Goal: Information Seeking & Learning: Learn about a topic

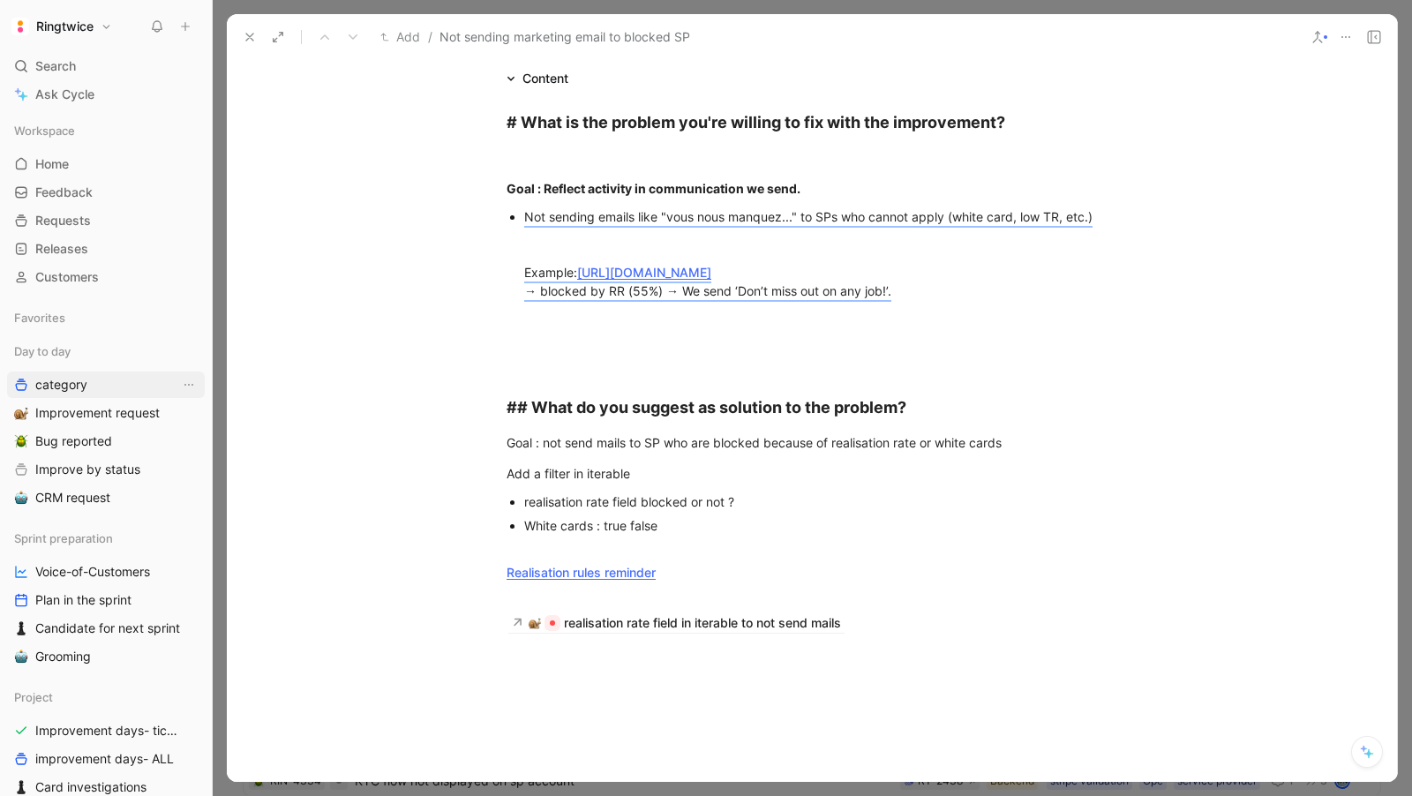
scroll to position [338, 0]
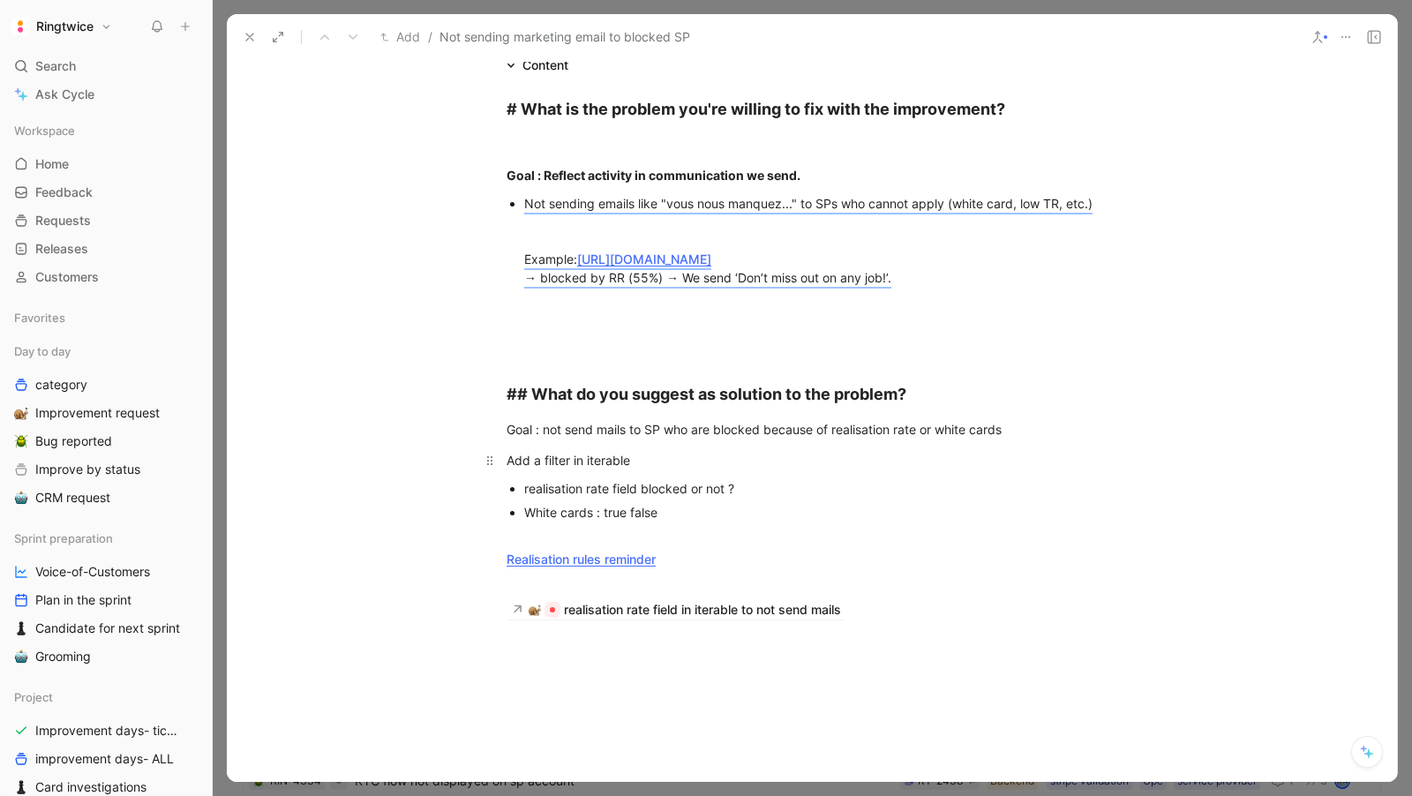
click at [610, 469] on p "Add a filter in iterable" at bounding box center [812, 460] width 678 height 29
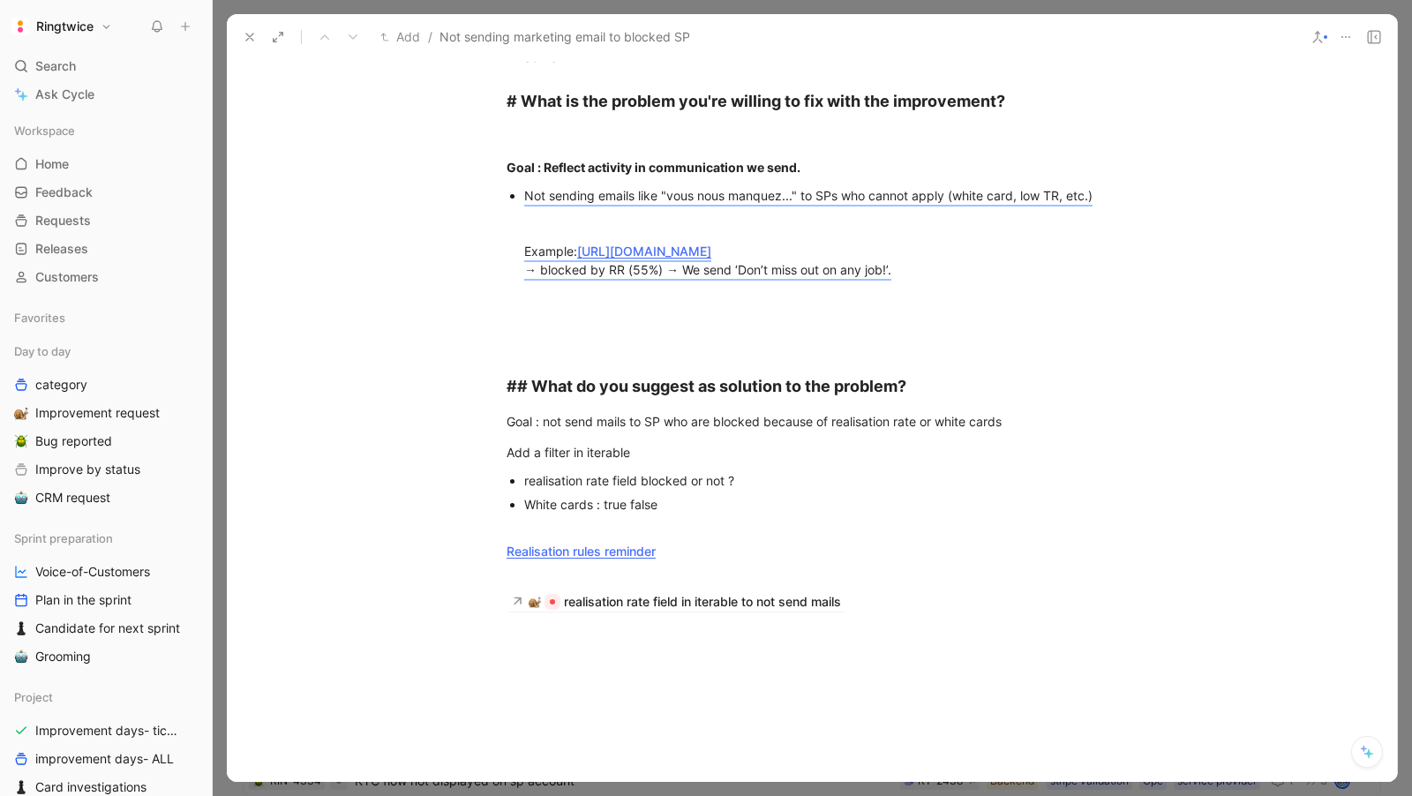
click at [702, 513] on div "White cards : true false" at bounding box center [820, 513] width 593 height 37
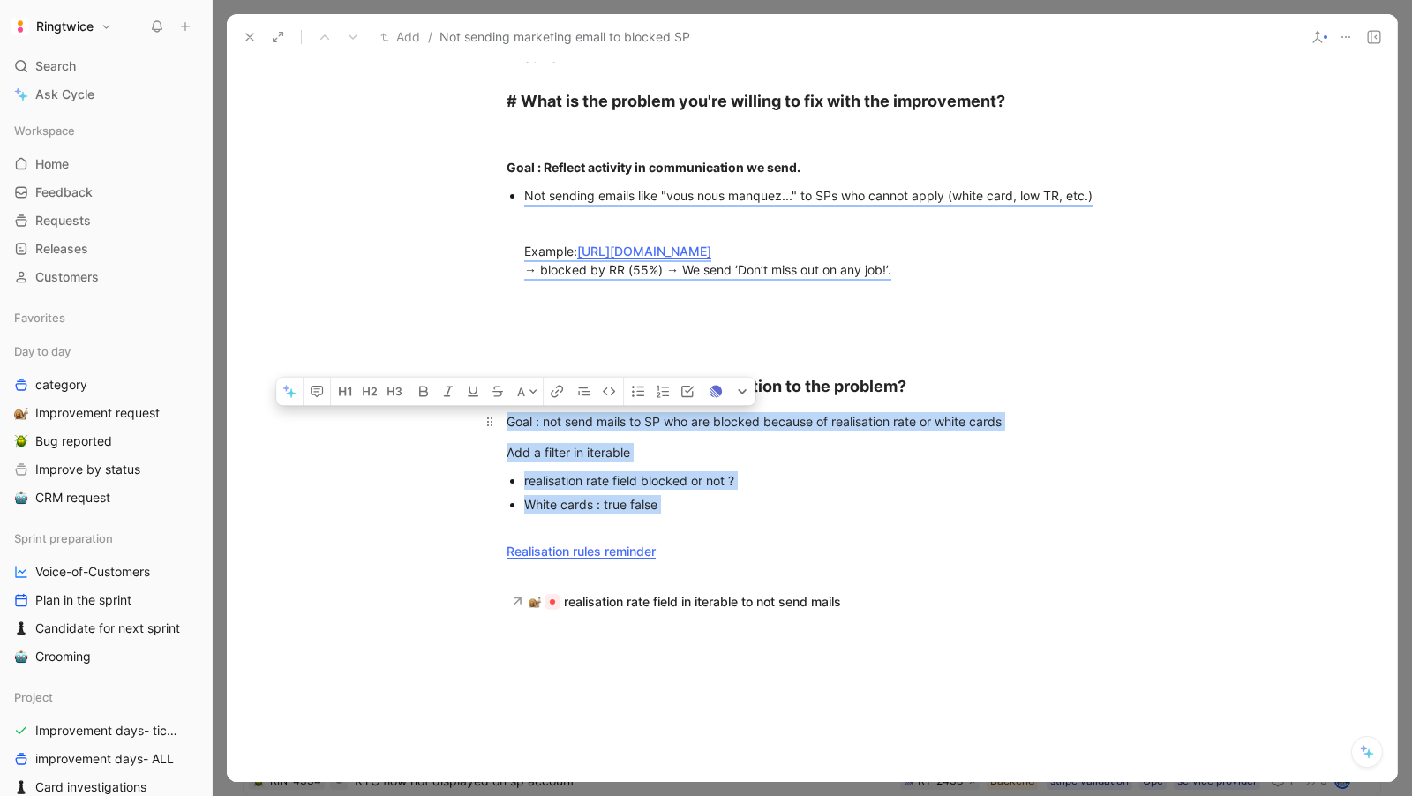
drag, startPoint x: 697, startPoint y: 522, endPoint x: 500, endPoint y: 423, distance: 220.3
click at [500, 423] on div "# What is the problem you're willing to fix with the improvement? Goal : Reflec…" at bounding box center [812, 349] width 1170 height 562
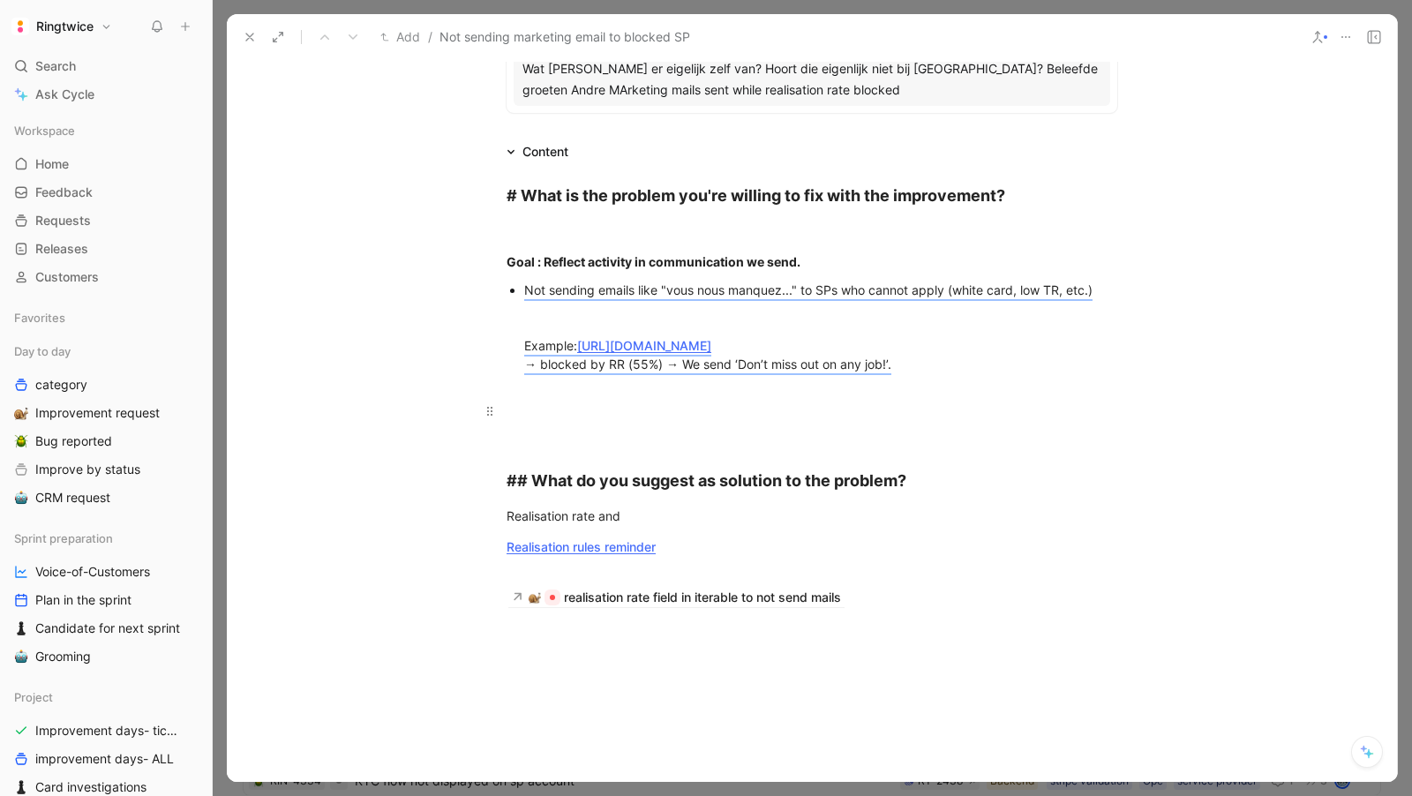
scroll to position [229, 0]
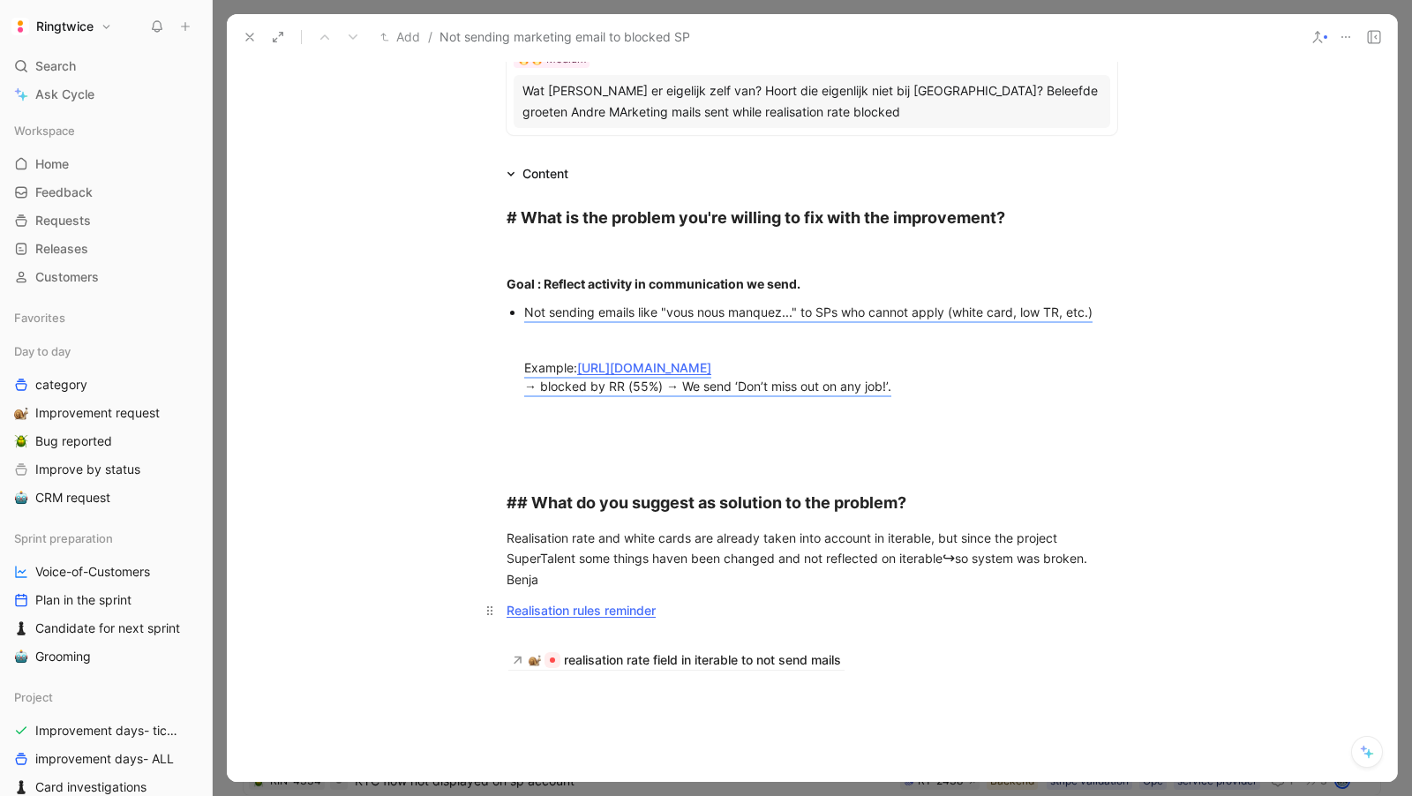
click at [692, 610] on div "Realisation rules reminder" at bounding box center [812, 619] width 611 height 37
click at [657, 701] on div at bounding box center [812, 807] width 1170 height 239
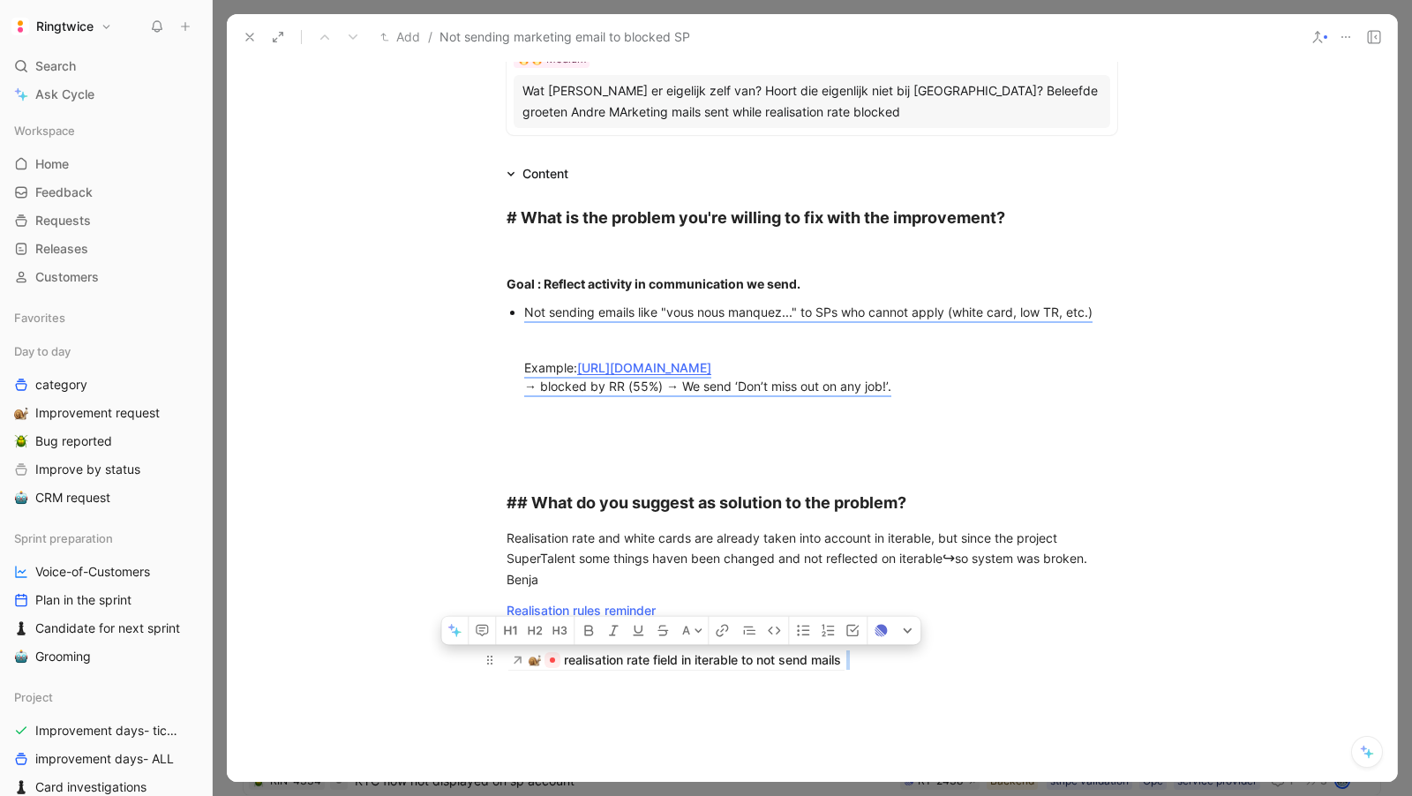
drag, startPoint x: 578, startPoint y: 696, endPoint x: 502, endPoint y: 658, distance: 84.9
click at [502, 658] on div "A # What is the problem you're willing to fix with the improvement? Goal : Refl…" at bounding box center [812, 555] width 1170 height 743
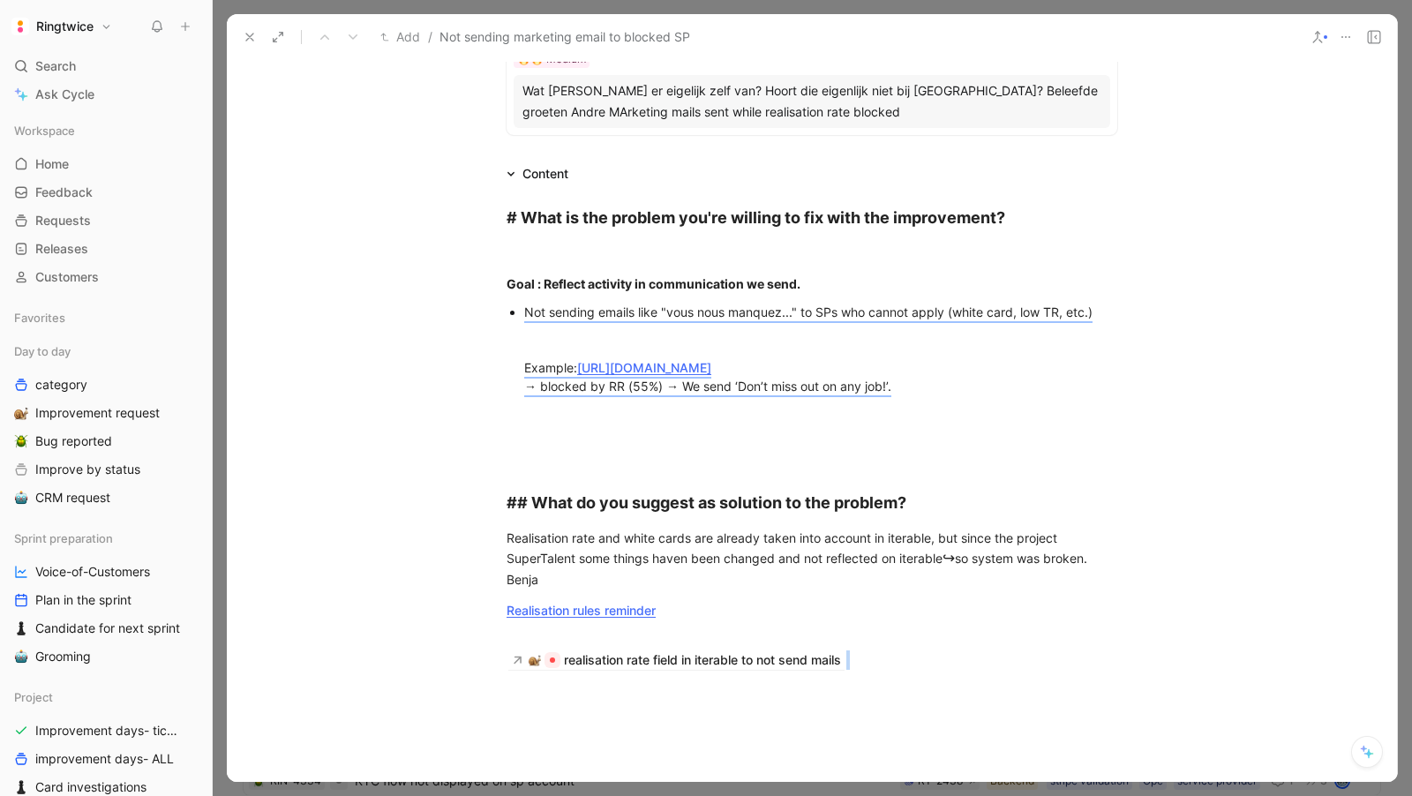
click at [536, 688] on div "# What is the problem you're willing to fix with the improvement? Goal : Reflec…" at bounding box center [812, 436] width 1170 height 504
drag, startPoint x: 536, startPoint y: 688, endPoint x: 508, endPoint y: 655, distance: 43.3
click at [508, 655] on div "# What is the problem you're willing to fix with the improvement? Goal : Reflec…" at bounding box center [812, 436] width 1170 height 504
click at [690, 604] on div "Realisation rules reminder" at bounding box center [812, 619] width 611 height 37
drag, startPoint x: 694, startPoint y: 614, endPoint x: 496, endPoint y: 616, distance: 197.7
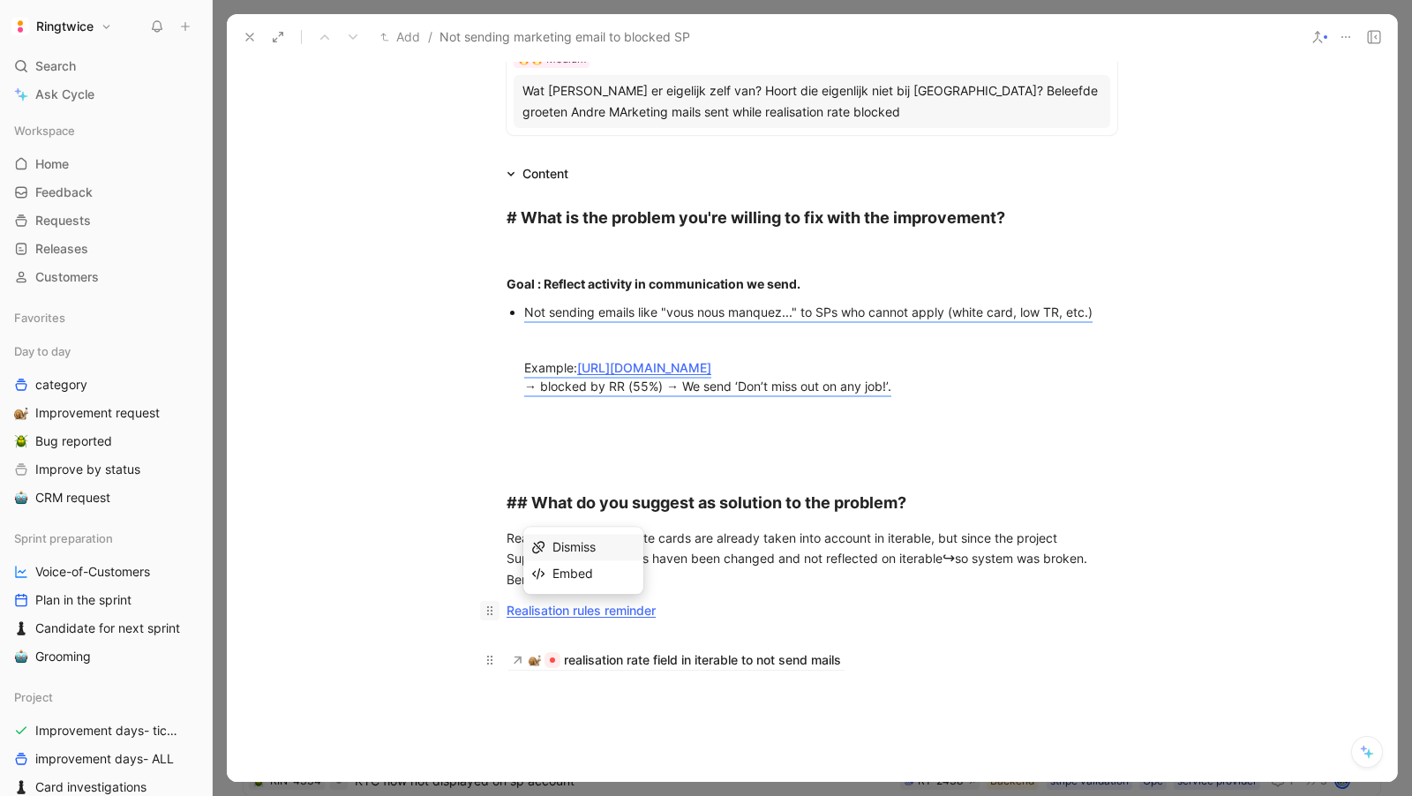
click at [496, 616] on p "Realisation rules reminder" at bounding box center [812, 620] width 678 height 48
click at [560, 582] on div "Realisation rate and white cards are already taken into account in iterable, bu…" at bounding box center [812, 559] width 611 height 60
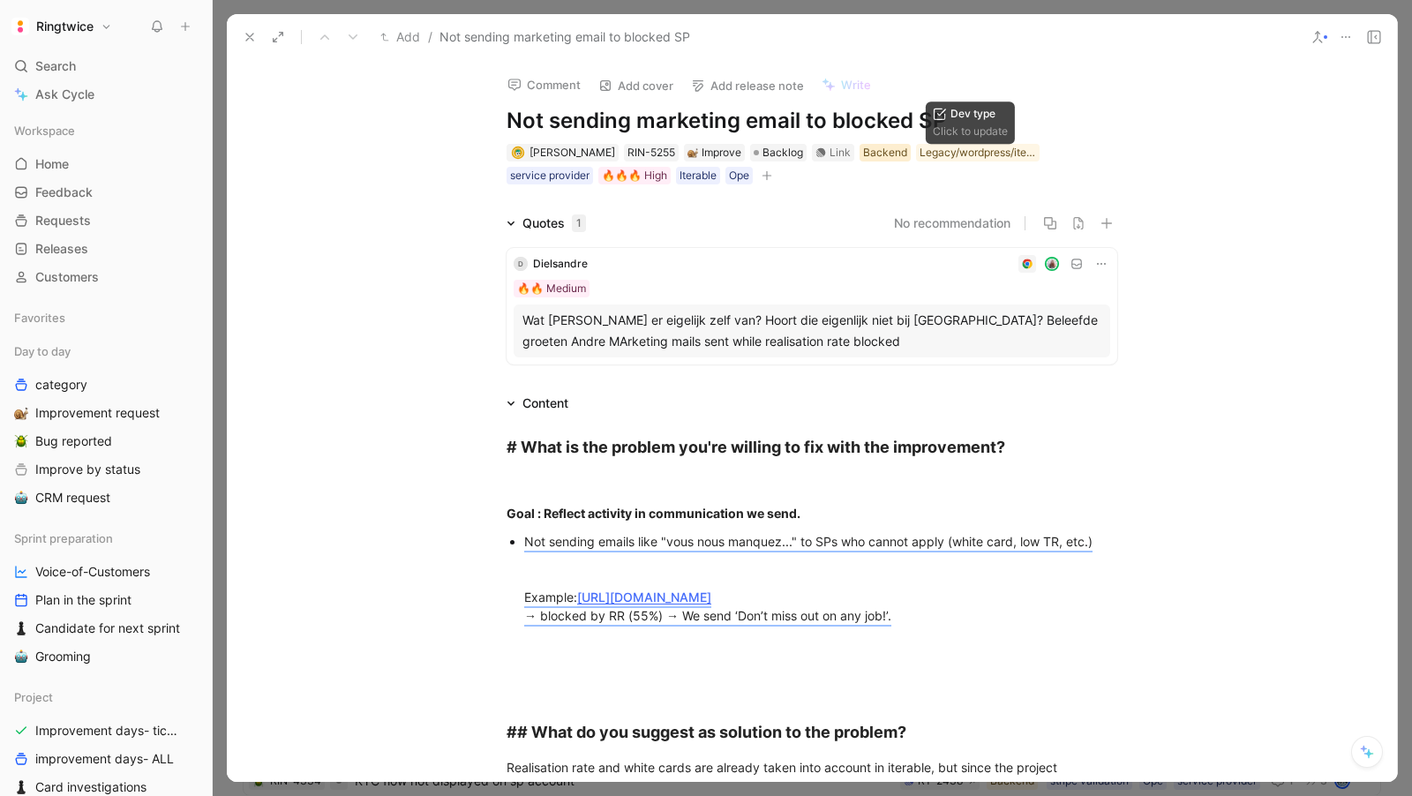
click at [872, 150] on div "Backend" at bounding box center [885, 153] width 44 height 18
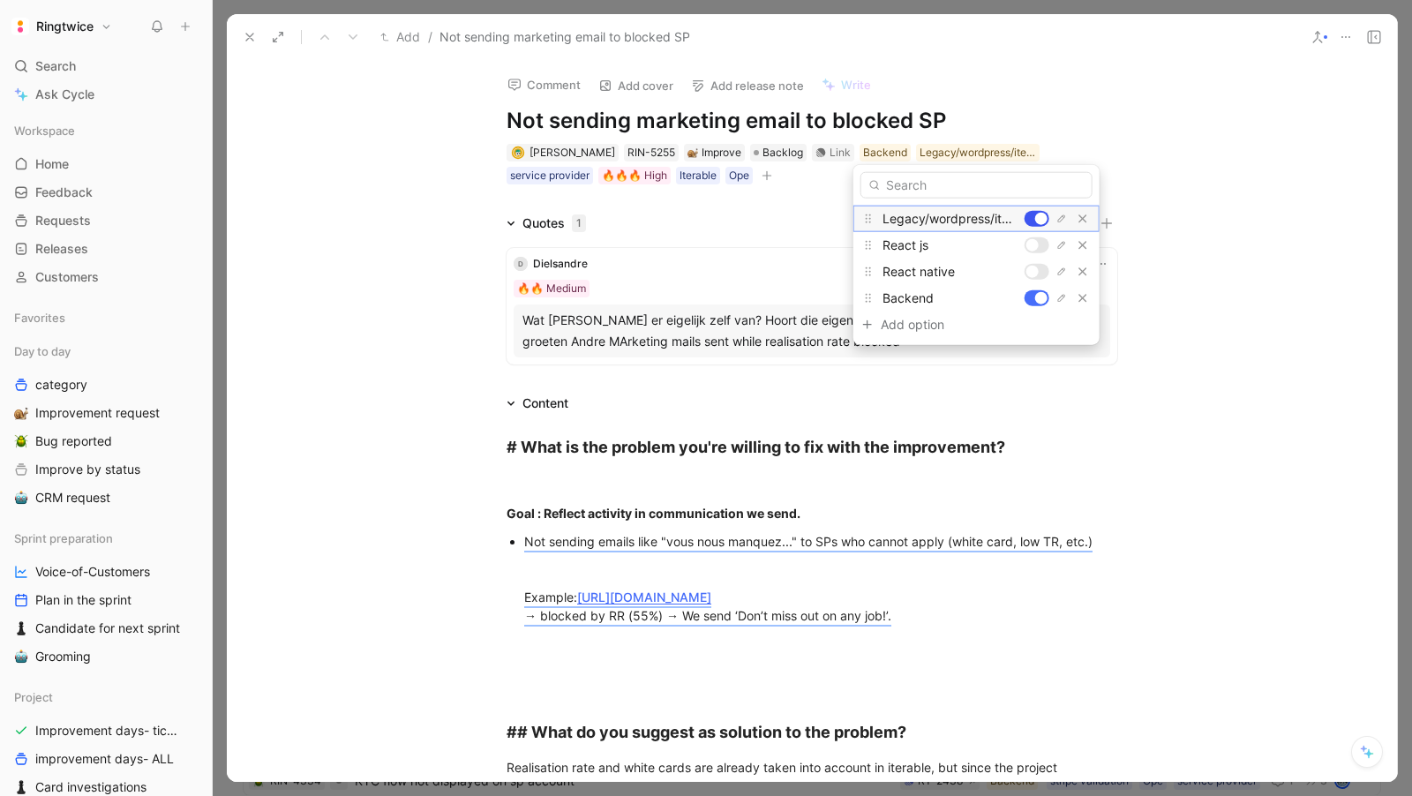
click at [1031, 211] on div at bounding box center [1037, 219] width 25 height 16
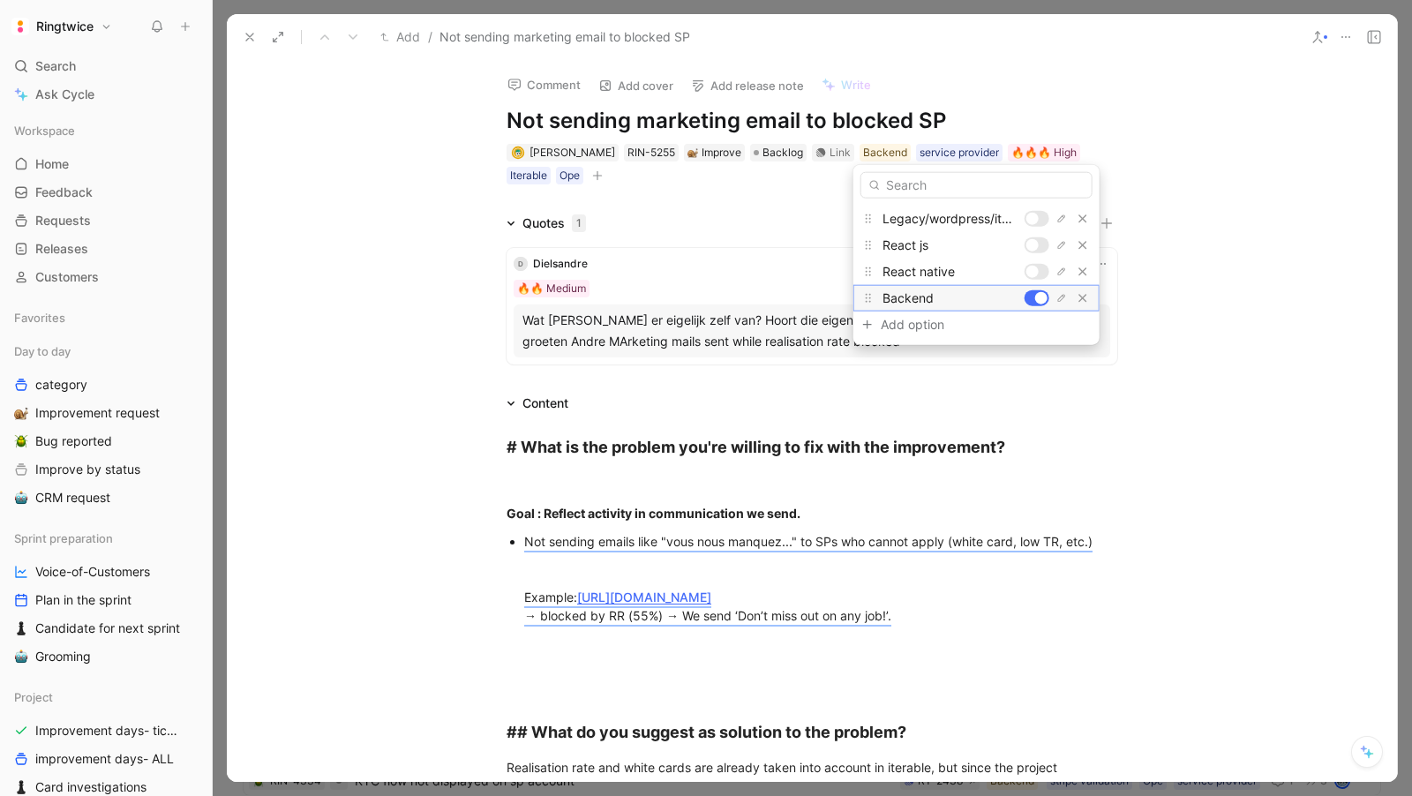
click at [1028, 290] on div at bounding box center [1058, 299] width 67 height 18
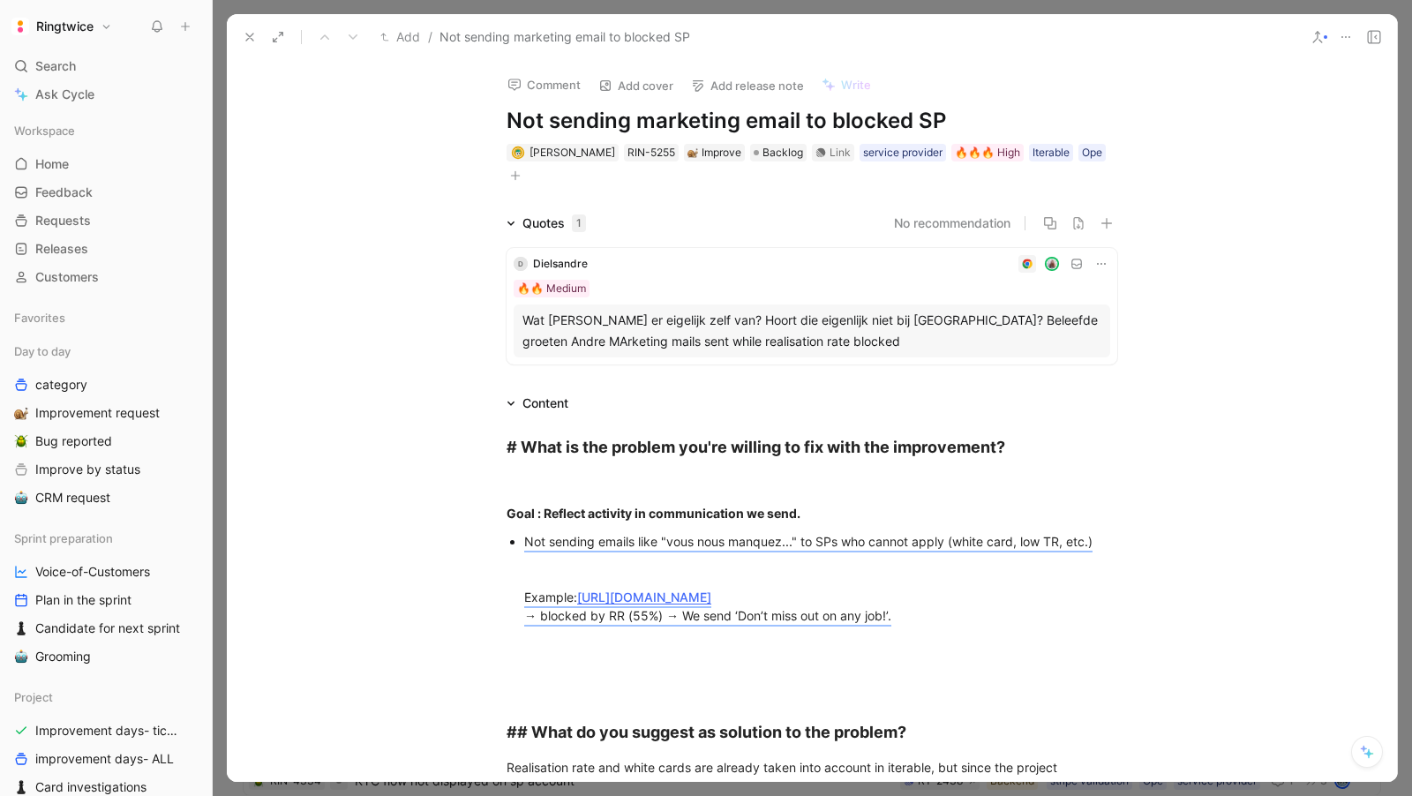
click at [715, 201] on div "Comment Add cover Add release note Write Not sending marketing email to blocked…" at bounding box center [812, 421] width 1170 height 722
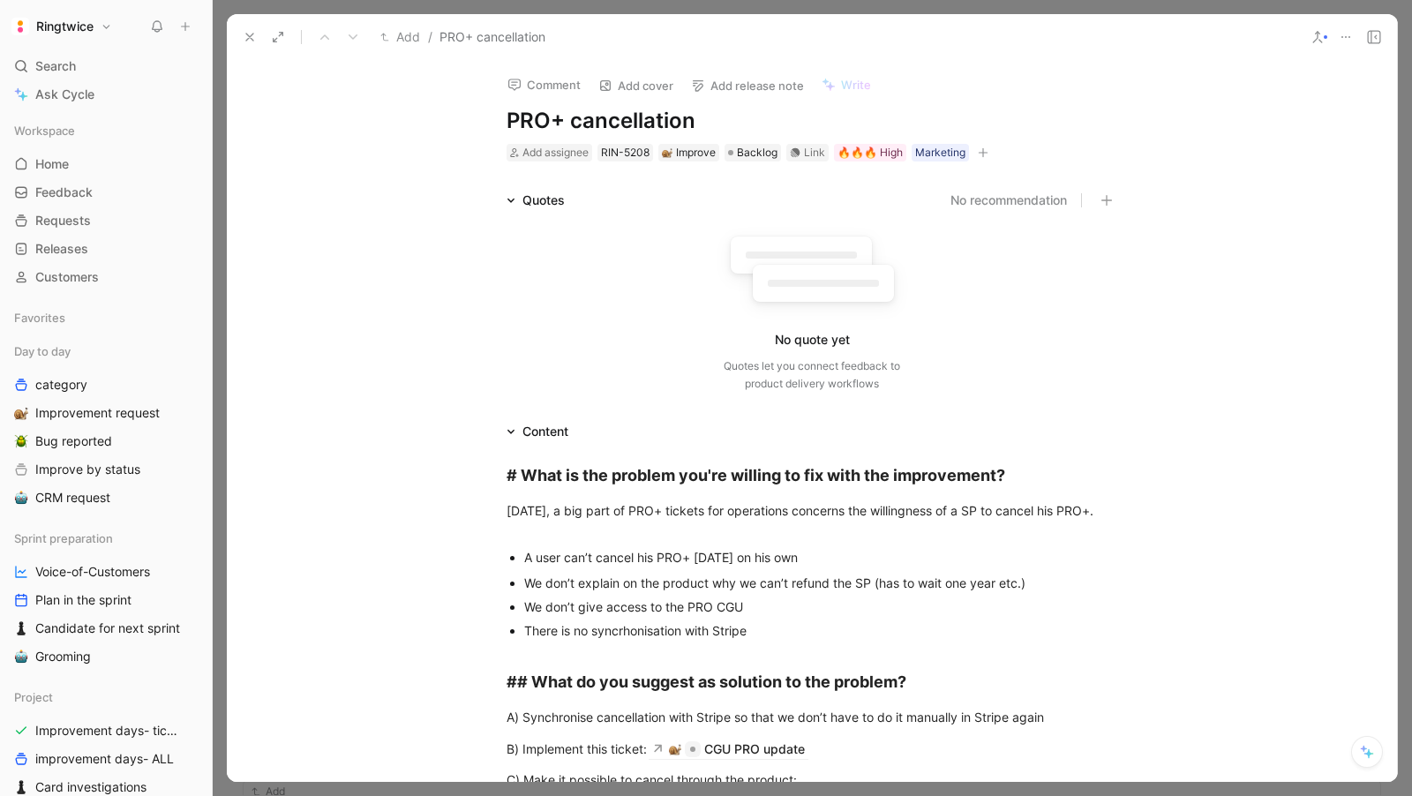
click at [557, 113] on h1 "PRO+ cancellation" at bounding box center [812, 121] width 611 height 28
click at [630, 131] on h1 "PRO+ cancellation" at bounding box center [812, 121] width 611 height 28
click at [634, 115] on h1 "PRO+ cancellation" at bounding box center [812, 121] width 611 height 28
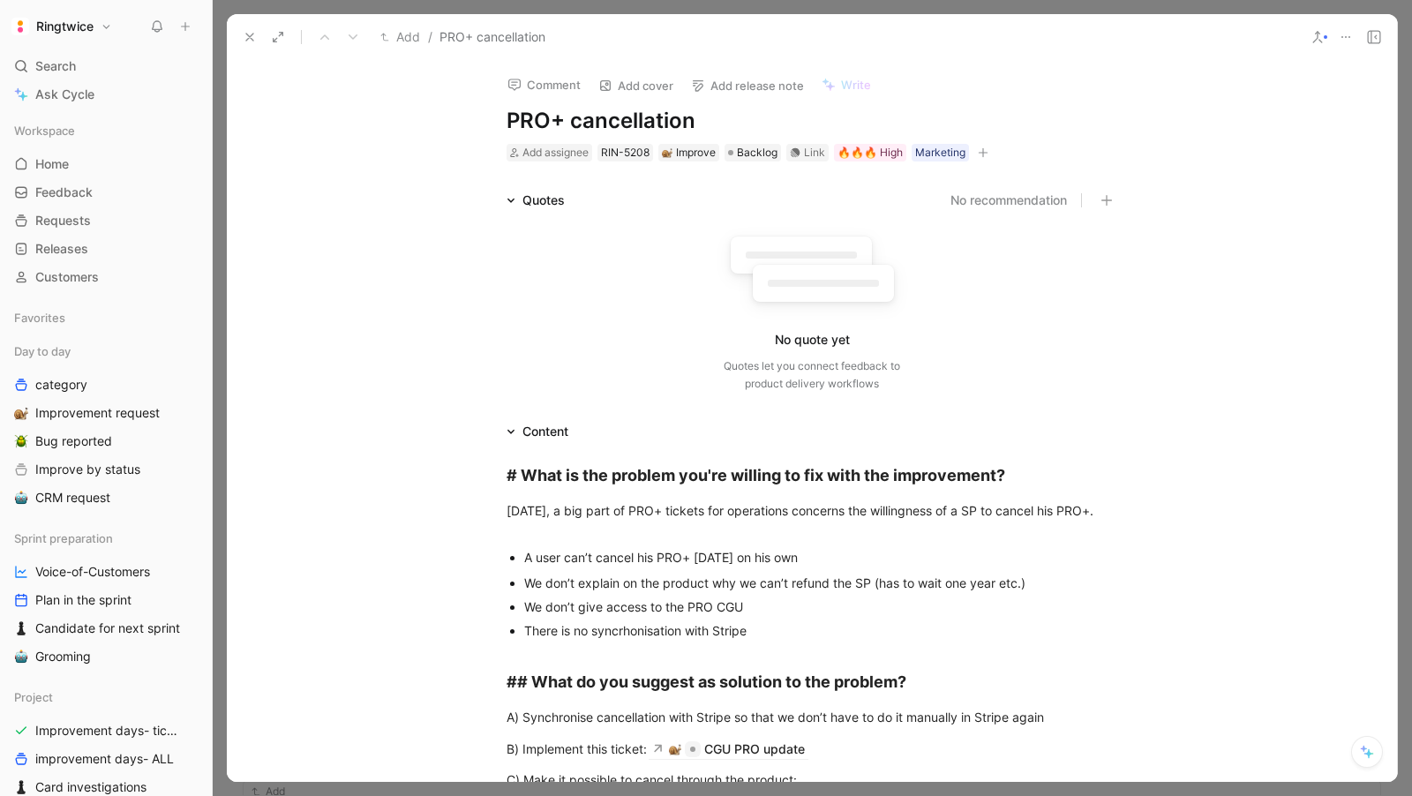
copy h1 "PRO+ cancellation"
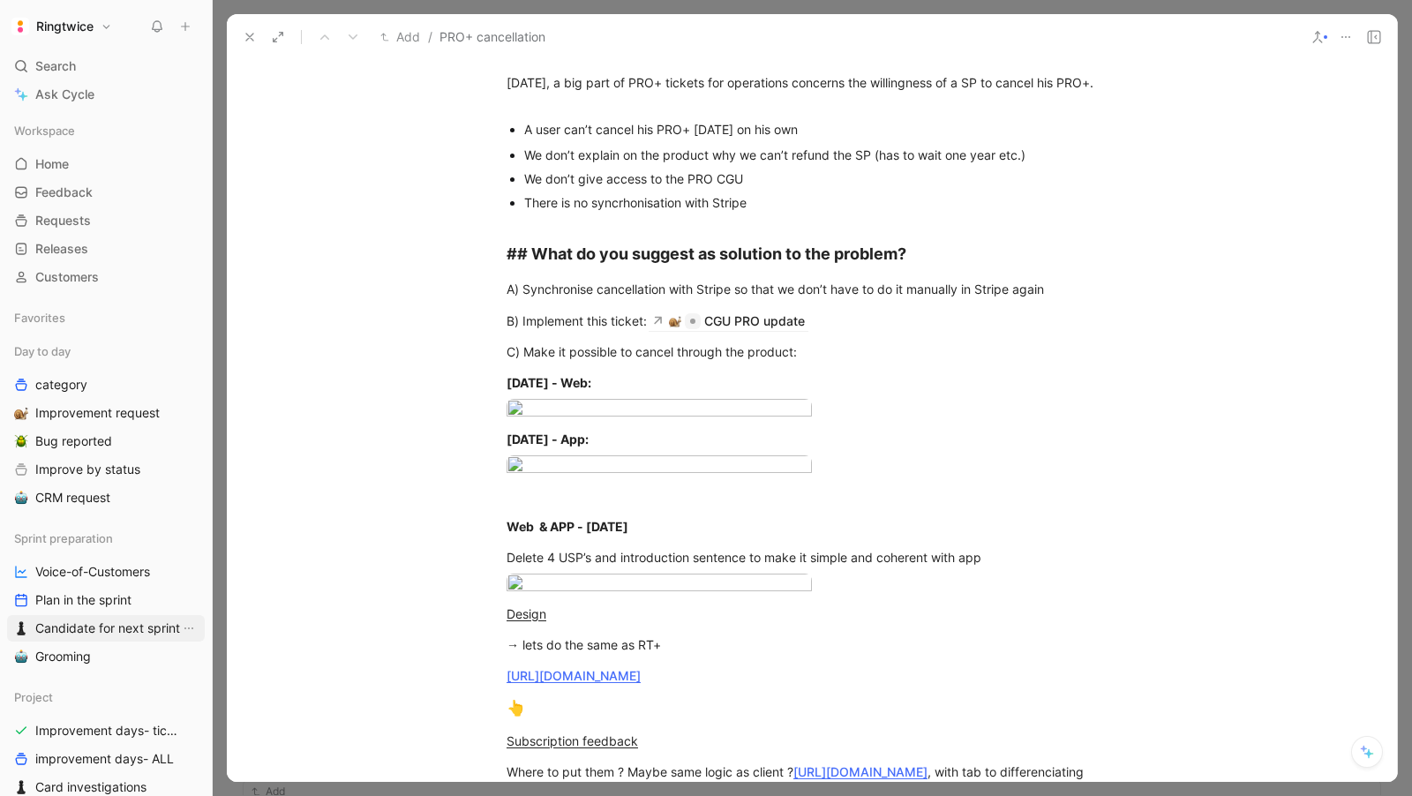
scroll to position [452, 0]
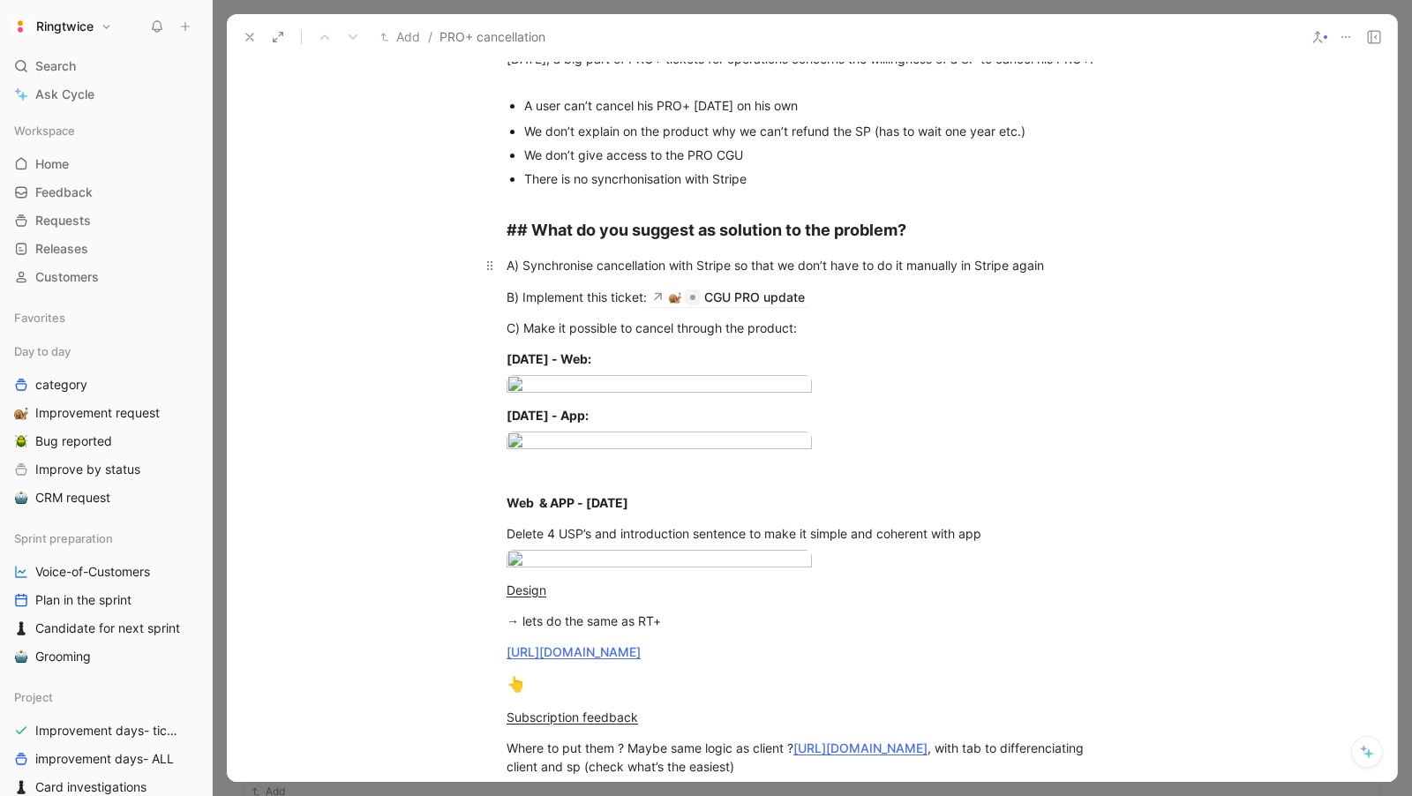
click at [679, 267] on div "A) Synchronise cancellation with Stripe so that we don’t have to do it manually…" at bounding box center [812, 265] width 611 height 19
click at [601, 293] on div "B) Implement this ticket: CGU PRO update" at bounding box center [812, 296] width 611 height 19
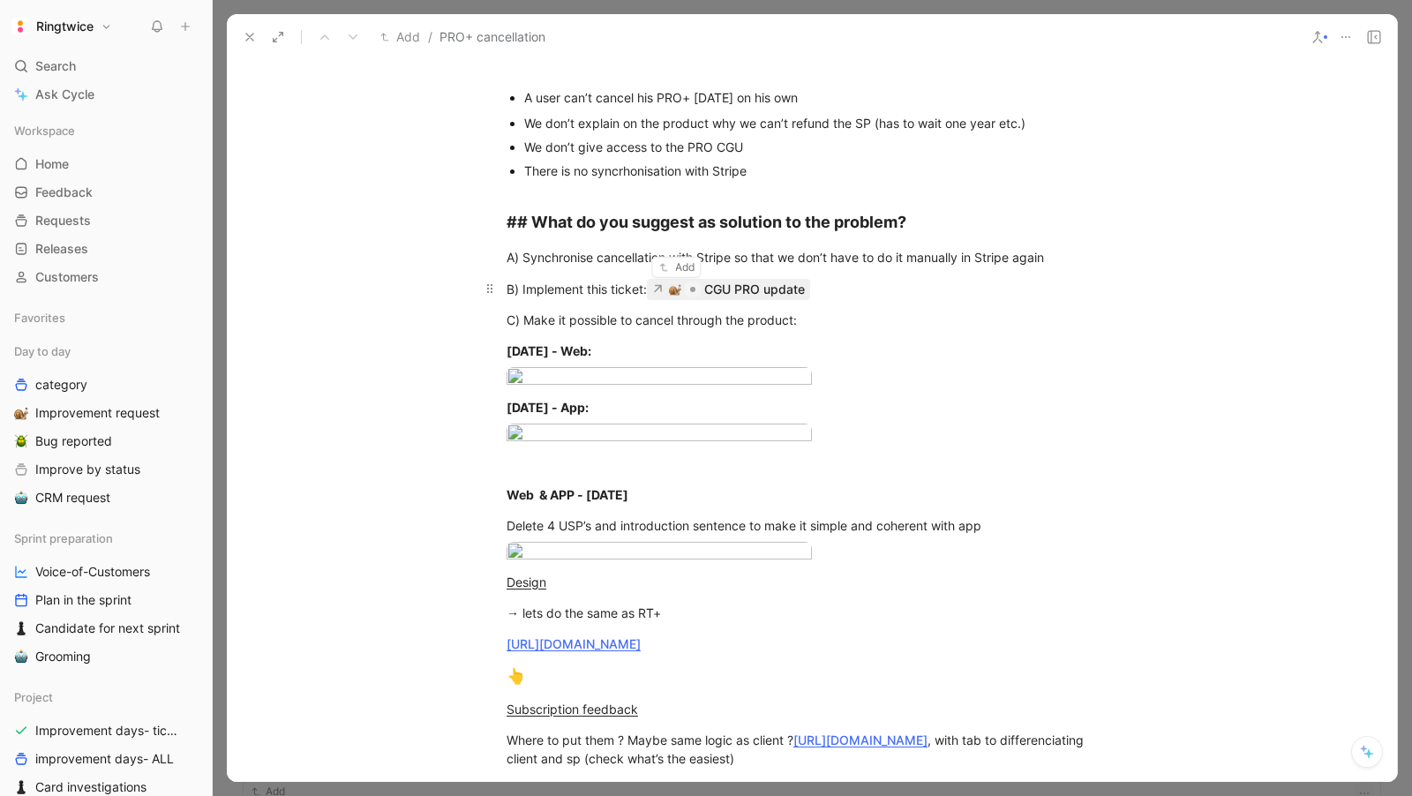
click at [732, 292] on div "CGU PRO update" at bounding box center [754, 289] width 101 height 21
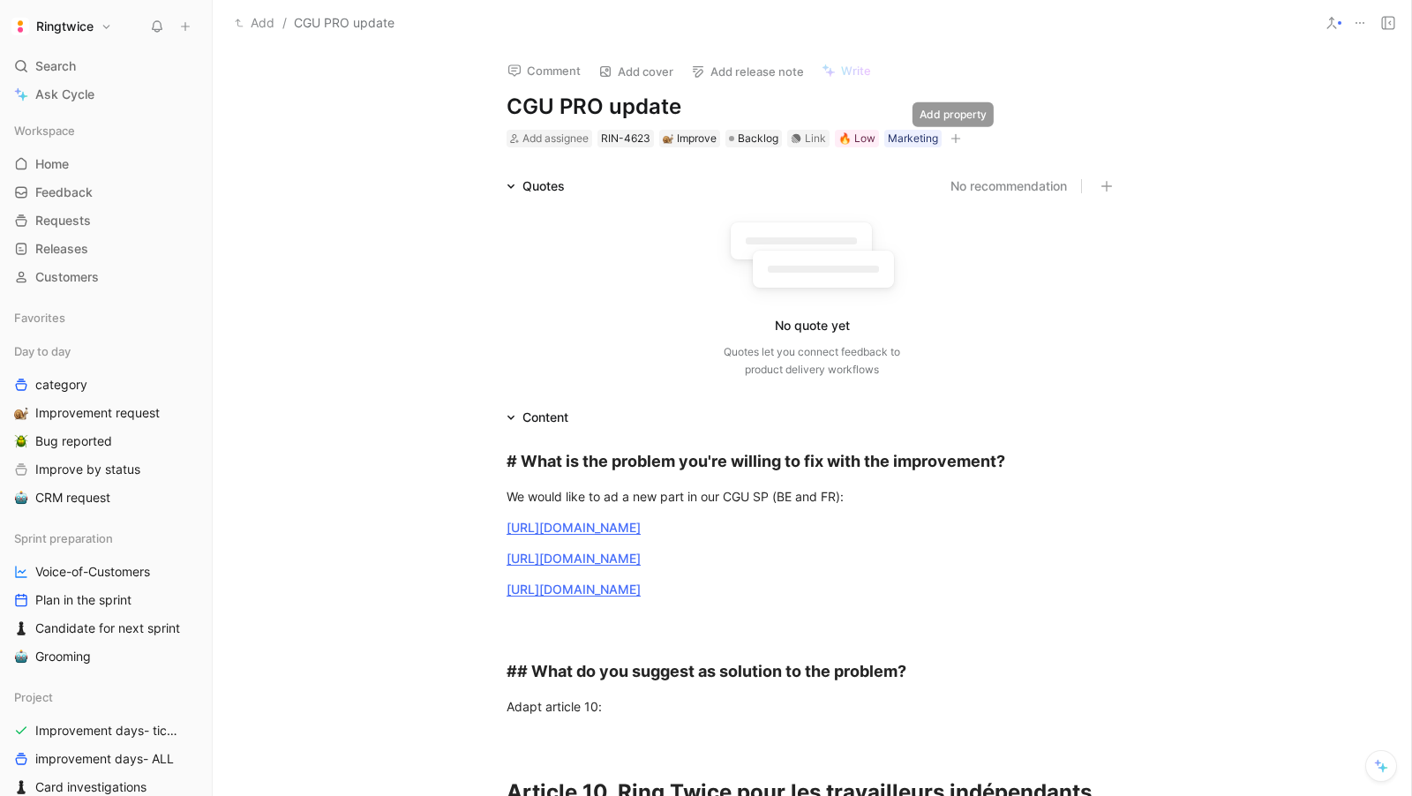
click at [952, 136] on icon "button" at bounding box center [956, 138] width 11 height 11
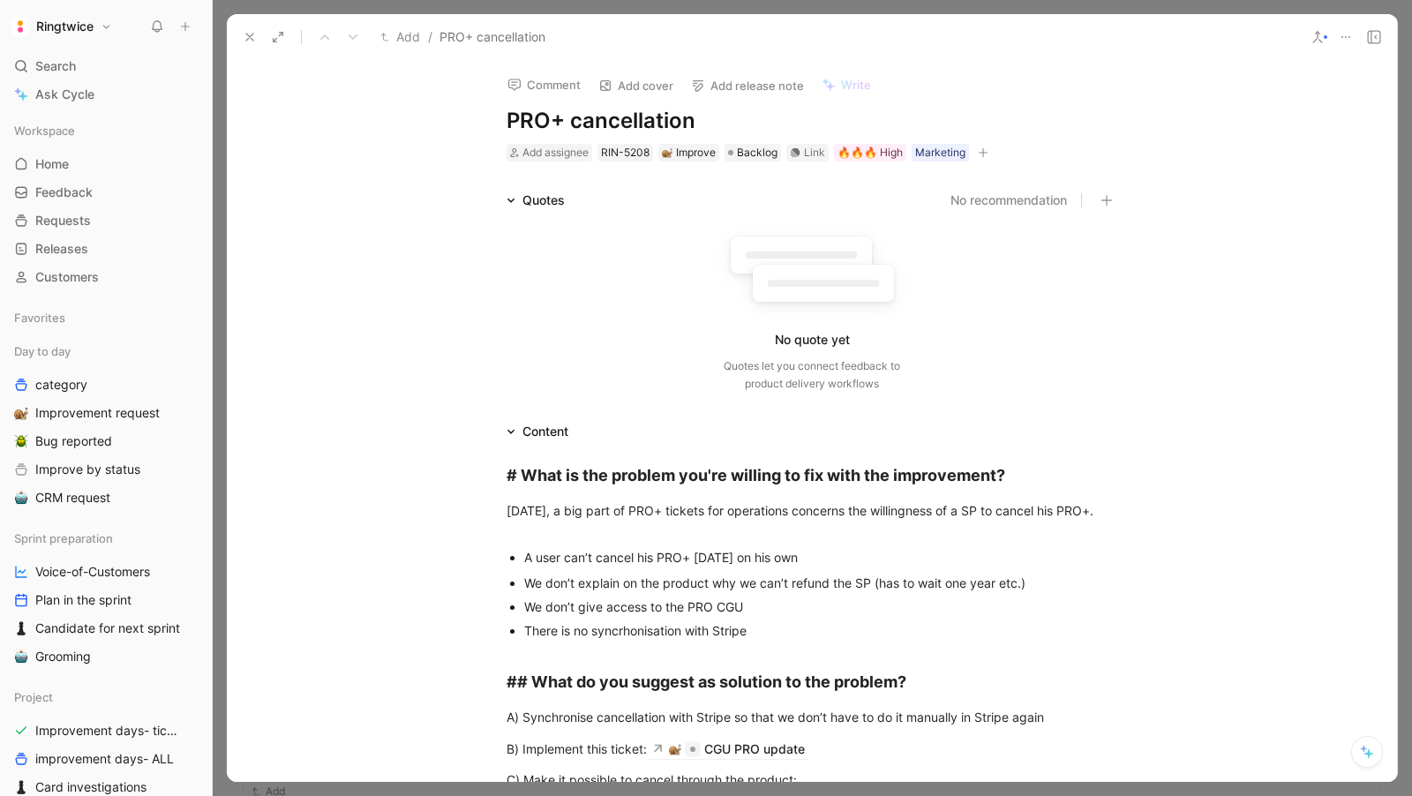
click at [1365, 33] on button at bounding box center [1374, 37] width 25 height 25
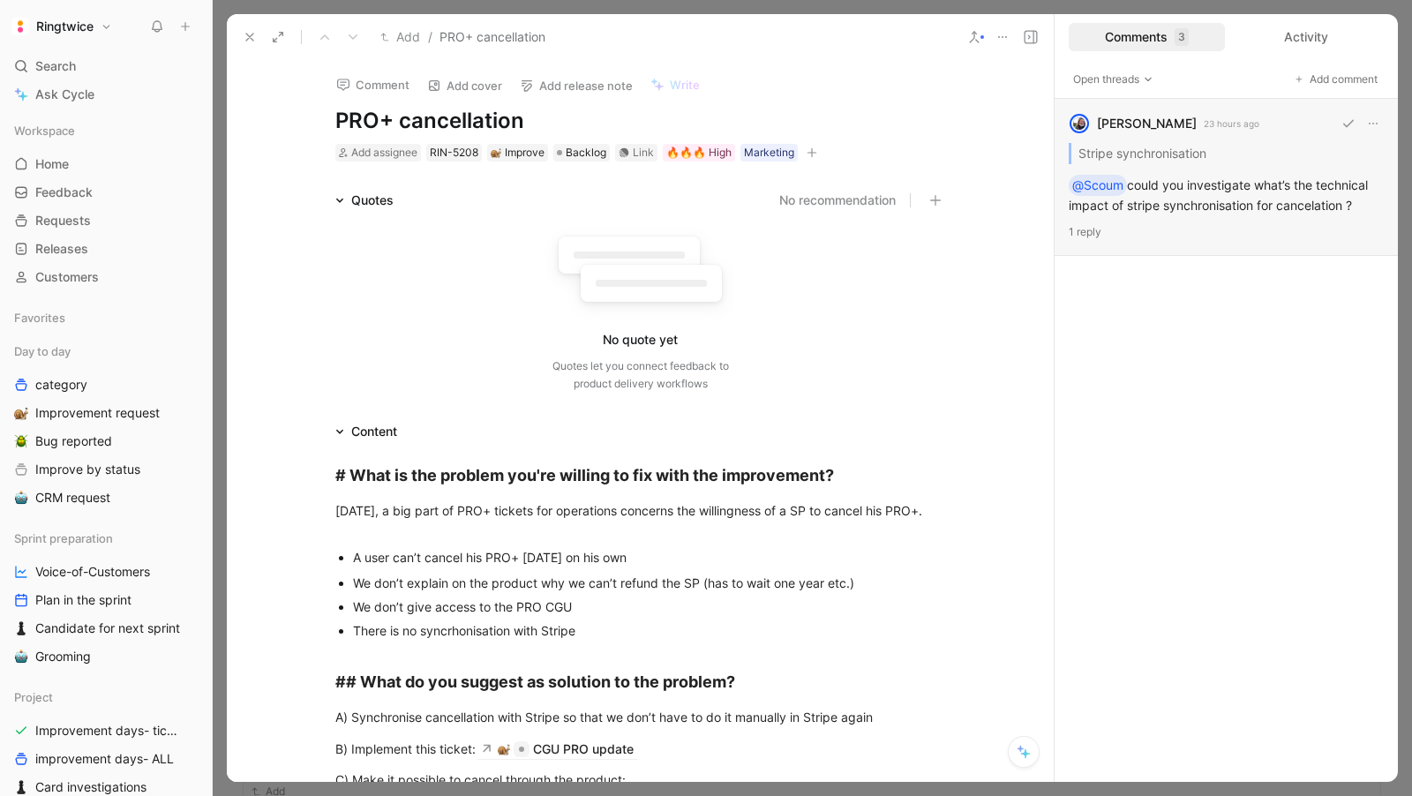
click at [1216, 222] on div "blanche havenne 23 hours ago Stripe synchronisation @Scoum could you investigat…" at bounding box center [1226, 177] width 343 height 157
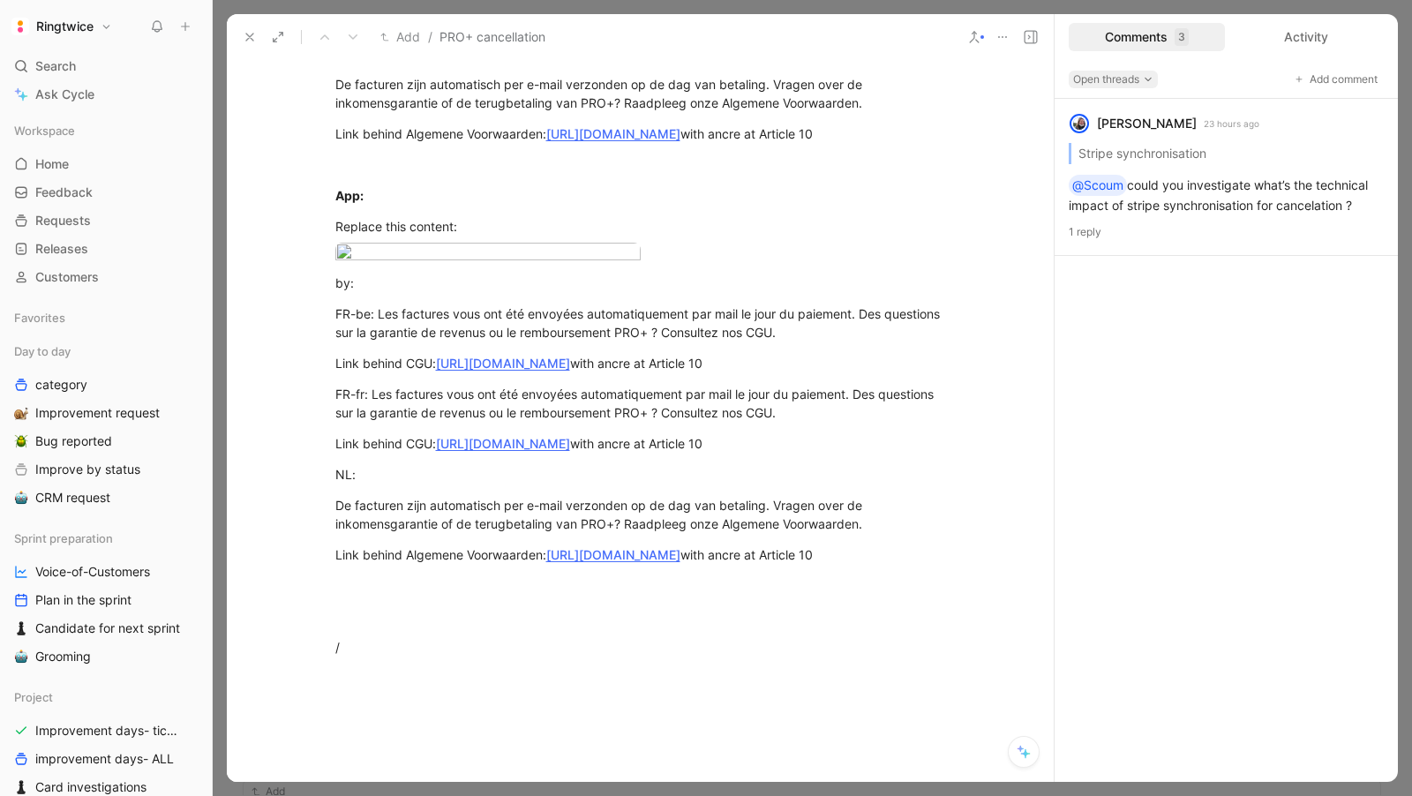
click at [1147, 84] on icon "button" at bounding box center [1148, 79] width 11 height 11
click at [1124, 163] on div "All threads" at bounding box center [1128, 164] width 102 height 21
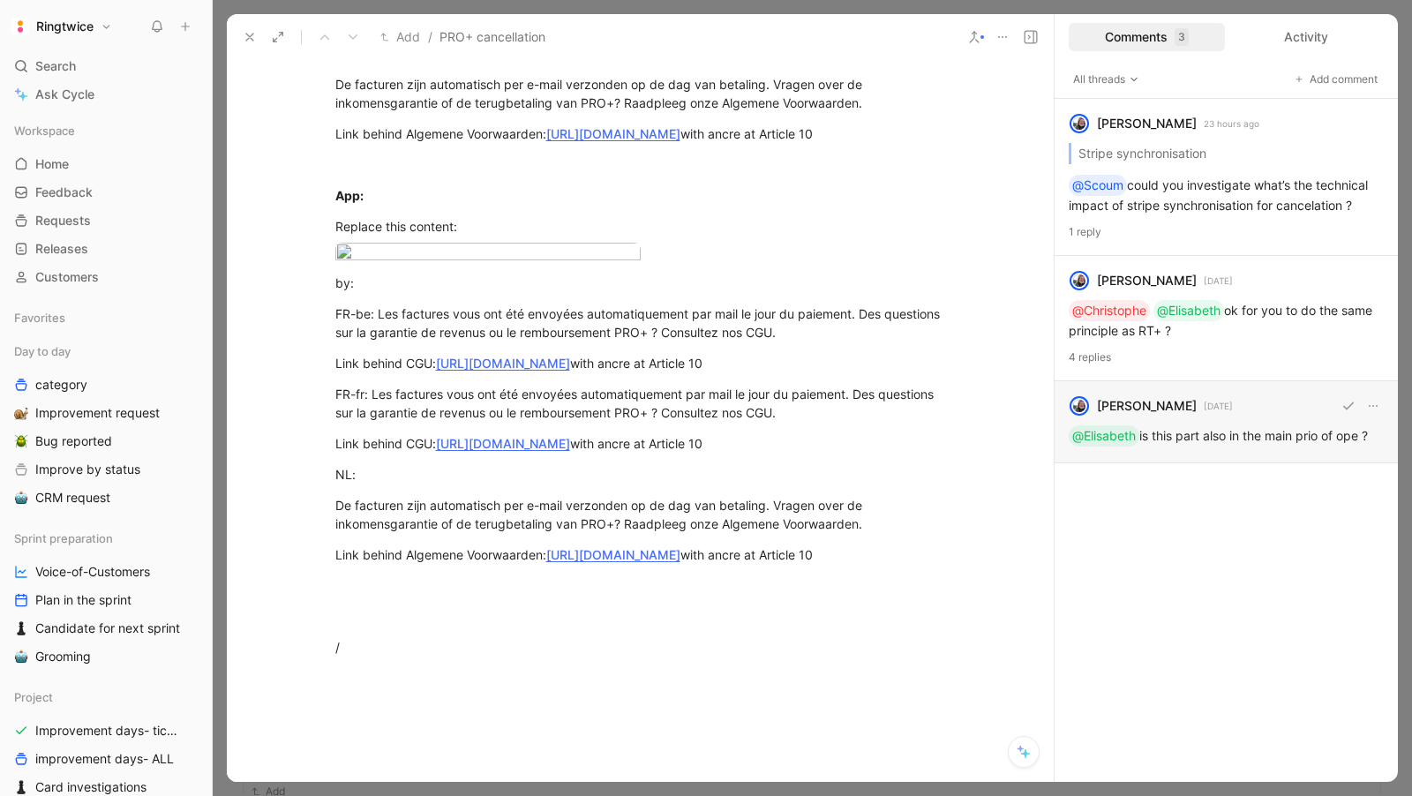
click at [1258, 420] on div "blanche havenne 1 day ago @Elisabeth is this part also in the main prio of ope ?" at bounding box center [1226, 422] width 343 height 82
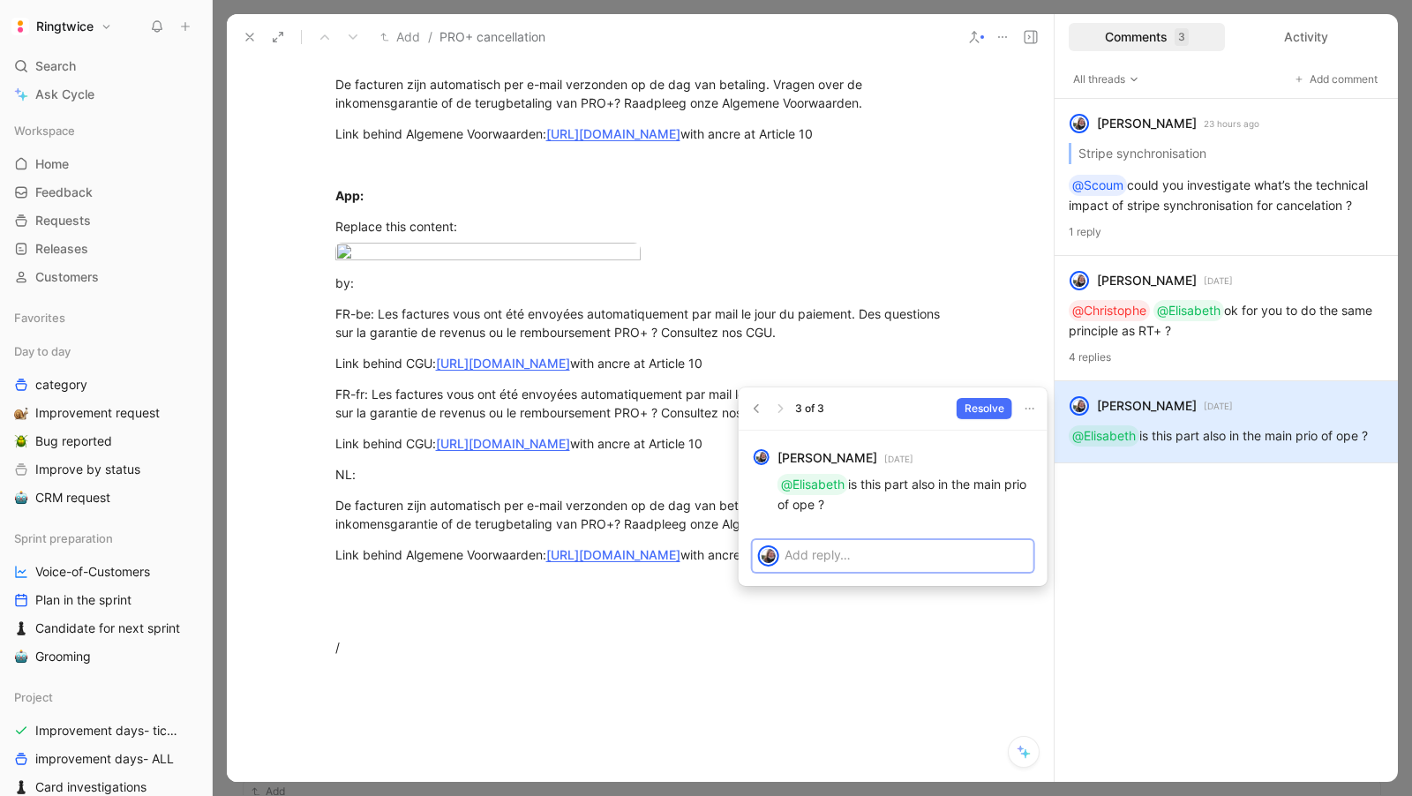
click at [863, 559] on p at bounding box center [907, 554] width 244 height 19
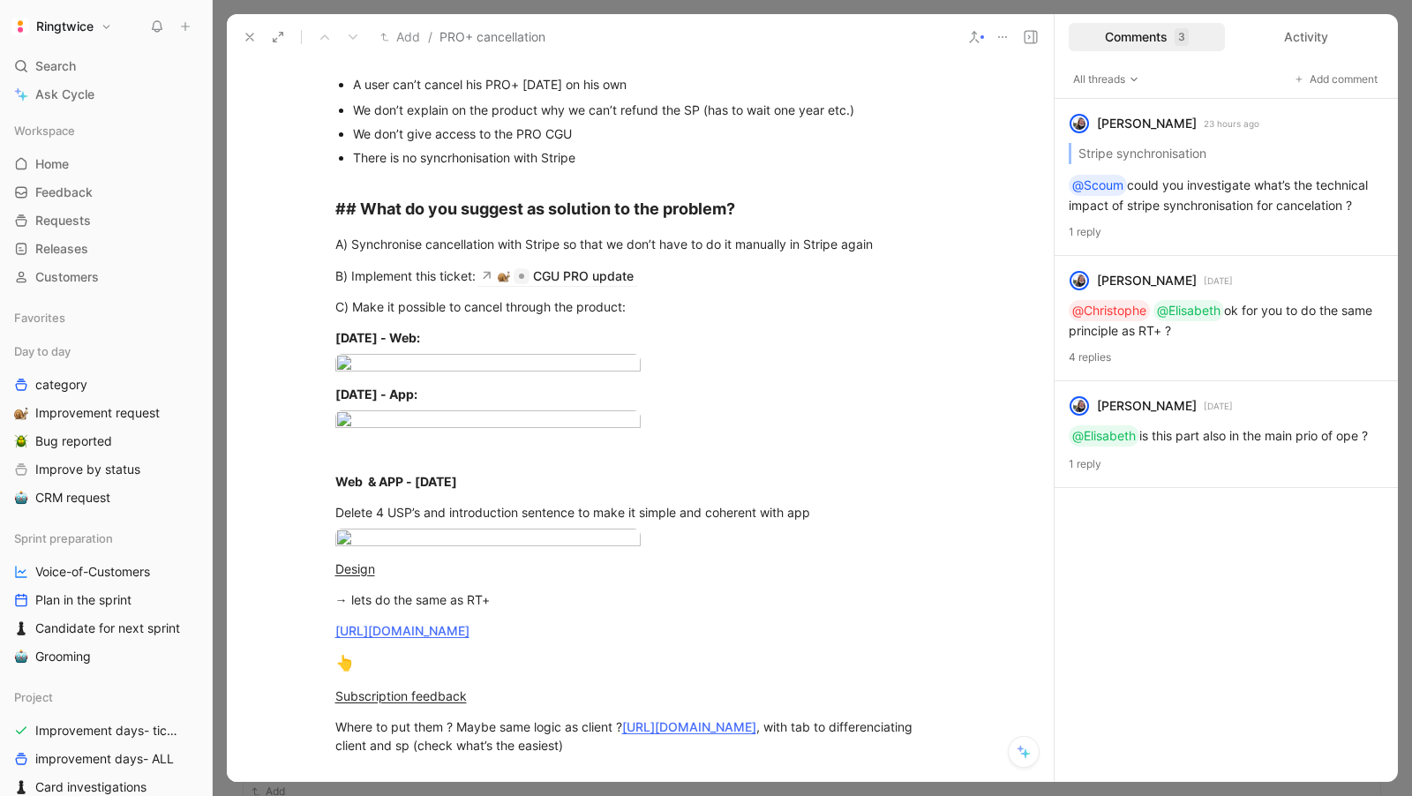
scroll to position [481, 0]
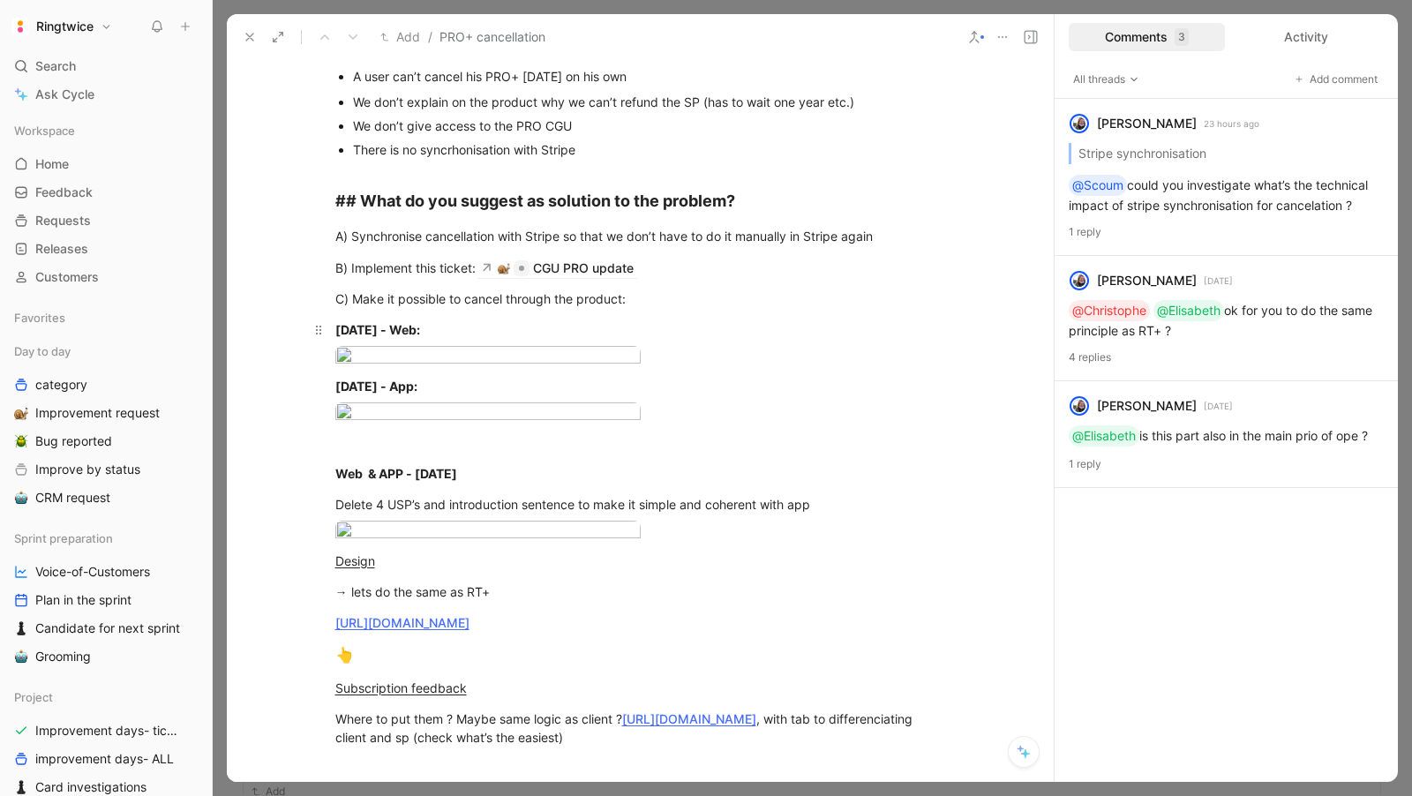
click at [370, 324] on strong "Today - Web:" at bounding box center [377, 329] width 85 height 15
click at [691, 301] on div "C) Make it possible to cancel through the product:" at bounding box center [640, 299] width 611 height 19
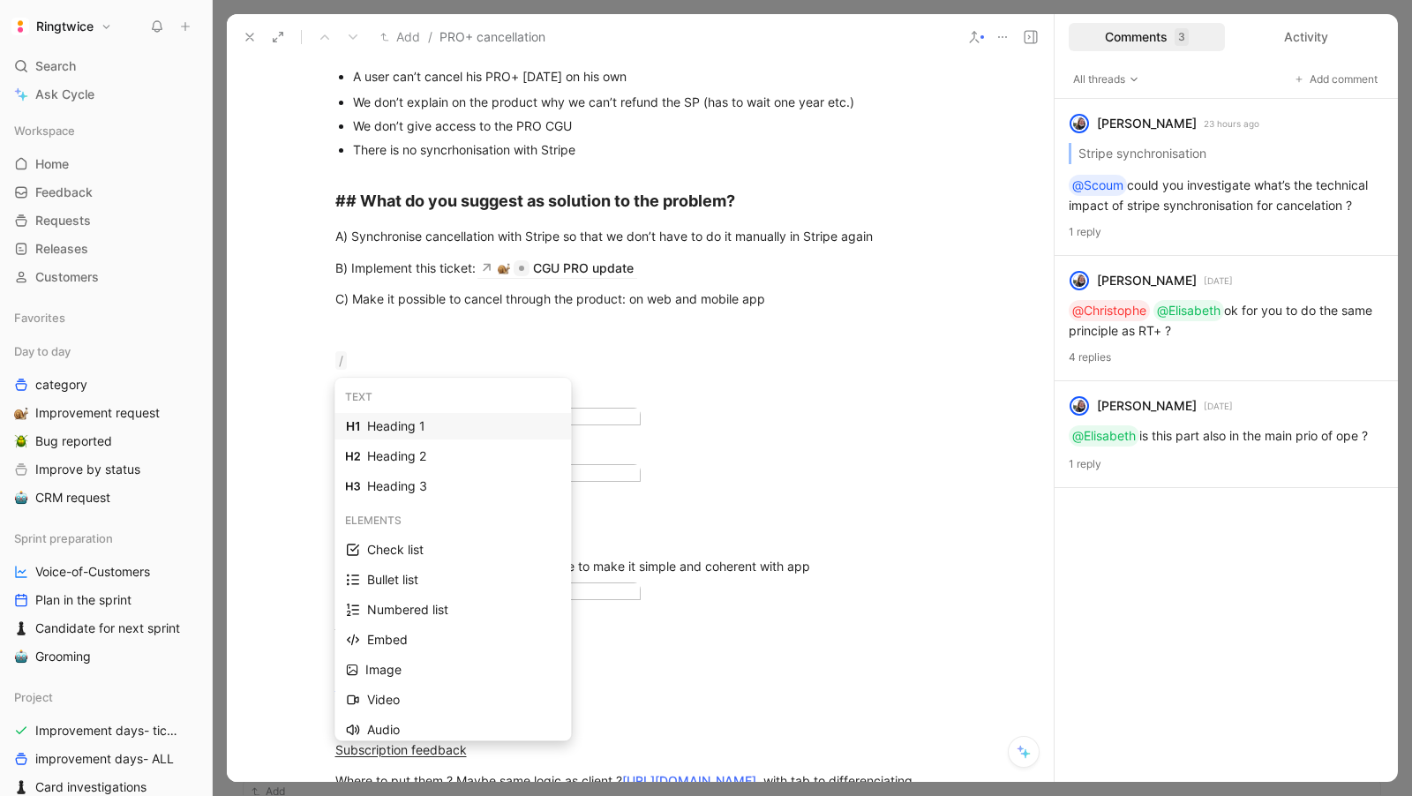
click at [473, 423] on div "Heading 1" at bounding box center [463, 426] width 192 height 21
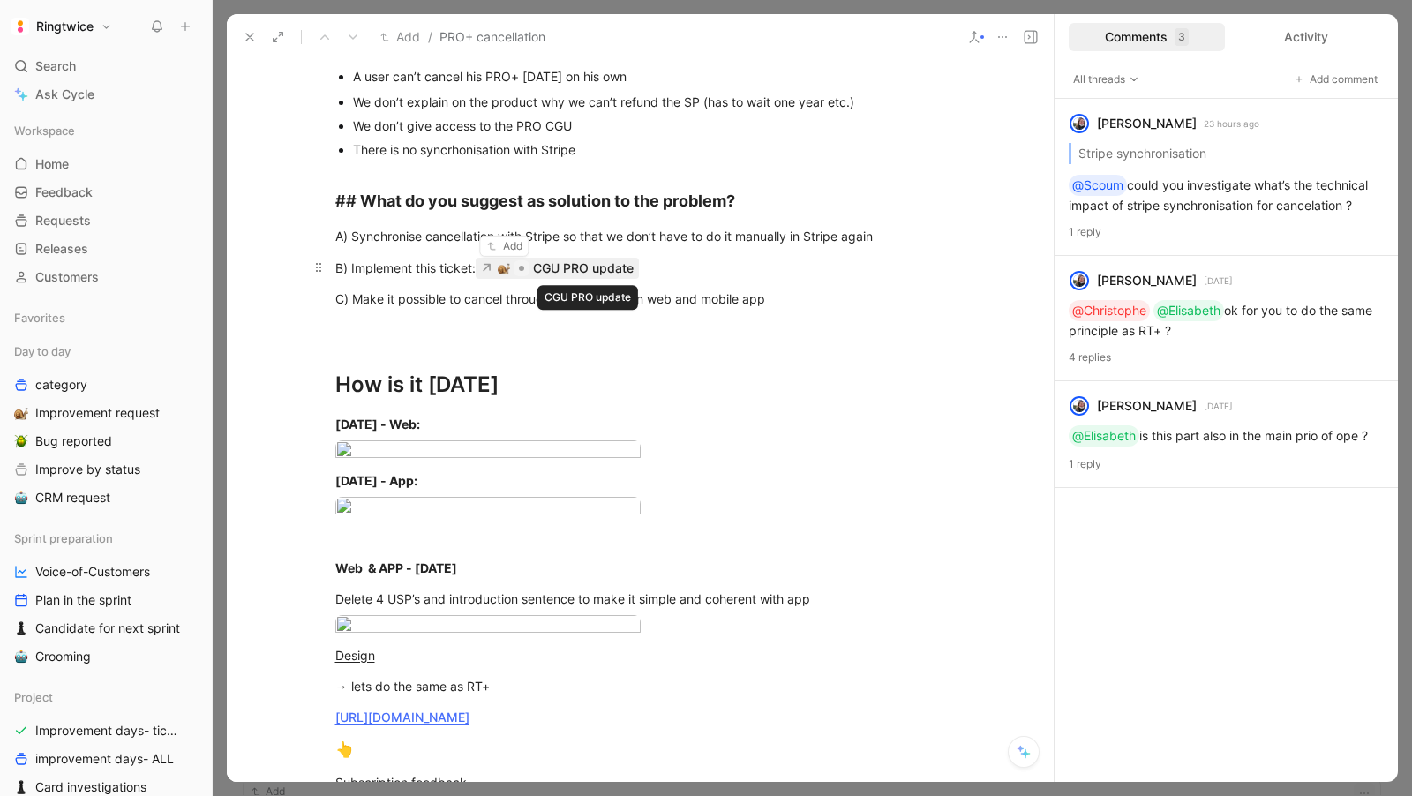
scroll to position [500, 0]
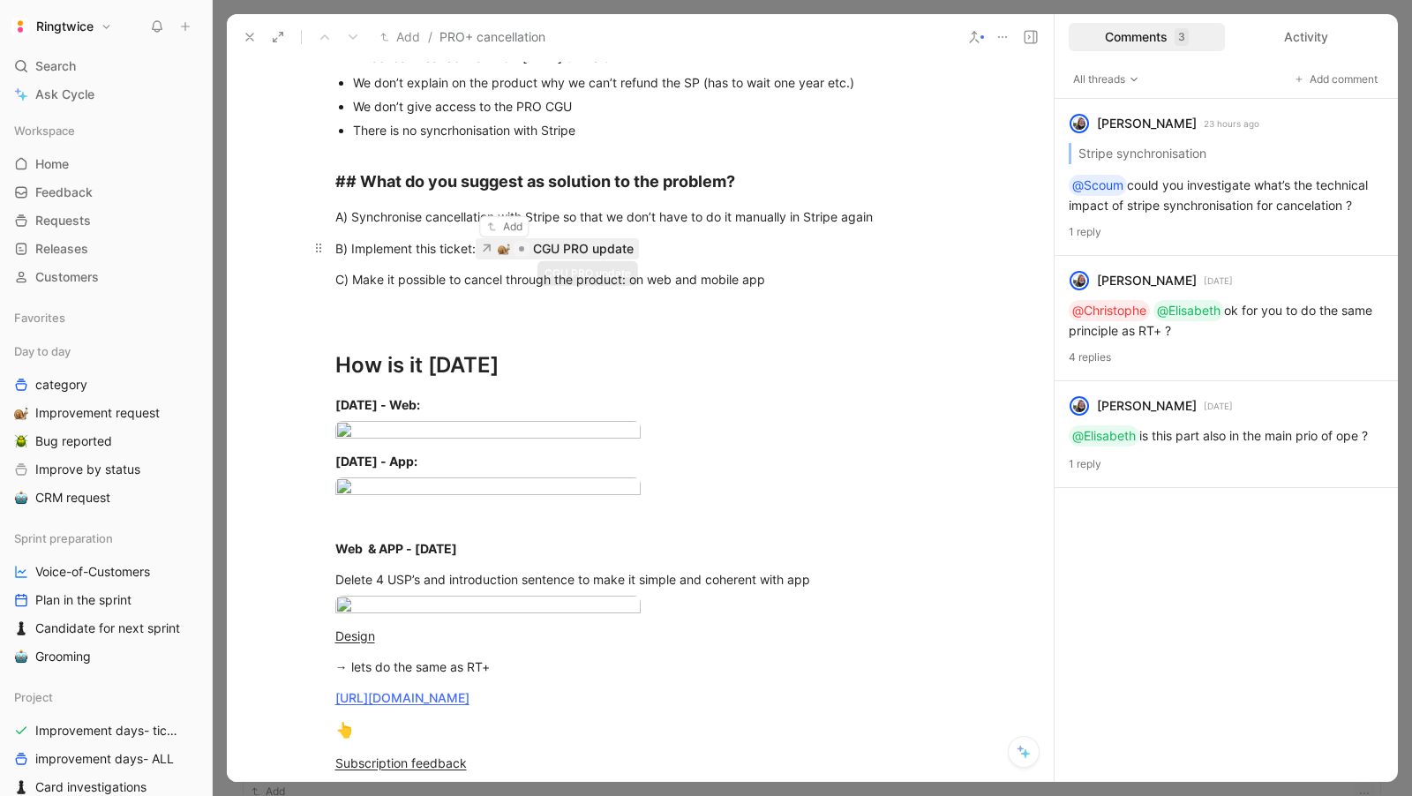
click at [575, 249] on div "CGU PRO update" at bounding box center [583, 248] width 101 height 21
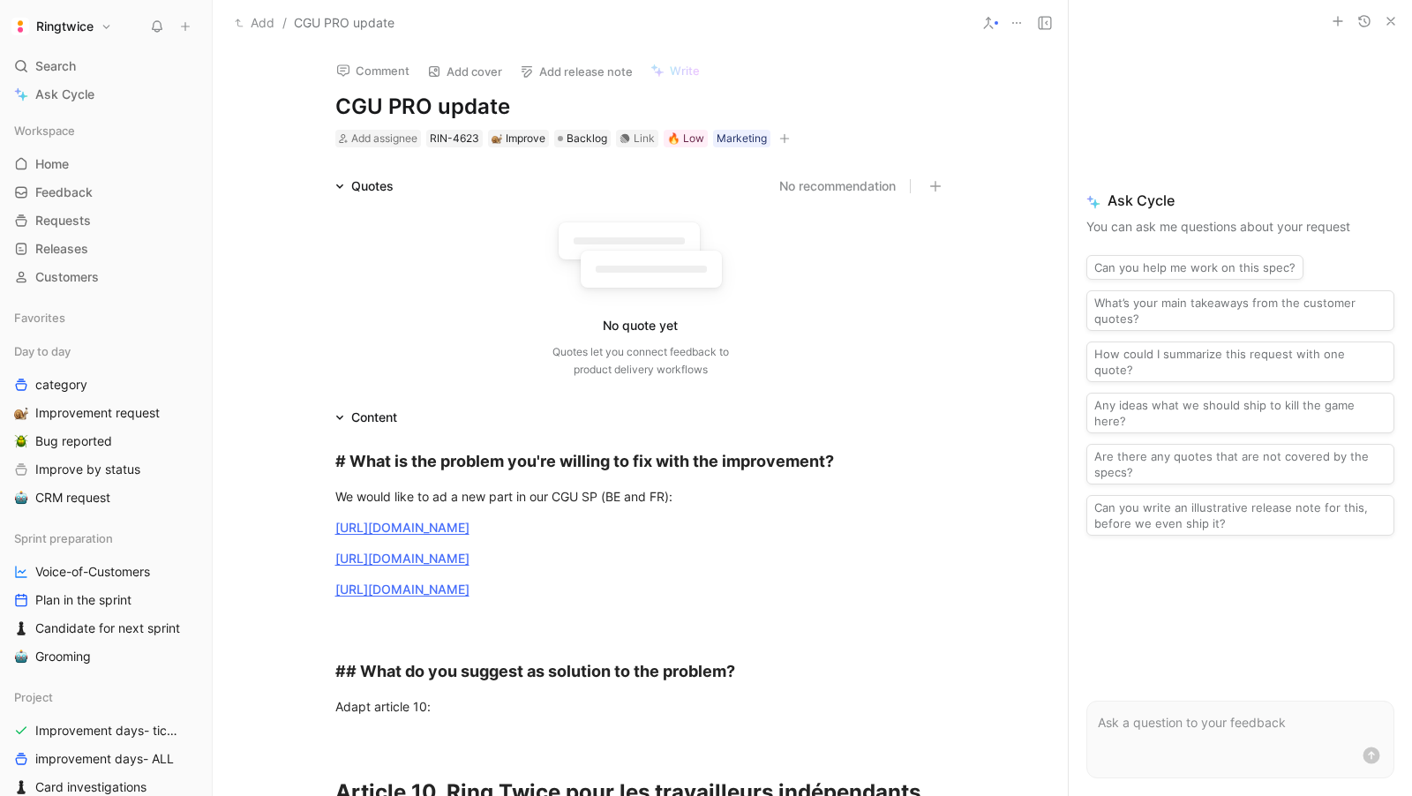
scroll to position [15, 0]
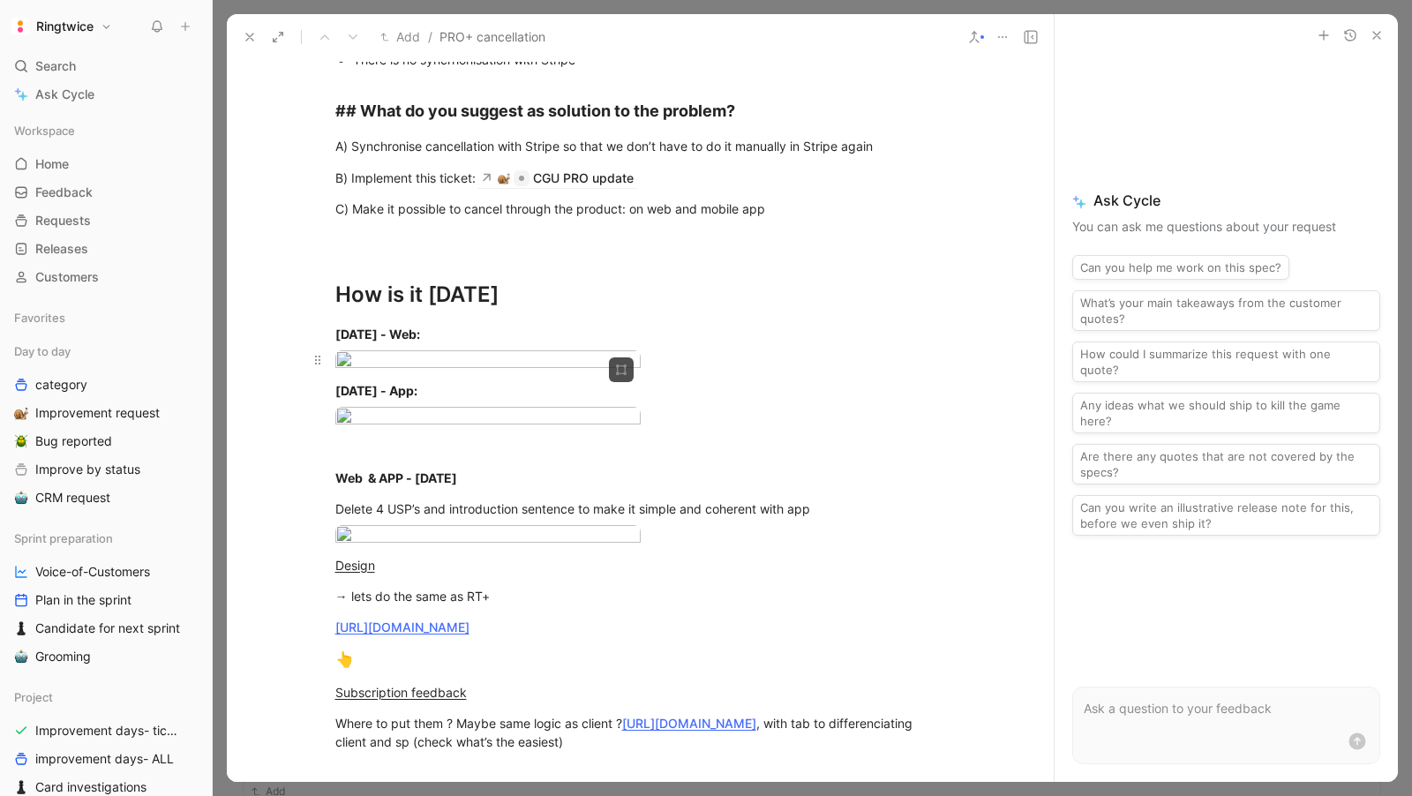
scroll to position [479, 0]
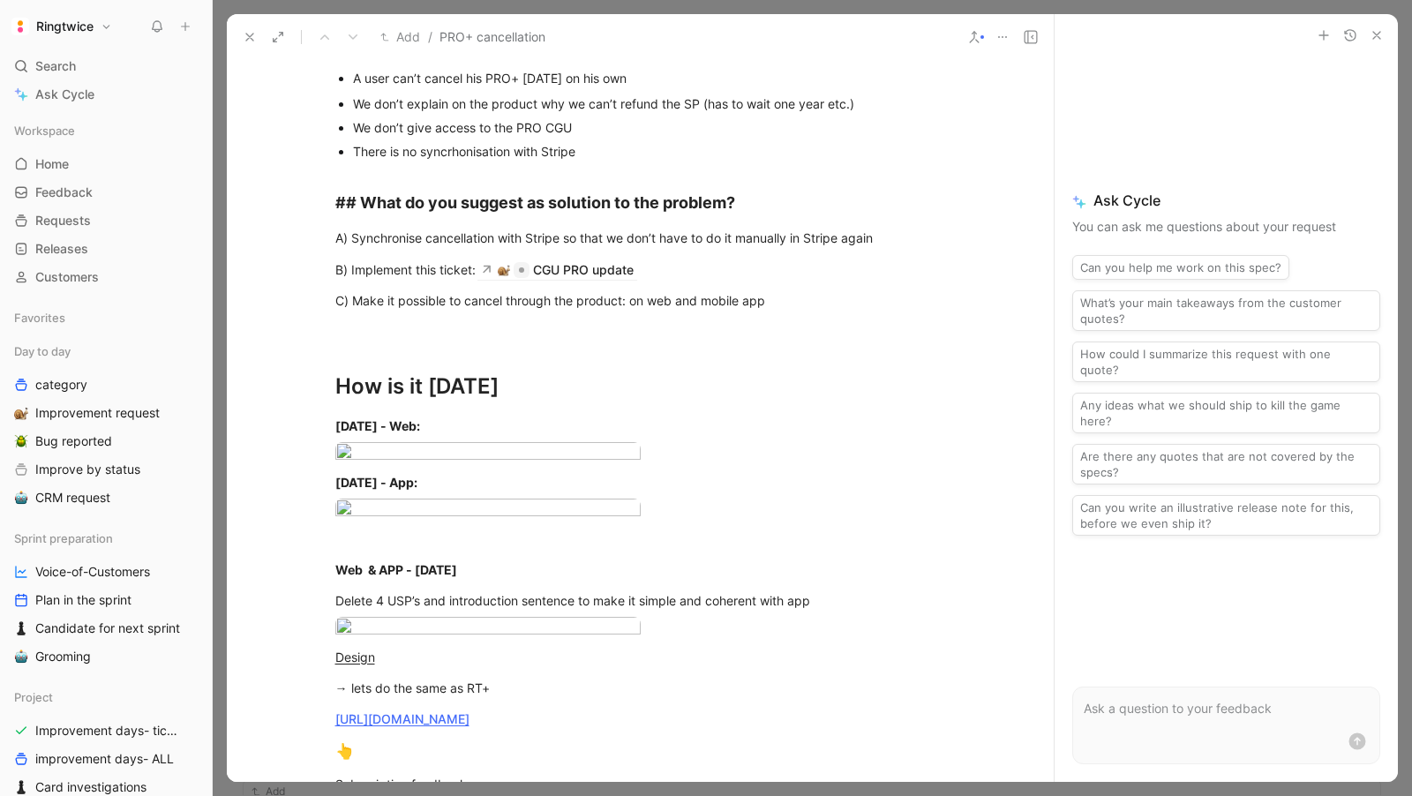
click at [1037, 35] on use at bounding box center [1031, 37] width 12 height 12
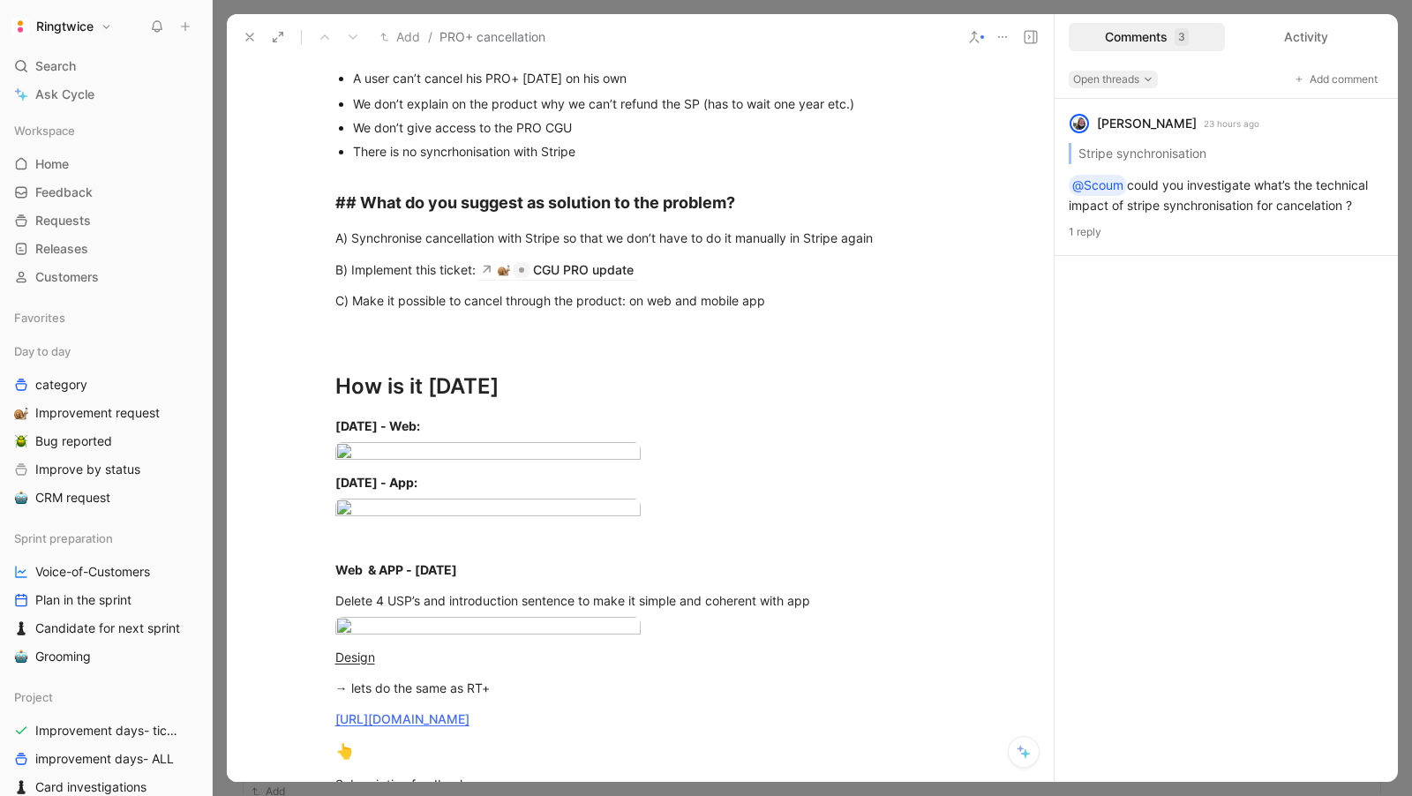
click at [1126, 73] on span "Open threads" at bounding box center [1113, 80] width 80 height 18
click at [1122, 160] on div "All threads" at bounding box center [1128, 164] width 102 height 21
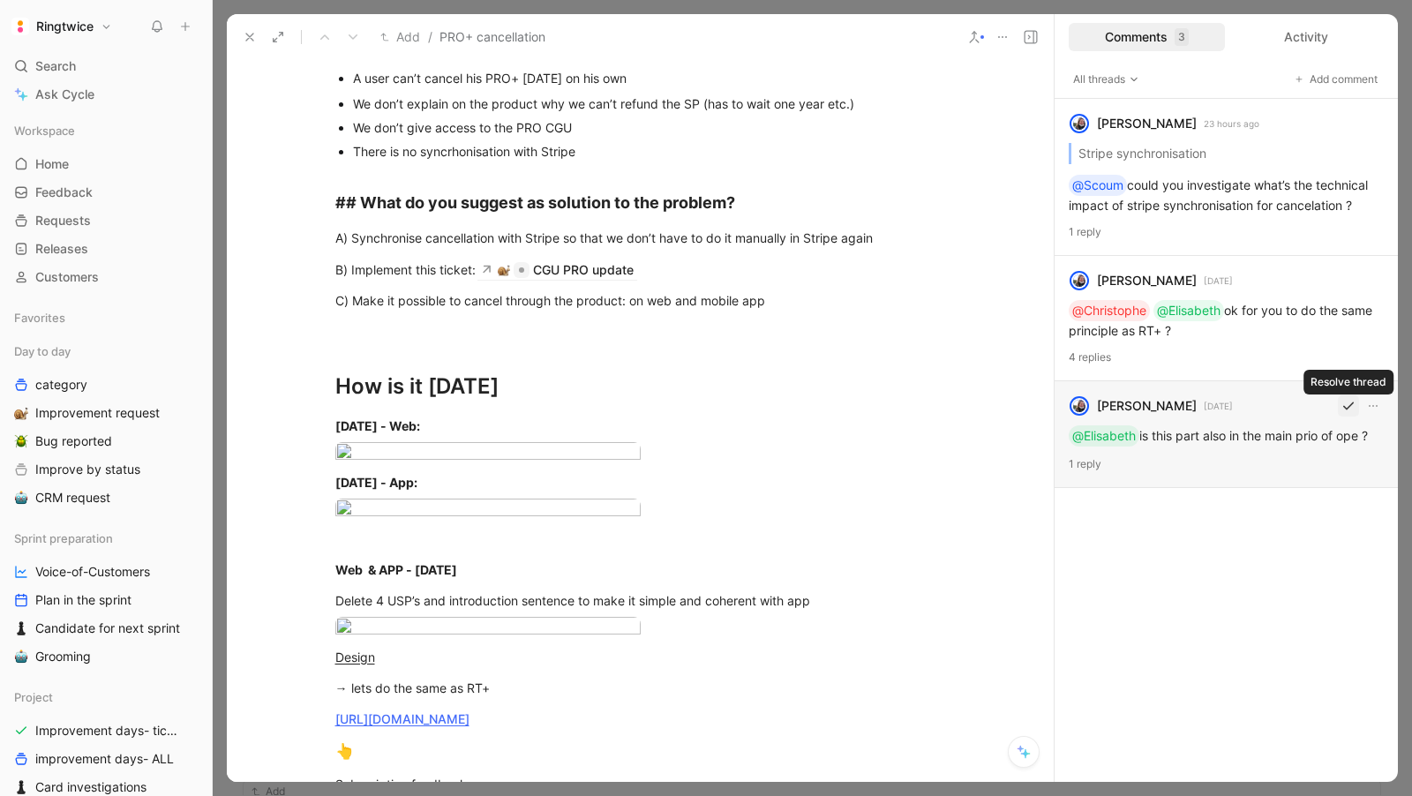
click at [1358, 403] on button "button" at bounding box center [1348, 405] width 21 height 21
click at [1366, 404] on icon "button" at bounding box center [1373, 406] width 14 height 14
click at [1350, 405] on icon "button" at bounding box center [1348, 406] width 11 height 8
click at [1347, 406] on icon "button" at bounding box center [1349, 406] width 14 height 14
click at [1192, 415] on div "blanche havenne" at bounding box center [1147, 405] width 100 height 21
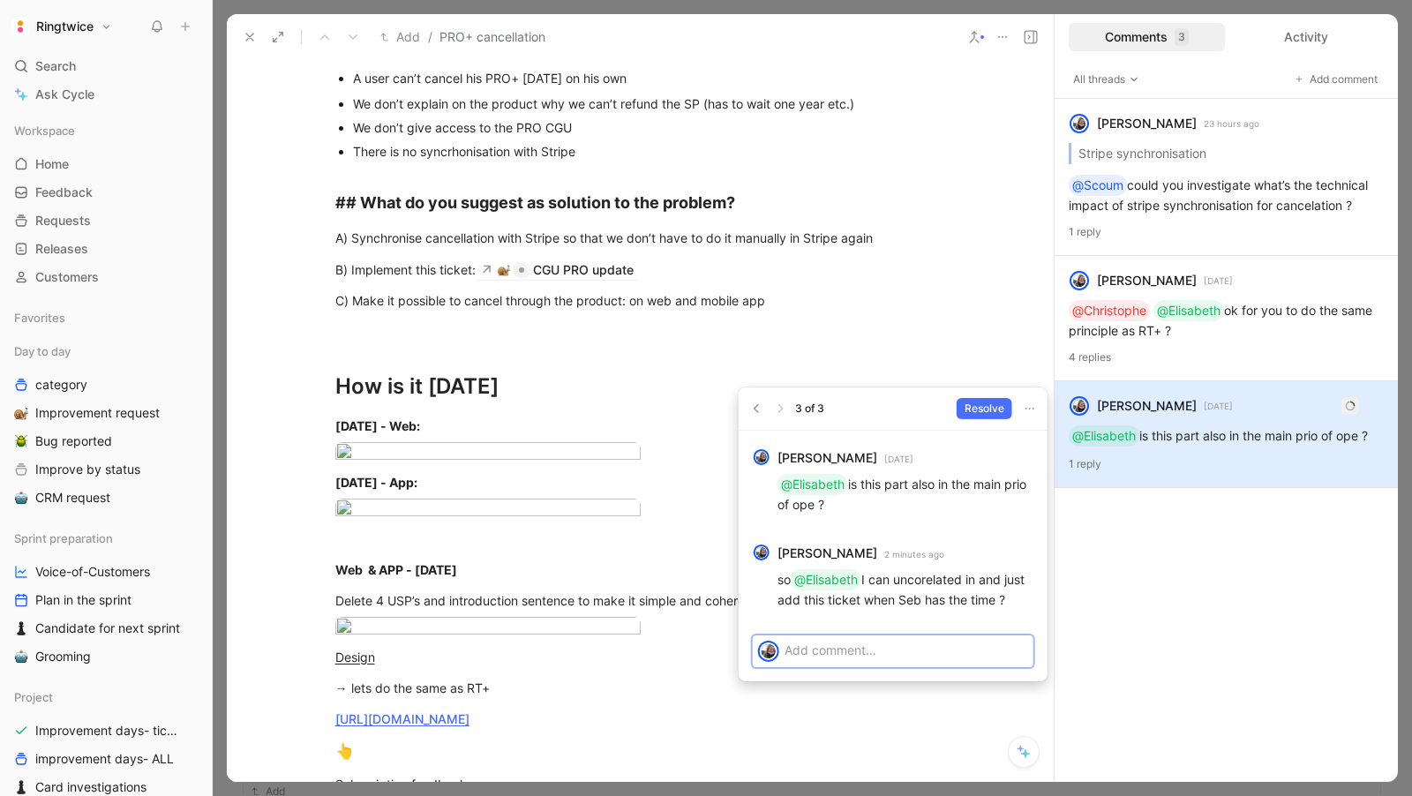
click at [854, 652] on p at bounding box center [907, 650] width 244 height 19
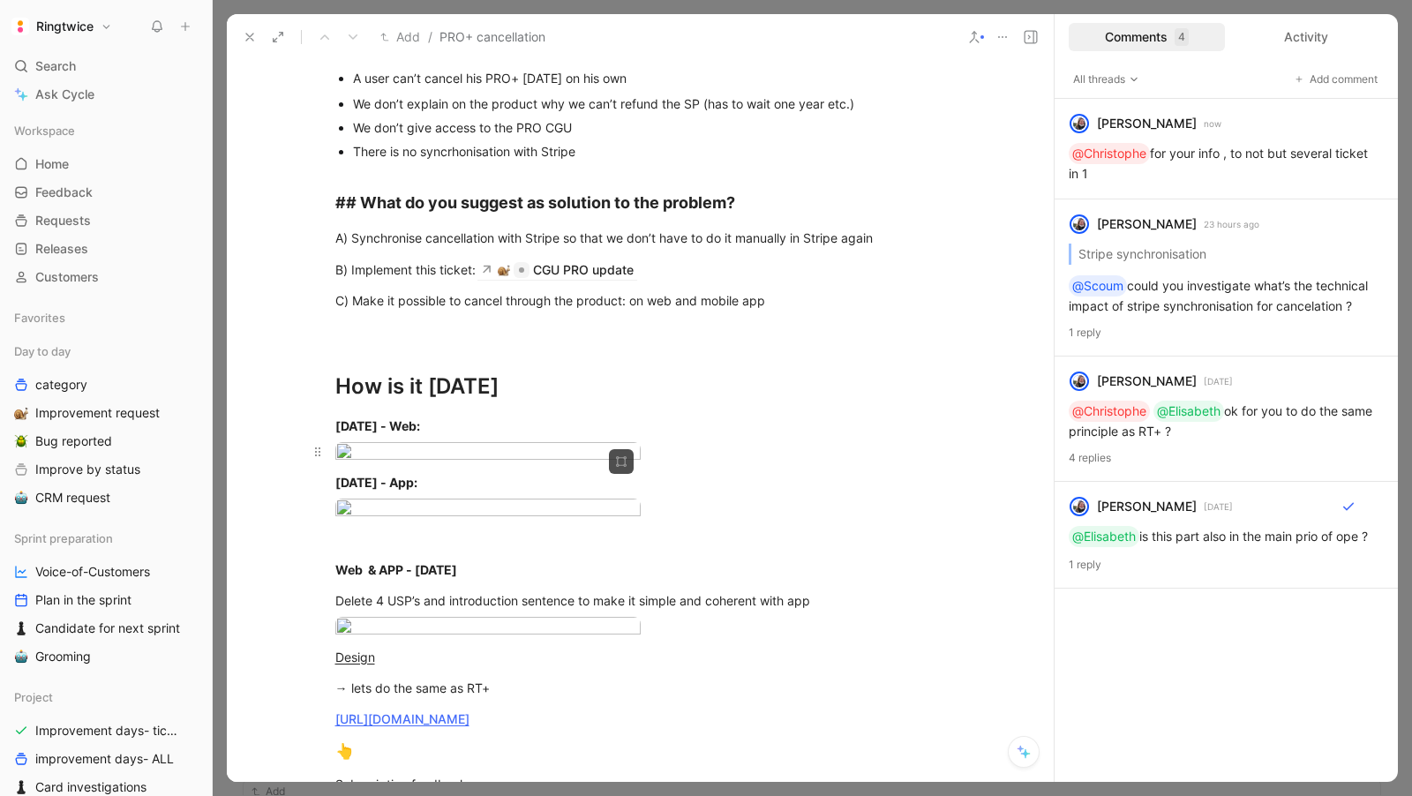
scroll to position [506, 0]
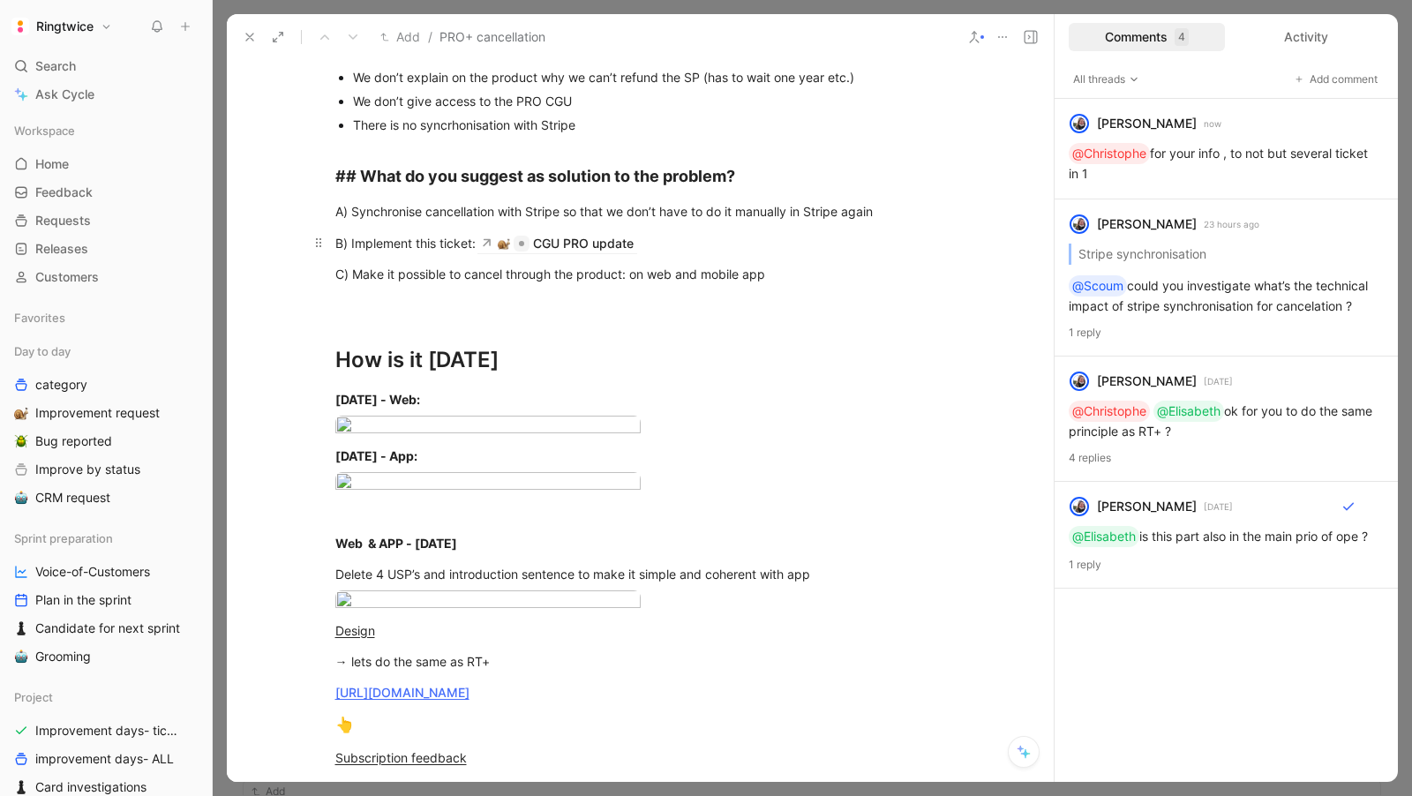
click at [435, 237] on div "B) Implement this ticket: CGU PRO update" at bounding box center [640, 242] width 611 height 19
click at [563, 242] on div "CGU PRO update" at bounding box center [583, 243] width 101 height 21
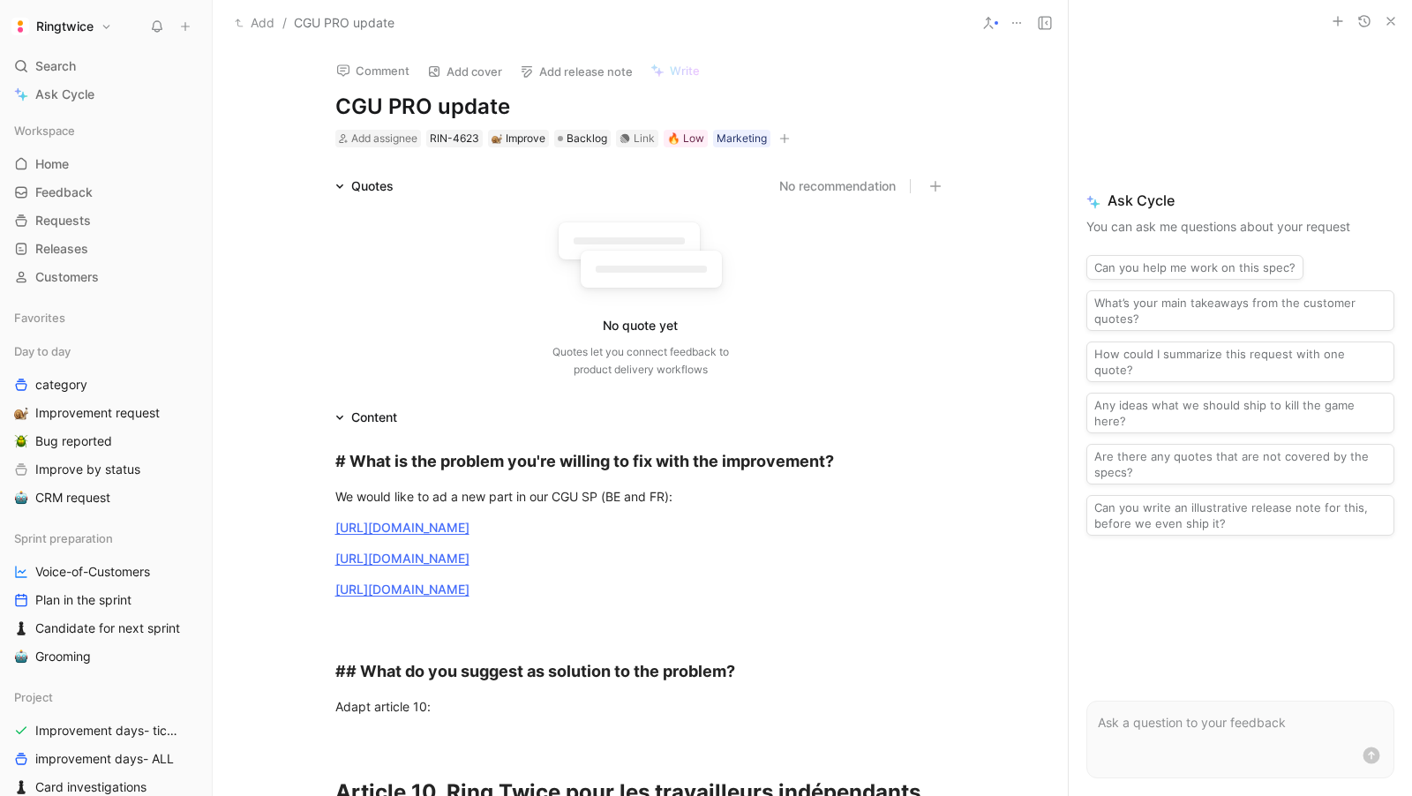
click at [780, 139] on icon "button" at bounding box center [784, 138] width 11 height 11
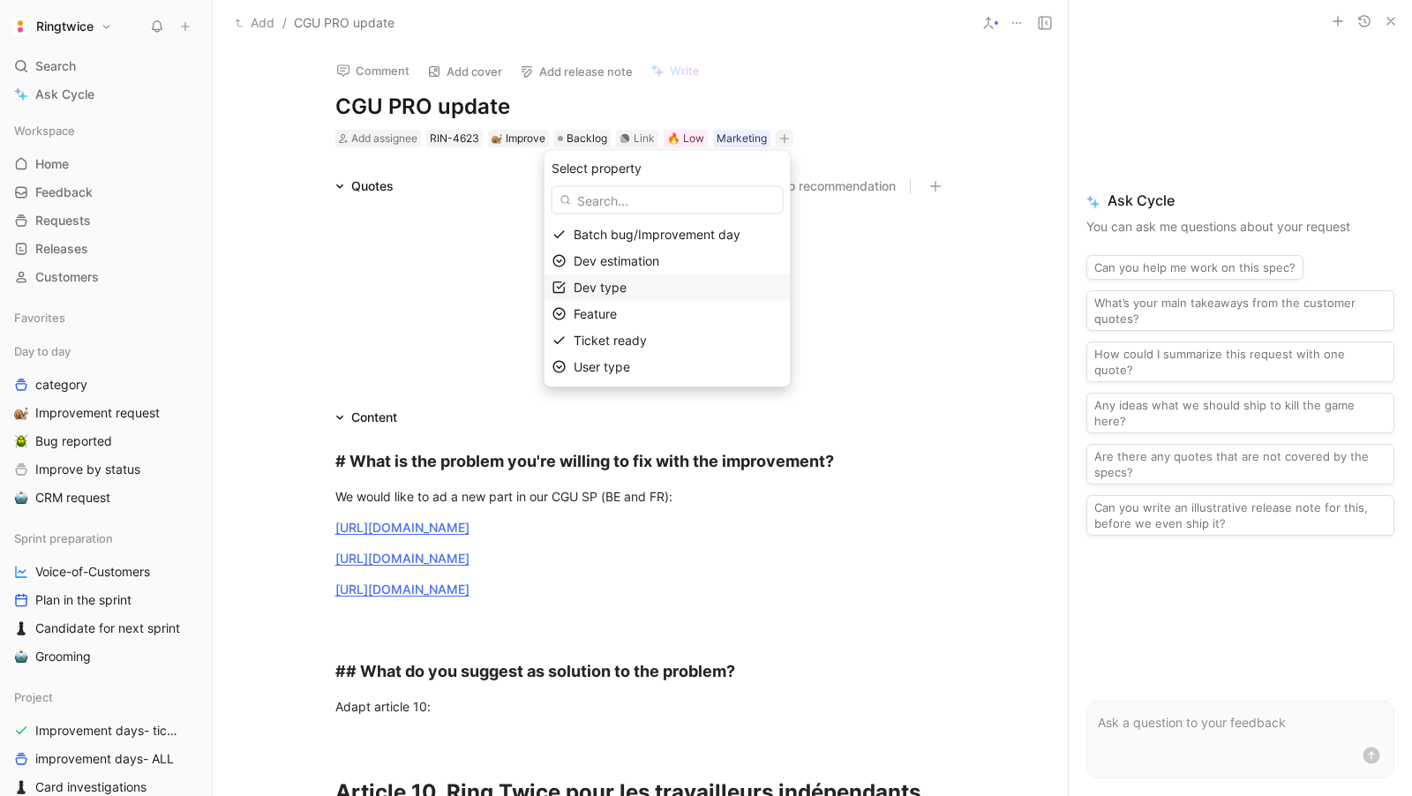
click at [627, 285] on span "Dev type" at bounding box center [600, 287] width 53 height 15
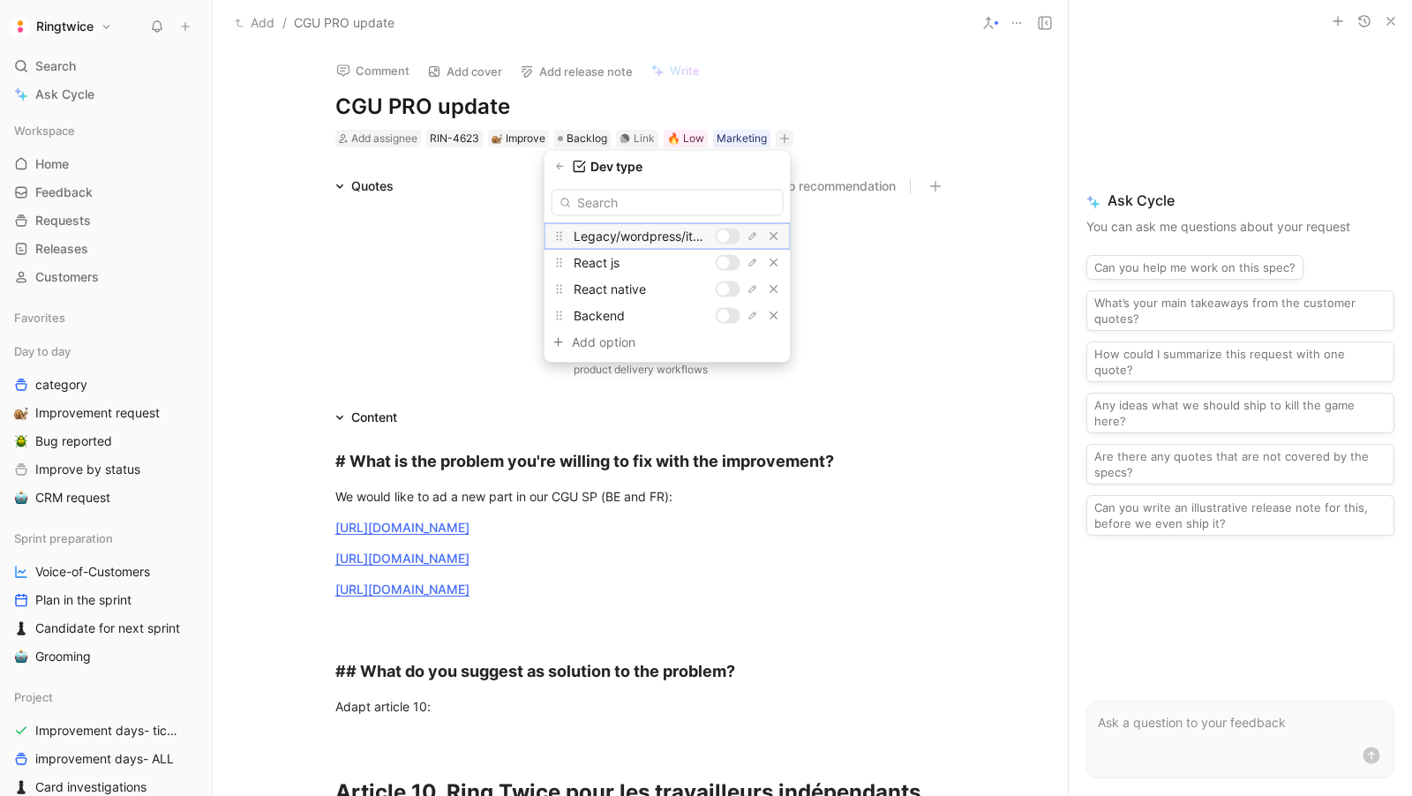
click at [726, 230] on div at bounding box center [724, 236] width 12 height 12
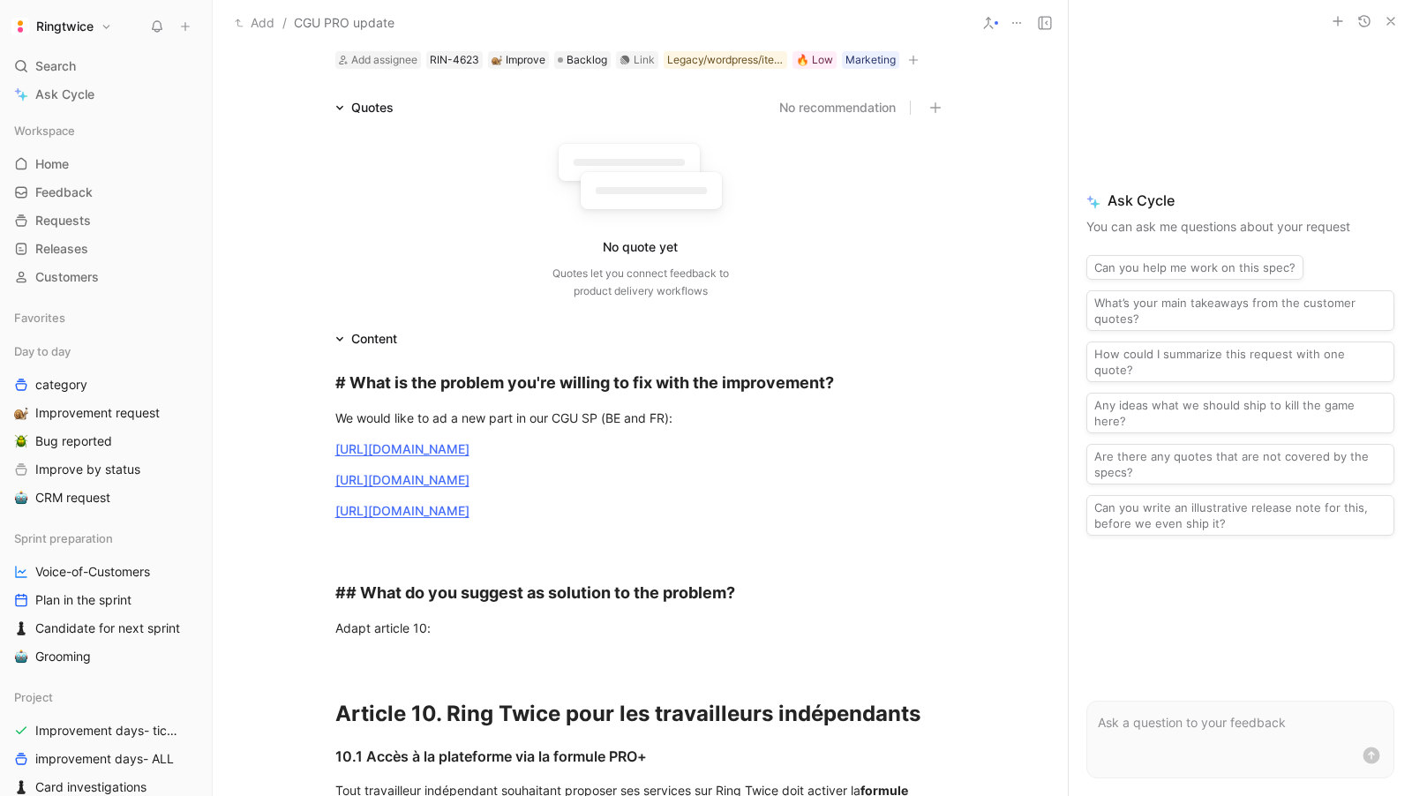
scroll to position [17, 0]
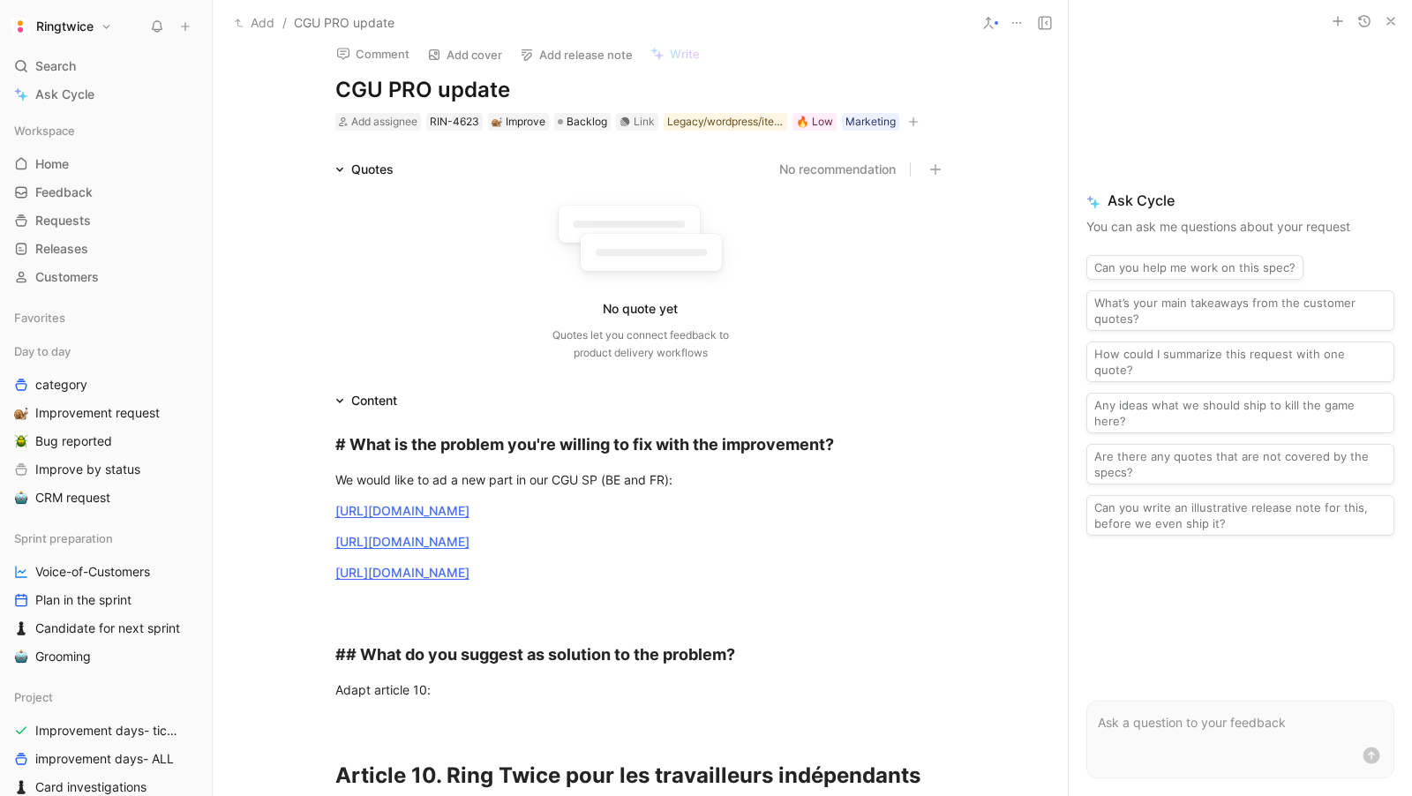
click at [380, 131] on div "Add assignee RIN-4623 Improve Backlog Link Legacy/wordpress/iterable 🔥 Low Mark…" at bounding box center [641, 121] width 614 height 21
click at [372, 123] on span "Add assignee" at bounding box center [384, 121] width 66 height 13
type input "séb"
click at [433, 195] on span "astien Godinho" at bounding box center [463, 188] width 138 height 15
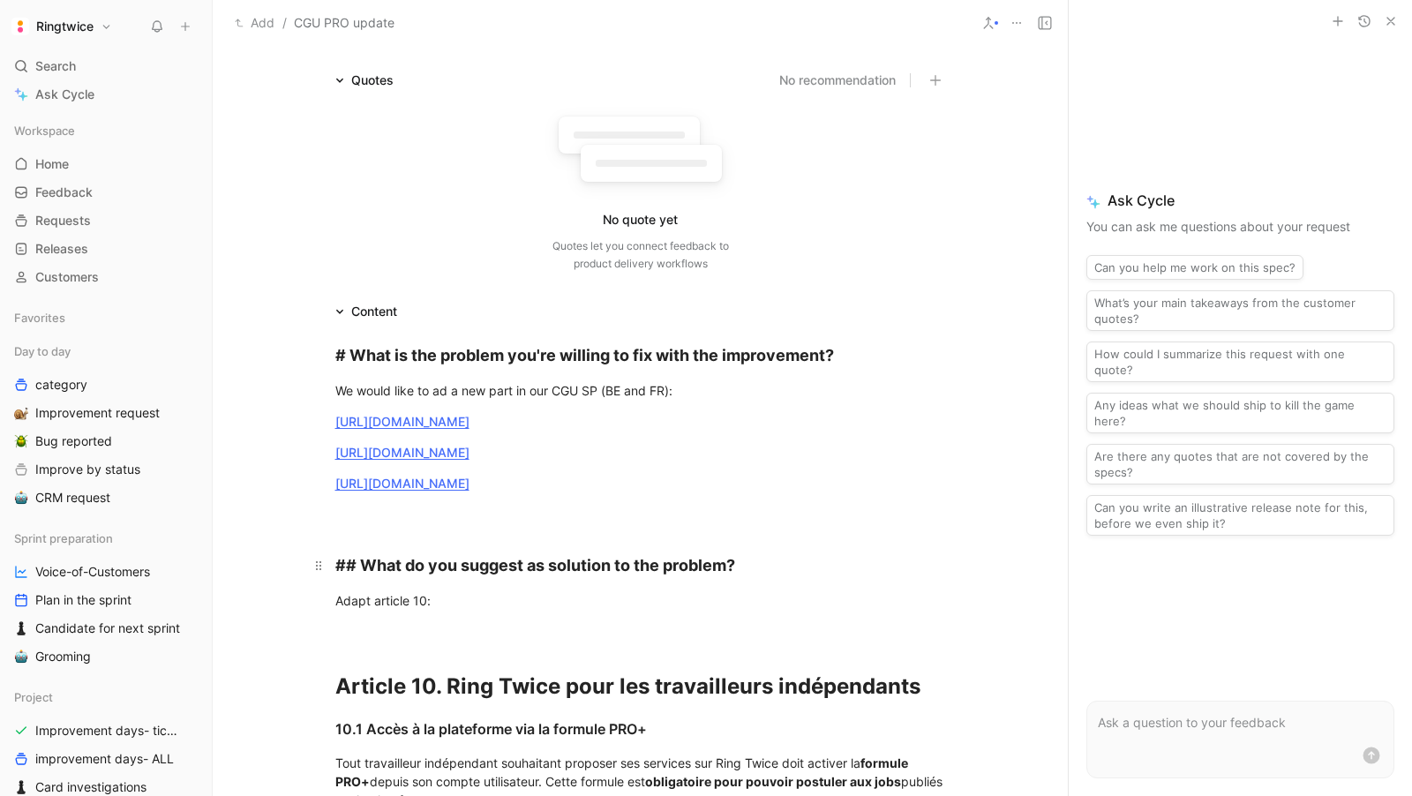
scroll to position [0, 0]
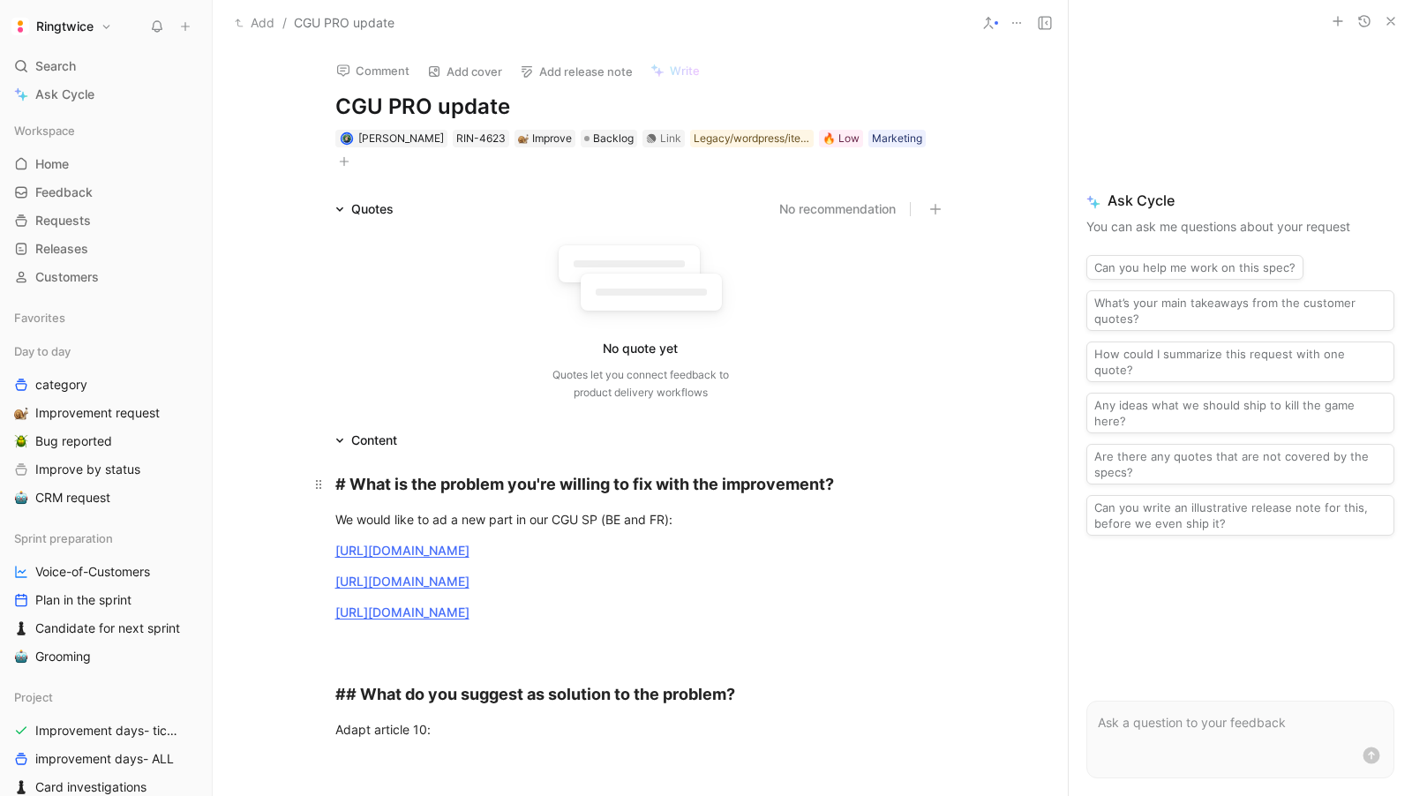
click at [482, 485] on strong "# What is the problem you're willing to fix with the improvement?" at bounding box center [584, 484] width 499 height 19
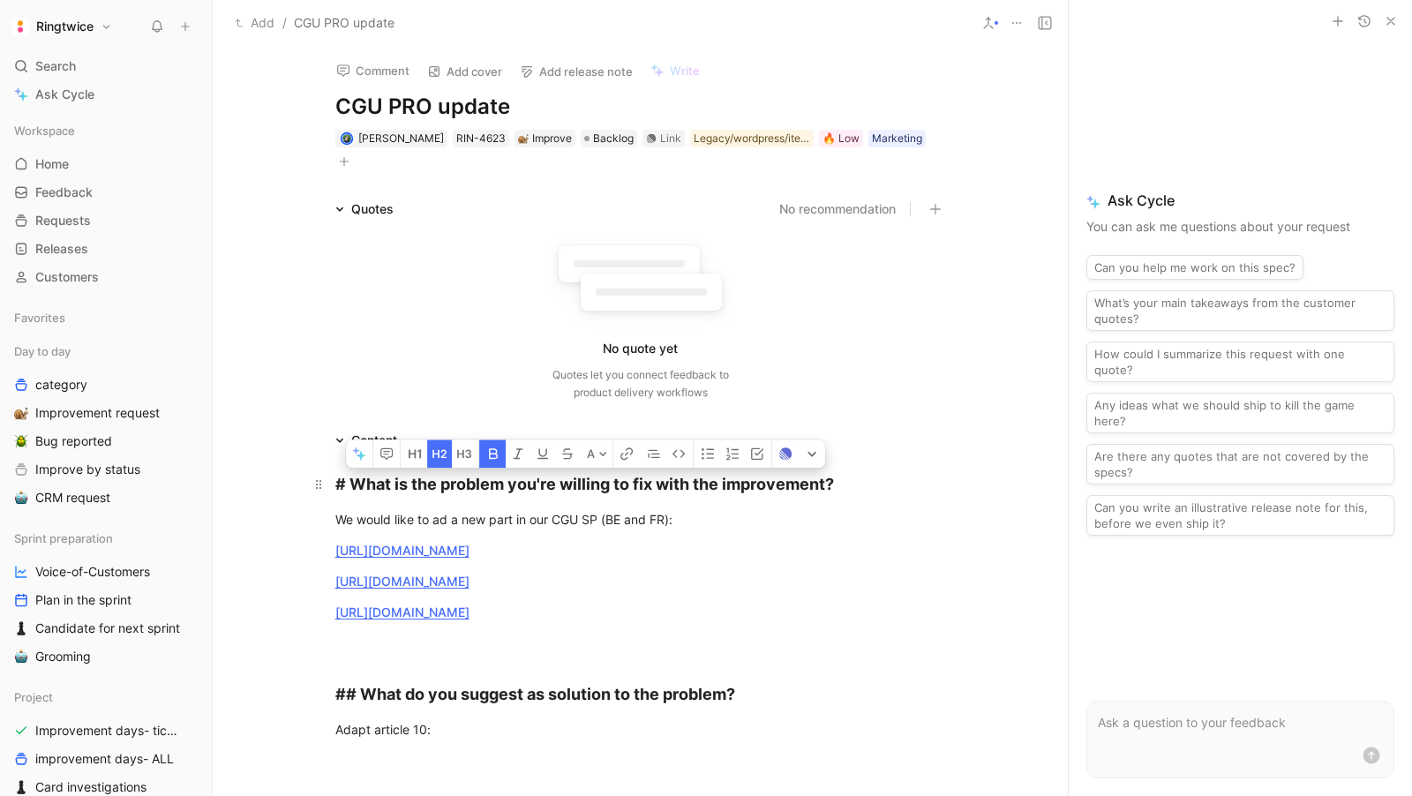
click at [482, 485] on strong "# What is the problem you're willing to fix with the improvement?" at bounding box center [584, 484] width 499 height 19
click at [378, 463] on button "button" at bounding box center [386, 454] width 26 height 28
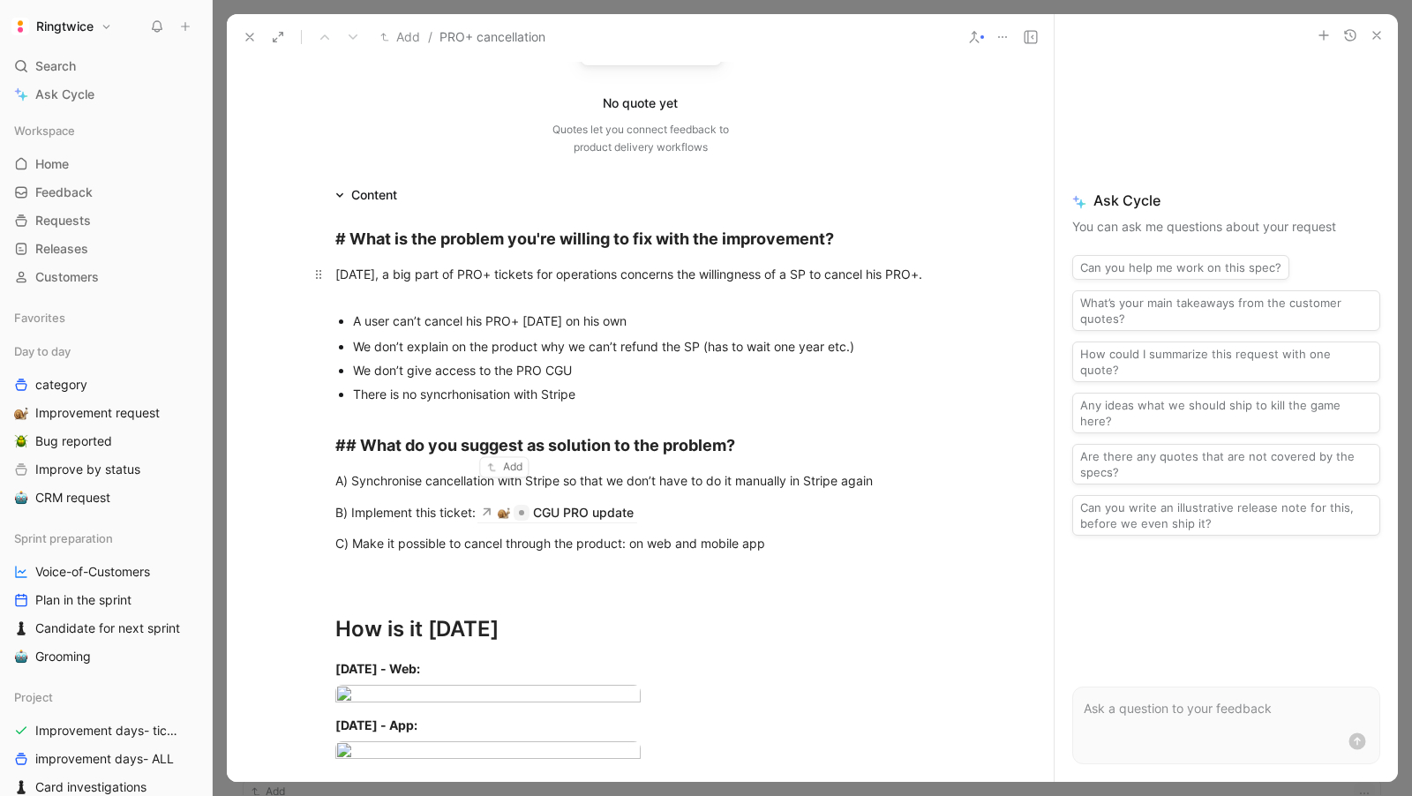
scroll to position [282, 0]
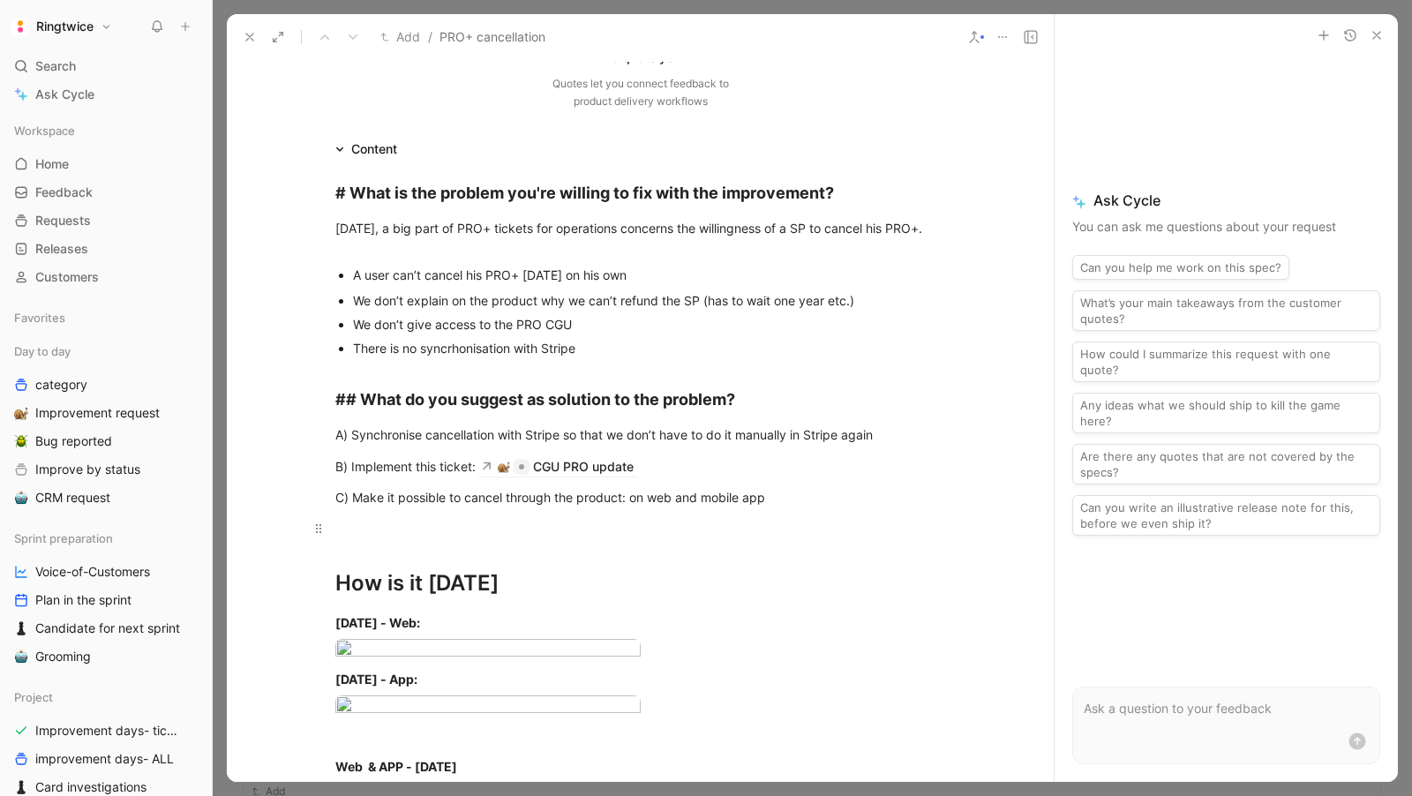
click at [497, 528] on div at bounding box center [640, 528] width 611 height 19
click at [355, 433] on div "A) Synchronise cancellation with Stripe so that we don’t have to do it manually…" at bounding box center [640, 434] width 611 height 19
click at [350, 433] on div "A) Synchronise cancellation with Stripe so that we don’t have to do it manually…" at bounding box center [640, 434] width 611 height 19
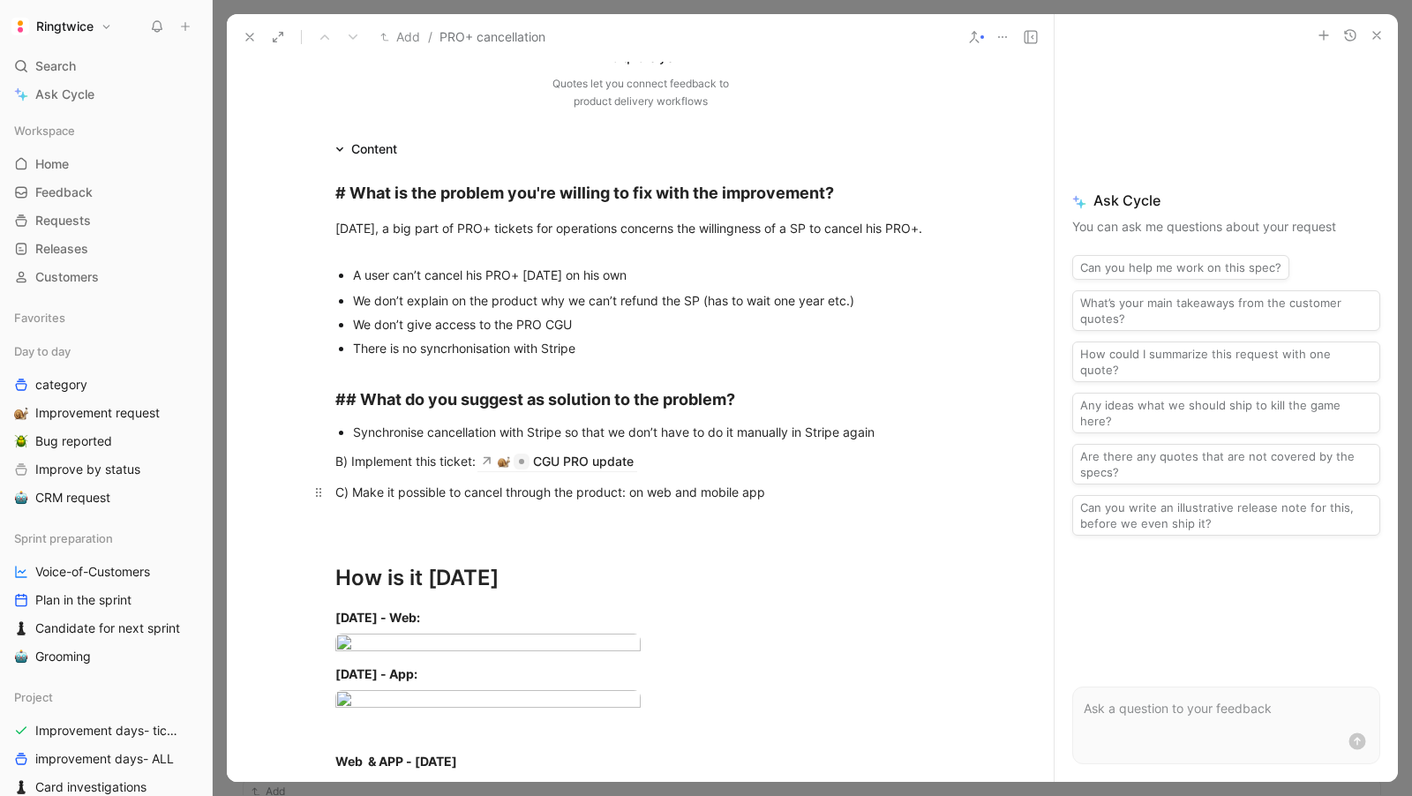
click at [349, 499] on div "C) Make it possible to cancel through the product: on web and mobile app" at bounding box center [640, 492] width 611 height 19
click at [419, 496] on div "Make it possible to cancel through the product: on web and mobile app" at bounding box center [649, 489] width 593 height 19
copy div "Make it possible to cancel through the product: on web and mobile app"
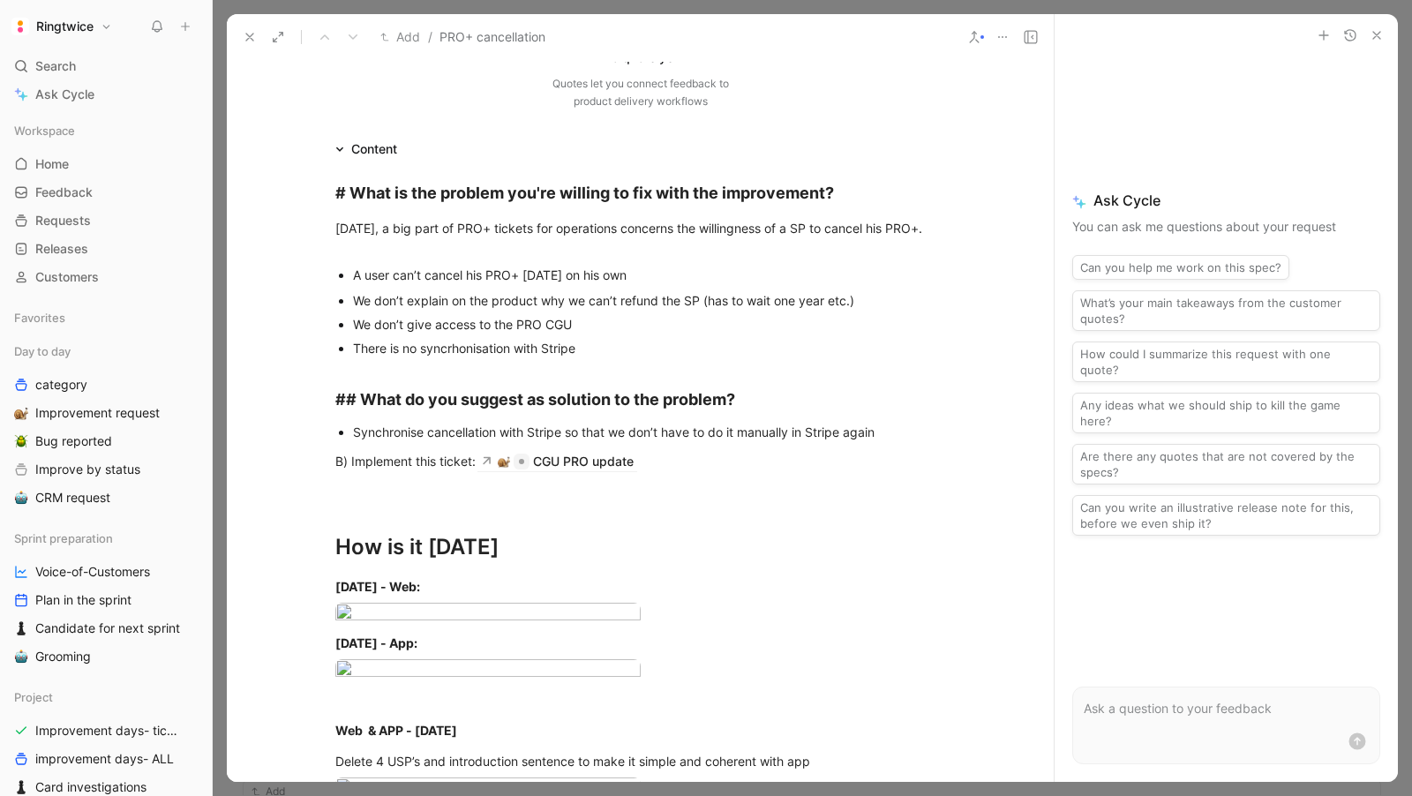
click at [899, 433] on div "Synchronise cancellation with Stripe so that we don’t have to do it manually in…" at bounding box center [649, 432] width 593 height 19
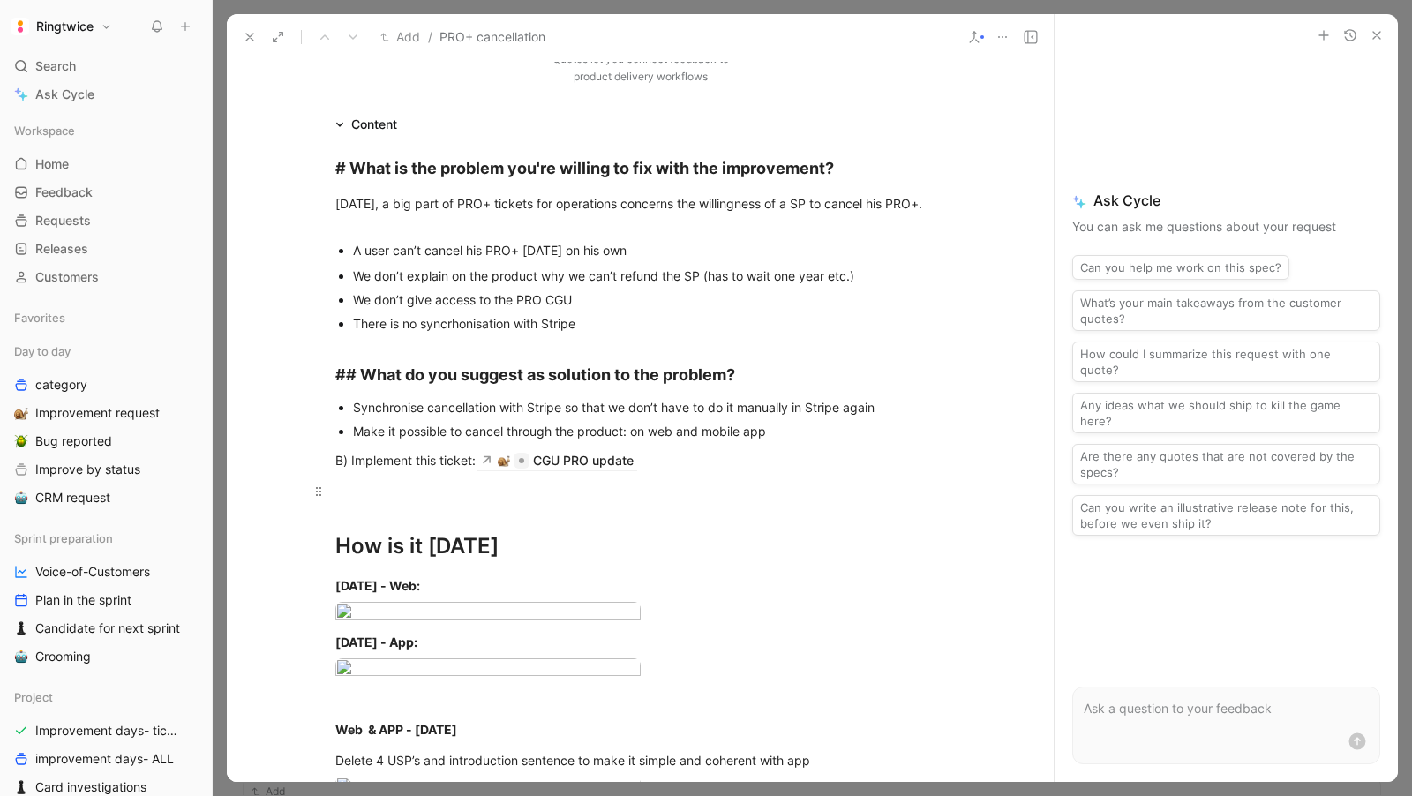
scroll to position [320, 0]
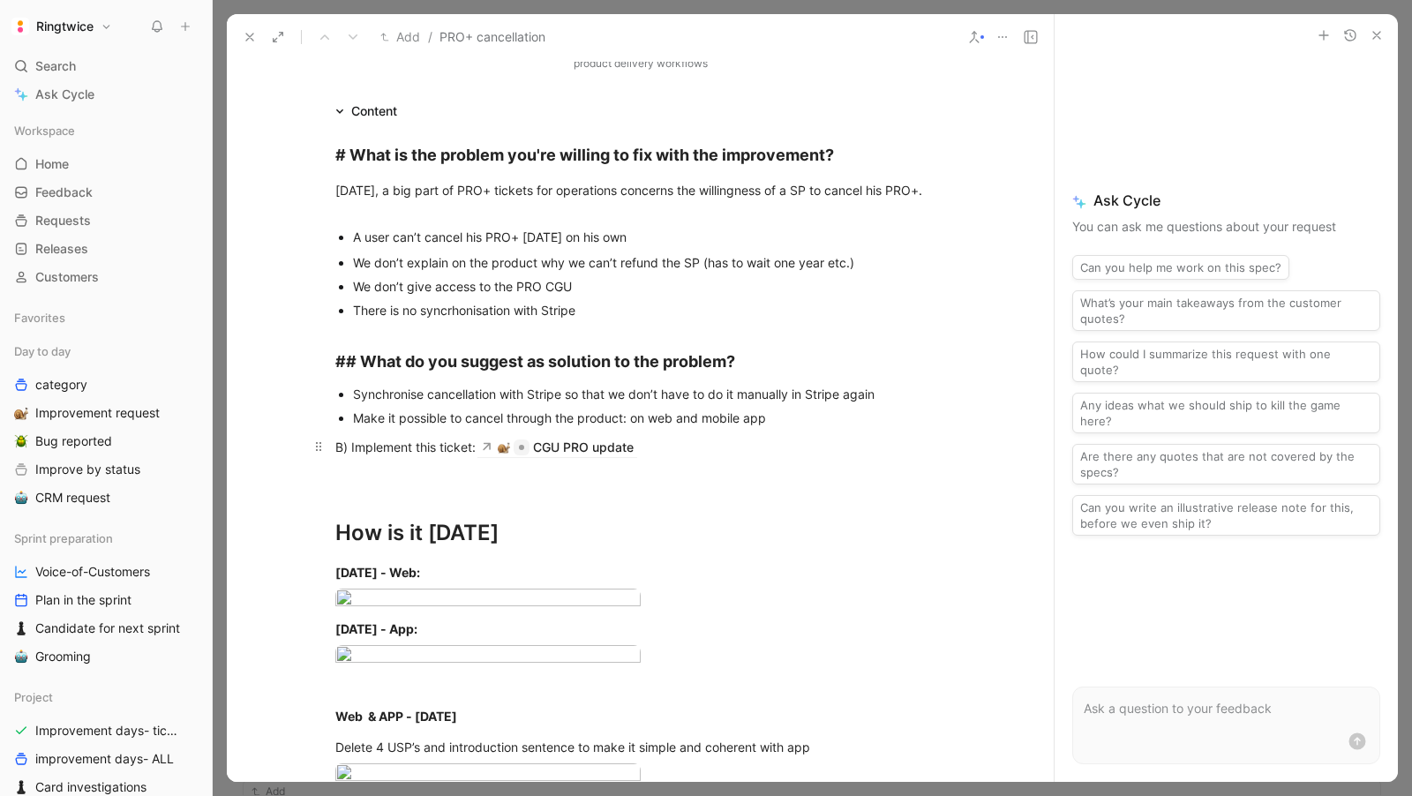
click at [375, 447] on div "B) Implement this ticket: CGU PRO update" at bounding box center [640, 446] width 611 height 19
copy div "B) Implement this ticket: CGU PRO update"
click at [340, 474] on div at bounding box center [640, 478] width 611 height 19
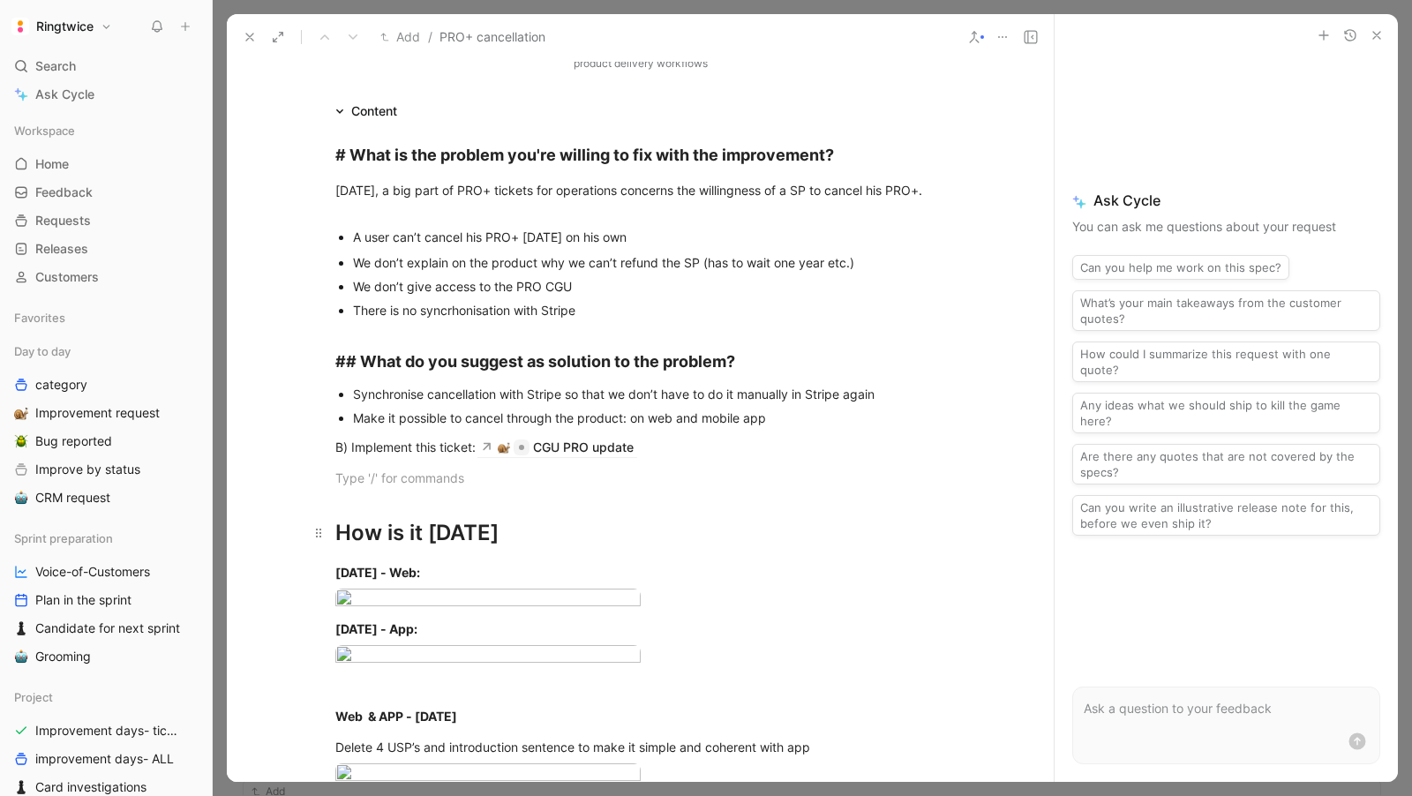
scroll to position [336, 0]
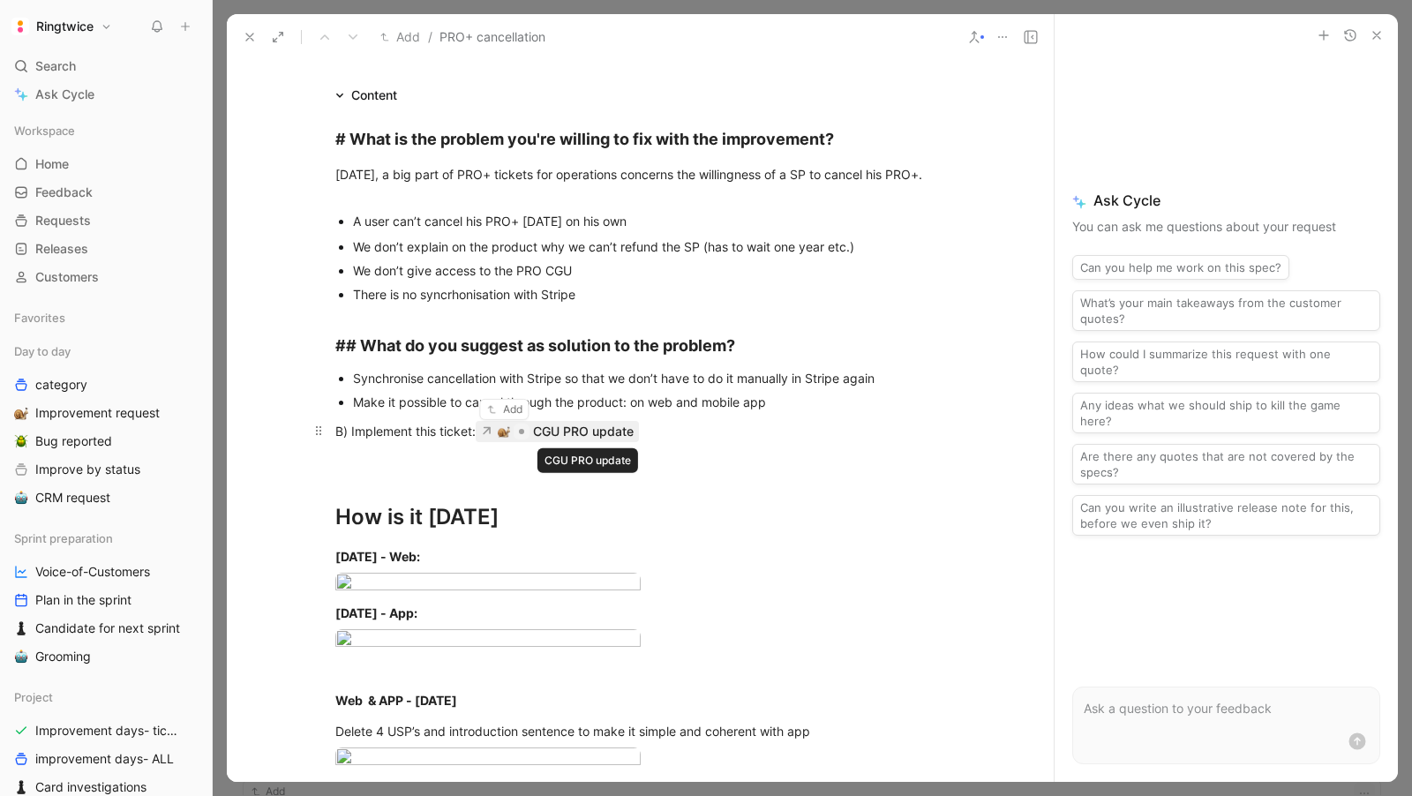
drag, startPoint x: 335, startPoint y: 428, endPoint x: 585, endPoint y: 437, distance: 250.8
click at [585, 437] on div "B) Implement this ticket: CGU PRO update" at bounding box center [640, 430] width 611 height 19
click at [621, 433] on div "CGU PRO update" at bounding box center [583, 431] width 101 height 21
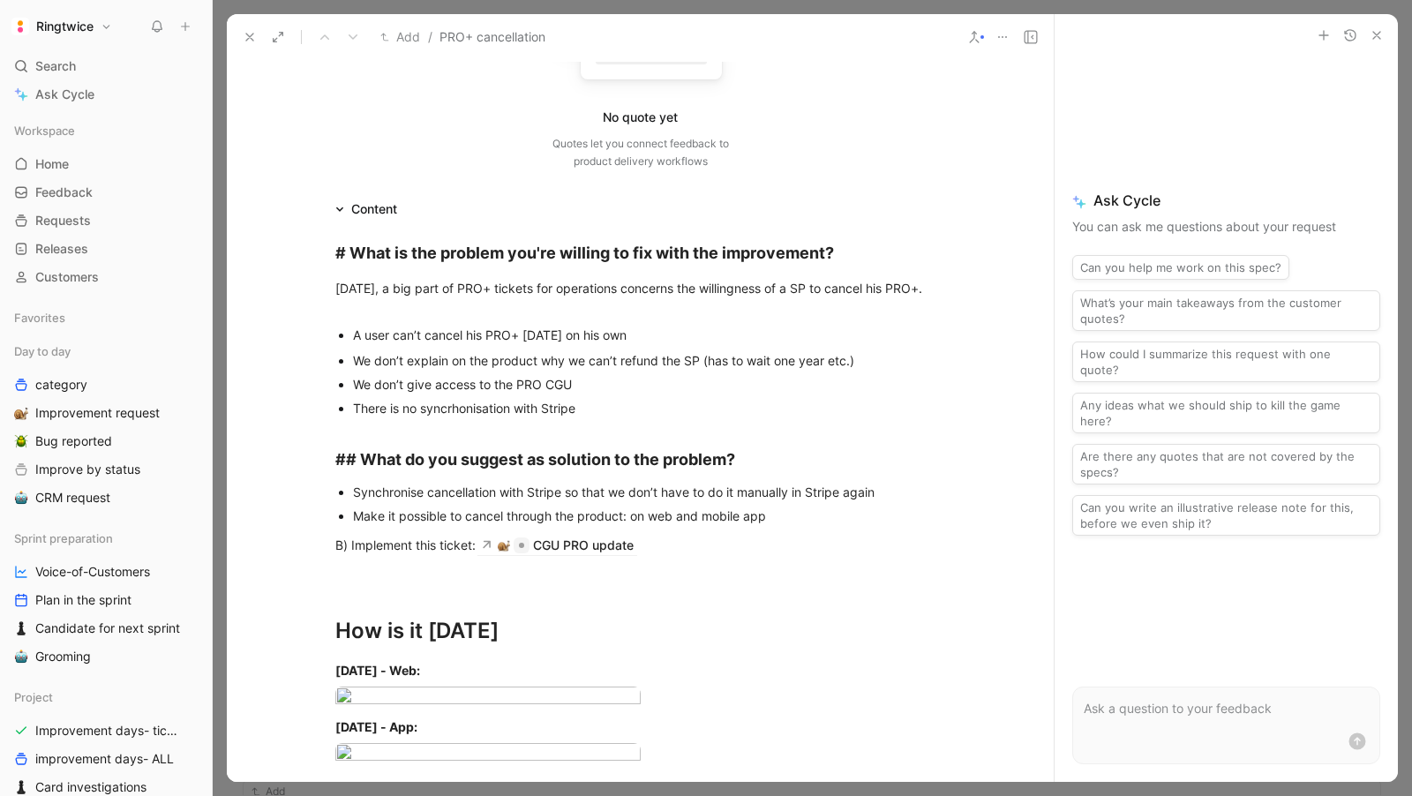
scroll to position [171, 0]
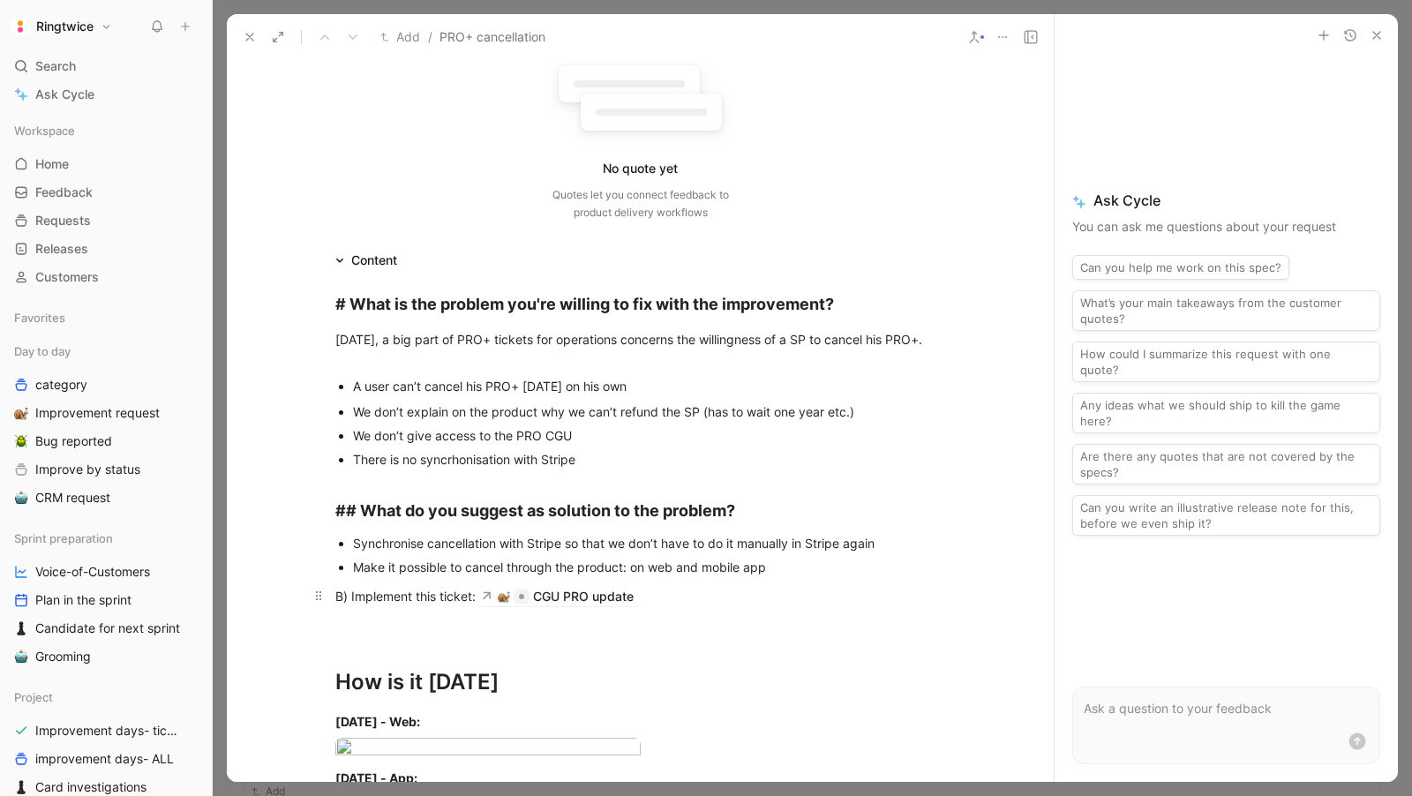
drag, startPoint x: 470, startPoint y: 593, endPoint x: 348, endPoint y: 593, distance: 122.7
click at [348, 593] on div "B) Implement this ticket: CGU PRO update" at bounding box center [640, 595] width 611 height 19
click at [357, 603] on div "B) Implement this ticket: CGU PRO update" at bounding box center [640, 595] width 611 height 19
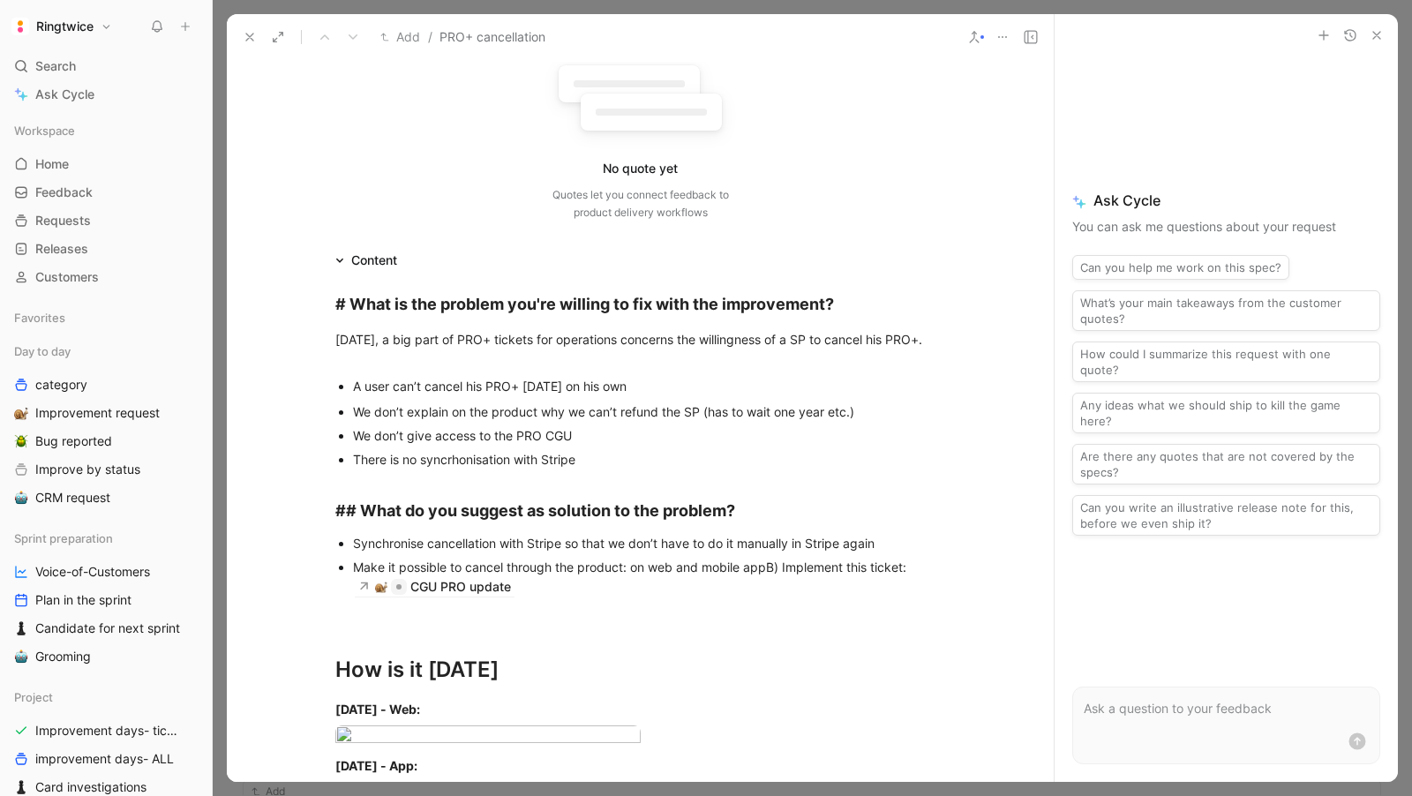
click at [560, 588] on div "Make it possible to cancel through the product: on web and mobile appB) Impleme…" at bounding box center [649, 577] width 593 height 38
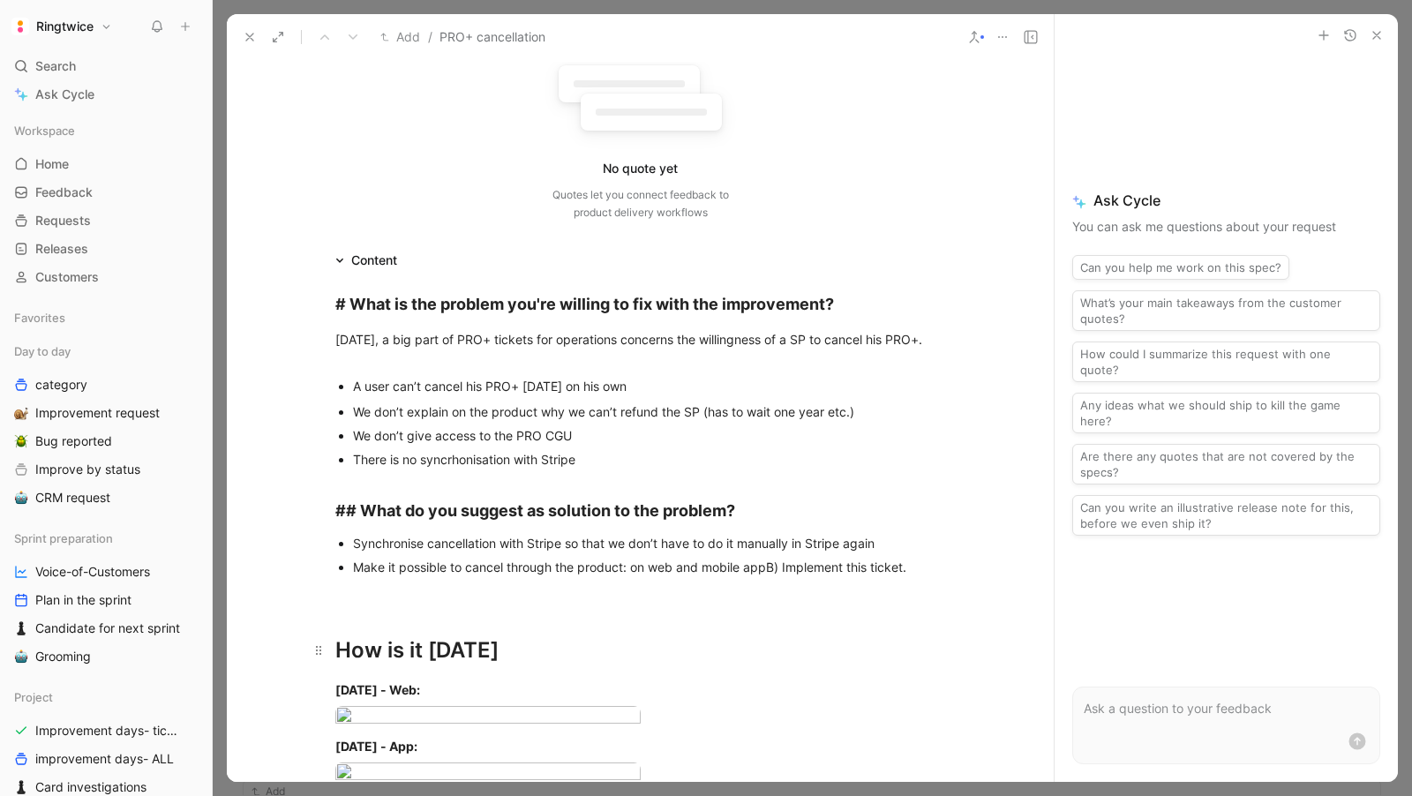
click at [463, 613] on h1 "How is it today" at bounding box center [641, 643] width 678 height 62
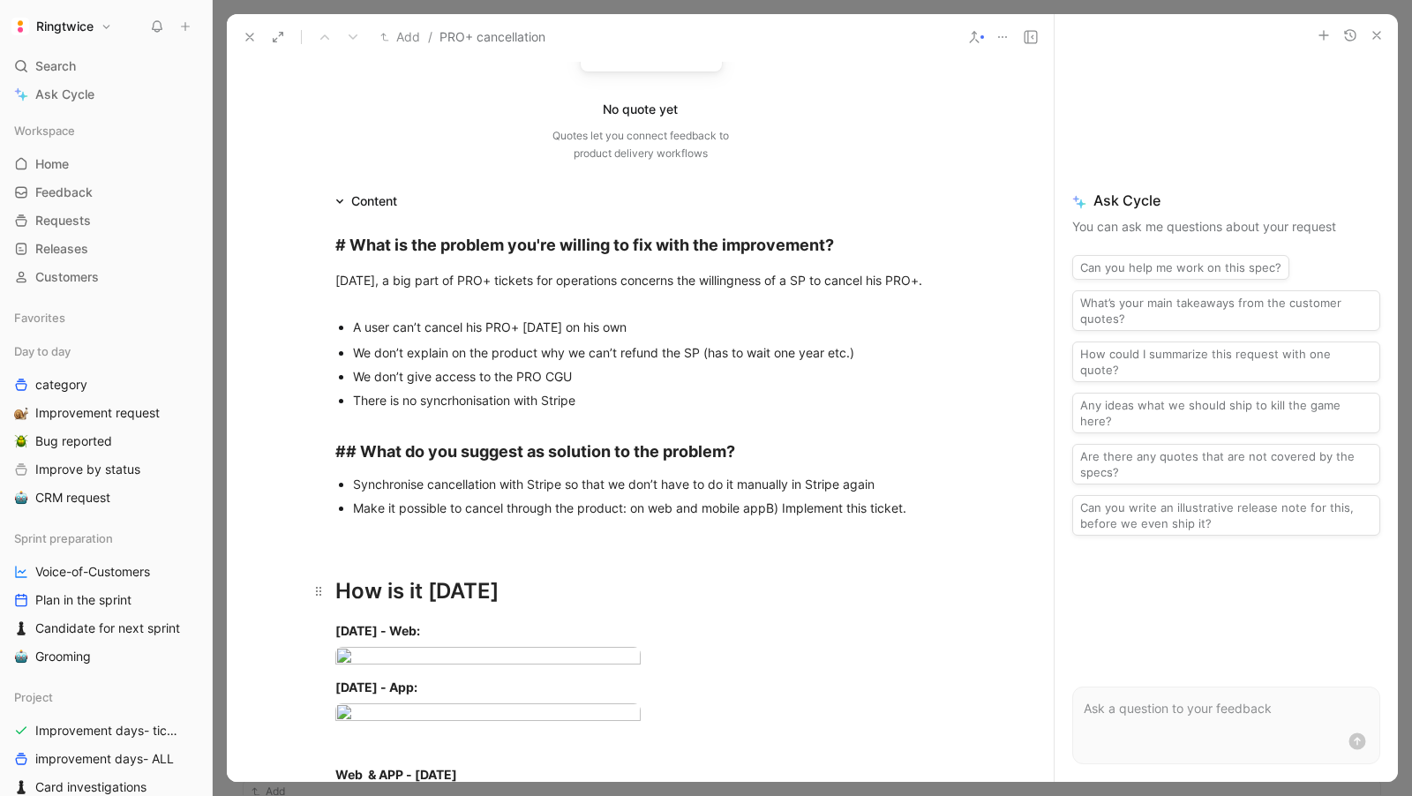
scroll to position [252, 0]
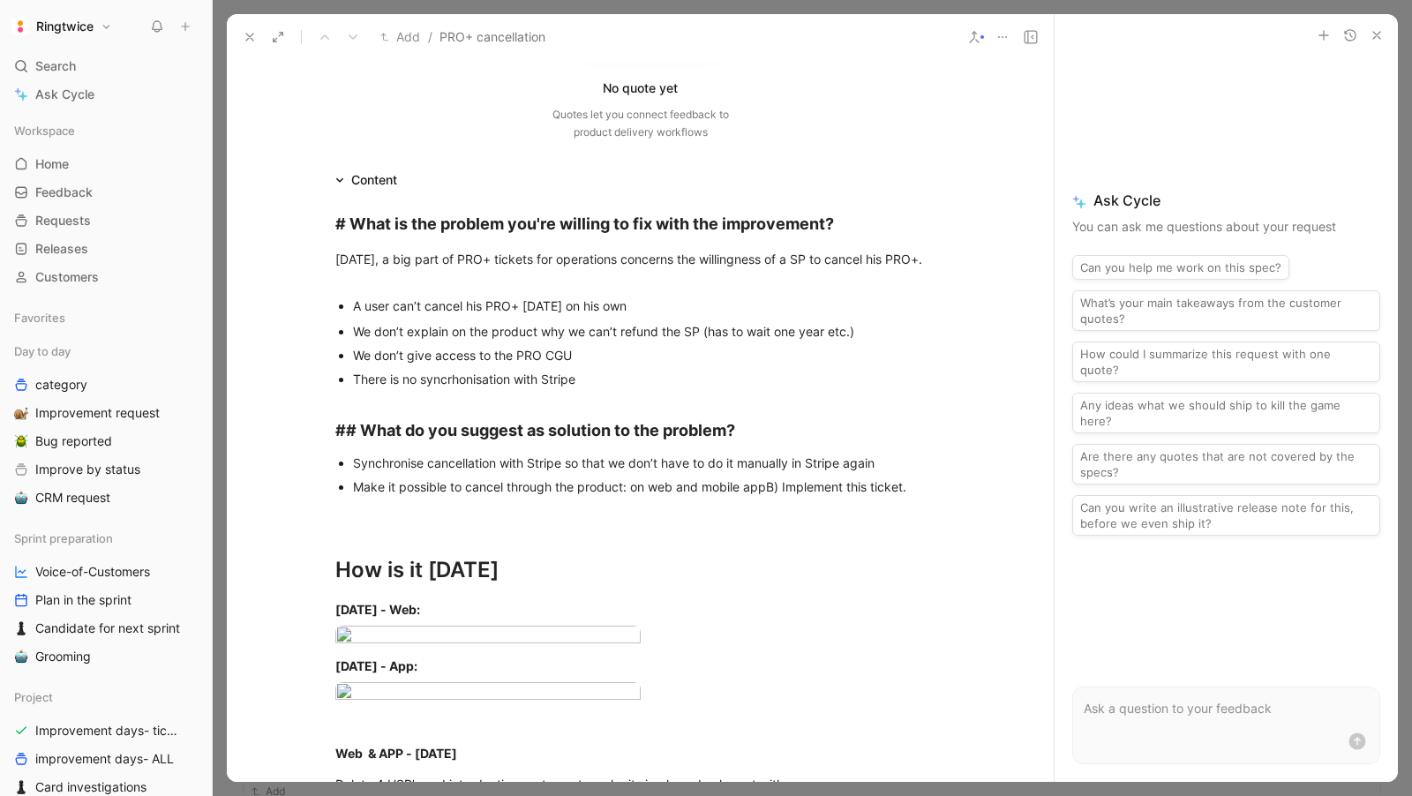
click at [1029, 36] on icon at bounding box center [1031, 37] width 14 height 14
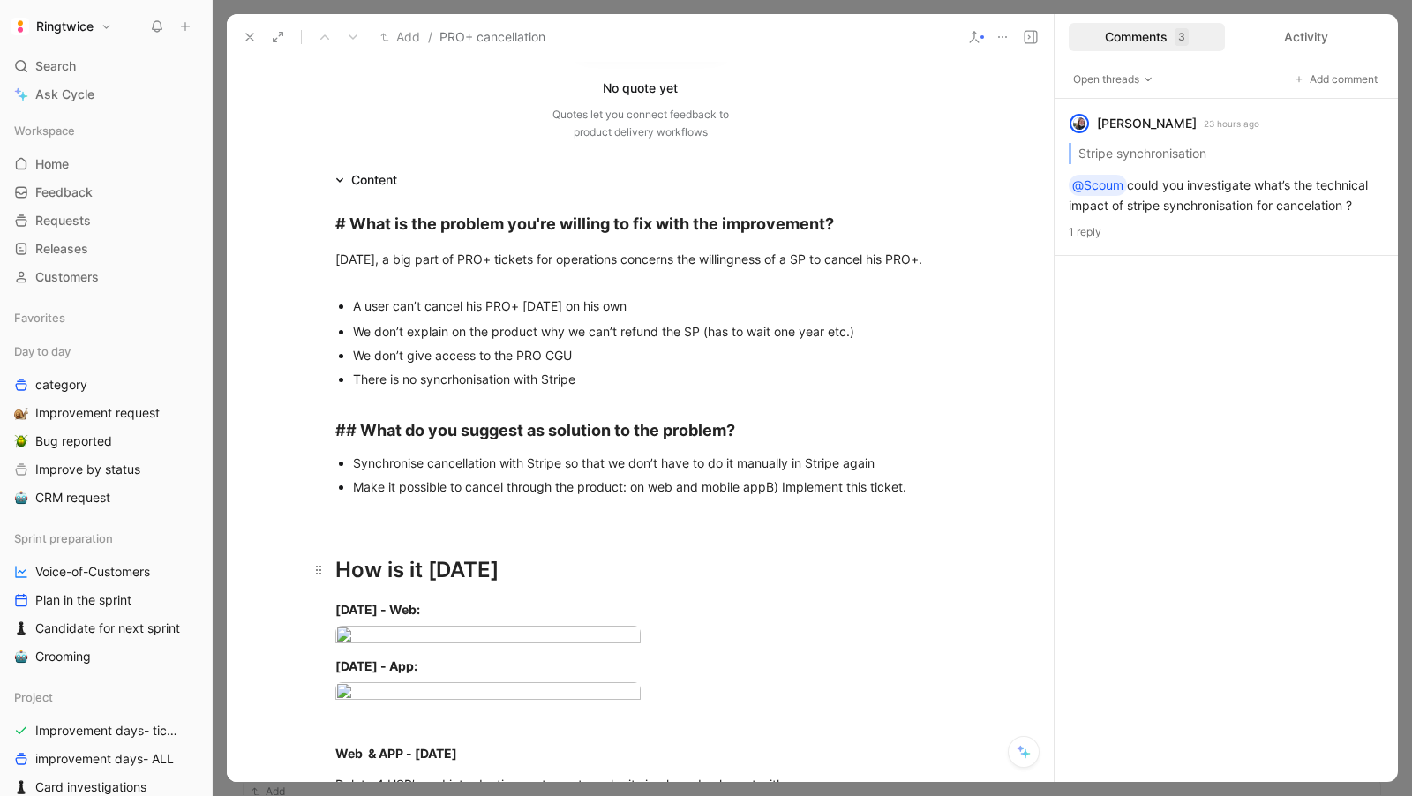
click at [575, 531] on h1 "How is it today" at bounding box center [641, 562] width 678 height 62
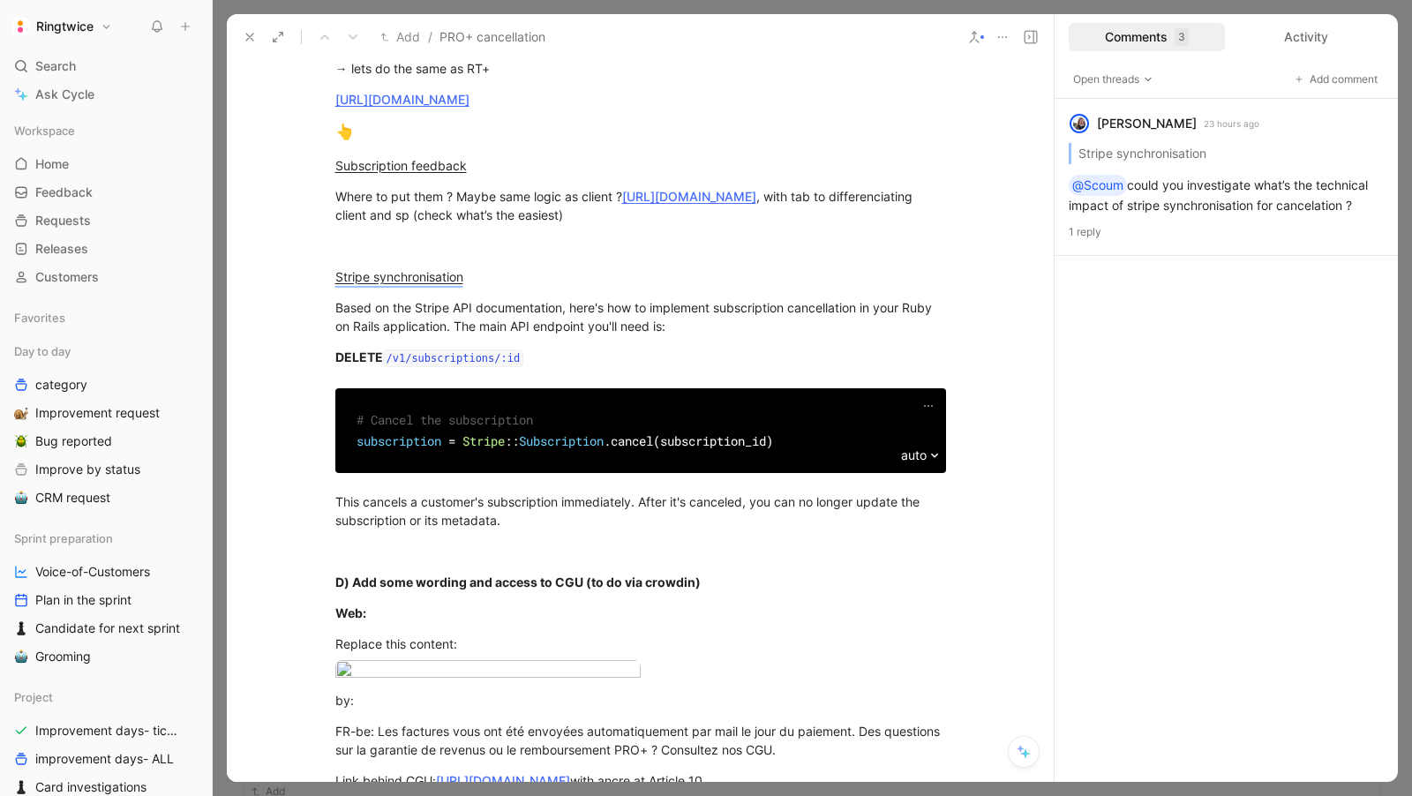
scroll to position [1103, 0]
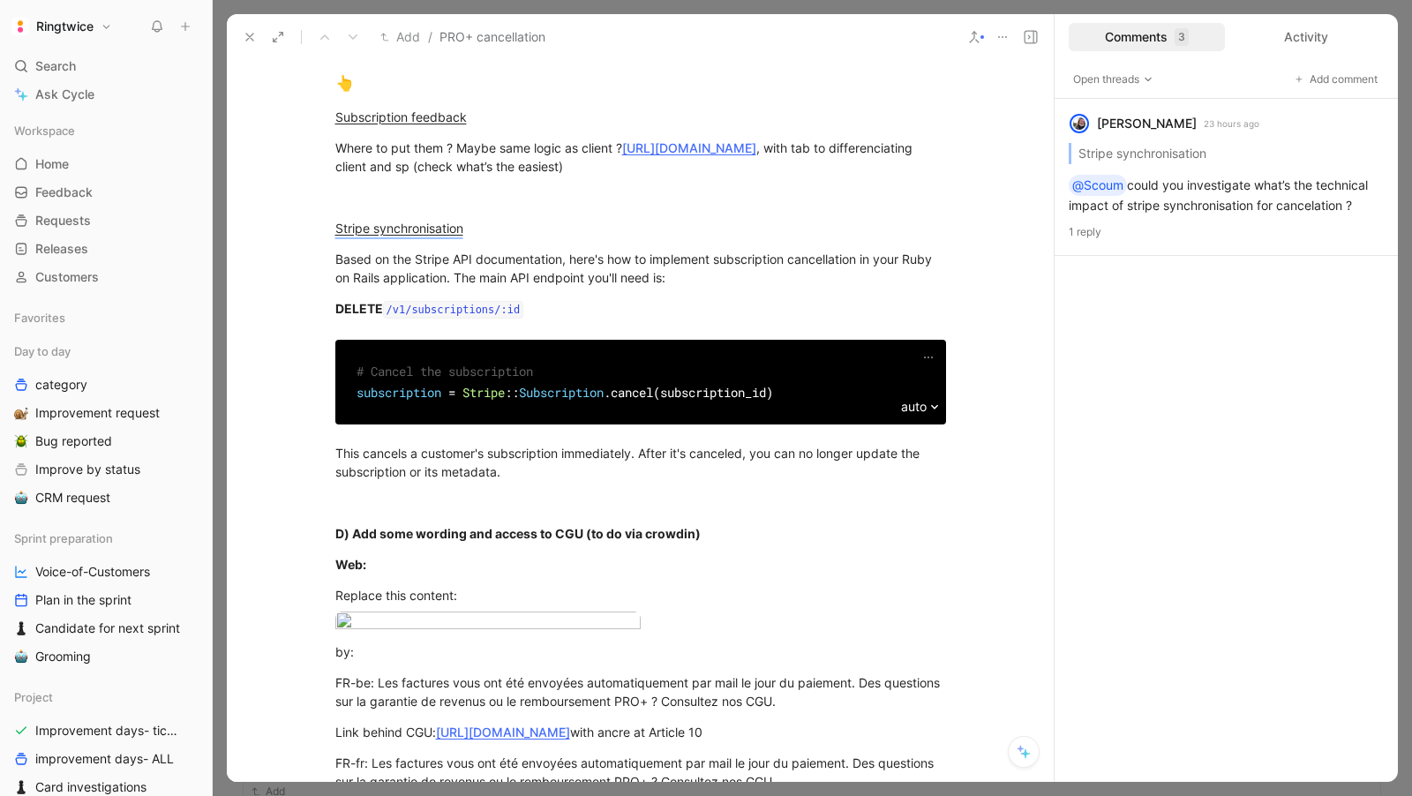
click at [518, 534] on body "Ringtwice Search ⌘ K Ask Cycle Workspace Home G then H Feedback G then F Reques…" at bounding box center [706, 398] width 1412 height 796
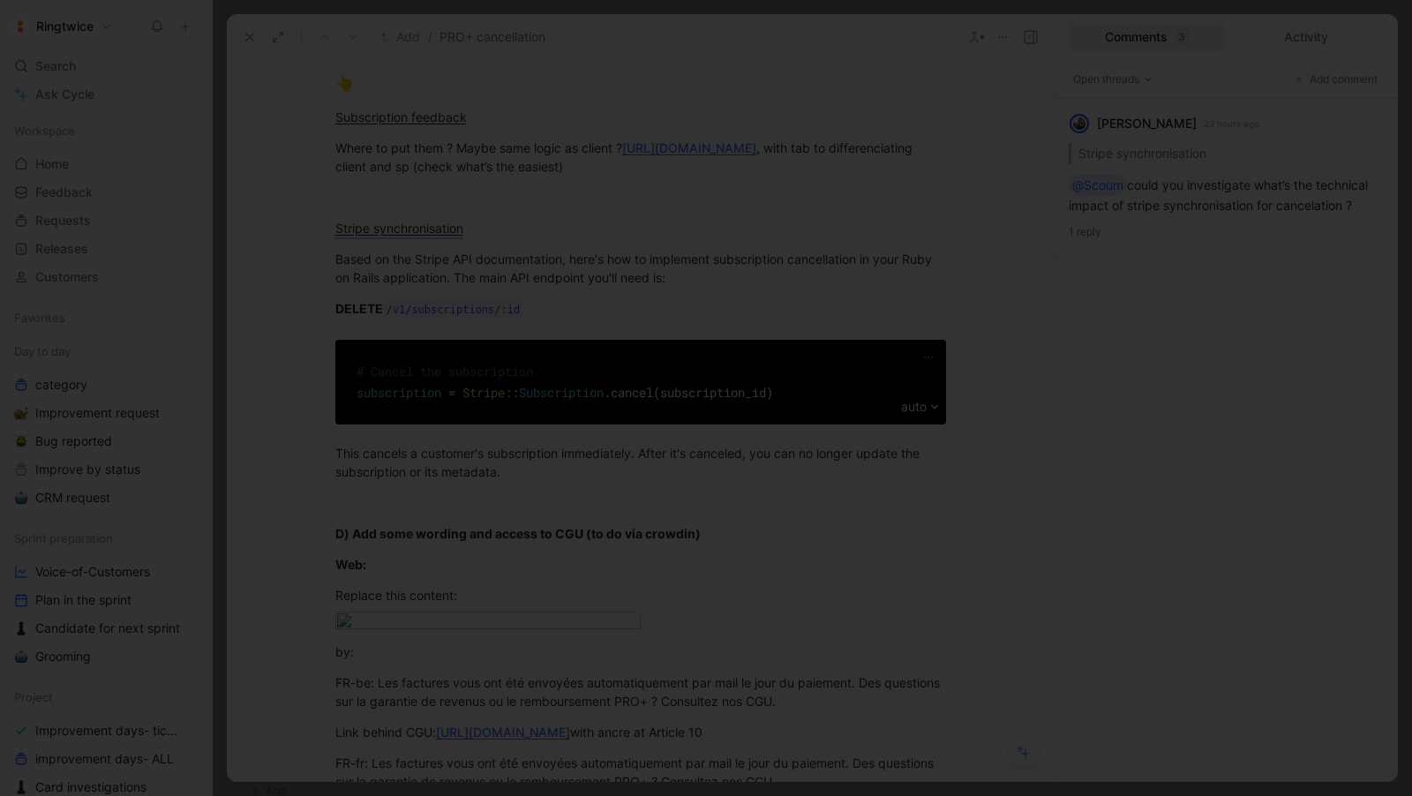
click at [493, 795] on div at bounding box center [706, 796] width 1412 height 0
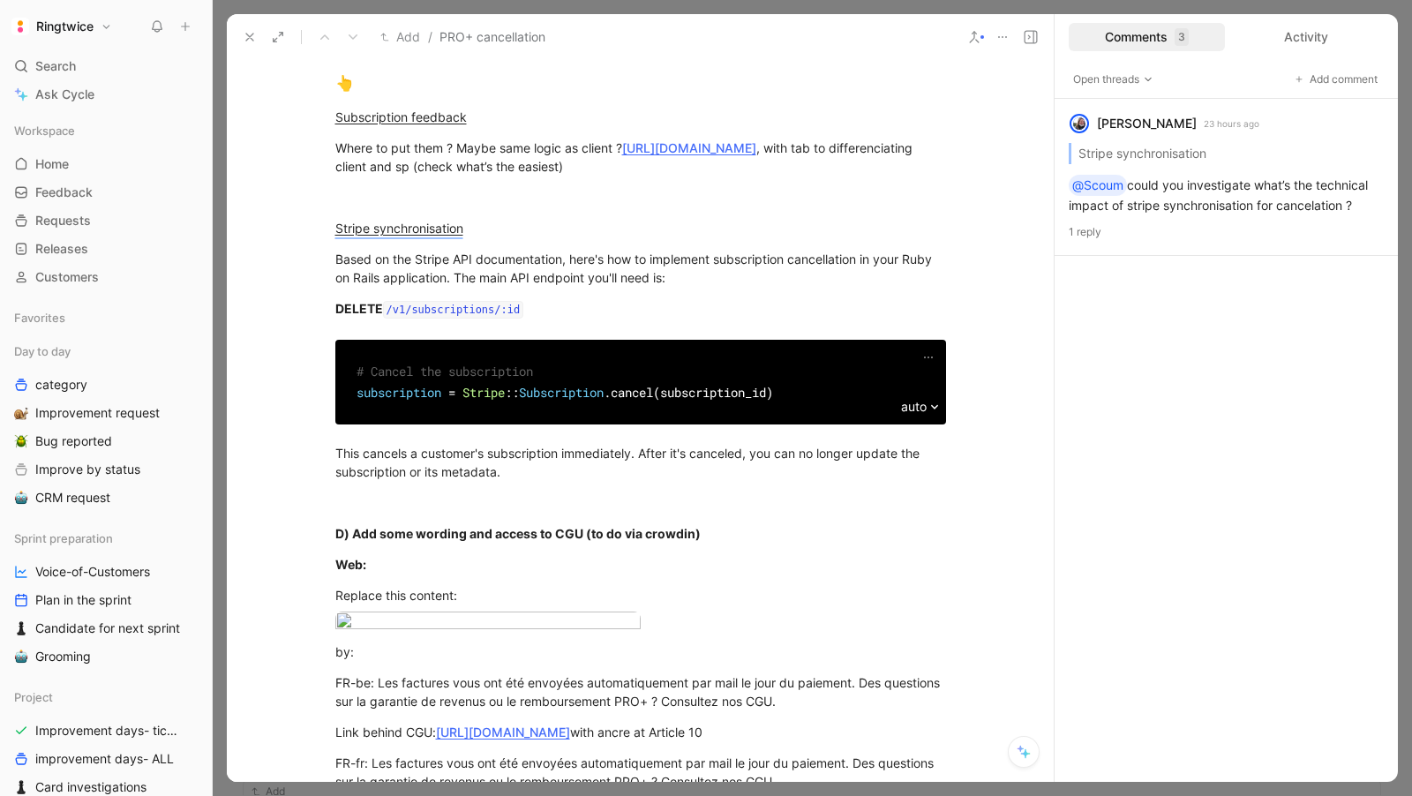
scroll to position [1126, 0]
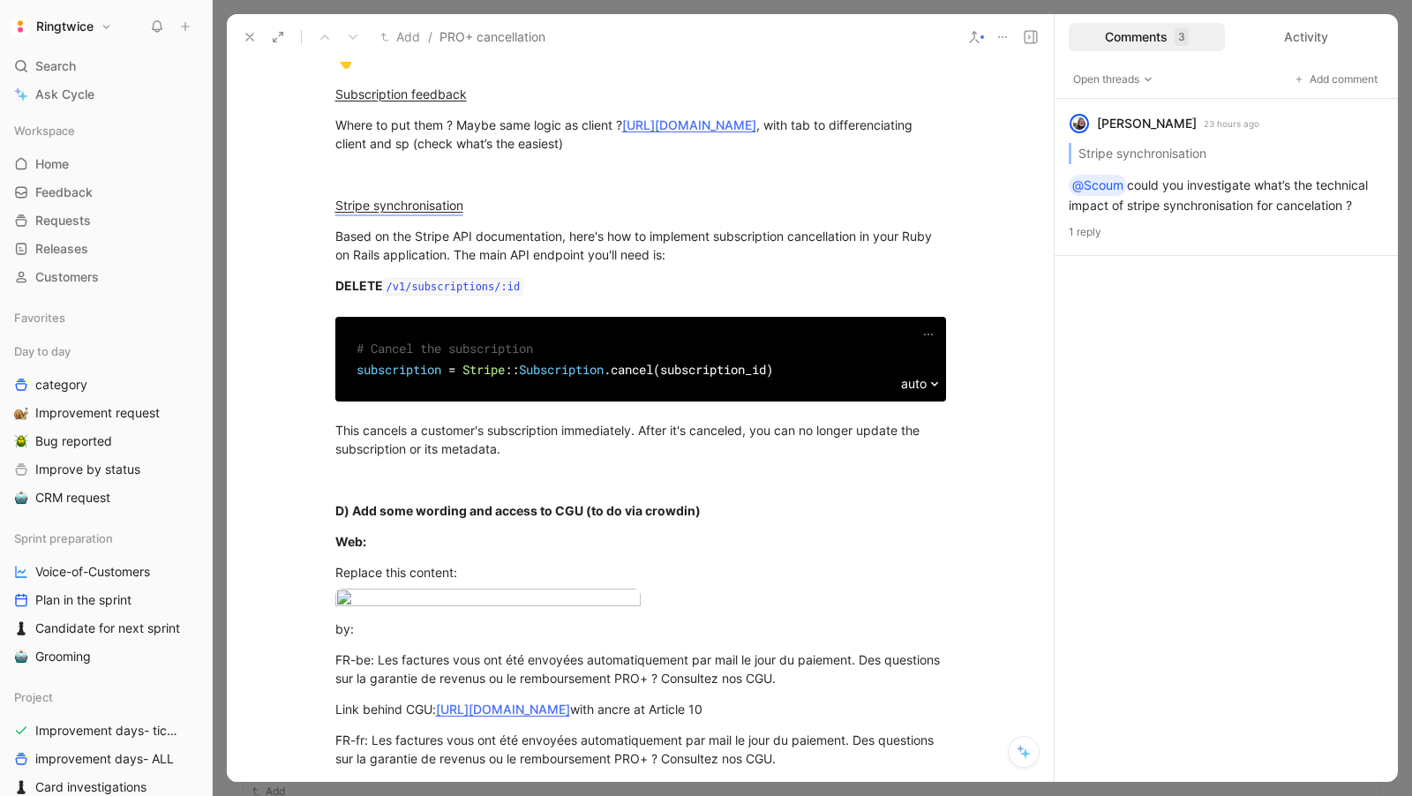
click at [421, 35] on link "https://www.figma.com/design/u6JarWZwPP05avR2Du35VP/Cycle-ticket?node-id=2-57&t…" at bounding box center [402, 27] width 134 height 15
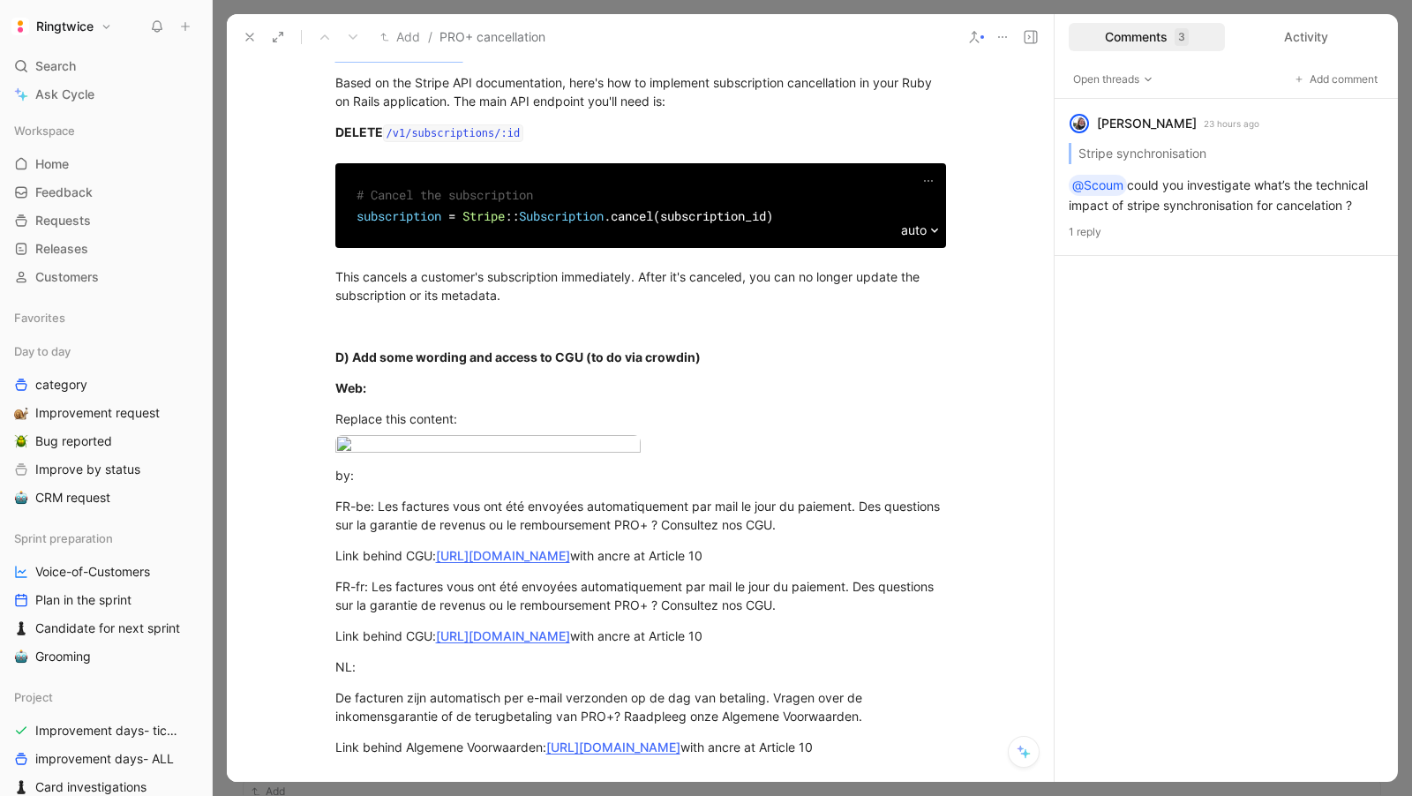
scroll to position [1281, 0]
drag, startPoint x: 337, startPoint y: 269, endPoint x: 428, endPoint y: 343, distance: 117.3
click at [428, 344] on div "# What is the problem you're willing to fix with the improvement? Today, a big …" at bounding box center [640, 224] width 827 height 2127
click at [441, 350] on body "Ringtwice Search ⌘ K Ask Cycle Workspace Home G then H Feedback G then F Reques…" at bounding box center [706, 398] width 1412 height 796
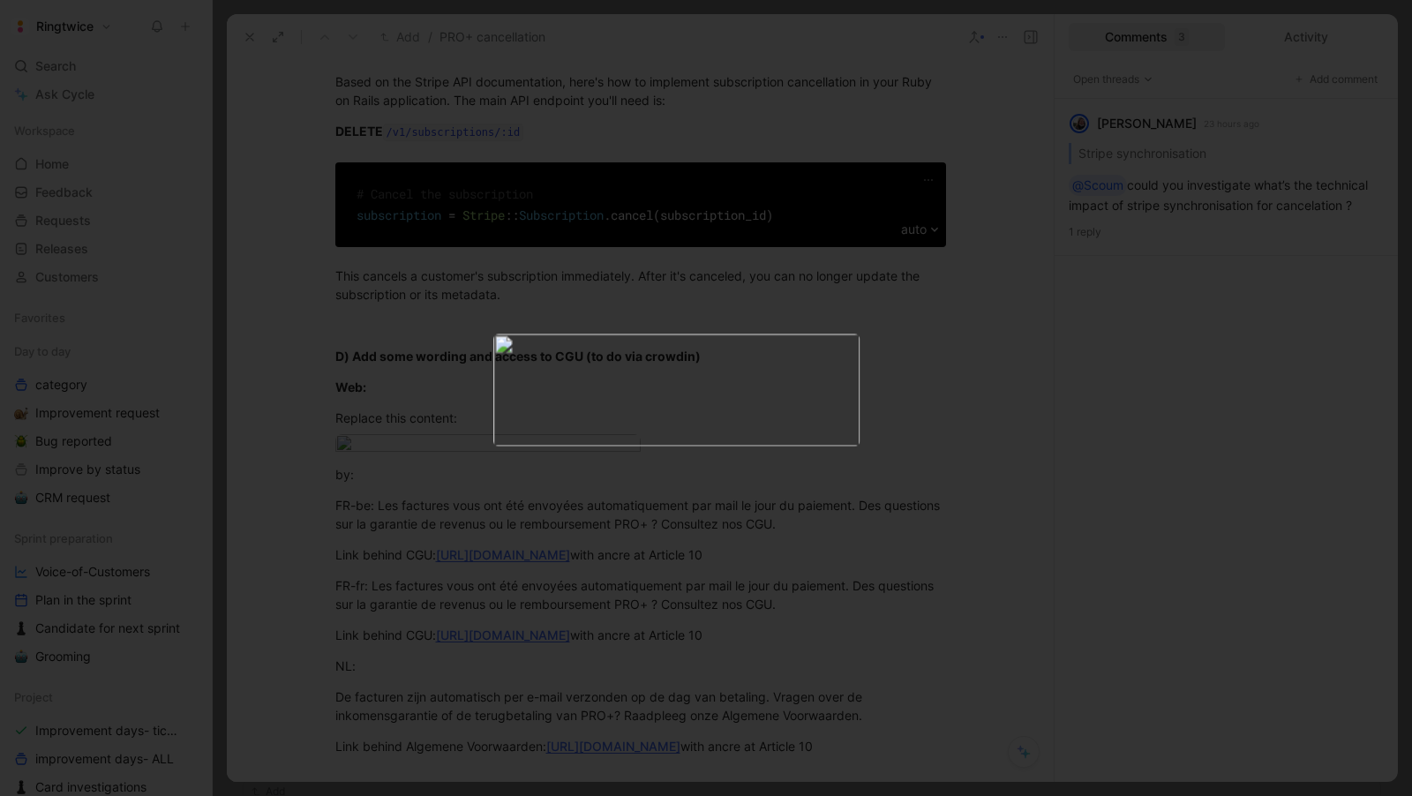
click at [406, 333] on div at bounding box center [487, 335] width 305 height 94
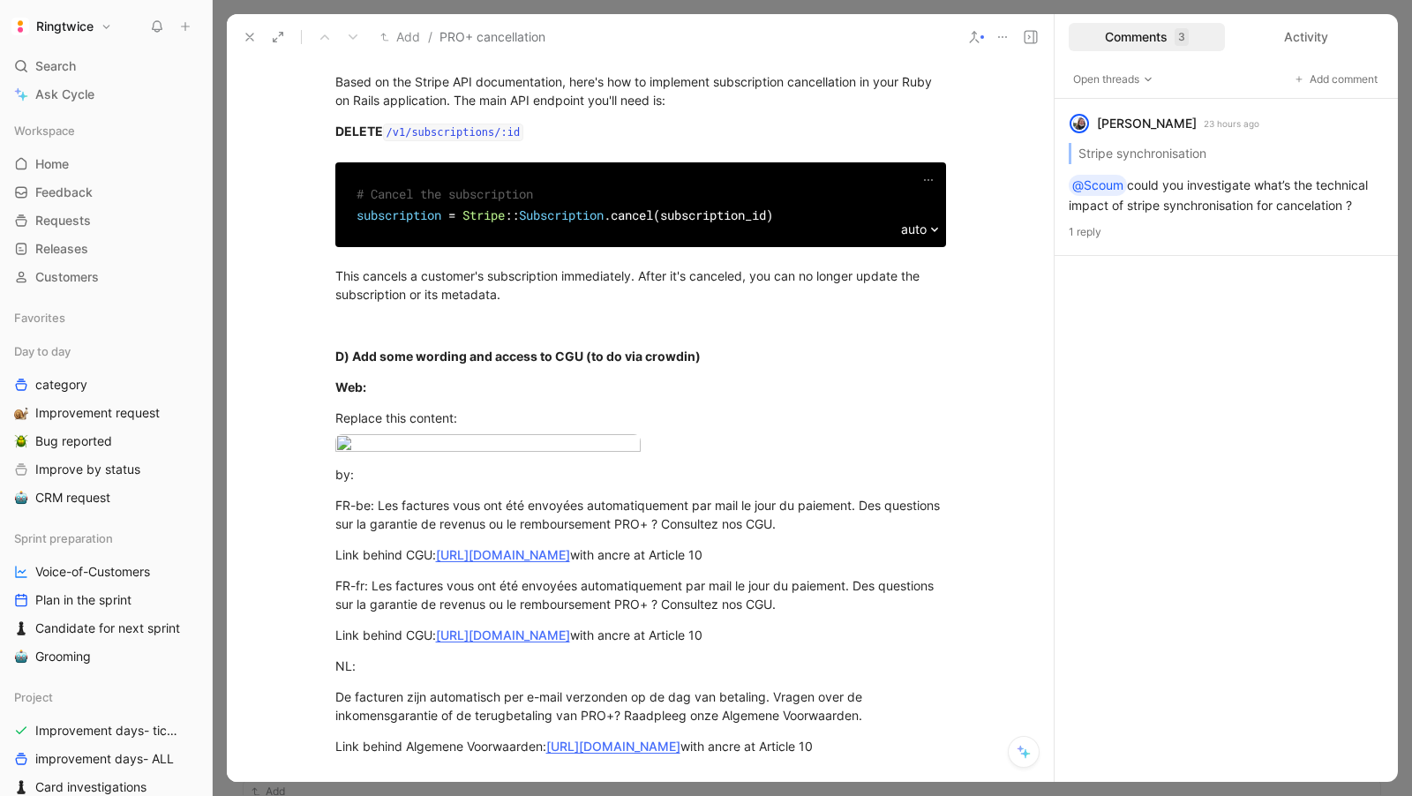
click at [348, 305] on body "Ringtwice Search ⌘ K Ask Cycle Workspace Home G then H Feedback G then F Reques…" at bounding box center [706, 398] width 1412 height 796
click at [362, 795] on div at bounding box center [706, 796] width 1412 height 0
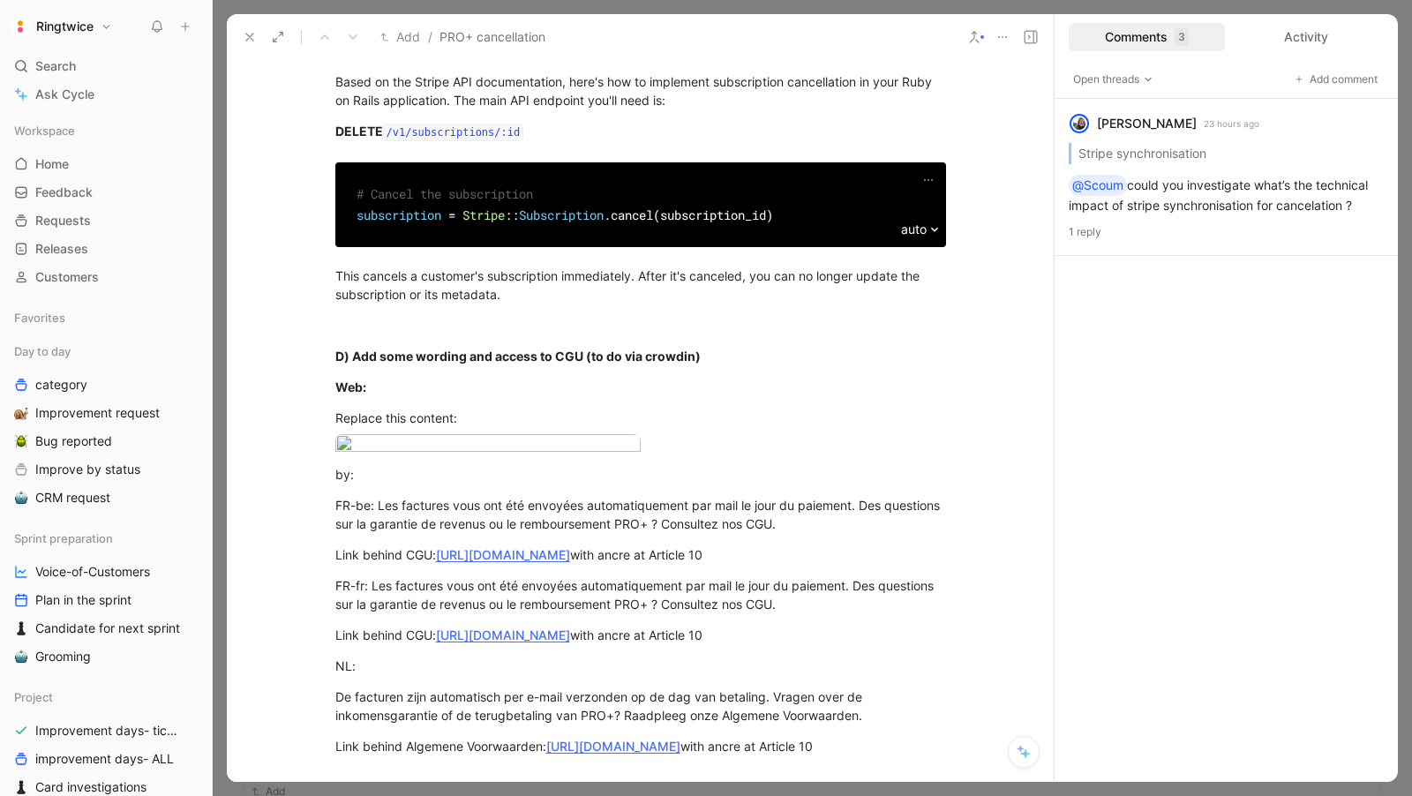
copy div "Delete 4 USP’s and introduction sentence to make it simple and coherent with app"
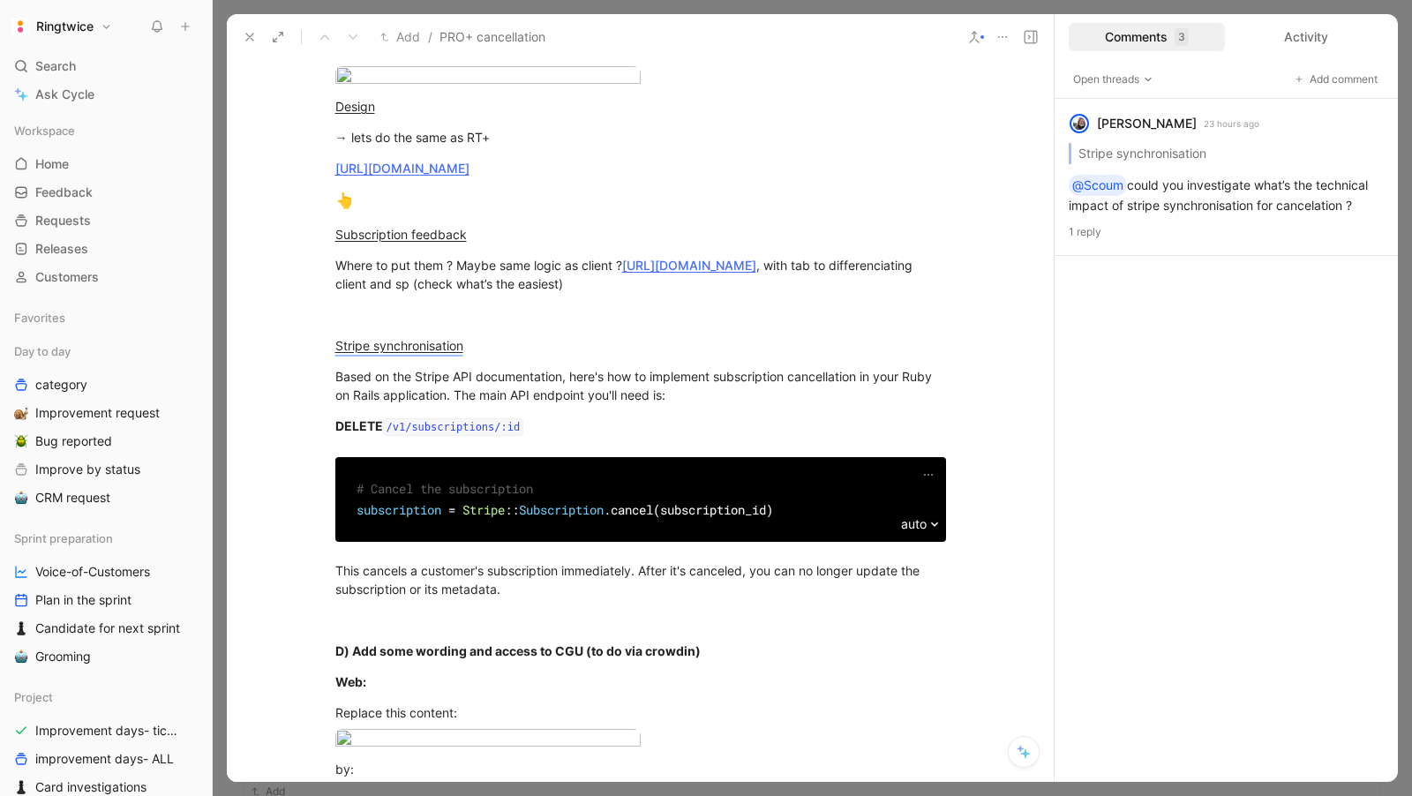
scroll to position [912, 0]
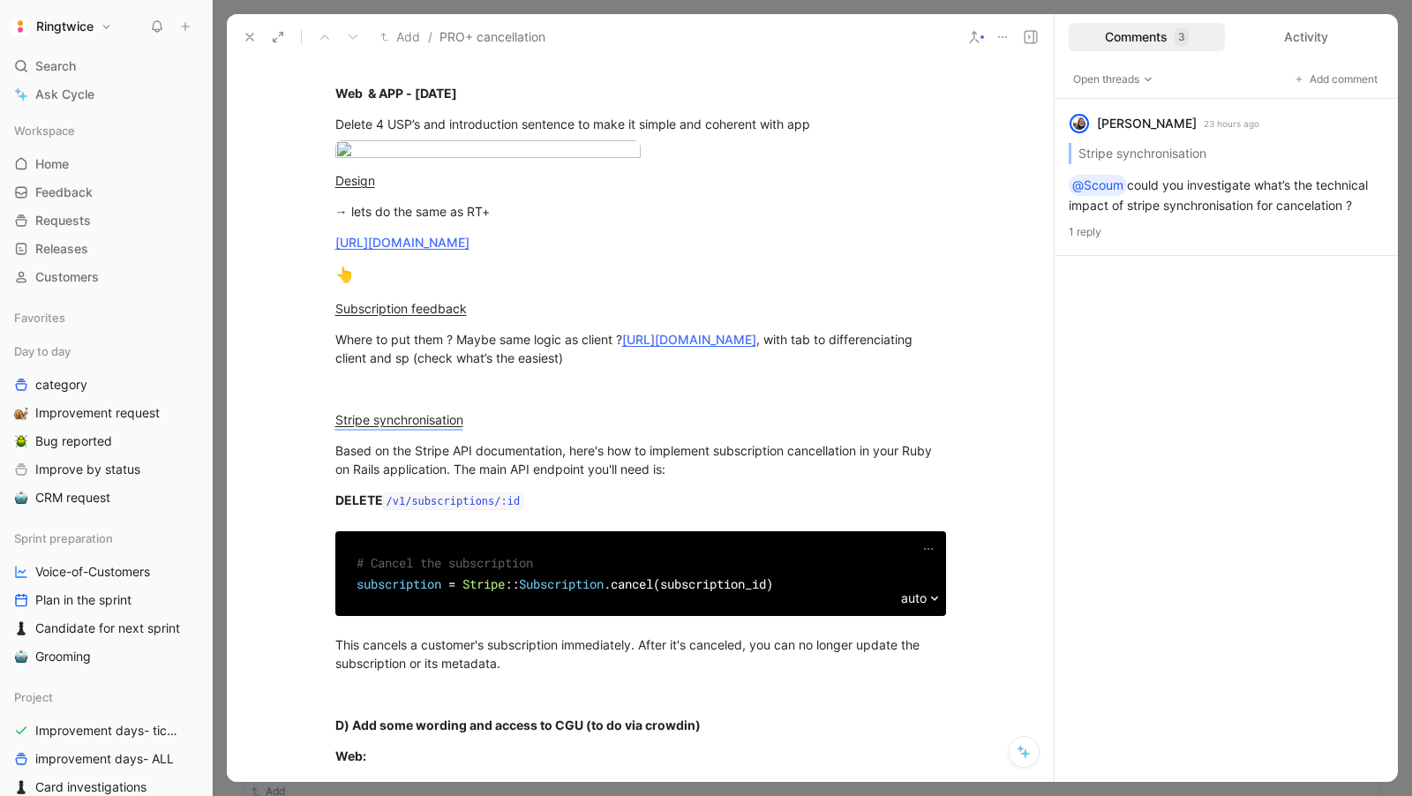
click at [713, 46] on div at bounding box center [640, 34] width 611 height 24
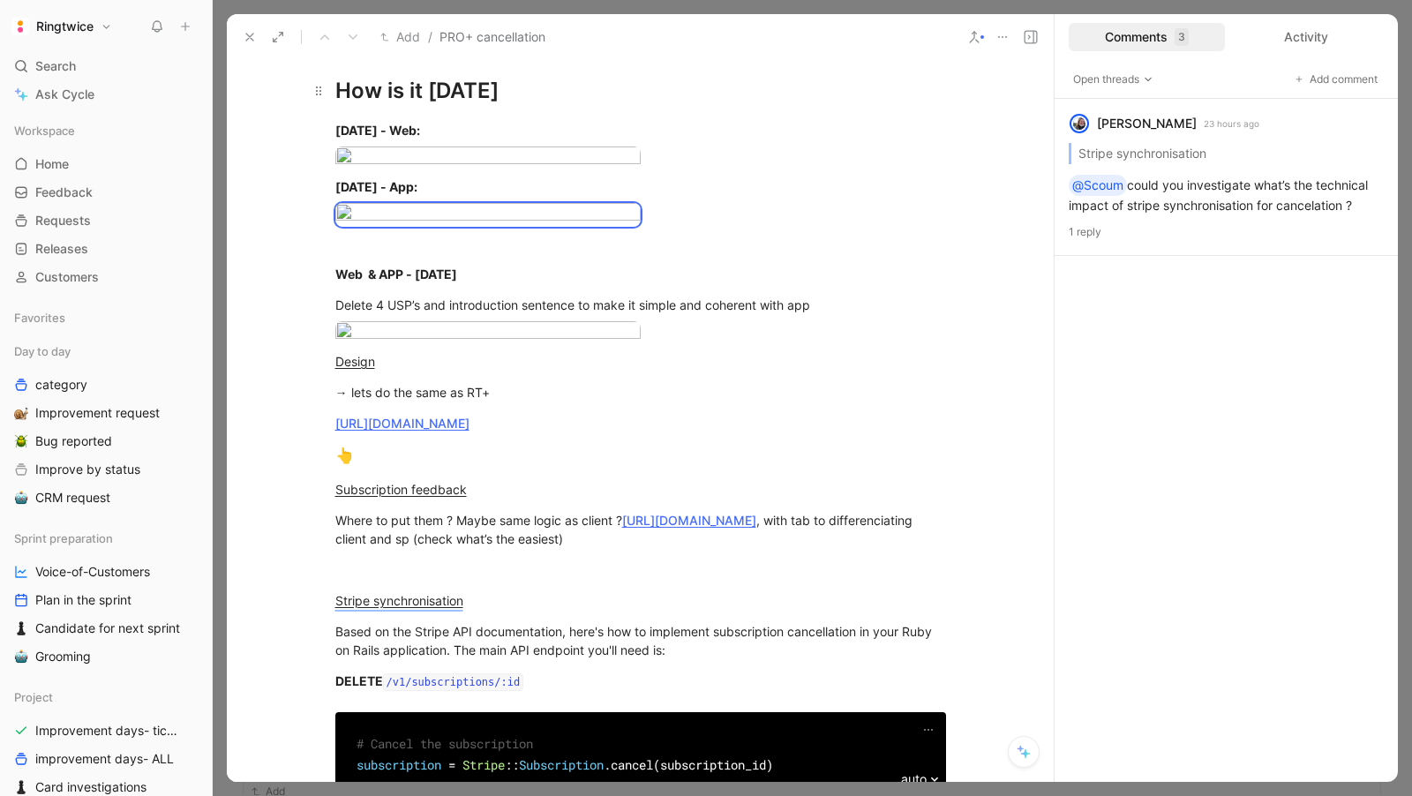
scroll to position [748, 0]
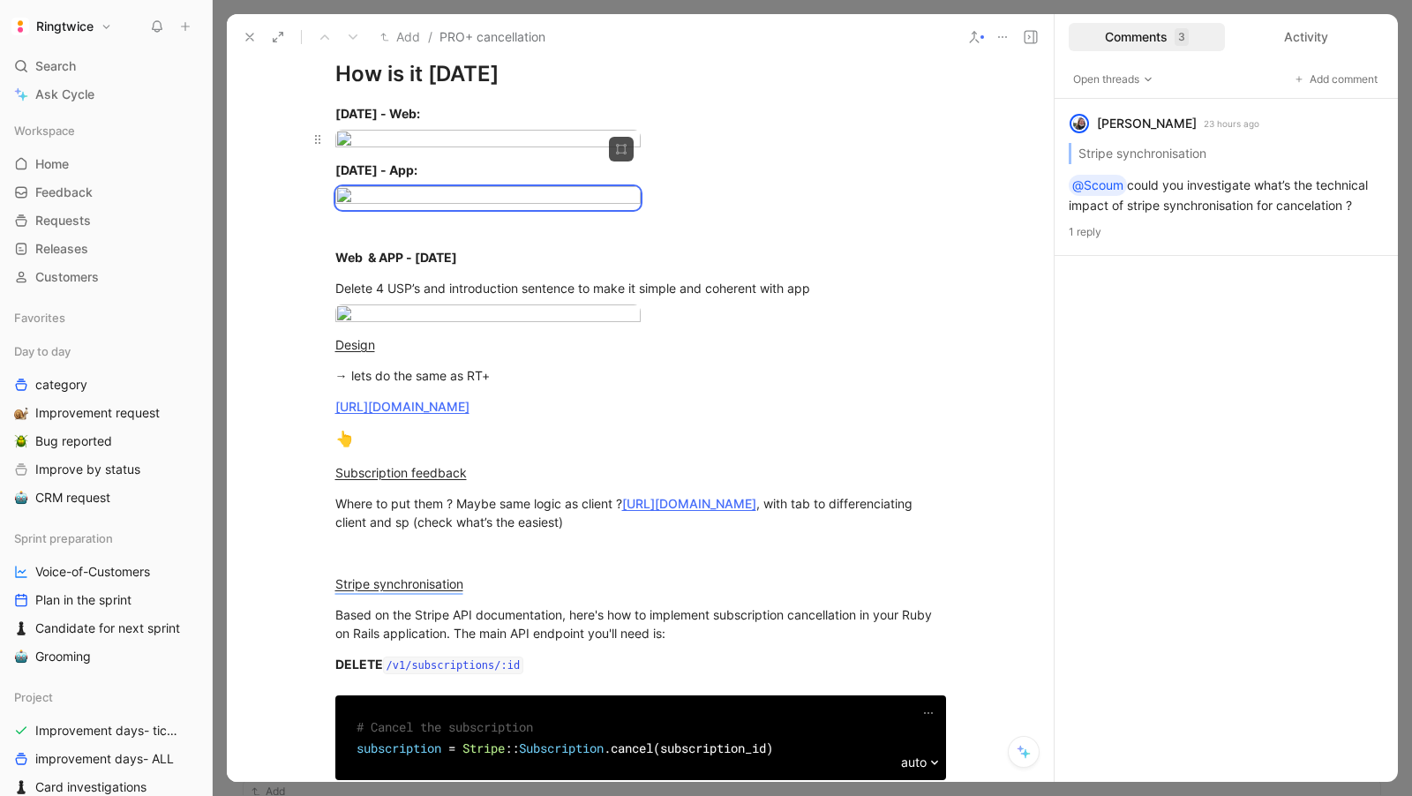
click at [460, 160] on body "Ringtwice Search ⌘ K Ask Cycle Workspace Home G then H Feedback G then F Reques…" at bounding box center [706, 398] width 1412 height 796
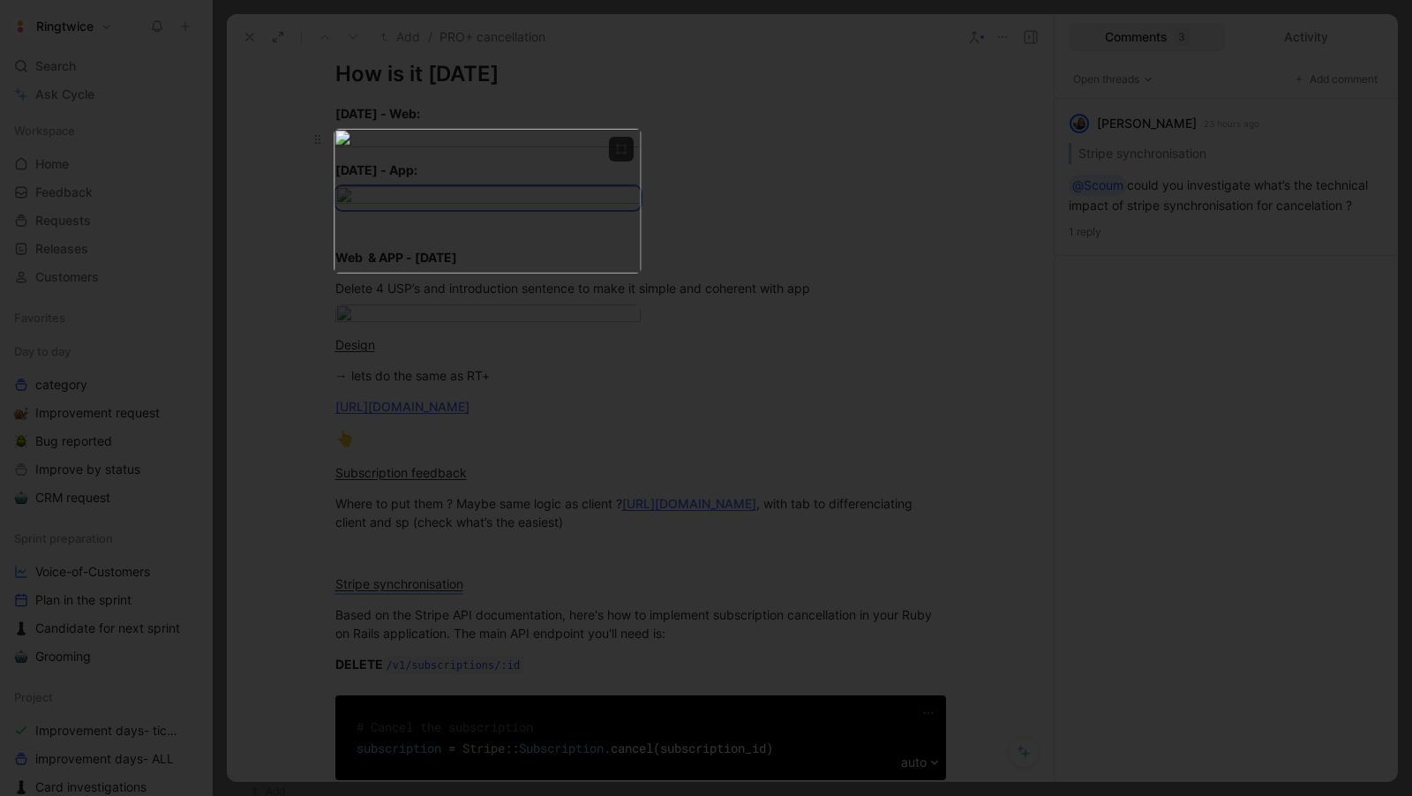
click at [786, 154] on div at bounding box center [640, 142] width 611 height 24
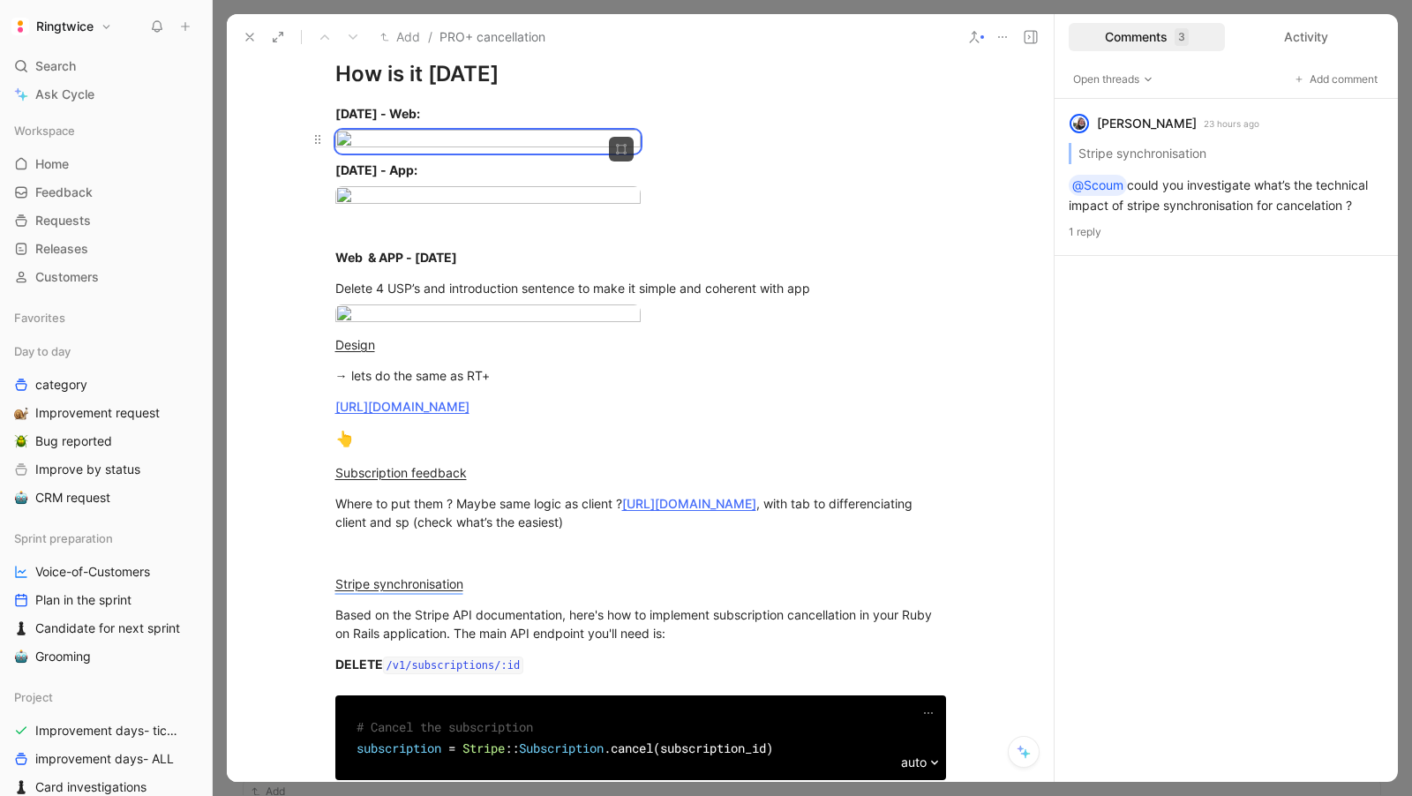
click at [721, 154] on div at bounding box center [640, 142] width 611 height 24
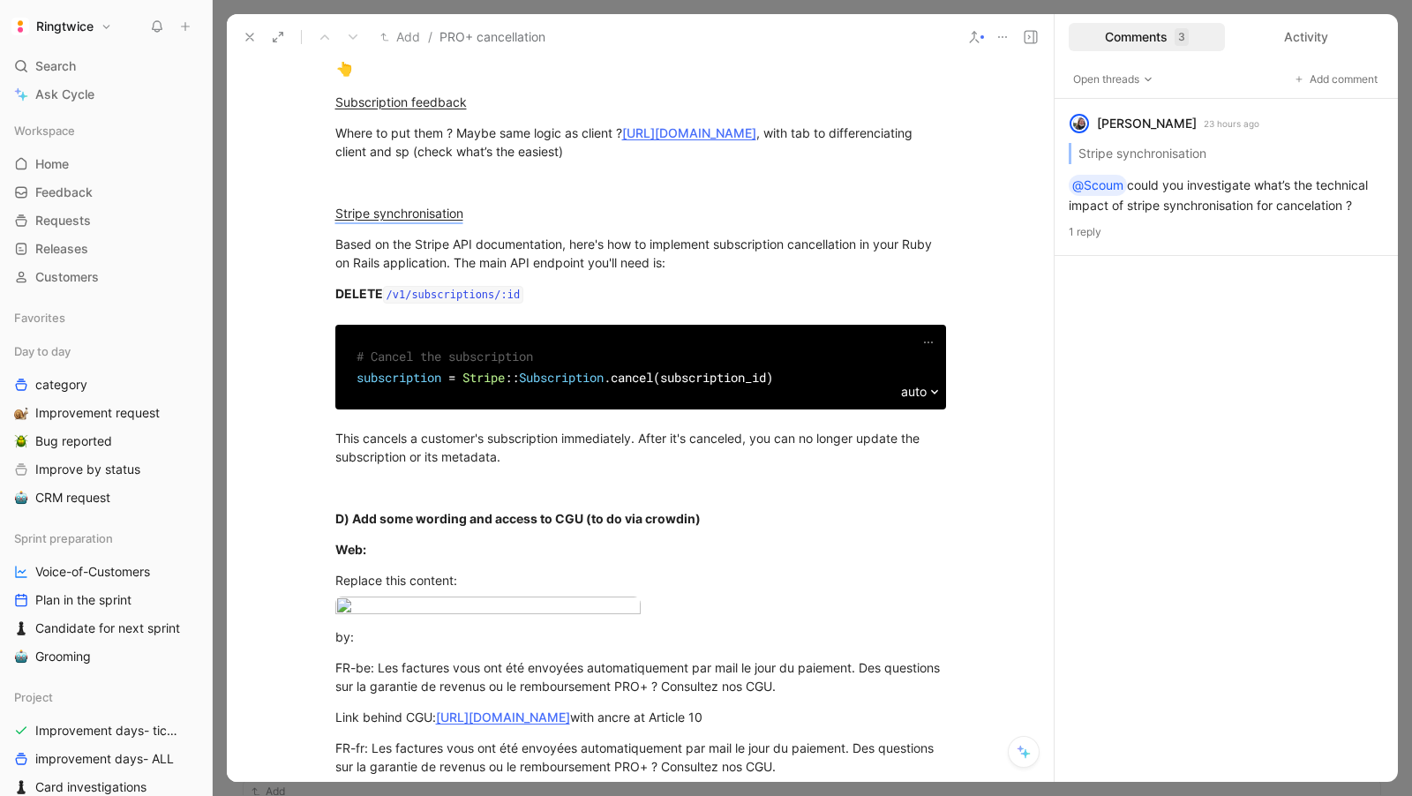
scroll to position [1140, 0]
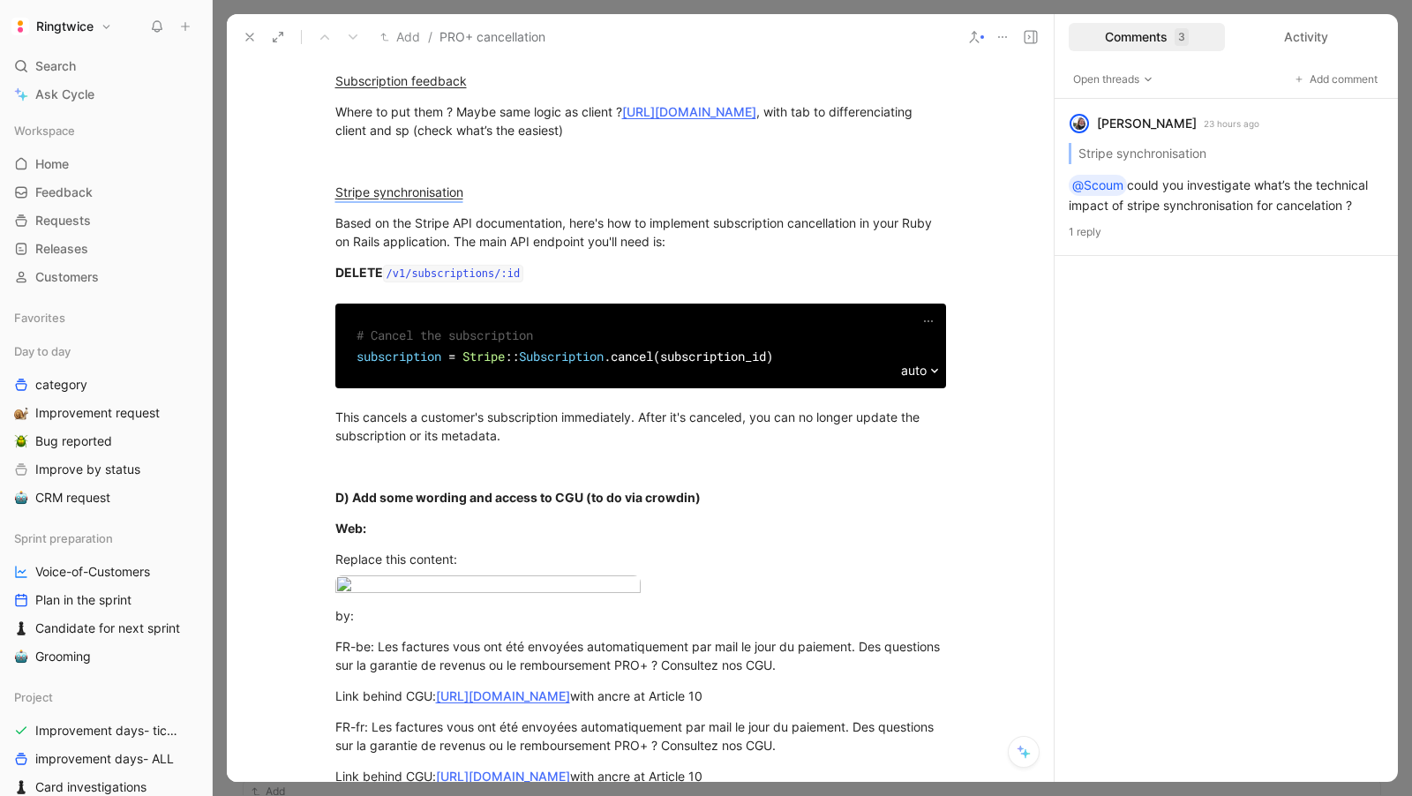
click at [462, 493] on body "Ringtwice Search ⌘ K Ask Cycle Workspace Home G then H Feedback G then F Reques…" at bounding box center [706, 398] width 1412 height 796
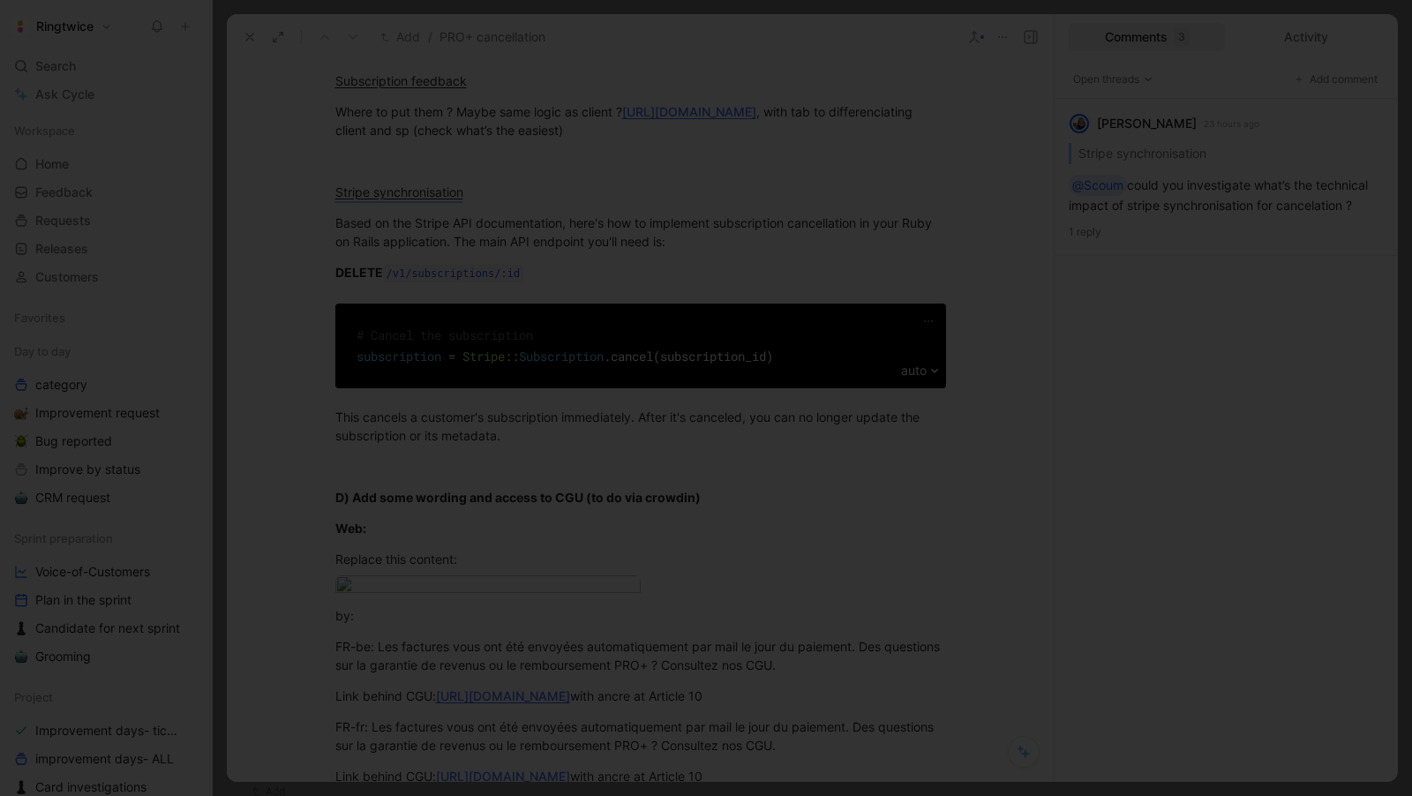
click at [478, 795] on div at bounding box center [706, 796] width 1412 height 0
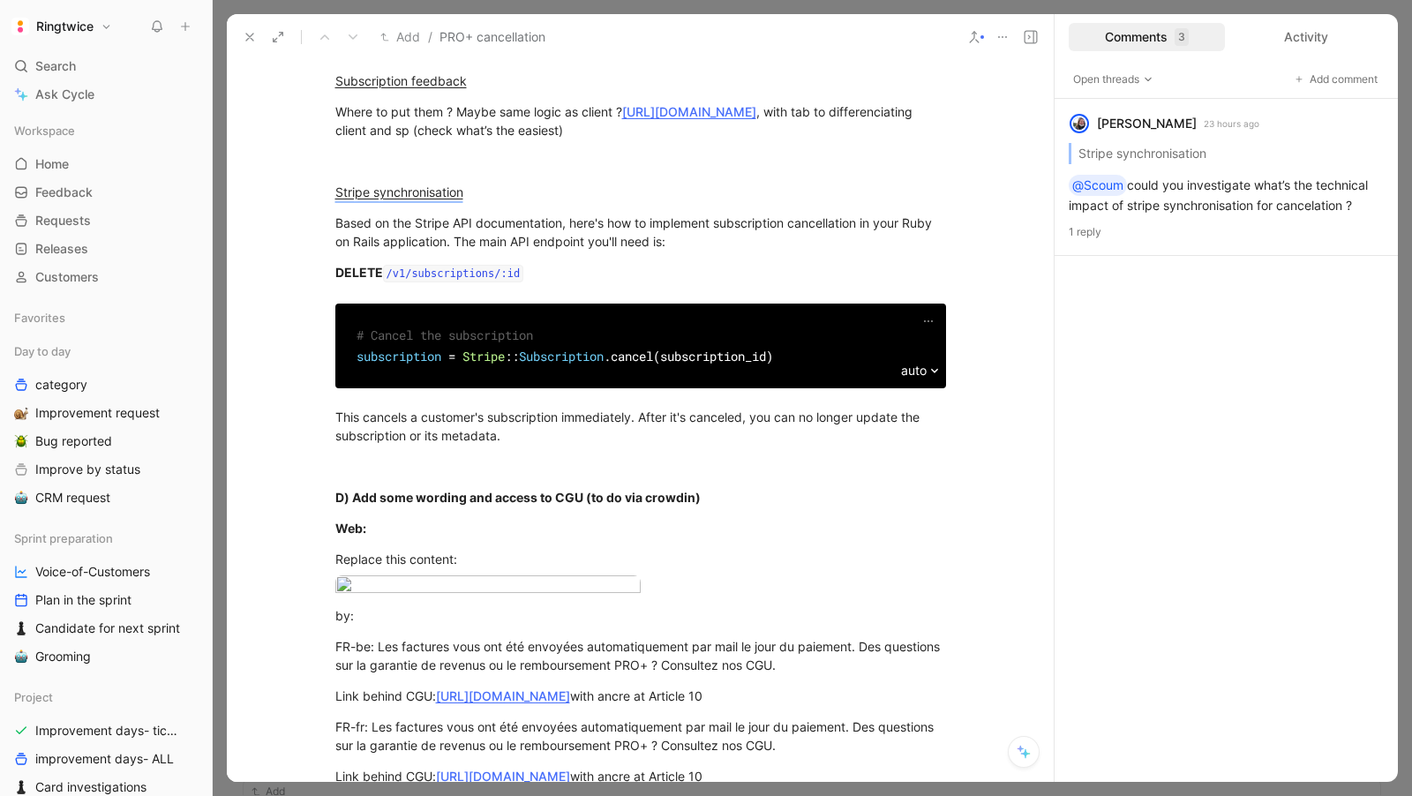
click at [351, 445] on body "Ringtwice Search ⌘ K Ask Cycle Workspace Home G then H Feedback G then F Reques…" at bounding box center [706, 398] width 1412 height 796
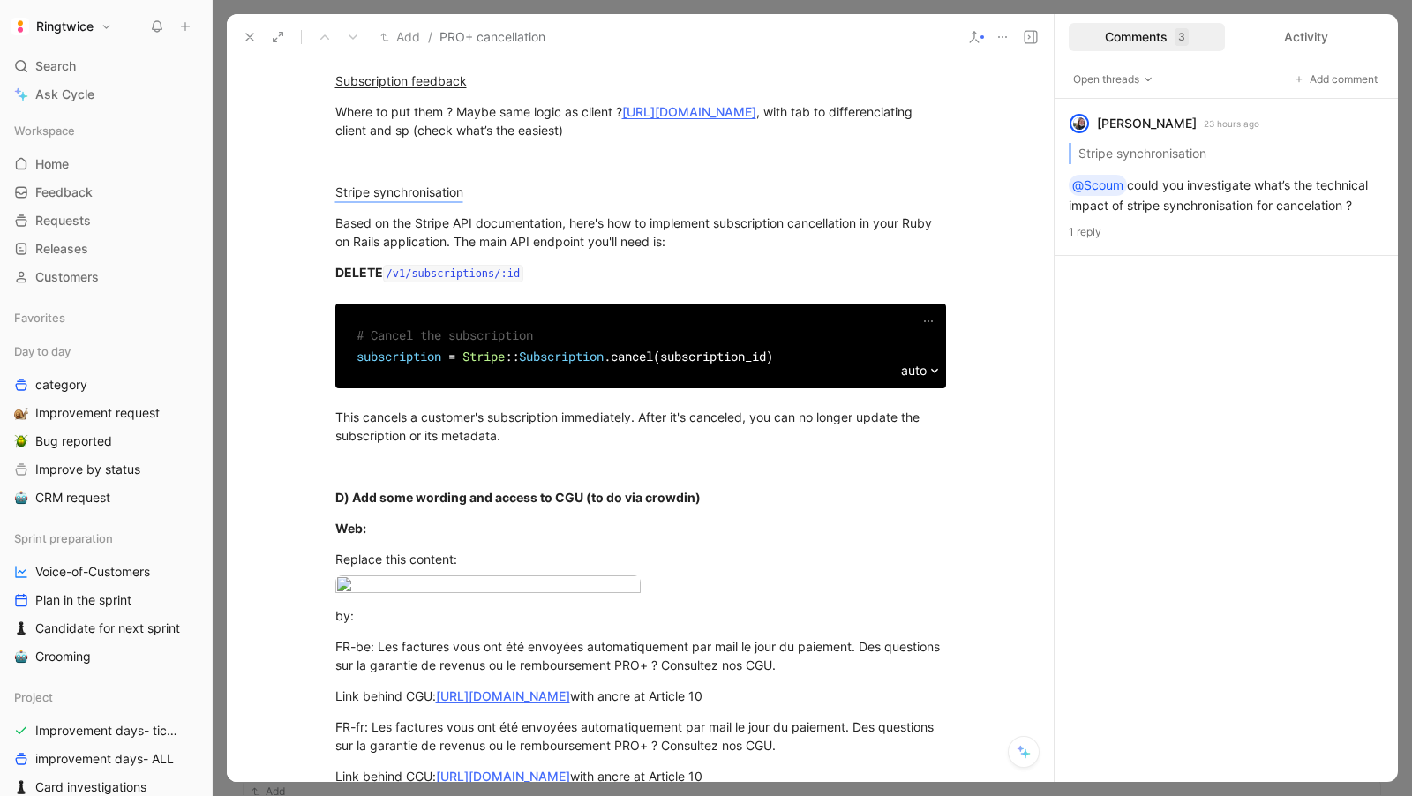
click at [342, 455] on div at bounding box center [706, 398] width 1412 height 796
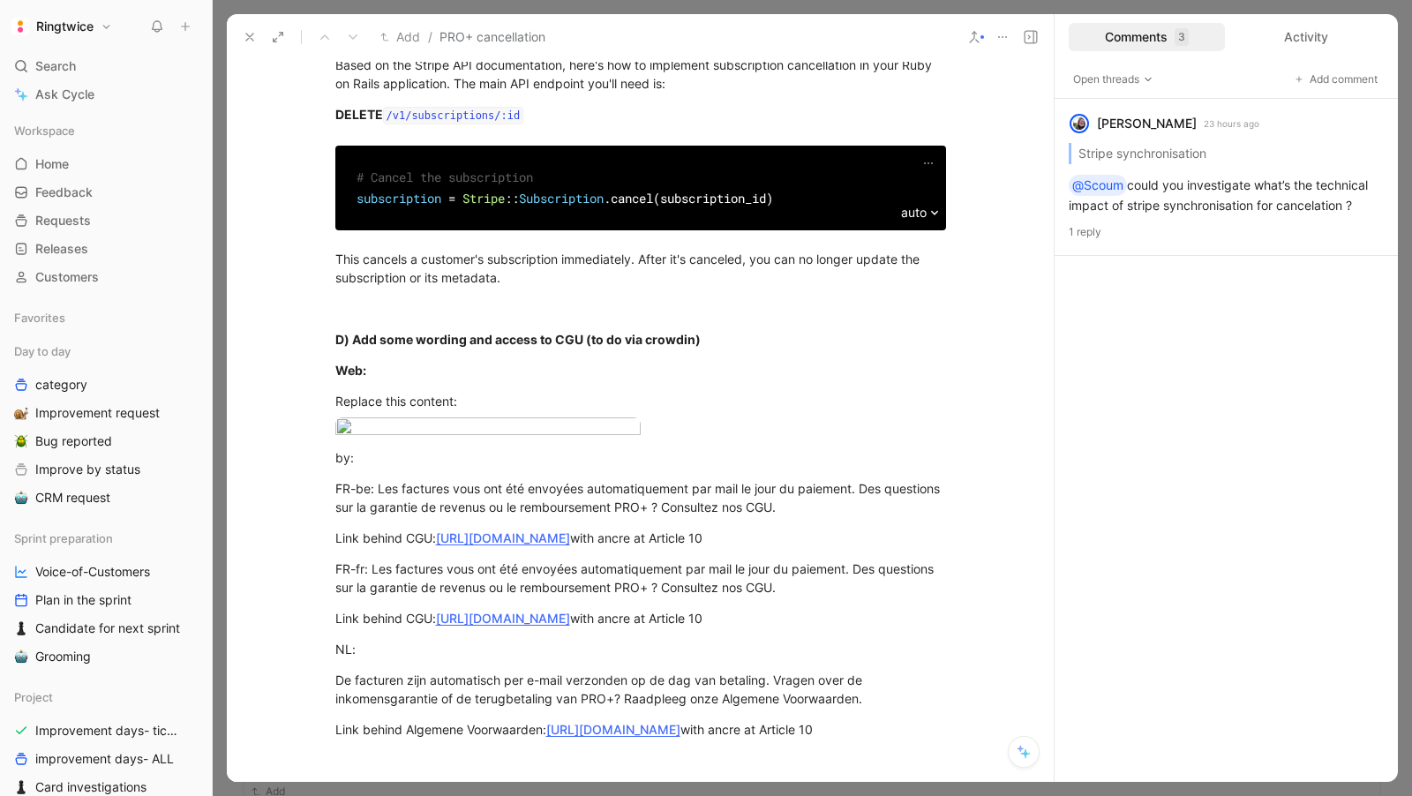
scroll to position [1274, 0]
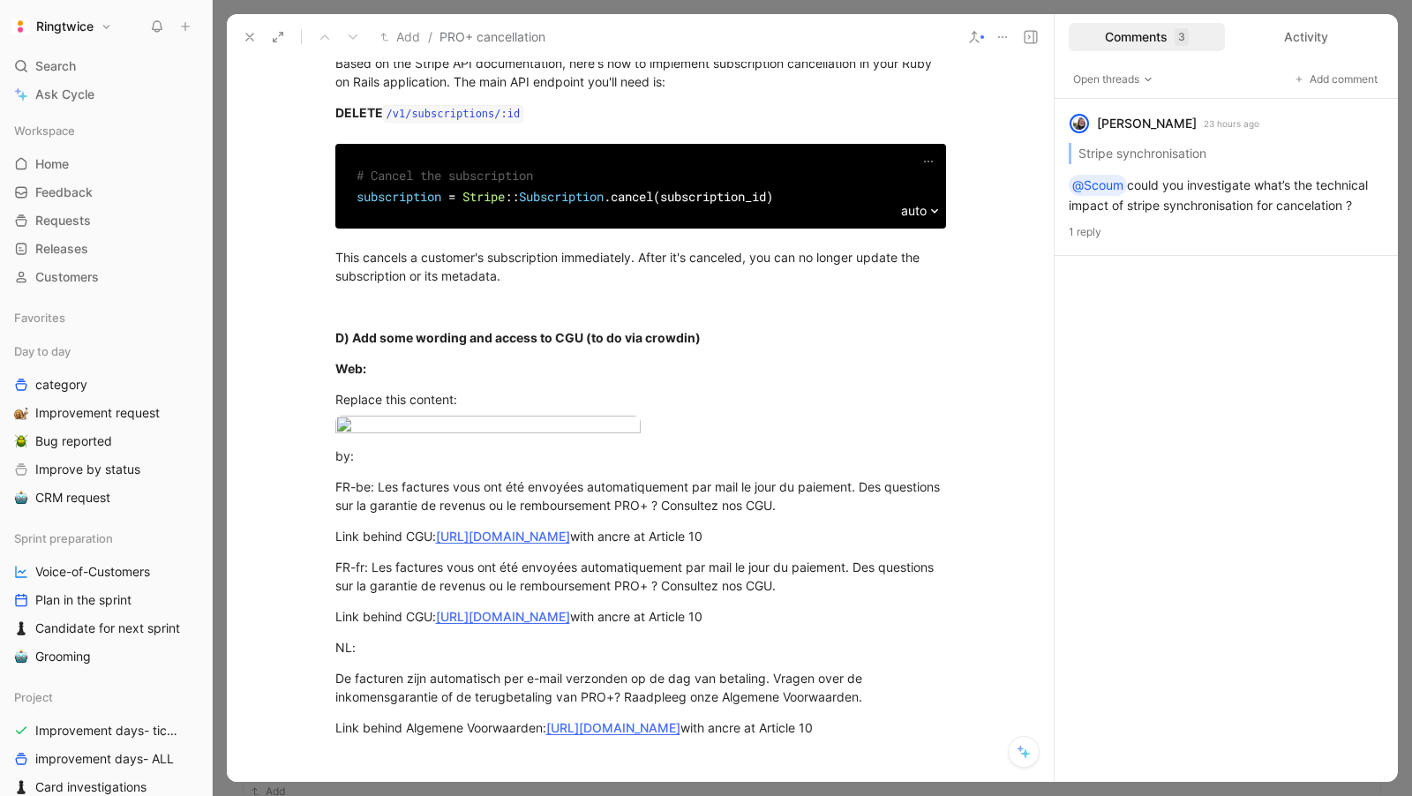
drag, startPoint x: 553, startPoint y: 533, endPoint x: 322, endPoint y: 478, distance: 236.8
copy div "Where to put them ? Maybe same logic as client ? https://ringtwice.be/admin/sub…"
click at [539, 16] on p at bounding box center [641, 1] width 678 height 29
drag, startPoint x: 555, startPoint y: 530, endPoint x: 337, endPoint y: 487, distance: 222.1
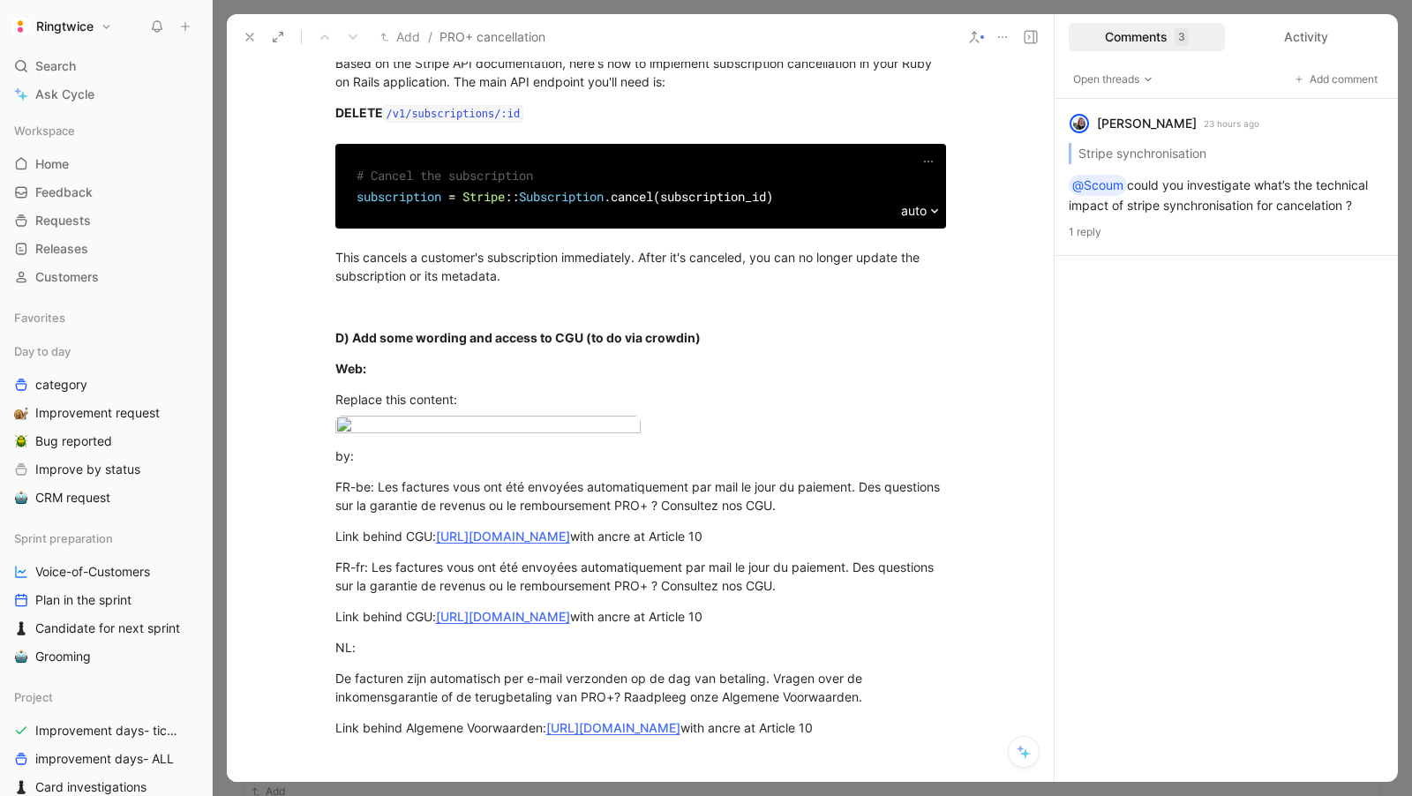
copy div "Where to put them ? Maybe same logic as client ? https://ringtwice.be/admin/sub…"
click at [673, 47] on p "Stripe synchronisation" at bounding box center [641, 32] width 678 height 29
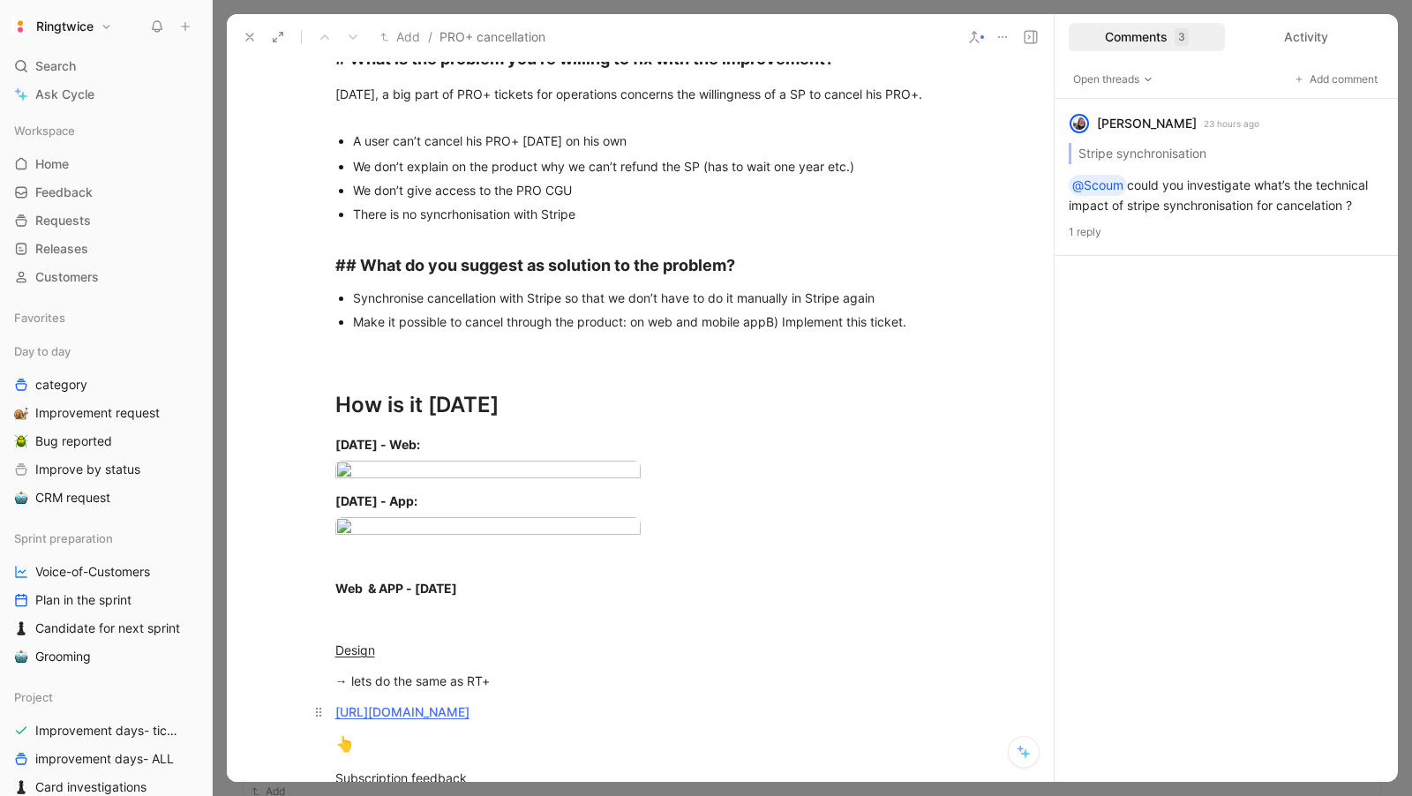
scroll to position [0, 0]
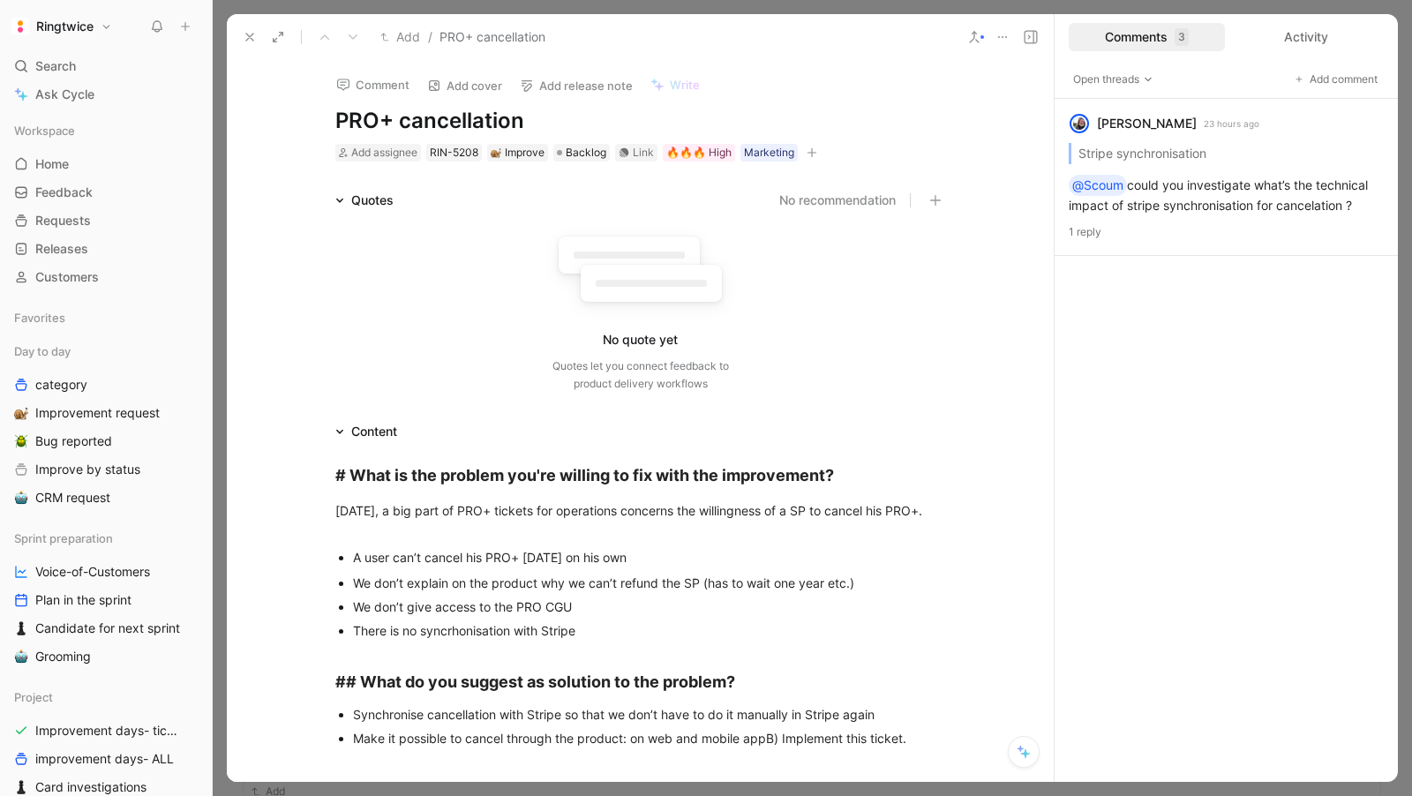
click at [808, 144] on button "button" at bounding box center [812, 153] width 18 height 18
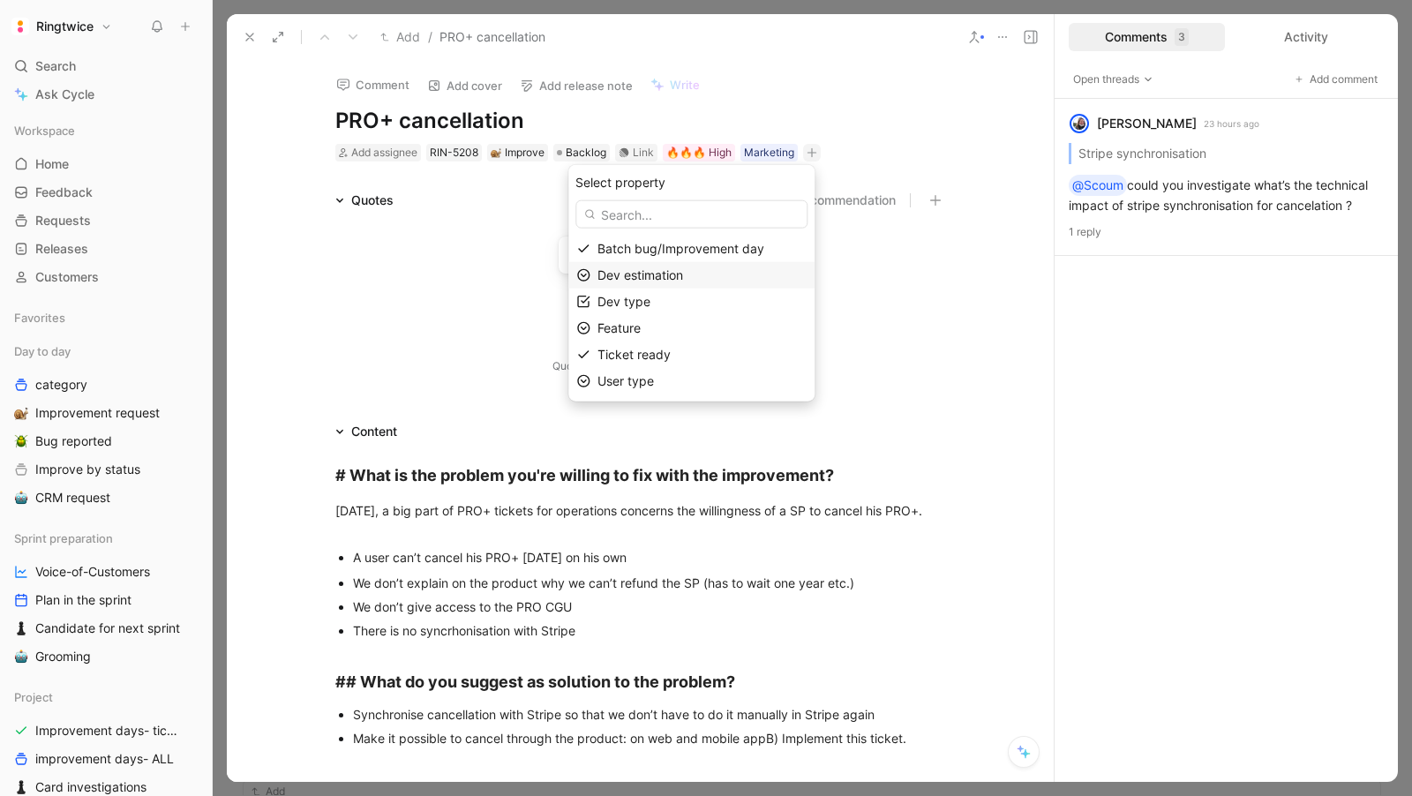
click at [676, 271] on span "Dev estimation" at bounding box center [641, 274] width 86 height 15
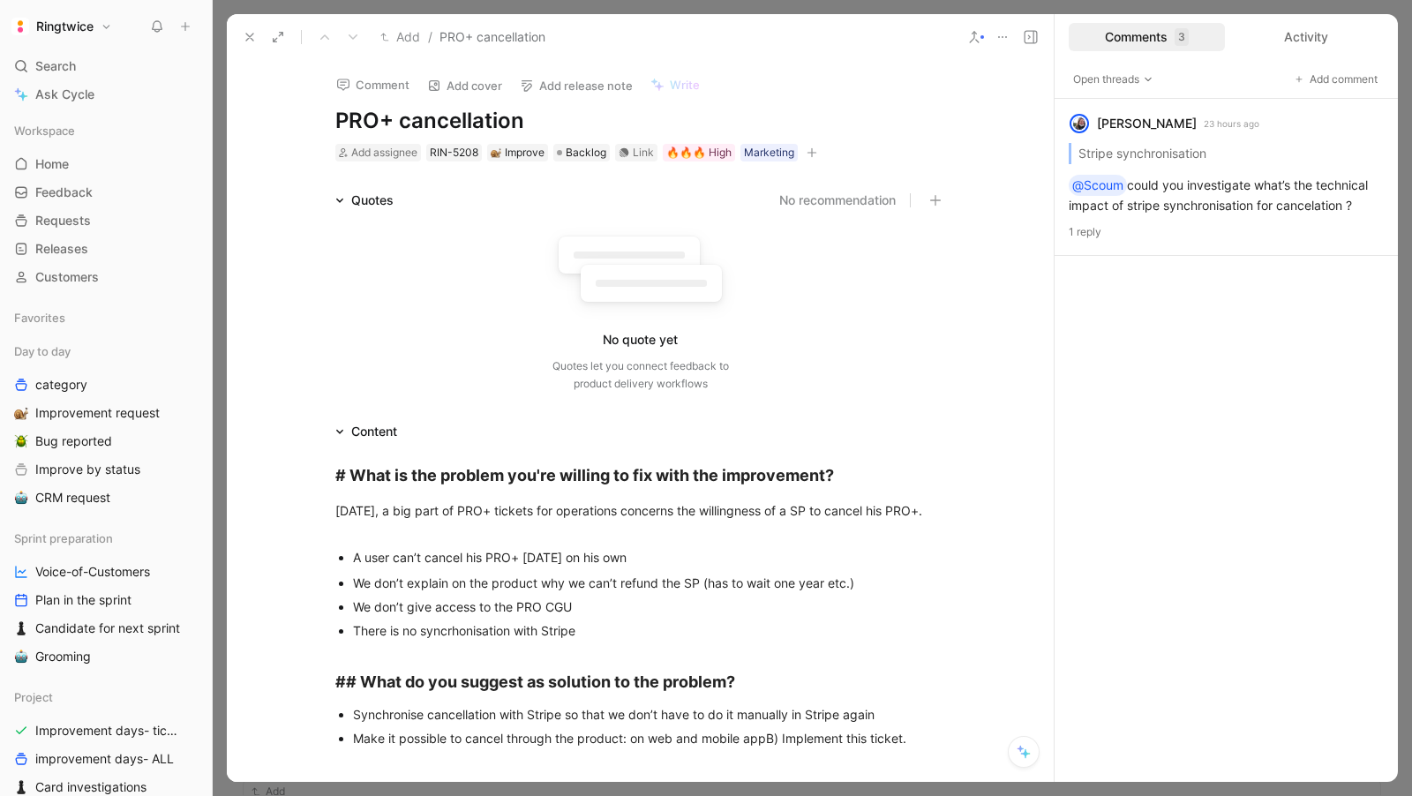
click at [812, 156] on button "button" at bounding box center [812, 153] width 18 height 18
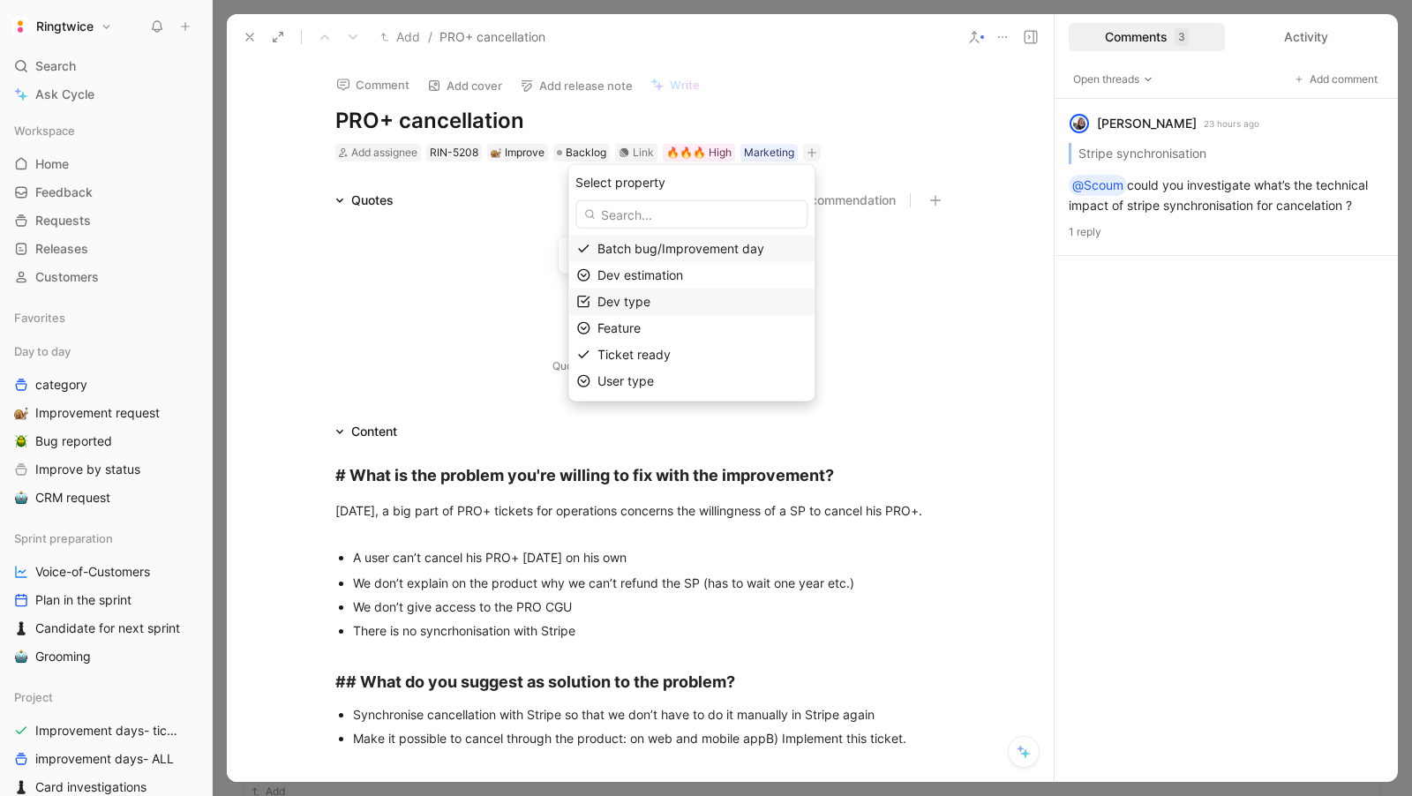
click at [651, 296] on span "Dev type" at bounding box center [624, 301] width 53 height 15
click at [755, 250] on div at bounding box center [752, 251] width 25 height 16
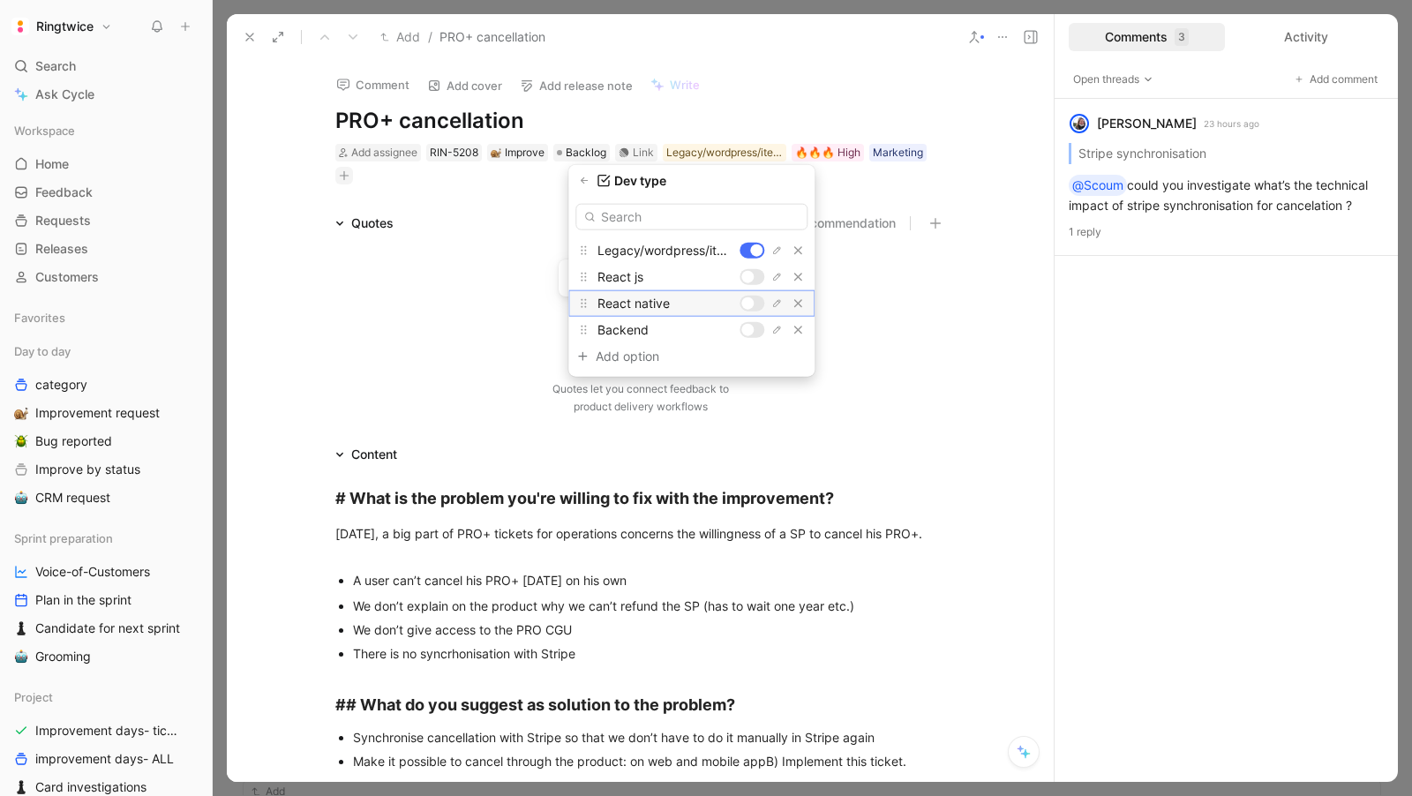
click at [751, 297] on div at bounding box center [747, 303] width 12 height 12
click at [748, 336] on div at bounding box center [752, 330] width 25 height 16
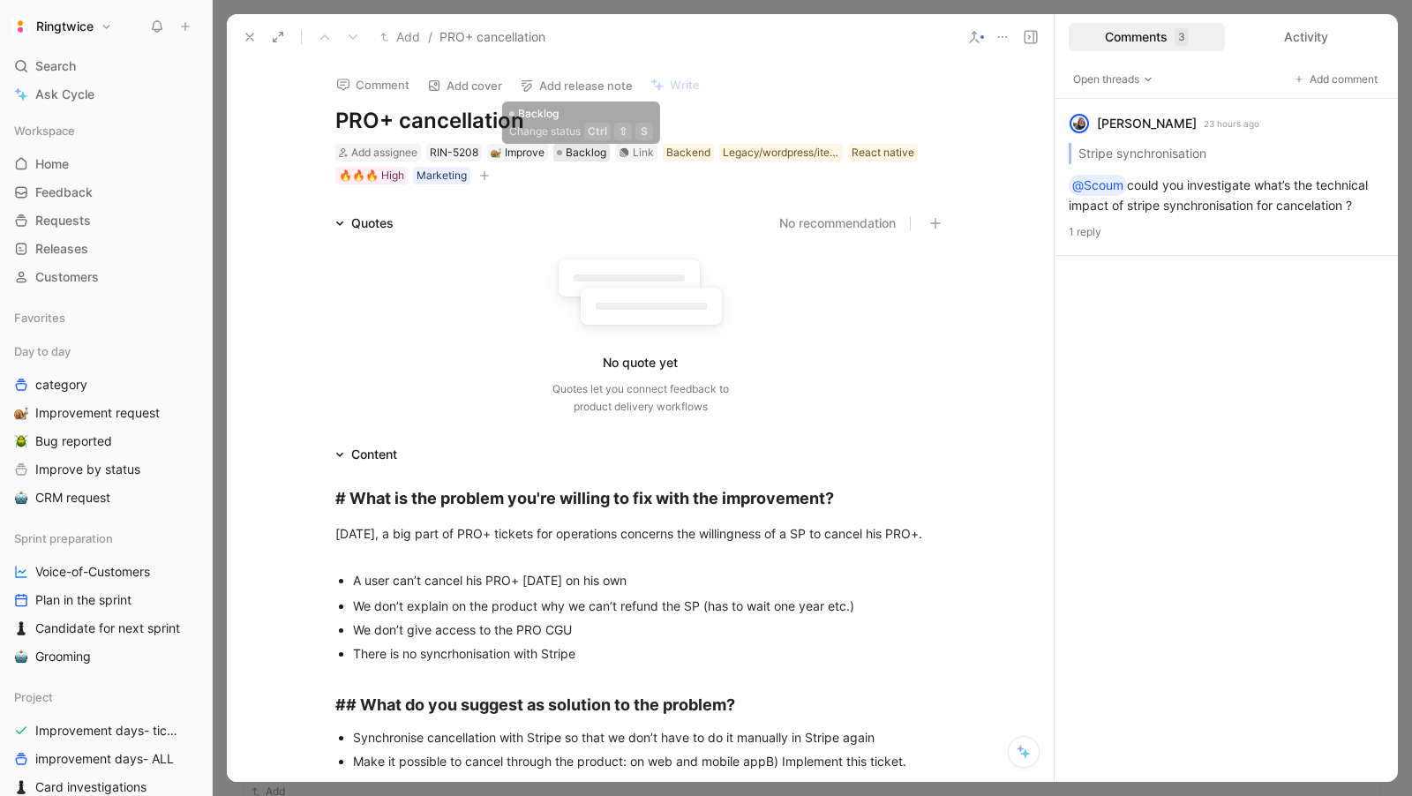
click at [564, 154] on div "Backlog" at bounding box center [581, 153] width 49 height 18
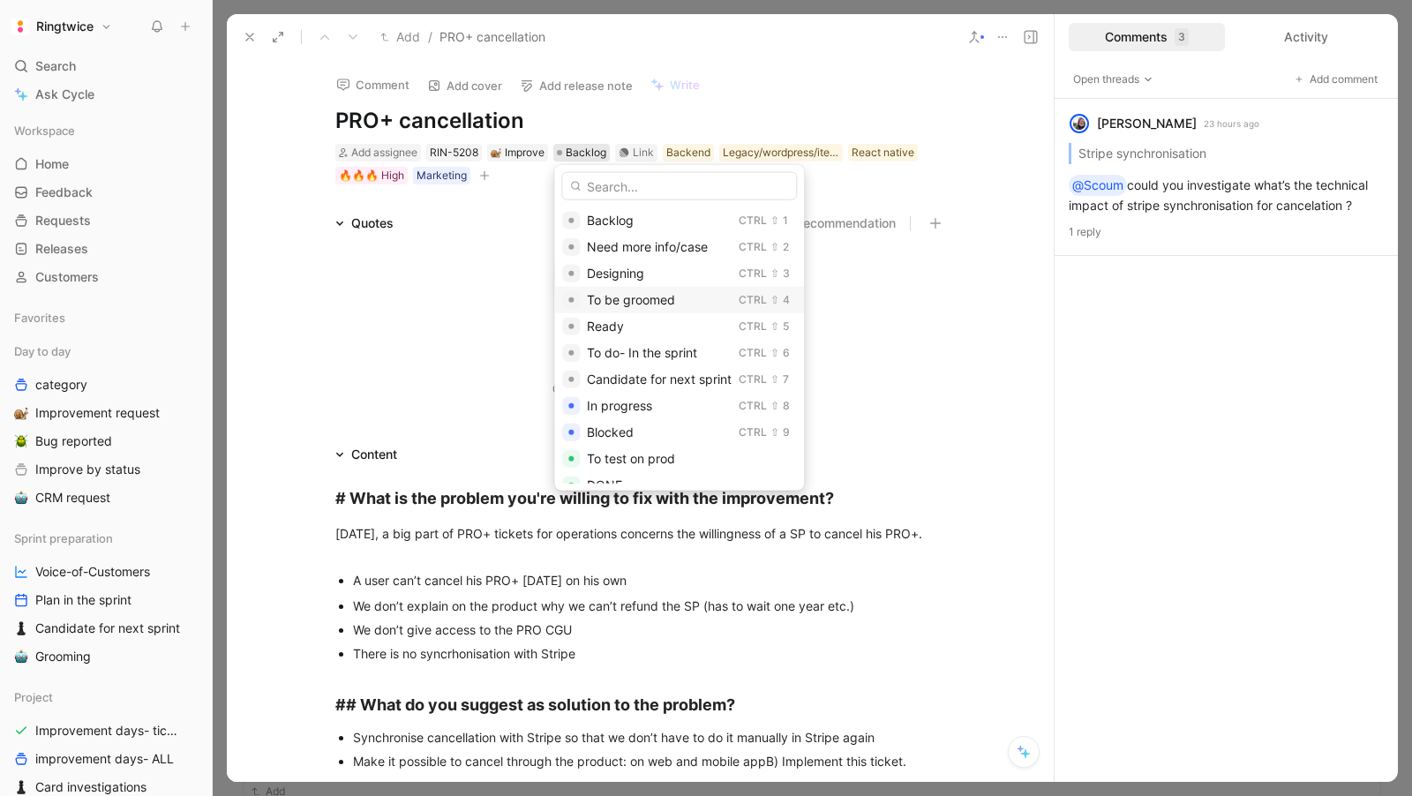
click at [640, 304] on span "To be groomed" at bounding box center [631, 299] width 88 height 15
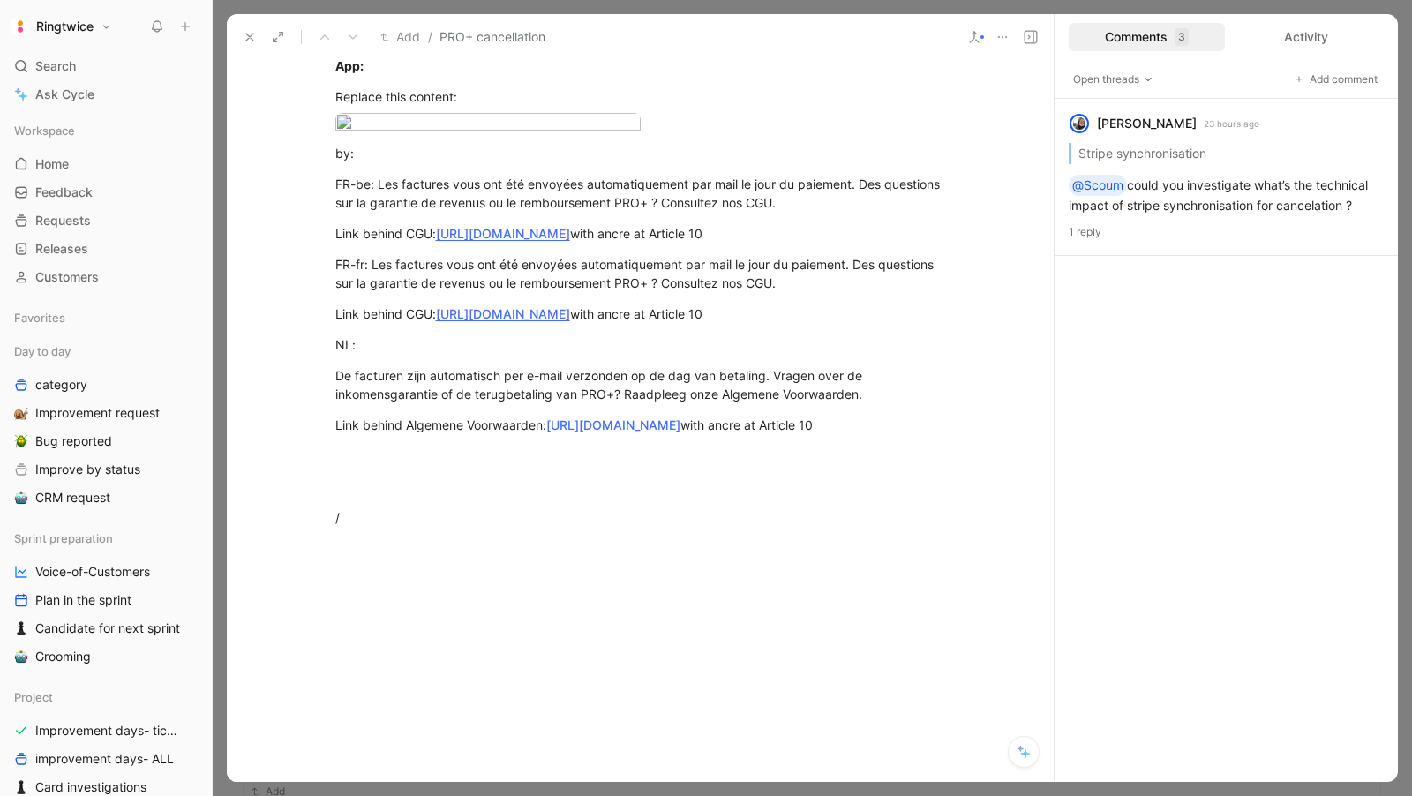
scroll to position [2027, 0]
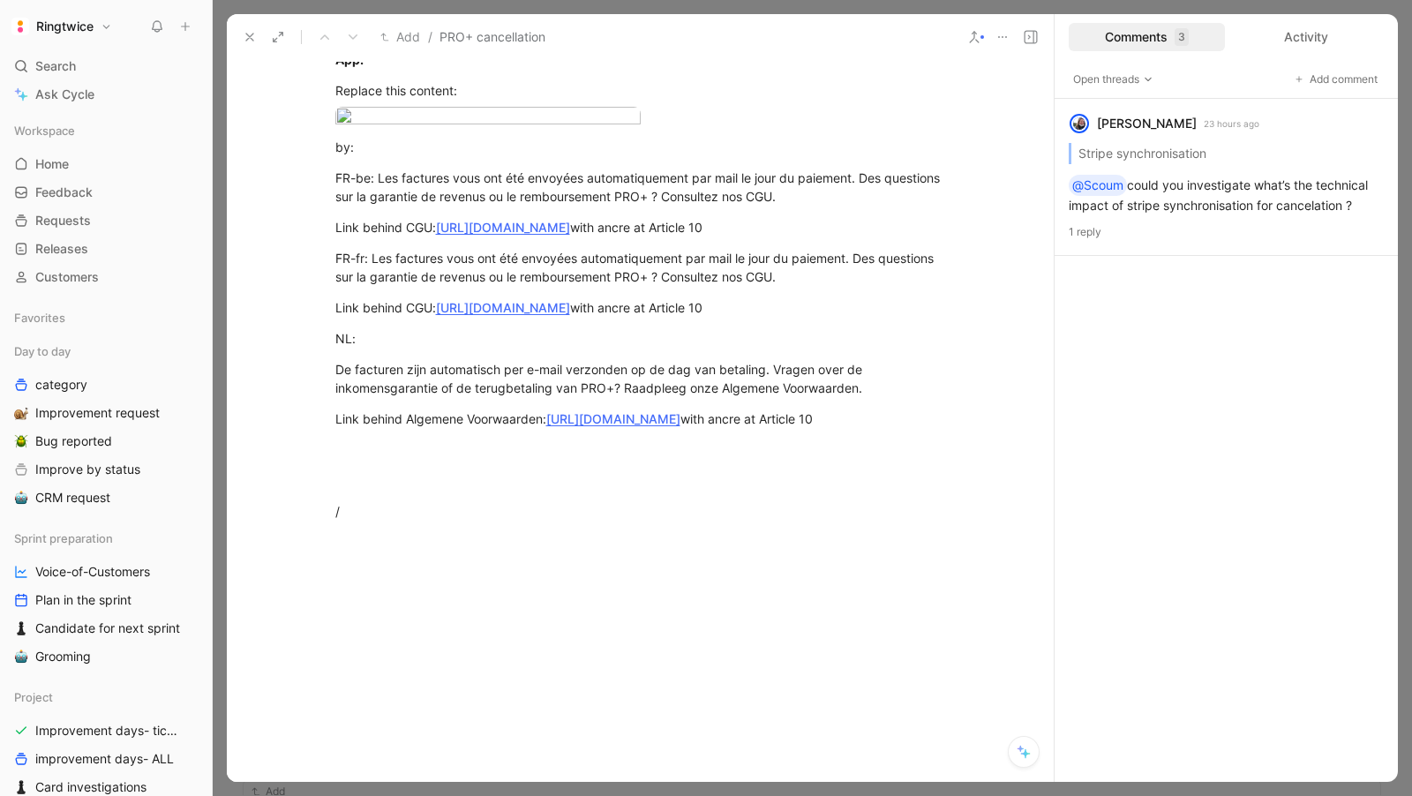
click at [395, 248] on body "Ringtwice Search ⌘ K Ask Cycle Workspace Home G then H Feedback G then F Reques…" at bounding box center [706, 398] width 1412 height 796
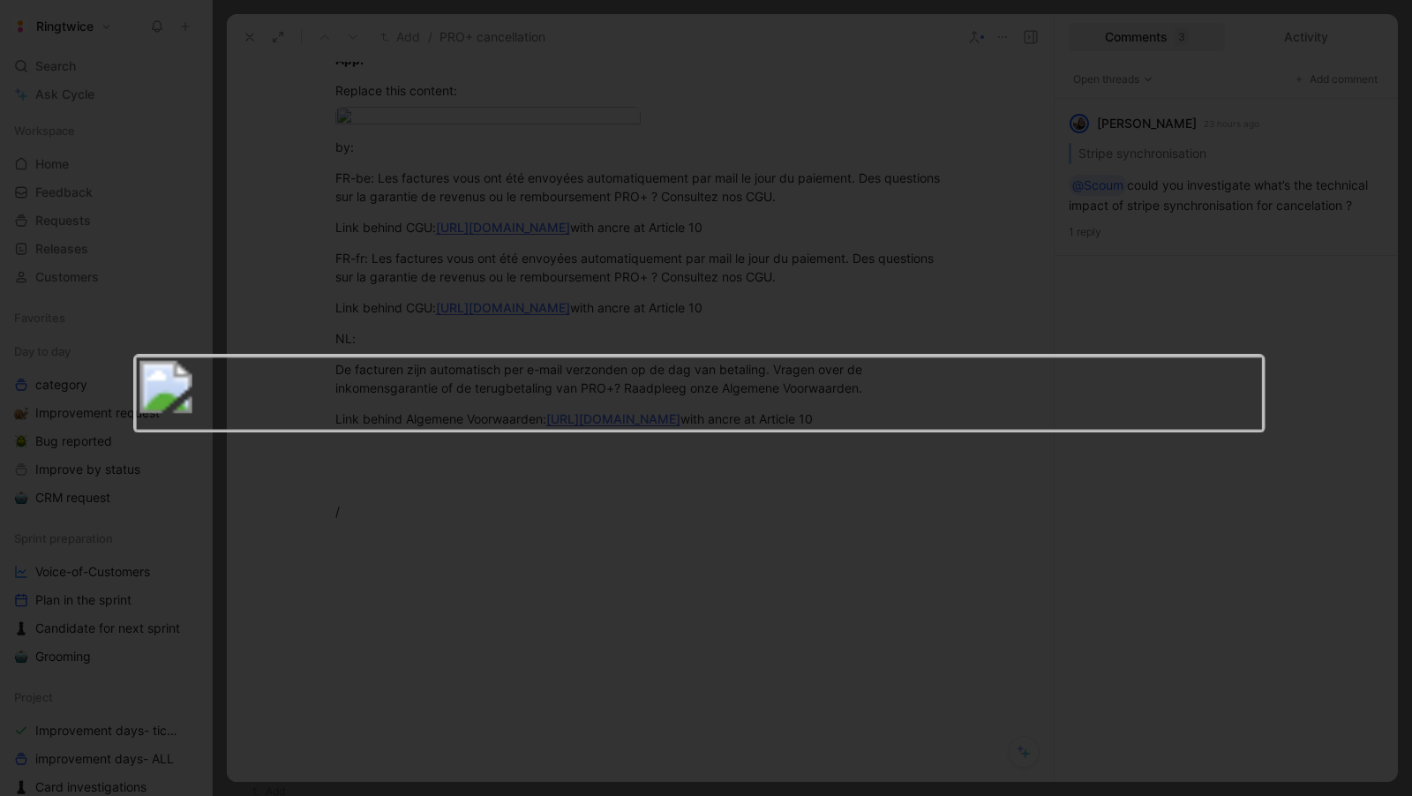
click at [493, 795] on div at bounding box center [706, 796] width 1412 height 0
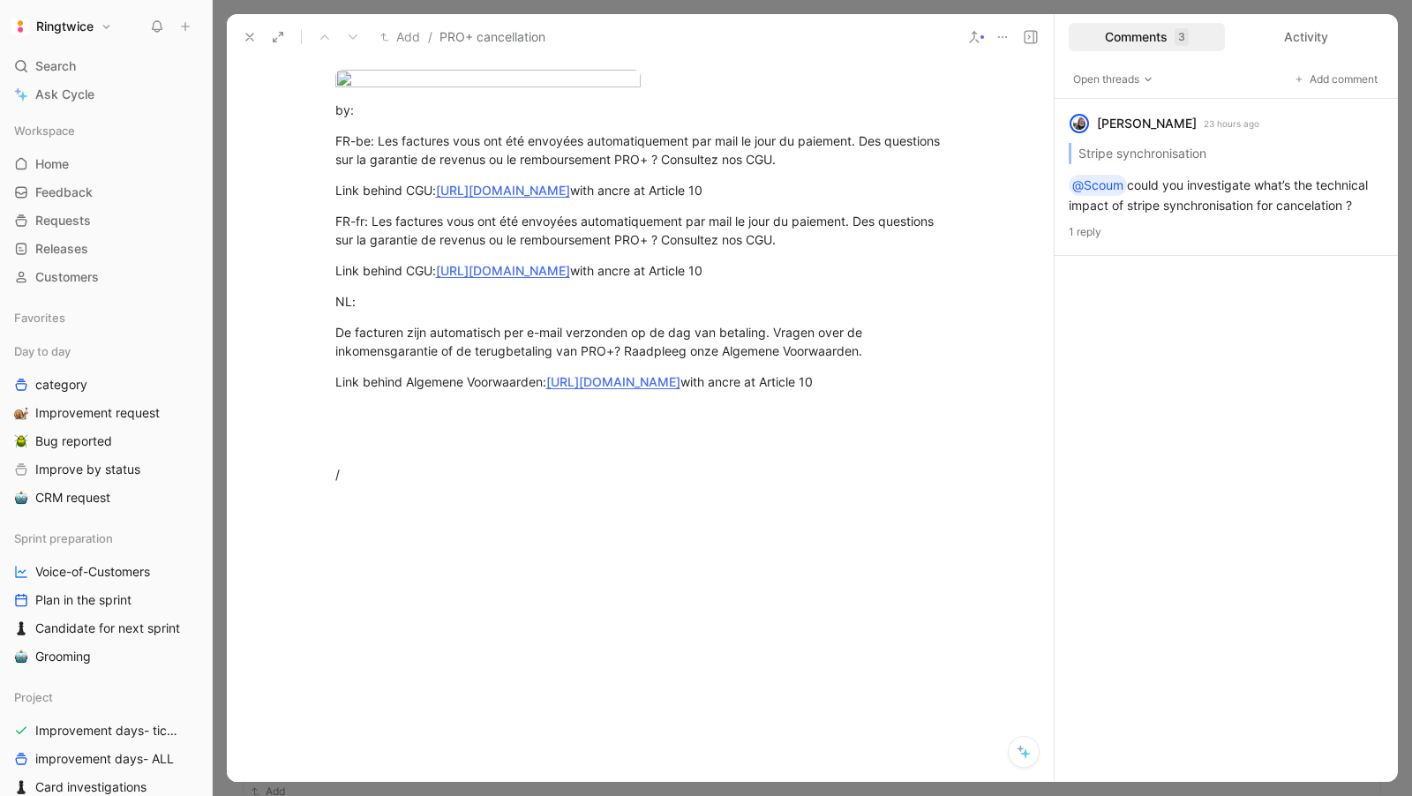
scroll to position [2070, 0]
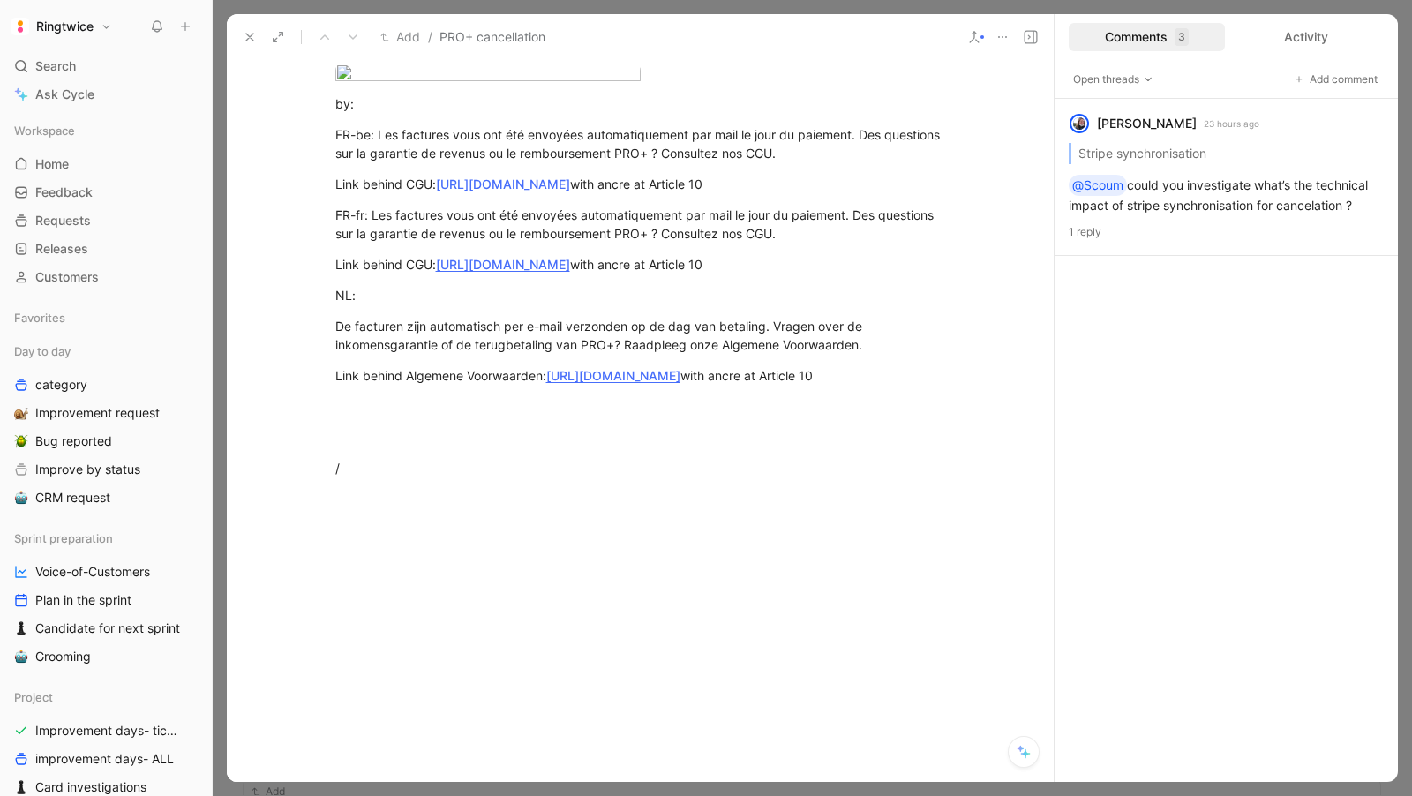
drag, startPoint x: 336, startPoint y: 267, endPoint x: 456, endPoint y: 412, distance: 188.1
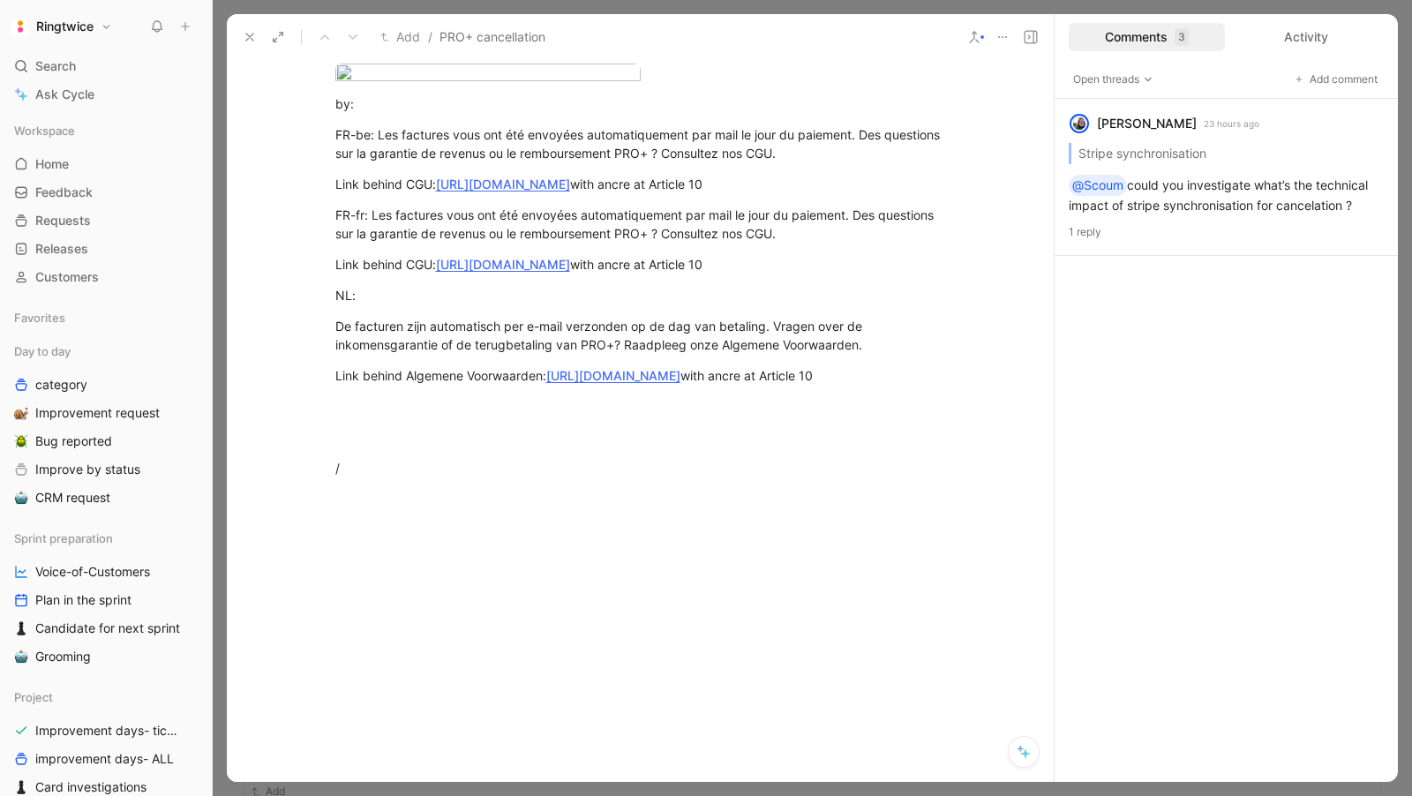
drag, startPoint x: 492, startPoint y: 522, endPoint x: 357, endPoint y: 107, distance: 436.0
copy div "D) Add some wording and access to CGU (to do via crowdin) Web: Replace this con…"
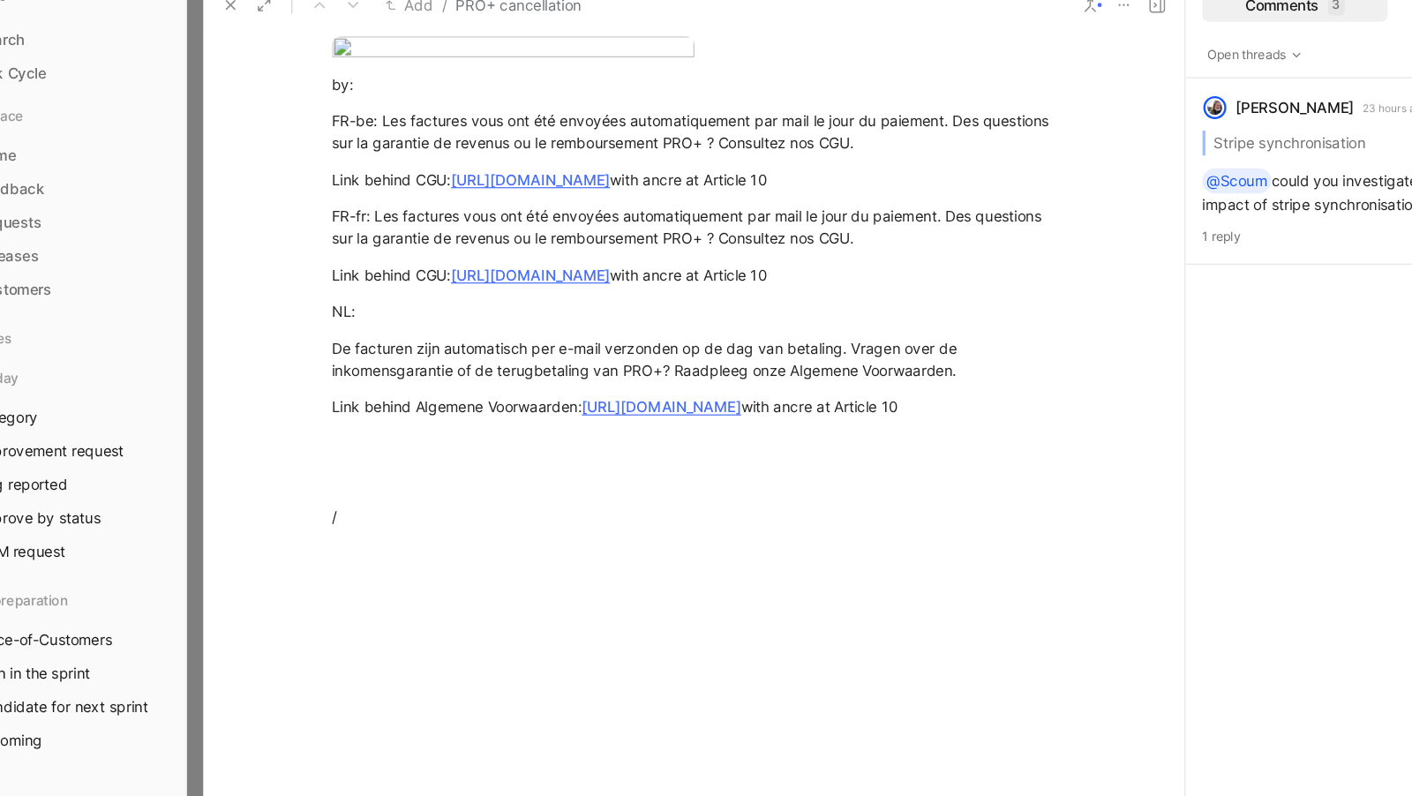
click at [379, 200] on body "Ringtwice Search ⌘ K Ask Cycle Workspace Home G then H Feedback G then F Reques…" at bounding box center [706, 398] width 1412 height 796
drag, startPoint x: 335, startPoint y: 267, endPoint x: 828, endPoint y: 541, distance: 564.6
copy div "FR-be: Les factures vous ont été envoyées automatiquement par mail le jour du p…"
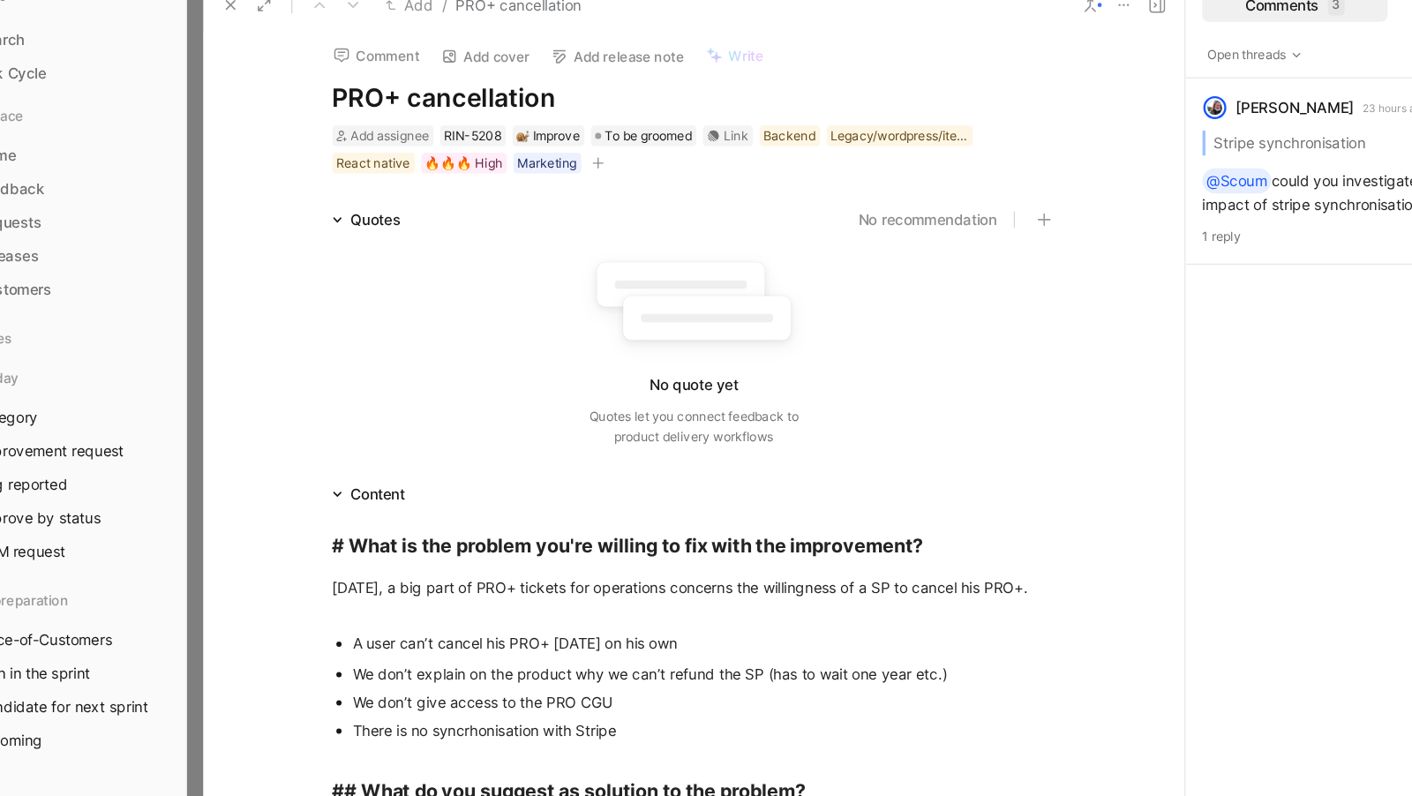
scroll to position [0, 0]
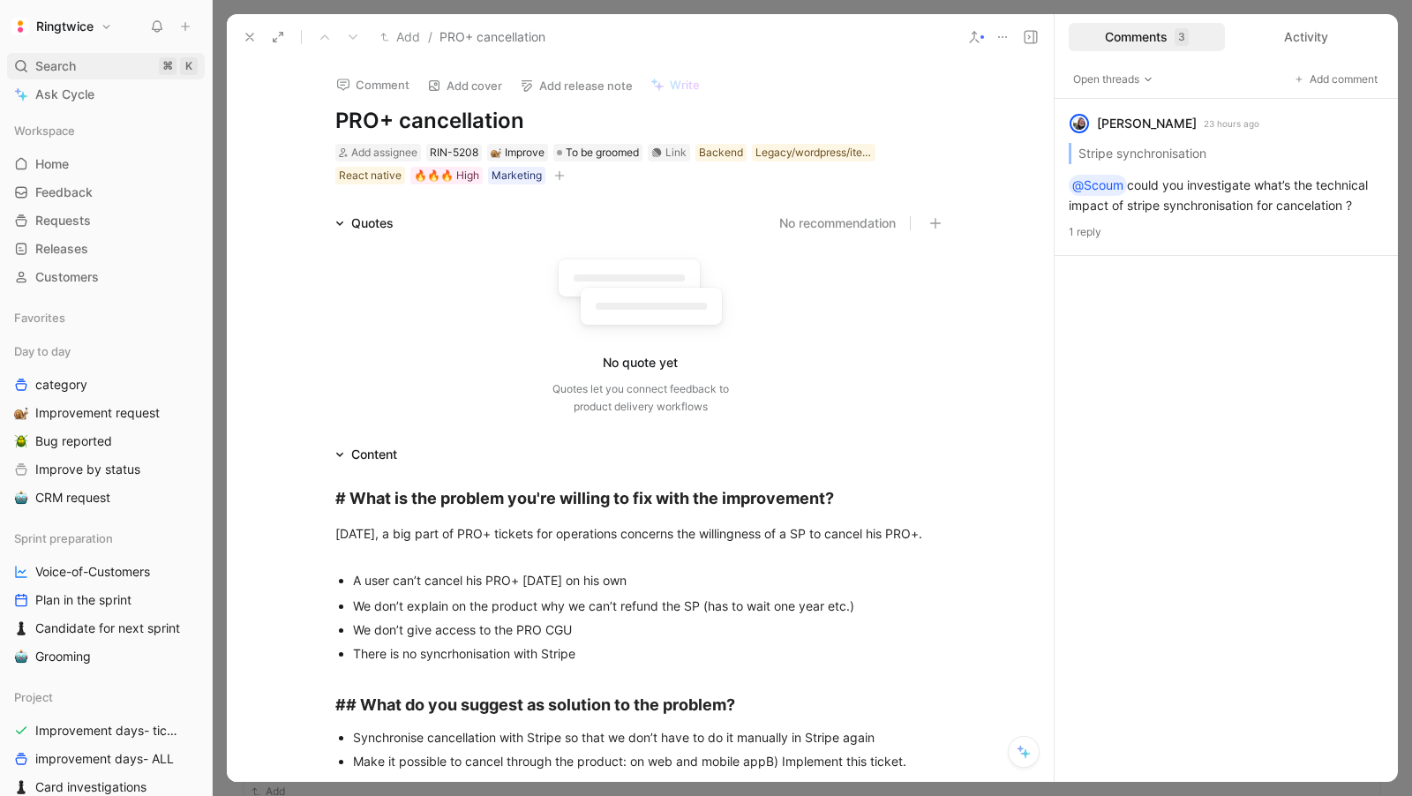
click at [75, 70] on span "Search" at bounding box center [55, 66] width 41 height 21
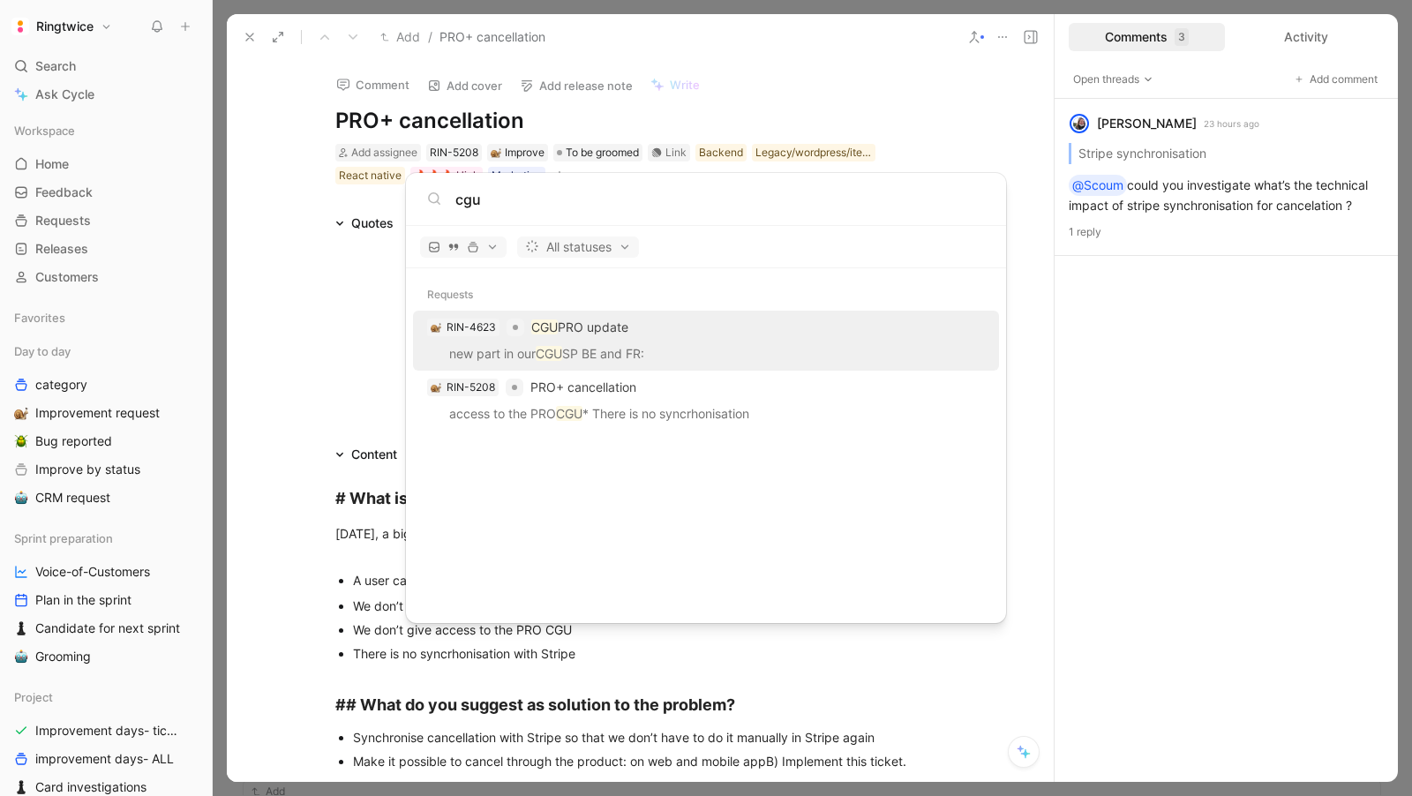
type input "cgu"
click at [648, 348] on p "new part in our CGU SP BE and FR:" at bounding box center [705, 356] width 575 height 26
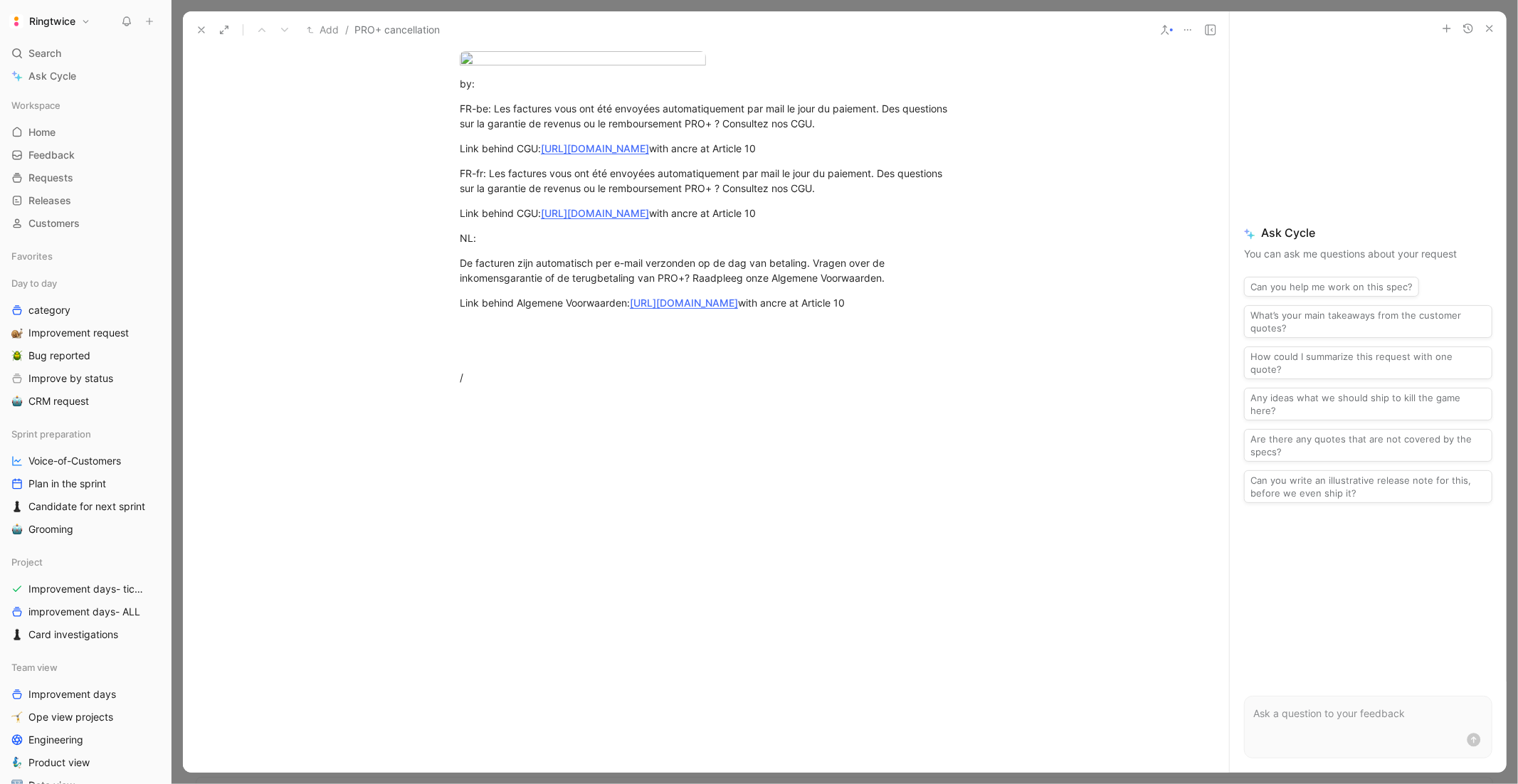
scroll to position [1976, 0]
drag, startPoint x: 597, startPoint y: 542, endPoint x: 468, endPoint y: 213, distance: 353.4
click at [587, 310] on div "Link behind Algemene Voorwaarden: https://ringtwice.be/nl/gebruiksvoorwaarden-d…" at bounding box center [705, 302] width 493 height 15
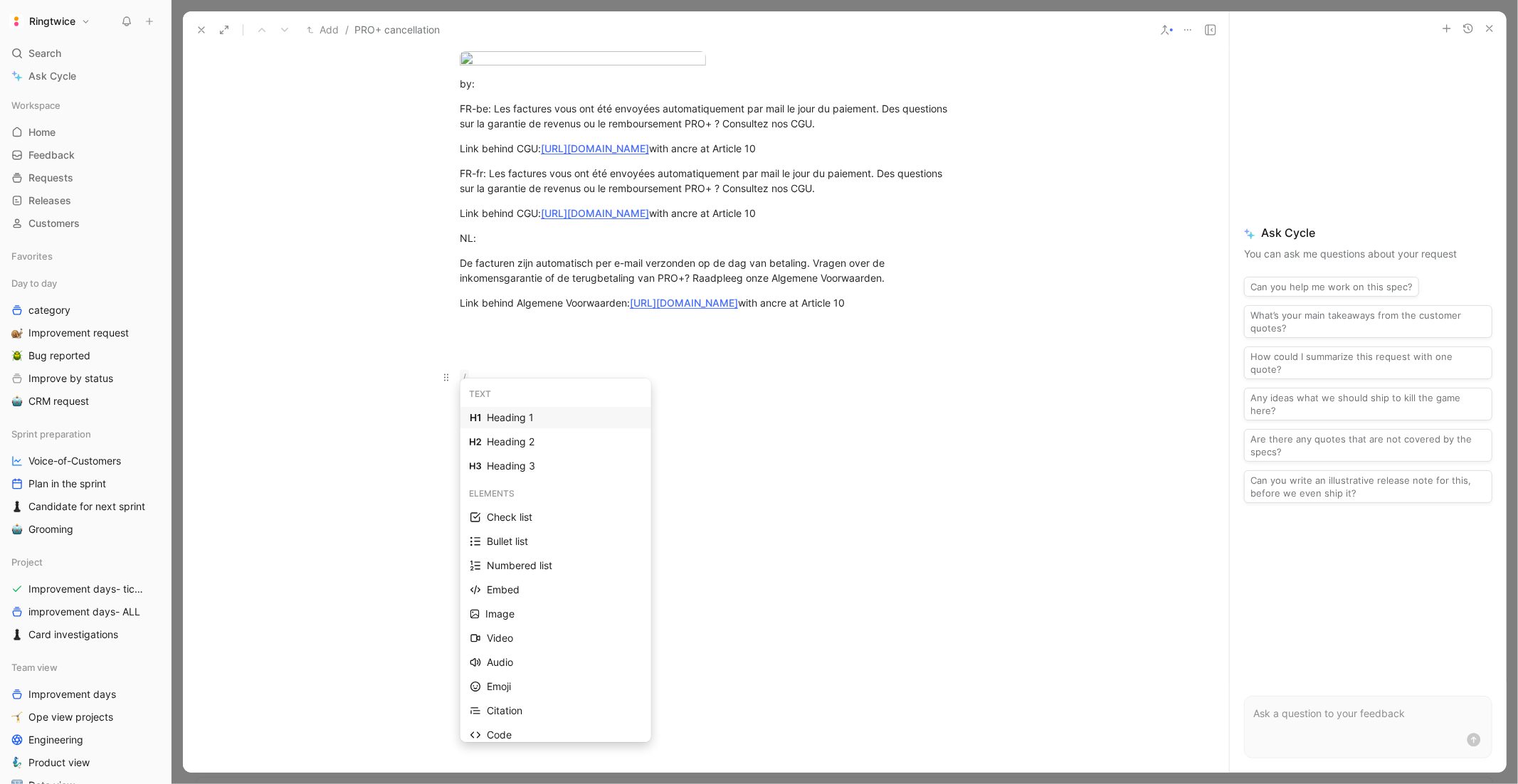
click at [501, 389] on p "/" at bounding box center [706, 377] width 547 height 23
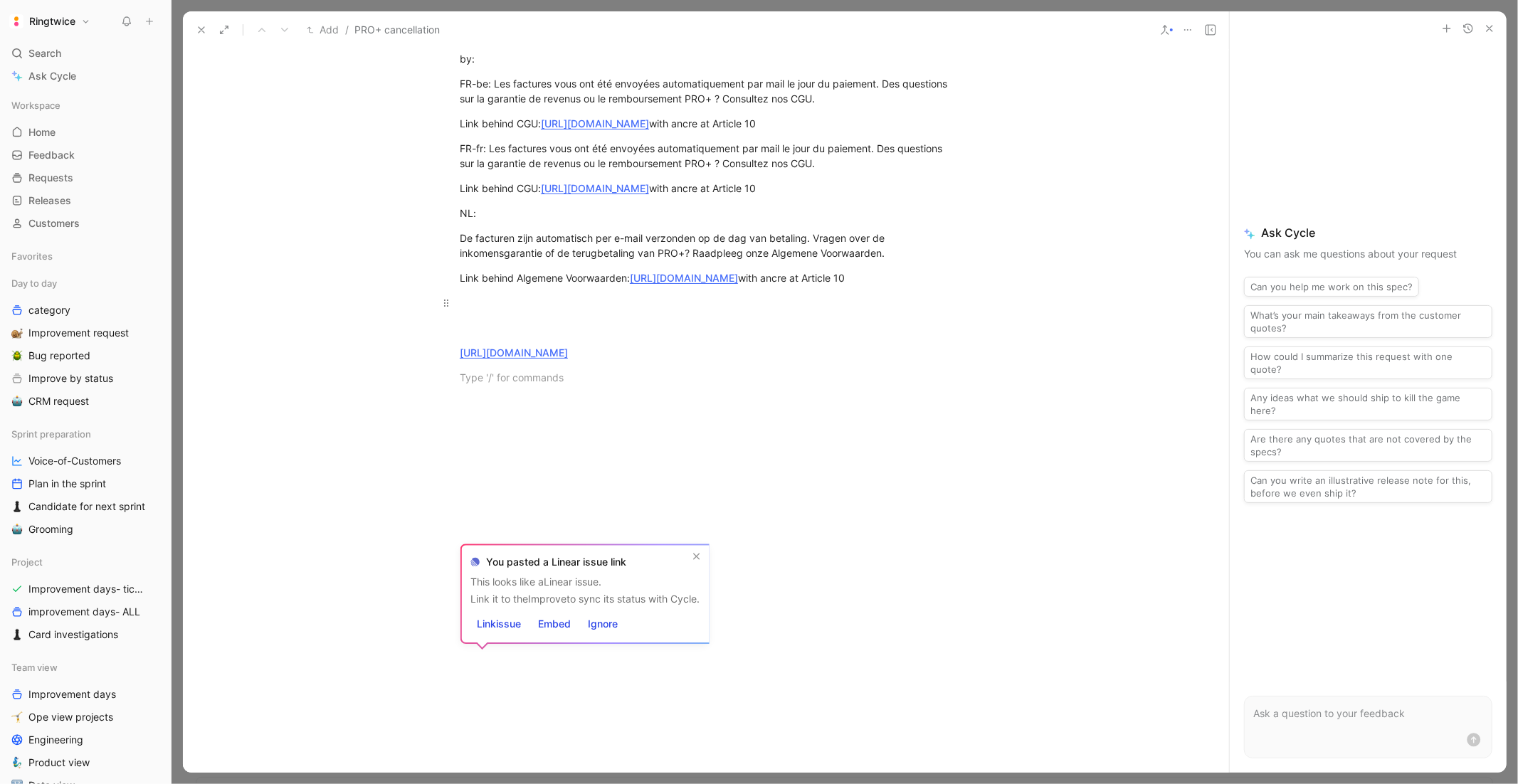
scroll to position [1922, 0]
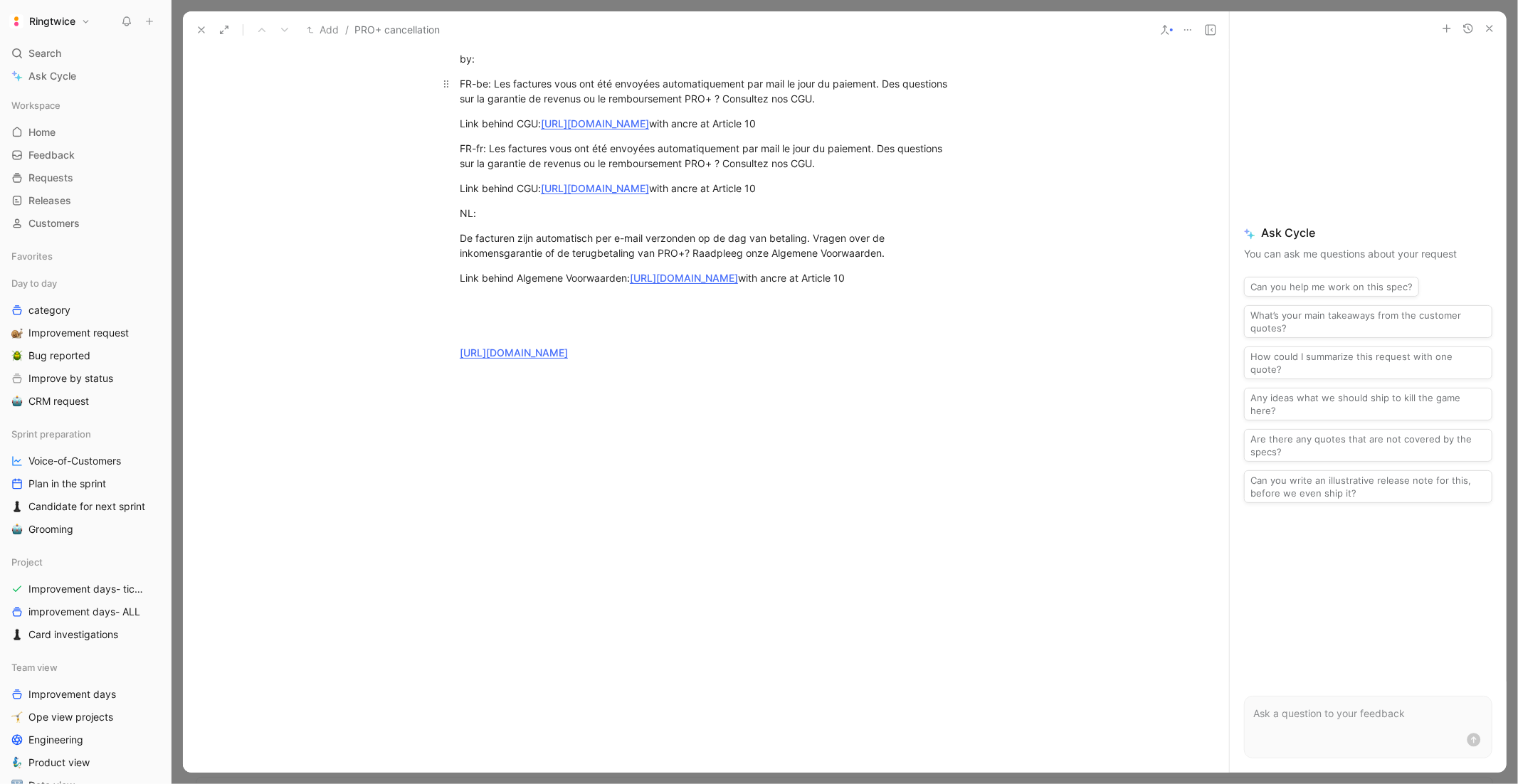
click at [698, 106] on div "FR-be: Les factures vous ont été envoyées automatiquement par mail le jour du p…" at bounding box center [705, 90] width 493 height 30
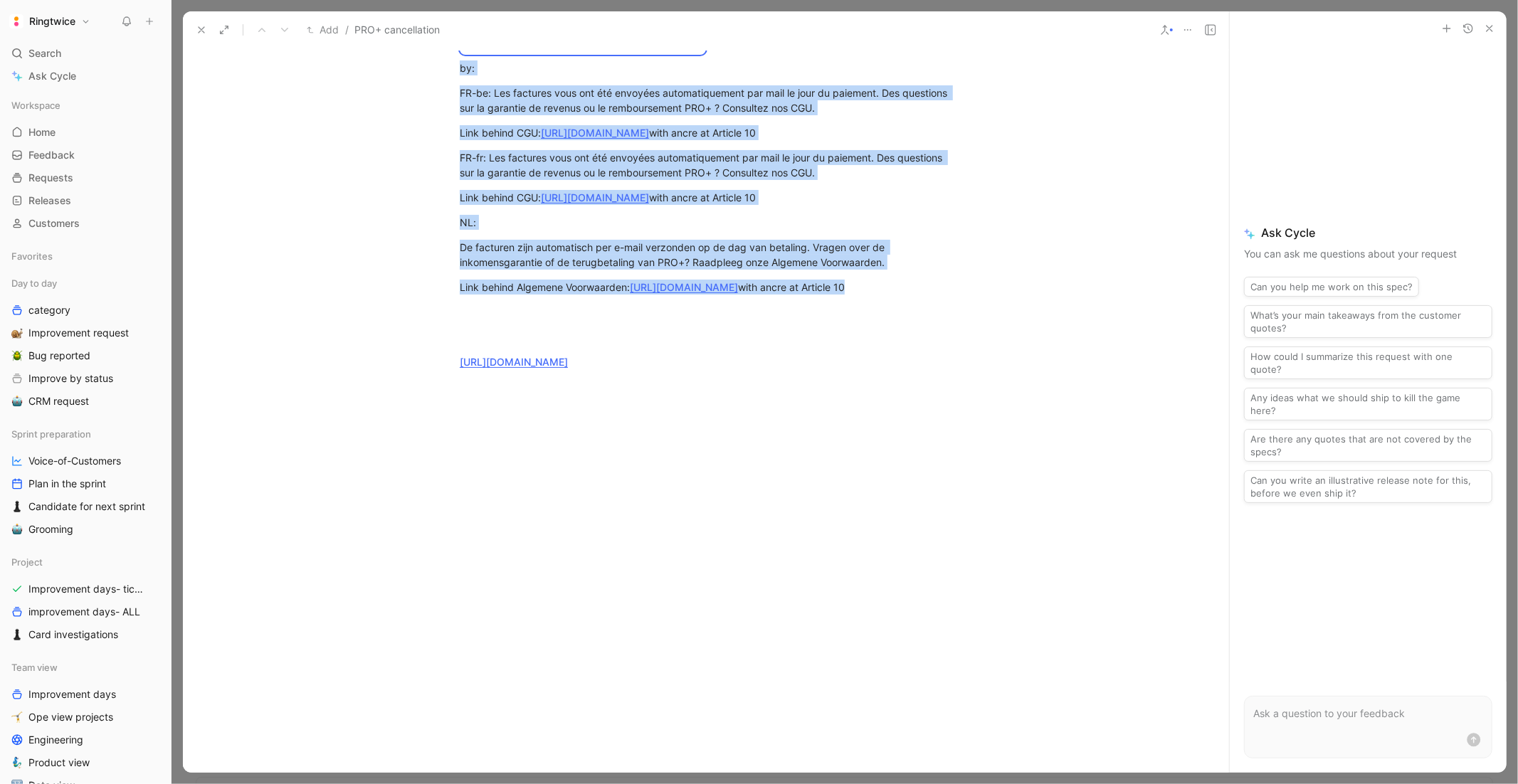
scroll to position [1597, 0]
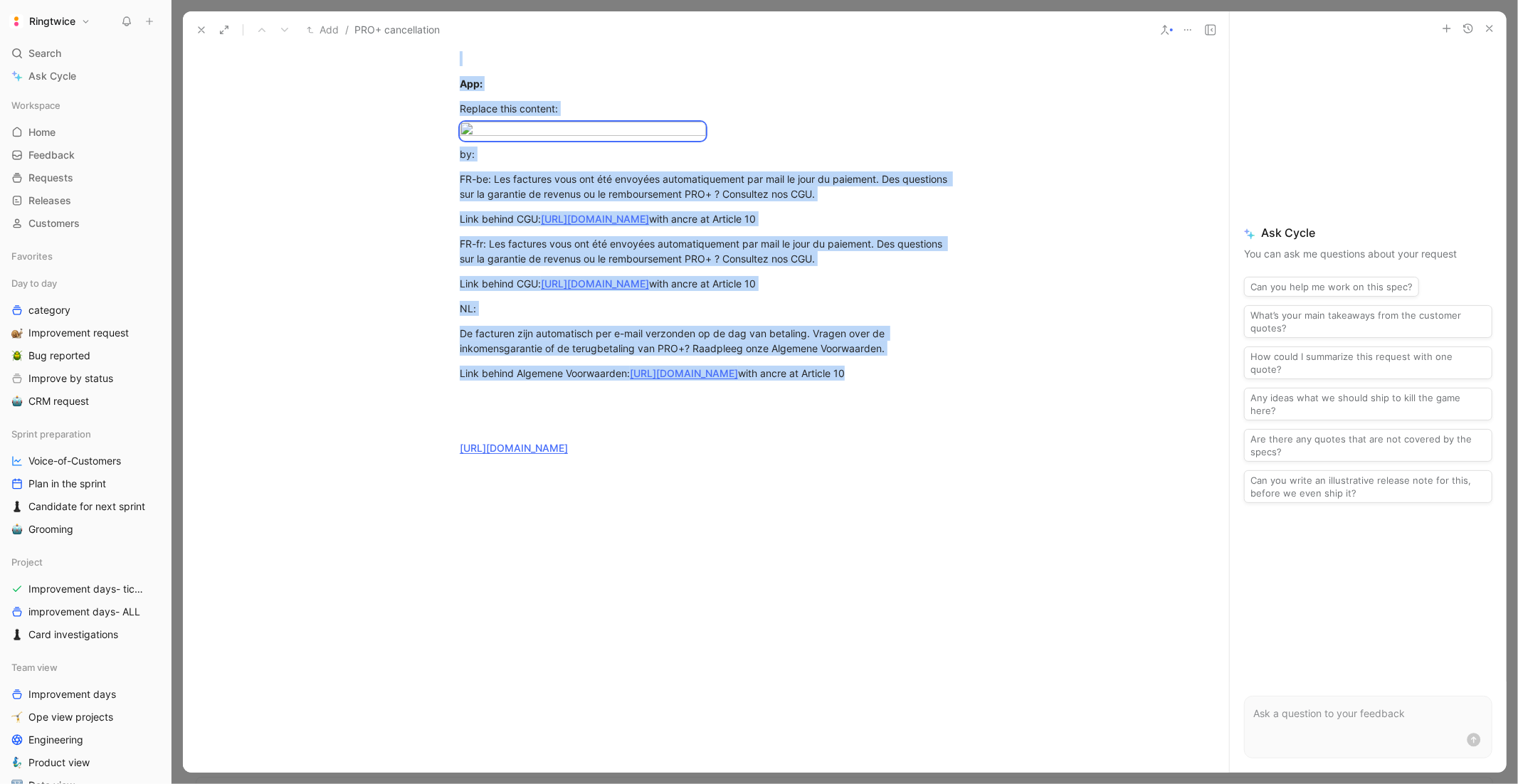
drag, startPoint x: 563, startPoint y: 595, endPoint x: 455, endPoint y: 167, distance: 441.4
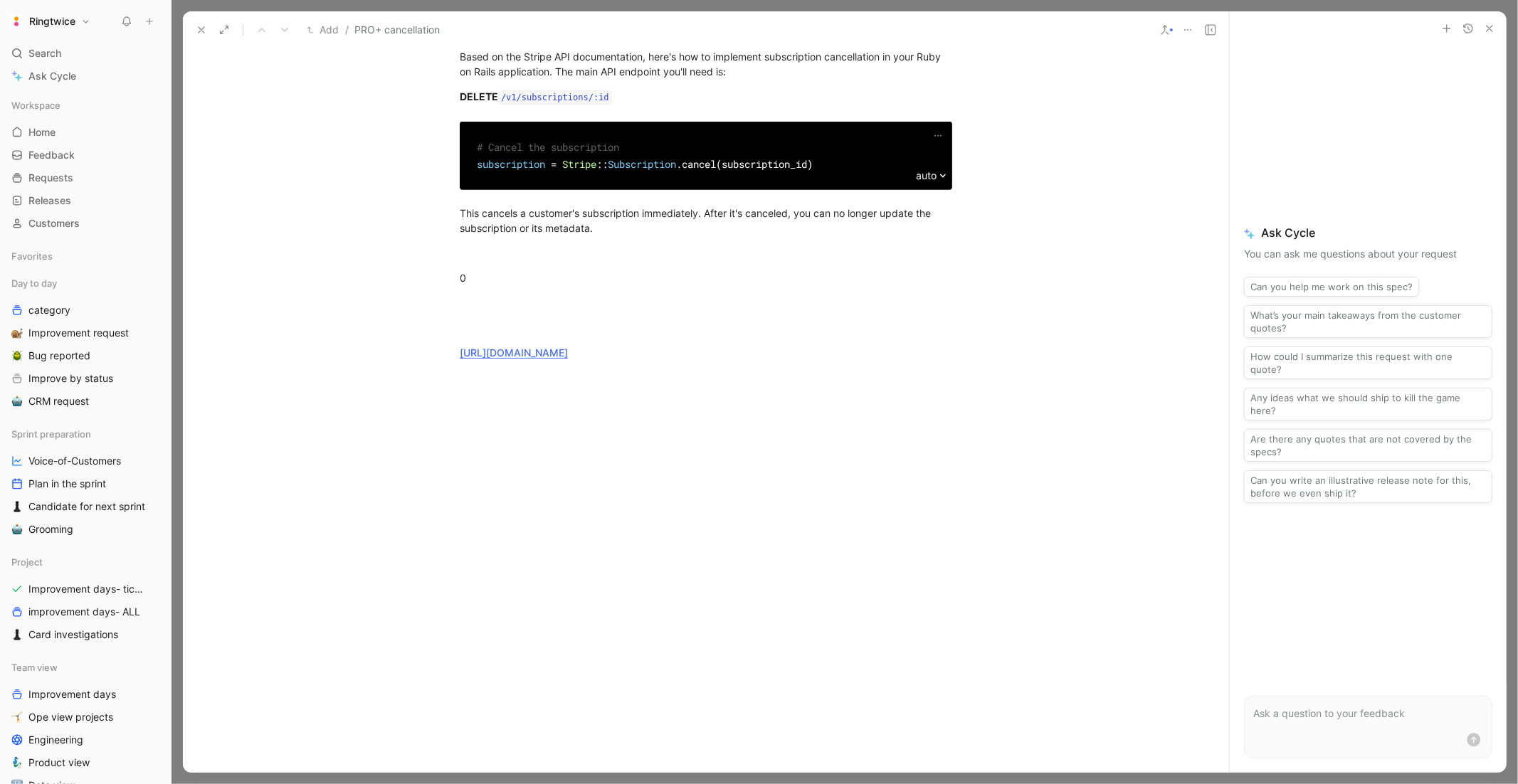
scroll to position [1312, 0]
click at [493, 285] on div "0" at bounding box center [705, 277] width 493 height 15
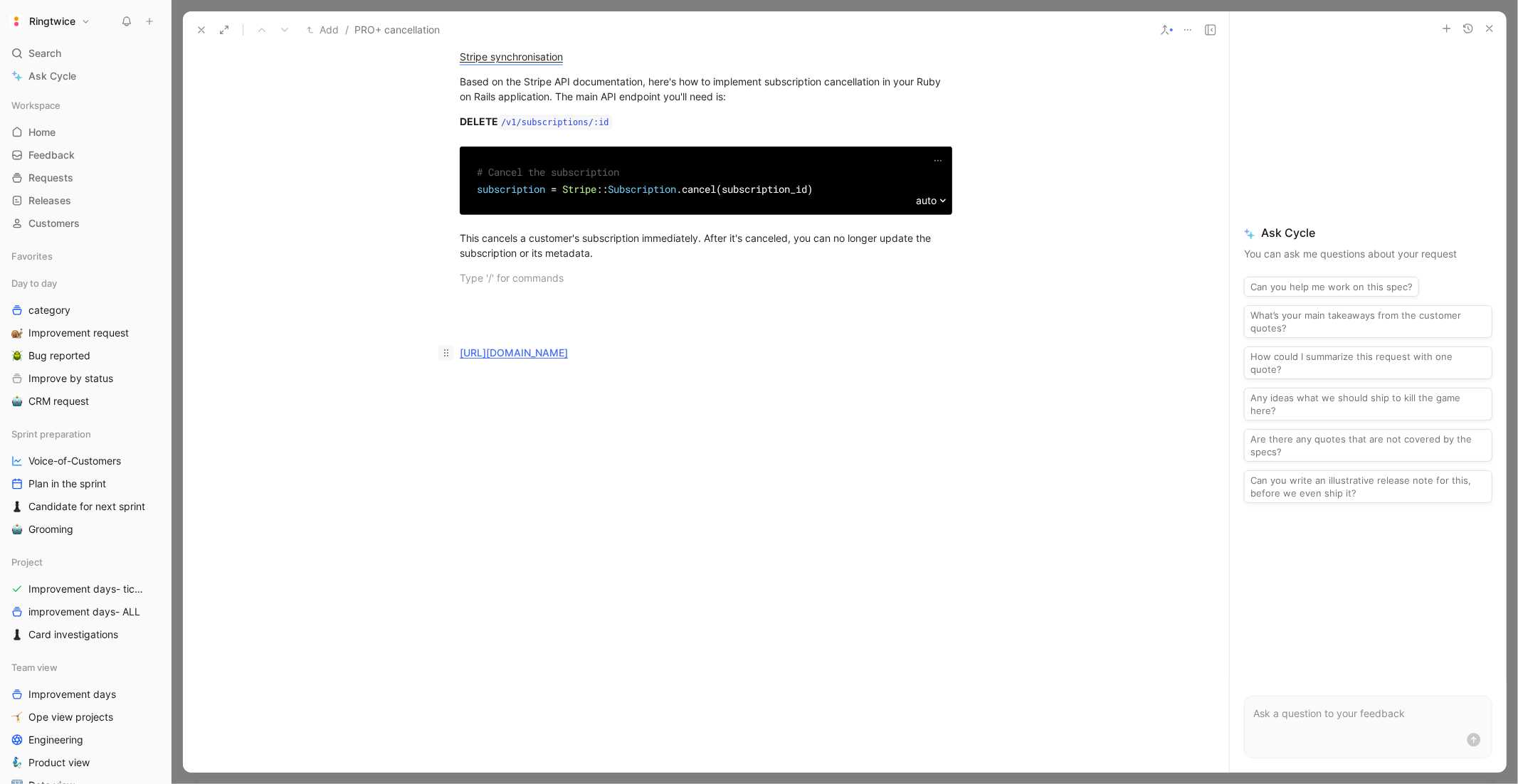
click at [451, 359] on icon at bounding box center [446, 353] width 11 height 11
click at [767, 360] on div "https://linear.app/ringtwice/issue/RT-2763/cancel-my-pro" at bounding box center [705, 352] width 493 height 15
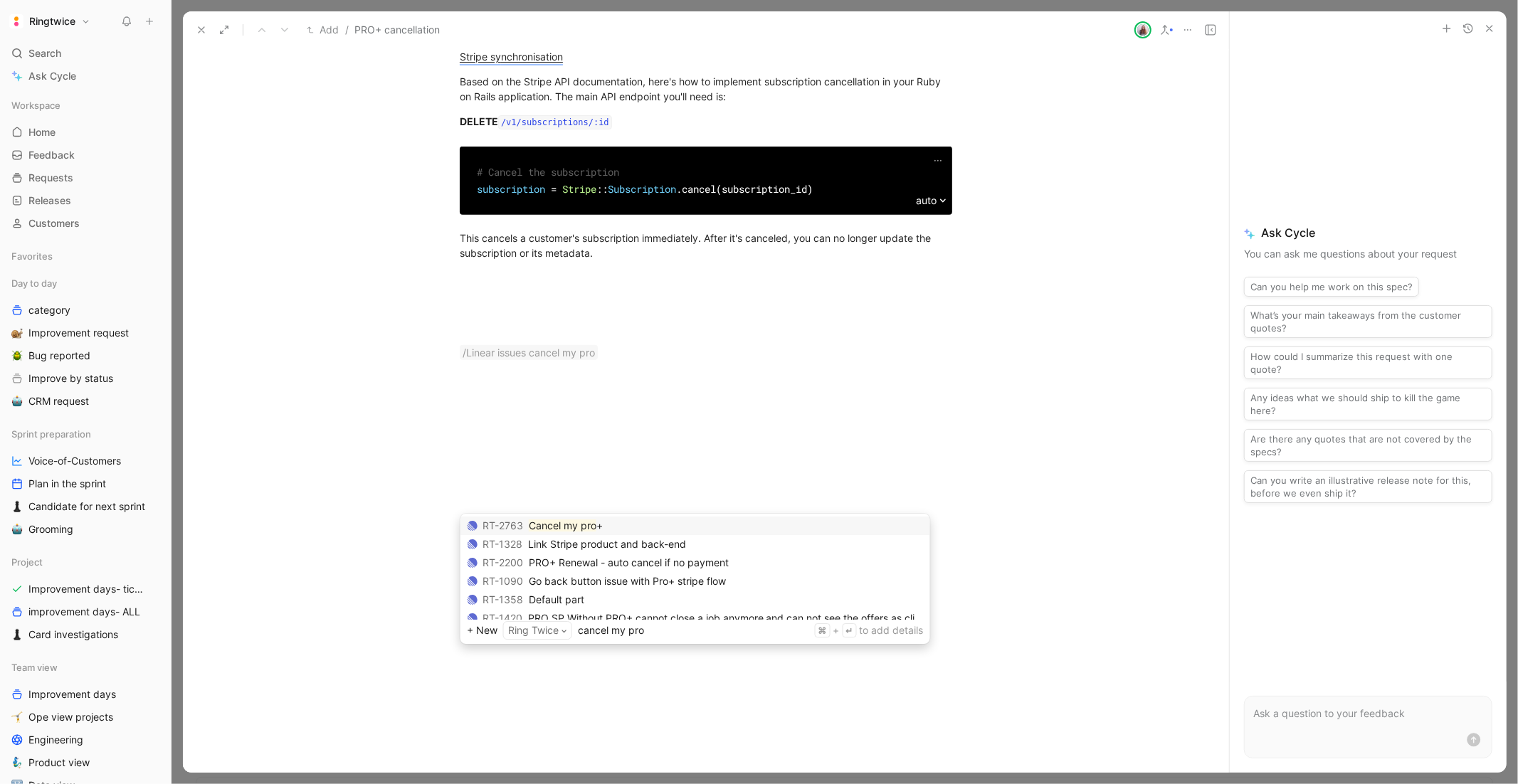
click at [597, 529] on span "+" at bounding box center [600, 525] width 6 height 12
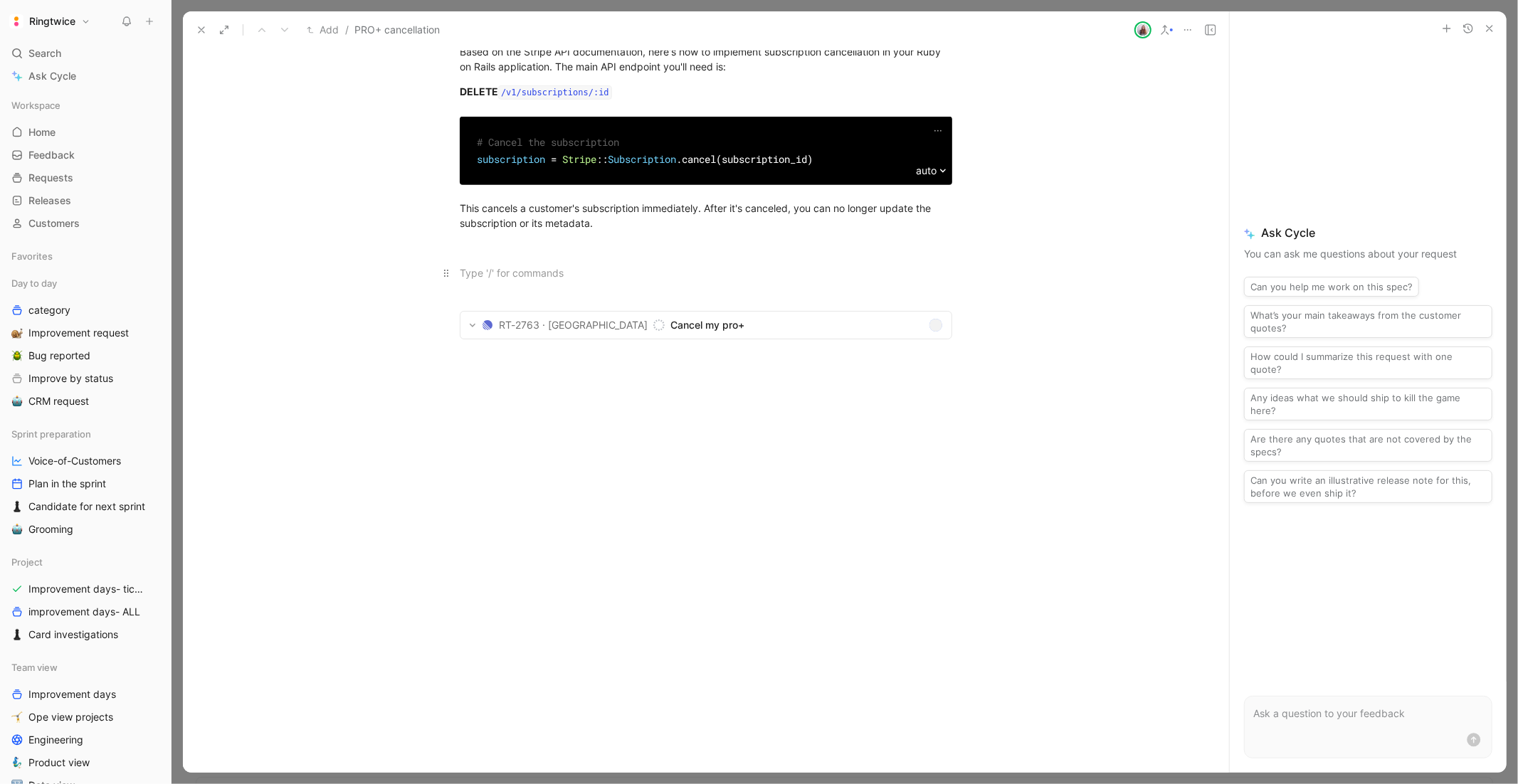
click at [495, 280] on div at bounding box center [705, 272] width 493 height 15
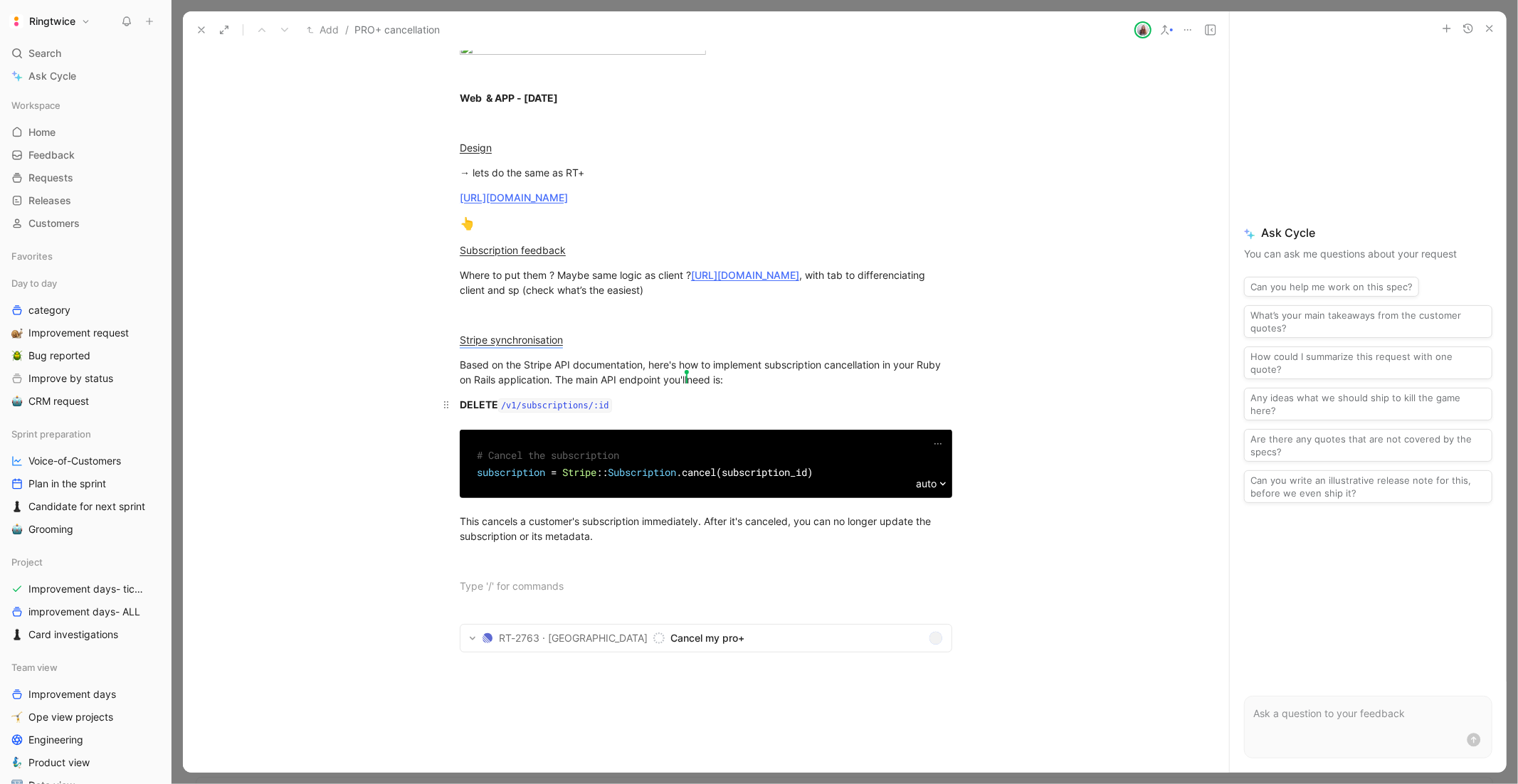
scroll to position [0, 0]
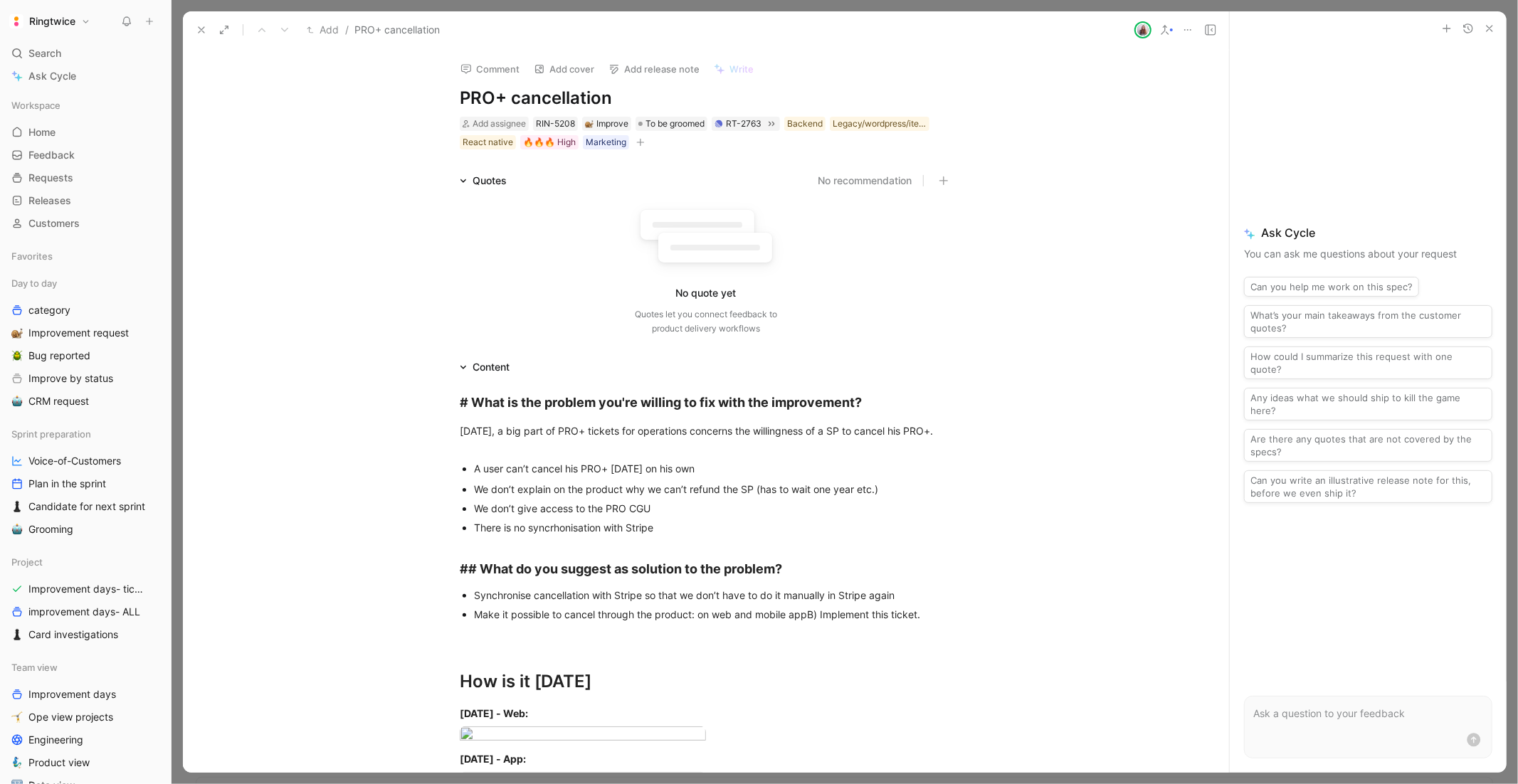
click at [203, 29] on icon at bounding box center [202, 30] width 11 height 11
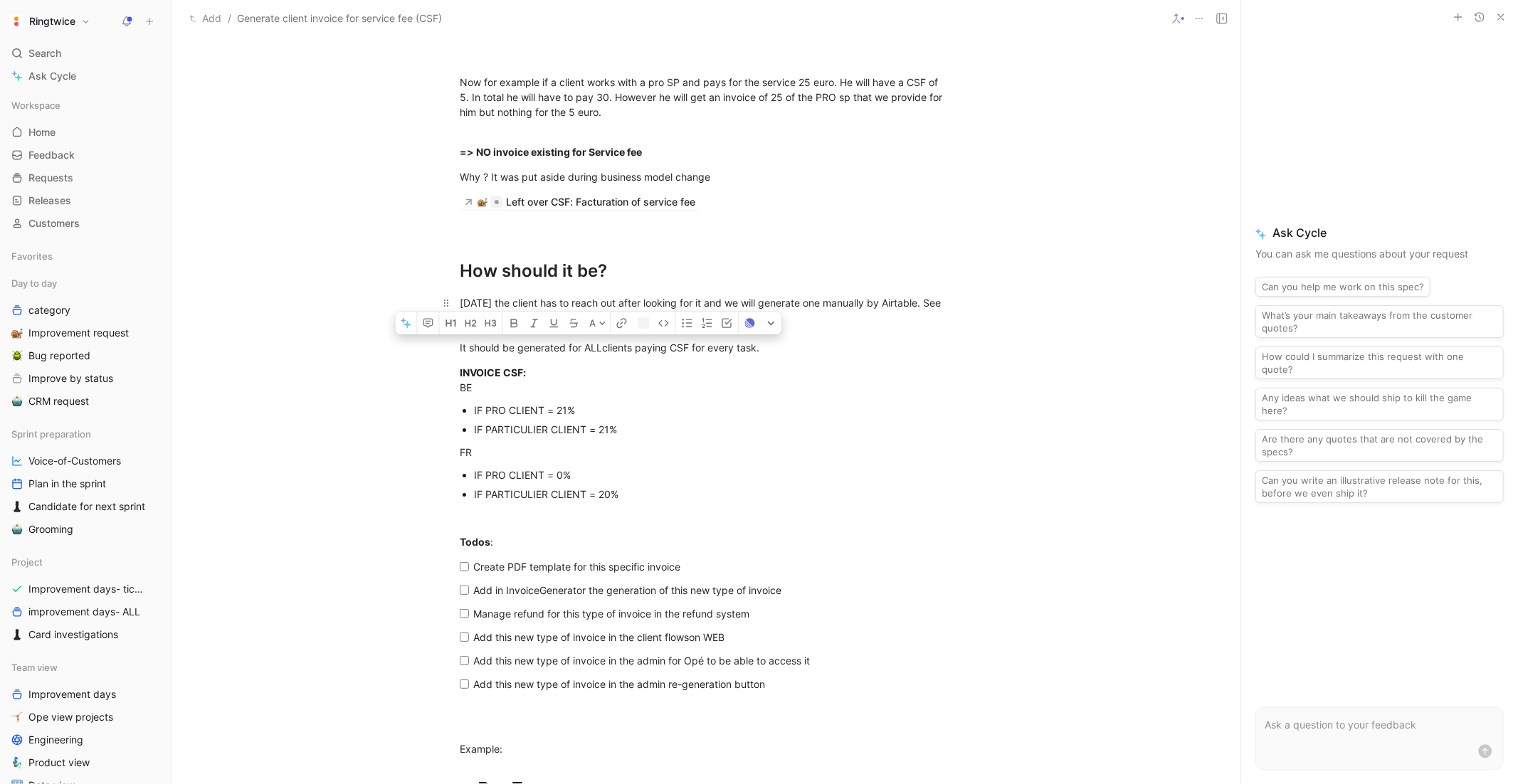
scroll to position [1419, 0]
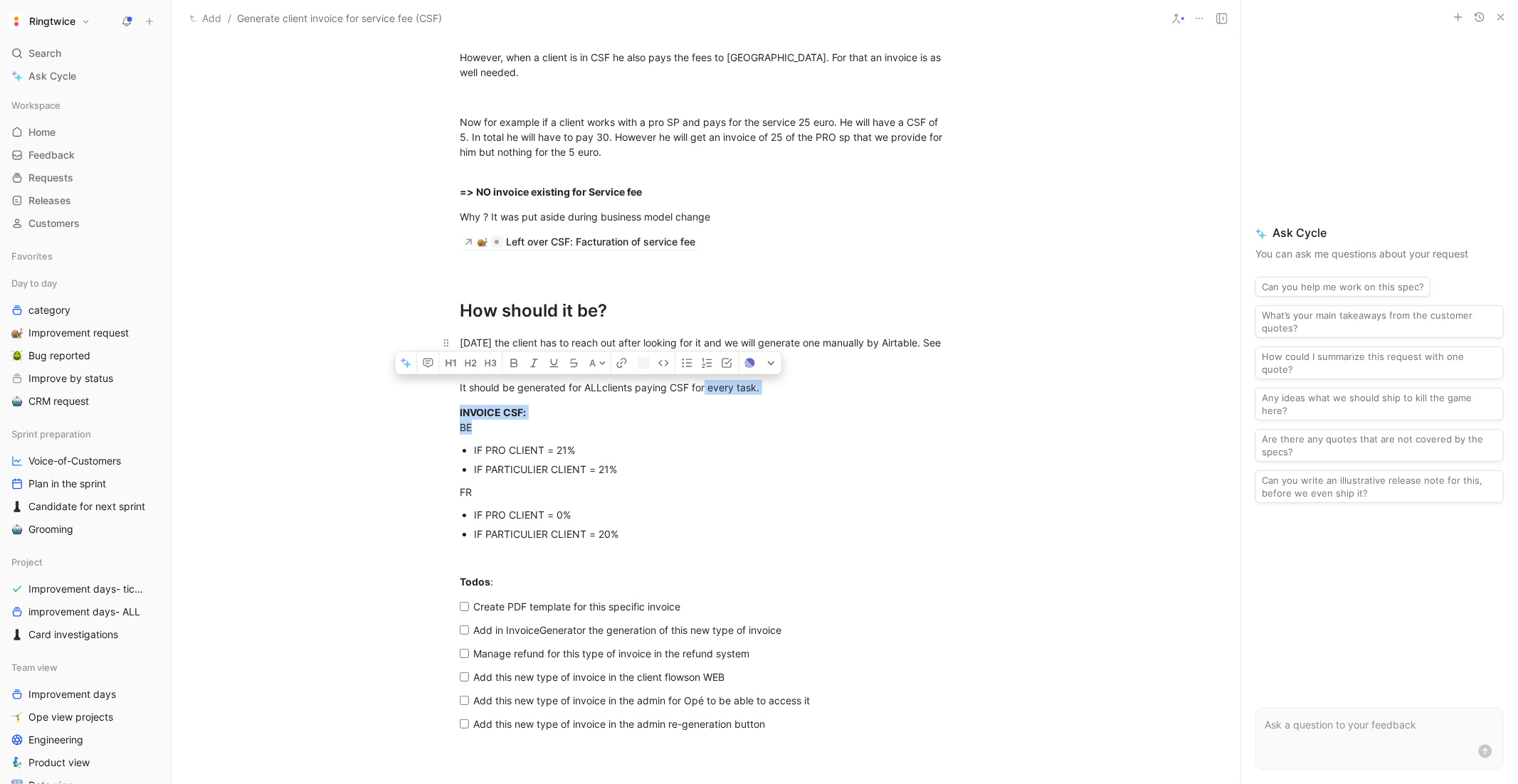
click at [704, 381] on div "Context Today we are only providing to the client a recu & the invoice if the S…" at bounding box center [706, 718] width 1069 height 1495
click at [704, 381] on div "Today the client has to reach out after looking for it and we will generate one…" at bounding box center [705, 365] width 493 height 60
drag, startPoint x: 588, startPoint y: 388, endPoint x: 760, endPoint y: 385, distance: 172.0
click at [760, 385] on div "Today the client has to reach out after looking for it and we will generate one…" at bounding box center [705, 365] width 493 height 60
click at [832, 419] on div "INVOICE CSF: BE" at bounding box center [705, 419] width 493 height 30
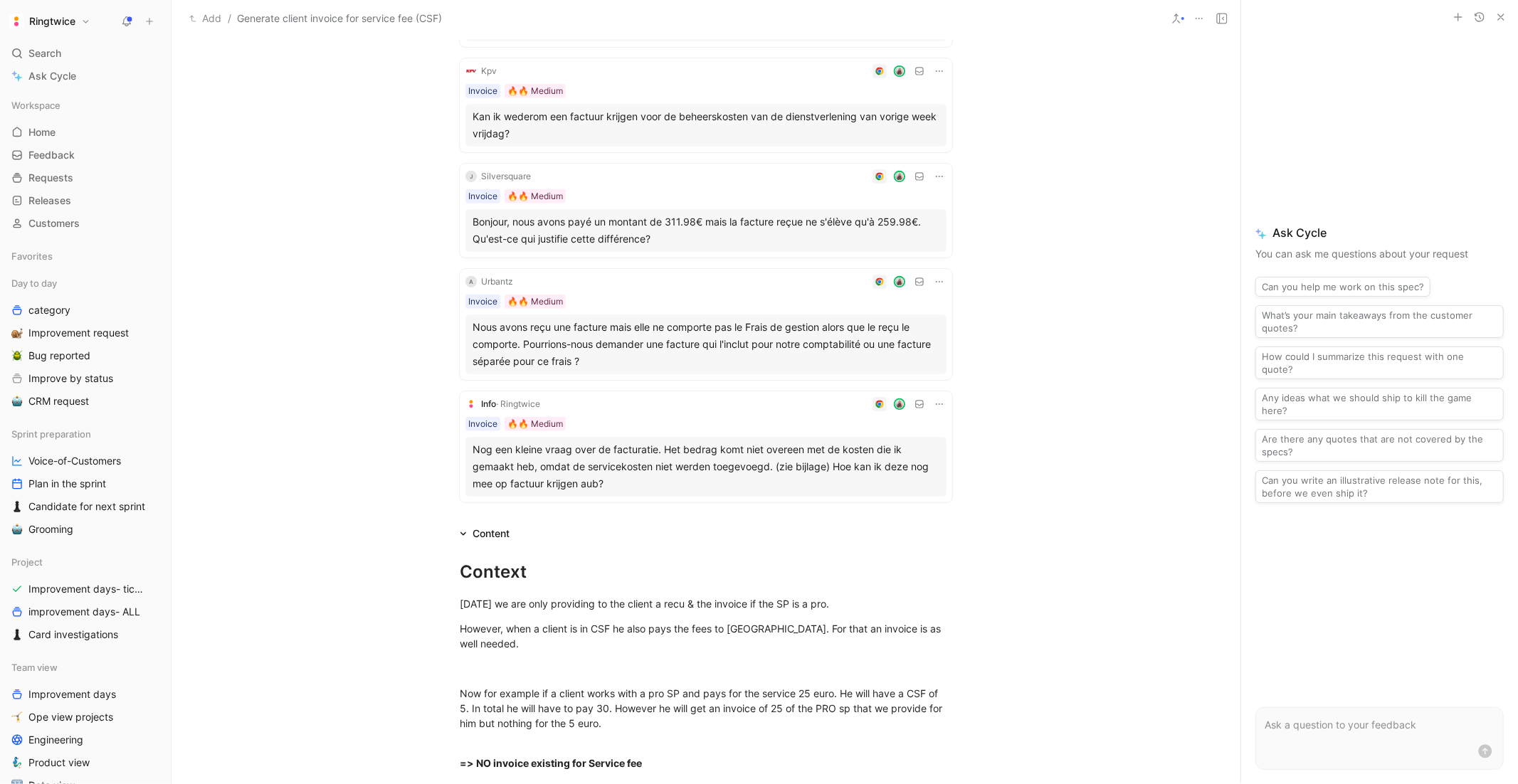
scroll to position [1276, 0]
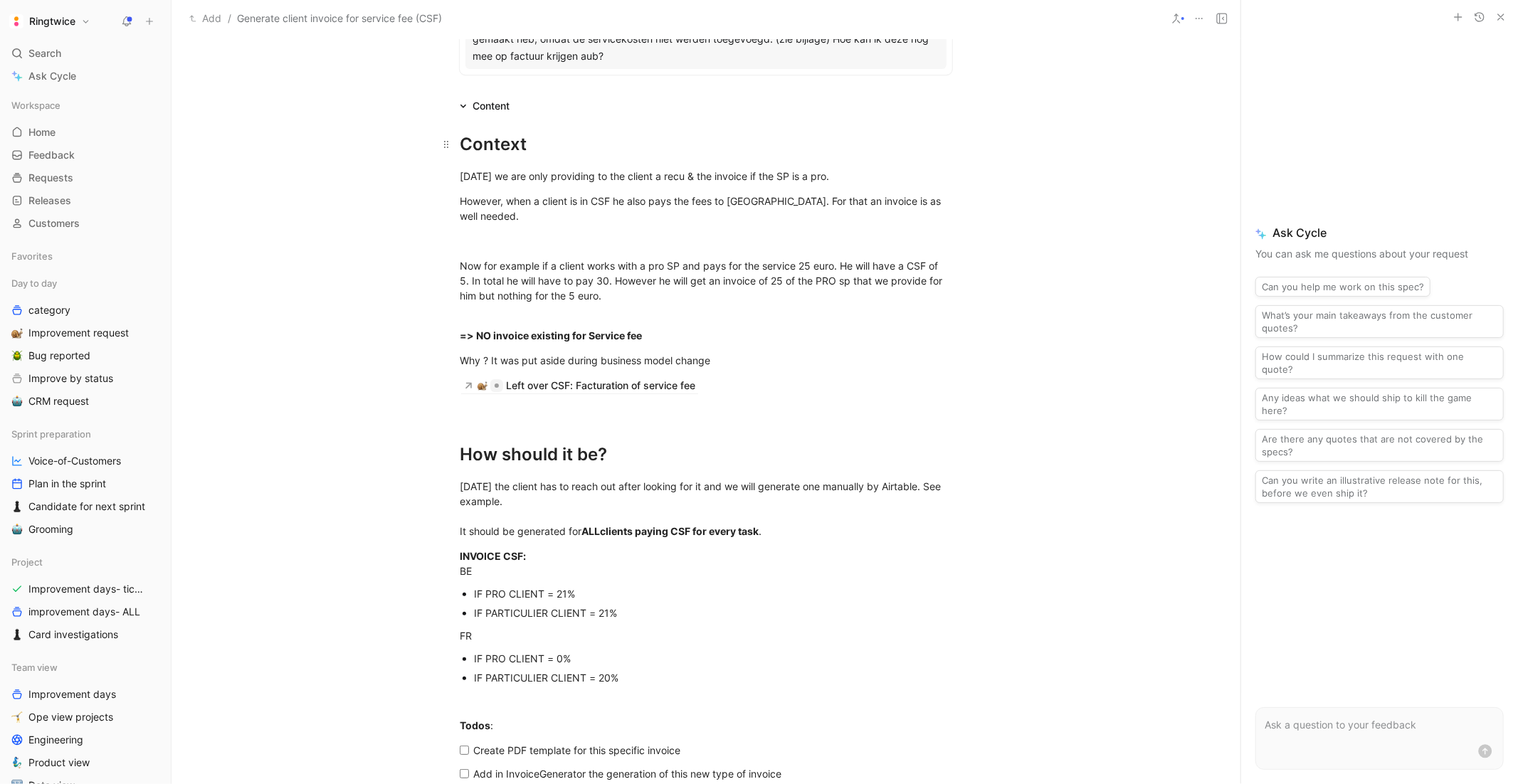
click at [466, 146] on div "Context" at bounding box center [705, 144] width 493 height 26
click at [464, 146] on div "Context" at bounding box center [705, 144] width 493 height 26
drag, startPoint x: 464, startPoint y: 146, endPoint x: 485, endPoint y: 164, distance: 27.7
click at [476, 153] on div "Context" at bounding box center [705, 144] width 493 height 26
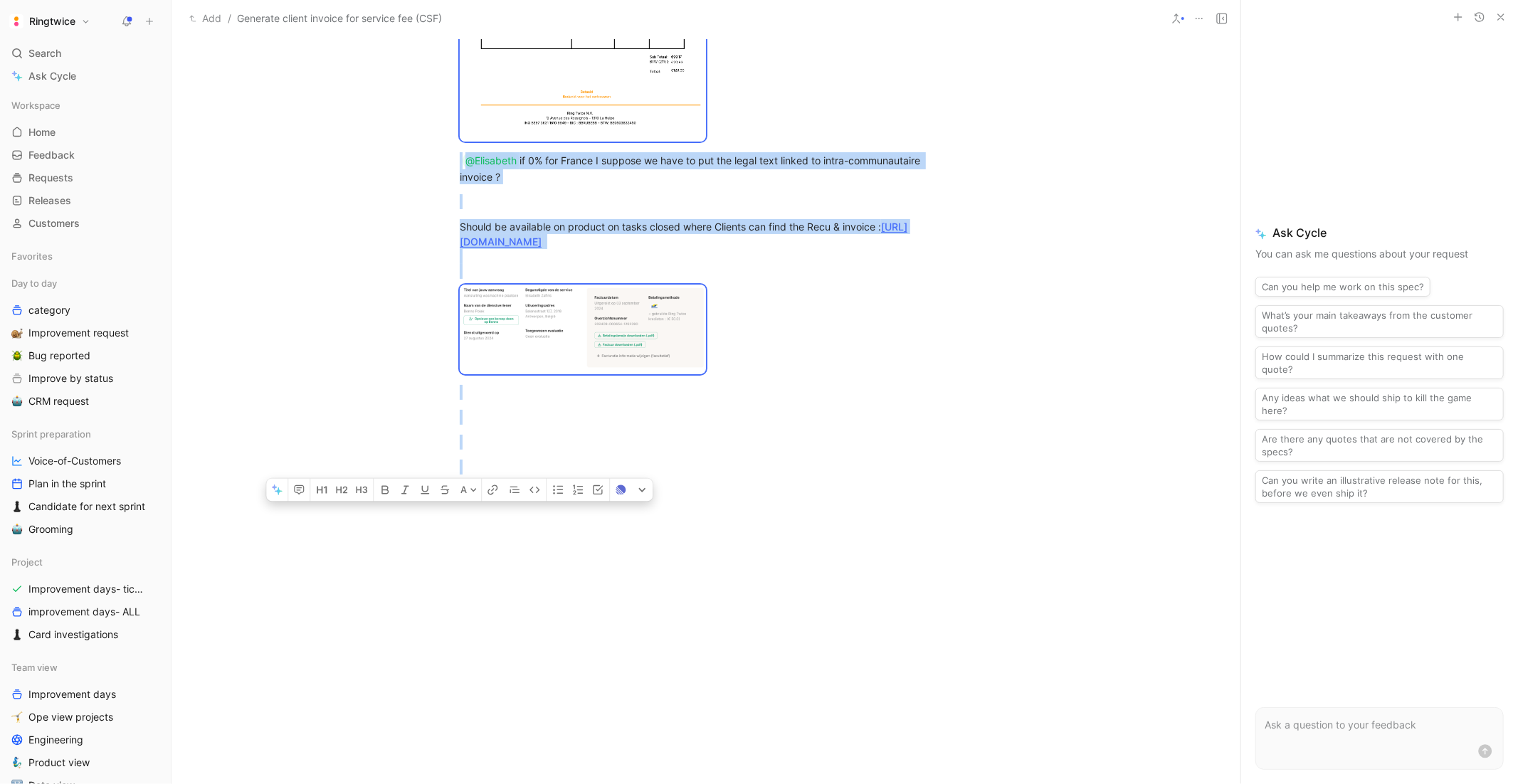
scroll to position [2409, 0]
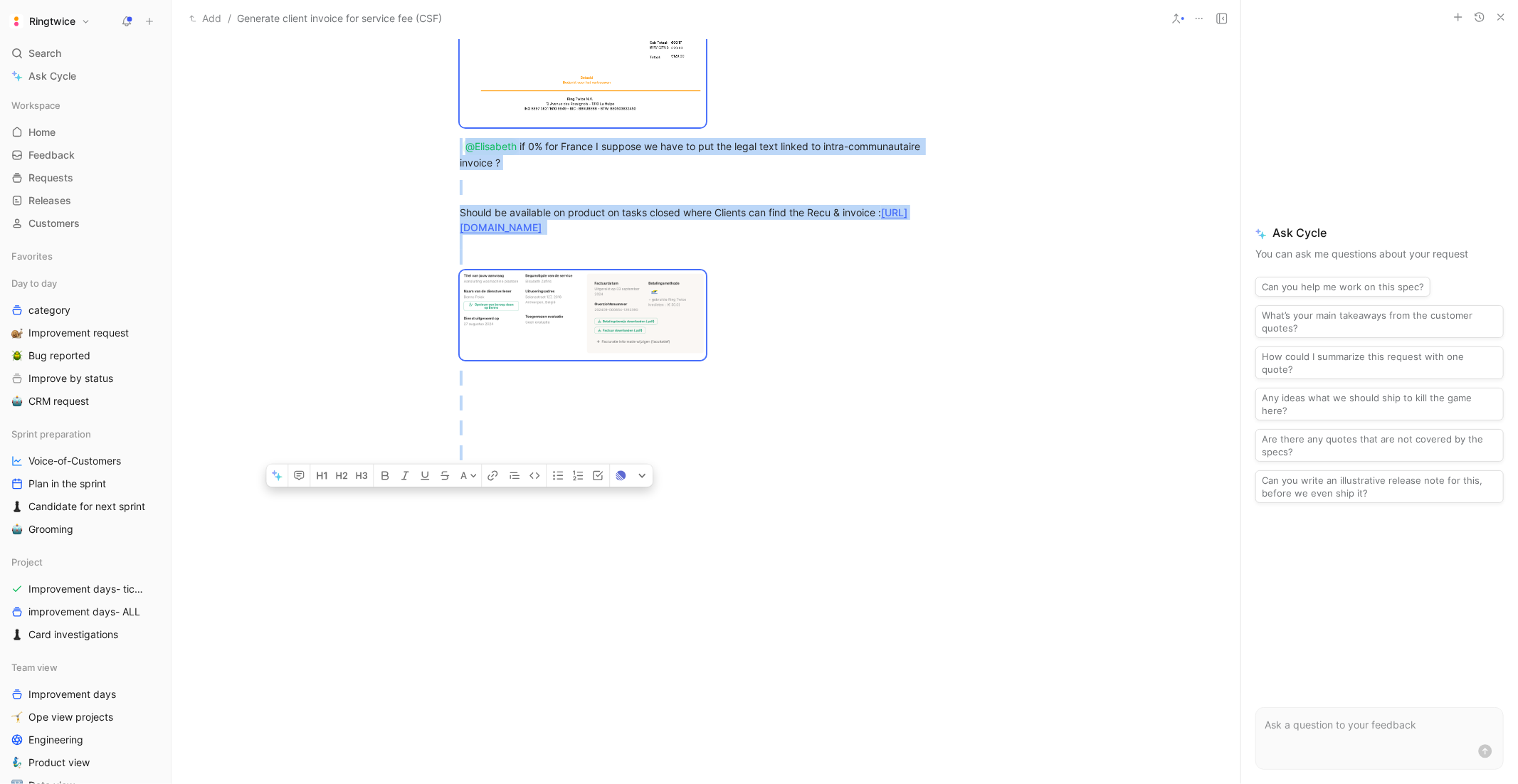
drag, startPoint x: 463, startPoint y: 142, endPoint x: 772, endPoint y: 640, distance: 586.1
copy div "Context Today we are only providing to the client a recu & the invoice if the S…"
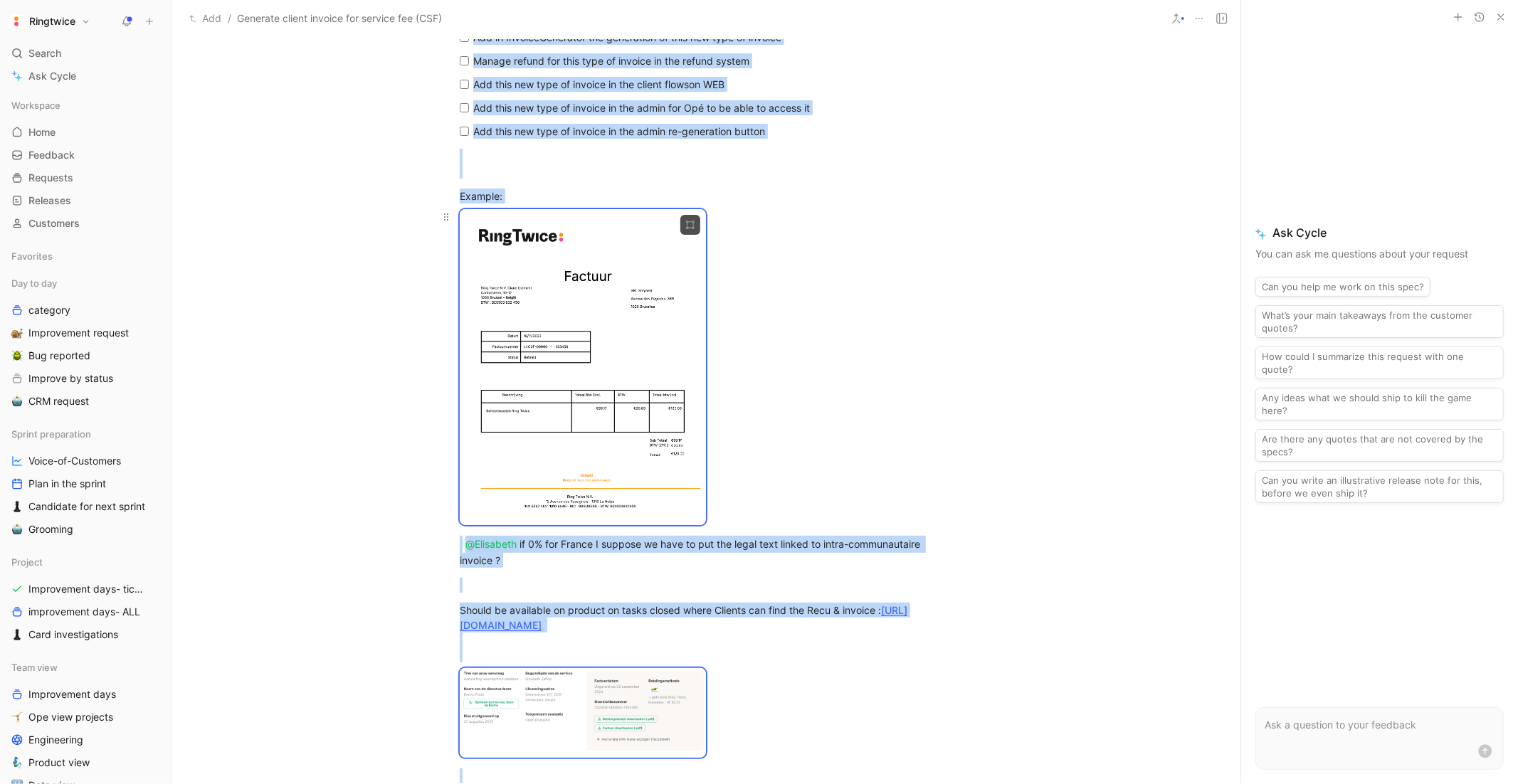
click at [817, 423] on div at bounding box center [705, 370] width 493 height 321
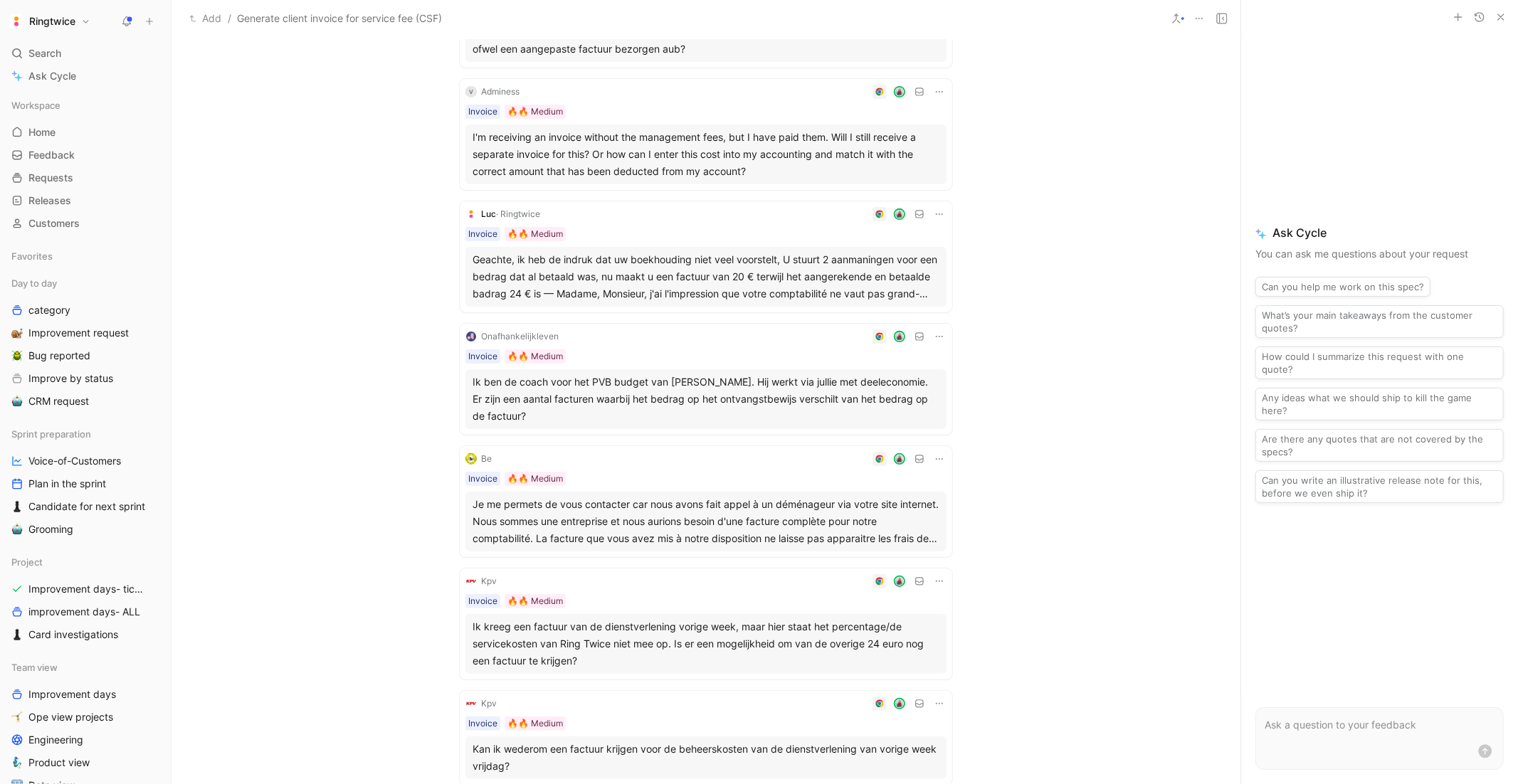
scroll to position [0, 0]
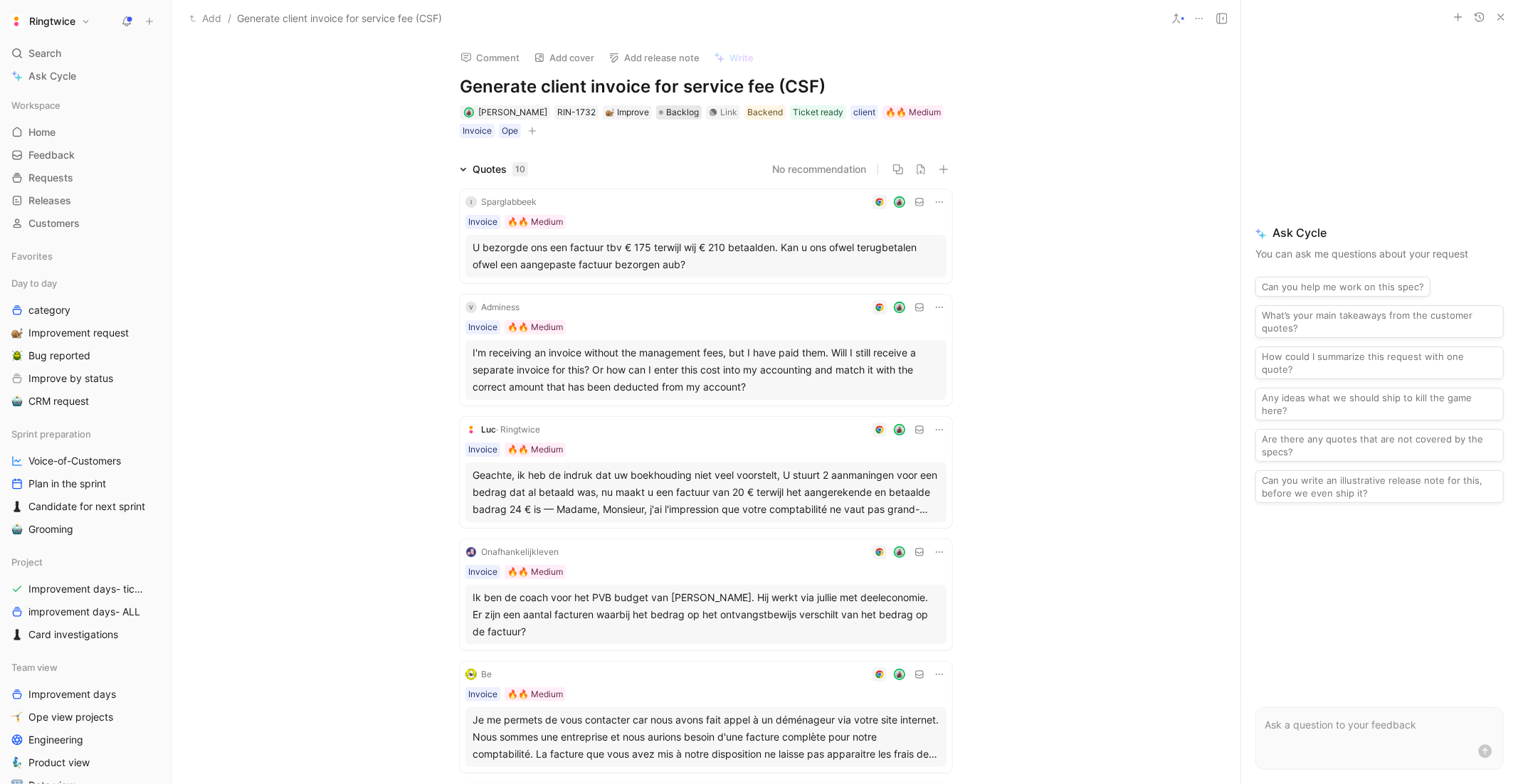
click at [677, 112] on span "Backlog" at bounding box center [682, 113] width 33 height 15
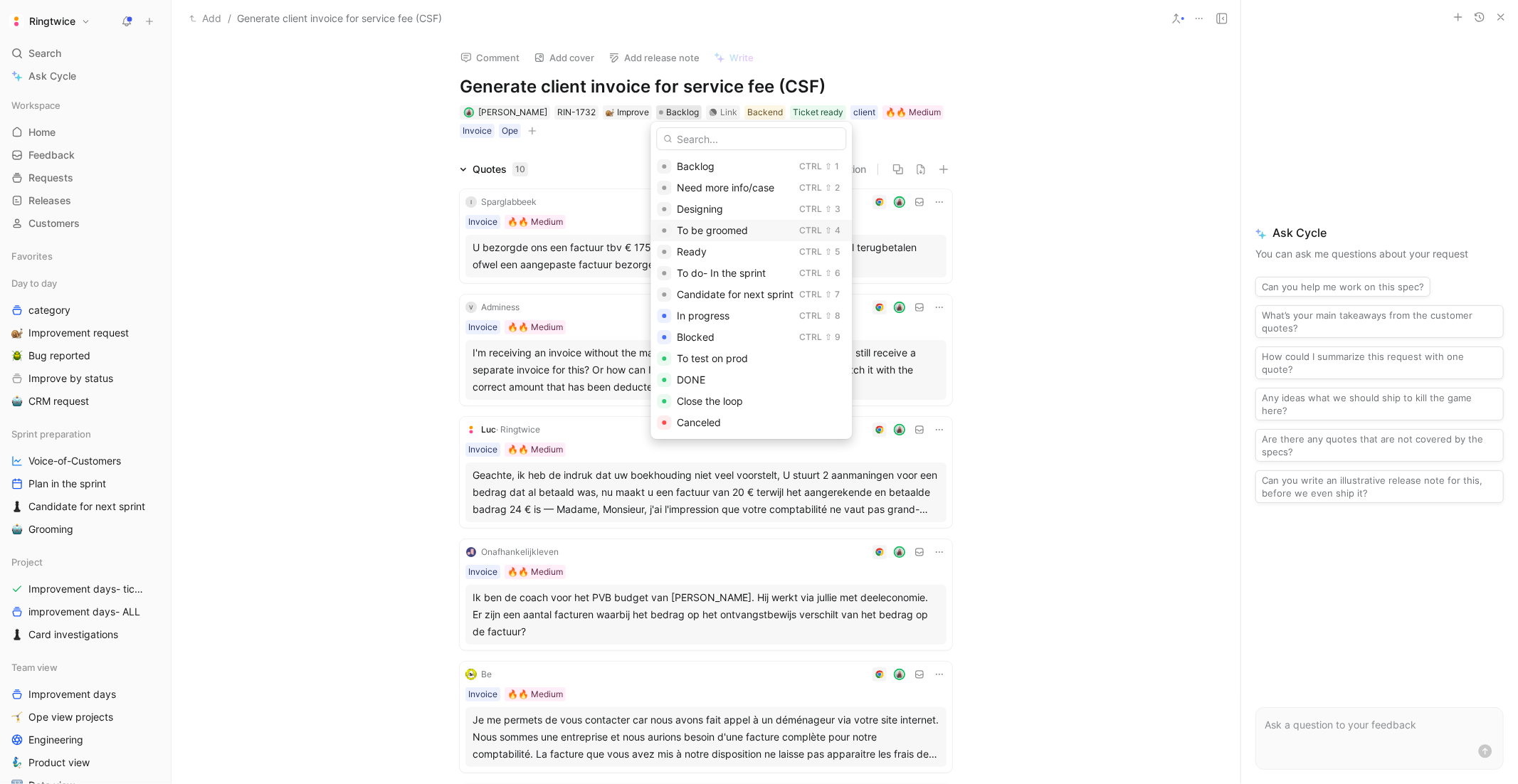
click at [732, 236] on div "To be groomed" at bounding box center [734, 230] width 117 height 17
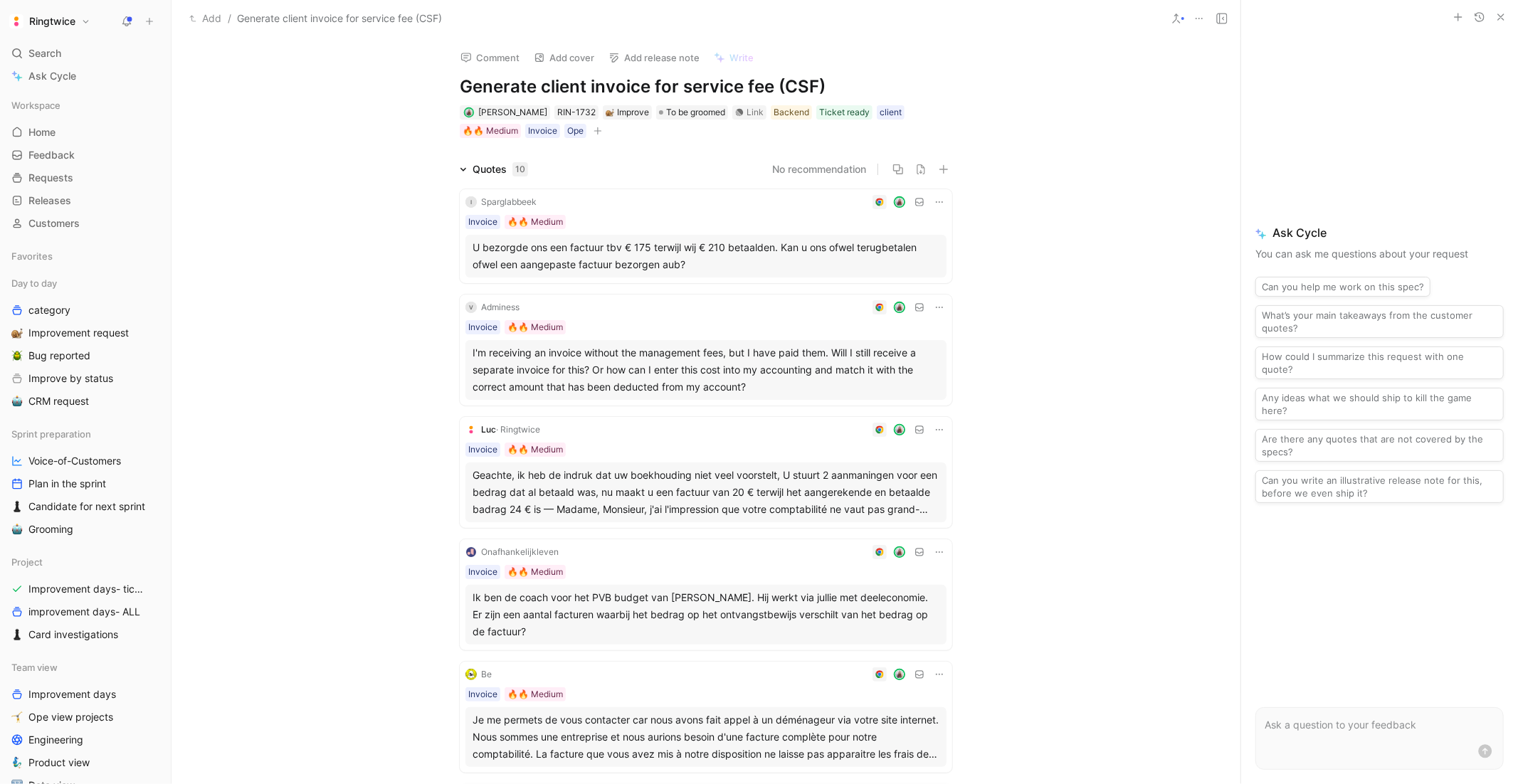
click at [551, 84] on h1 "Generate client invoice for service fee (CSF)" at bounding box center [705, 87] width 493 height 23
copy h1 "Generate client invoice for service fee (CSF)"
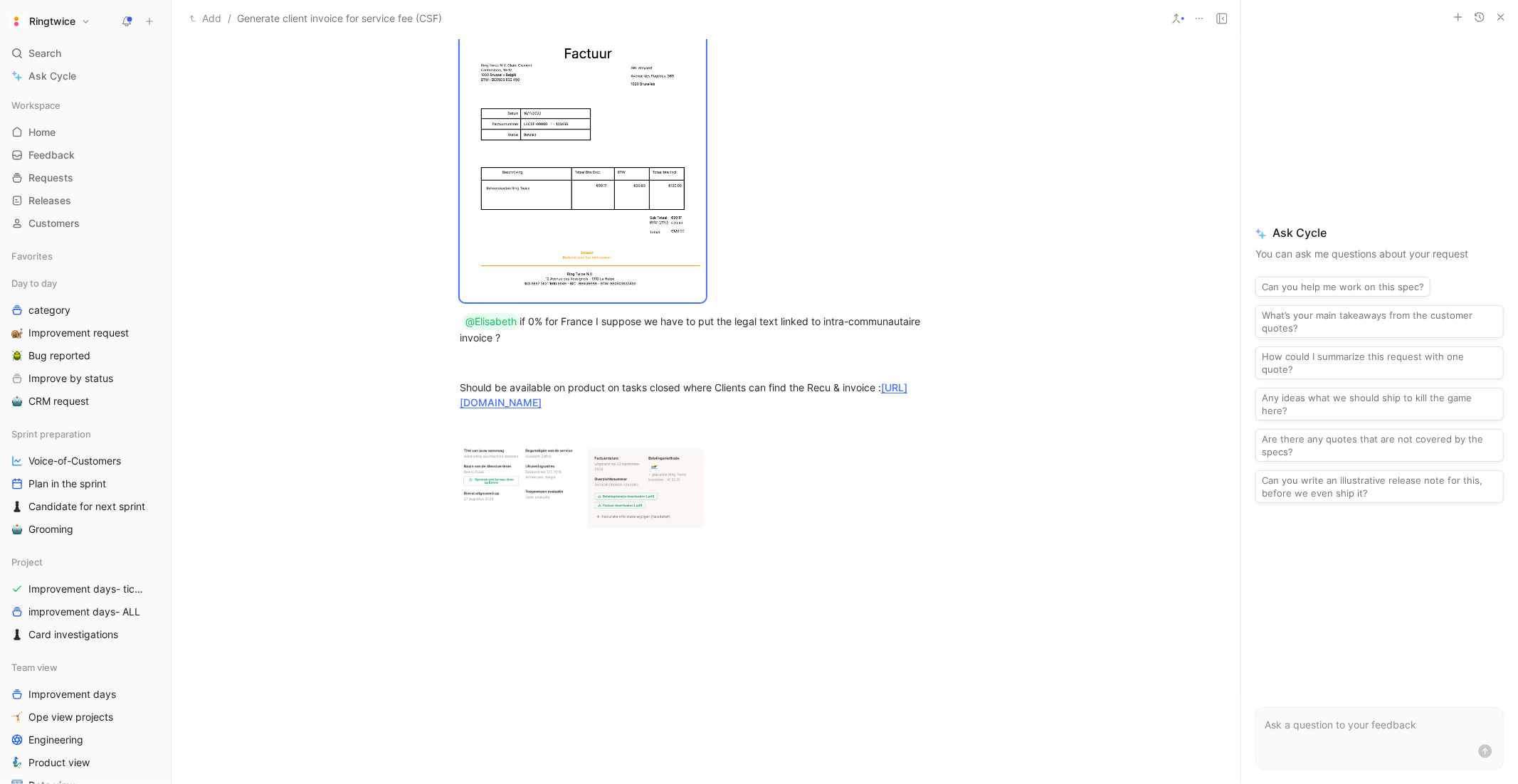
scroll to position [2470, 0]
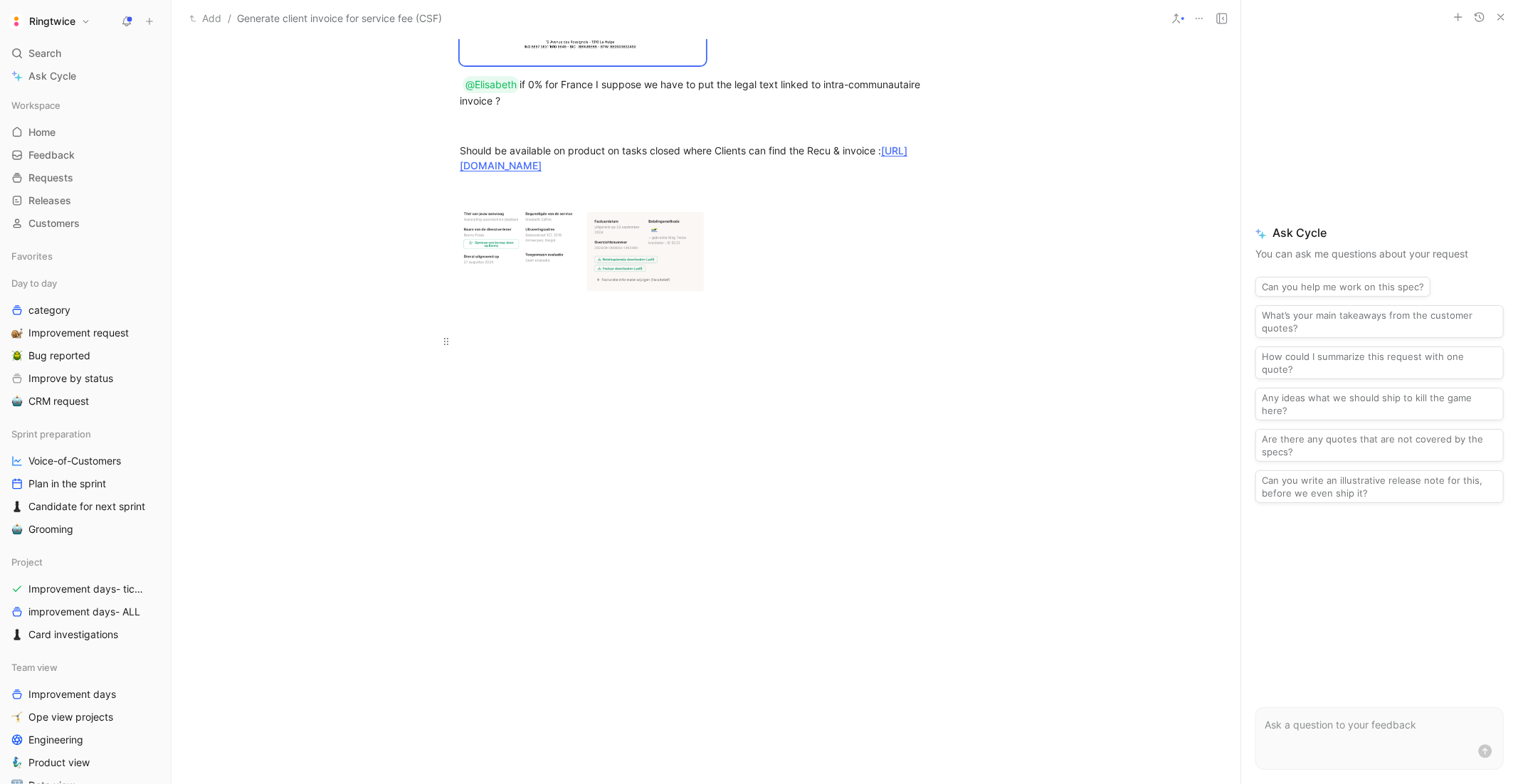
click at [601, 338] on div at bounding box center [705, 341] width 493 height 15
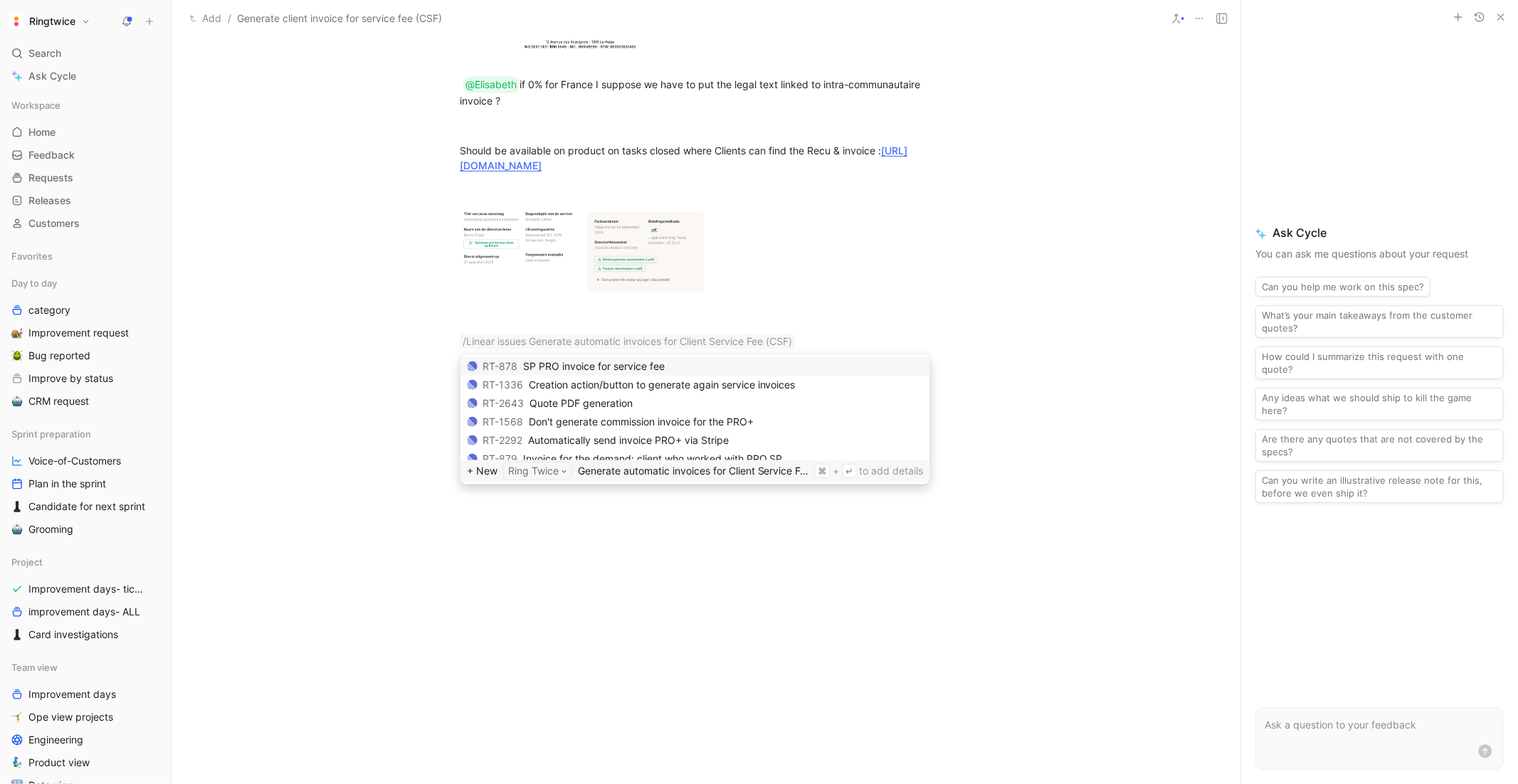
click at [690, 471] on div "Generate automatic invoices for Client Service Fee (CSF)" at bounding box center [693, 471] width 231 height 17
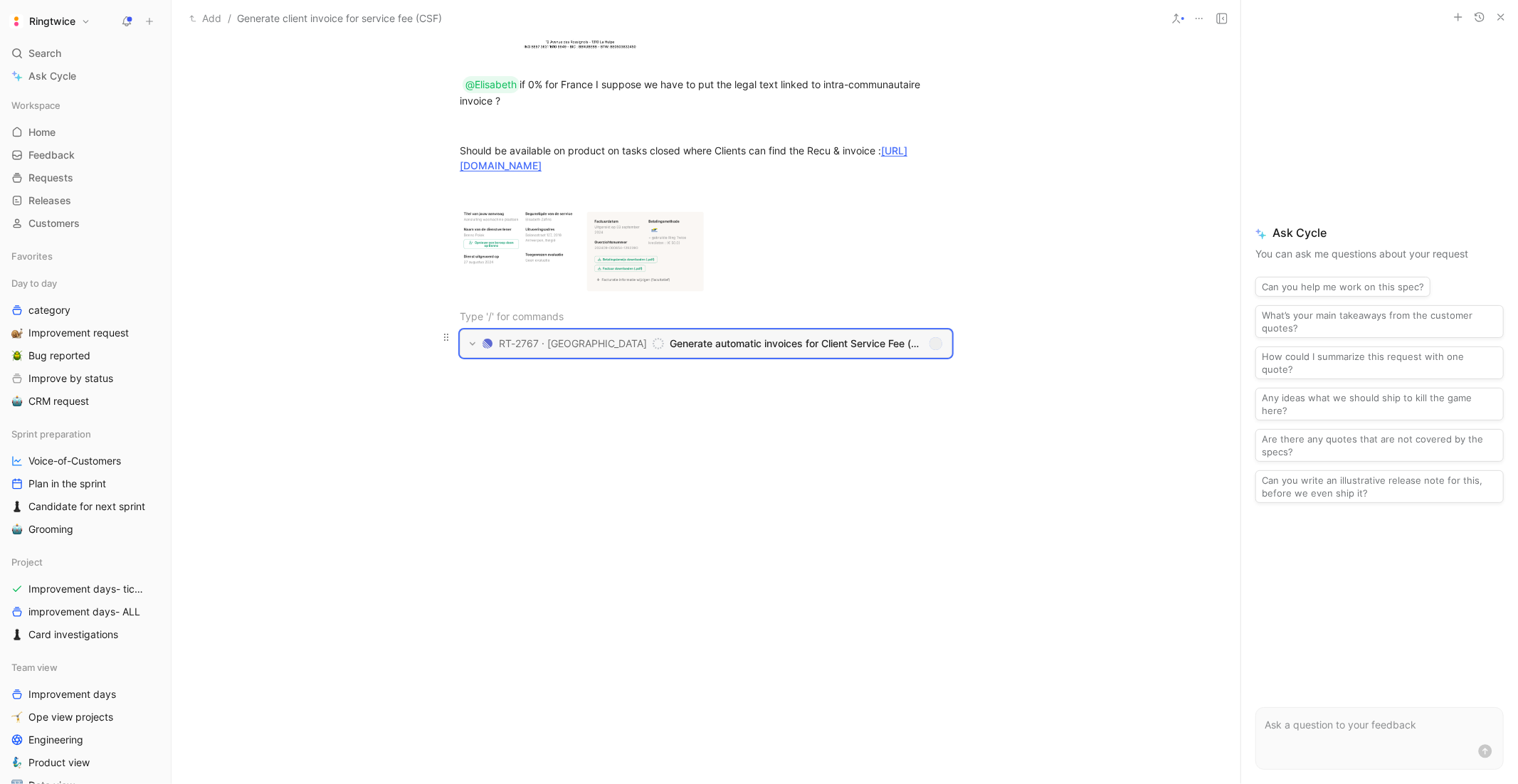
click at [585, 335] on span "RT-2767 · Ring Twice" at bounding box center [573, 343] width 148 height 17
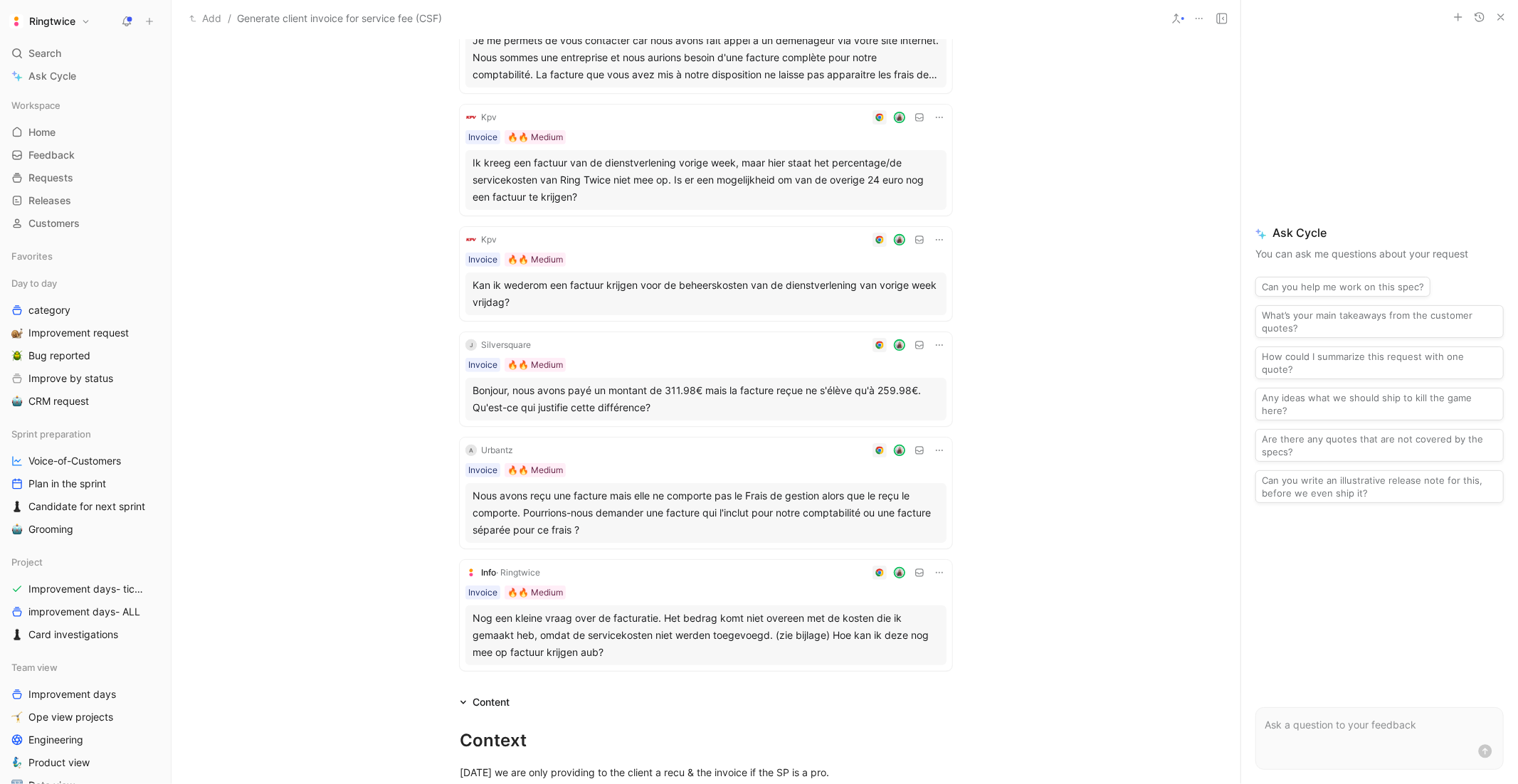
scroll to position [0, 0]
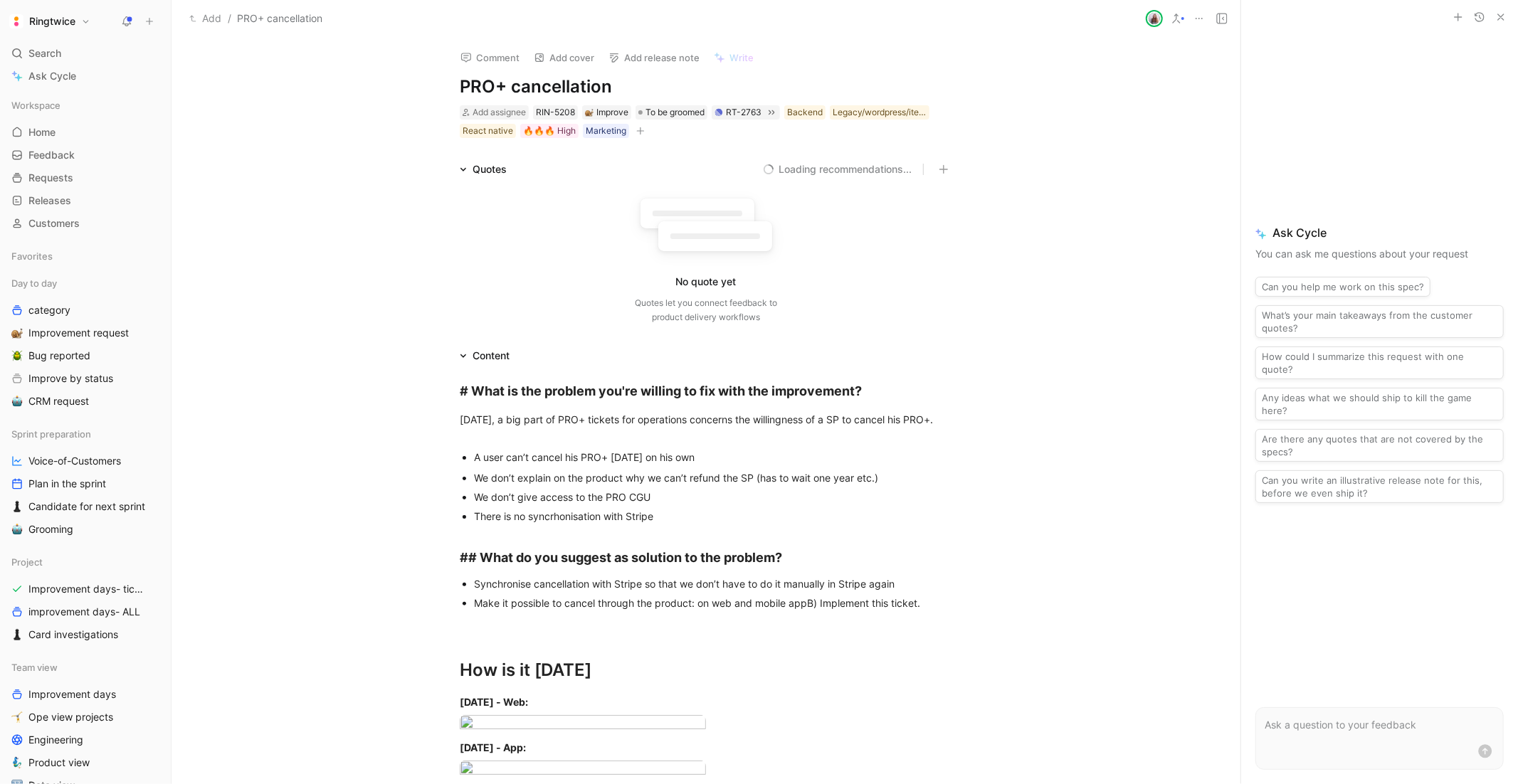
click at [638, 127] on icon "button" at bounding box center [640, 131] width 9 height 9
click at [551, 269] on div "Ticket ready" at bounding box center [554, 272] width 168 height 17
click at [468, 172] on icon at bounding box center [472, 171] width 9 height 9
click at [466, 166] on input "checkbox" at bounding box center [466, 166] width 0 height 0
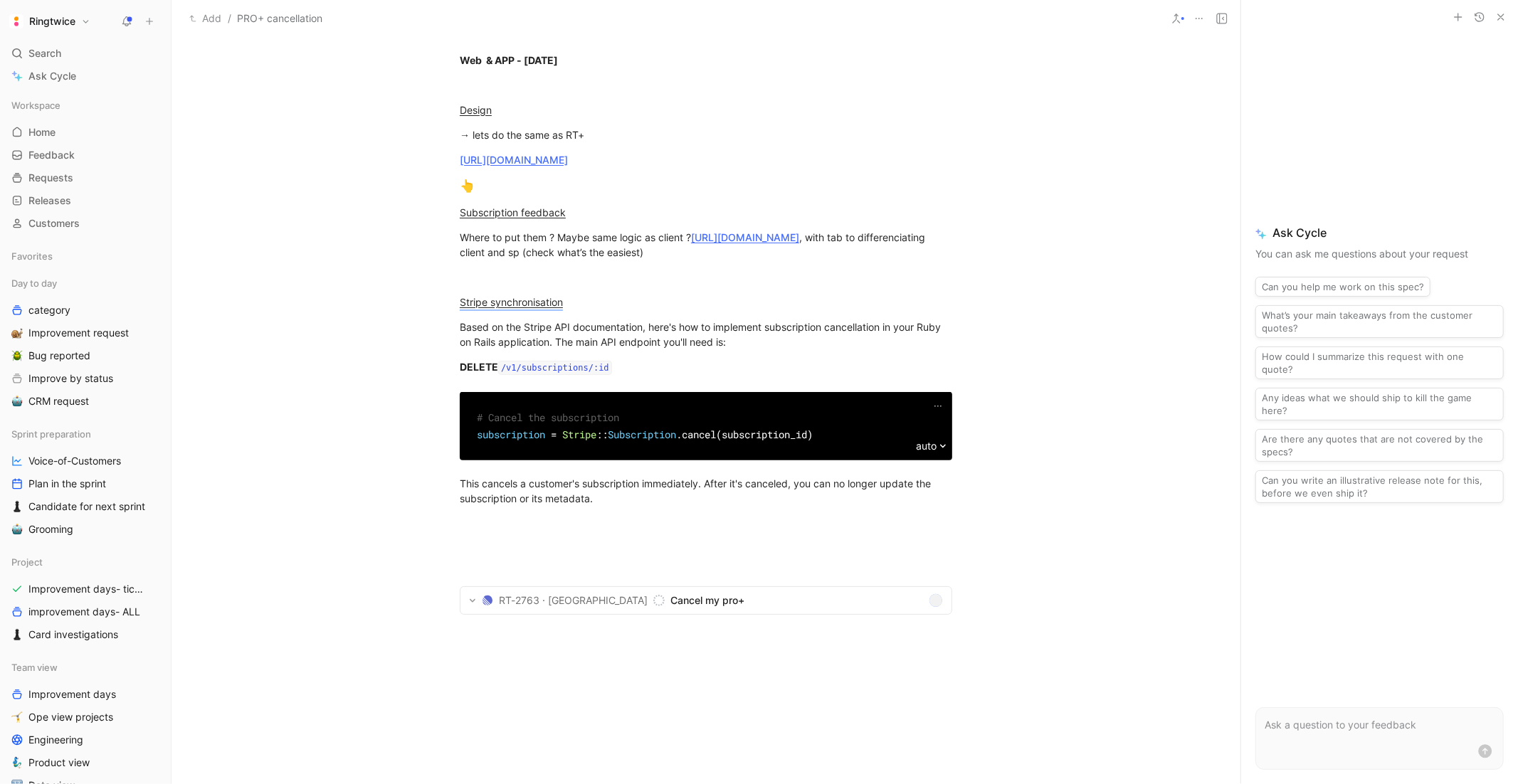
scroll to position [1466, 0]
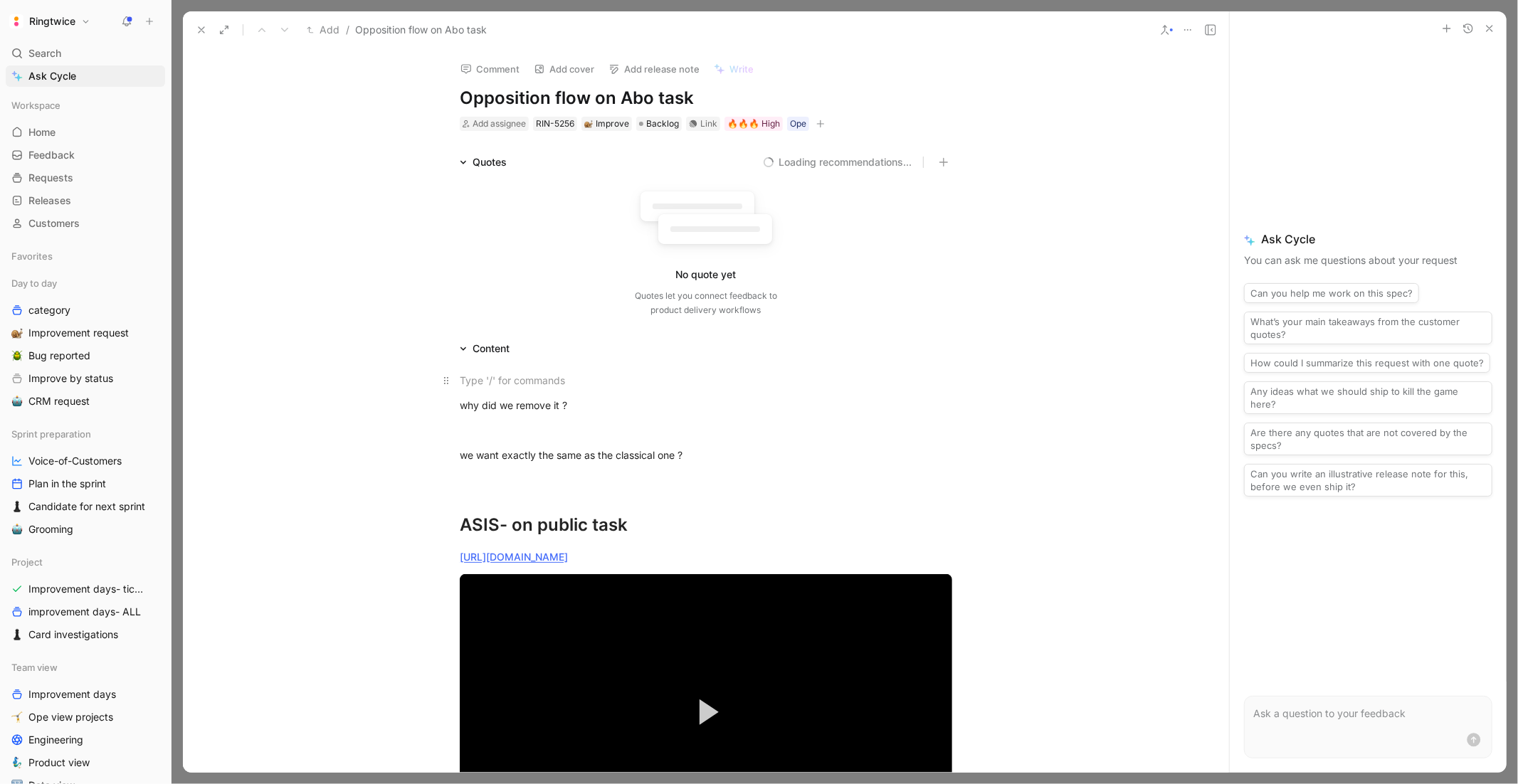
click at [526, 388] on p at bounding box center [706, 380] width 547 height 23
drag, startPoint x: 705, startPoint y: 456, endPoint x: 459, endPoint y: 411, distance: 250.1
click at [460, 411] on div "why did we remove it ?" at bounding box center [705, 404] width 493 height 15
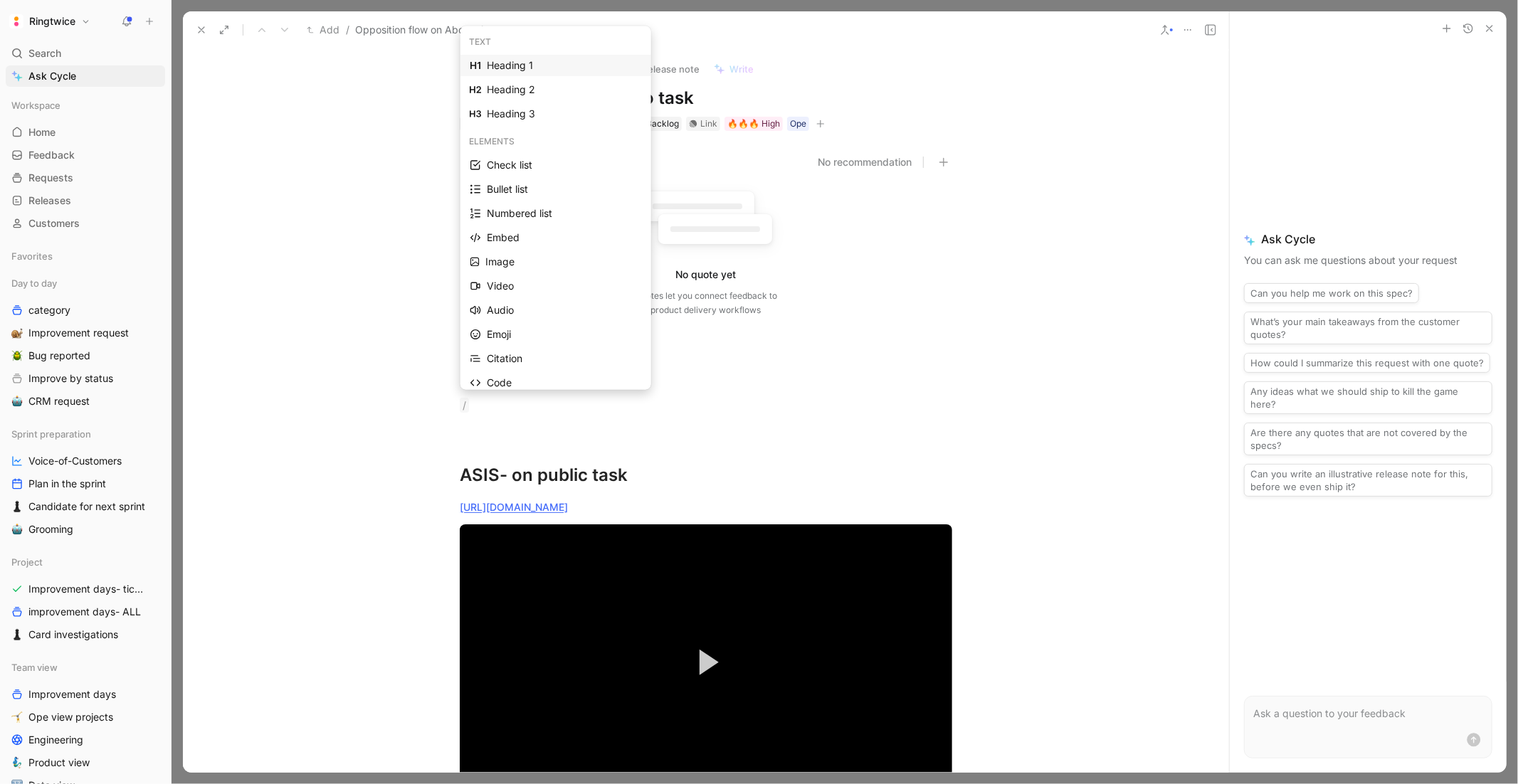
click at [505, 66] on div "Heading 1" at bounding box center [564, 65] width 155 height 17
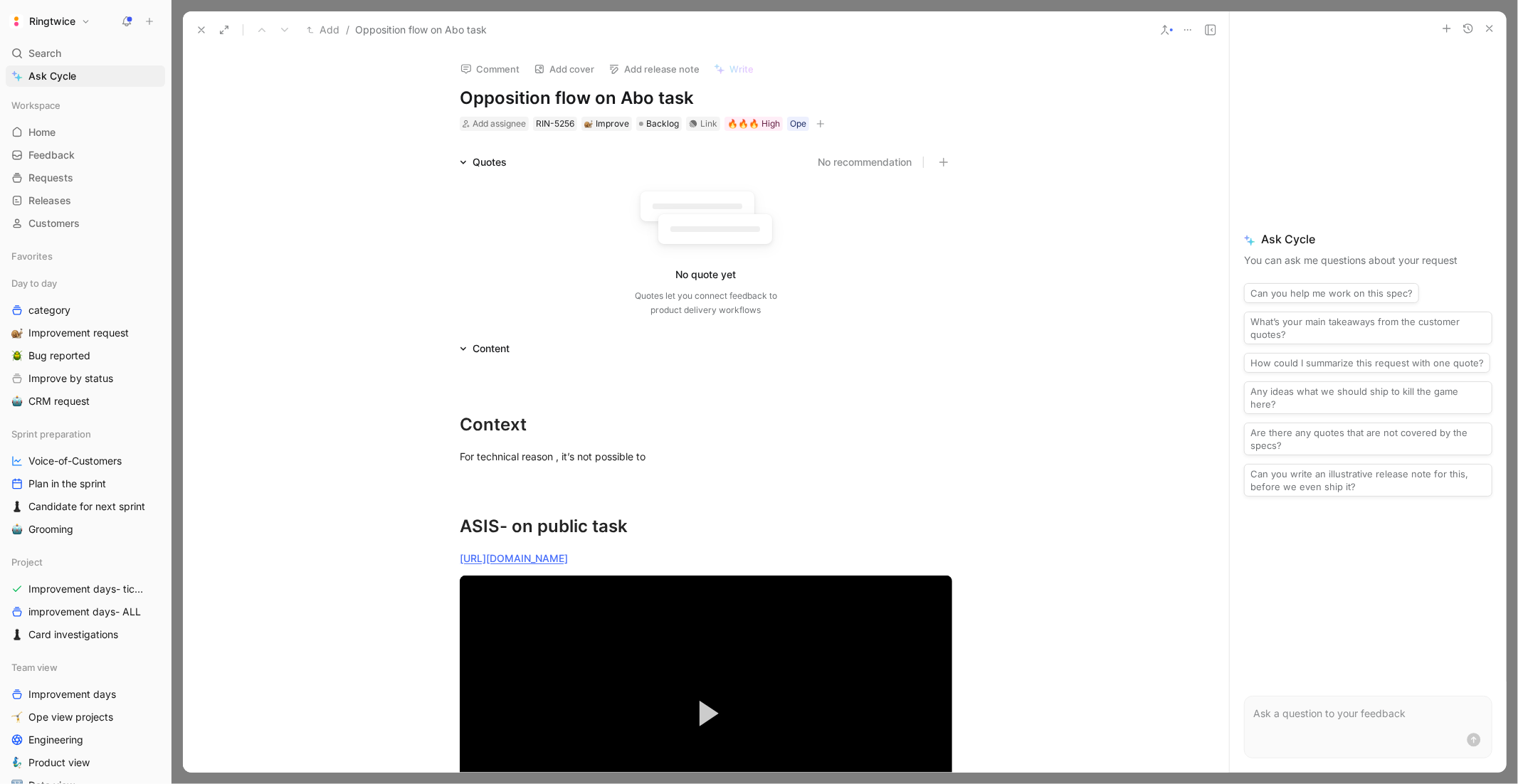
click at [609, 100] on h1 "Opposition flow on Abo task" at bounding box center [705, 98] width 493 height 23
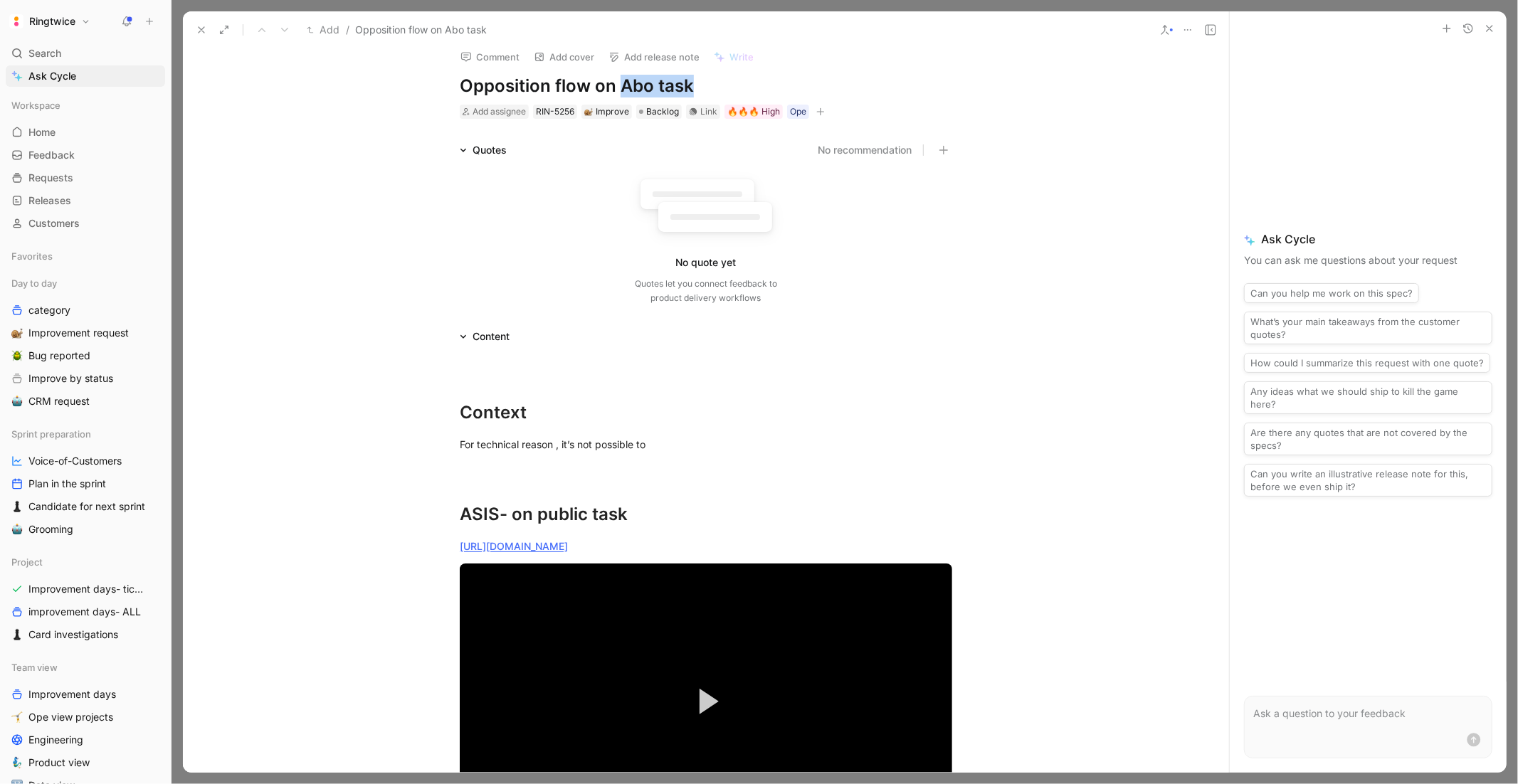
drag, startPoint x: 622, startPoint y: 82, endPoint x: 731, endPoint y: 88, distance: 109.2
click at [730, 88] on h1 "Opposition flow on Abo task" at bounding box center [705, 86] width 493 height 23
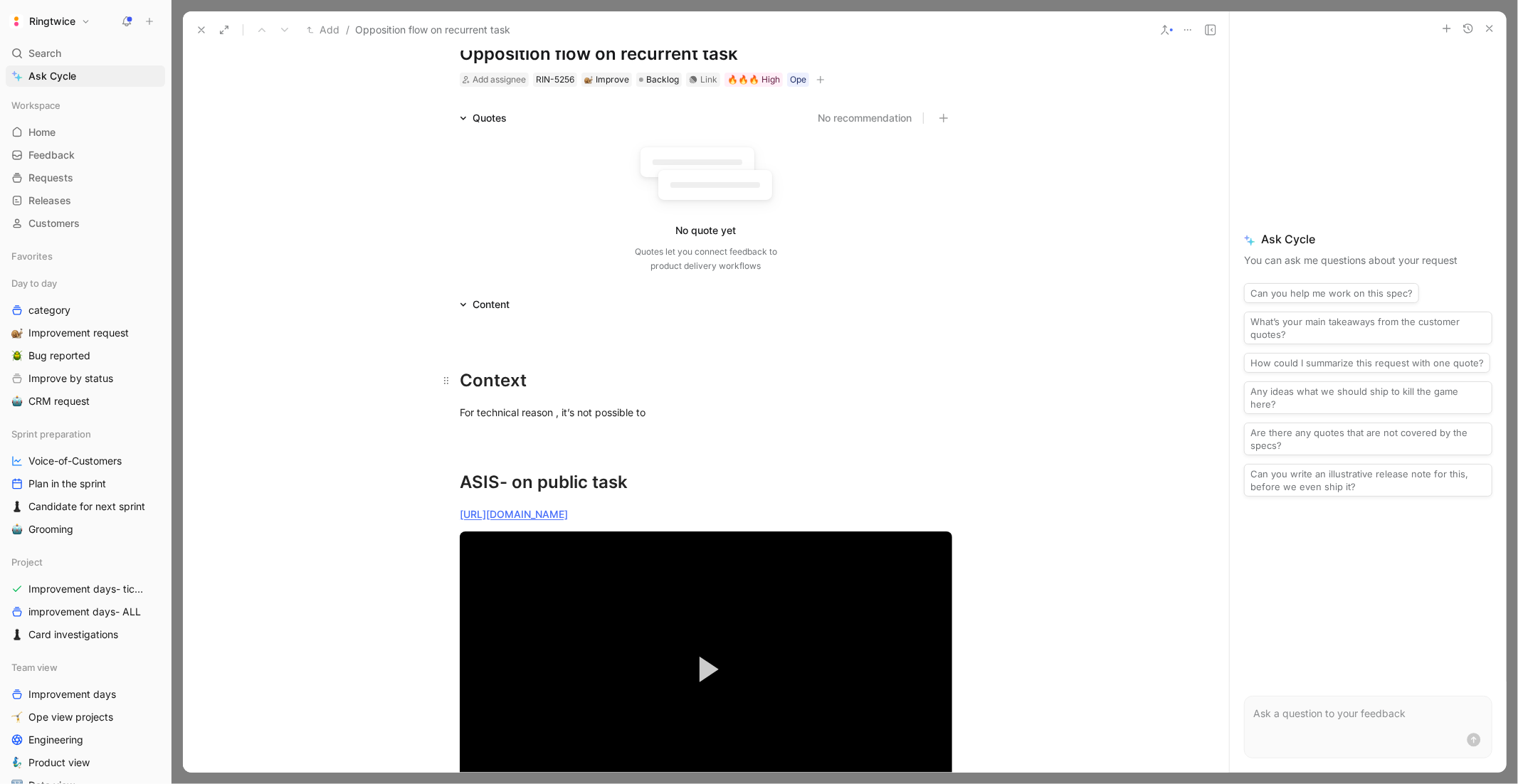
scroll to position [52, 0]
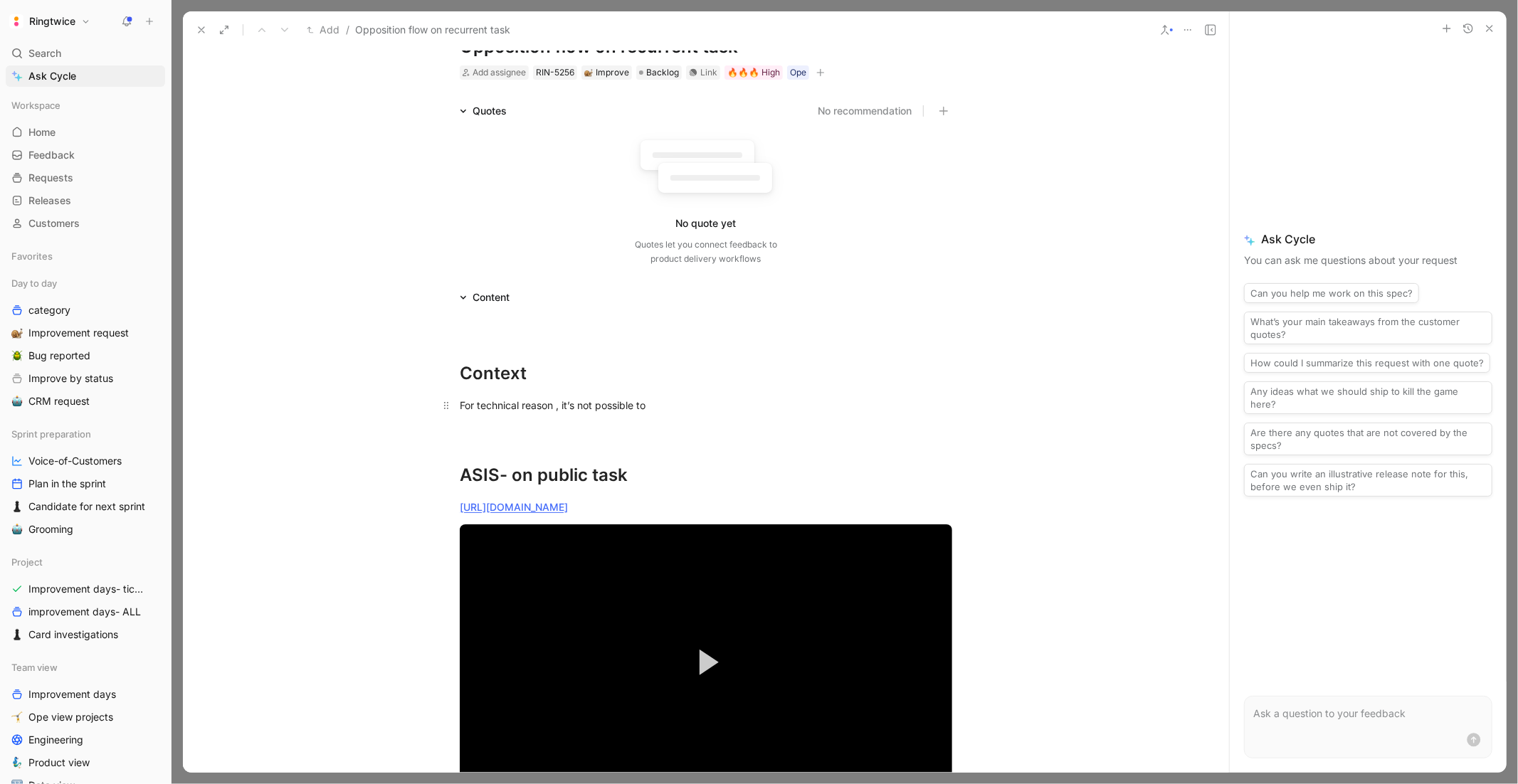
click at [634, 409] on div "For technical reason , it’s not possible to" at bounding box center [705, 404] width 493 height 15
click at [658, 407] on div "For technical reason , it’s not possible to" at bounding box center [705, 404] width 493 height 15
click at [747, 406] on div "For technical reason , it’s not possible as a client to oppose a task performed…" at bounding box center [705, 404] width 493 height 15
click at [918, 402] on div "For technical reason , it’s not possible as a client to oppose a recurrent task…" at bounding box center [705, 404] width 493 height 15
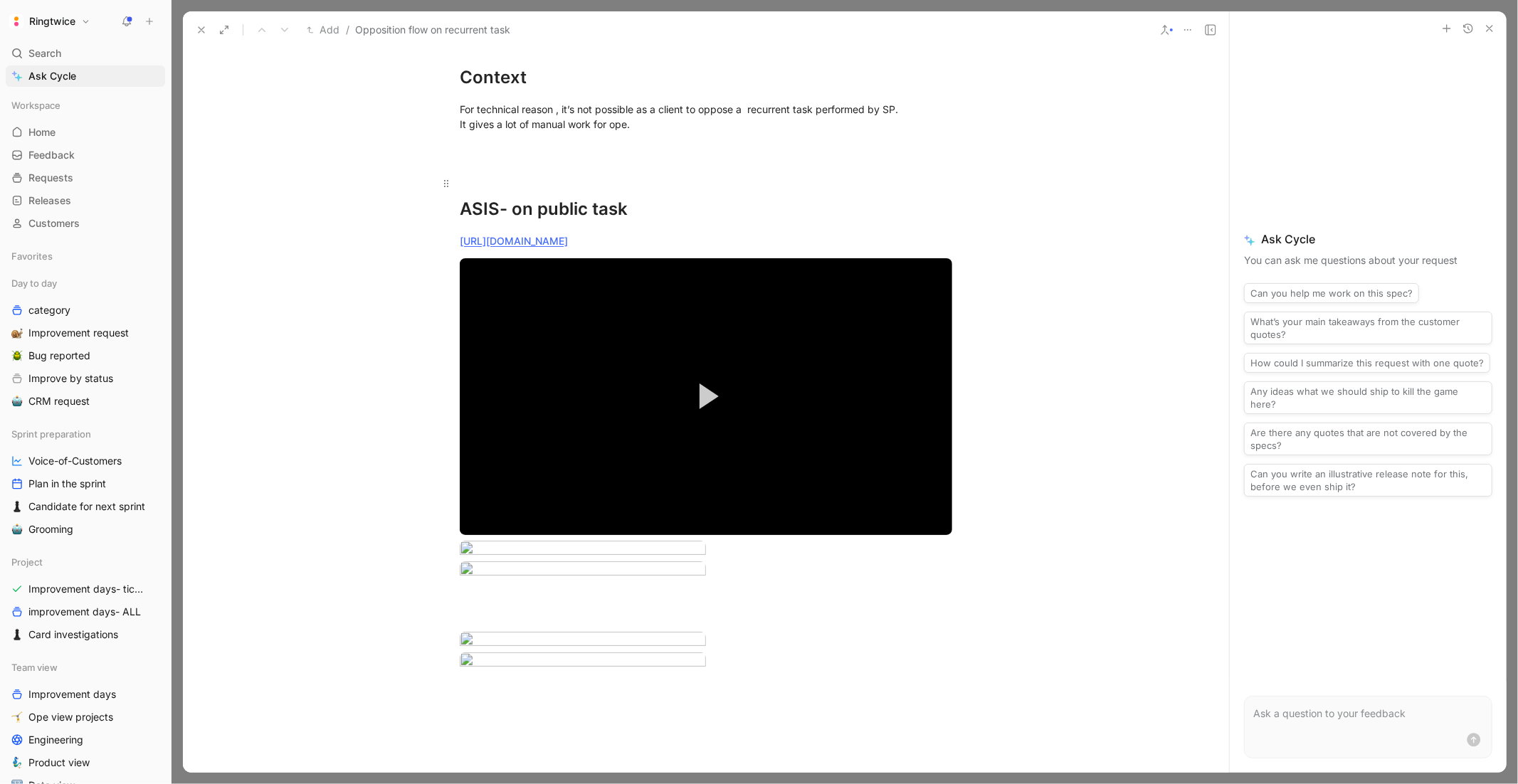
scroll to position [168, 0]
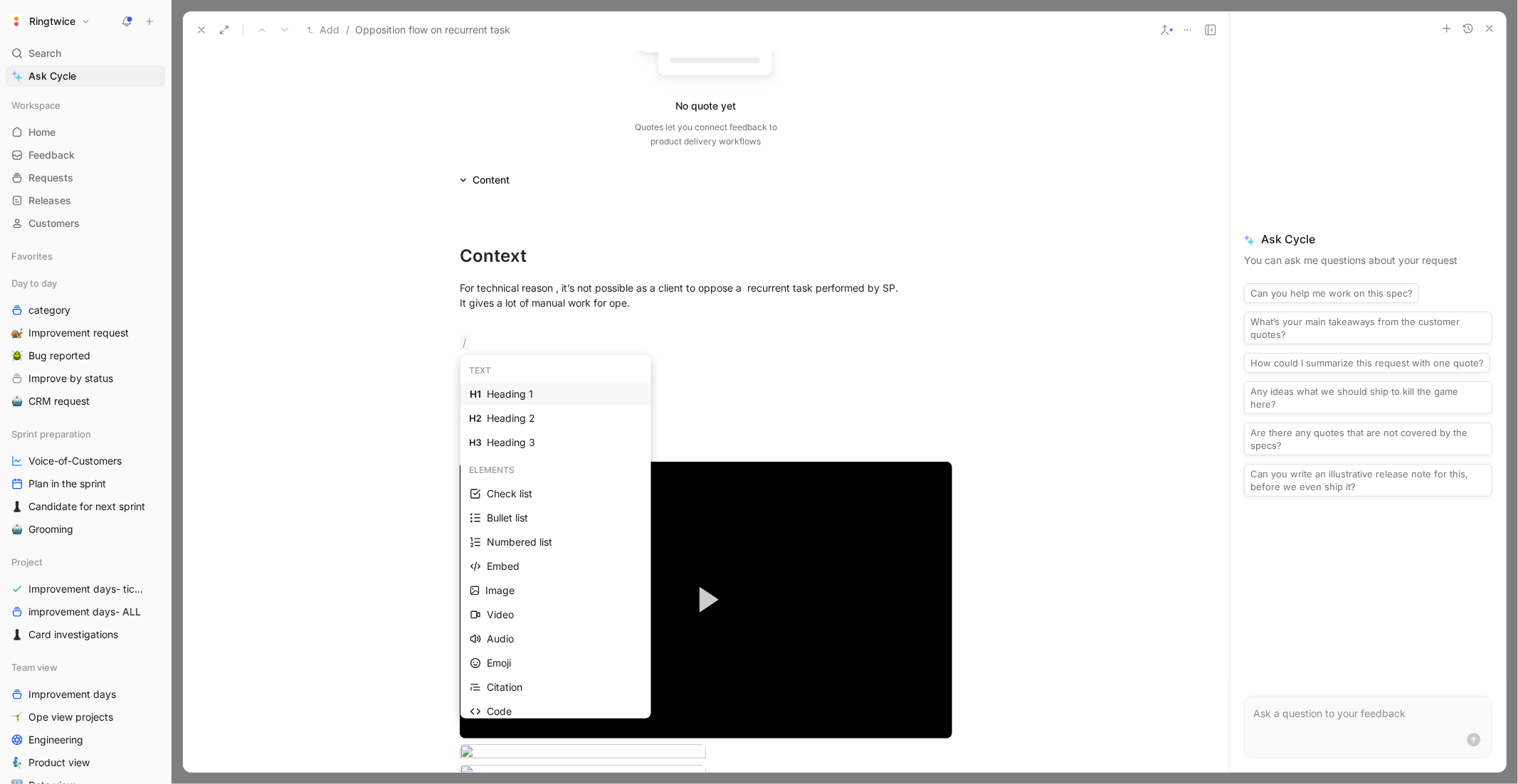
click at [495, 396] on div "Heading 1" at bounding box center [564, 393] width 155 height 17
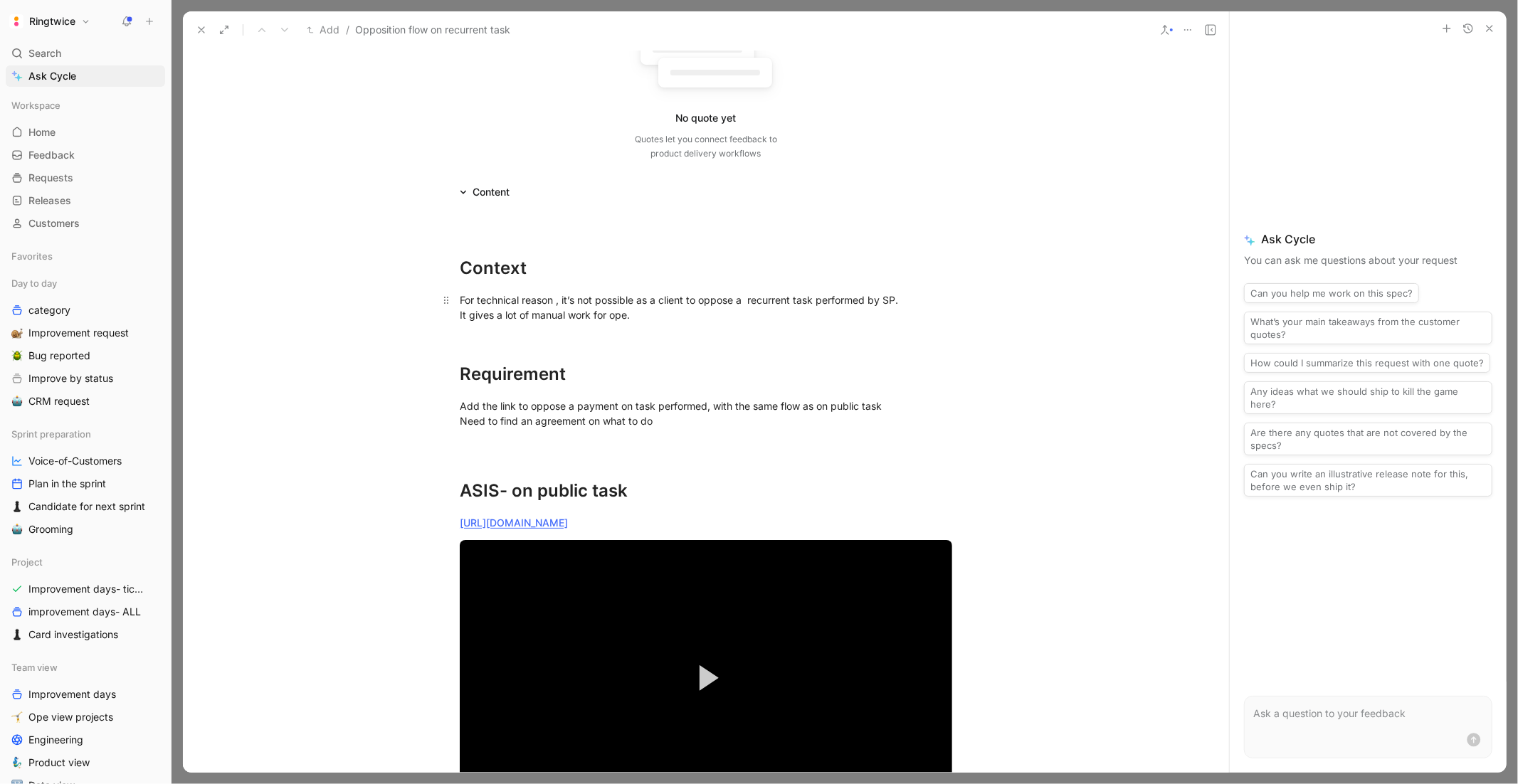
click at [634, 317] on div "For technical reason , it’s not possible as a client to oppose a recurrent task…" at bounding box center [705, 315] width 493 height 45
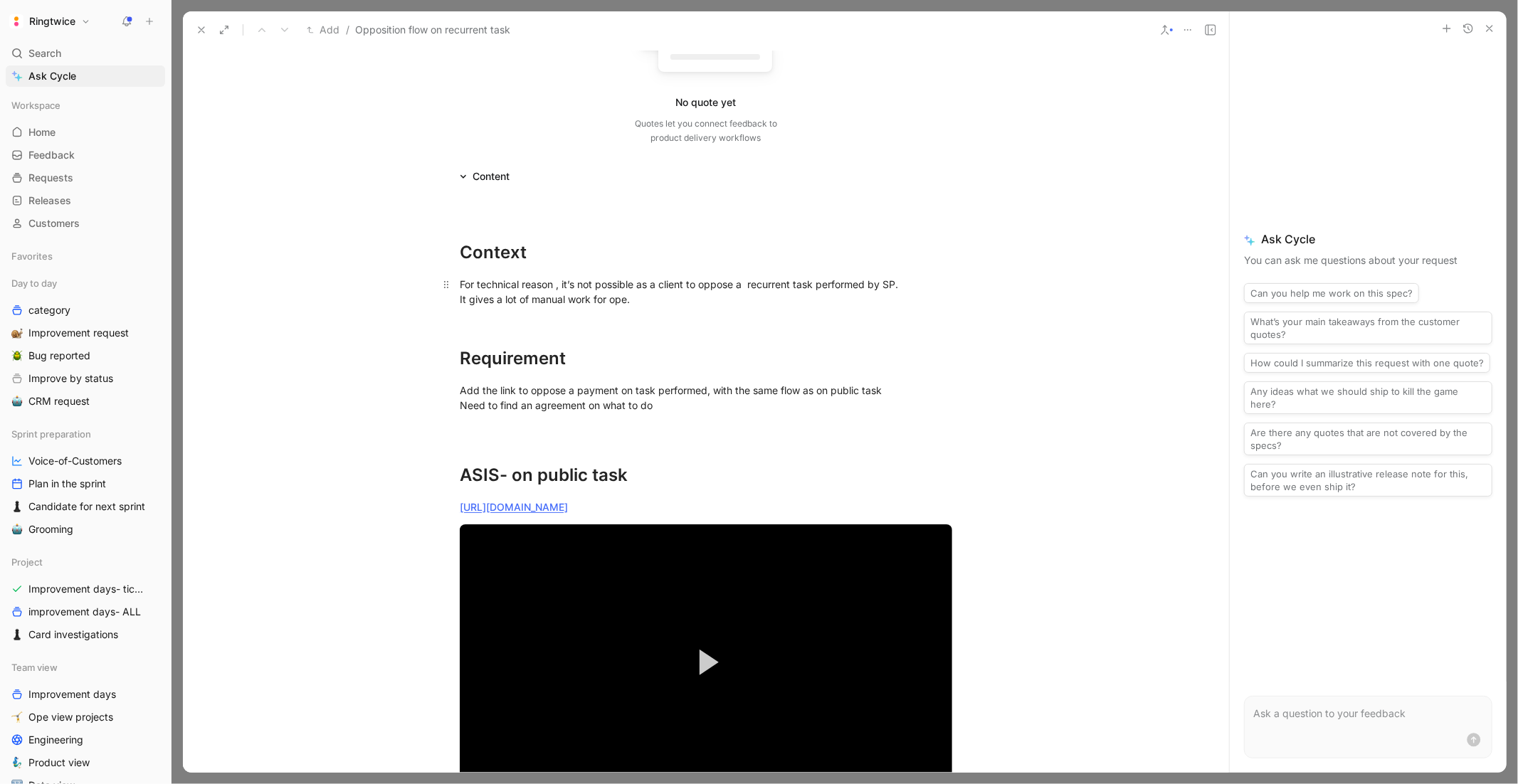
scroll to position [173, 0]
click at [654, 281] on div "For technical reason , it’s not possible as a client to oppose a recurrent task…" at bounding box center [705, 298] width 493 height 45
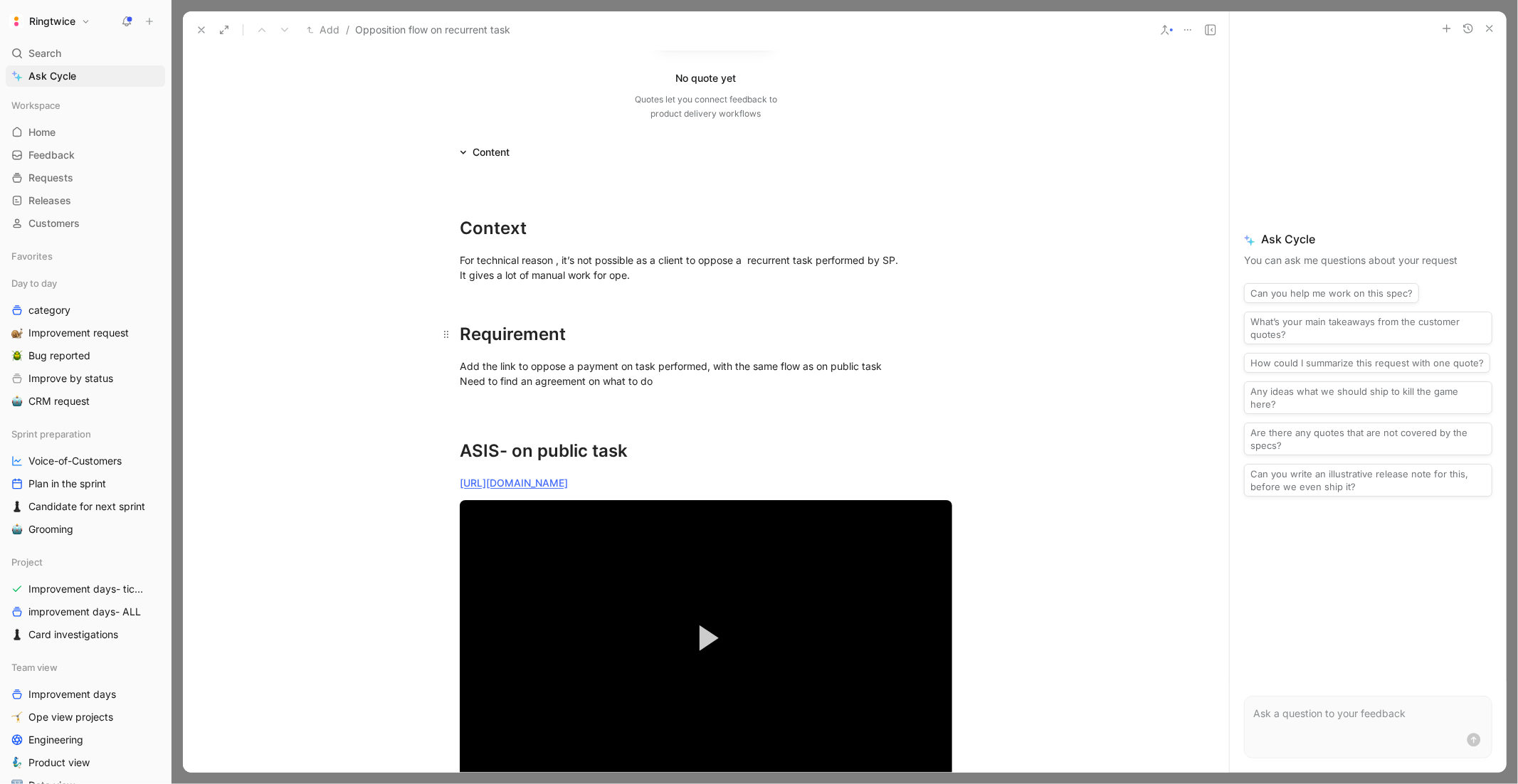
scroll to position [211, 0]
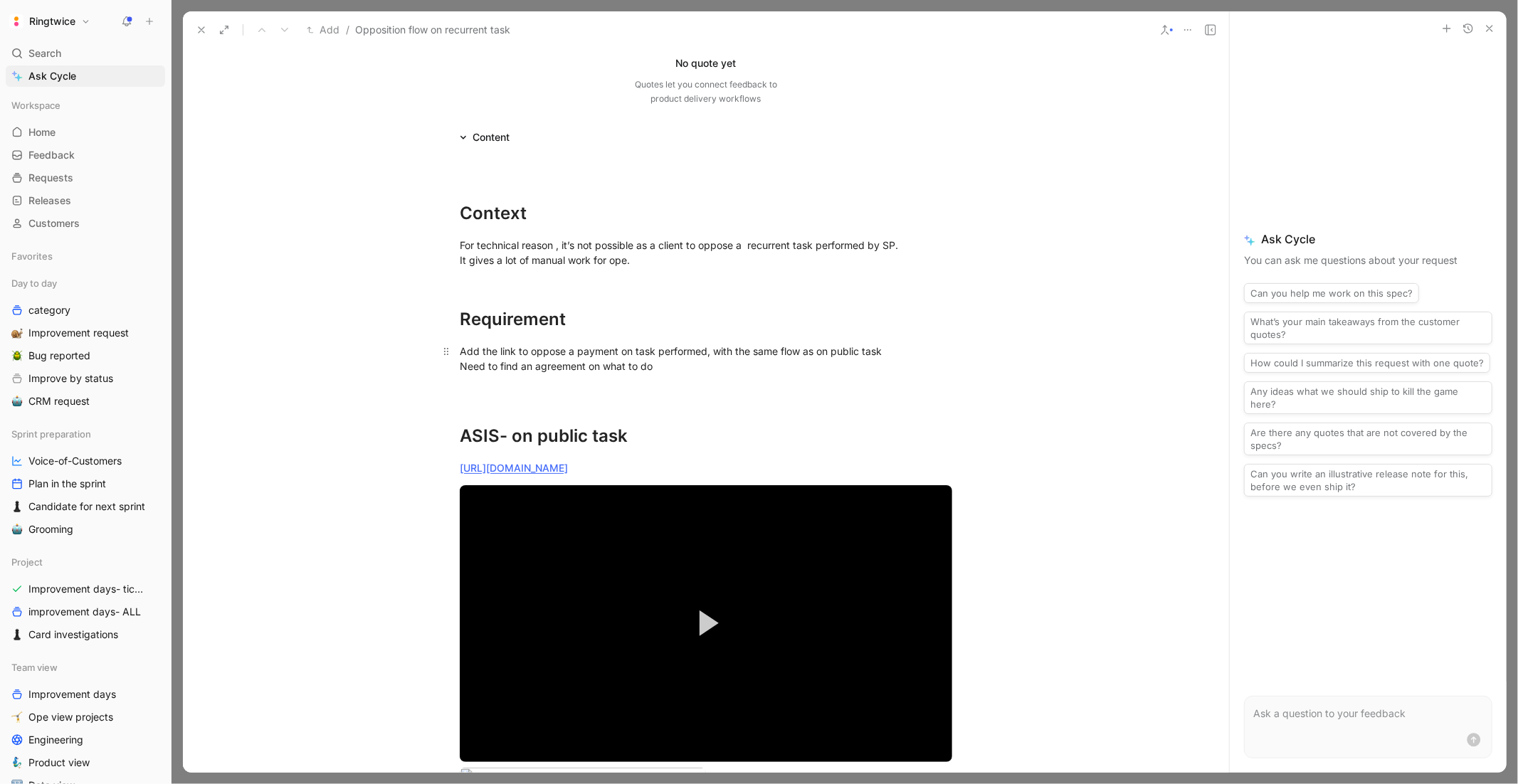
click at [684, 369] on div "Add the link to oppose a payment on task performed, with the same flow as on pu…" at bounding box center [705, 358] width 493 height 30
click at [895, 352] on div "Add the link to oppose a payment on task performed, with the same flow as on pu…" at bounding box center [705, 358] width 493 height 30
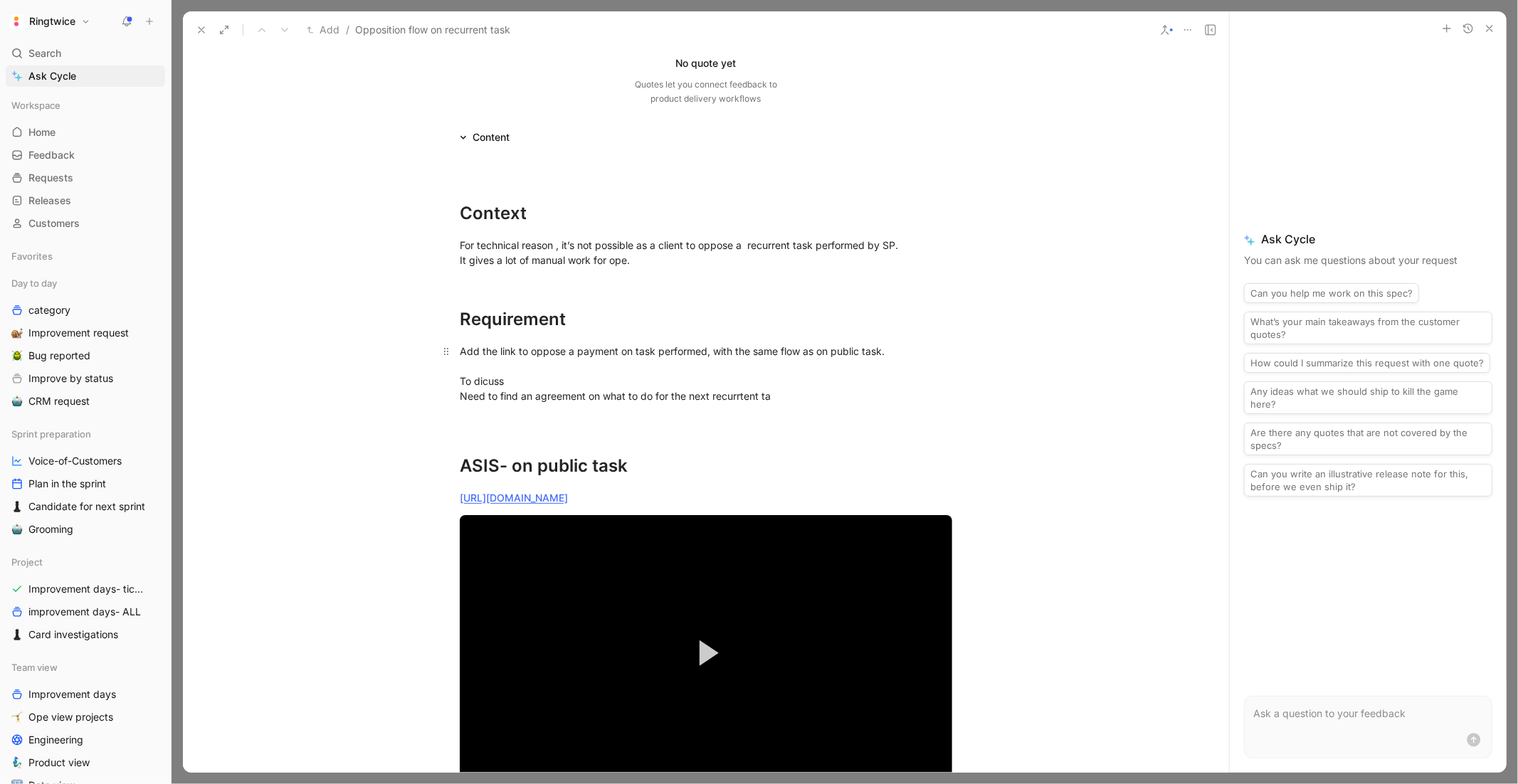
click at [494, 380] on div "Add the link to oppose a payment on task performed, with the same flow as on pu…" at bounding box center [705, 373] width 493 height 60
click at [514, 380] on div "Add the link to oppose a payment on task performed, with the same flow as on pu…" at bounding box center [705, 373] width 493 height 60
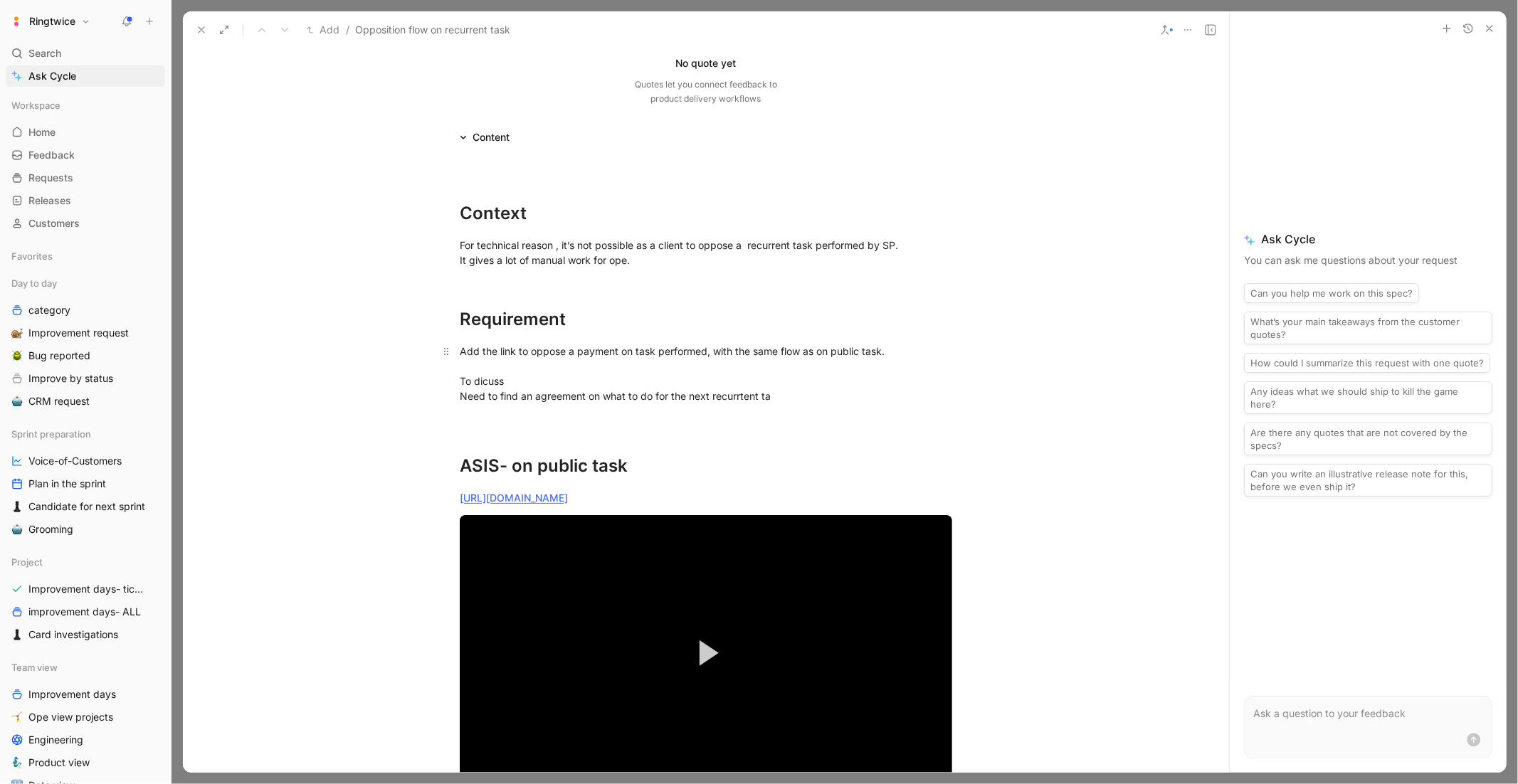
drag, startPoint x: 514, startPoint y: 380, endPoint x: 457, endPoint y: 380, distance: 57.0
click at [458, 380] on p "Add the link to oppose a payment on task performed, with the same flow as on pu…" at bounding box center [706, 373] width 547 height 68
click at [646, 409] on h1 "ASIS- on public task" at bounding box center [706, 447] width 547 height 76
click at [795, 389] on div "Add the link to oppose a payment on task performed, with the same flow as on pu…" at bounding box center [705, 373] width 493 height 60
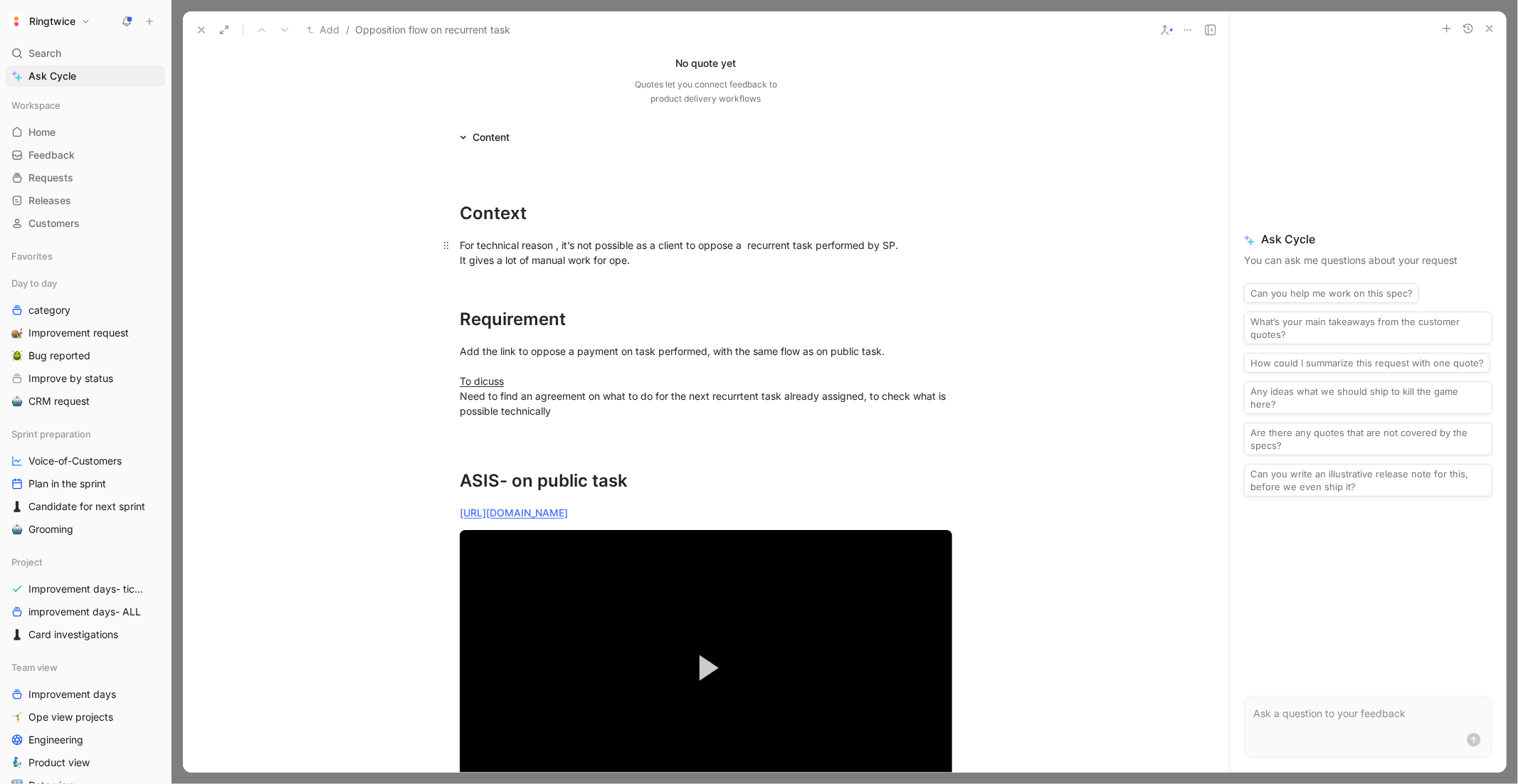
click at [543, 258] on div "For technical reason , it’s not possible as a client to oppose a recurrent task…" at bounding box center [705, 260] width 493 height 45
click at [489, 355] on div "Add the link to oppose a payment on task performed, with the same flow as on pu…" at bounding box center [705, 380] width 493 height 75
drag, startPoint x: 463, startPoint y: 349, endPoint x: 560, endPoint y: 417, distance: 118.5
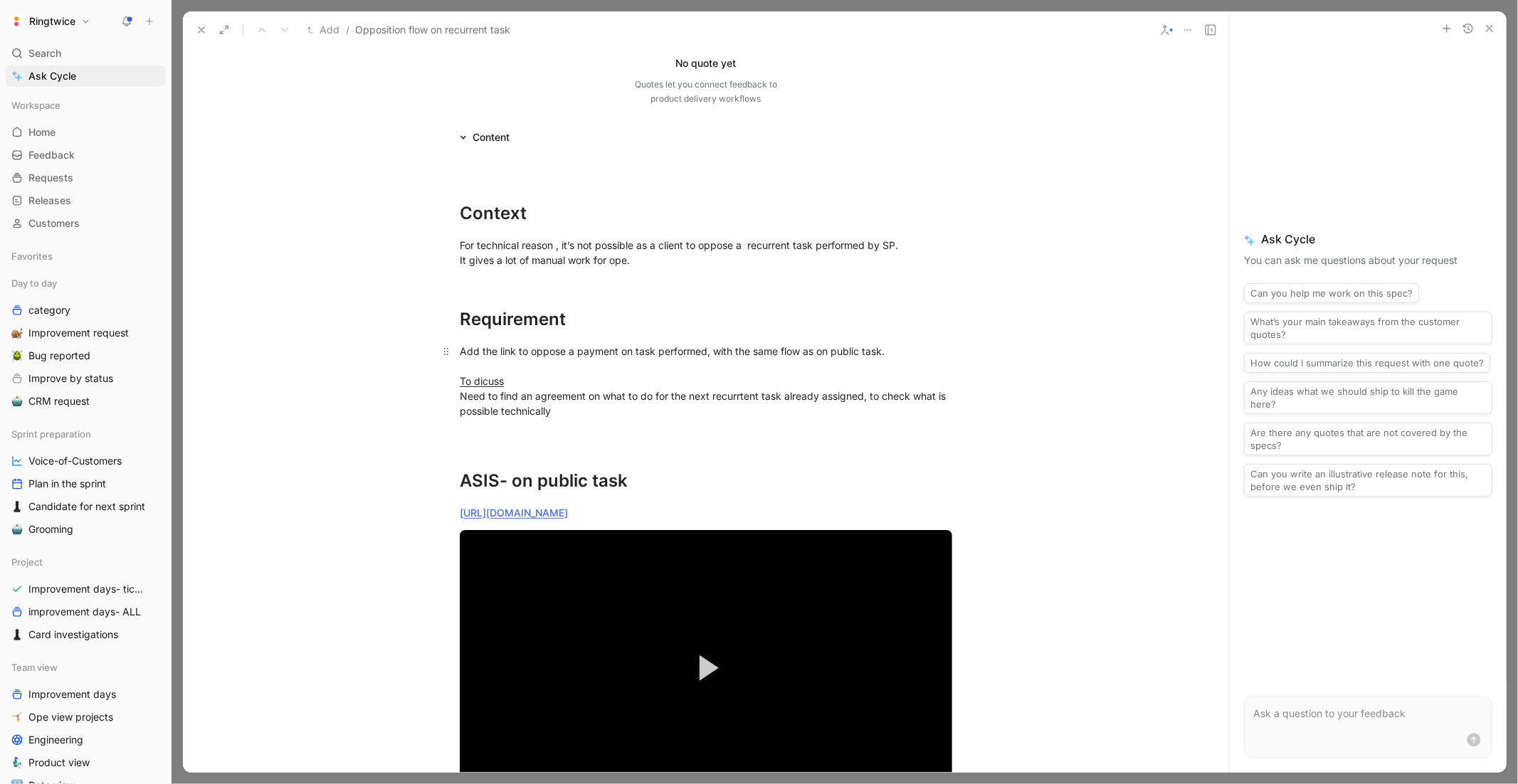
click at [560, 417] on p "Add the link to oppose a payment on task performed, with the same flow as on pu…" at bounding box center [706, 380] width 547 height 83
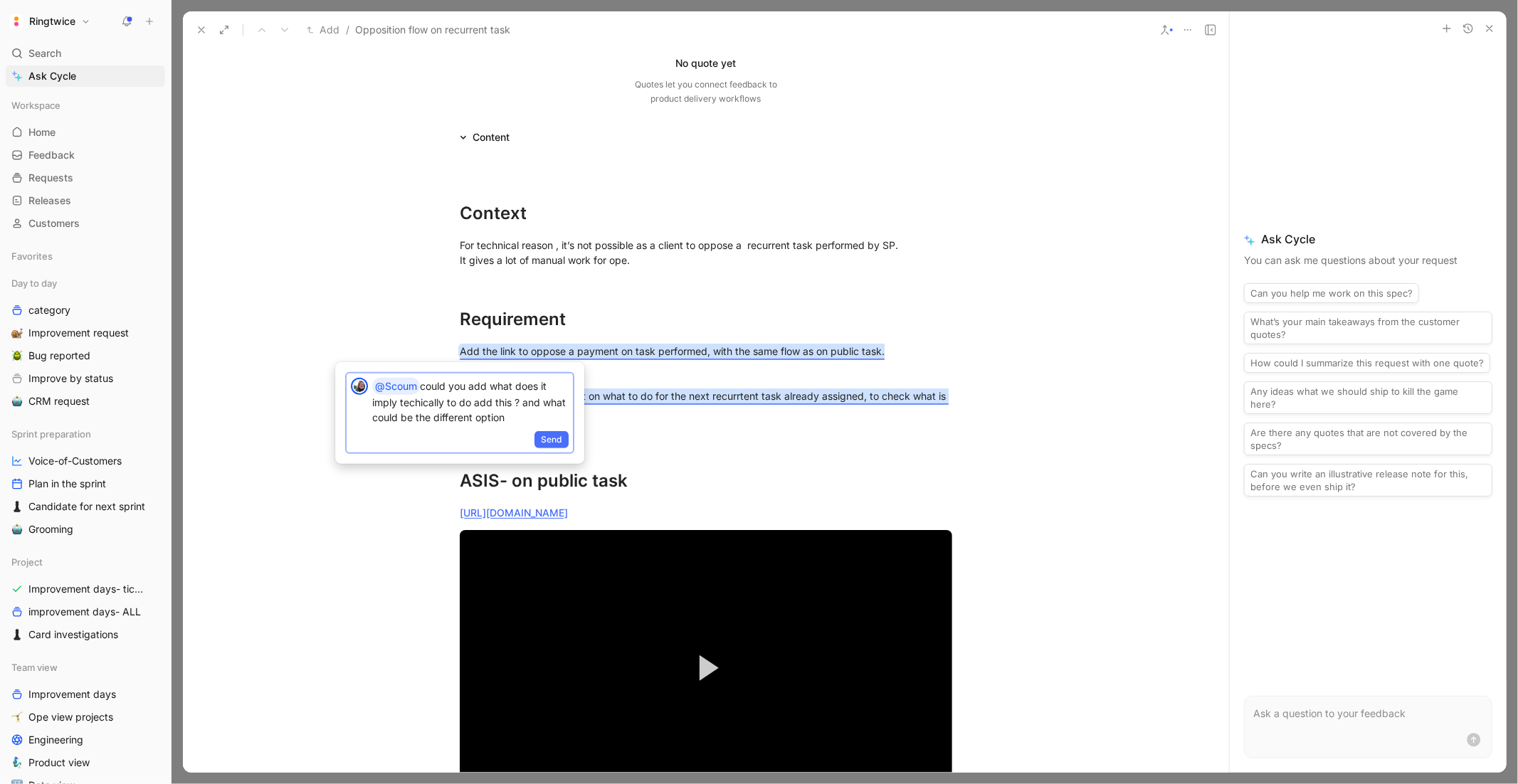
click at [435, 403] on p "@Scoum could you add what does it imply techically to do add this ? and what co…" at bounding box center [471, 401] width 197 height 47
click at [550, 433] on span "Send" at bounding box center [551, 440] width 21 height 15
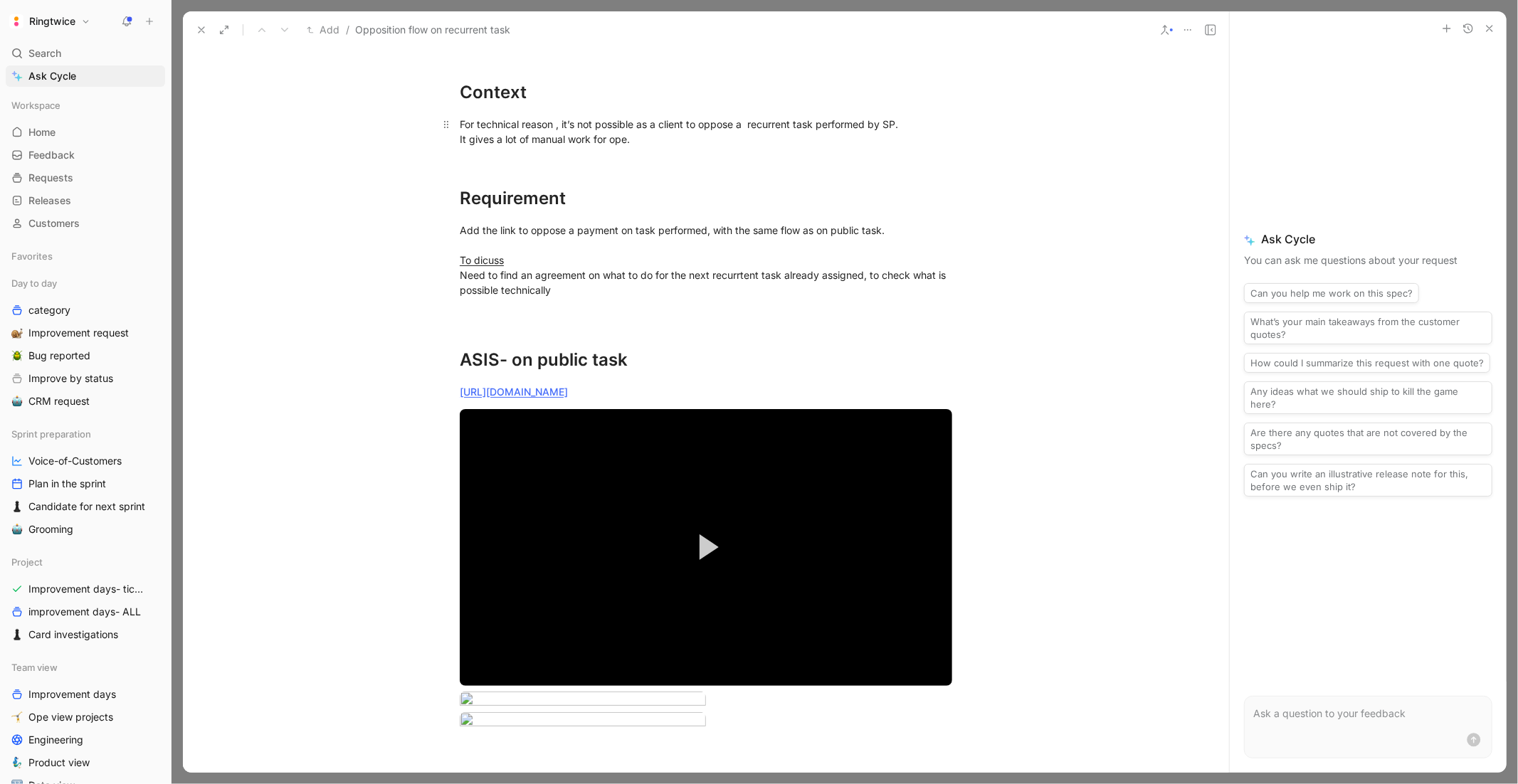
scroll to position [0, 0]
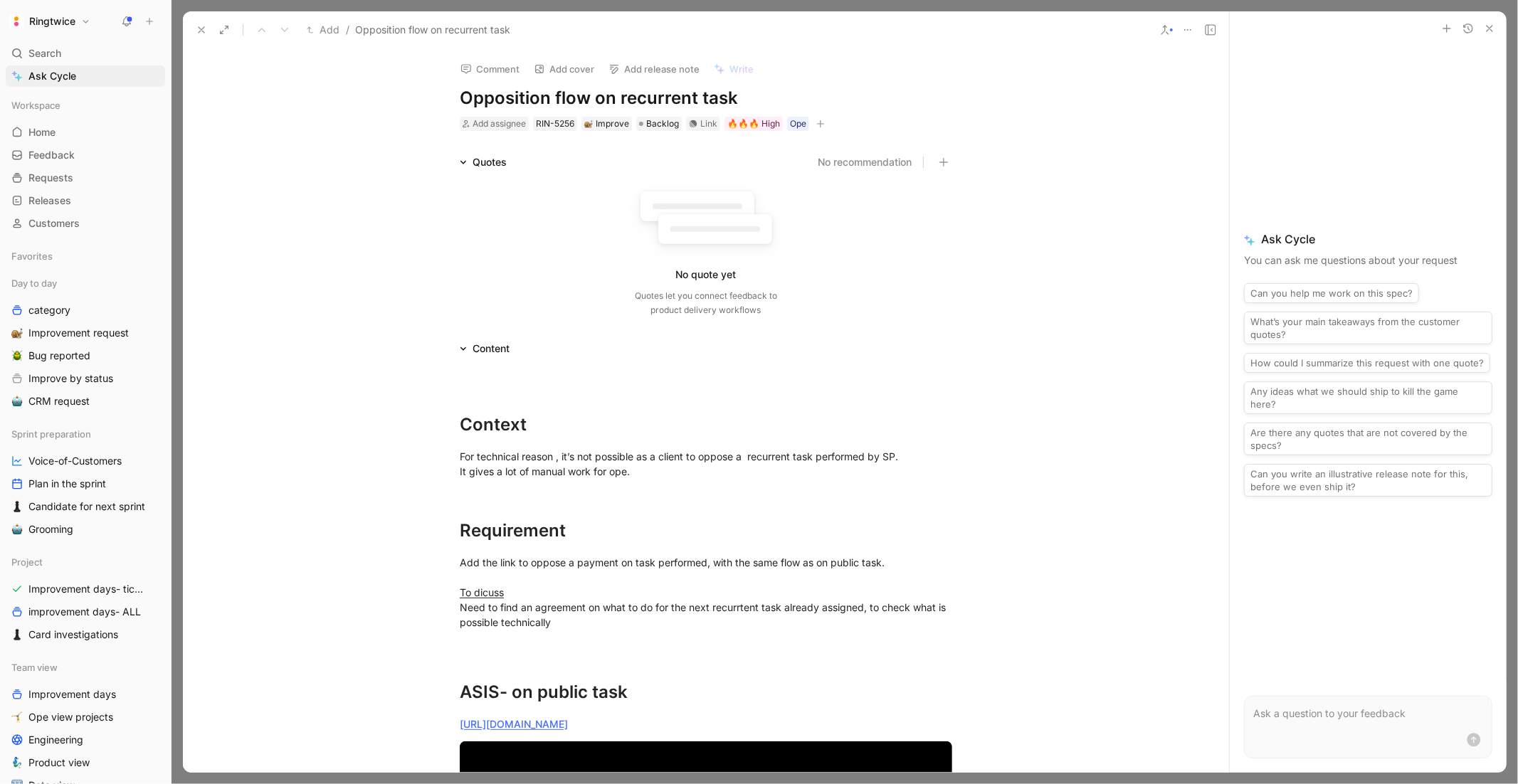
click at [551, 87] on h1 "Opposition flow on recurrent task" at bounding box center [705, 98] width 493 height 23
copy h1 "Opposition flow on recurrent task"
click at [666, 122] on span "Backlog" at bounding box center [662, 124] width 33 height 15
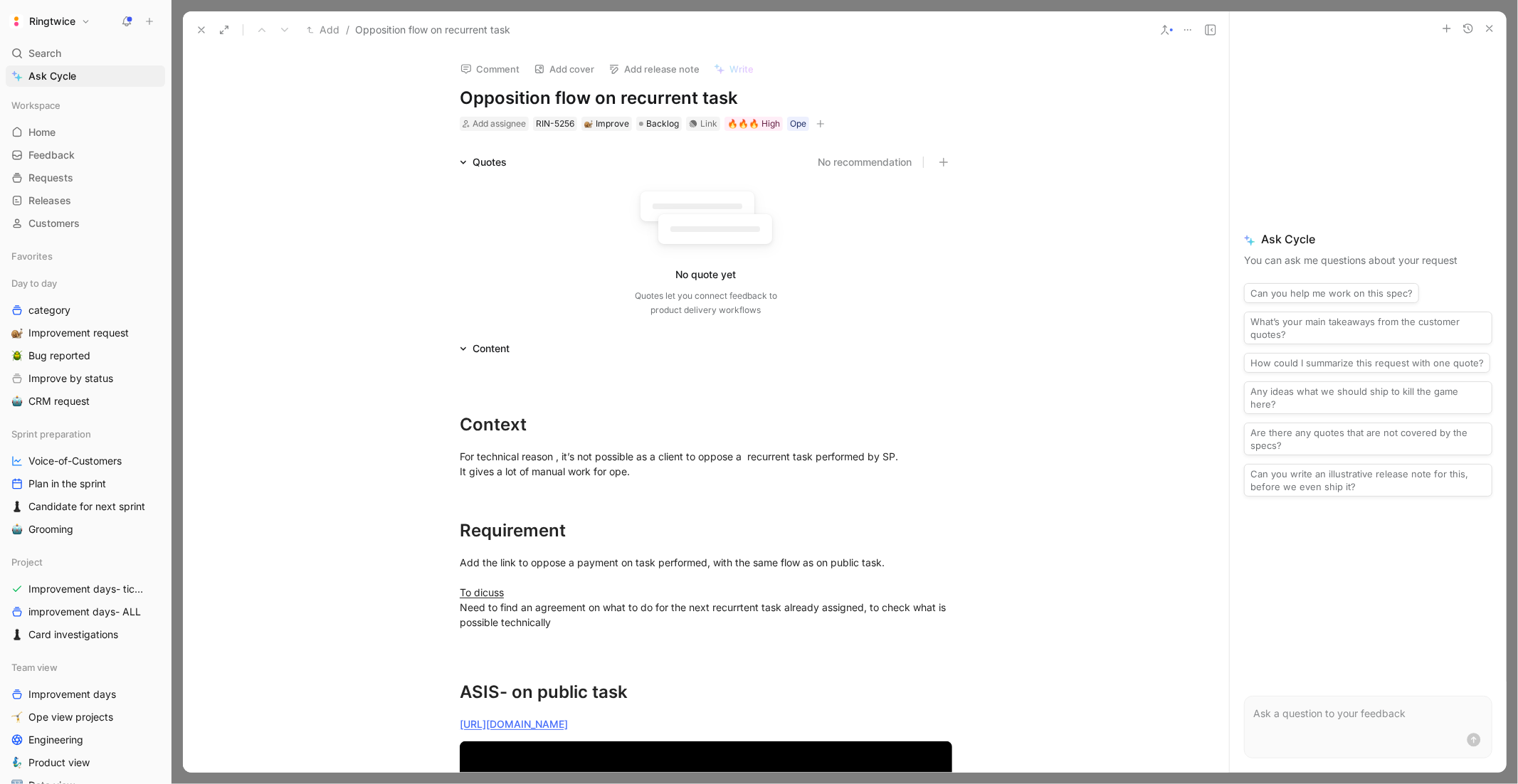
click at [819, 122] on icon "button" at bounding box center [820, 123] width 9 height 9
click at [701, 239] on span "Dev type" at bounding box center [681, 243] width 43 height 12
click at [770, 200] on div at bounding box center [773, 201] width 10 height 10
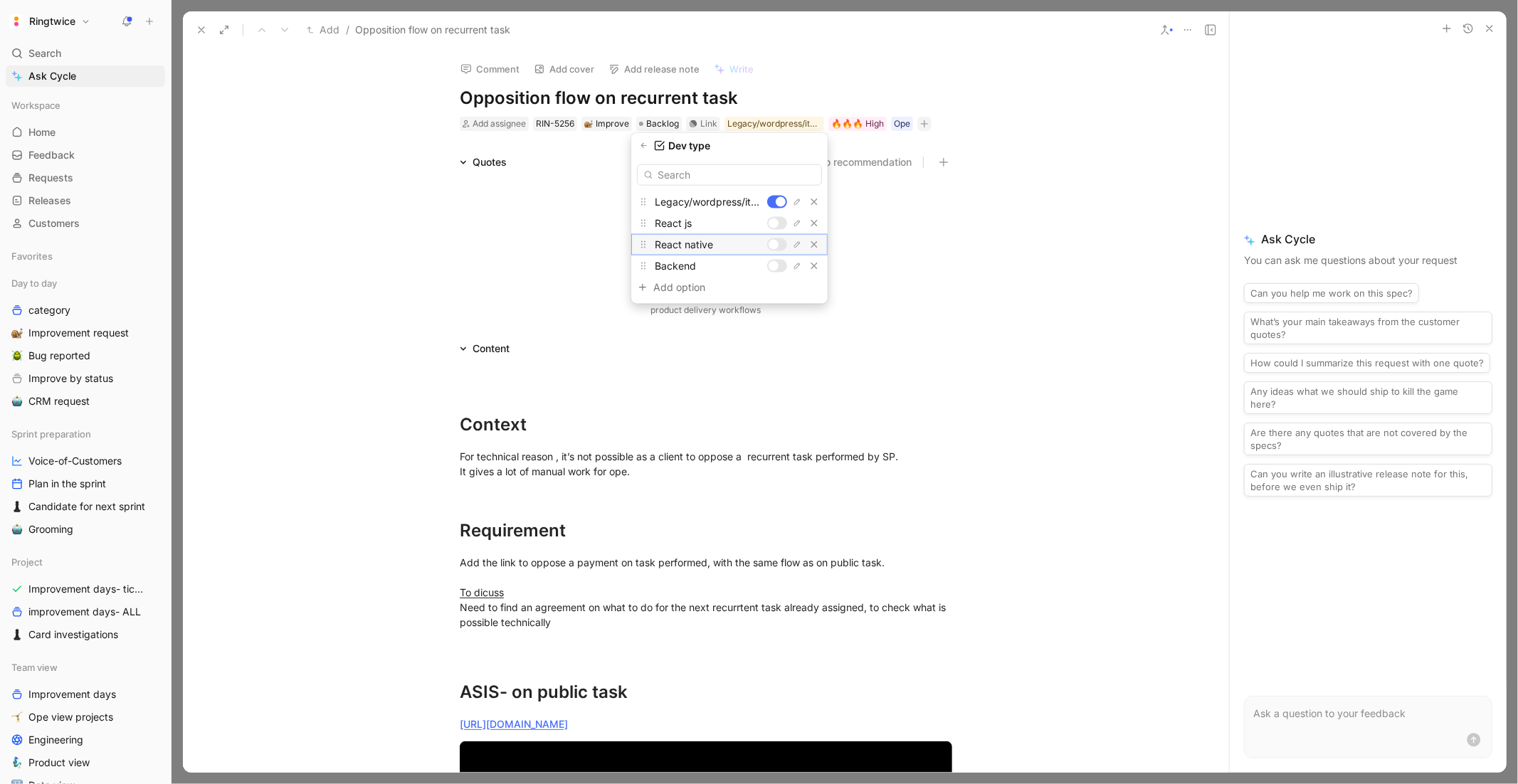
click at [778, 240] on div at bounding box center [777, 245] width 20 height 13
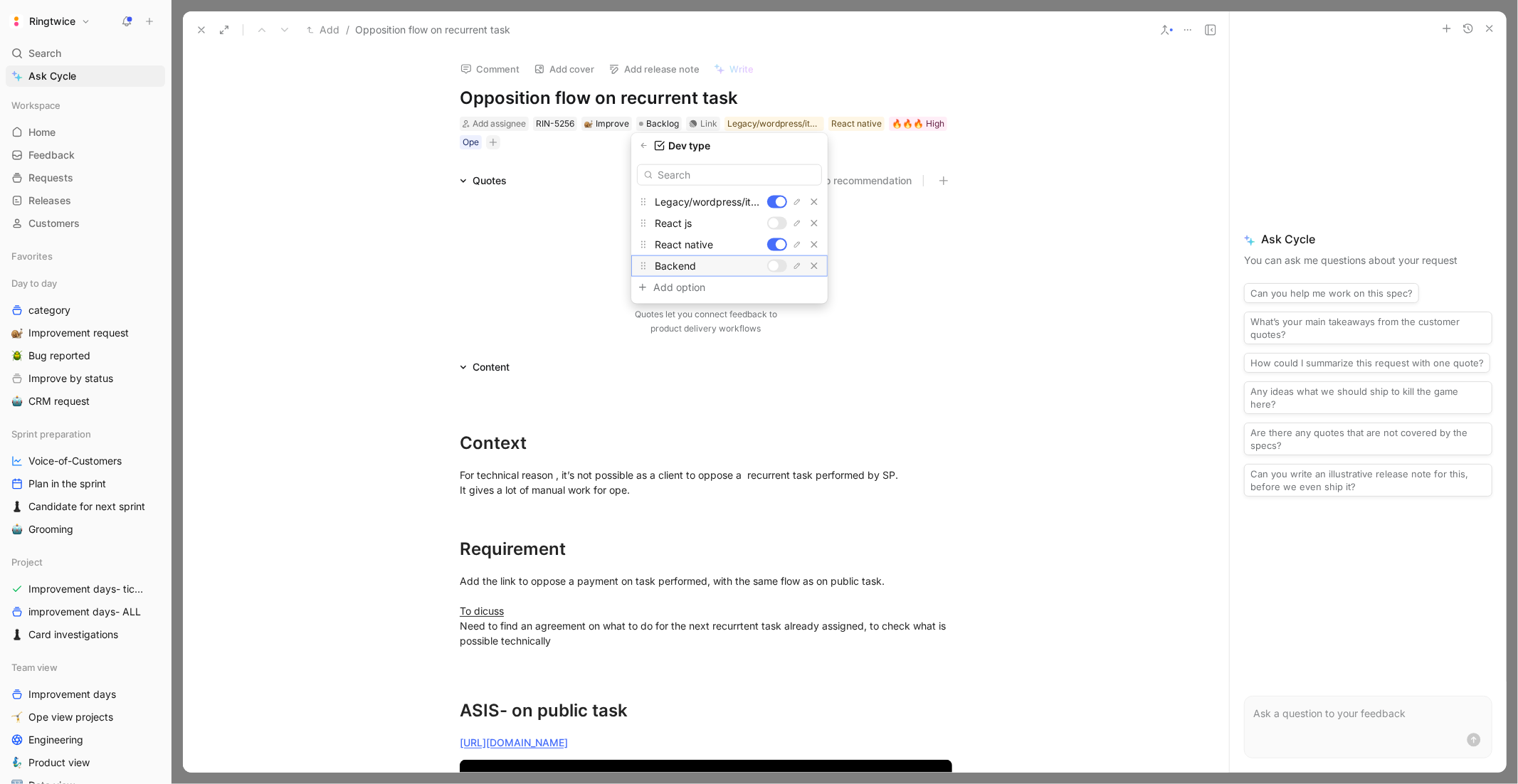
click at [778, 268] on div at bounding box center [777, 266] width 20 height 13
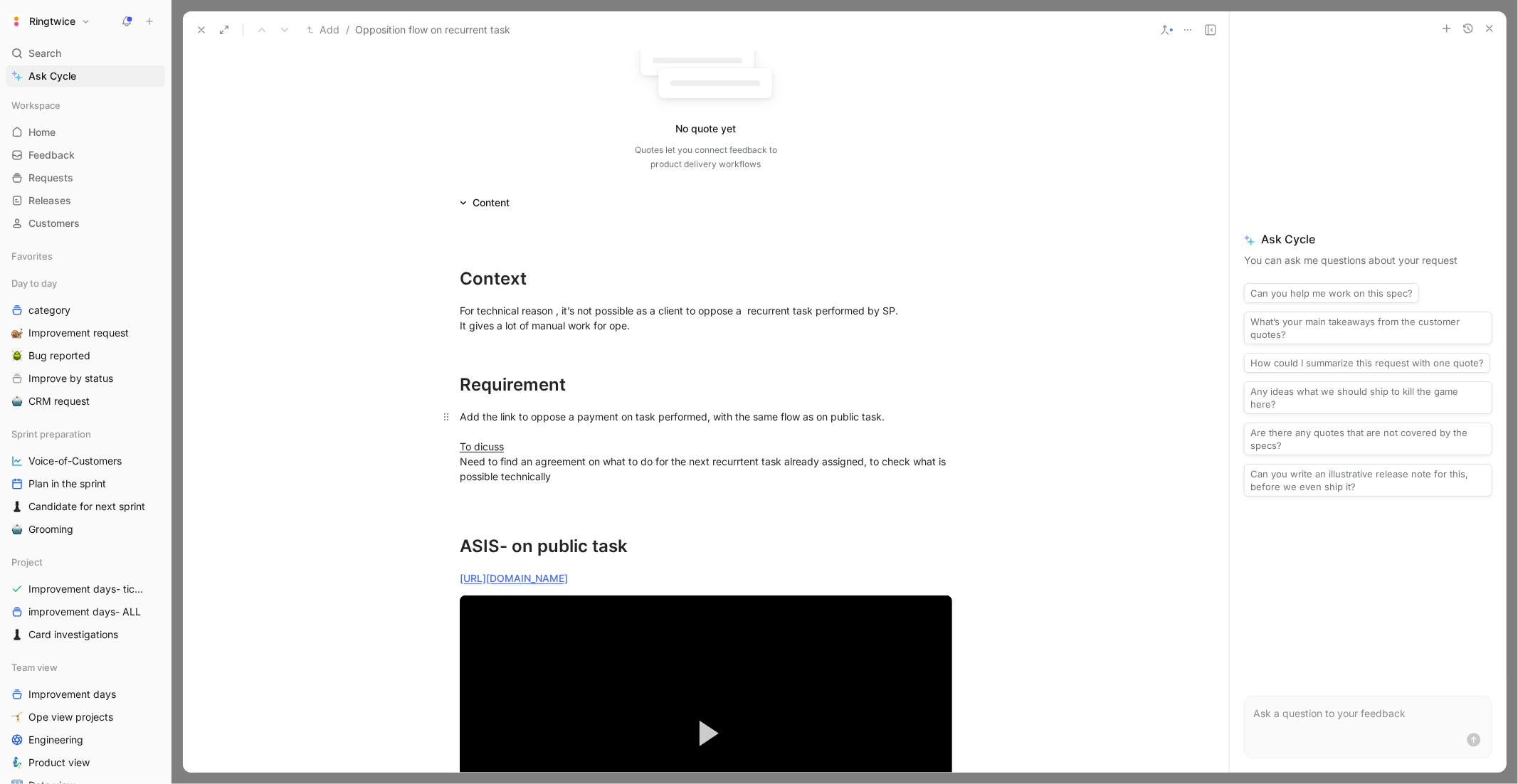
scroll to position [179, 0]
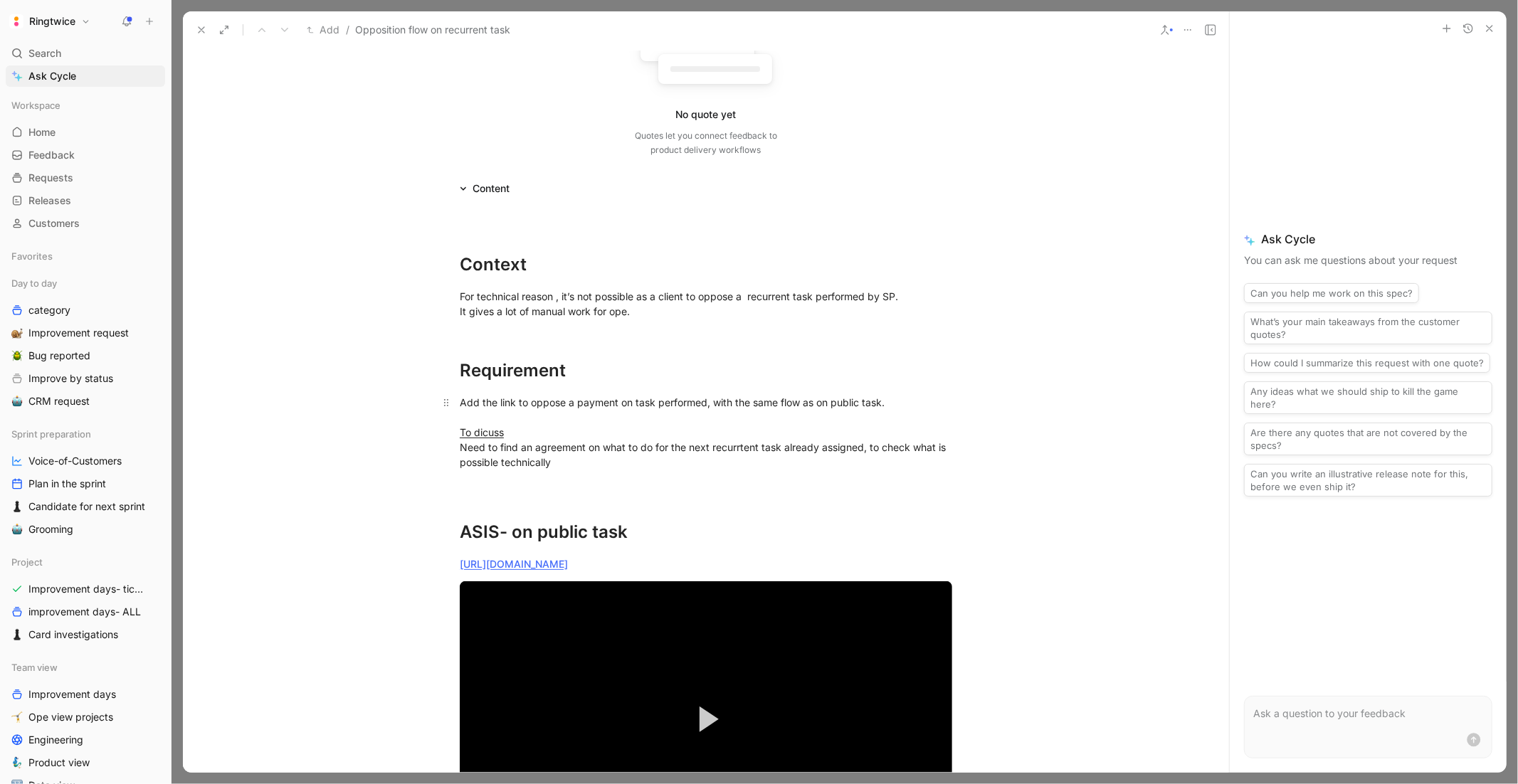
click at [586, 467] on div "Add the link to oppose a payment on task performed, with the same flow as on pu…" at bounding box center [705, 432] width 493 height 75
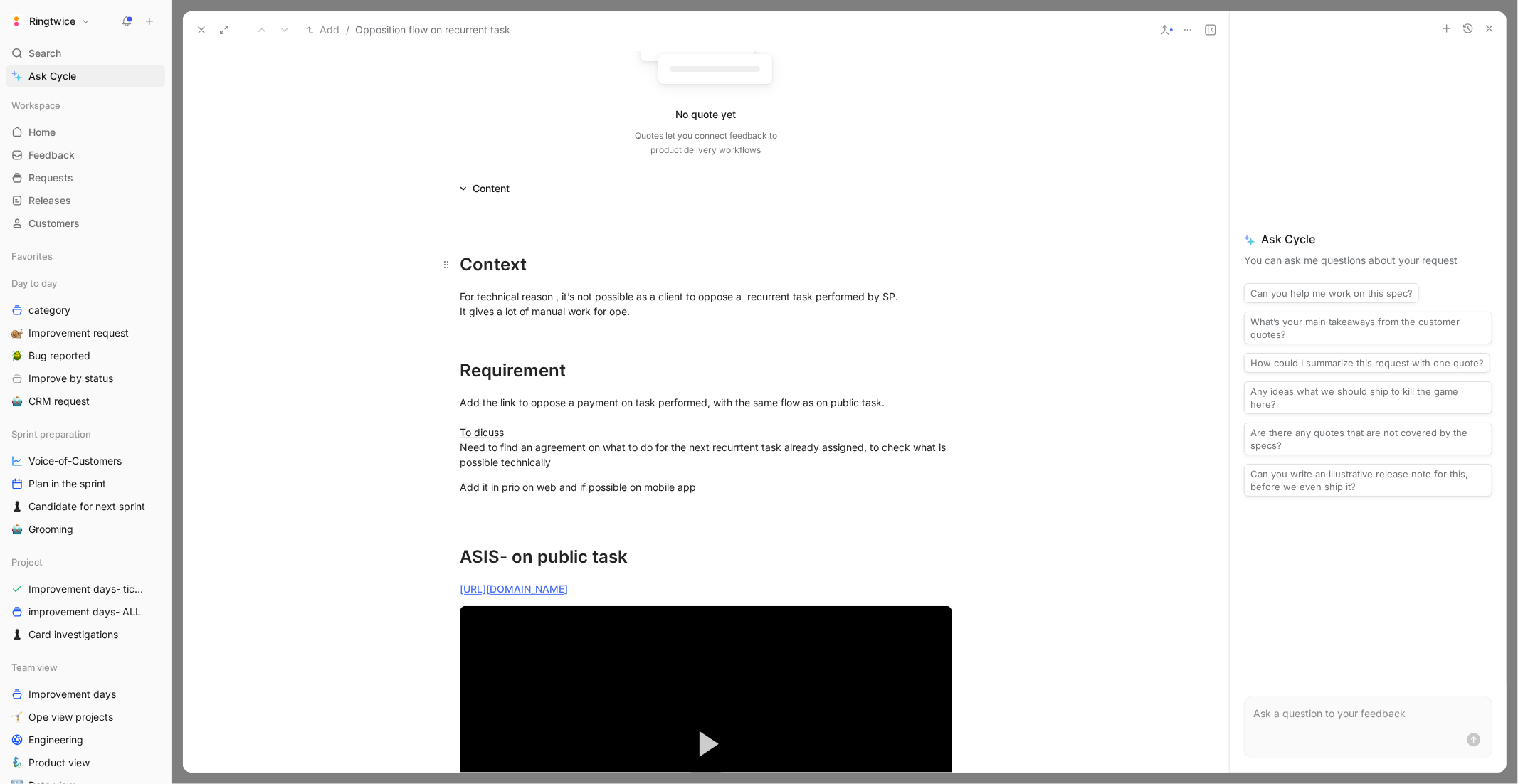
scroll to position [0, 0]
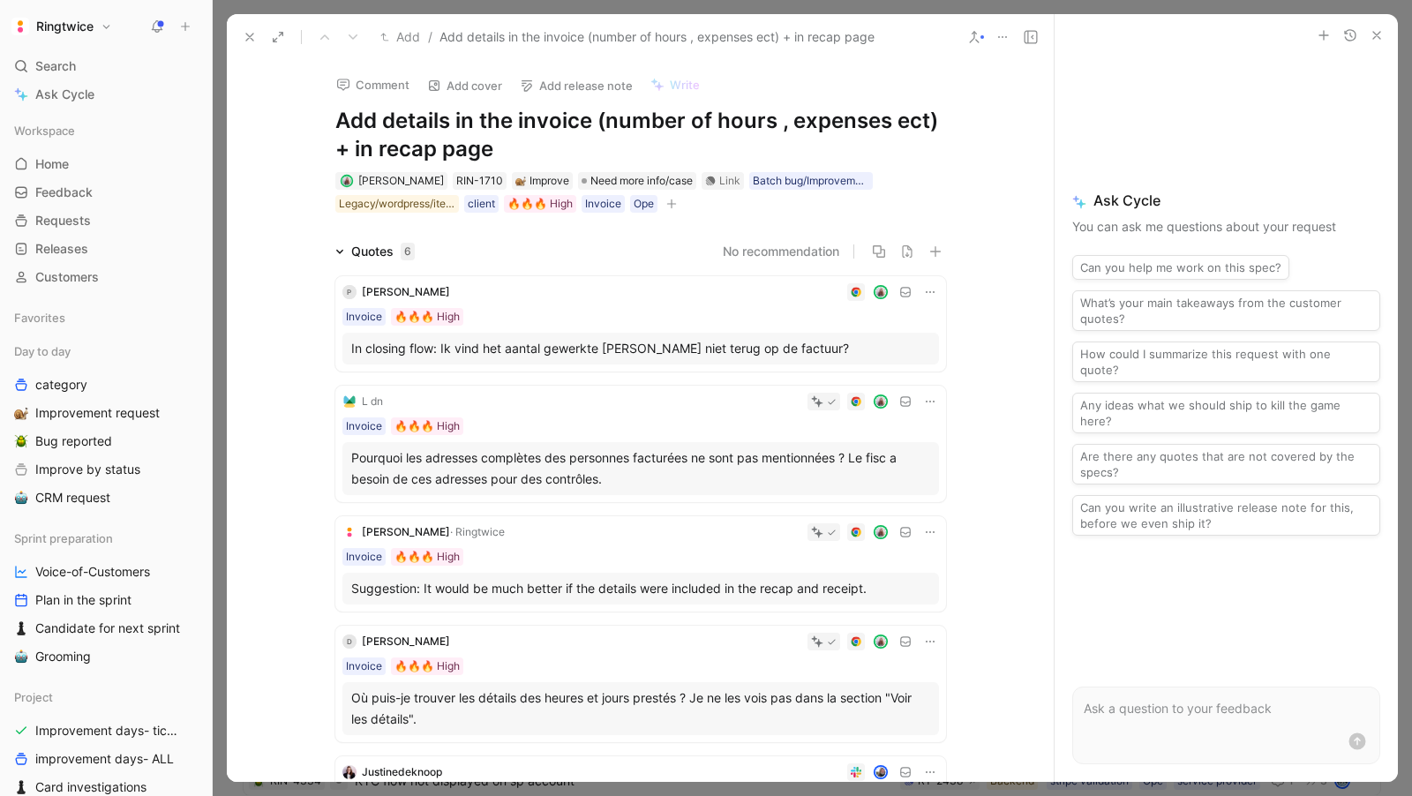
click at [436, 121] on h1 "Add details in the invoice (number of hours , expenses ect) + in recap page" at bounding box center [640, 135] width 611 height 56
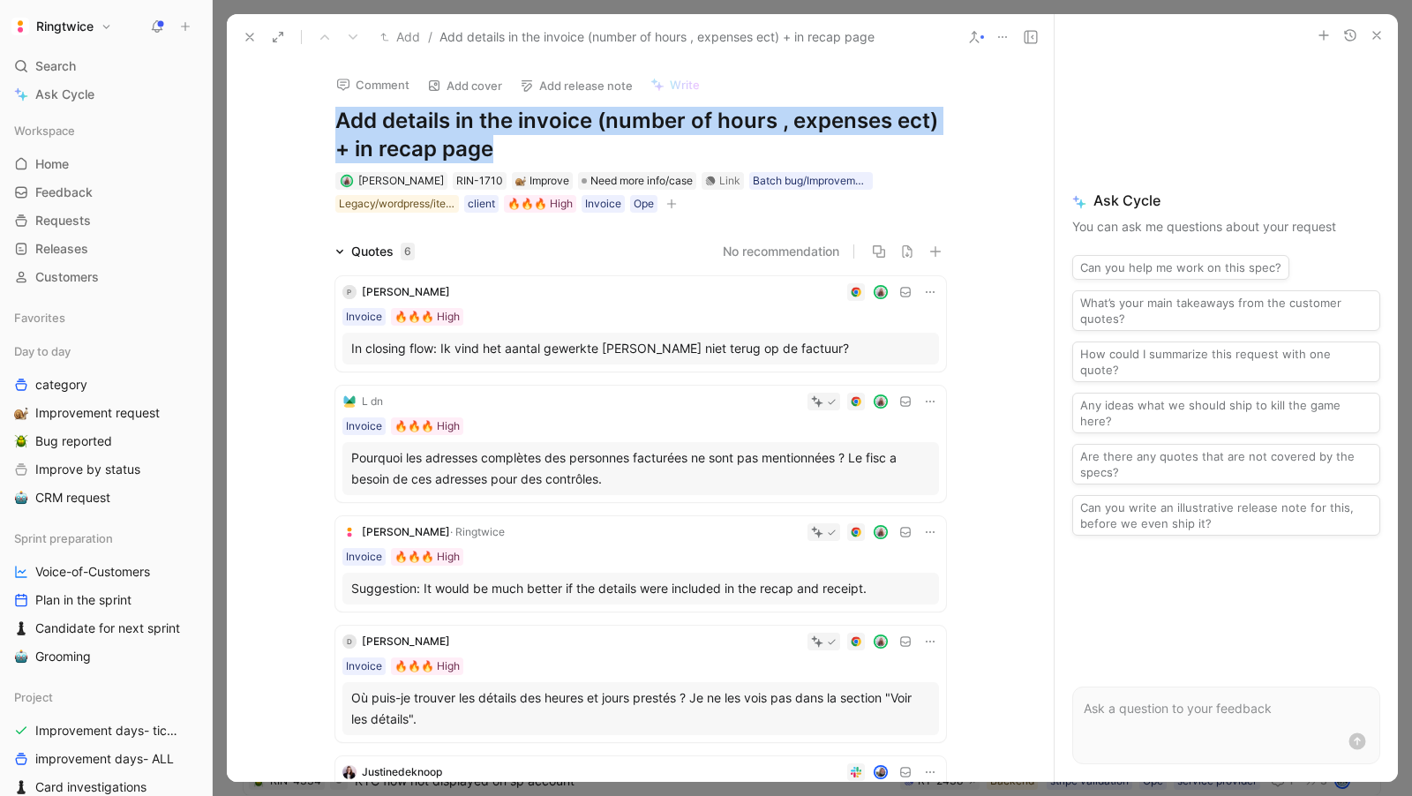
click at [436, 121] on h1 "Add details in the invoice (number of hours , expenses ect) + in recap page" at bounding box center [640, 135] width 611 height 56
copy h1 "Add details in the invoice (number of hours , expenses ect) + in recap page"
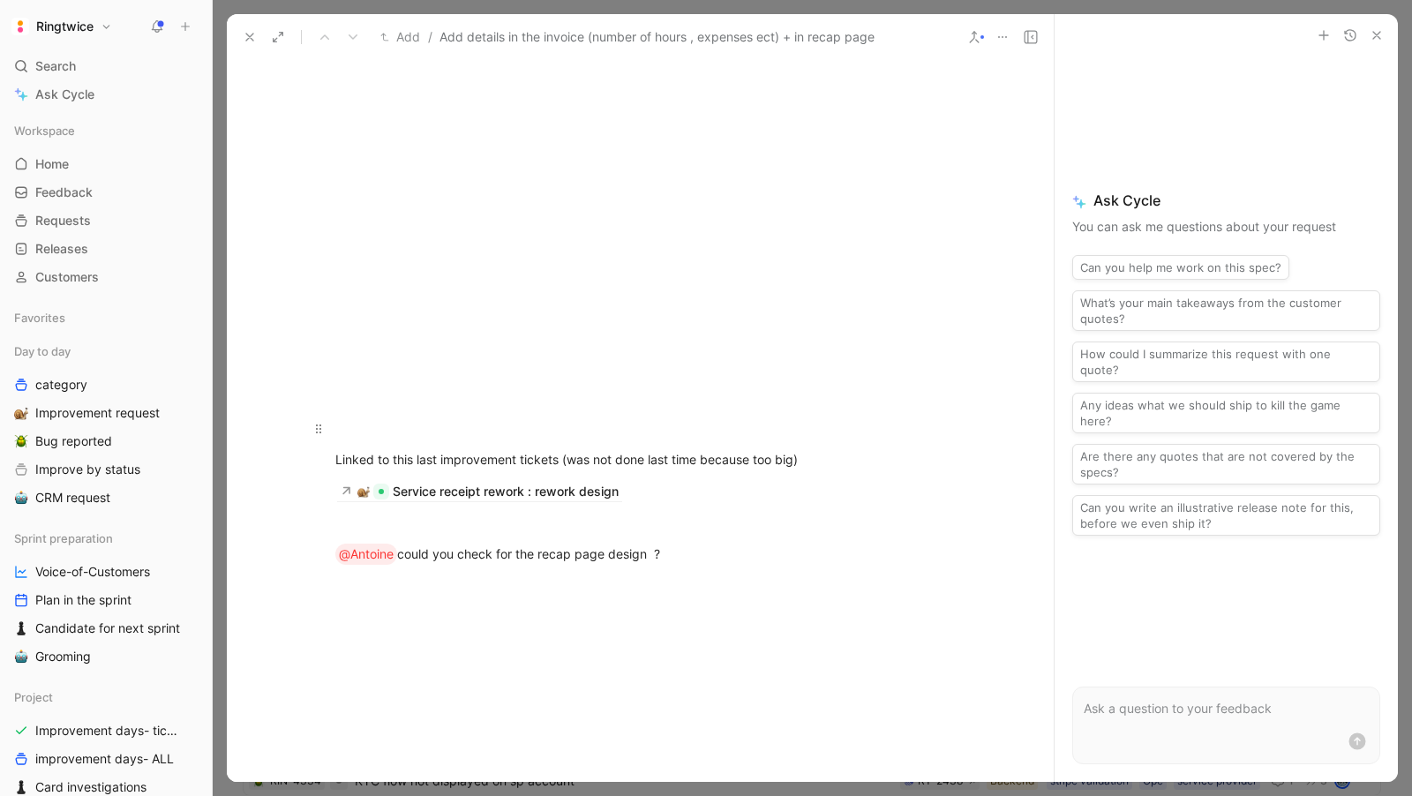
scroll to position [950, 0]
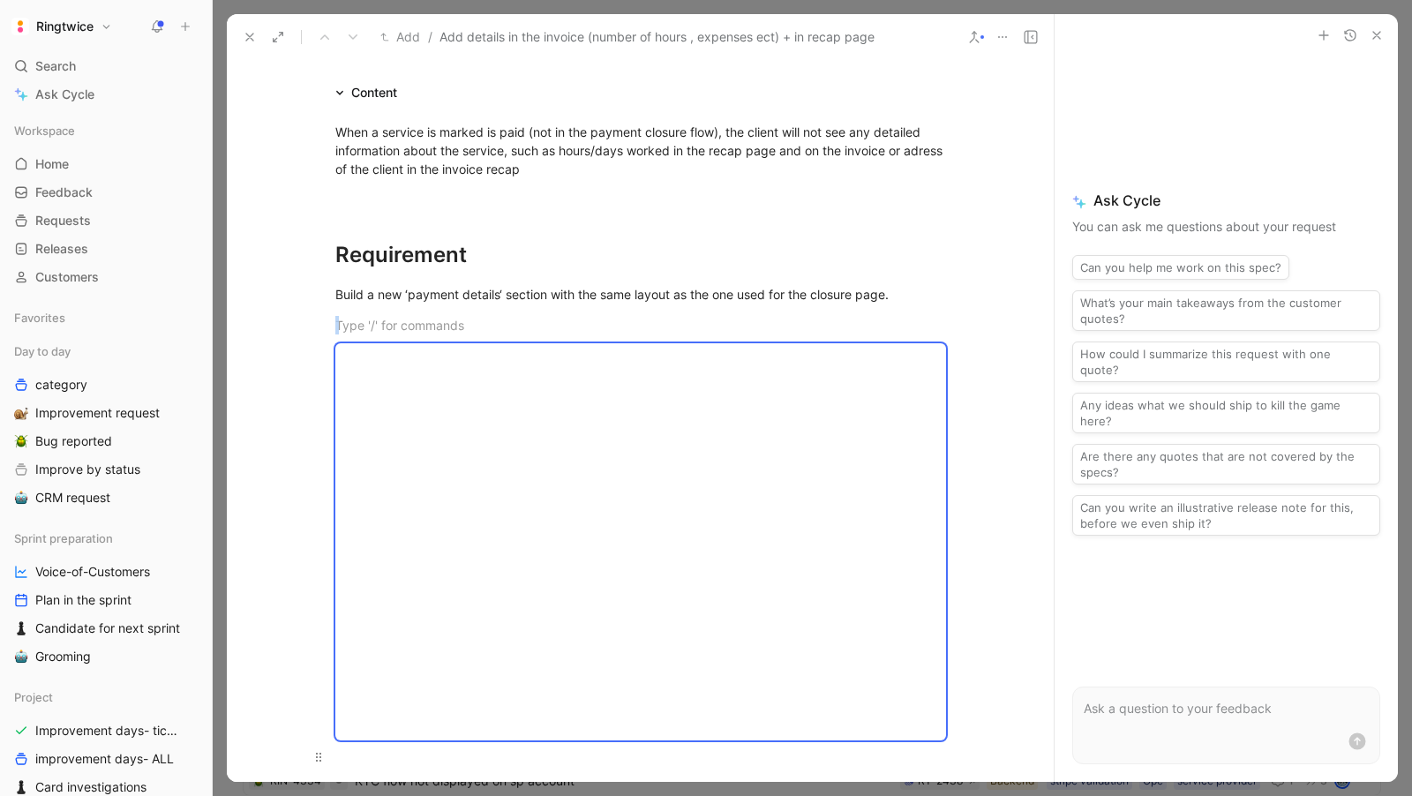
click at [549, 438] on div at bounding box center [640, 541] width 611 height 397
click at [335, 353] on div at bounding box center [640, 541] width 611 height 397
click at [461, 438] on div at bounding box center [640, 541] width 611 height 397
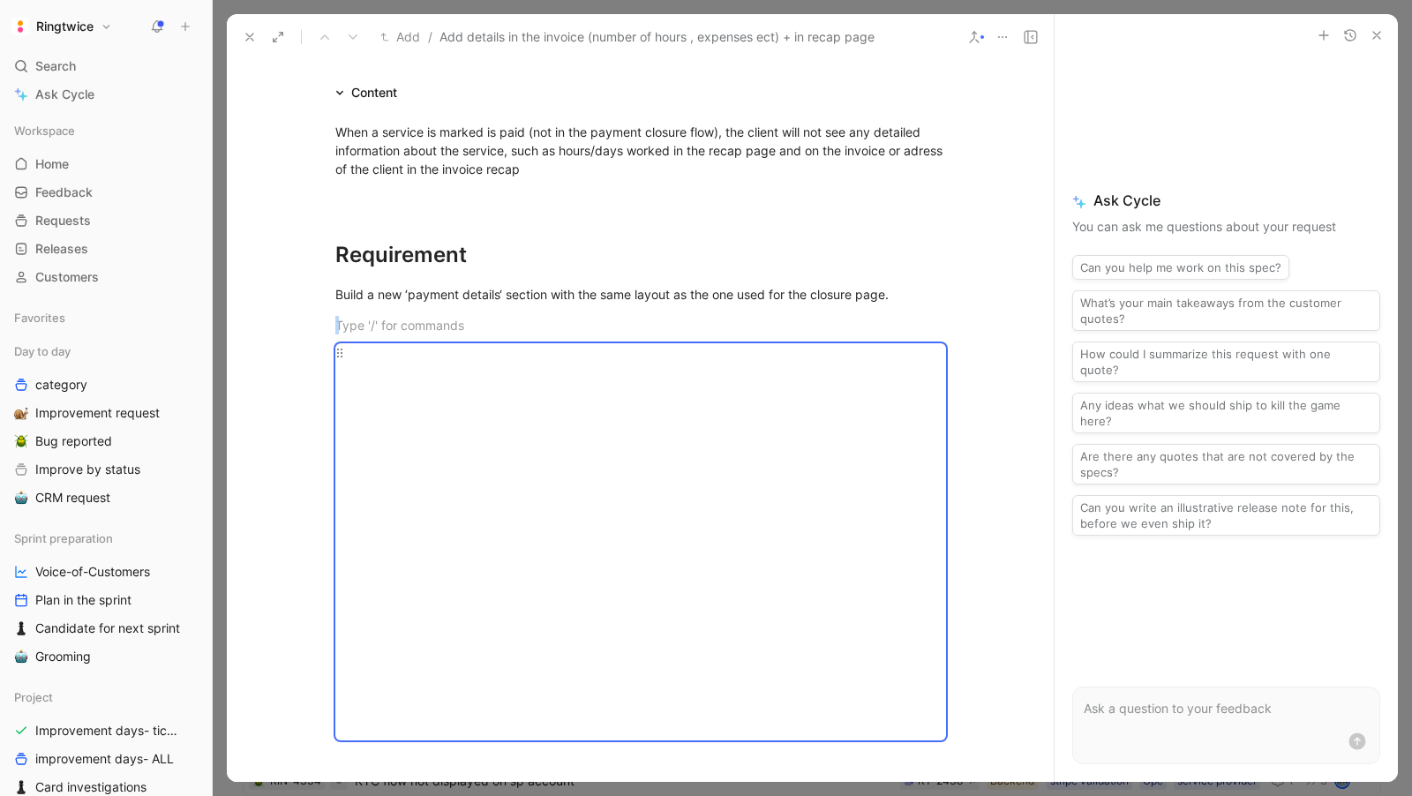
click at [461, 438] on div at bounding box center [640, 541] width 611 height 397
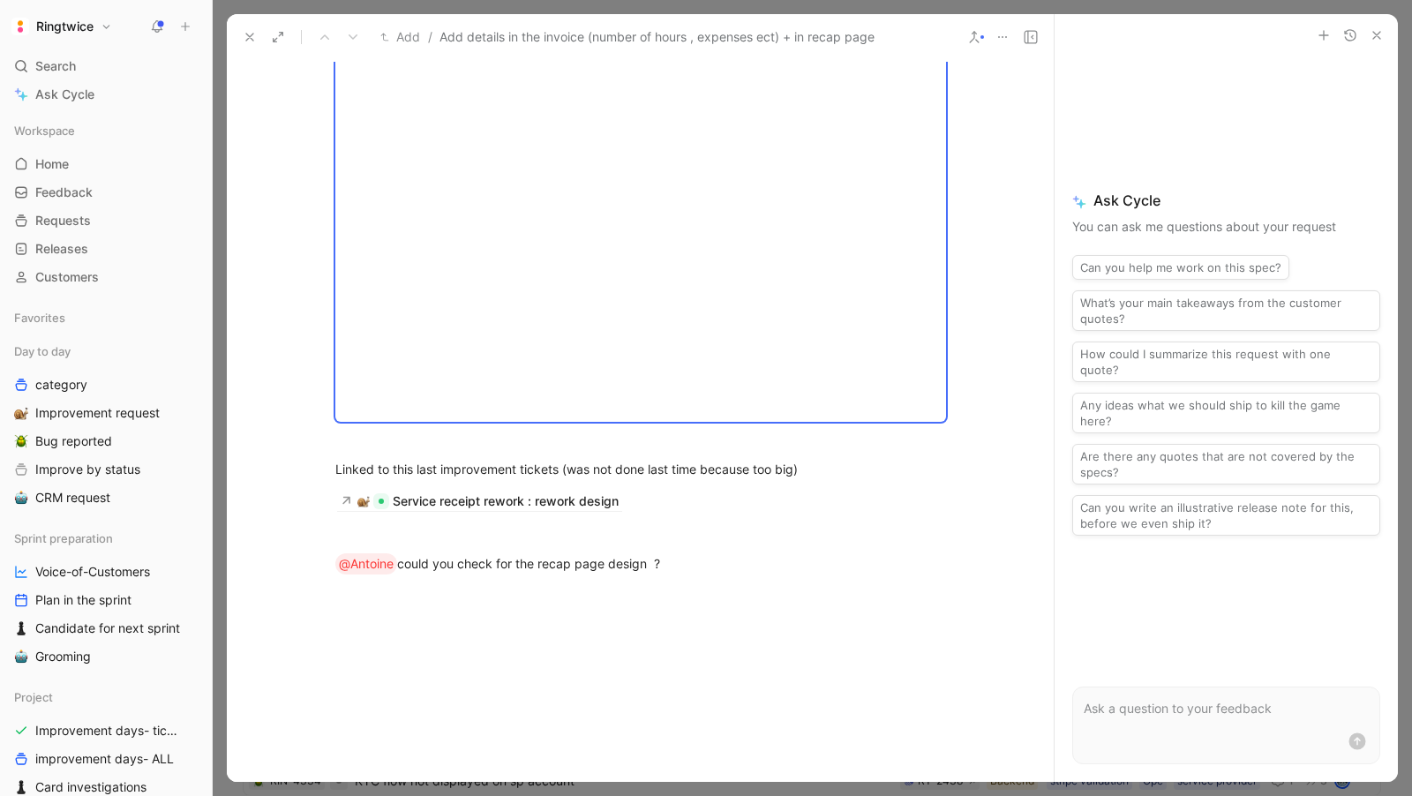
scroll to position [1519, 0]
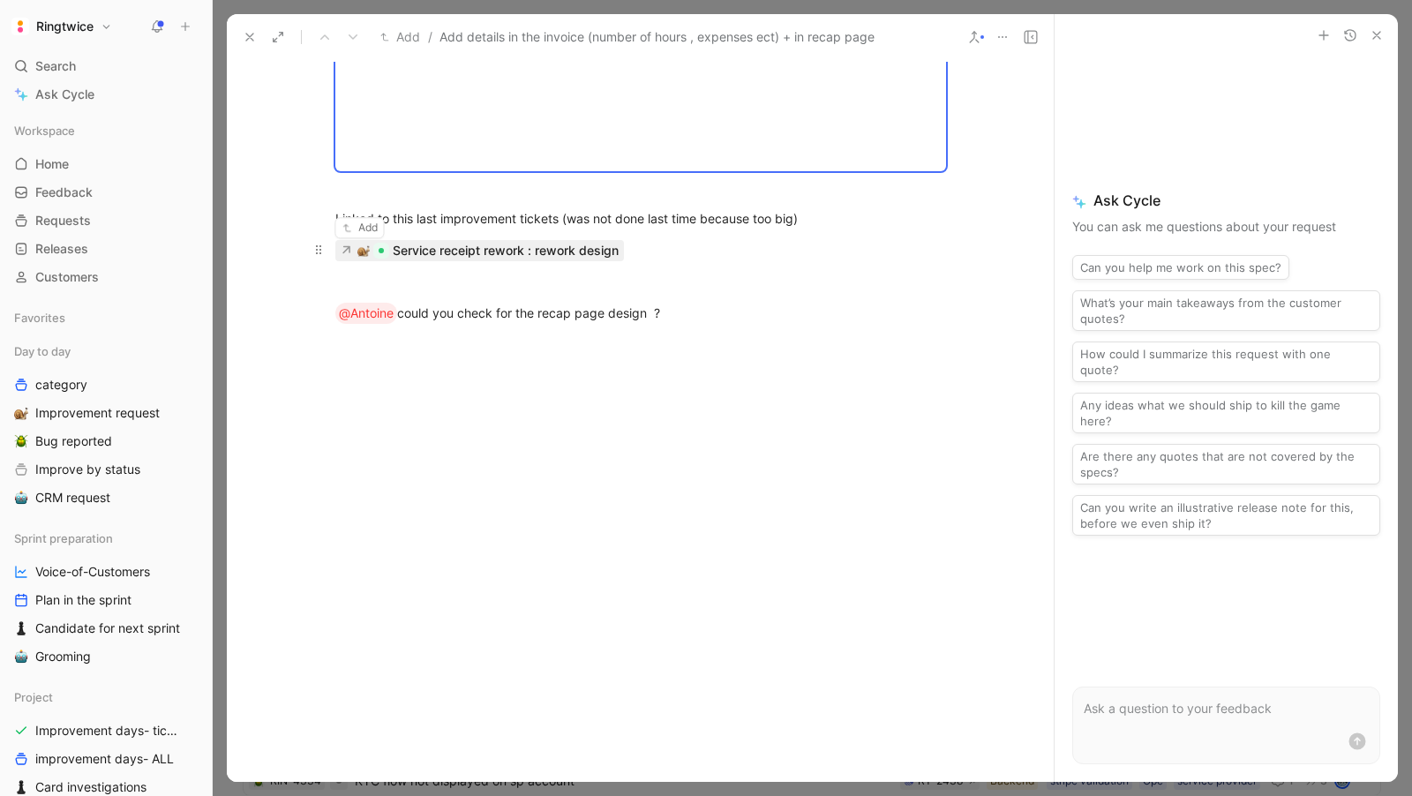
click at [480, 244] on div "Service receipt rework : rework design" at bounding box center [506, 250] width 226 height 21
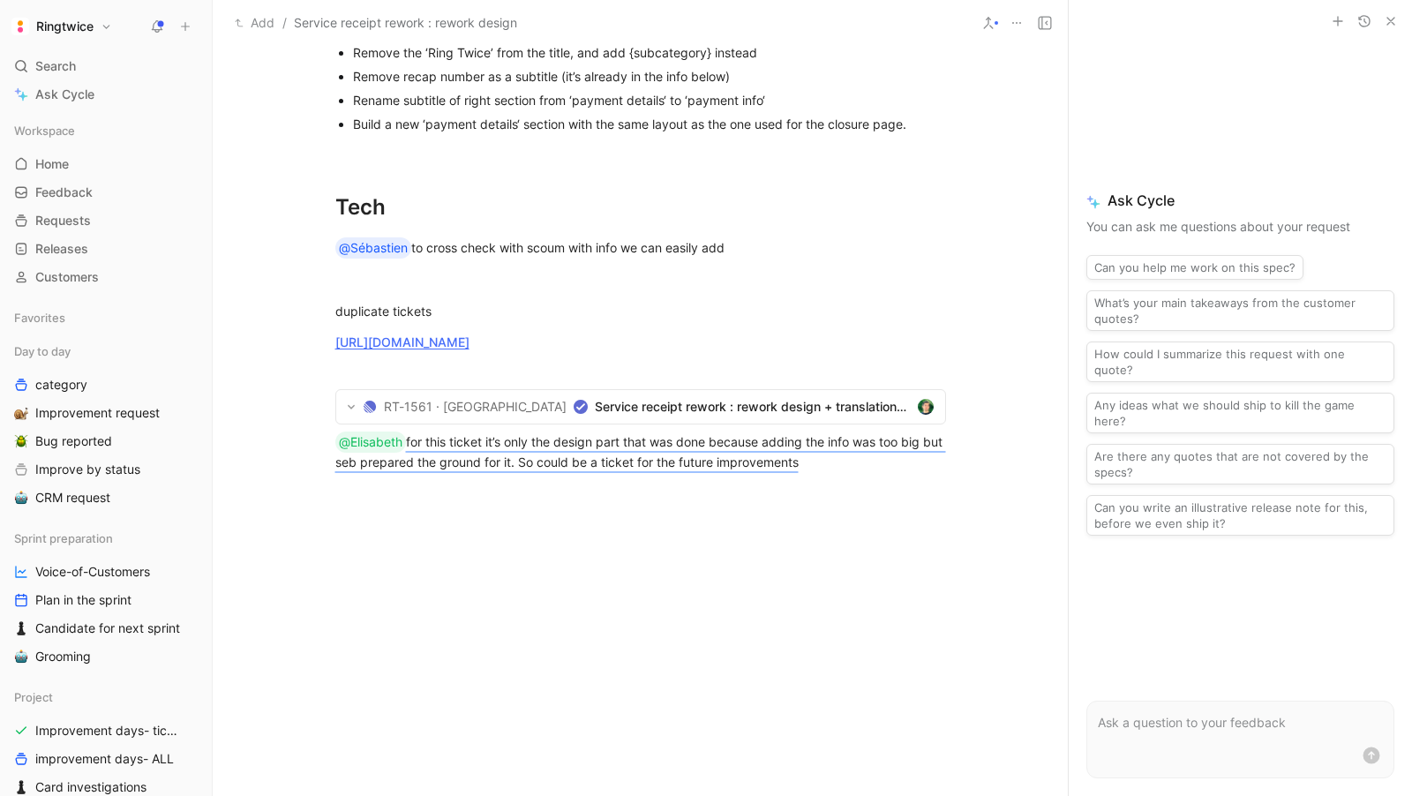
scroll to position [1371, 0]
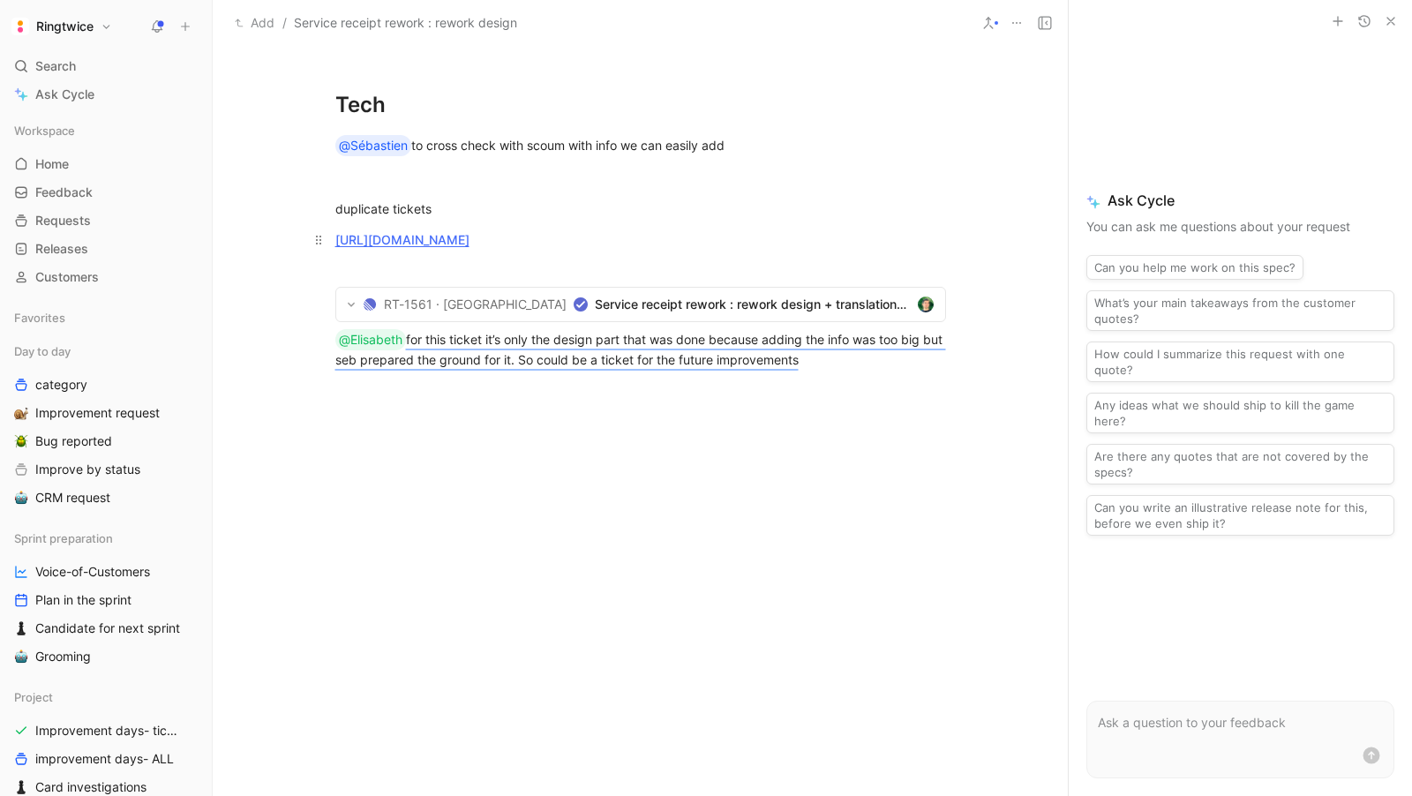
click at [470, 232] on link "[URL][DOMAIN_NAME]" at bounding box center [402, 239] width 134 height 15
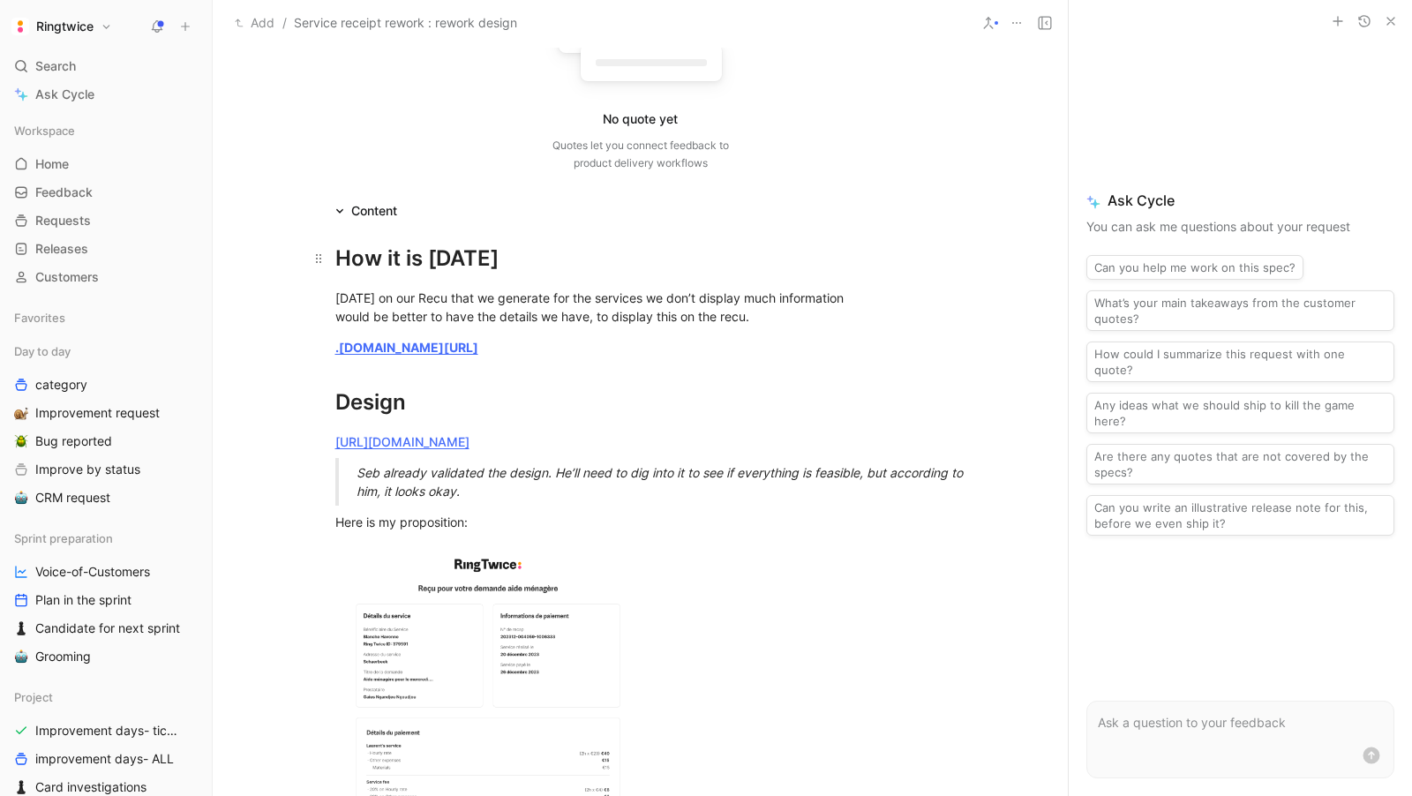
scroll to position [230, 0]
click at [487, 337] on div ".[DOMAIN_NAME][URL]" at bounding box center [640, 346] width 611 height 19
click at [478, 351] on strong ".[DOMAIN_NAME][URL]" at bounding box center [406, 346] width 143 height 15
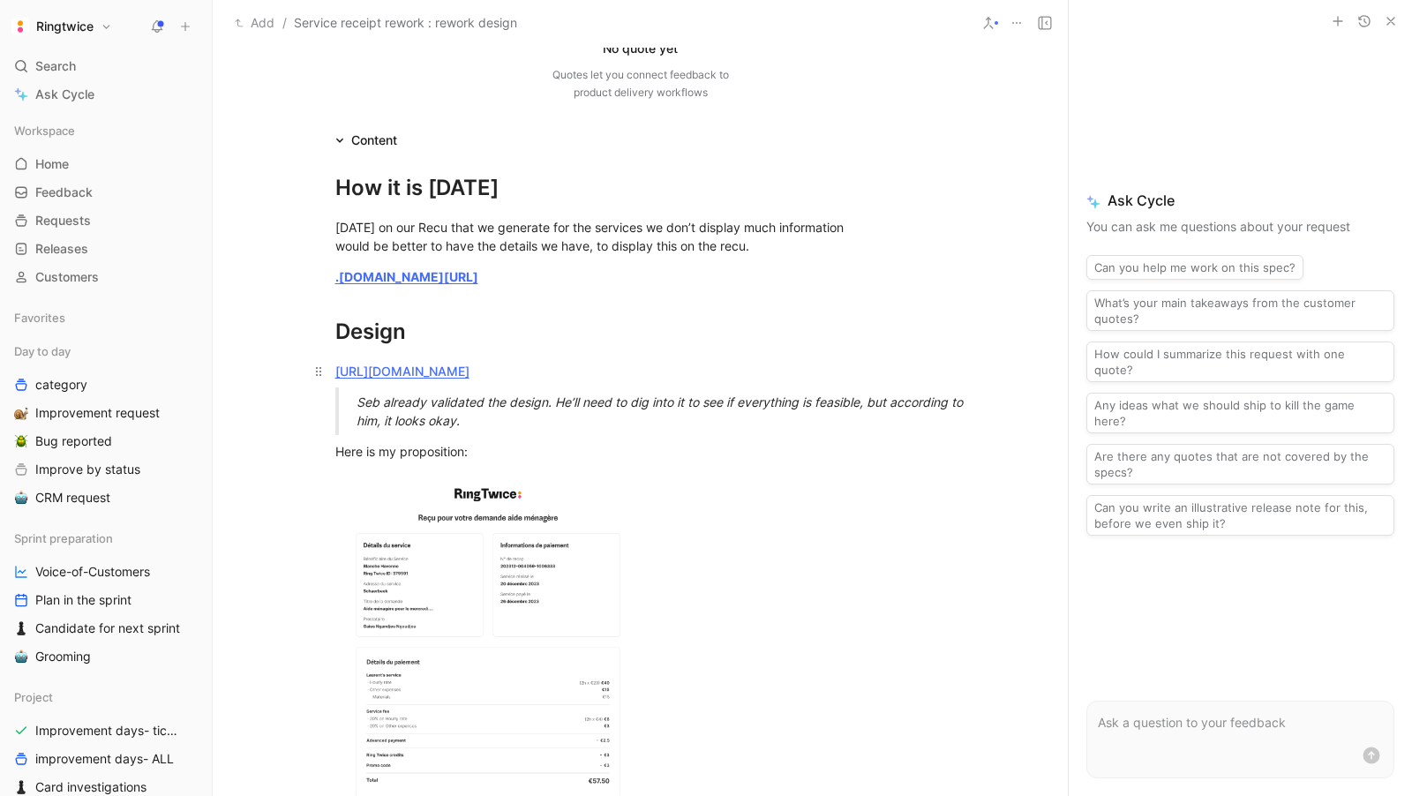
scroll to position [309, 0]
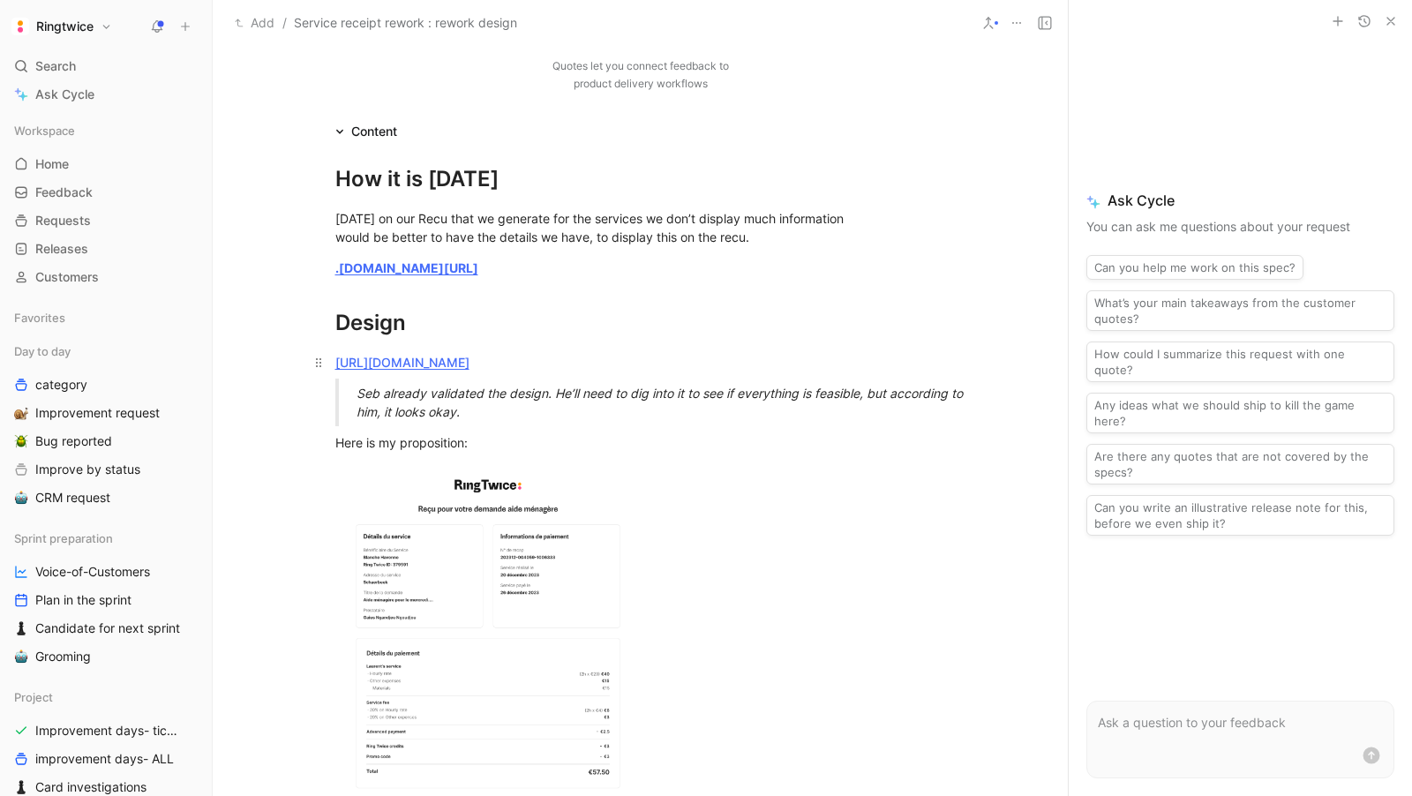
click at [446, 370] on link "[URL][DOMAIN_NAME]" at bounding box center [402, 362] width 134 height 15
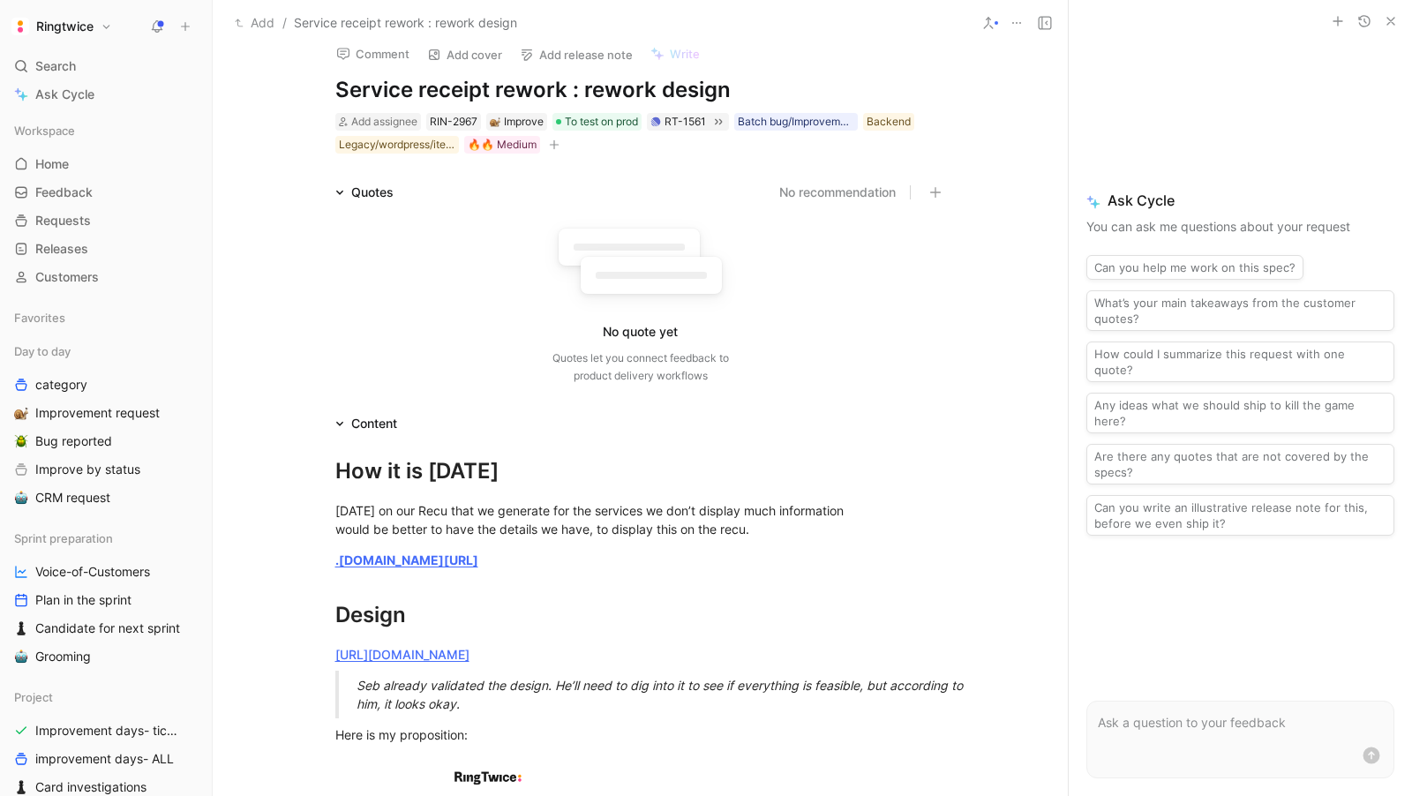
scroll to position [0, 0]
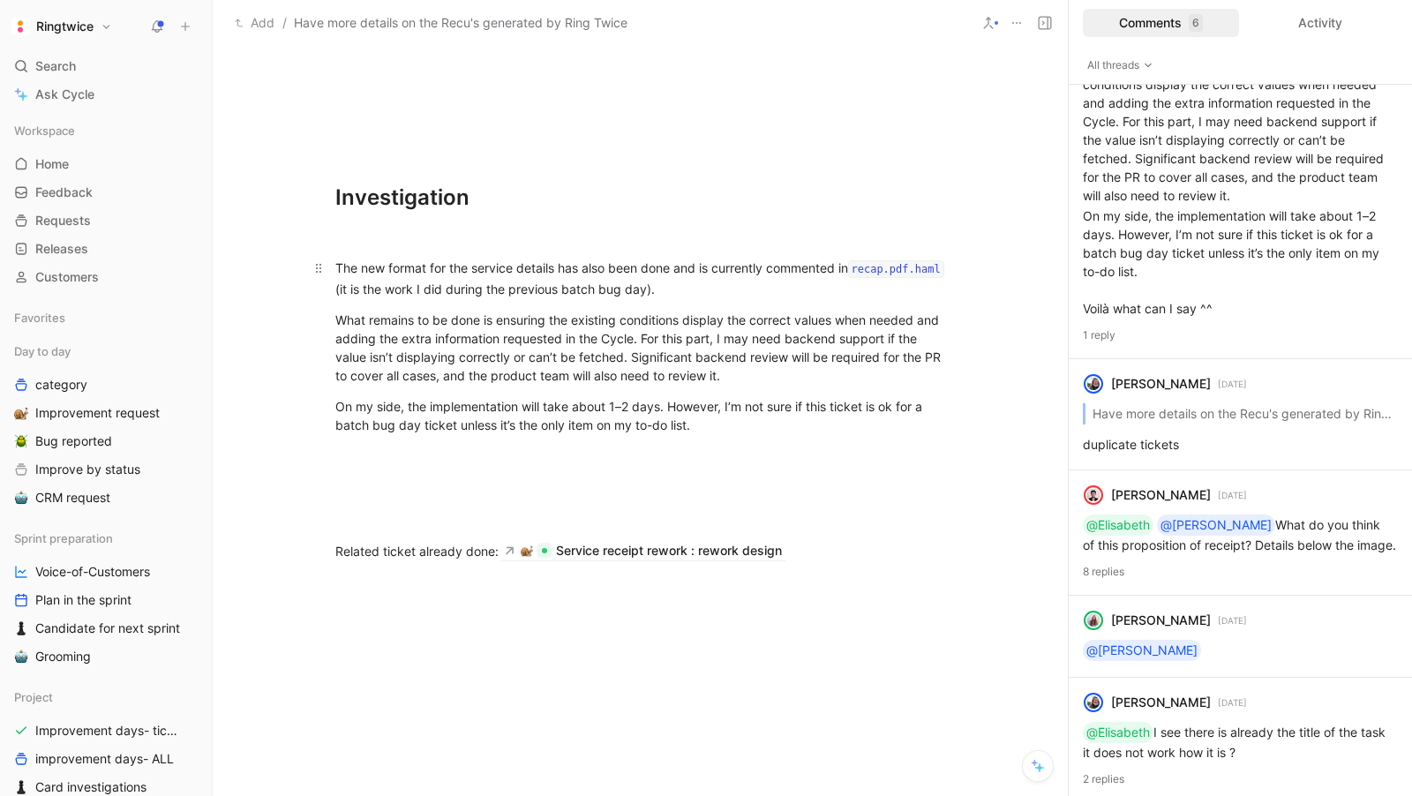
scroll to position [1938, 0]
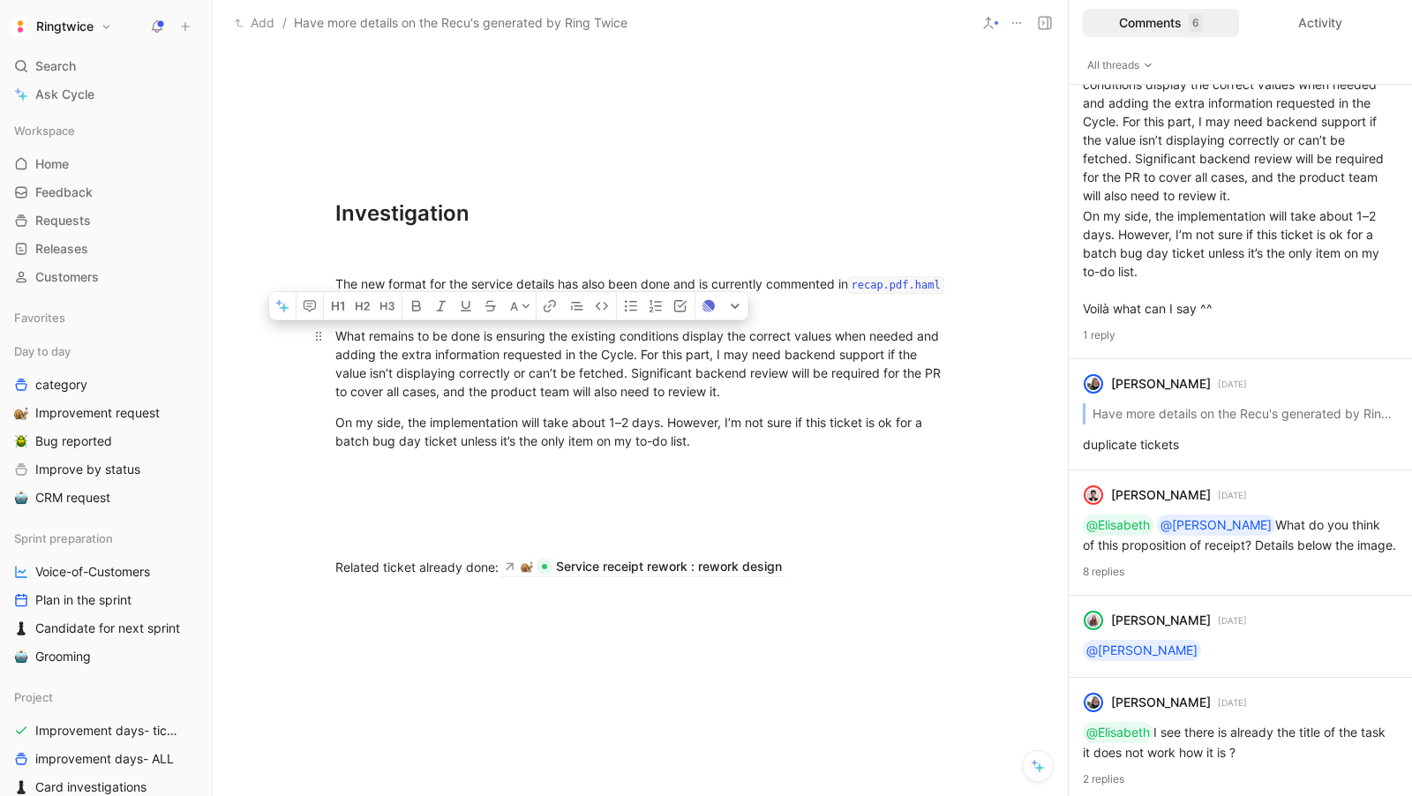
drag, startPoint x: 337, startPoint y: 327, endPoint x: 682, endPoint y: 362, distance: 346.8
click at [682, 362] on div "What remains to be done is ensuring the existing conditions display the correct…" at bounding box center [640, 364] width 611 height 74
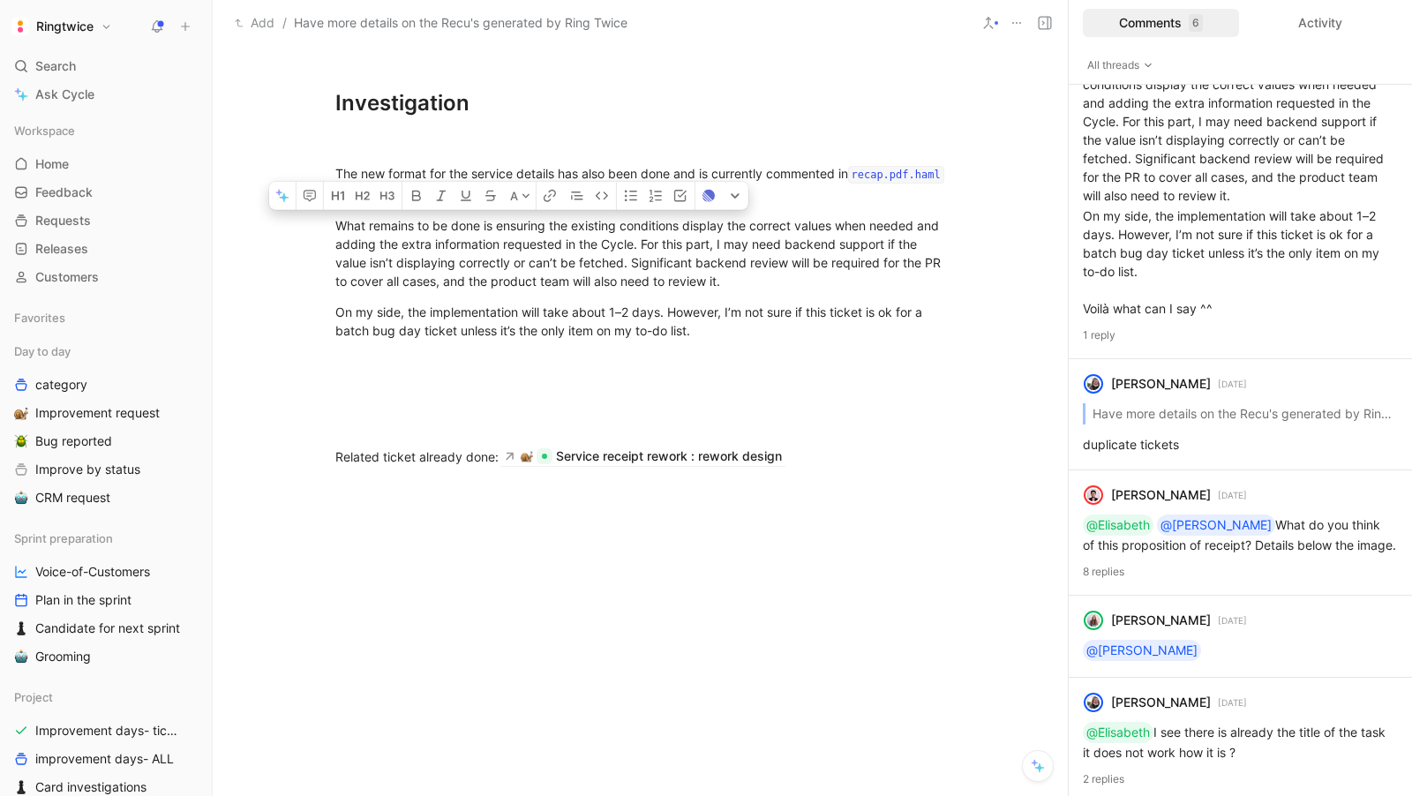
scroll to position [2030, 0]
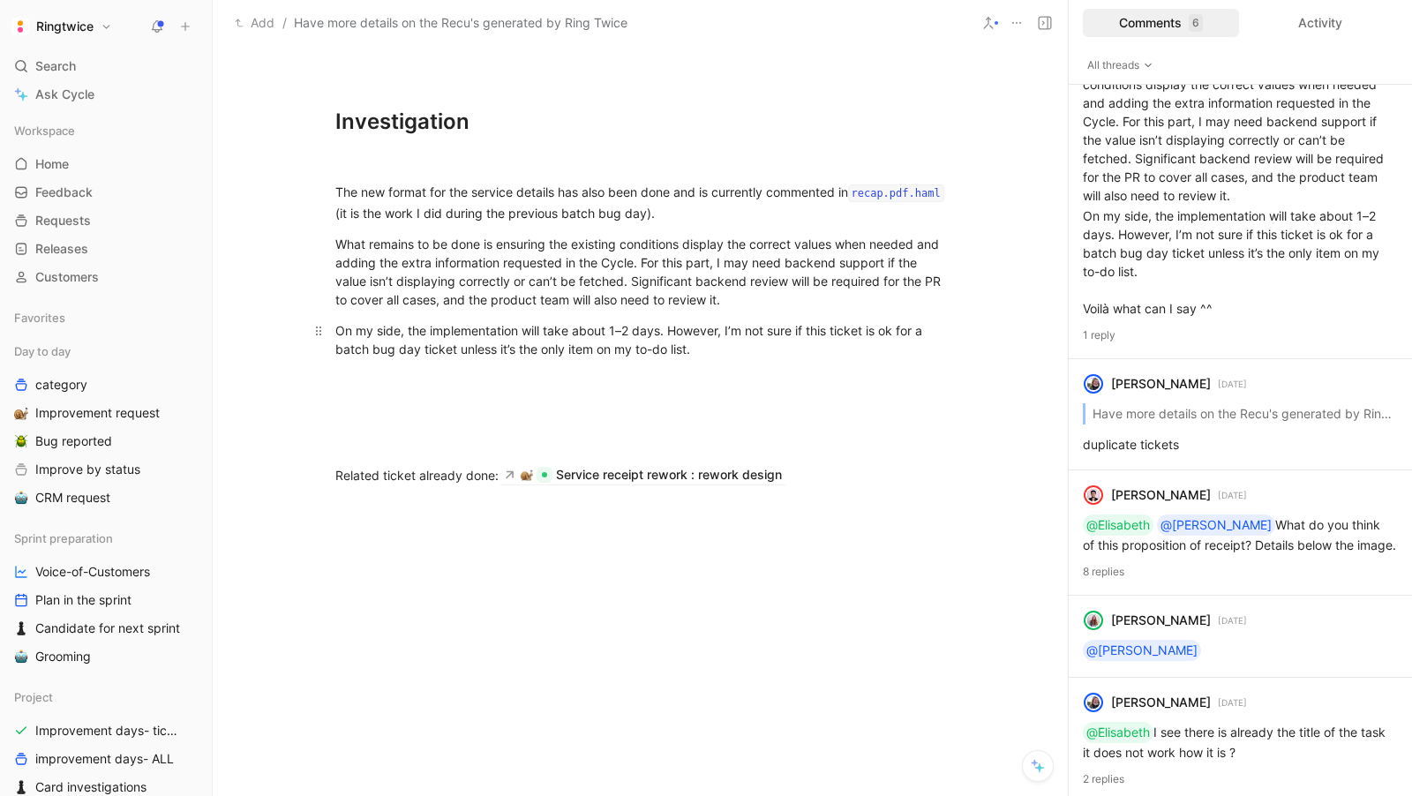
click at [549, 339] on div "On my side, the implementation will take about 1–2 days. However, I’m not sure …" at bounding box center [640, 339] width 611 height 37
click at [703, 340] on div "On my side, the implementation will take about 1–2 days. However, I’m not sure …" at bounding box center [640, 339] width 611 height 37
drag, startPoint x: 725, startPoint y: 351, endPoint x: 324, endPoint y: 253, distance: 412.5
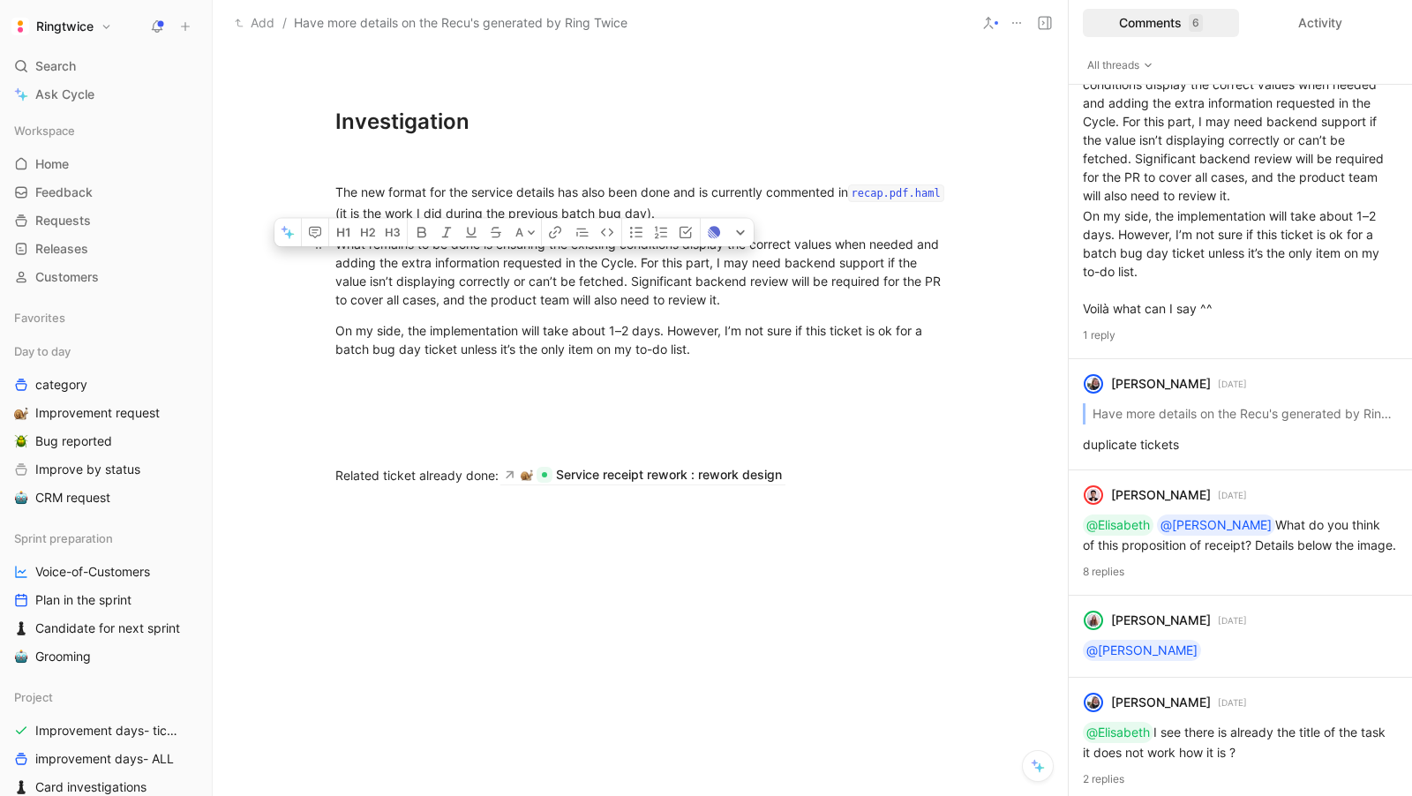
click at [365, 286] on div "What remains to be done is ensuring the existing conditions display the correct…" at bounding box center [640, 272] width 611 height 74
click at [336, 240] on div "What remains to be done is ensuring the existing conditions display the correct…" at bounding box center [640, 272] width 611 height 74
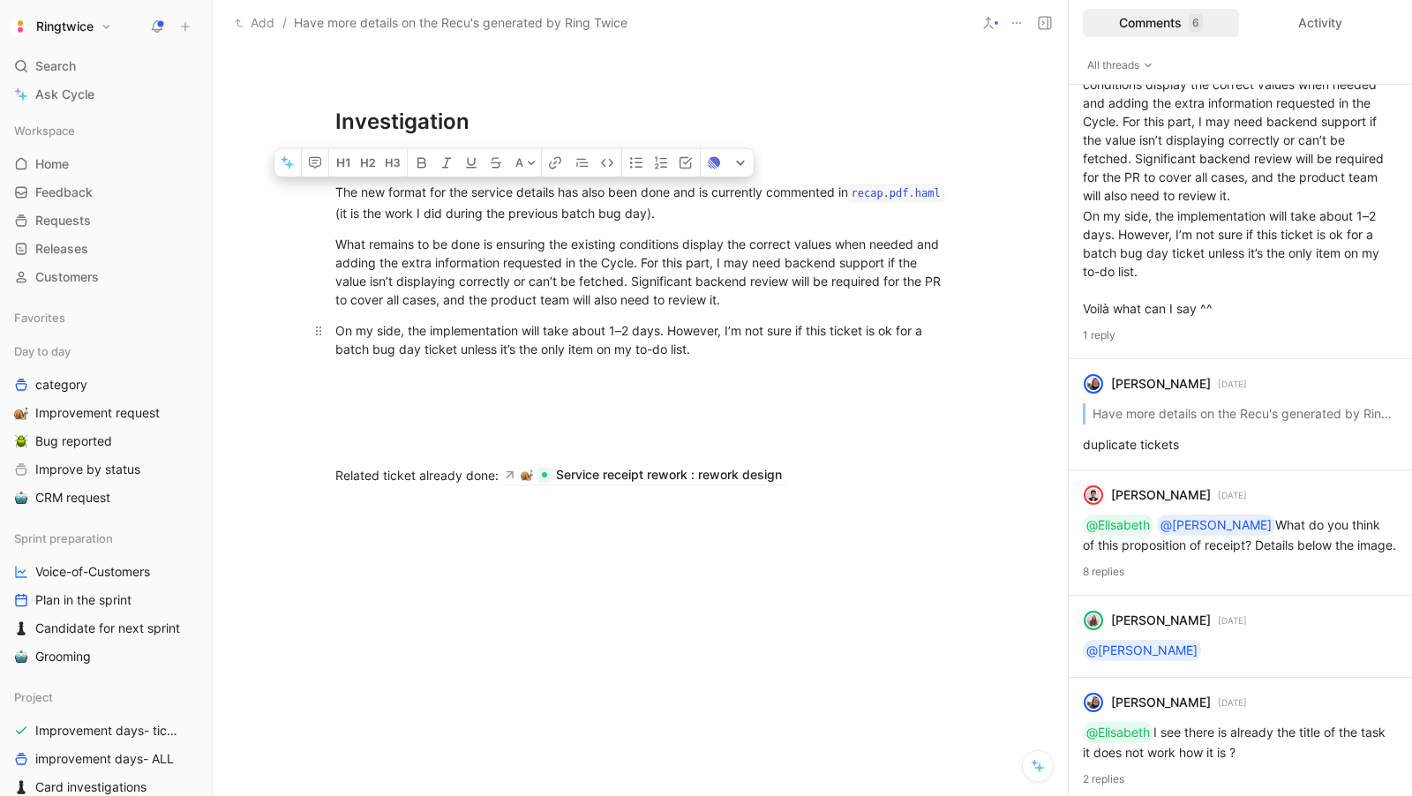
drag, startPoint x: 333, startPoint y: 185, endPoint x: 720, endPoint y: 346, distance: 419.5
copy div "The new format for the service details has also been done and is currently comm…"
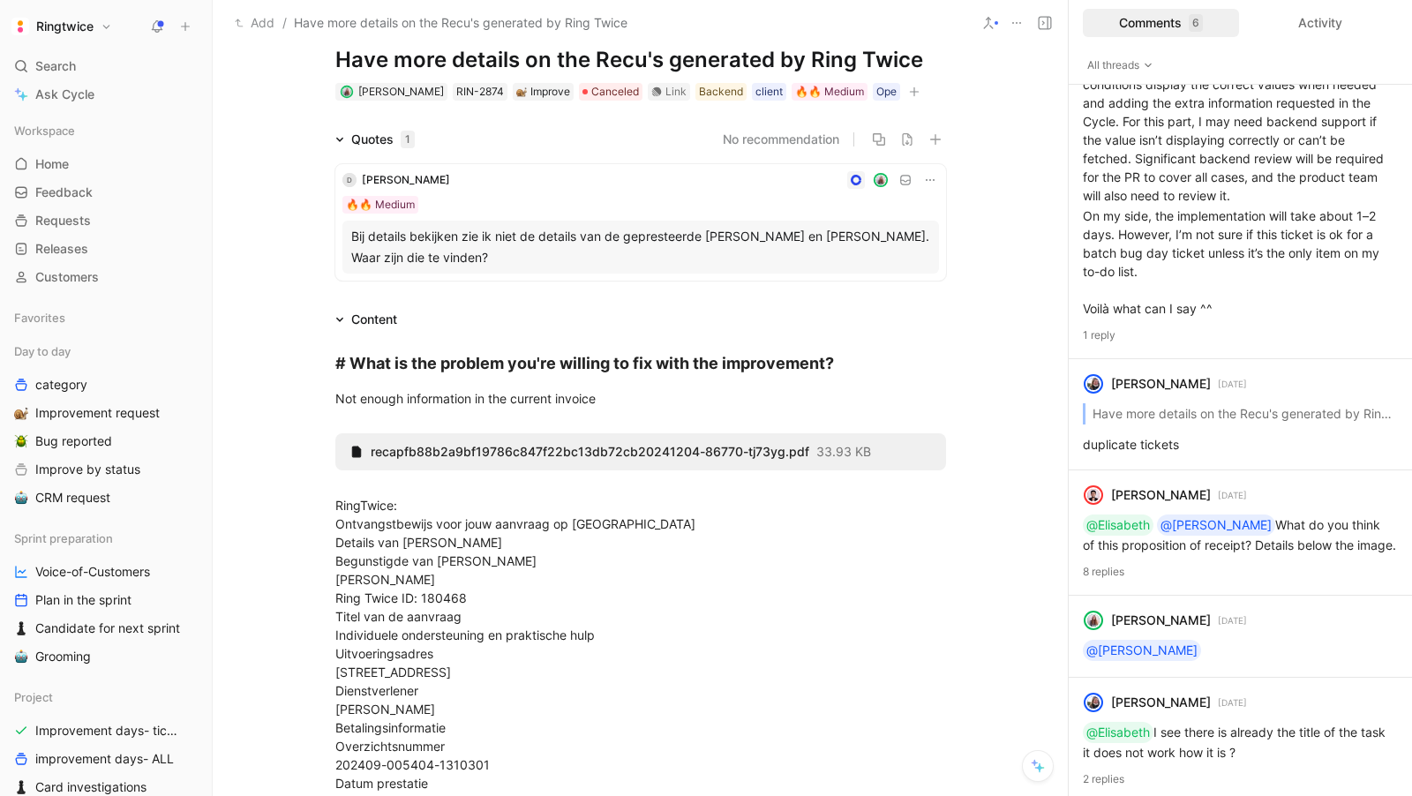
scroll to position [0, 0]
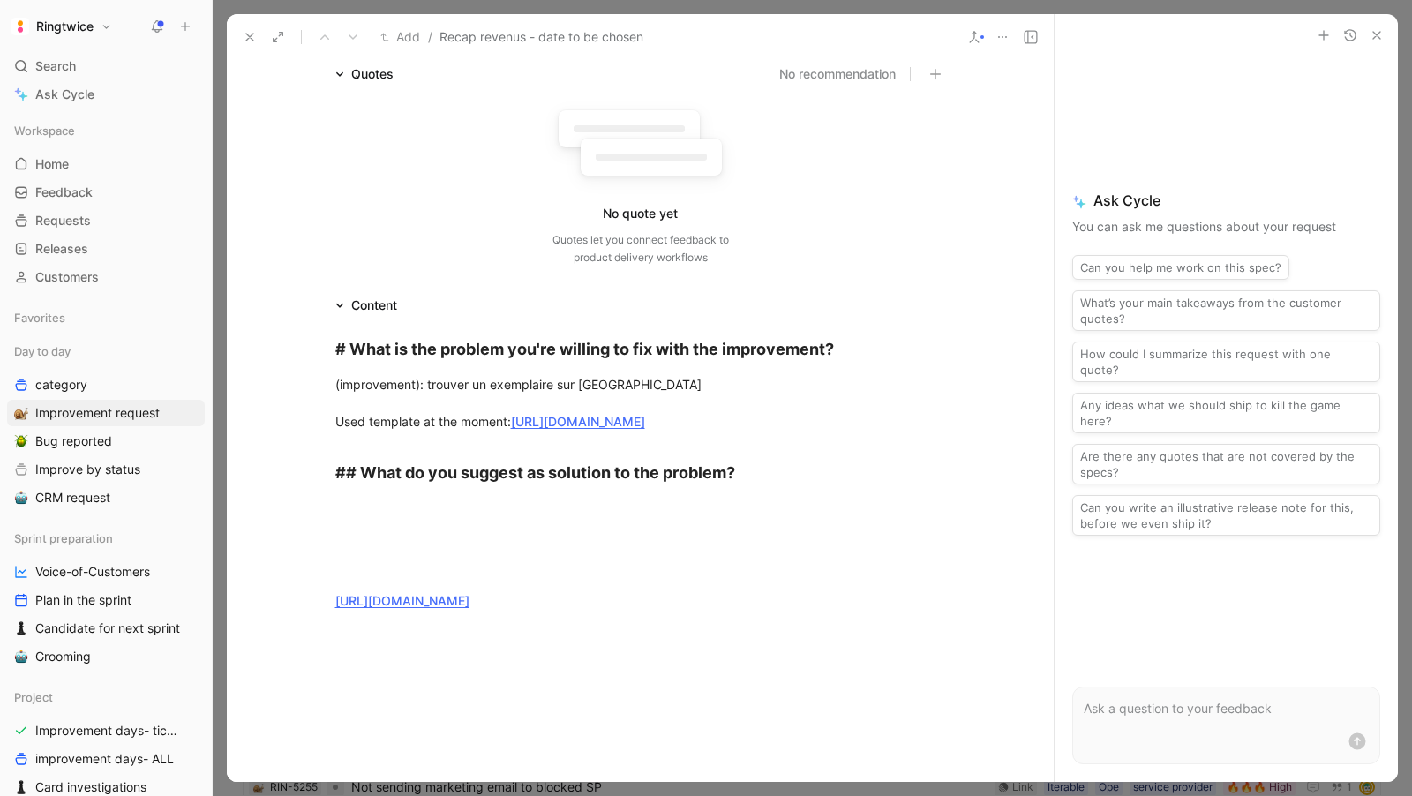
scroll to position [145, 0]
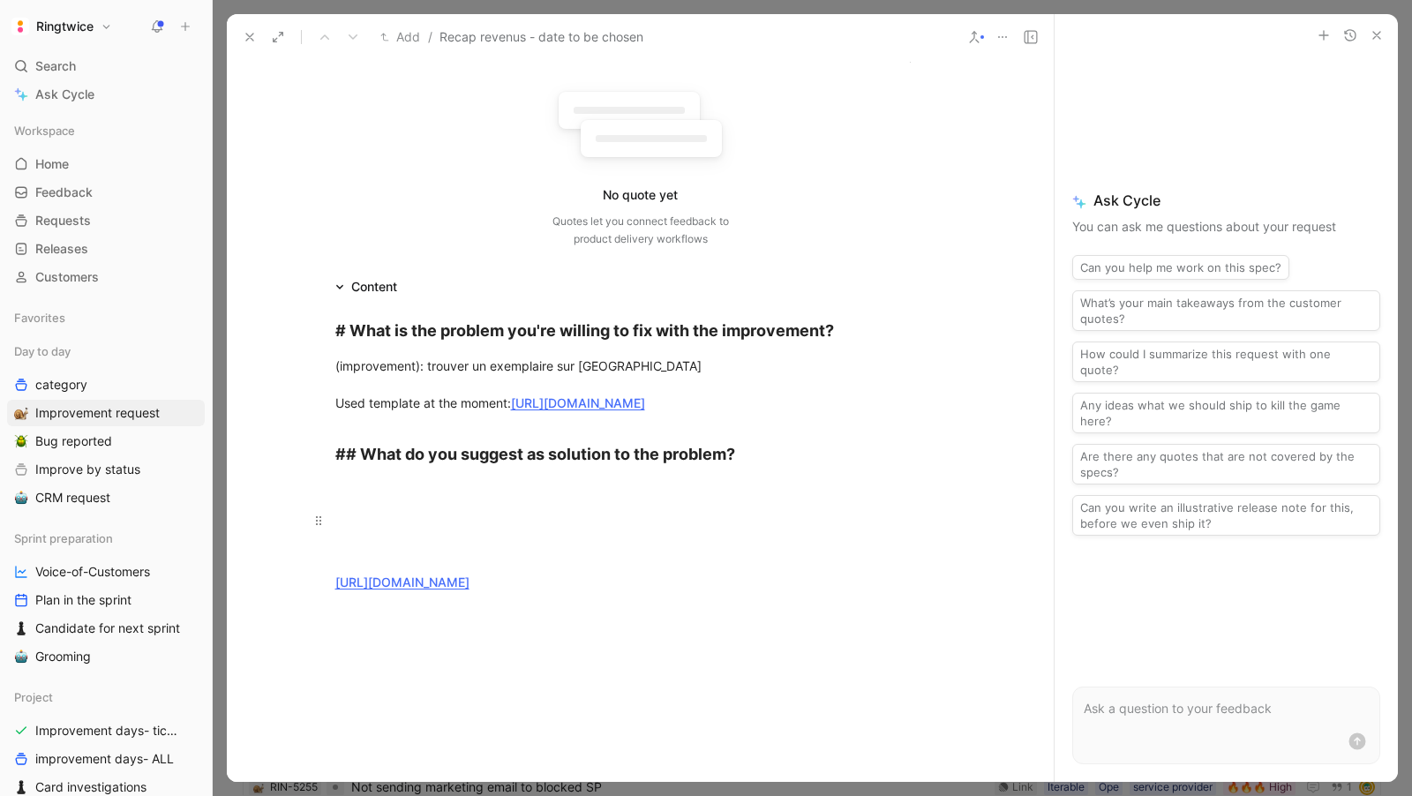
click at [482, 535] on p at bounding box center [641, 520] width 678 height 29
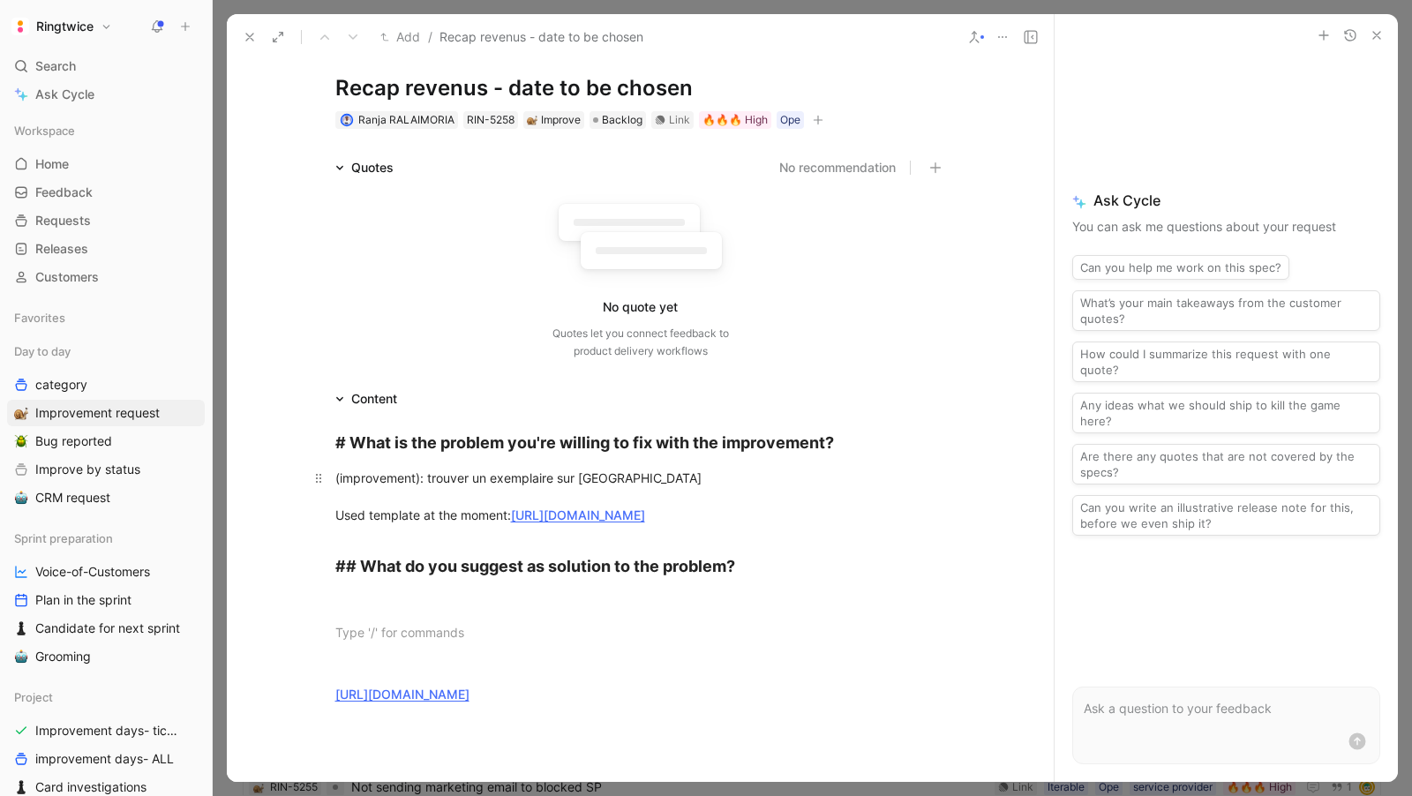
scroll to position [49, 0]
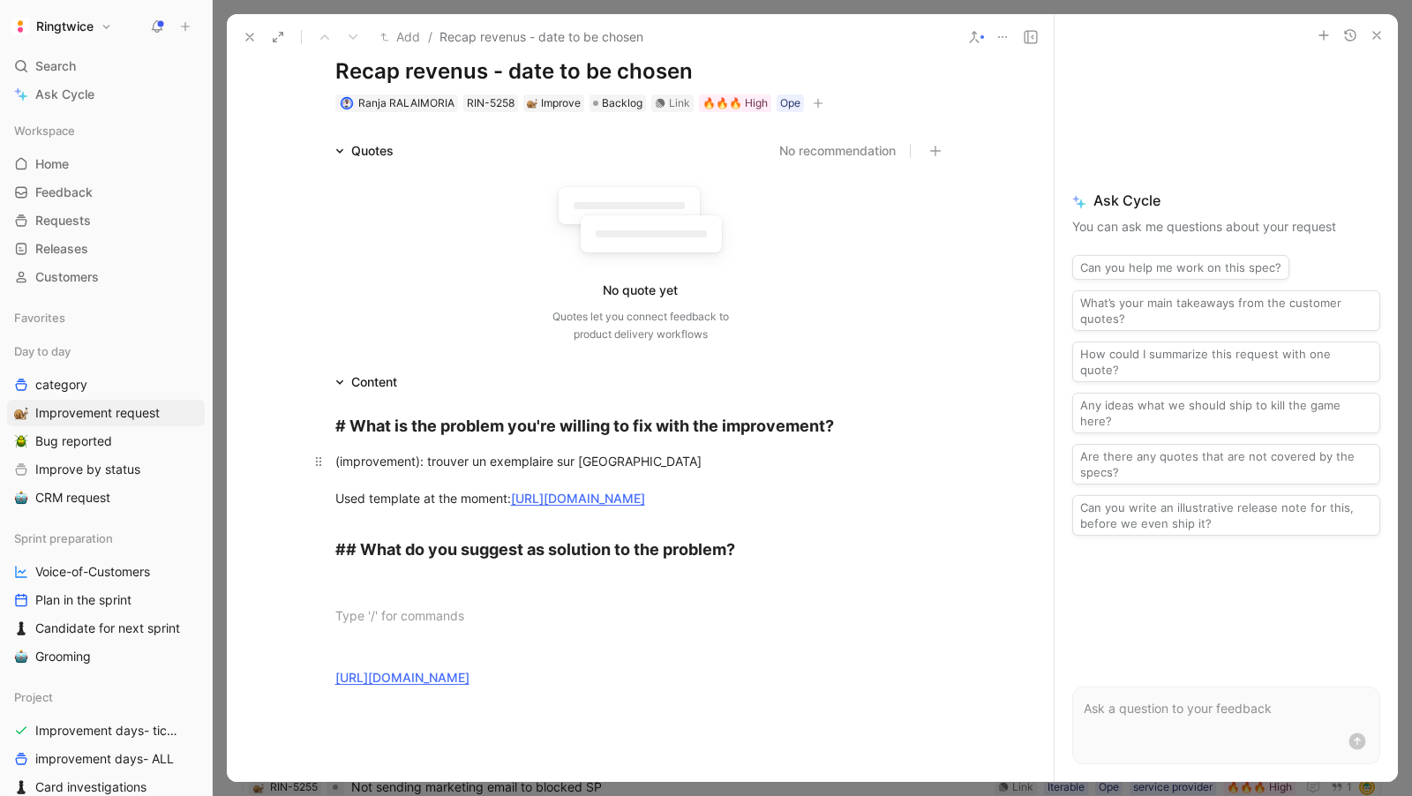
click at [413, 460] on span "(improvement): trouver un exemplaire sur Frizbiz" at bounding box center [518, 461] width 366 height 15
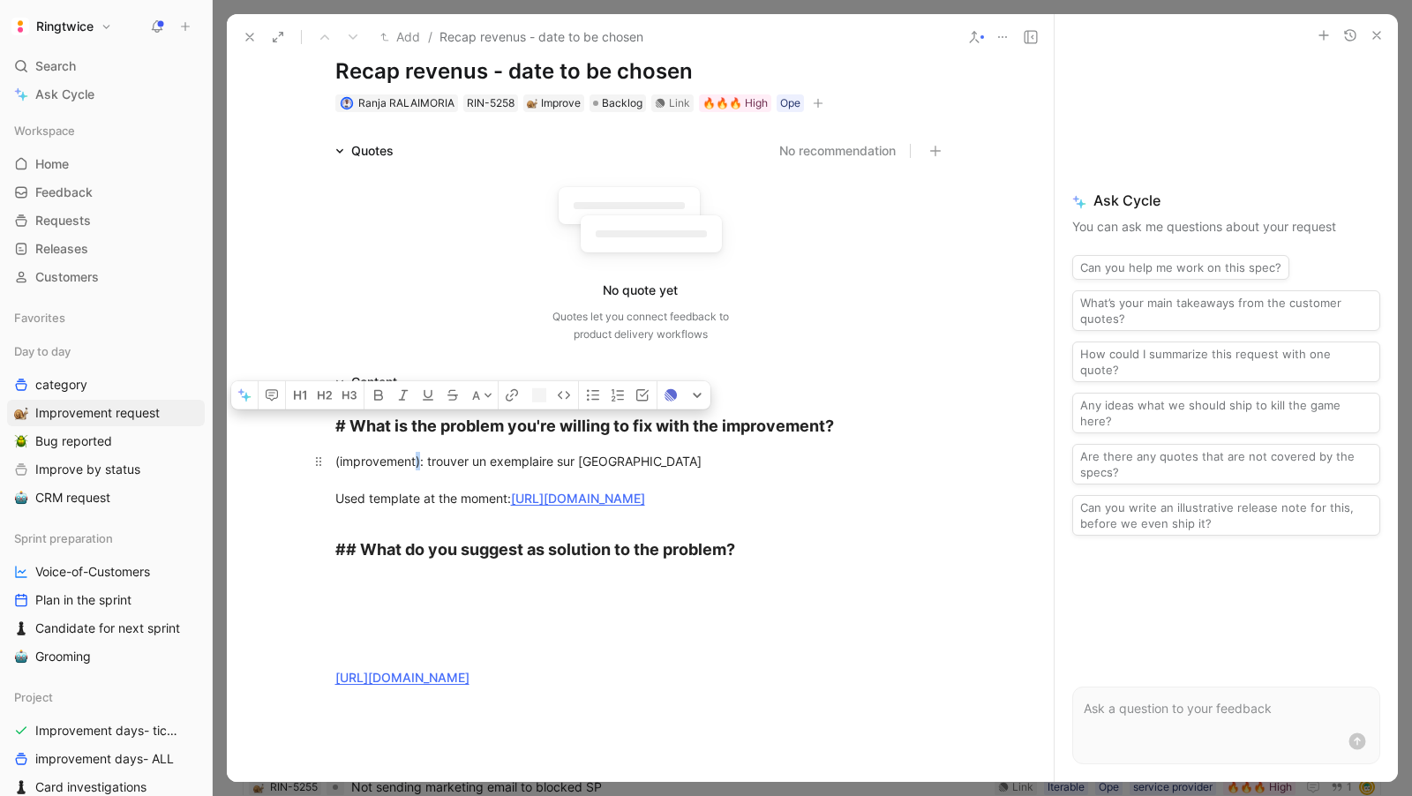
click at [413, 460] on span "(improvement): trouver un exemplaire sur Frizbiz" at bounding box center [518, 461] width 366 height 15
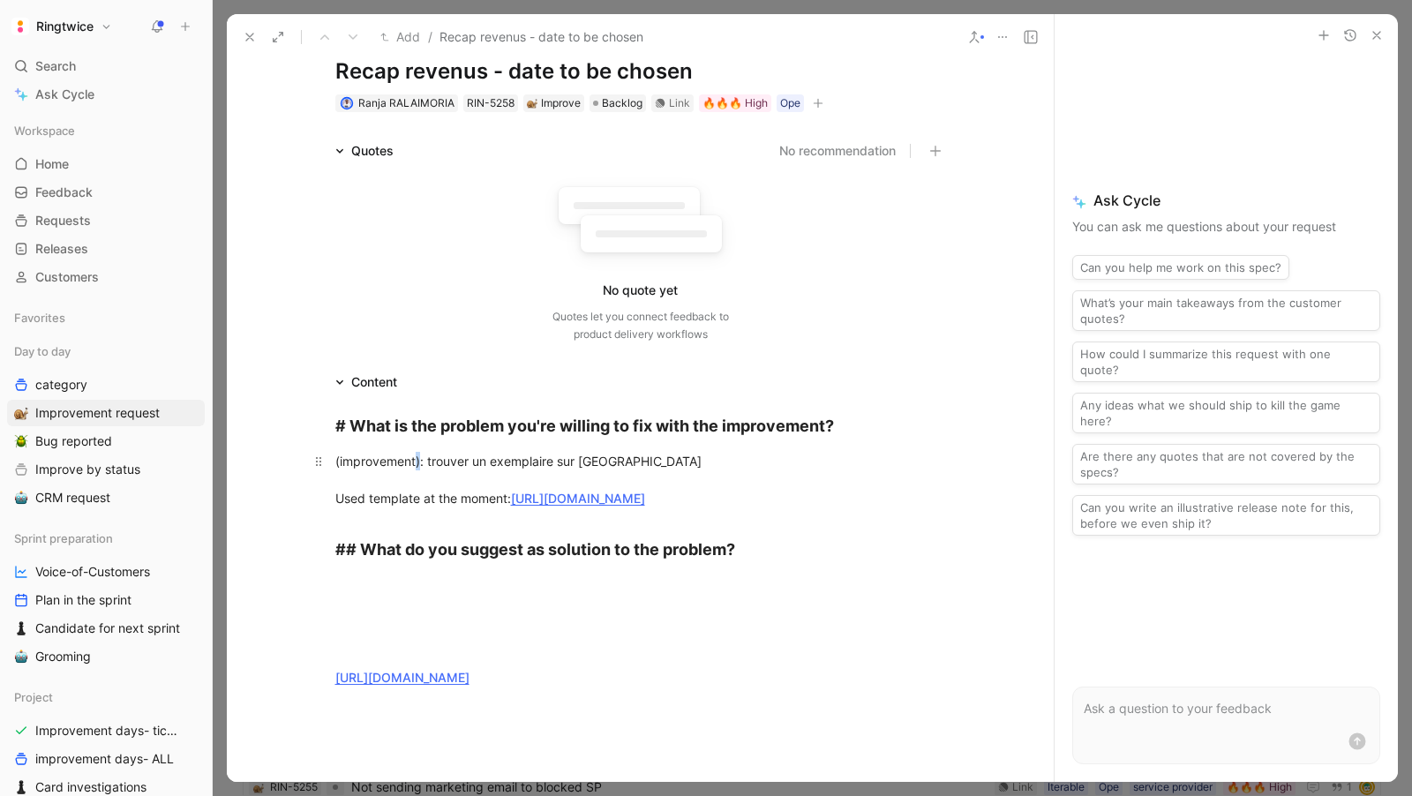
click at [414, 479] on div "(improvement): trouver un exemplaire sur Frizbiz Used template at the moment: h…" at bounding box center [640, 480] width 611 height 56
click at [337, 463] on span "(improvement): trouver un exemplaire sur Frizbiz" at bounding box center [518, 461] width 366 height 15
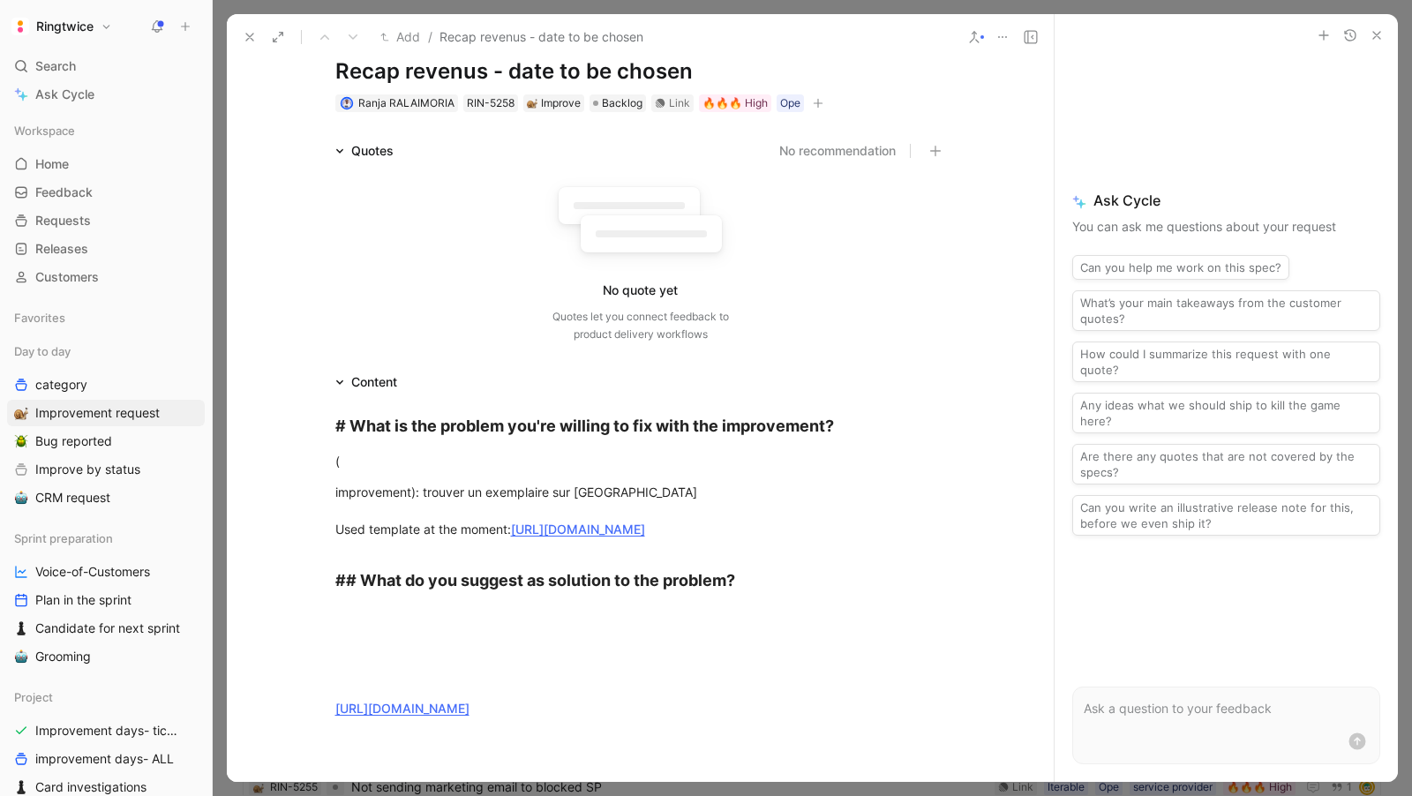
click at [545, 68] on h1 "Recap revenus - date to be chosen" at bounding box center [640, 71] width 611 height 28
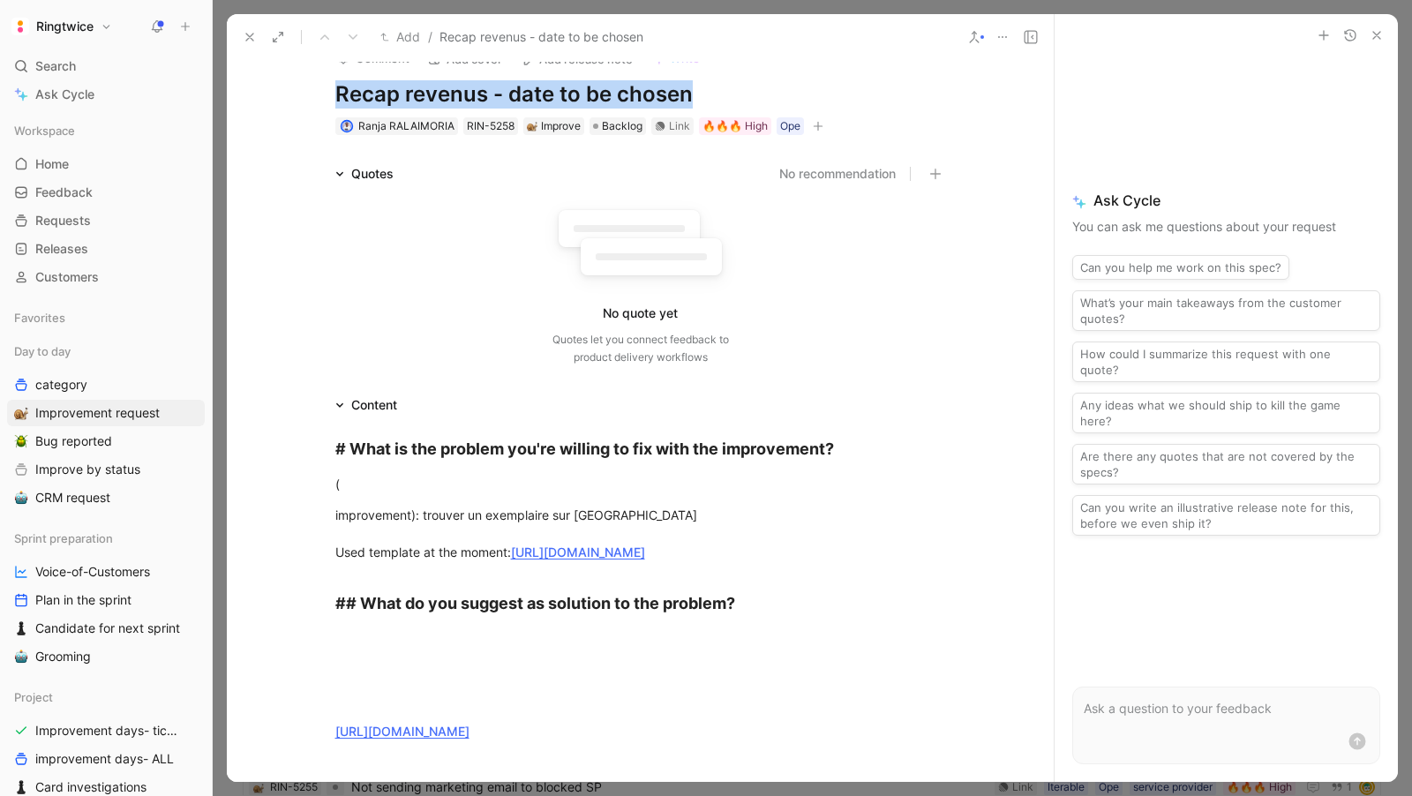
scroll to position [21, 0]
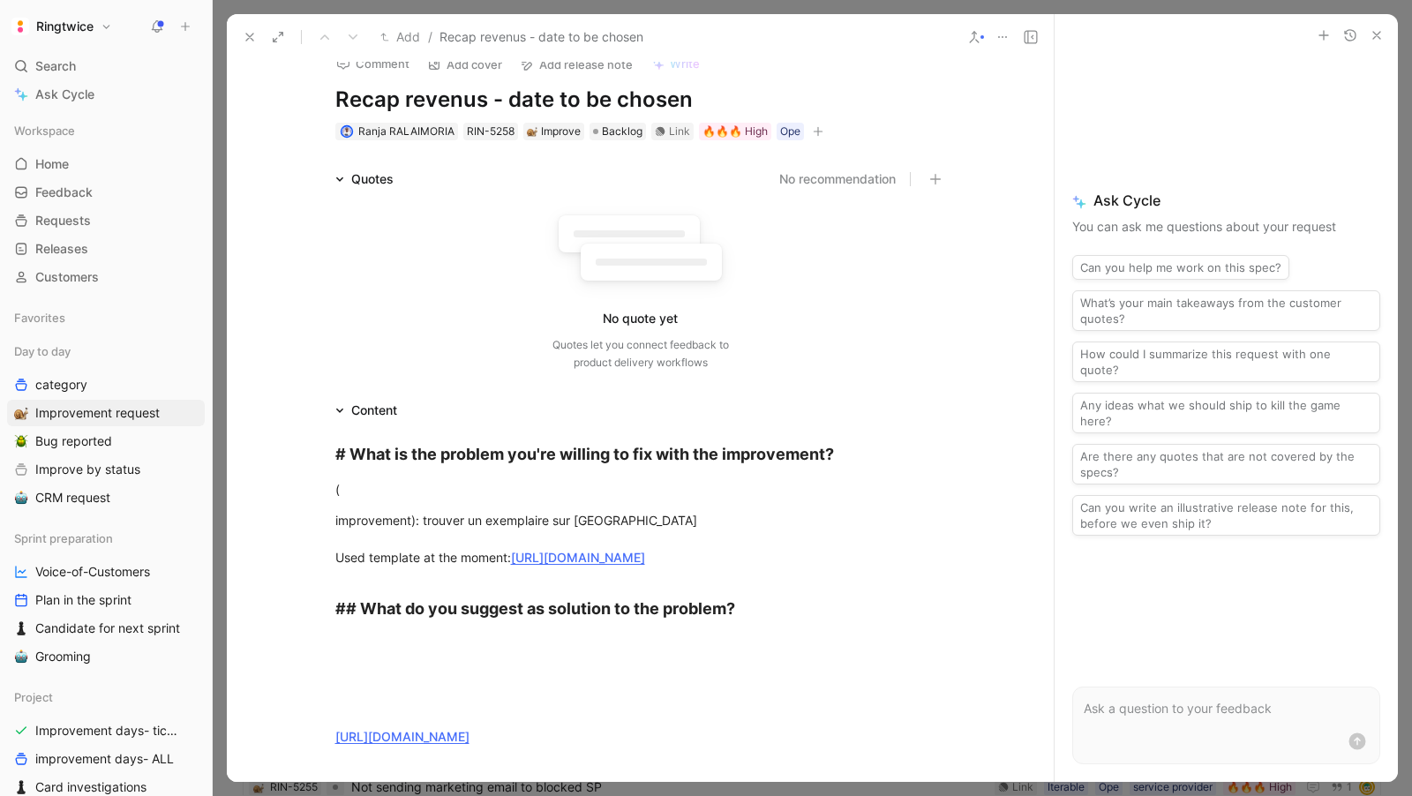
click at [532, 93] on h1 "Recap revenus - date to be chosen" at bounding box center [640, 100] width 611 height 28
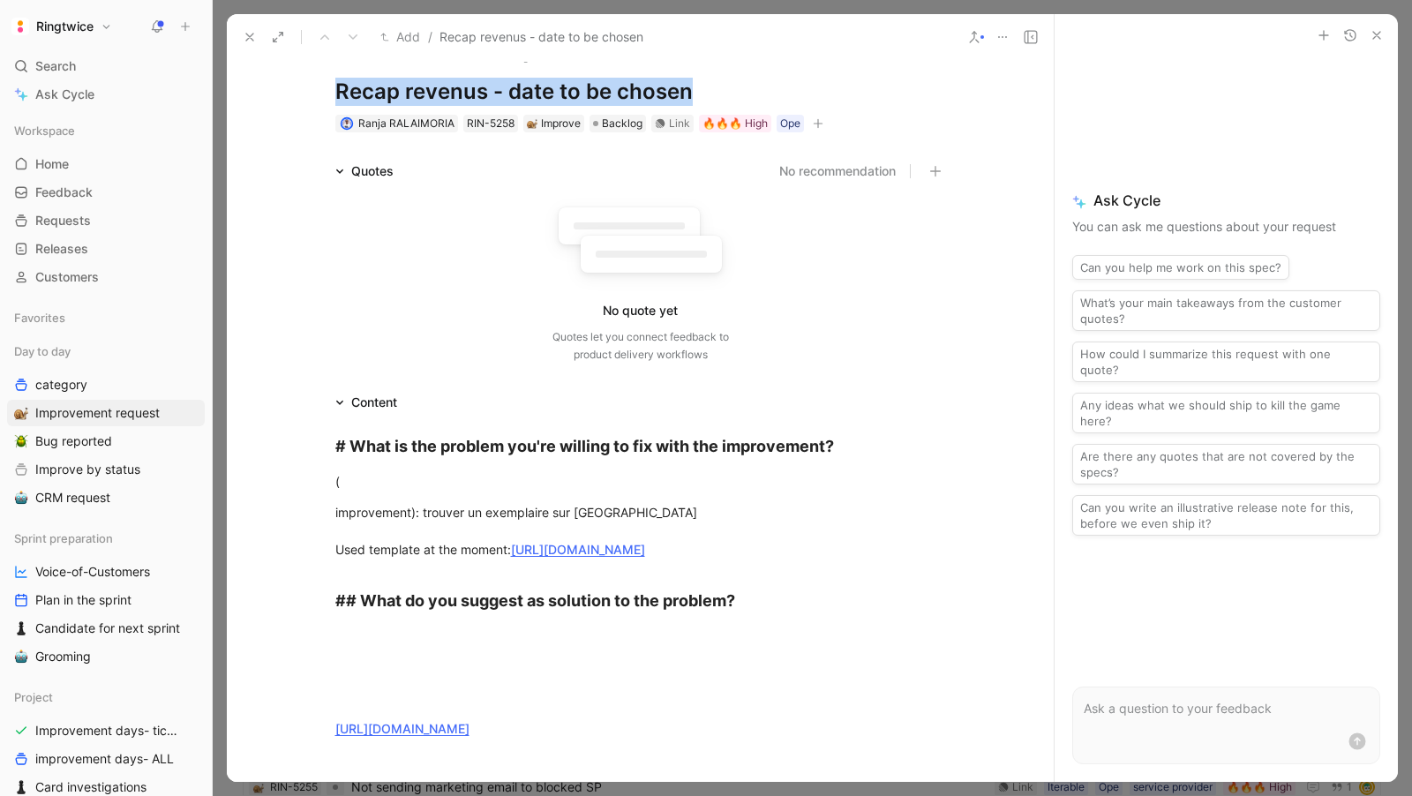
scroll to position [0, 0]
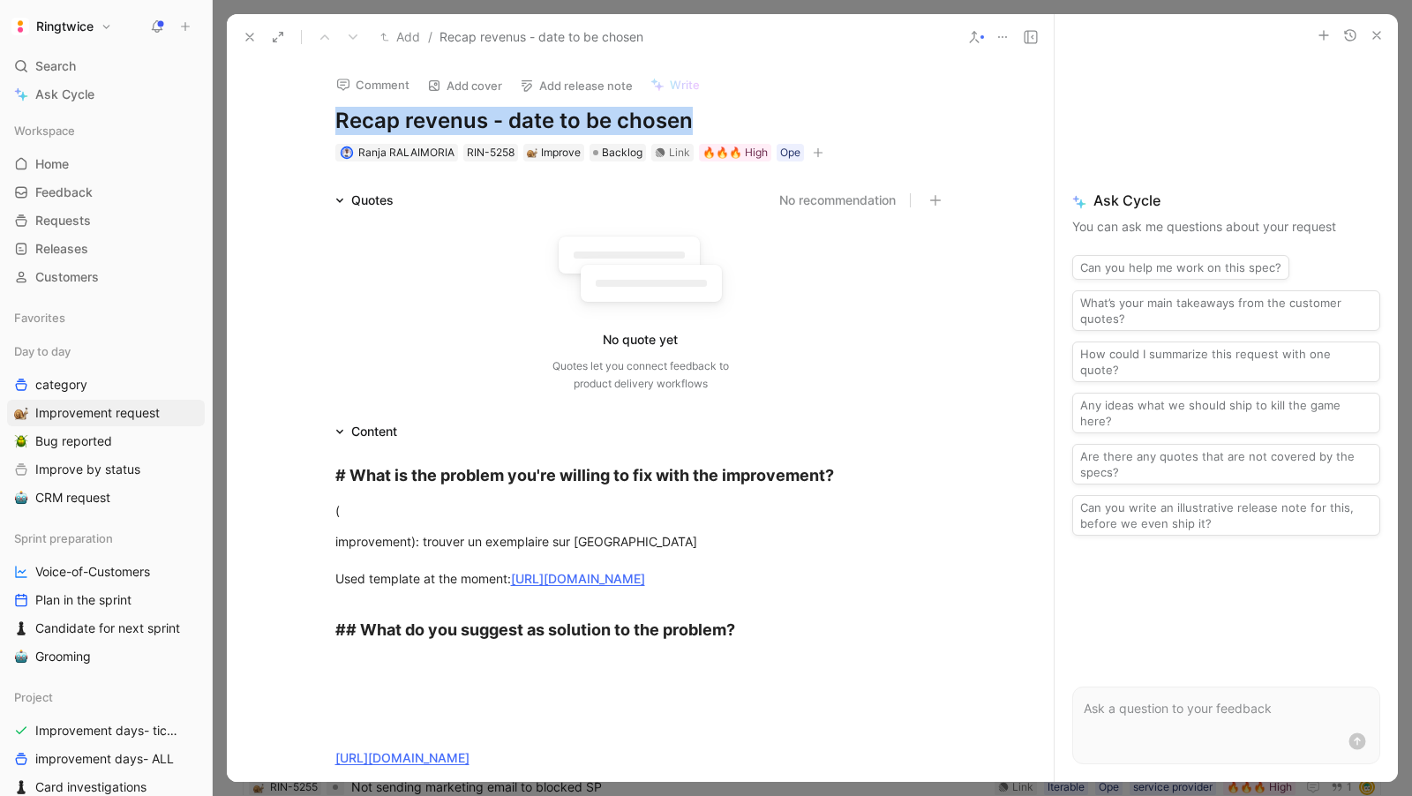
click at [500, 117] on h1 "Recap revenus - date to be chosen" at bounding box center [640, 121] width 611 height 28
drag, startPoint x: 698, startPoint y: 119, endPoint x: 507, endPoint y: 119, distance: 191.5
click at [507, 119] on h1 "Recap revenus - date to be chosen" at bounding box center [640, 121] width 611 height 28
copy h1 "date to be chosen"
click at [634, 117] on h1 "Recap revenus - date to be chosen" at bounding box center [640, 121] width 611 height 28
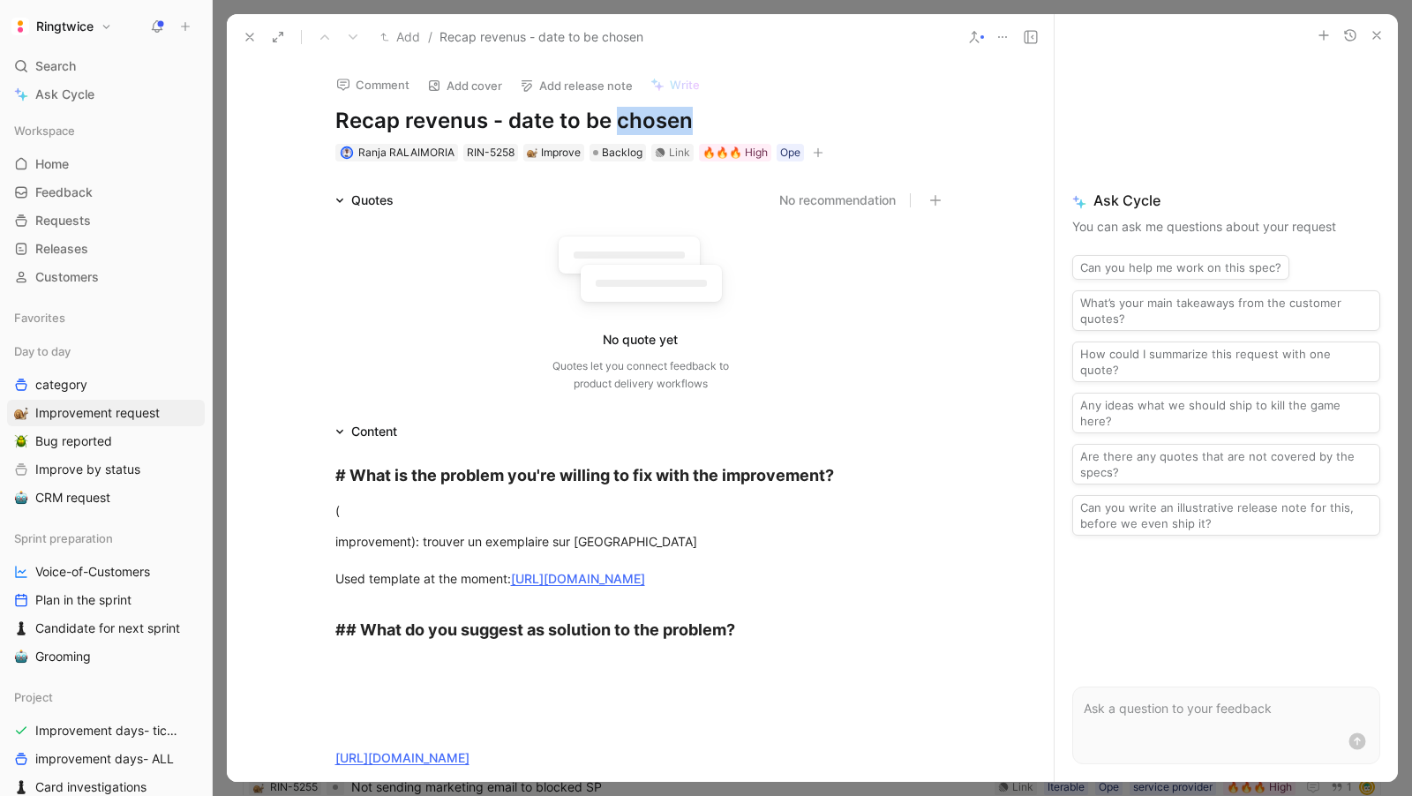
click at [634, 117] on h1 "Recap revenus - date to be chosen" at bounding box center [640, 121] width 611 height 28
drag, startPoint x: 507, startPoint y: 119, endPoint x: 695, endPoint y: 144, distance: 189.6
click at [695, 144] on div "Comment Add cover Add release note Write Recap revenus - date to be chosen Ranj…" at bounding box center [641, 111] width 678 height 103
click at [560, 583] on link "https://docs.google.com/document/d/1IiHBNdxhS_Ta_MiLbQZpHjD8b-DLIMzkrDyWV499FIg…" at bounding box center [578, 578] width 134 height 15
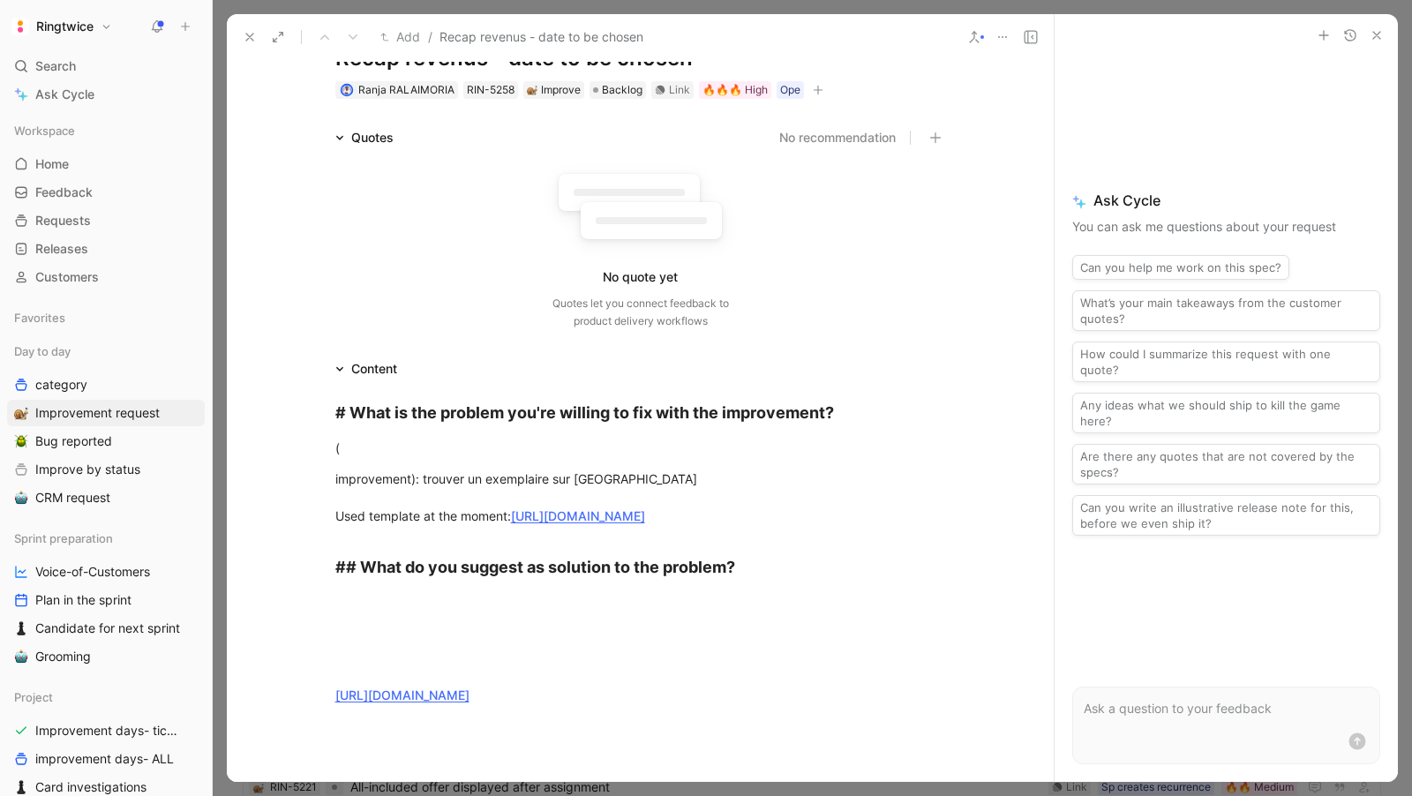
scroll to position [71, 0]
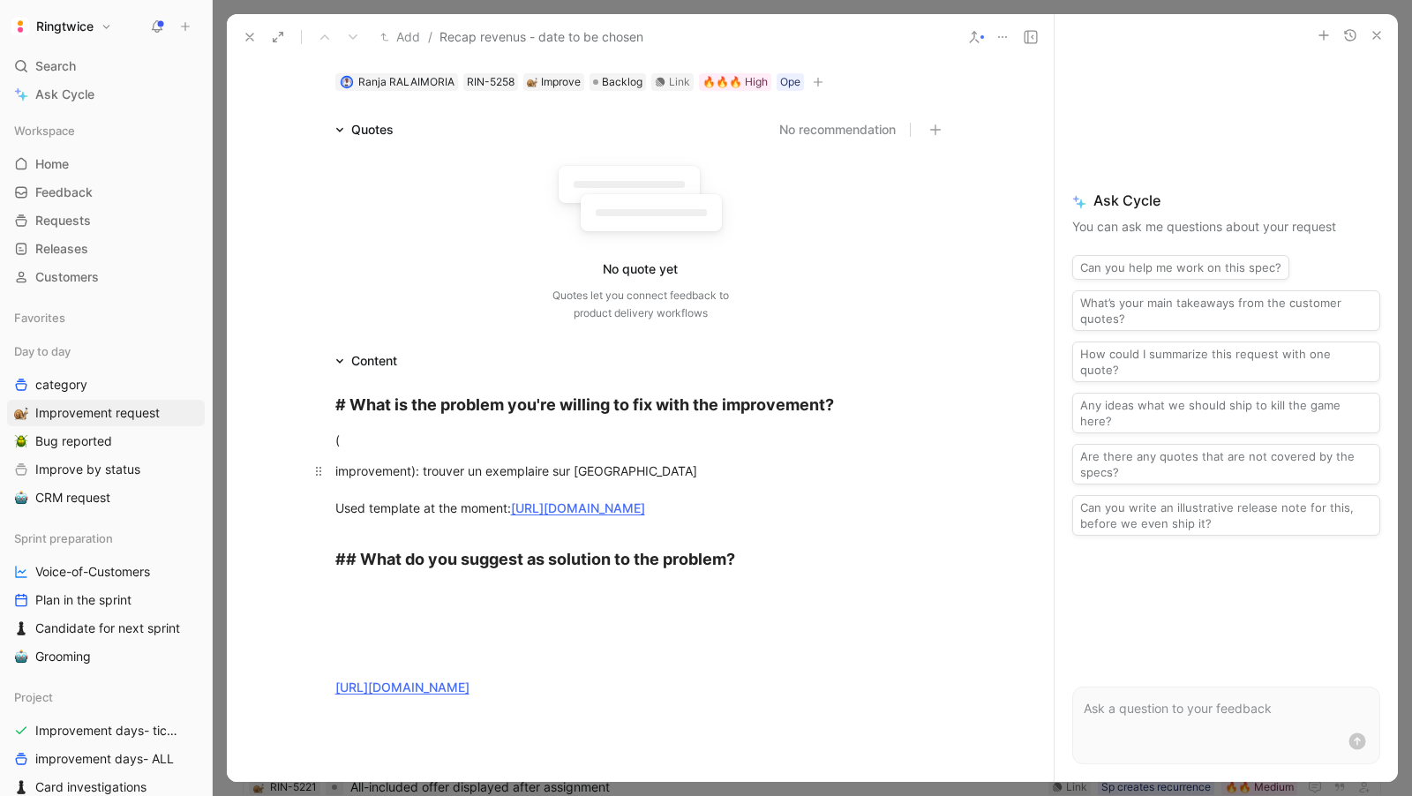
click at [576, 508] on link "https://docs.google.com/document/d/1IiHBNdxhS_Ta_MiLbQZpHjD8b-DLIMzkrDyWV499FIg…" at bounding box center [578, 507] width 134 height 15
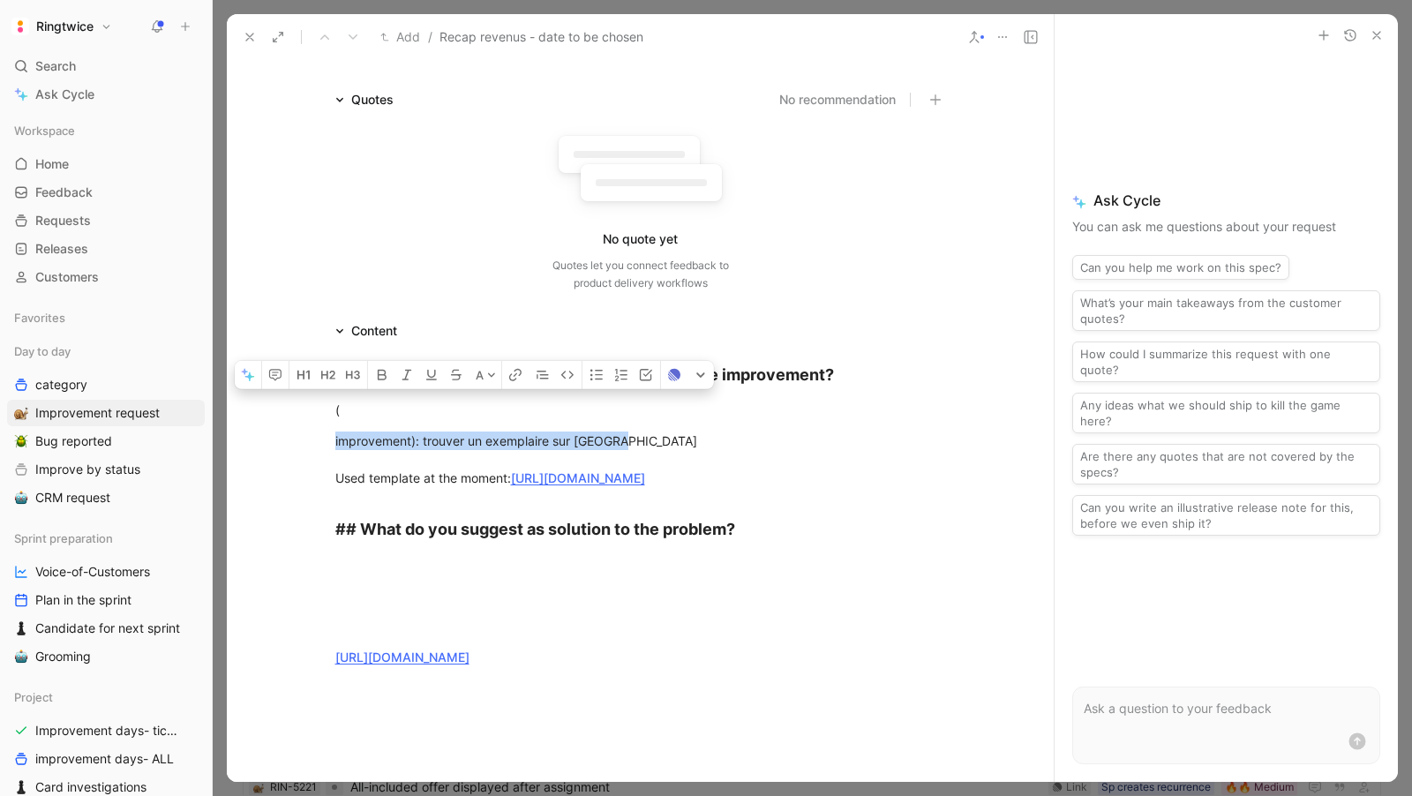
drag, startPoint x: 630, startPoint y: 438, endPoint x: 300, endPoint y: 438, distance: 330.1
click at [300, 438] on div "# What is the problem you're willing to fix with the improvement? ( improvement…" at bounding box center [640, 514] width 827 height 344
click at [280, 380] on icon "button" at bounding box center [275, 374] width 12 height 11
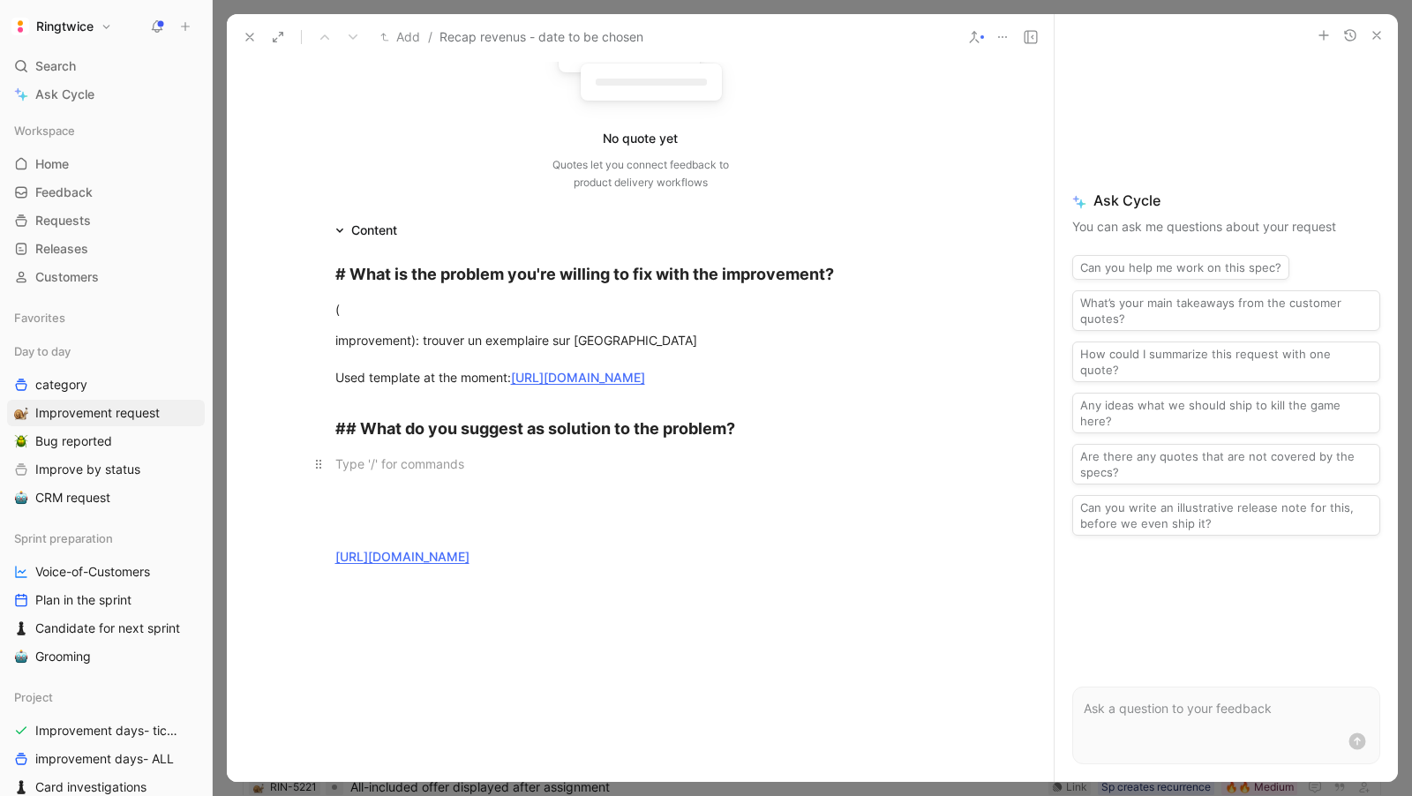
scroll to position [213, 0]
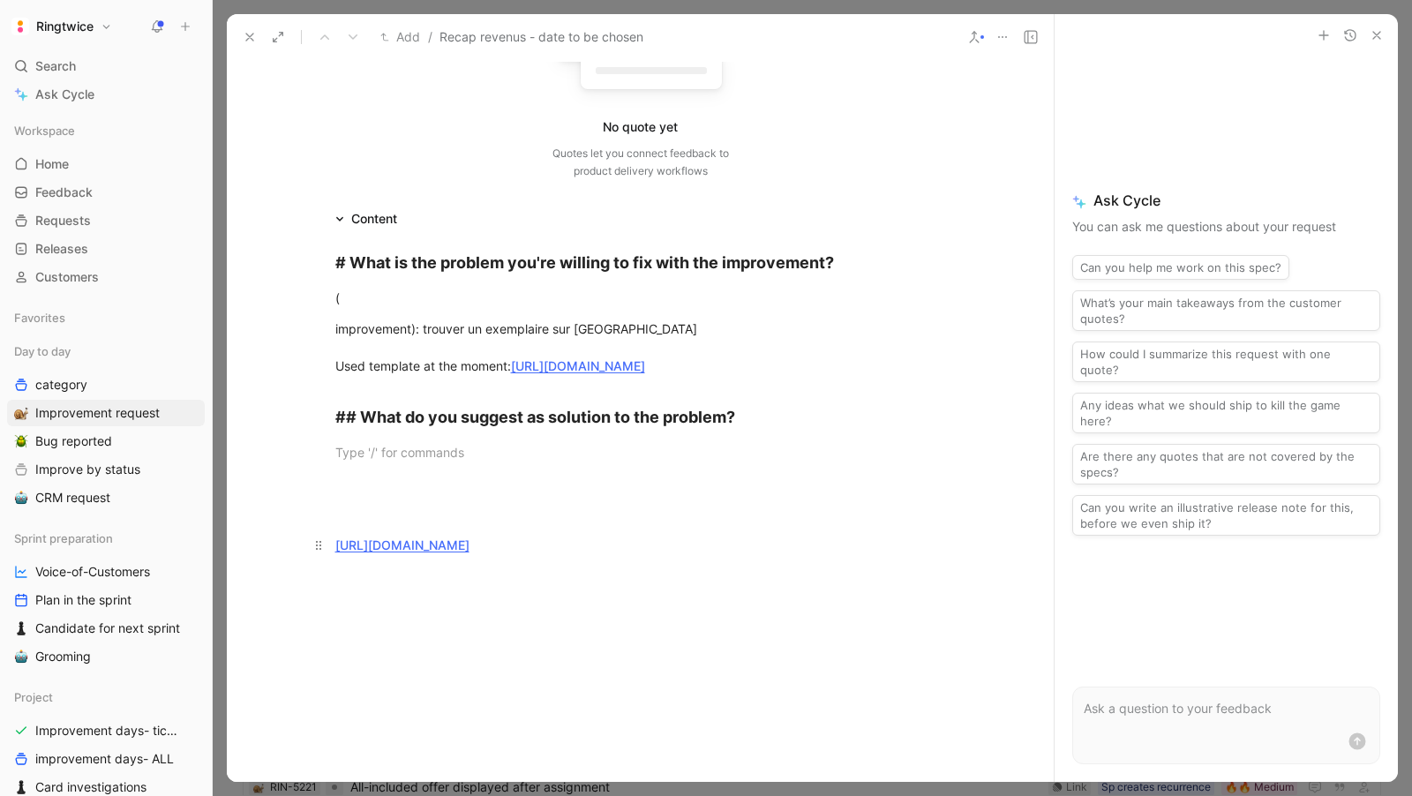
click at [454, 553] on link "https://ringtwice-metabase.herokuapp.com/question/1127-summary-sharing-economy-…" at bounding box center [402, 545] width 134 height 15
click at [420, 293] on div "(" at bounding box center [640, 298] width 611 height 19
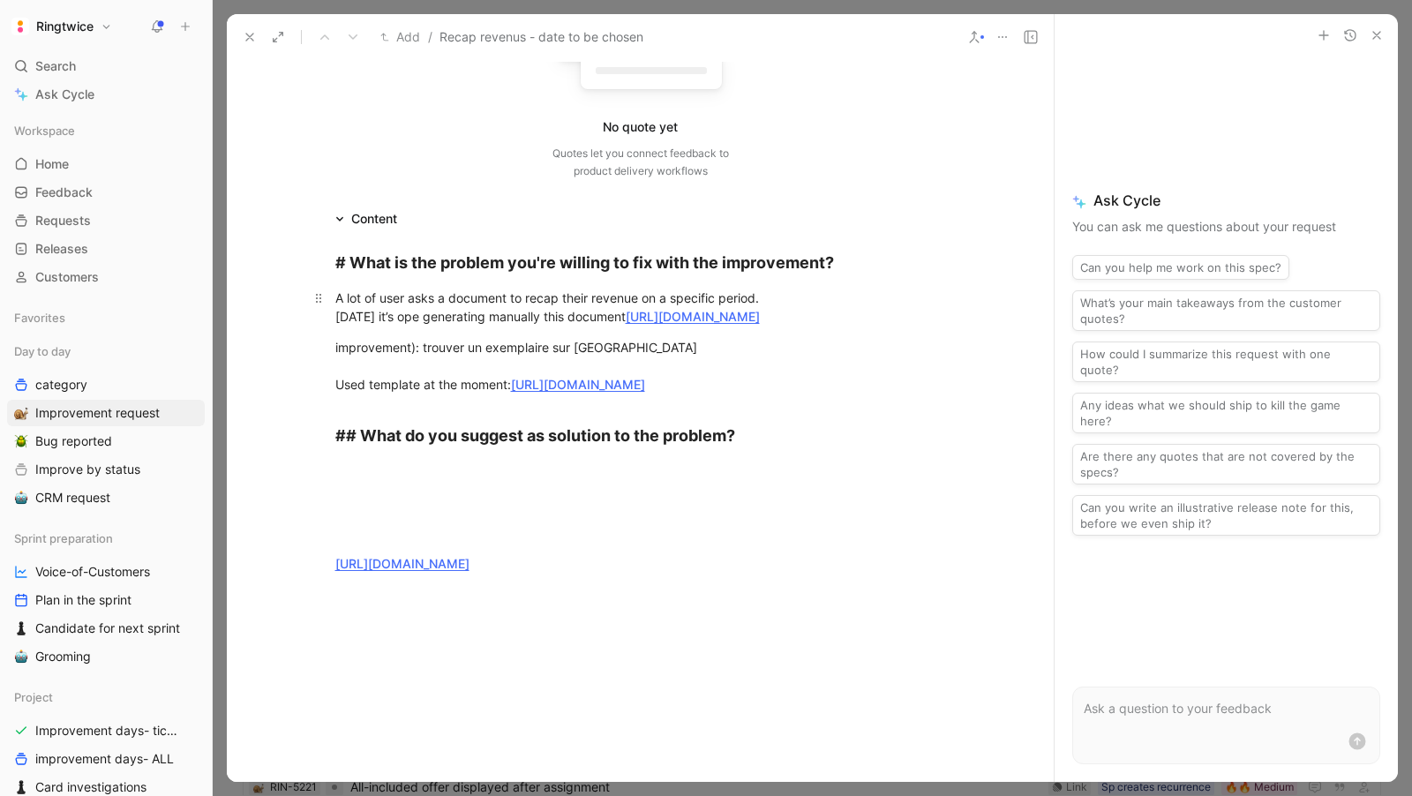
click at [618, 317] on span "Today it’s ope generating manually this document" at bounding box center [480, 316] width 290 height 15
click at [625, 317] on span "Today it’s ope generating manually this document" at bounding box center [480, 316] width 290 height 15
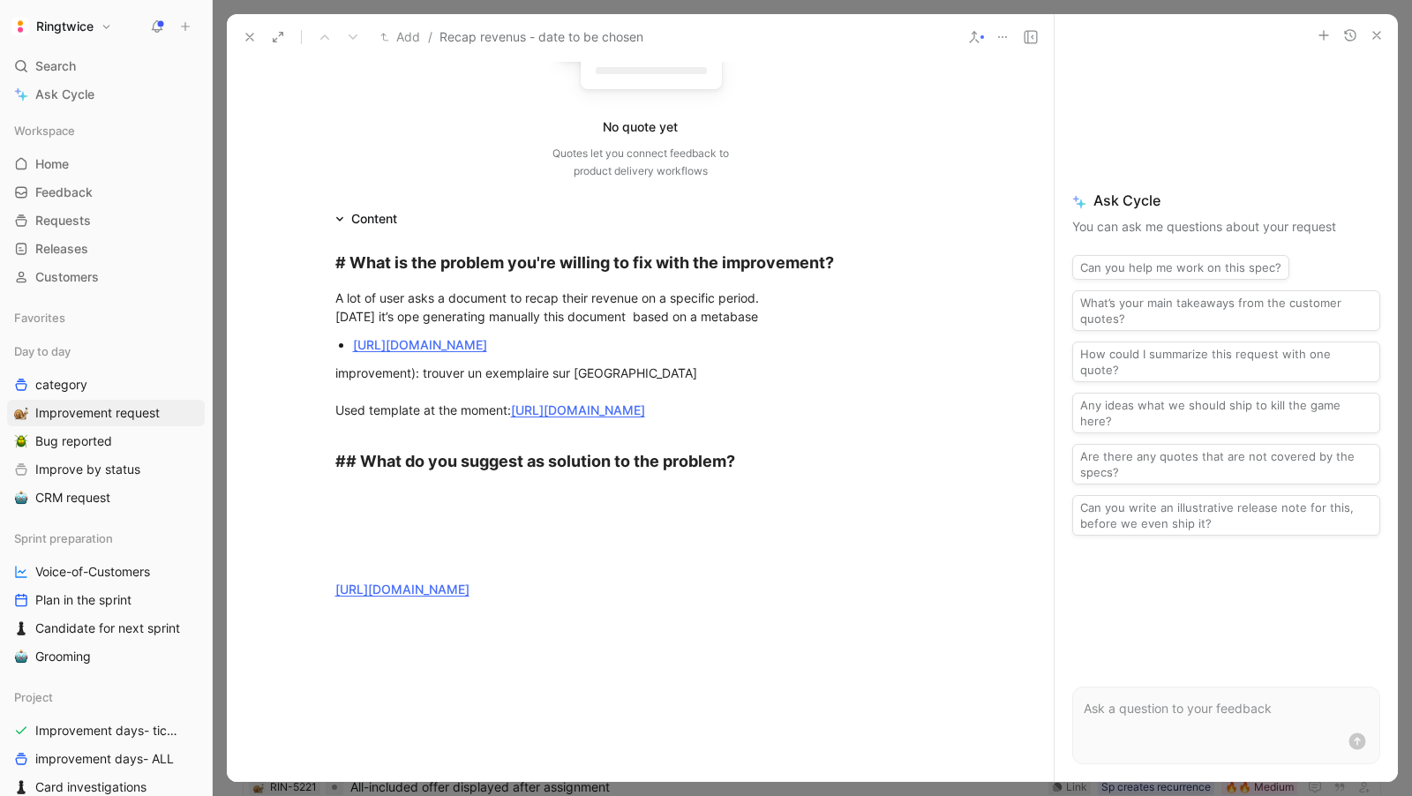
click at [431, 354] on div "https://ringtwice-metabase.herokuapp.com/question/1127-summary-sharing-economy-…" at bounding box center [649, 344] width 593 height 19
drag, startPoint x: 631, startPoint y: 397, endPoint x: 328, endPoint y: 395, distance: 302.8
click at [328, 395] on p "improvement): trouver un exemplaire sur Frizbiz Used template at the moment: ht…" at bounding box center [641, 391] width 678 height 66
copy span "improvement): trouver un exemplaire sur Frizbiz"
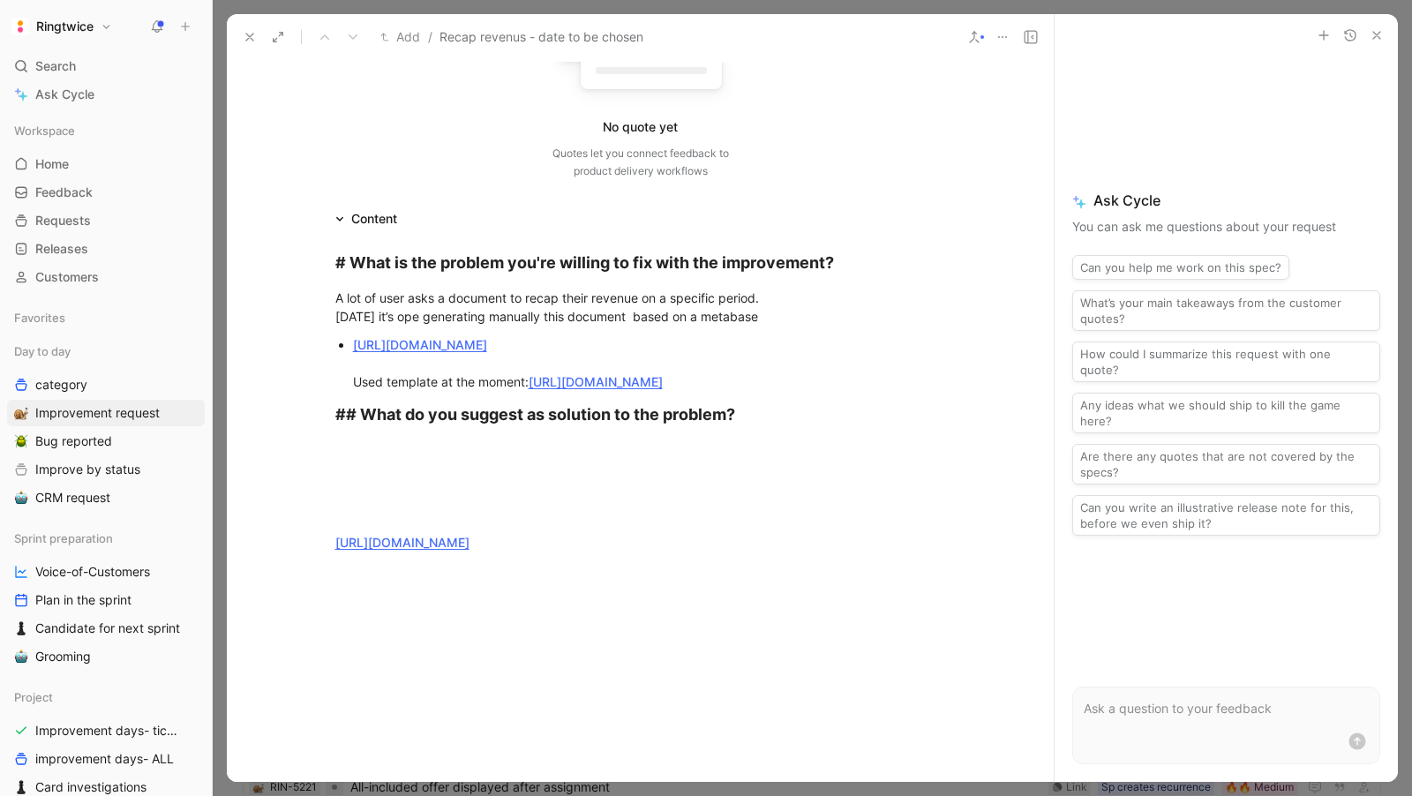
click at [357, 391] on div "https://ringtwice-metabase.herokuapp.com/question/1127-summary-sharing-economy-…" at bounding box center [649, 363] width 593 height 56
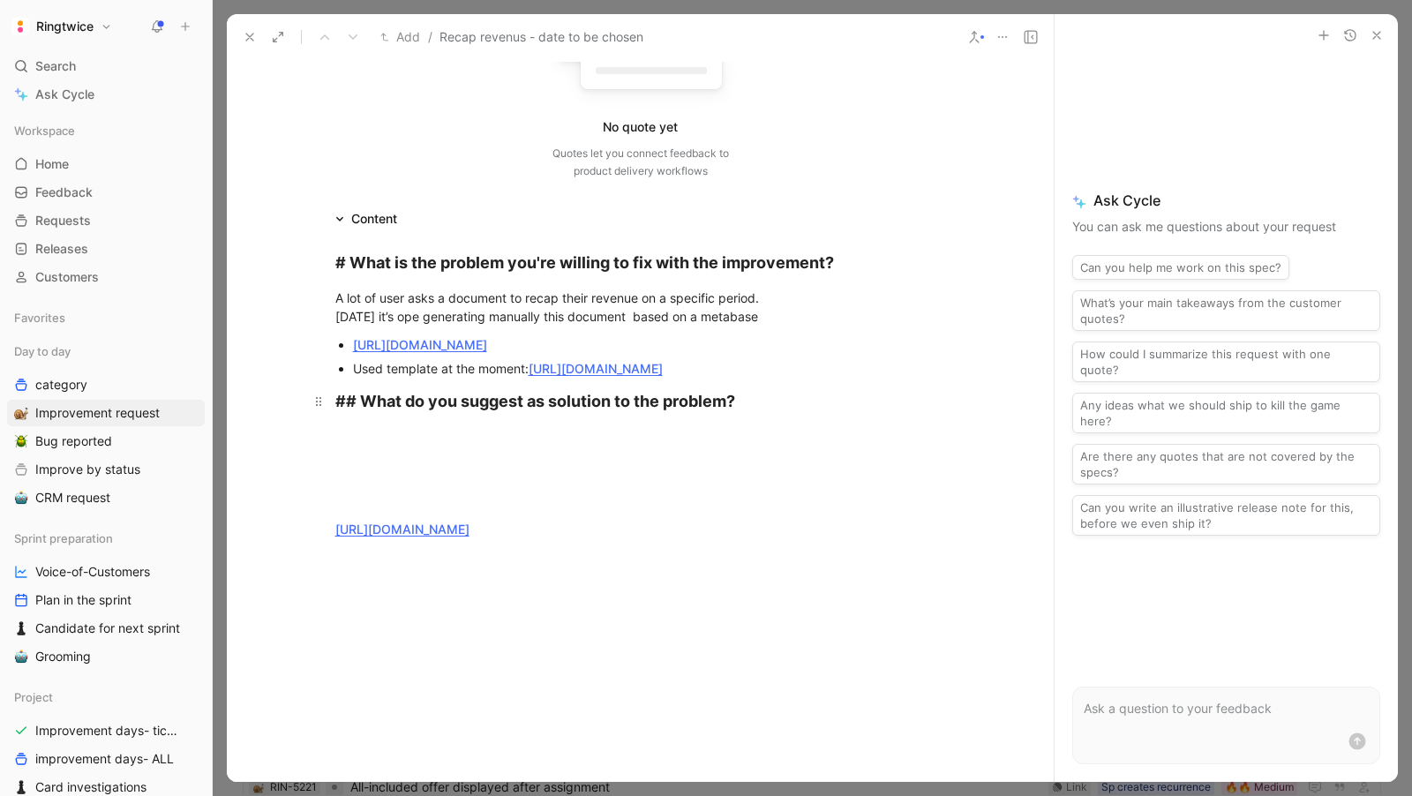
click at [338, 410] on strong "## What do you suggest as solution to the problem?" at bounding box center [535, 401] width 400 height 19
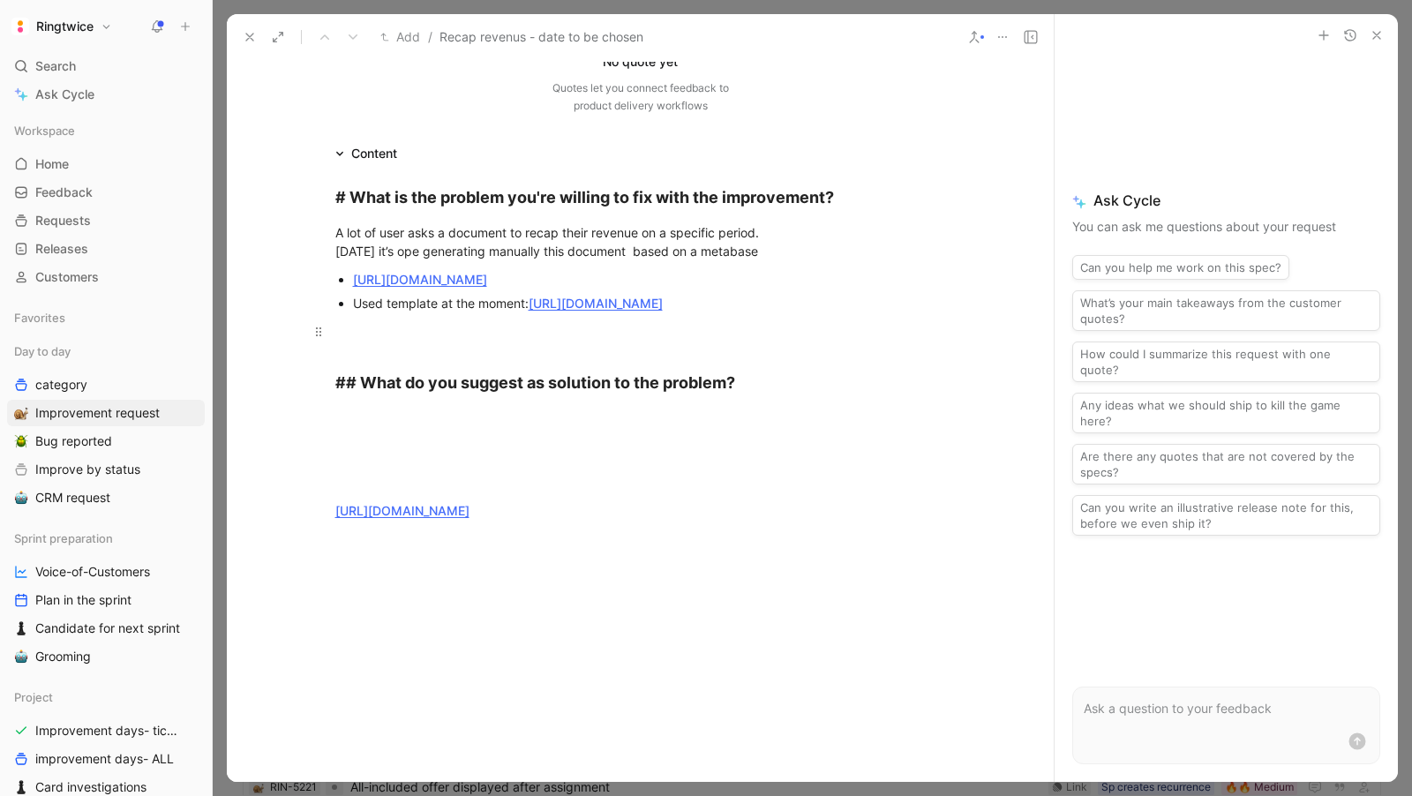
scroll to position [280, 0]
click at [360, 425] on div at bounding box center [640, 416] width 611 height 19
drag, startPoint x: 375, startPoint y: 606, endPoint x: 324, endPoint y: 547, distance: 77.6
click at [324, 538] on div "# What is the problem you're willing to fix with the improvement? A lot of user…" at bounding box center [640, 349] width 827 height 375
click at [365, 431] on p "Add" at bounding box center [641, 416] width 678 height 29
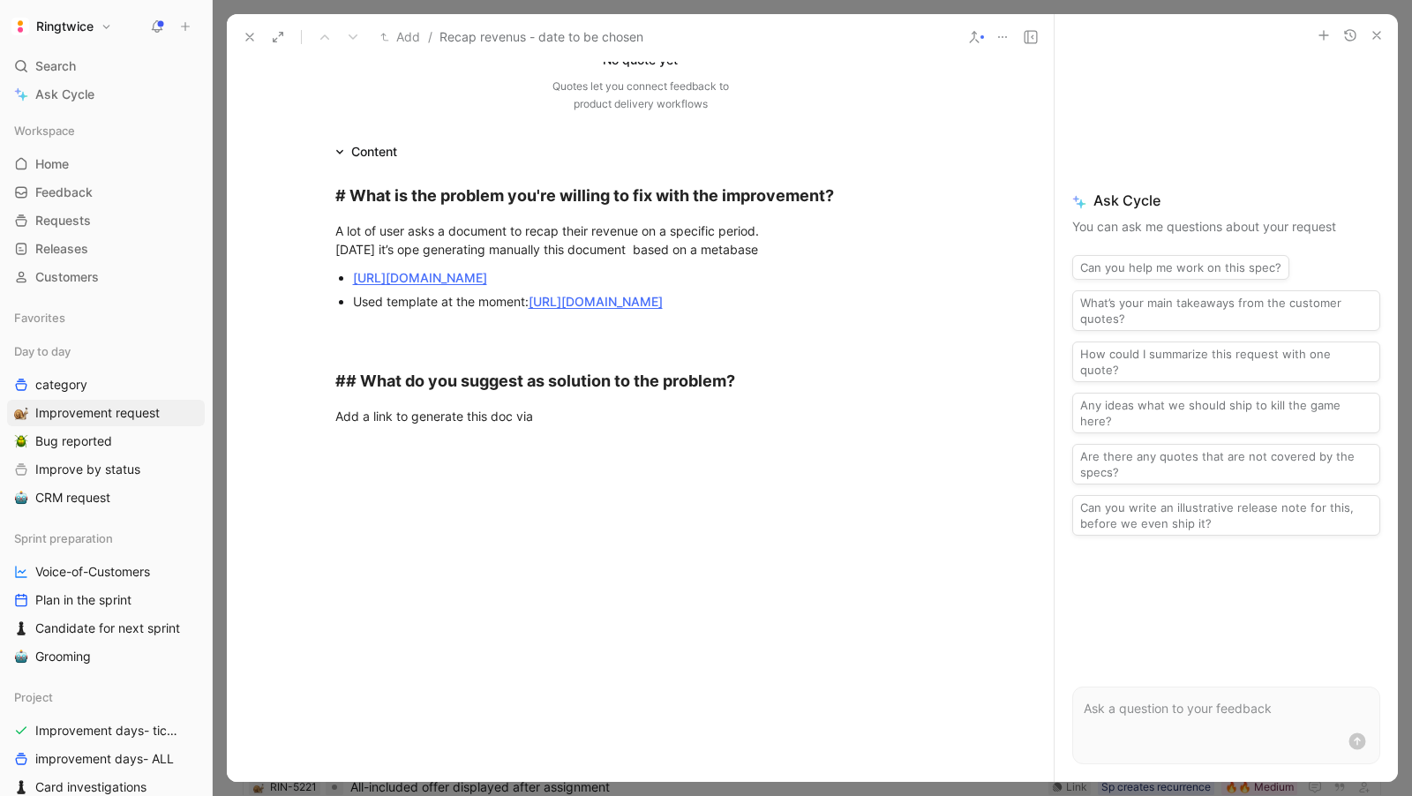
click at [455, 278] on link "https://ringtwice-metabase.herokuapp.com/question/1127-summary-sharing-economy-…" at bounding box center [420, 277] width 134 height 15
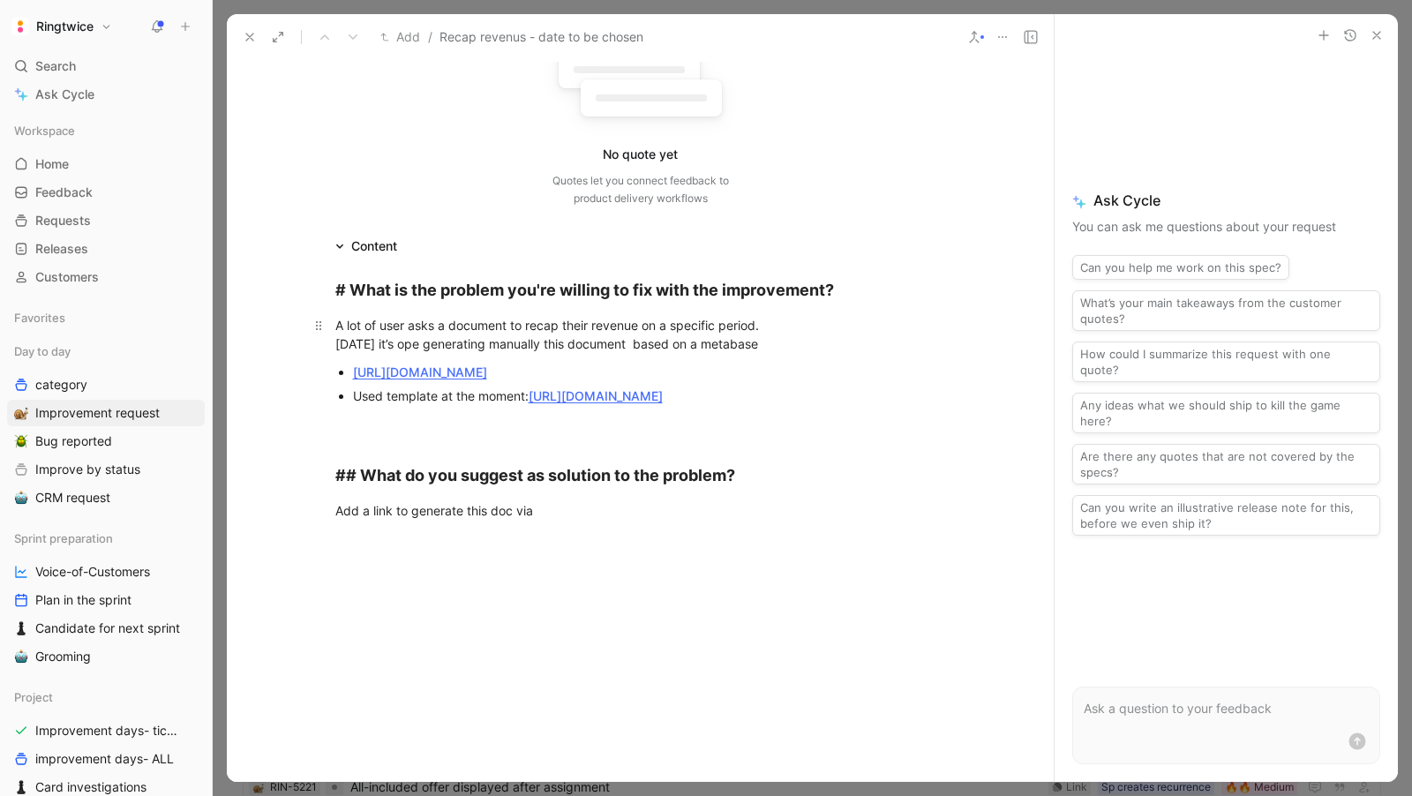
scroll to position [187, 0]
click at [530, 549] on div at bounding box center [640, 539] width 611 height 19
click at [559, 518] on div "Add a link to generate this doc via" at bounding box center [640, 509] width 611 height 19
click at [425, 403] on div "Used template at the moment: https://docs.google.com/document/d/1IiHBNdxhS_Ta_M…" at bounding box center [649, 394] width 593 height 19
click at [417, 432] on div at bounding box center [640, 422] width 611 height 19
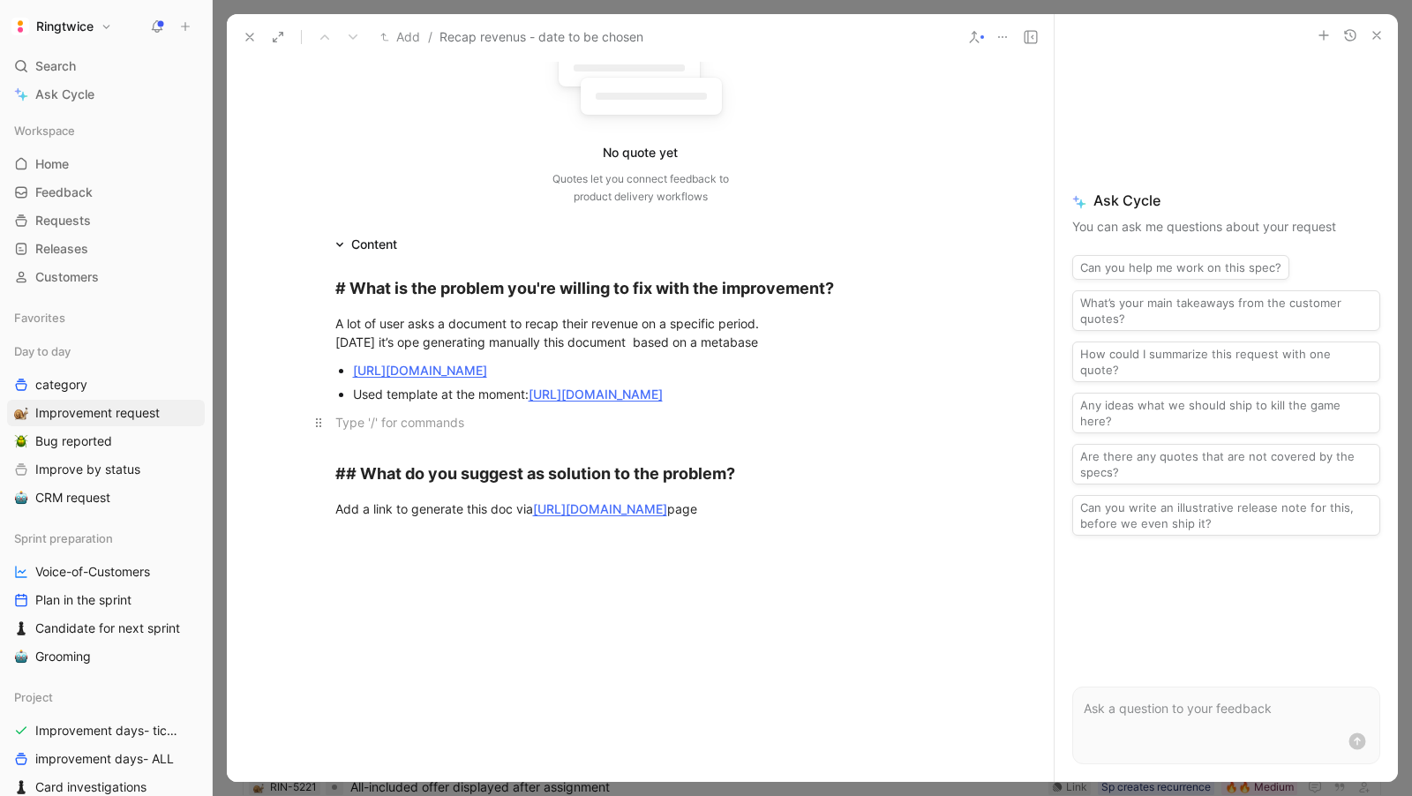
scroll to position [195, 0]
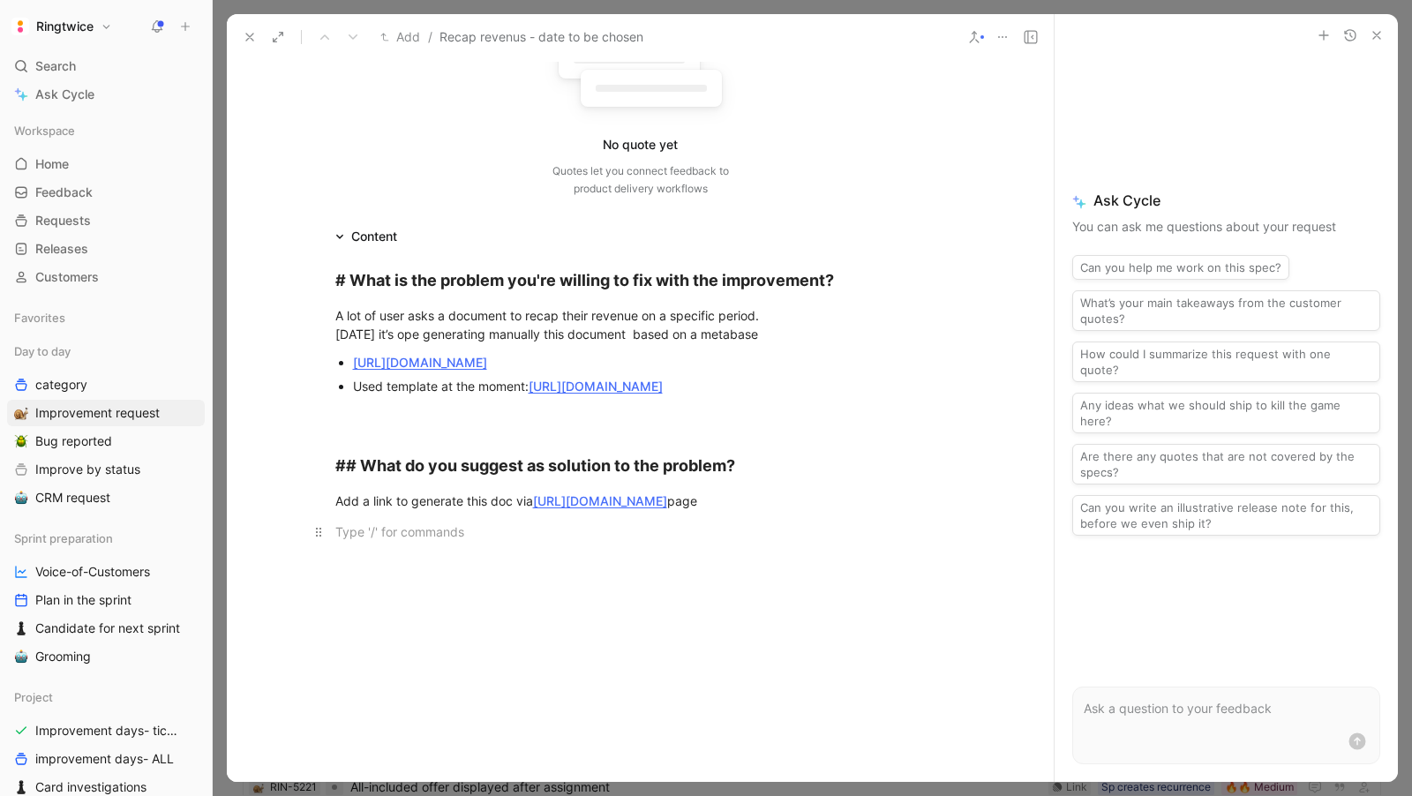
click at [428, 541] on div at bounding box center [640, 532] width 611 height 19
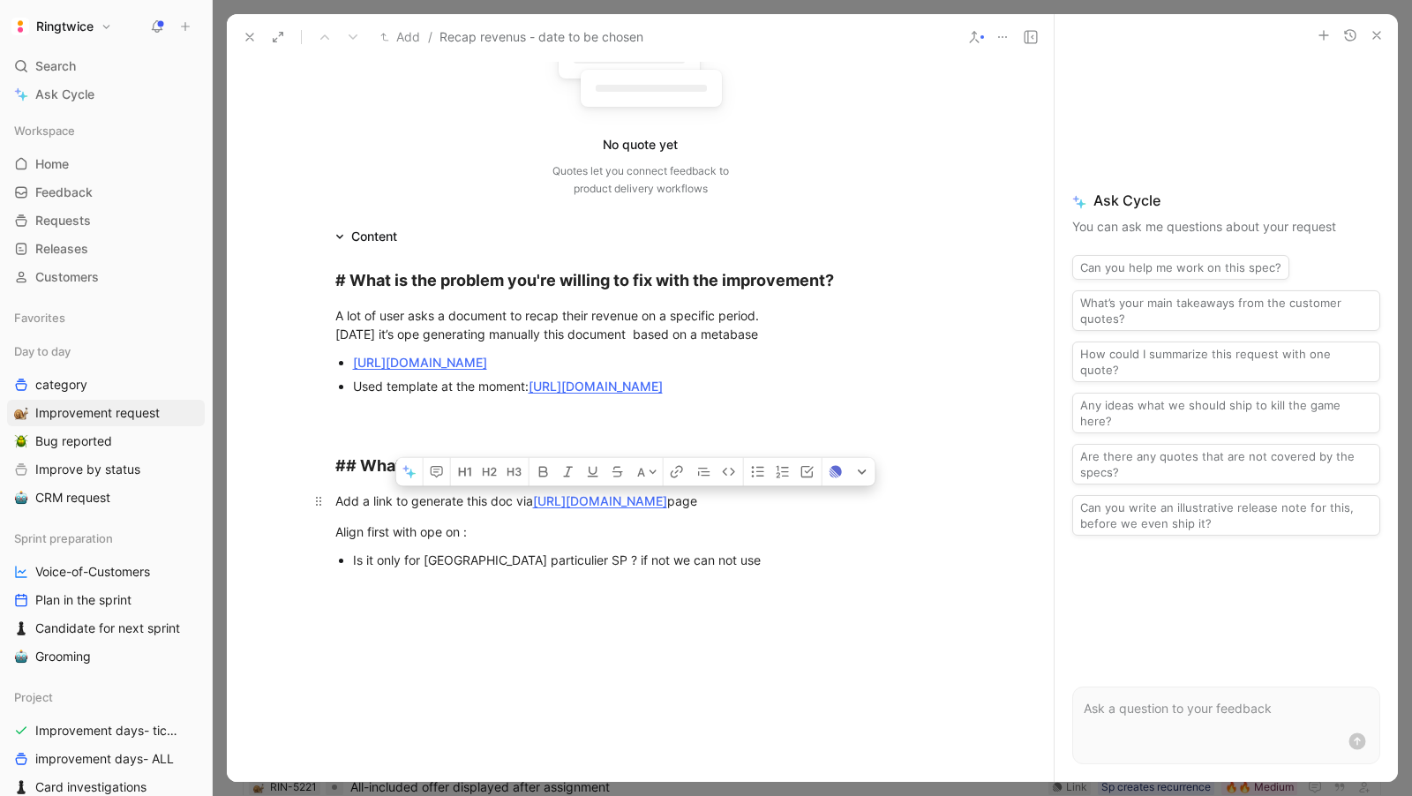
drag, startPoint x: 731, startPoint y: 555, endPoint x: 538, endPoint y: 556, distance: 192.4
click at [538, 510] on div "Add a link to generate this doc via https://ringtwice.be/fr/incomes page" at bounding box center [640, 501] width 611 height 19
copy div "https://ringtwice.be/fr/incomes p"
click at [771, 598] on div at bounding box center [640, 588] width 611 height 19
click at [750, 569] on div "Is it only for belgium particulier SP ? if not we can not use" at bounding box center [649, 560] width 593 height 19
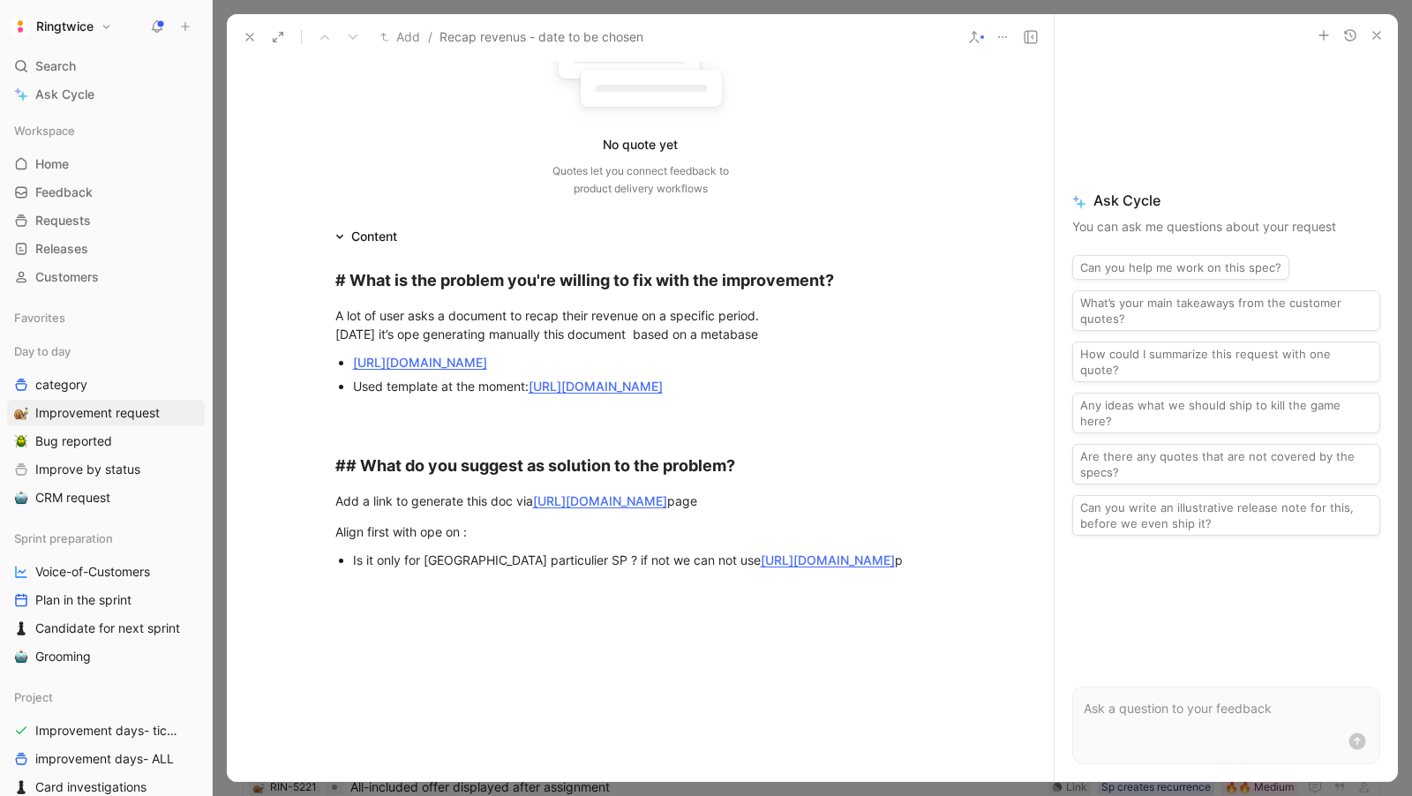
click at [590, 569] on div "Is it only for belgium particulier SP ? if not we can not use https://ringtwice…" at bounding box center [649, 560] width 593 height 19
click at [900, 569] on div "Is it only for belgium particulier SP ? if not we can not use https://ringtwice…" at bounding box center [649, 560] width 593 height 19
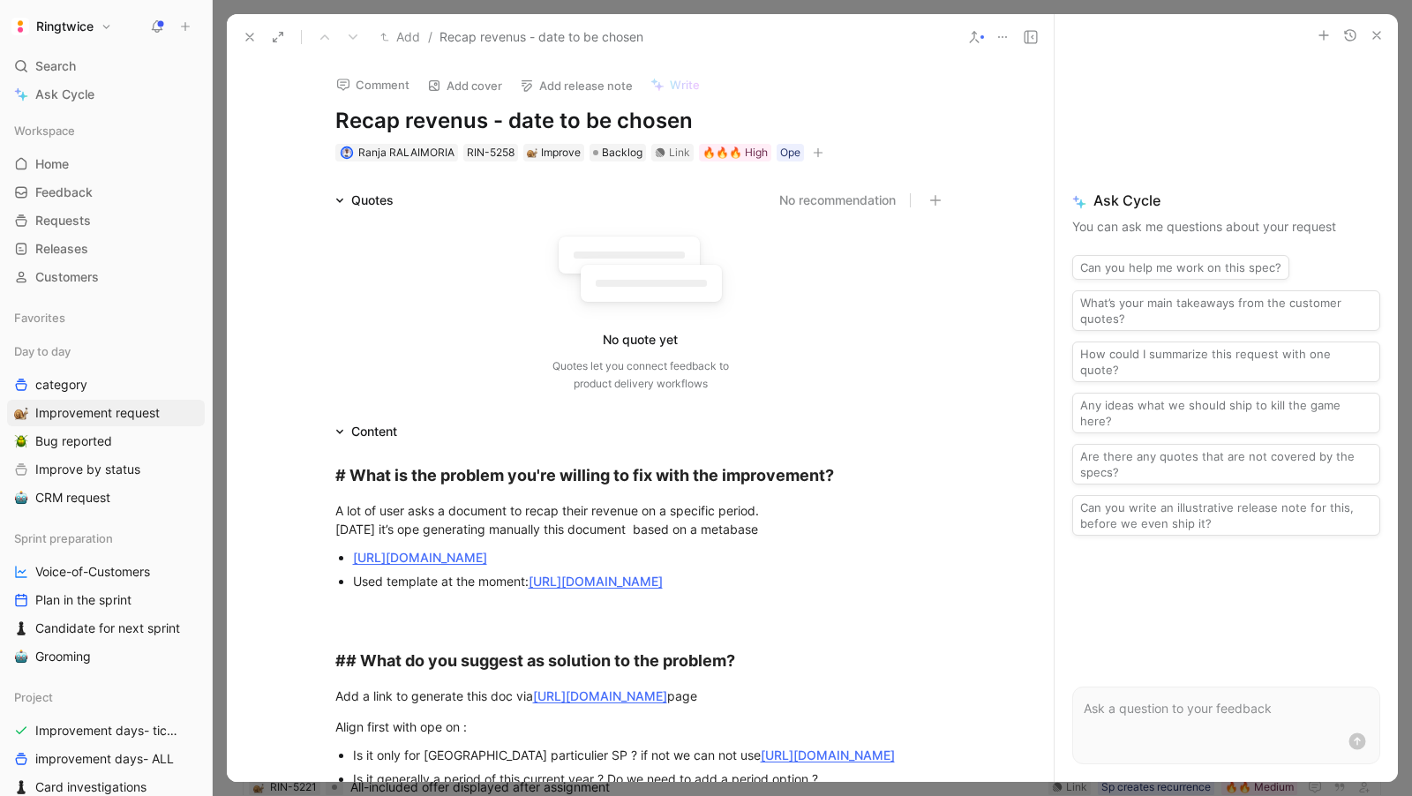
click at [391, 423] on div "Content" at bounding box center [374, 431] width 46 height 21
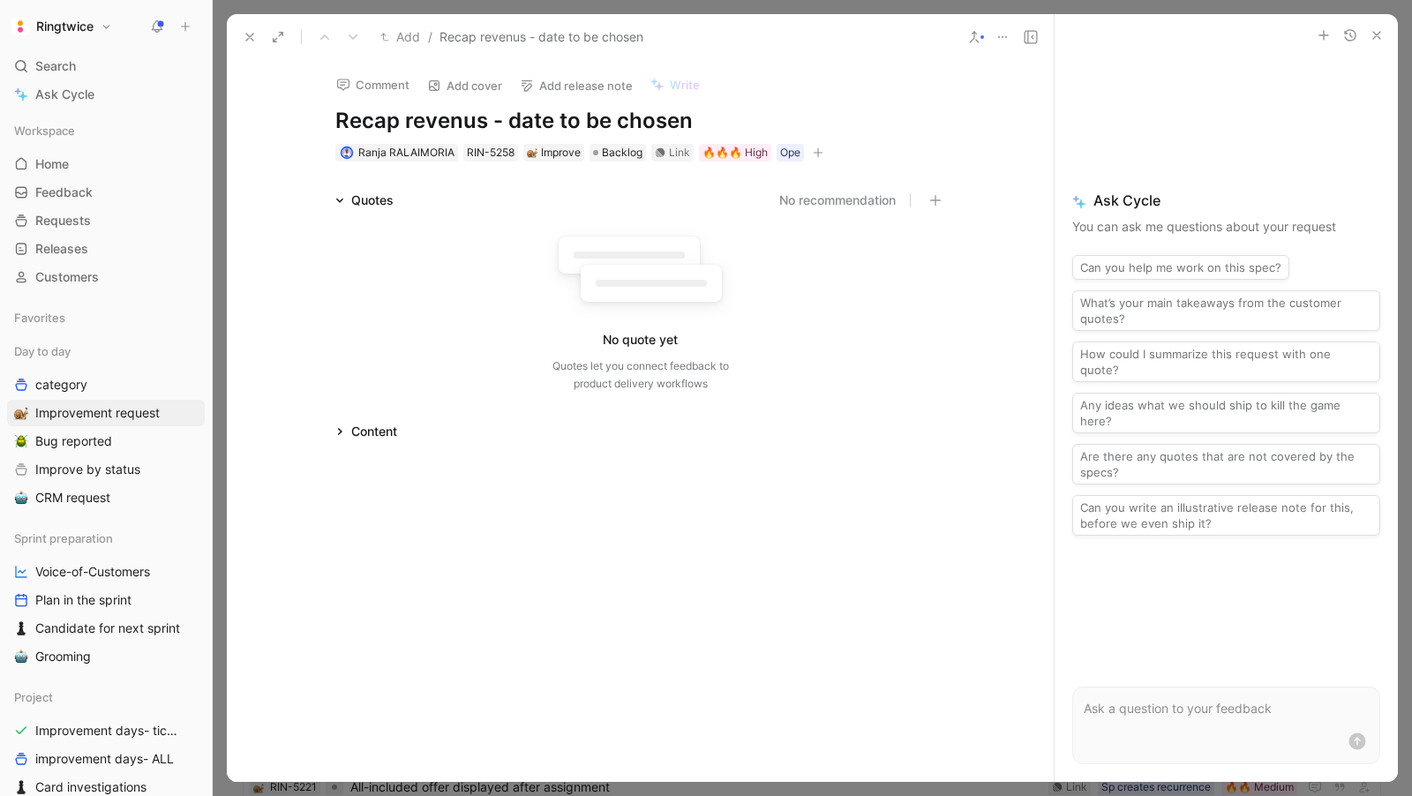
click at [335, 422] on div "Content" at bounding box center [366, 431] width 76 height 21
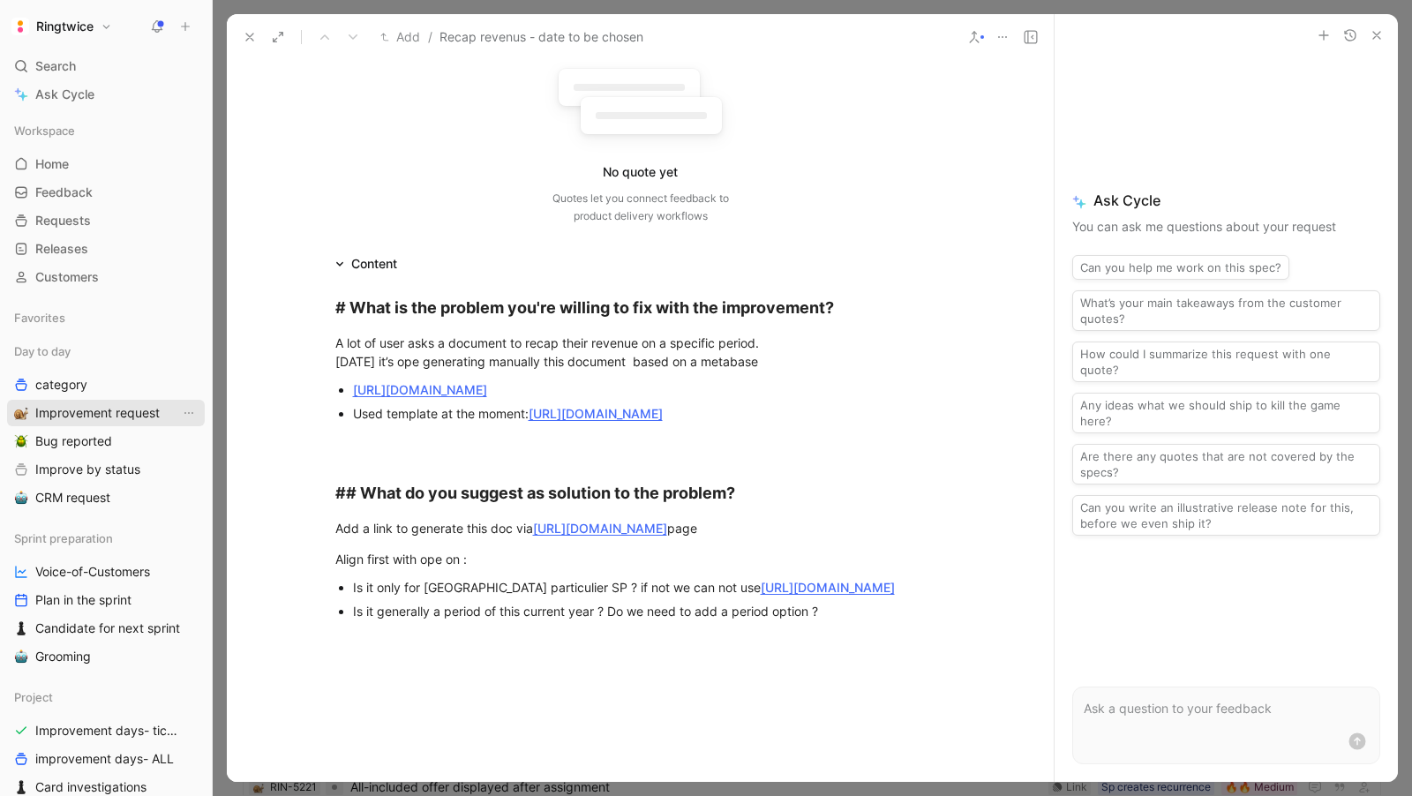
scroll to position [169, 0]
click at [831, 620] on div "Is it generally a period of this current year ? Do we need to add a period opti…" at bounding box center [649, 610] width 593 height 19
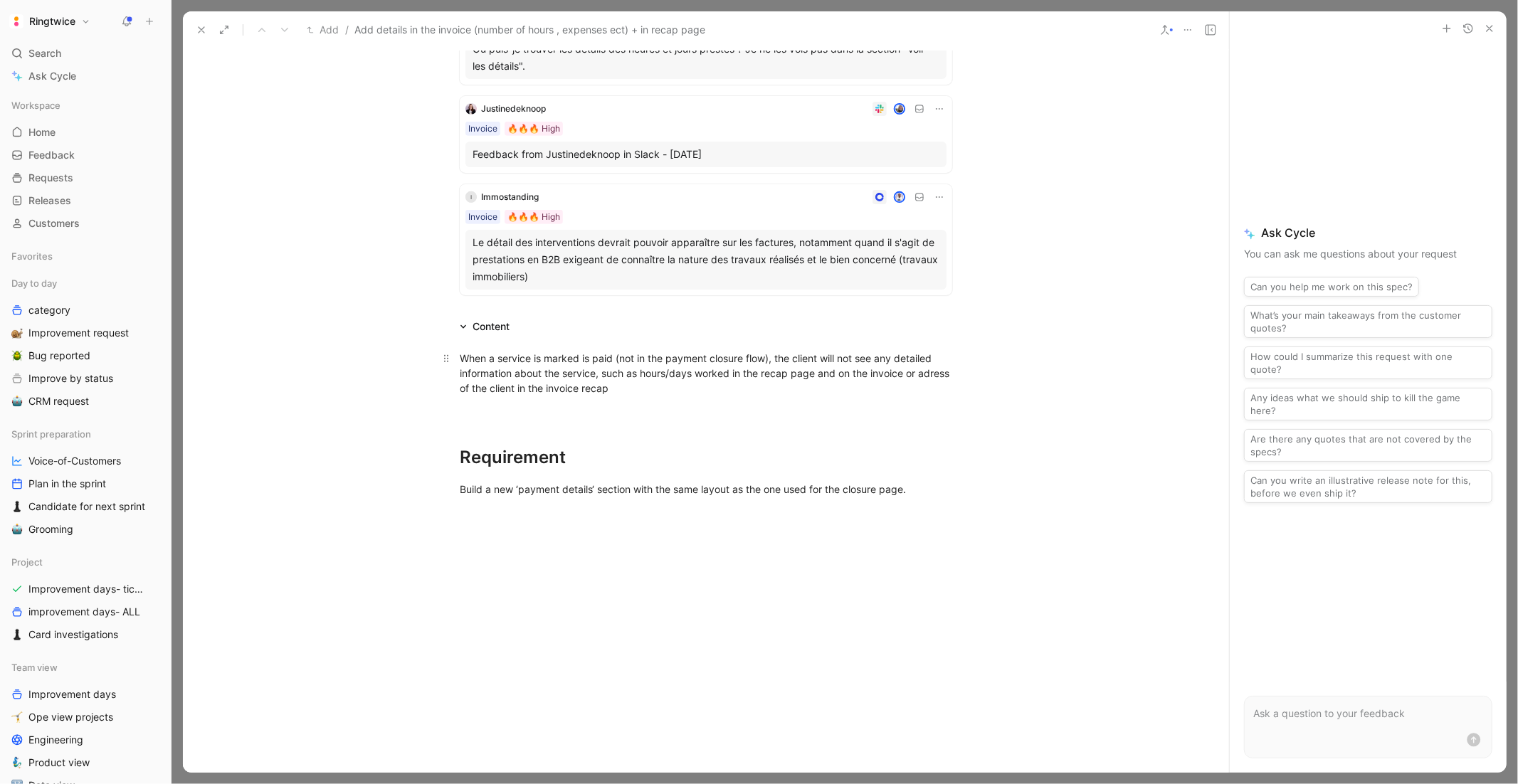
scroll to position [498, 0]
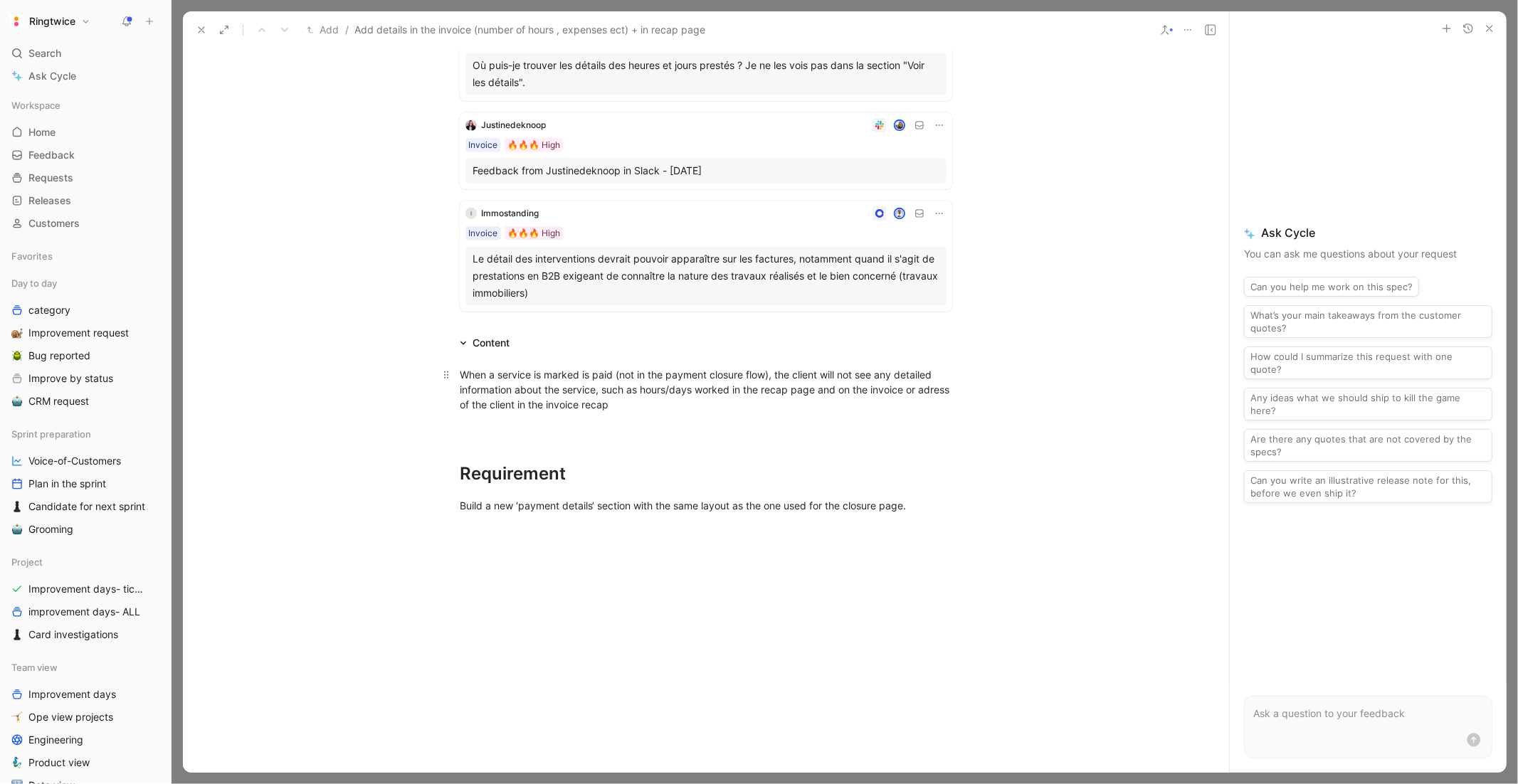
click at [455, 373] on p "When a service is marked is paid (not in the payment closure flow), the client …" at bounding box center [706, 389] width 547 height 53
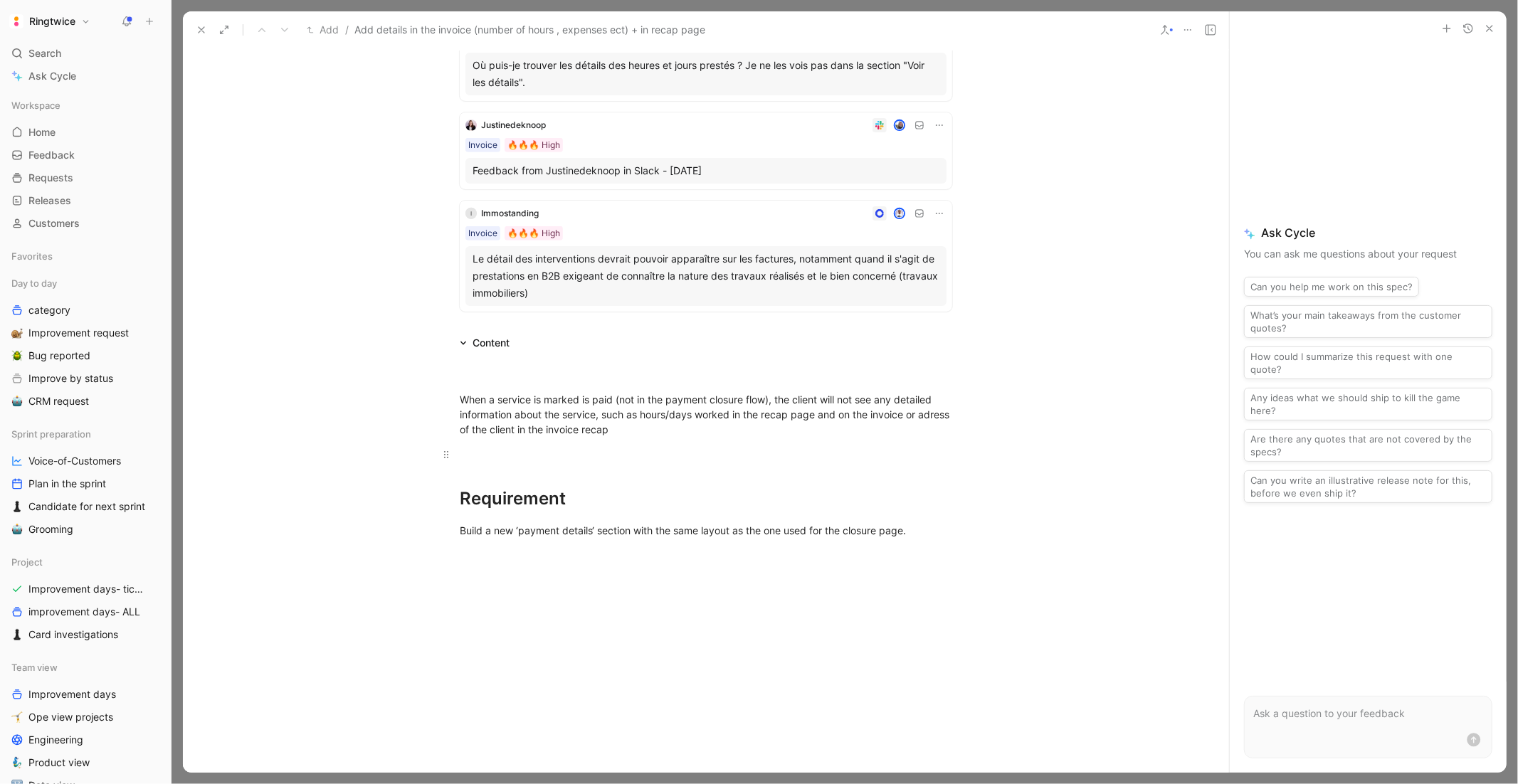
scroll to position [488, 0]
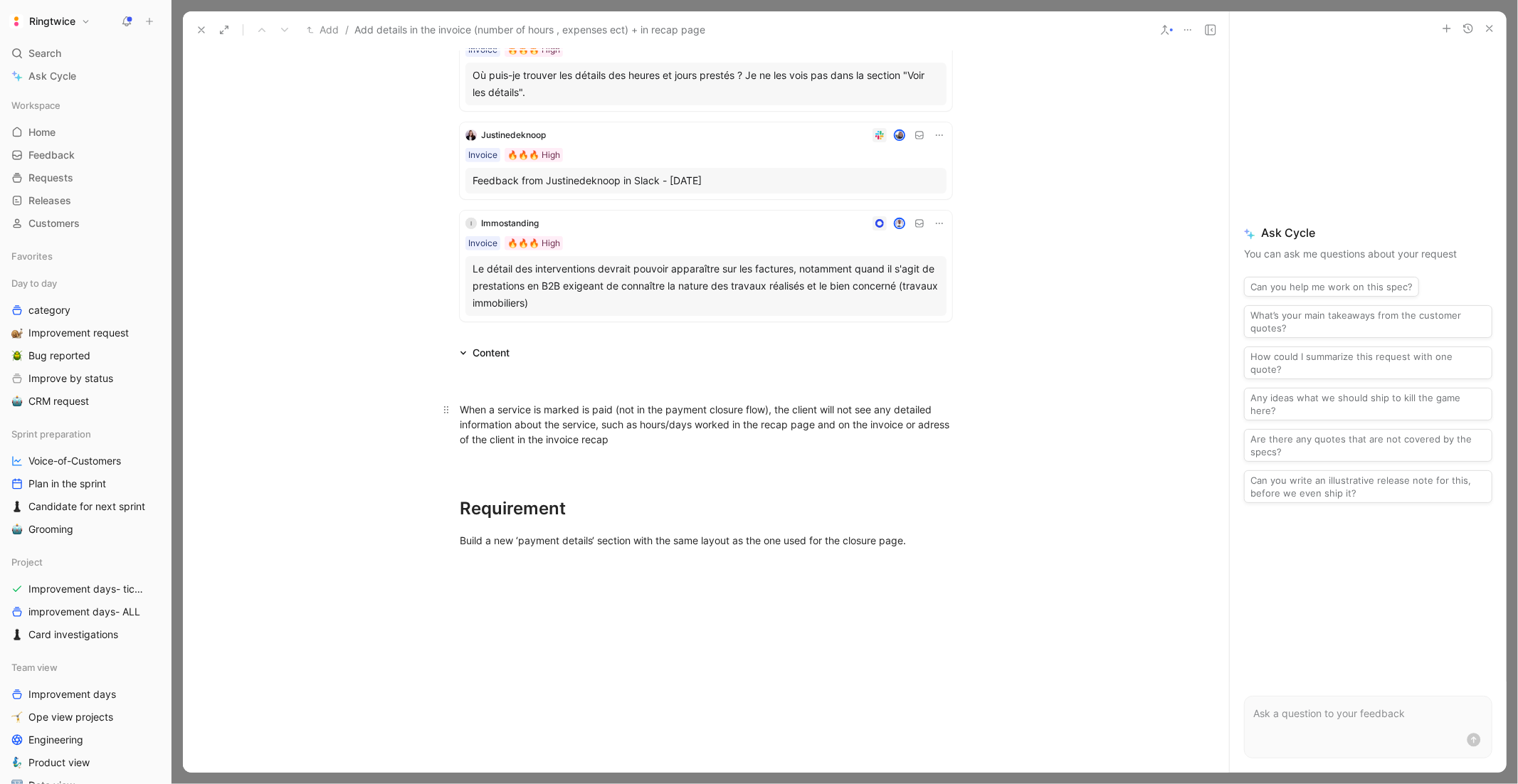
click at [531, 412] on span "When a service is marked is paid (not in the payment closure flow), the client …" at bounding box center [705, 424] width 493 height 42
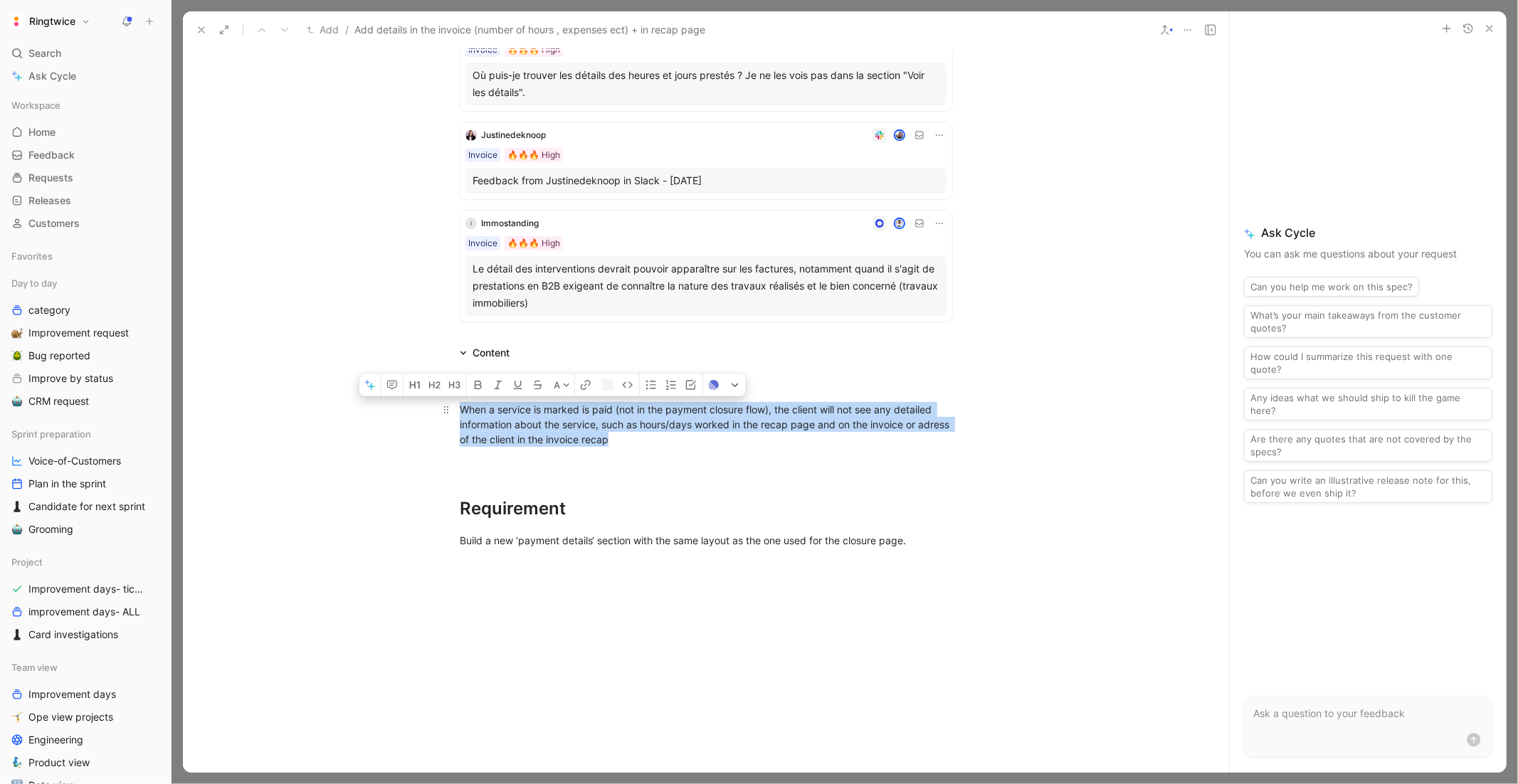
click at [531, 412] on span "When a service is marked is paid (not in the payment closure flow), the client …" at bounding box center [705, 424] width 493 height 42
click at [501, 350] on div "Content" at bounding box center [491, 352] width 37 height 17
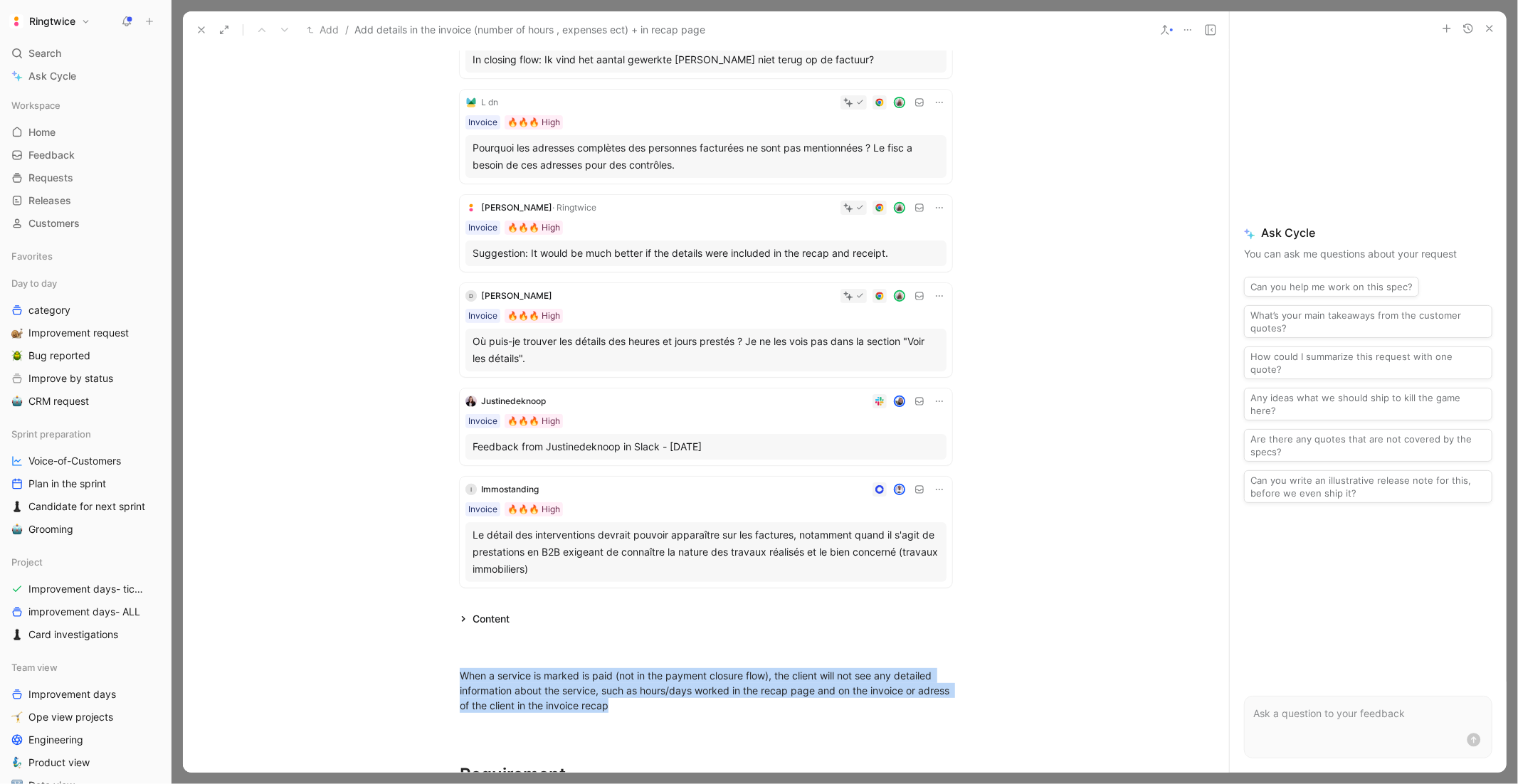
scroll to position [211, 0]
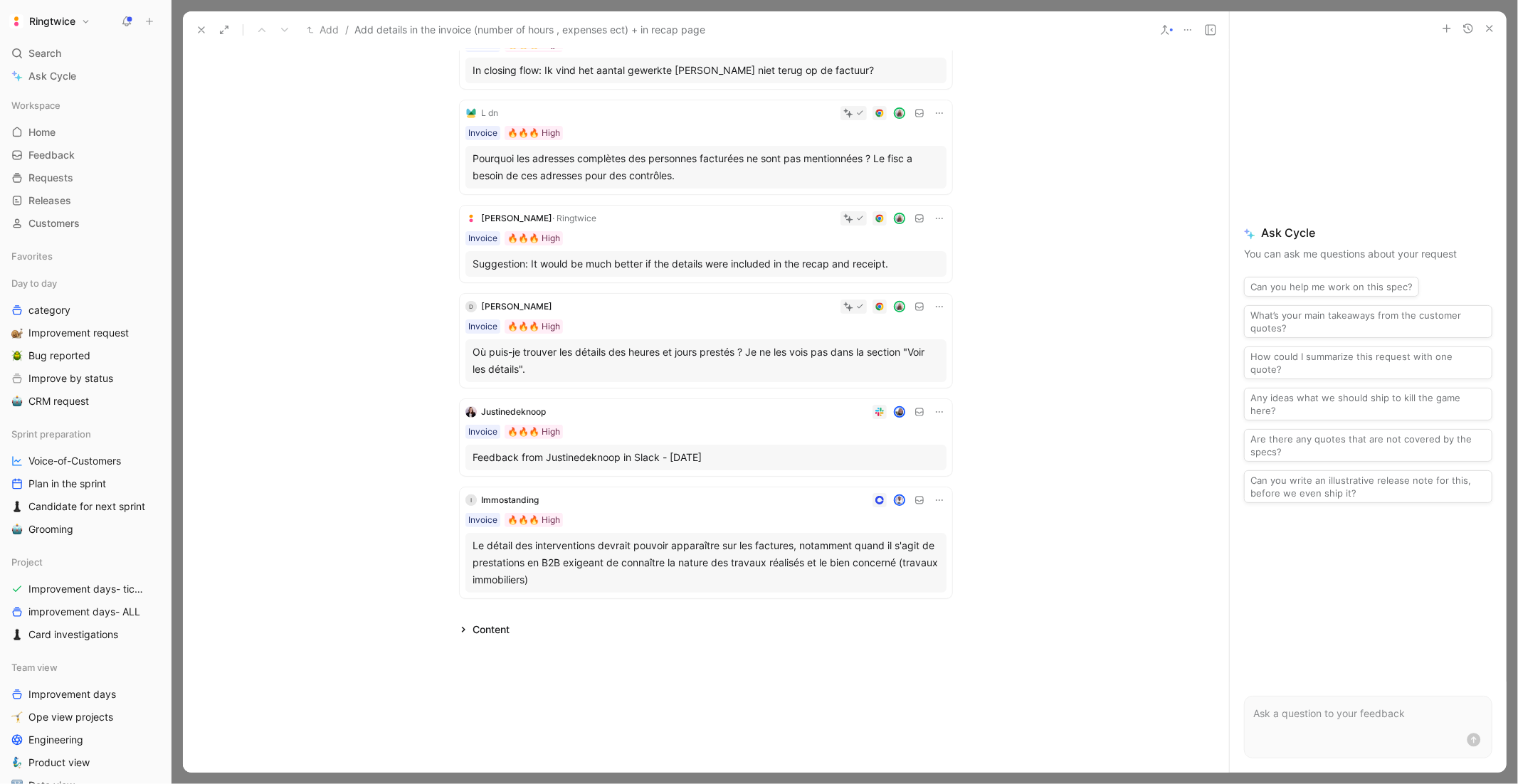
click at [470, 630] on div "Content" at bounding box center [485, 629] width 61 height 17
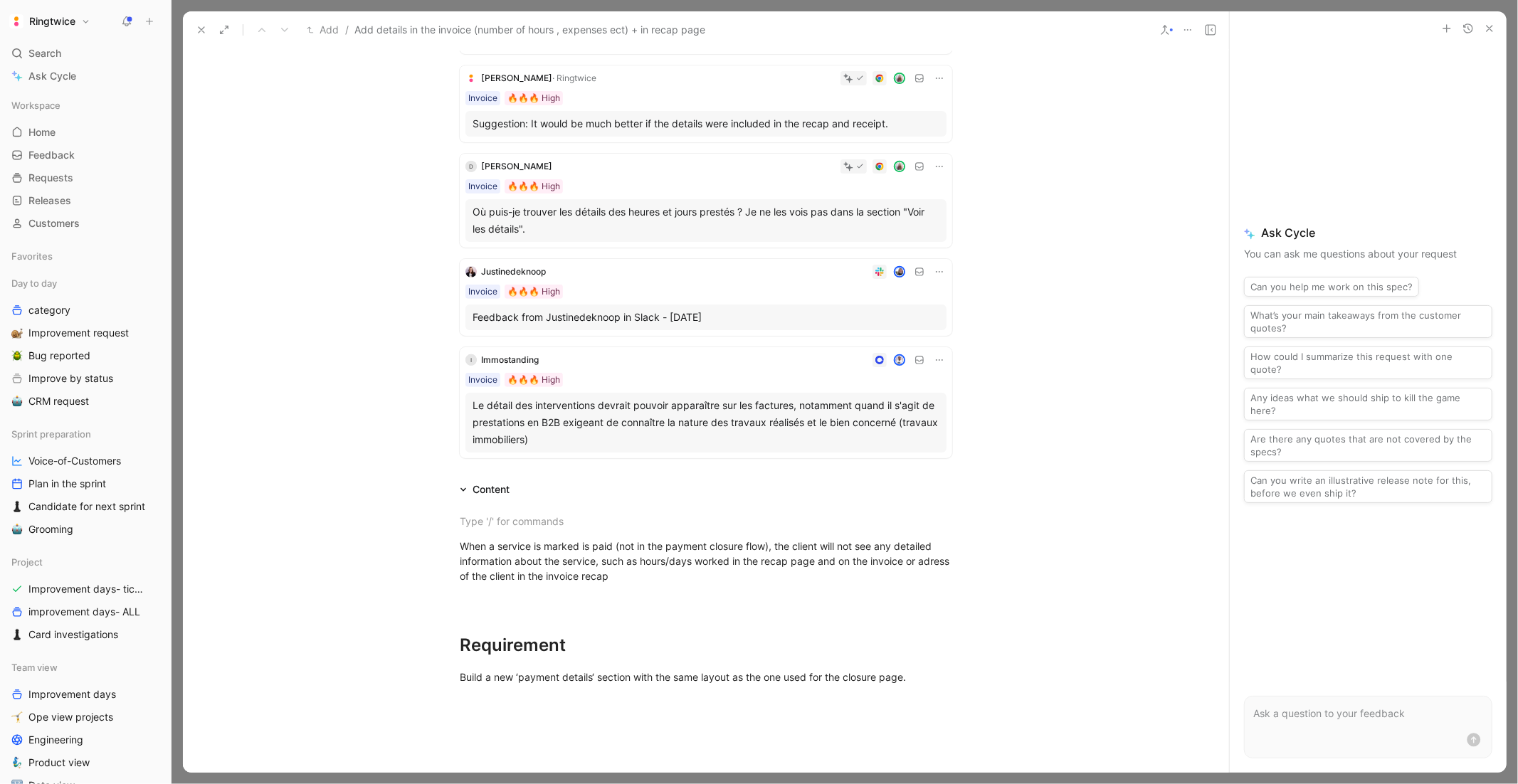
scroll to position [488, 0]
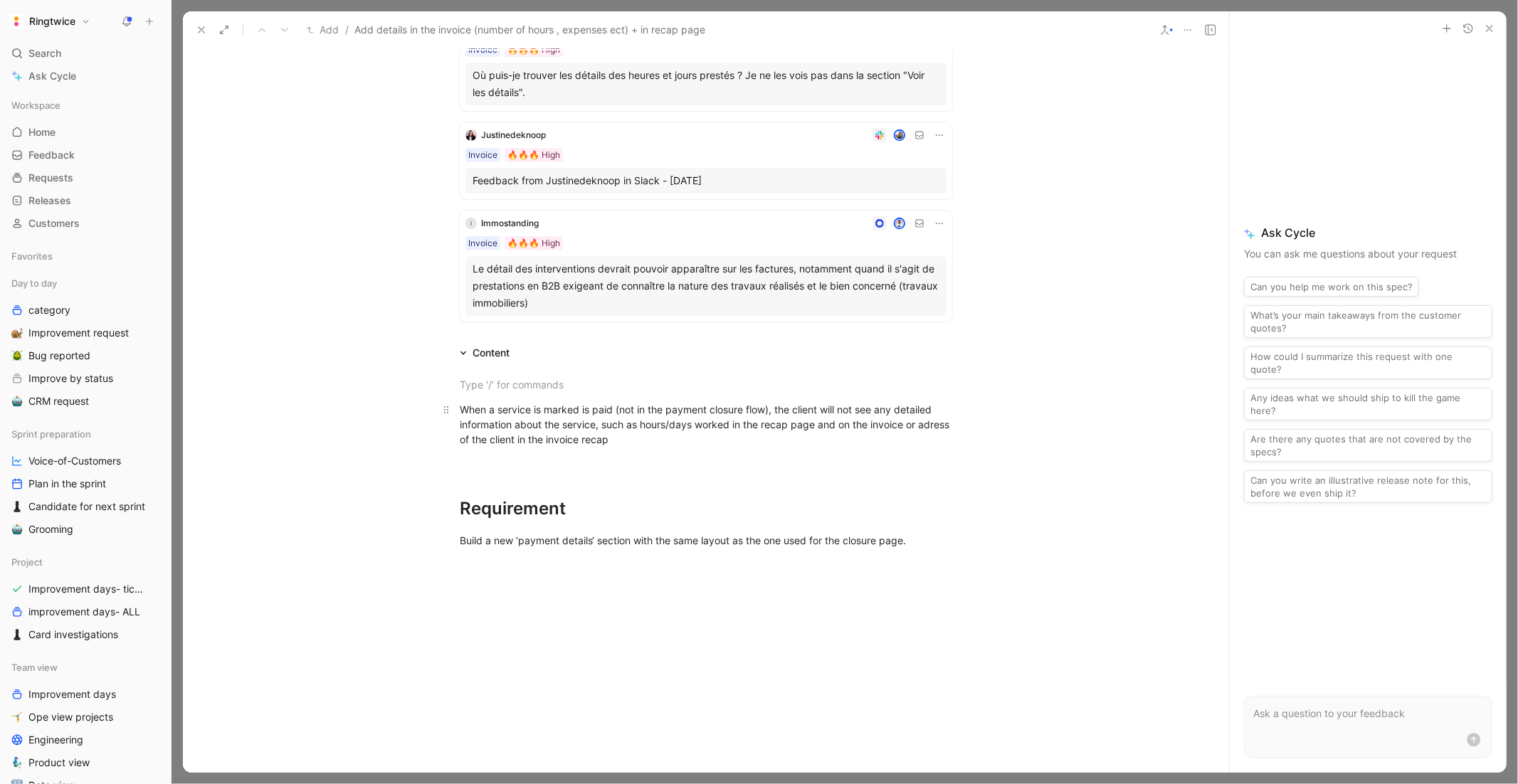
click at [722, 425] on span "When a service is marked is paid (not in the payment closure flow), the client …" at bounding box center [705, 424] width 493 height 42
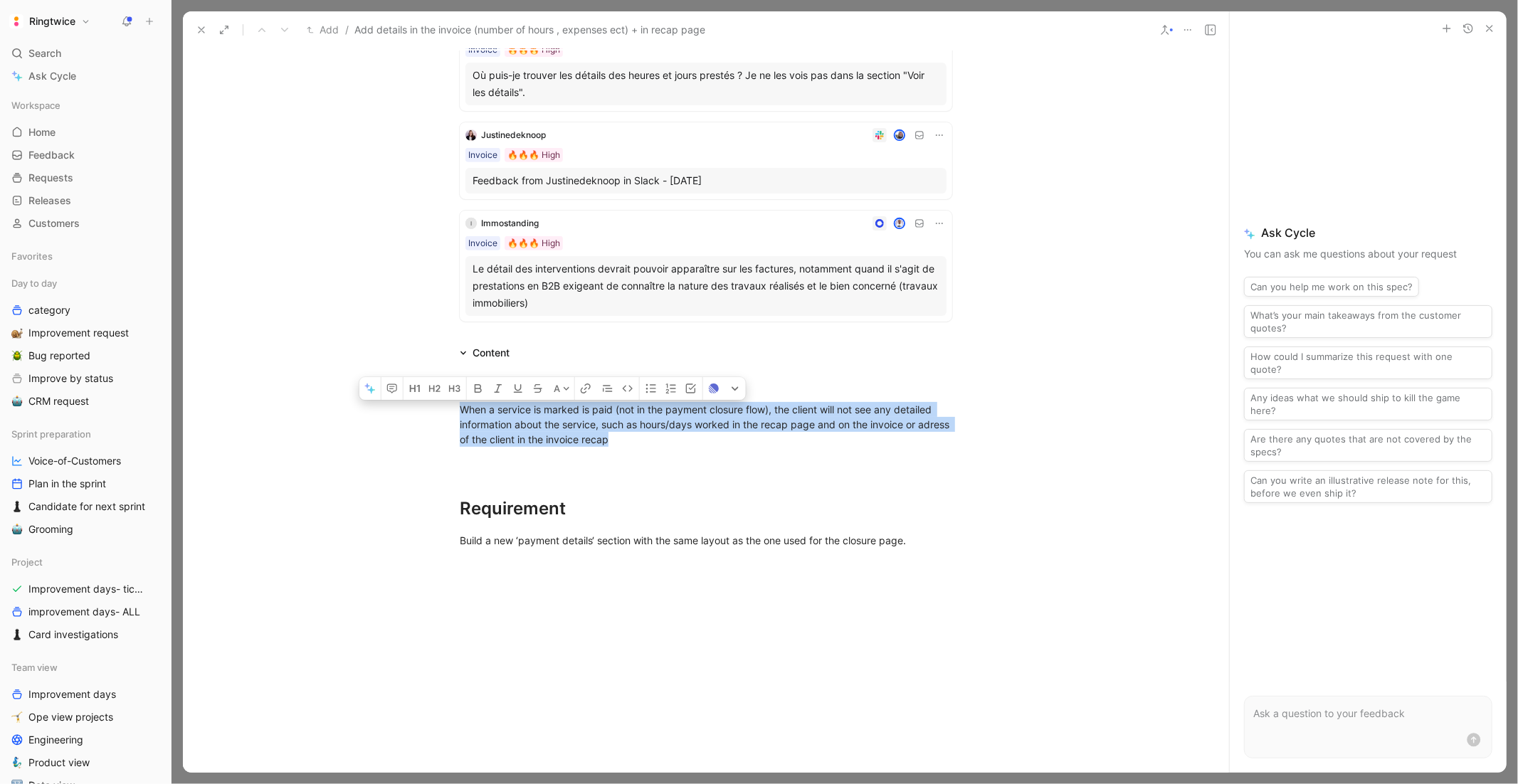
click at [722, 425] on span "When a service is marked is paid (not in the payment closure flow), the client …" at bounding box center [705, 424] width 493 height 42
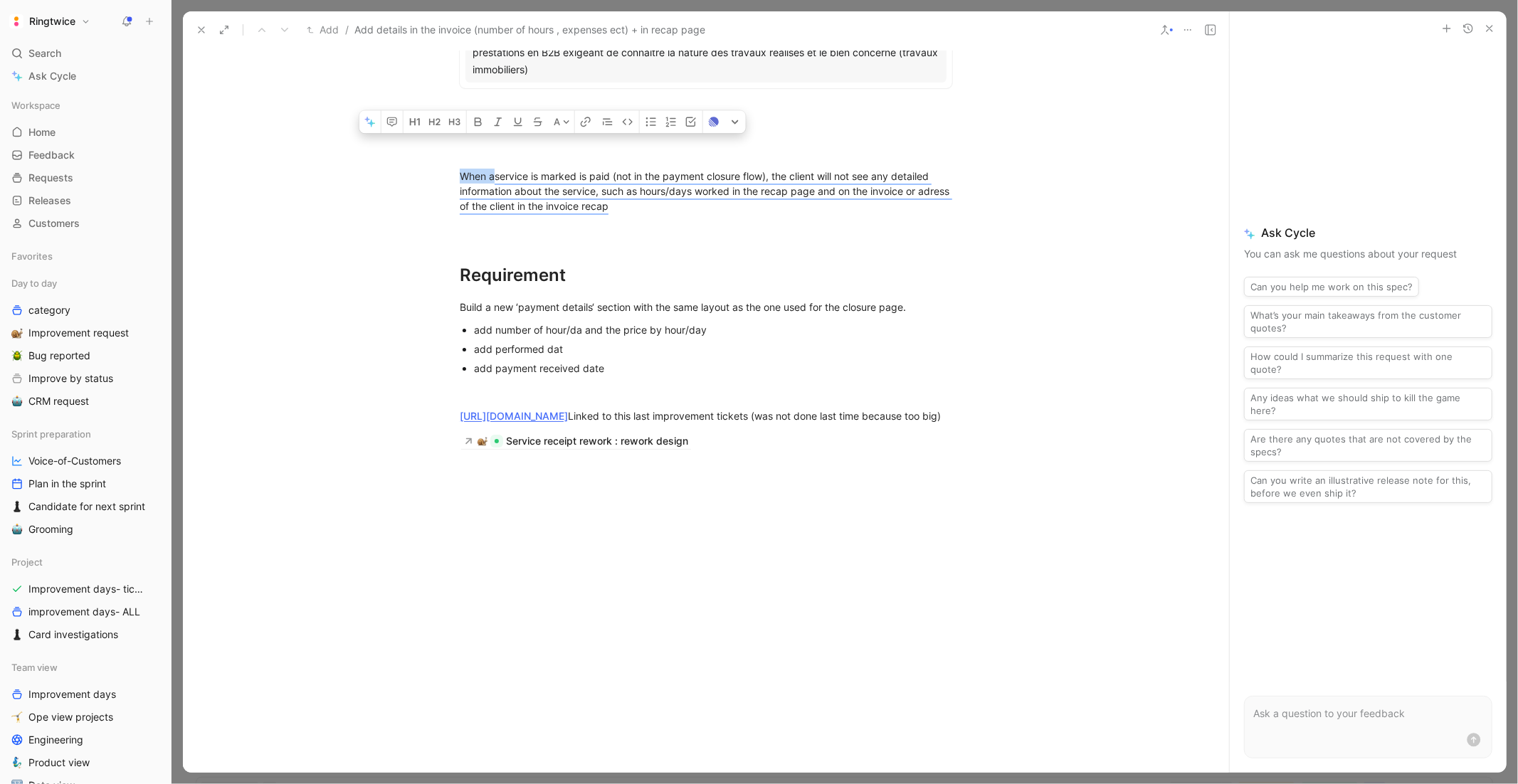
scroll to position [698, 0]
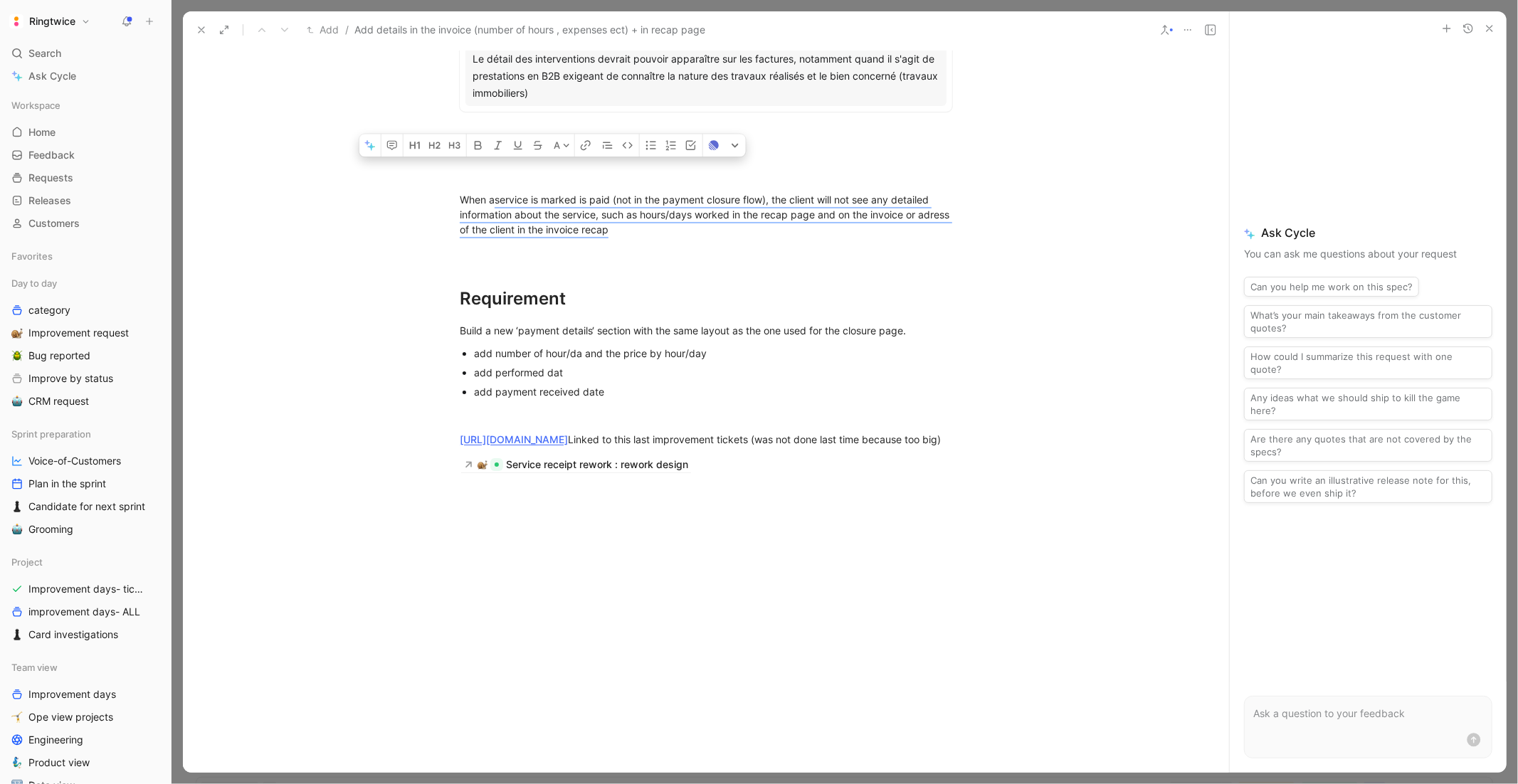
click at [508, 388] on div "add payment received date" at bounding box center [713, 392] width 478 height 15
click at [473, 324] on div "Build a new ‘payment details‘ section with the same layout as the one used for …" at bounding box center [705, 330] width 493 height 15
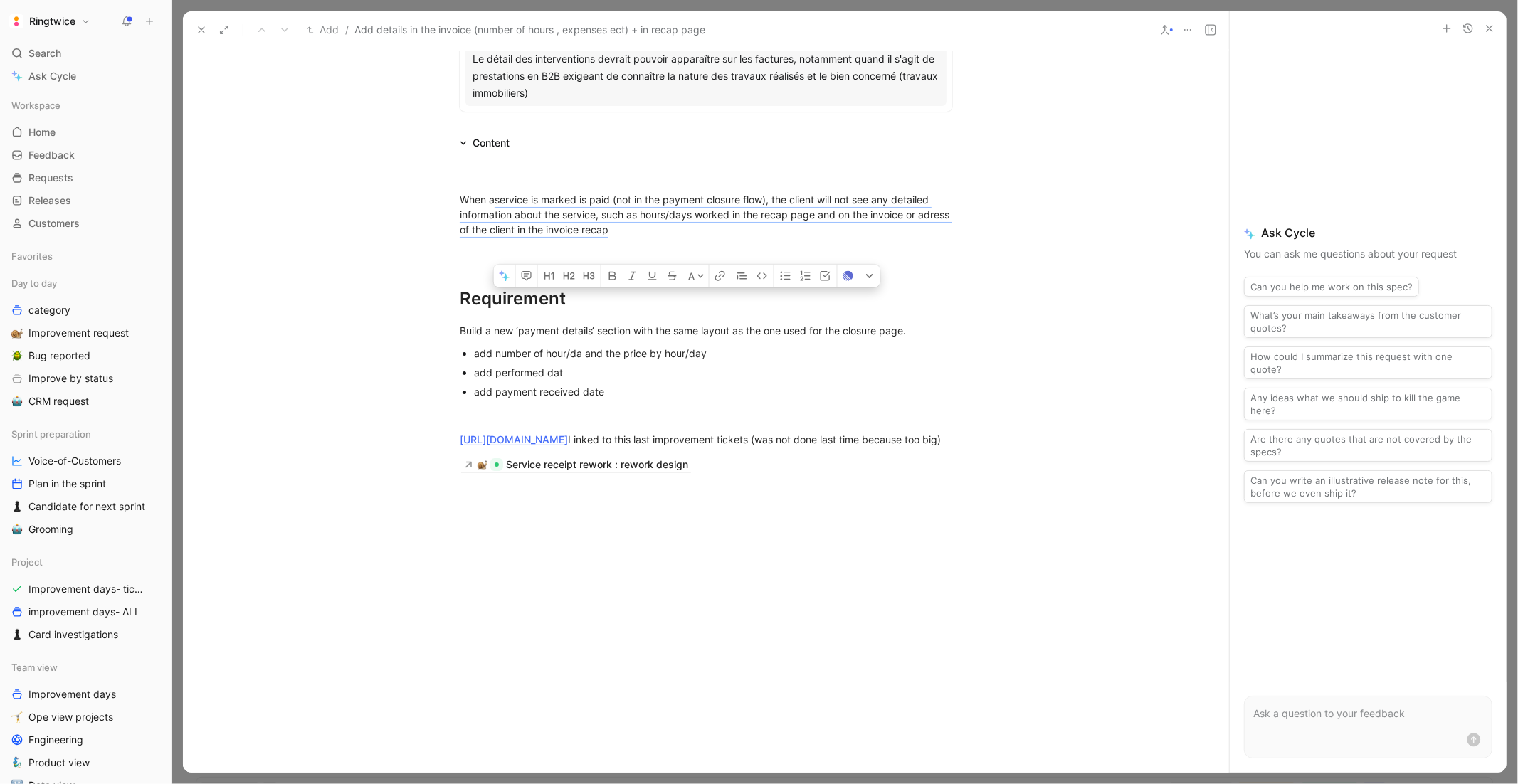
click at [613, 355] on div "add number of hour/da and the price by hour/day" at bounding box center [713, 353] width 478 height 15
click at [609, 330] on div "Build a new ‘payment details‘ section with the same layout as the one used for …" at bounding box center [705, 330] width 493 height 15
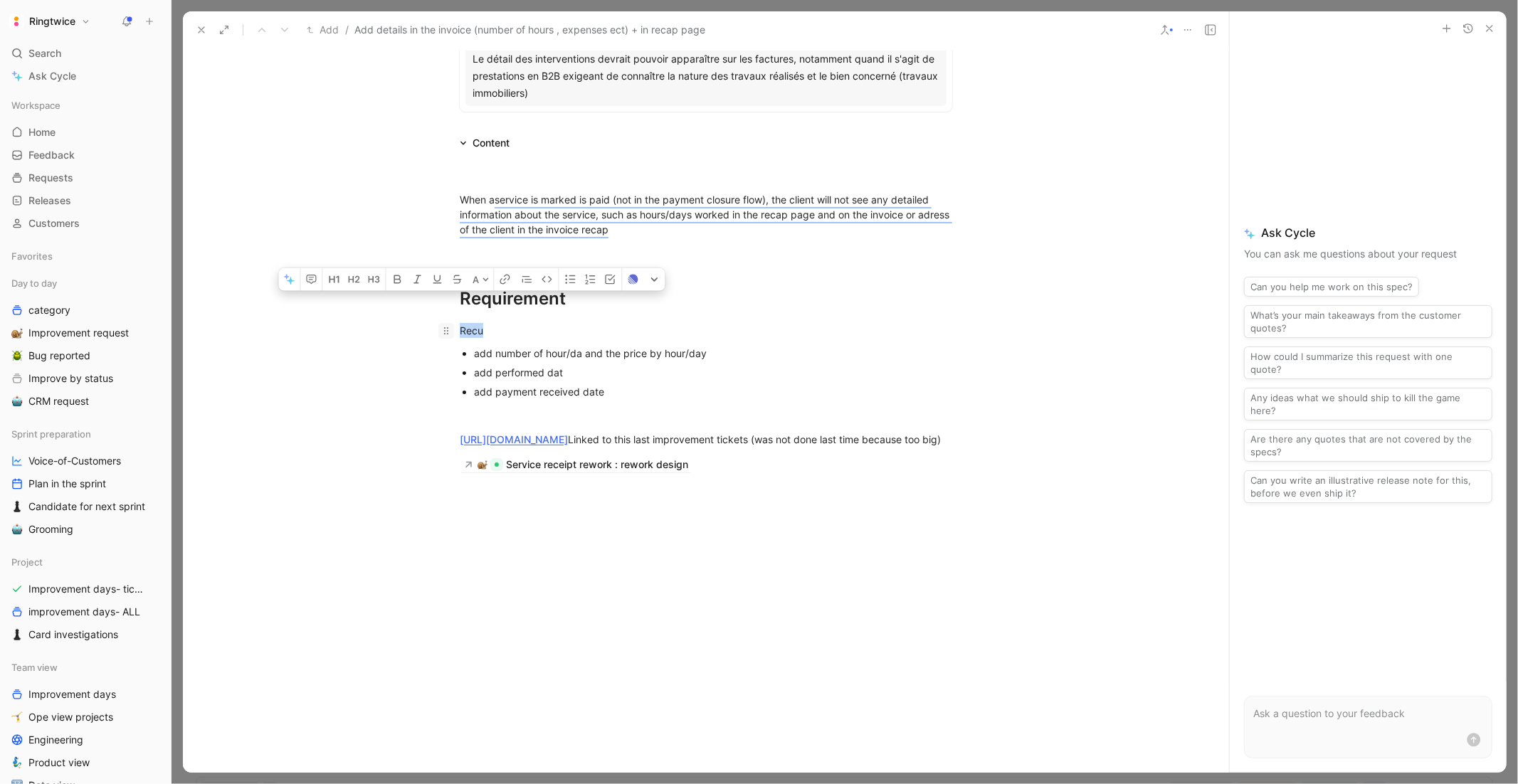
drag, startPoint x: 519, startPoint y: 327, endPoint x: 447, endPoint y: 325, distance: 72.0
click at [447, 325] on p "Recu" at bounding box center [706, 330] width 547 height 23
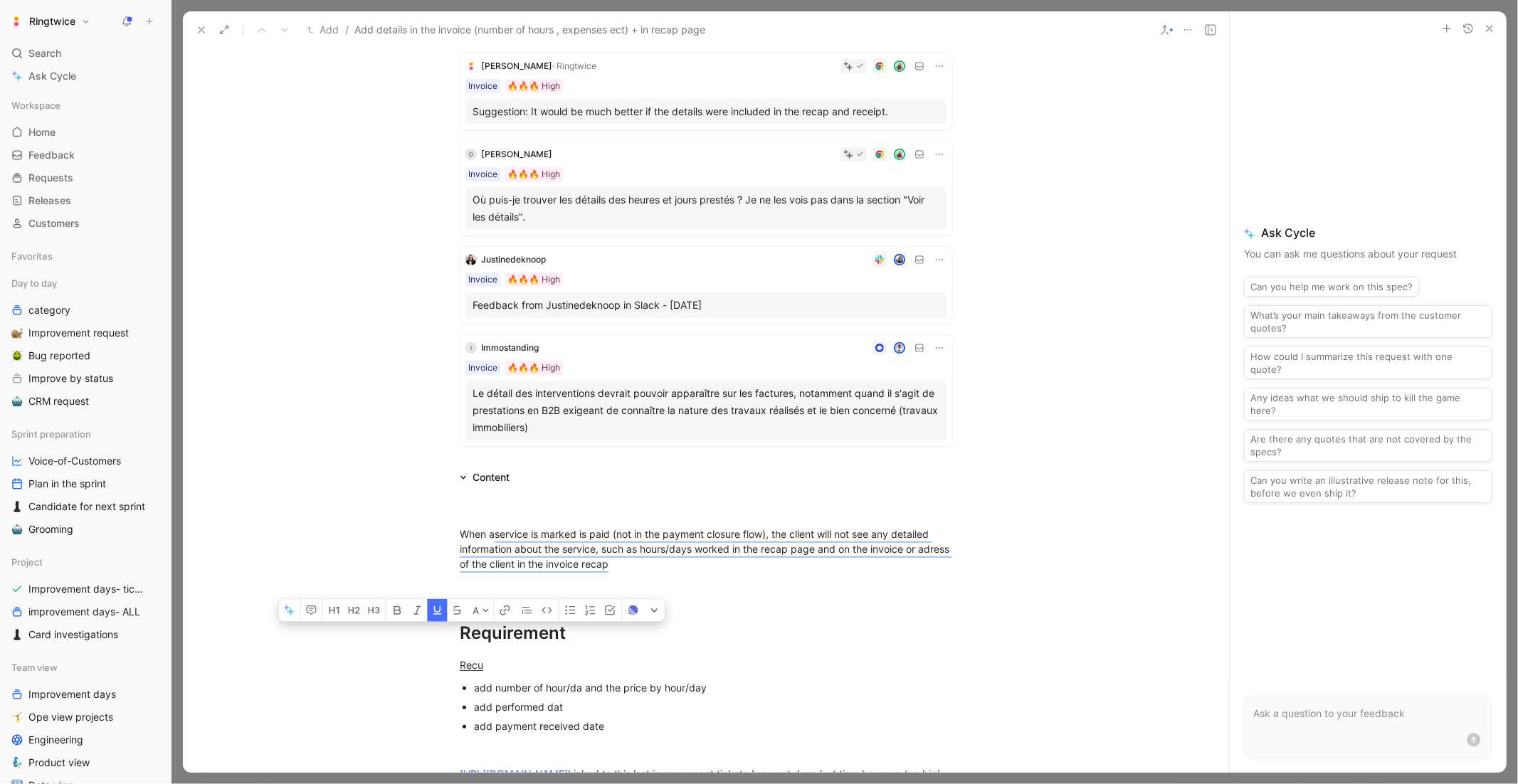
scroll to position [468, 0]
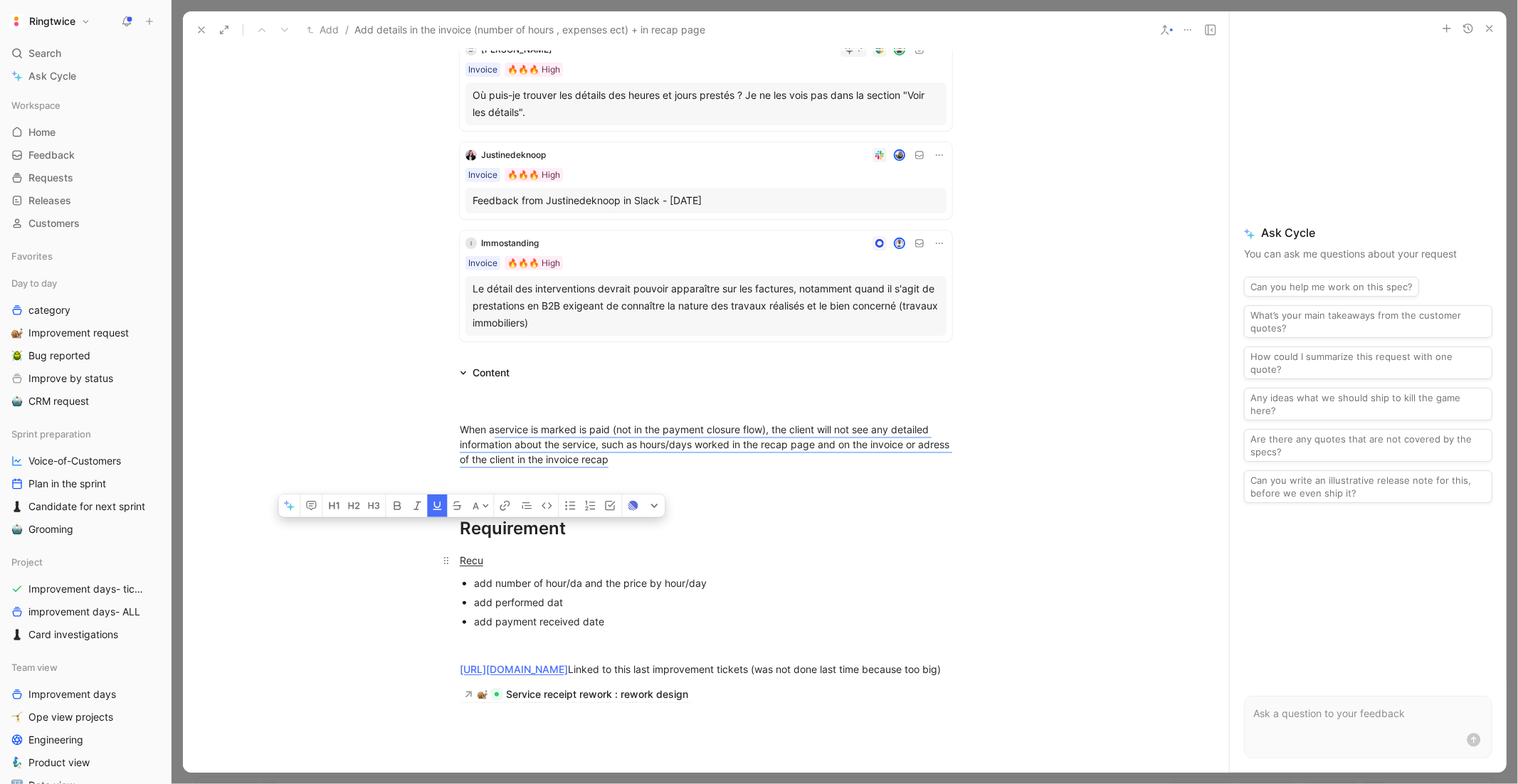
click at [520, 566] on p "Recu" at bounding box center [706, 560] width 547 height 23
click at [510, 562] on div "Recu" at bounding box center [705, 560] width 493 height 15
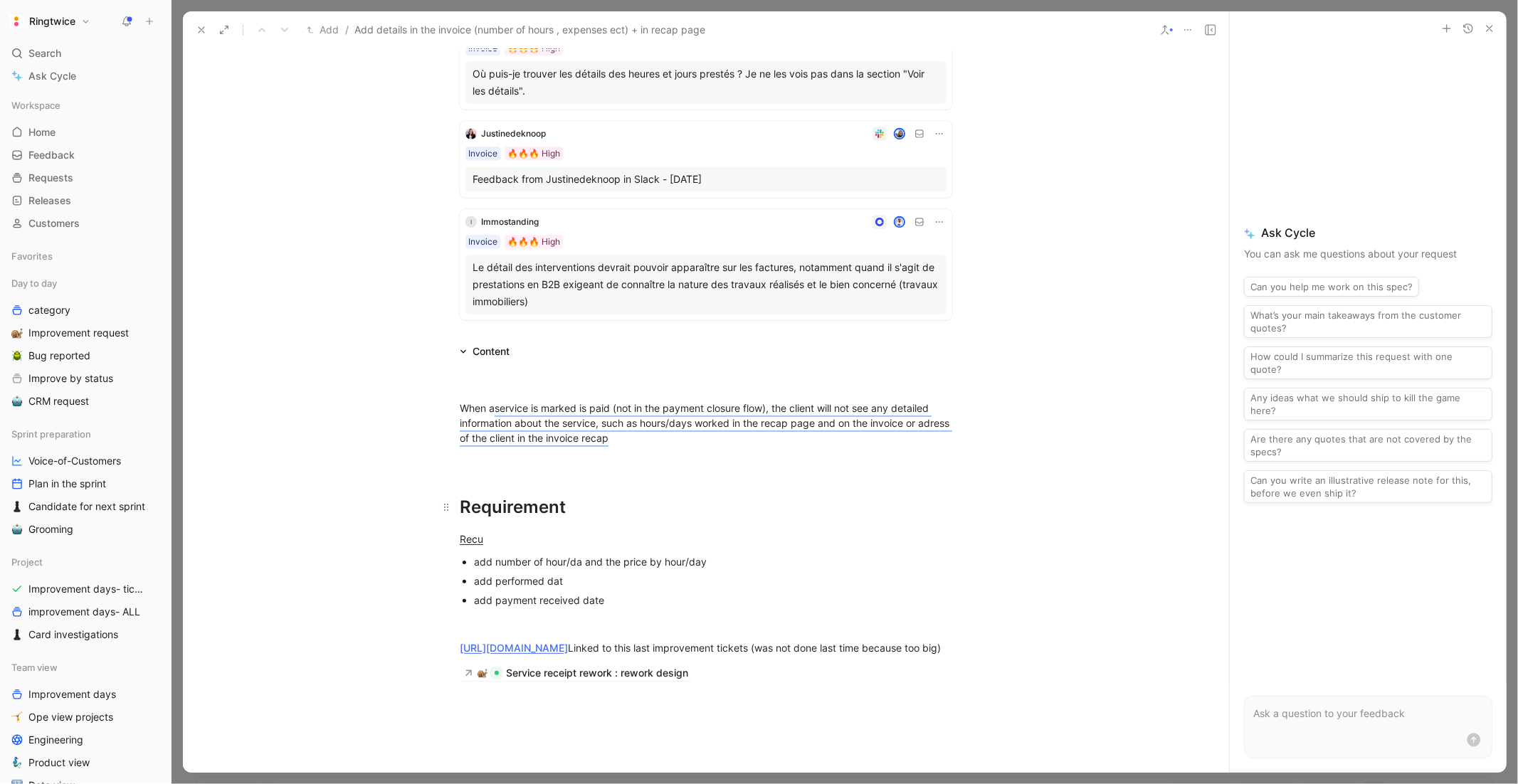
scroll to position [471, 0]
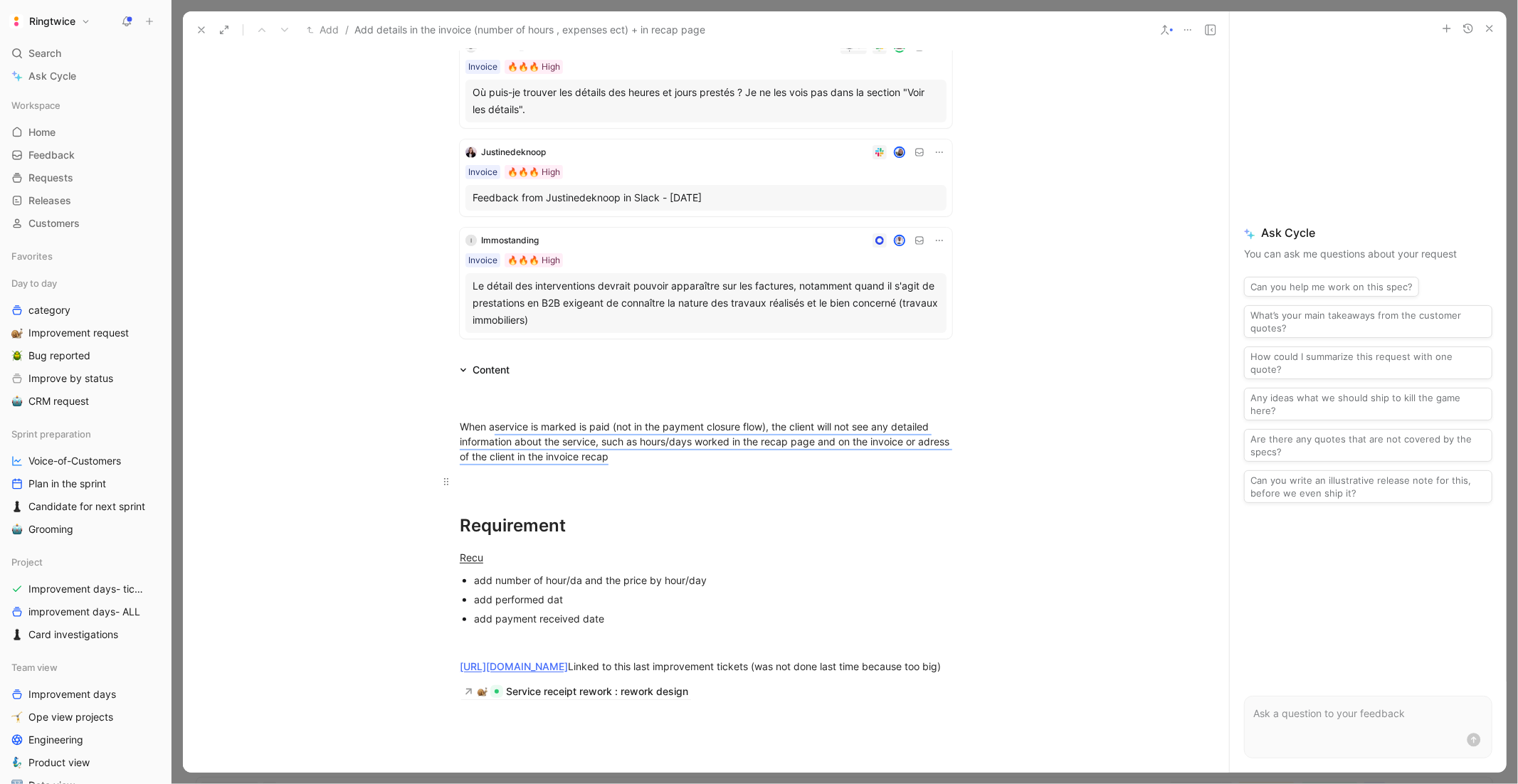
click at [560, 481] on div at bounding box center [705, 481] width 493 height 15
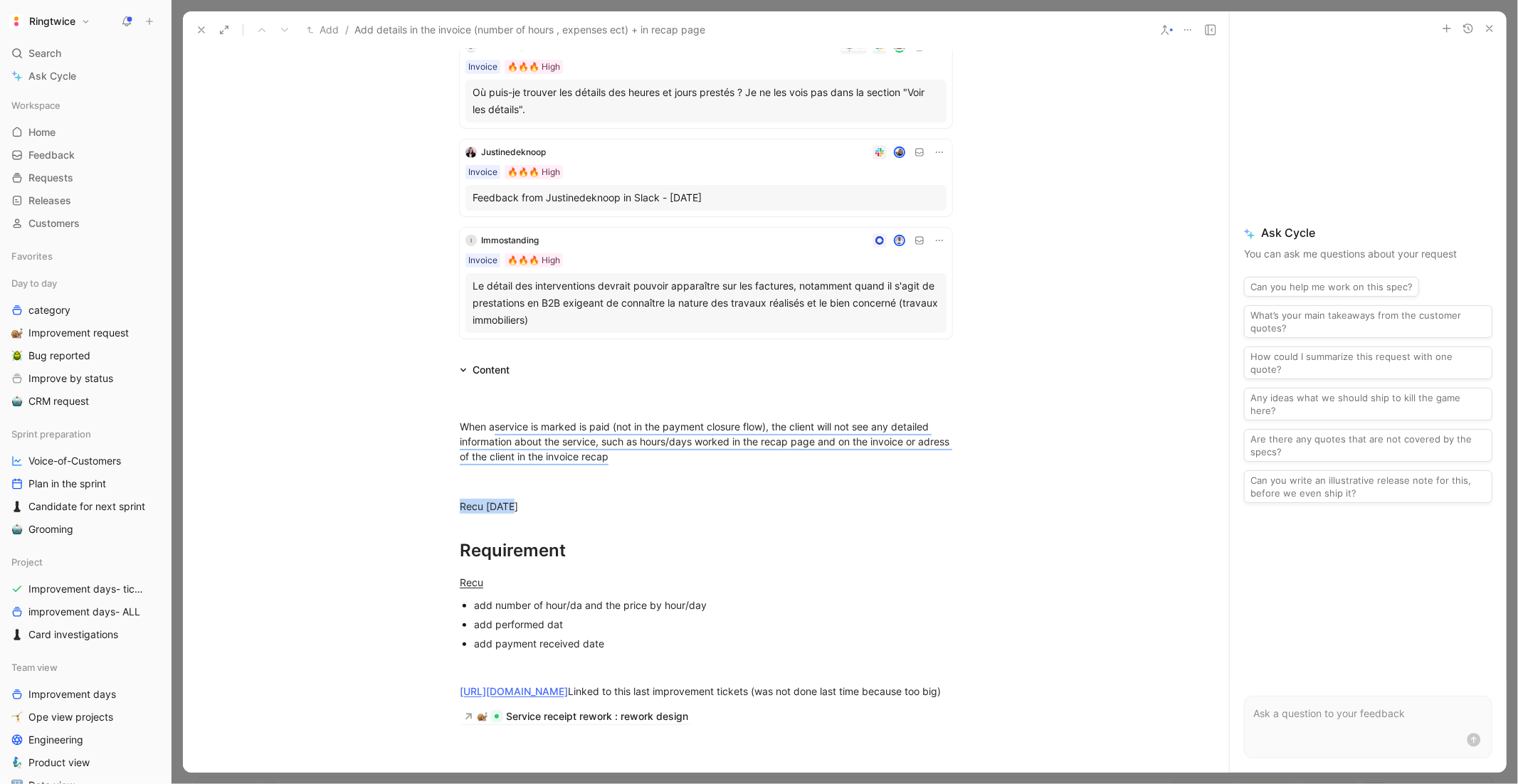
drag, startPoint x: 520, startPoint y: 502, endPoint x: 430, endPoint y: 500, distance: 90.0
click at [430, 500] on div "When a service is marked is paid (not in the payment closure flow), the client …" at bounding box center [706, 584] width 1046 height 411
click at [593, 503] on div "Recu today" at bounding box center [705, 506] width 493 height 15
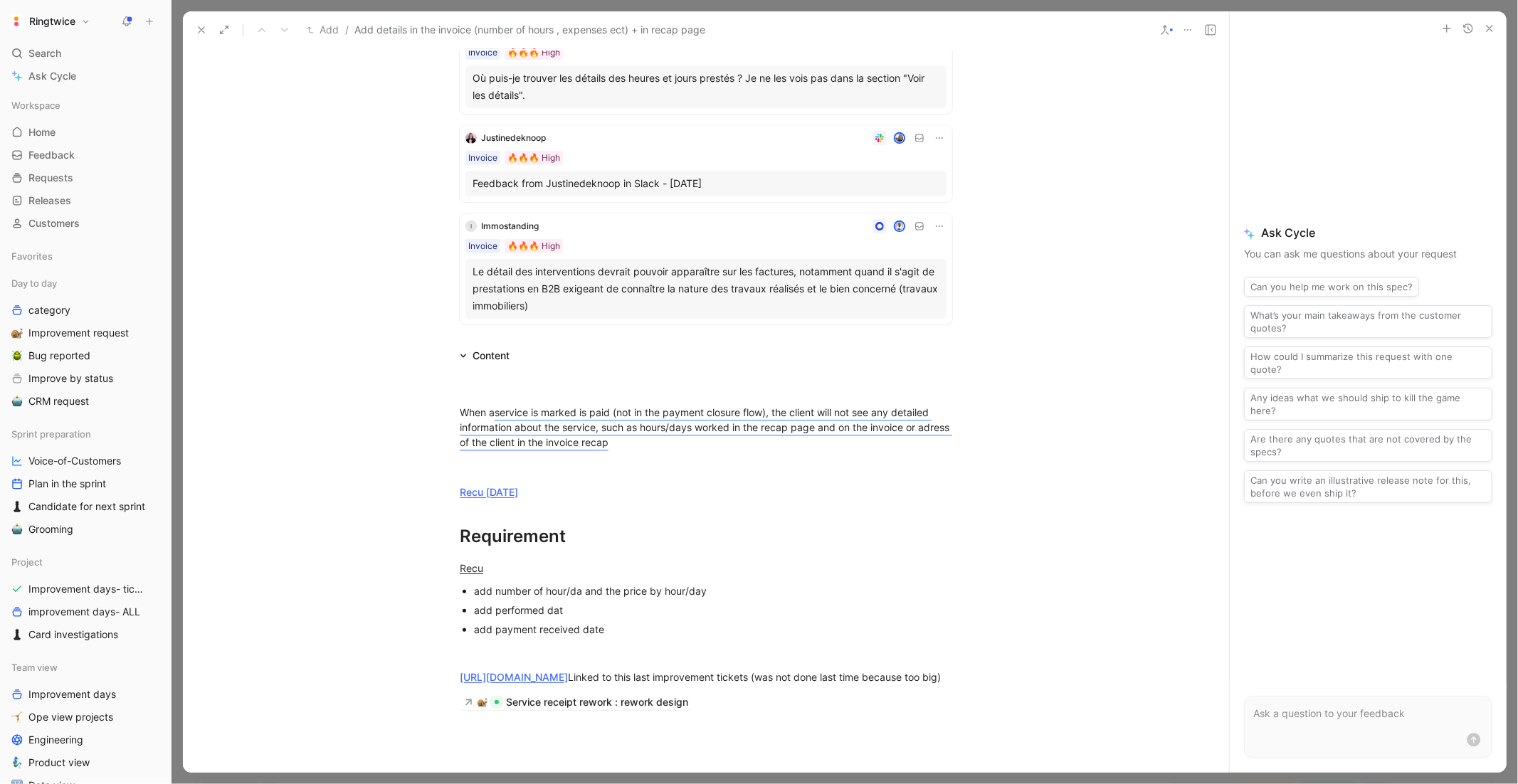
click at [539, 603] on div "add performed dat" at bounding box center [713, 610] width 478 height 15
click at [584, 591] on div "add number of hour/da and the price by hour/day" at bounding box center [713, 591] width 478 height 15
click at [547, 605] on div "add performed dat" at bounding box center [713, 610] width 478 height 15
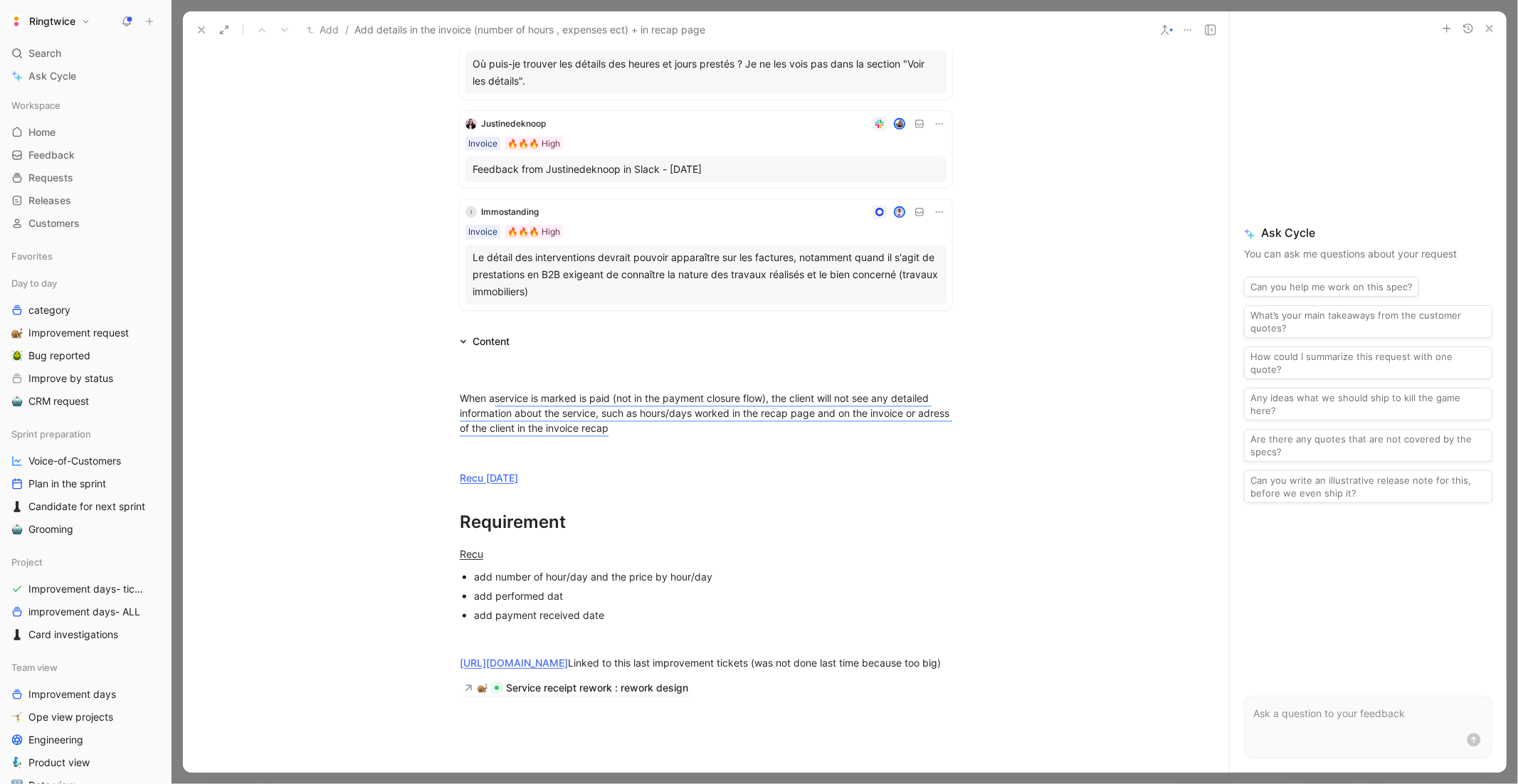
scroll to position [500, 0]
click at [618, 595] on div "add performed dat" at bounding box center [713, 595] width 478 height 15
drag, startPoint x: 612, startPoint y: 595, endPoint x: 561, endPoint y: 597, distance: 51.0
click at [561, 597] on div "add performed dat" at bounding box center [713, 595] width 478 height 15
click at [597, 592] on div "add performed dat" at bounding box center [713, 595] width 478 height 15
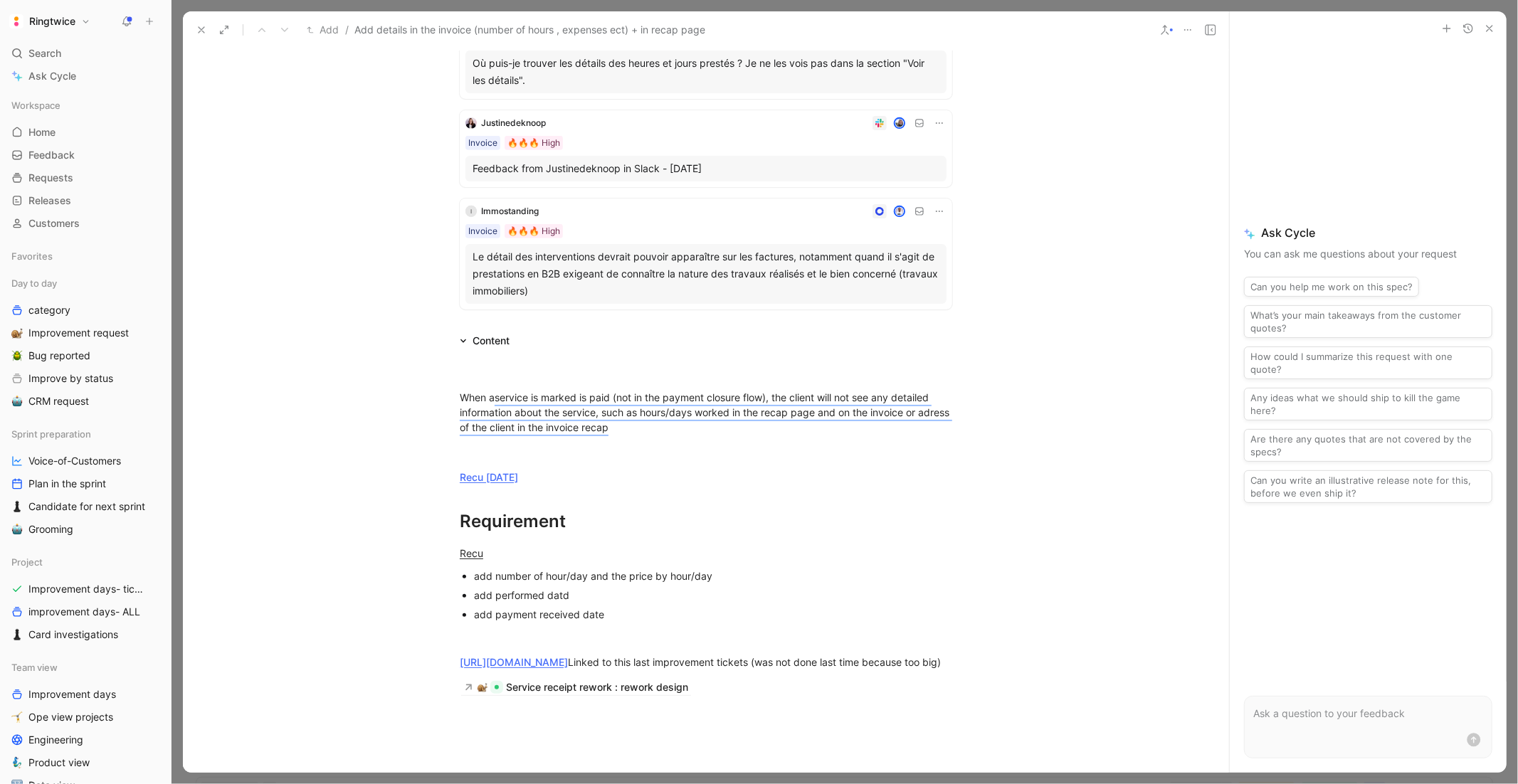
click at [622, 607] on div "add payment received date" at bounding box center [713, 614] width 478 height 15
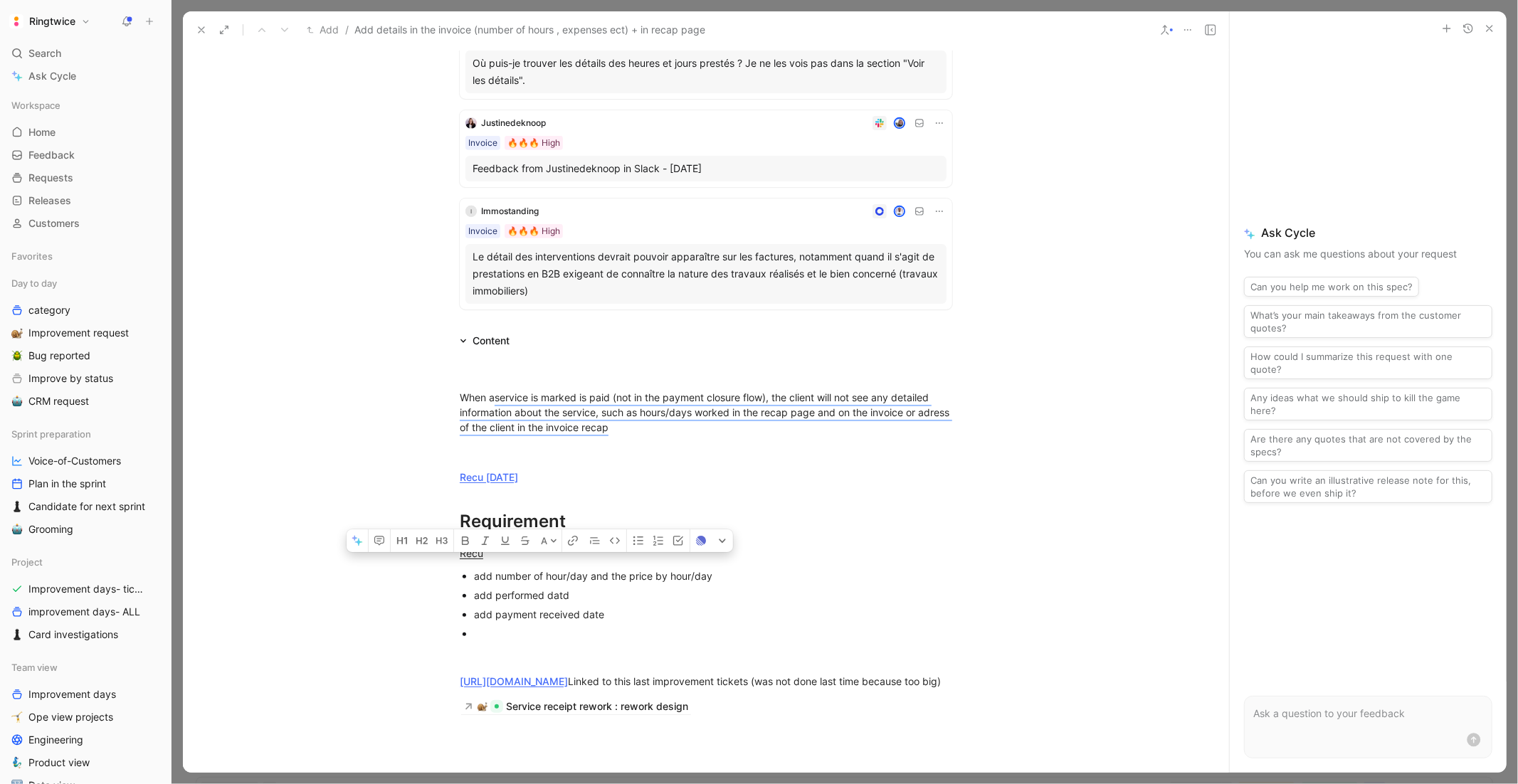
drag, startPoint x: 610, startPoint y: 609, endPoint x: 470, endPoint y: 592, distance: 141.0
click at [470, 592] on ul "add number of hour/day and the price by hour/day add performed datd add payment…" at bounding box center [706, 604] width 547 height 77
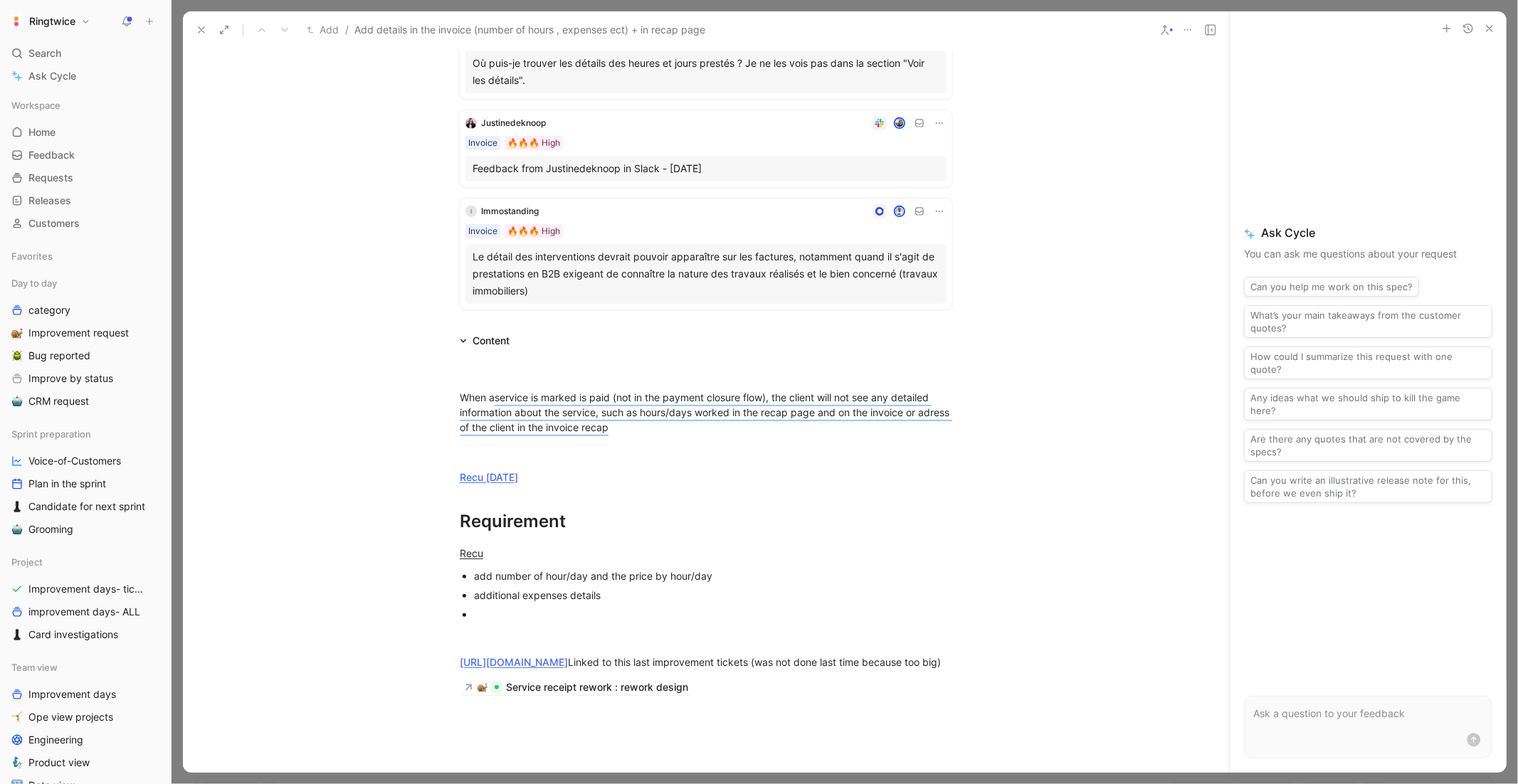
click at [530, 607] on div at bounding box center [713, 614] width 478 height 15
click at [621, 510] on div "Requirement" at bounding box center [705, 521] width 493 height 26
click at [682, 615] on div "→ same display as in order component" at bounding box center [705, 617] width 493 height 15
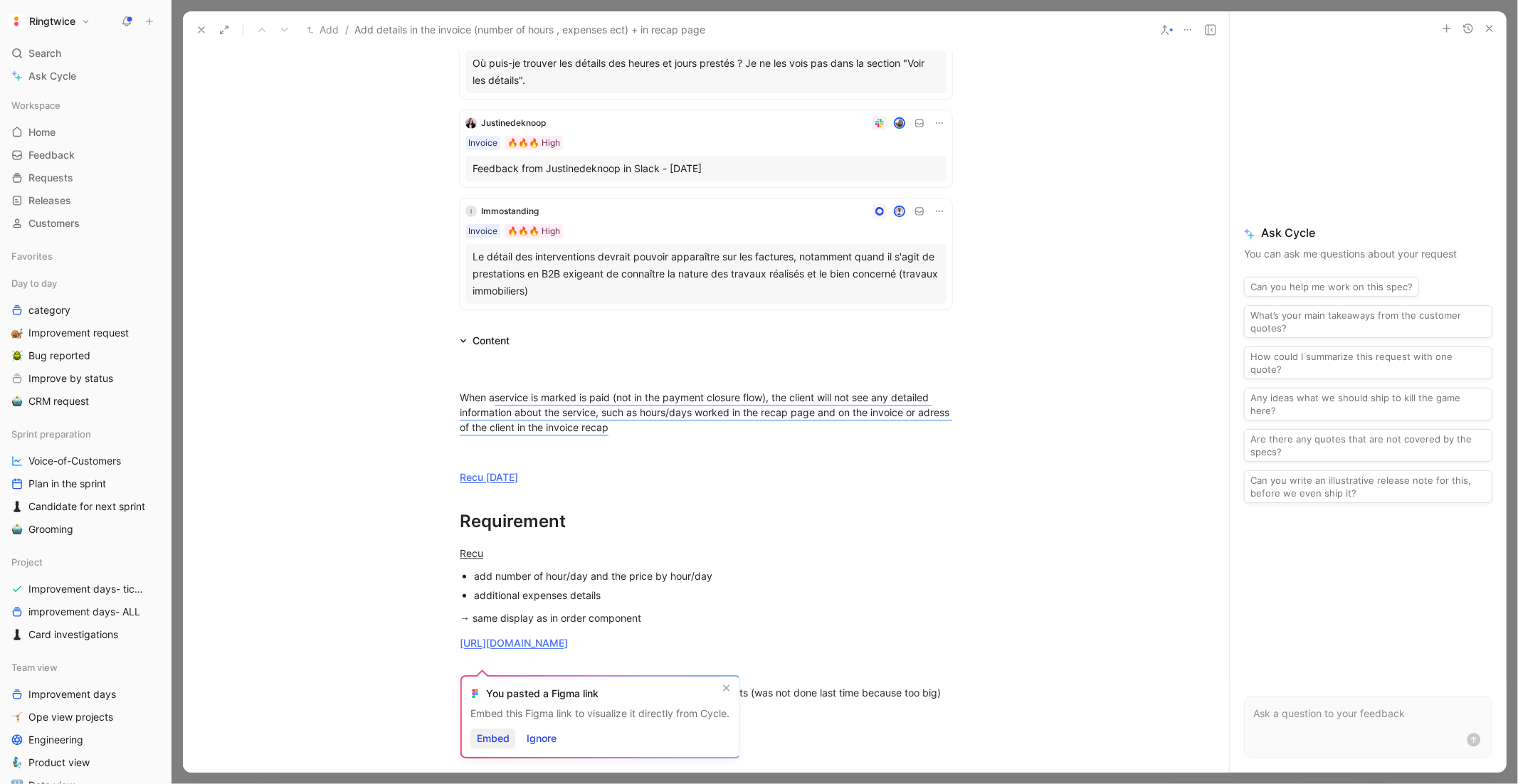
click at [501, 641] on span "Embed" at bounding box center [493, 738] width 33 height 17
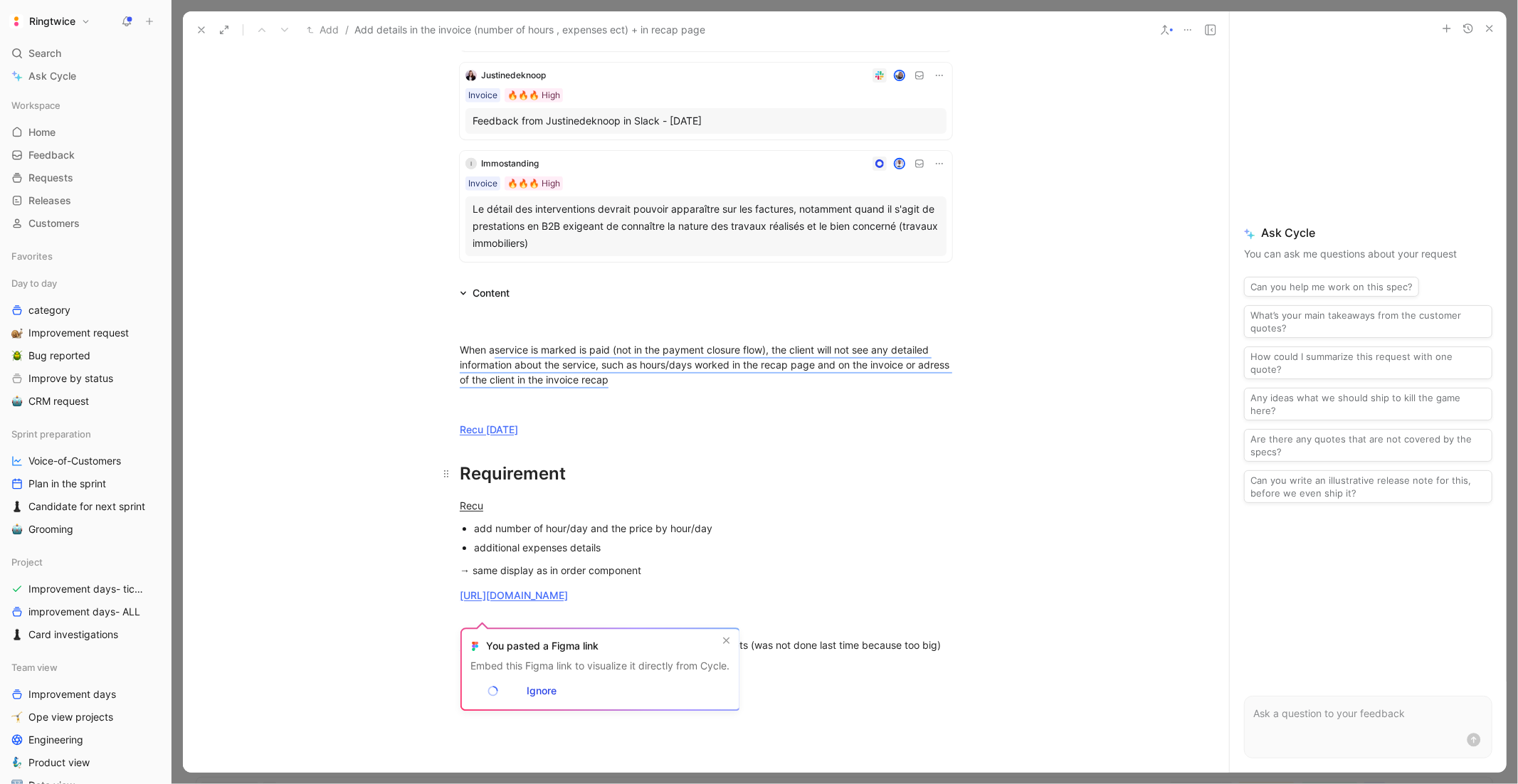
scroll to position [556, 0]
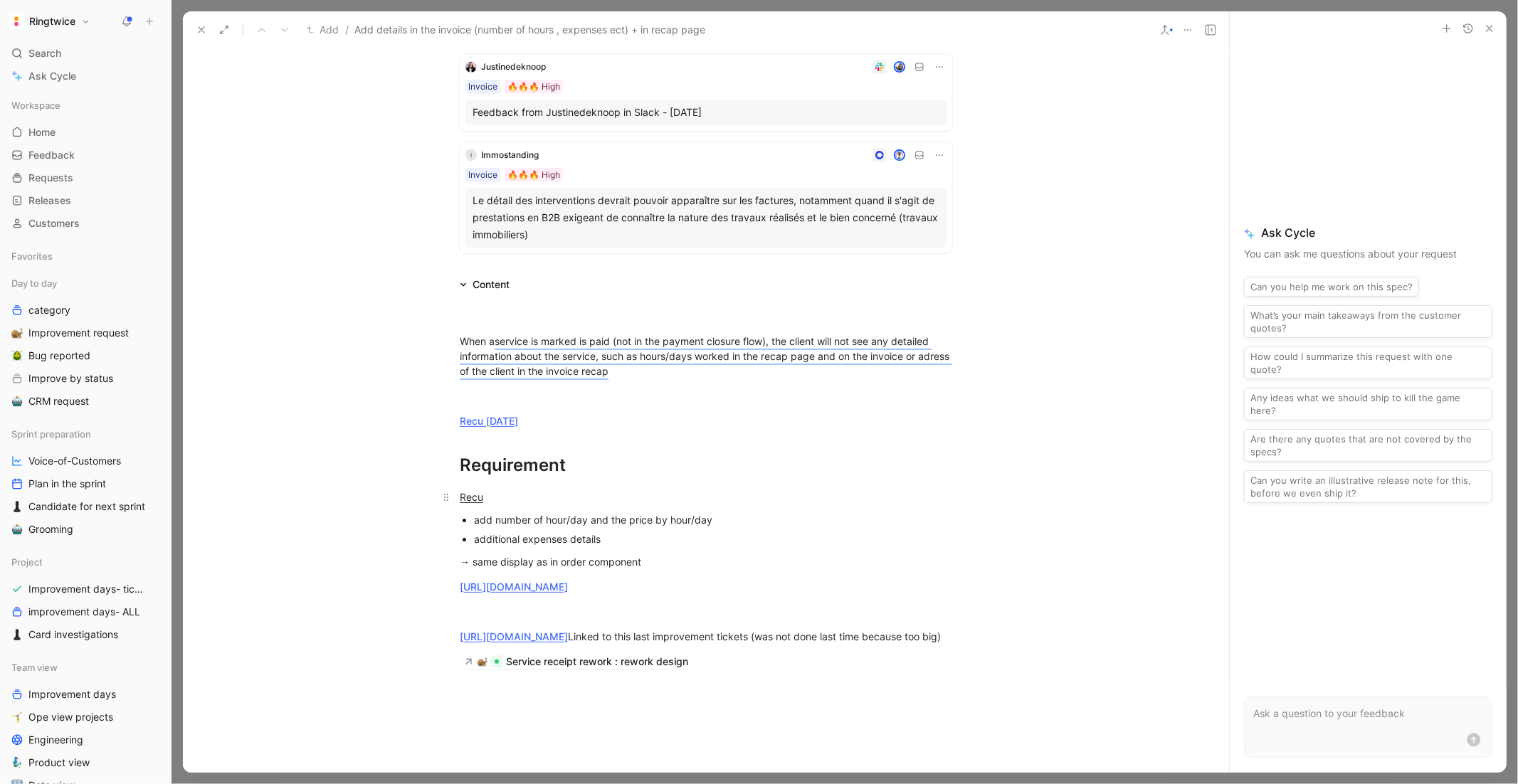
click at [476, 493] on u "Recu" at bounding box center [471, 496] width 23 height 12
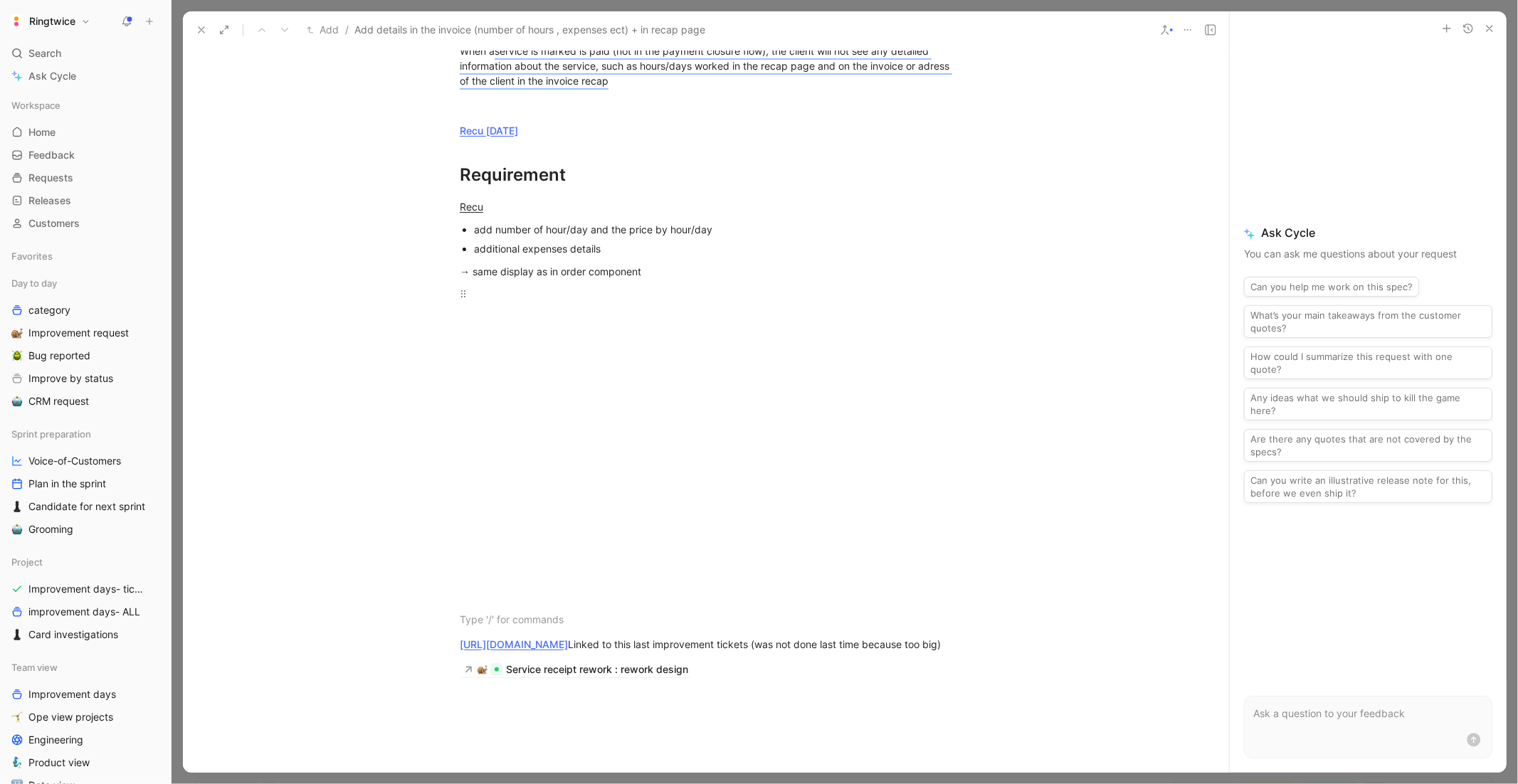
scroll to position [851, 0]
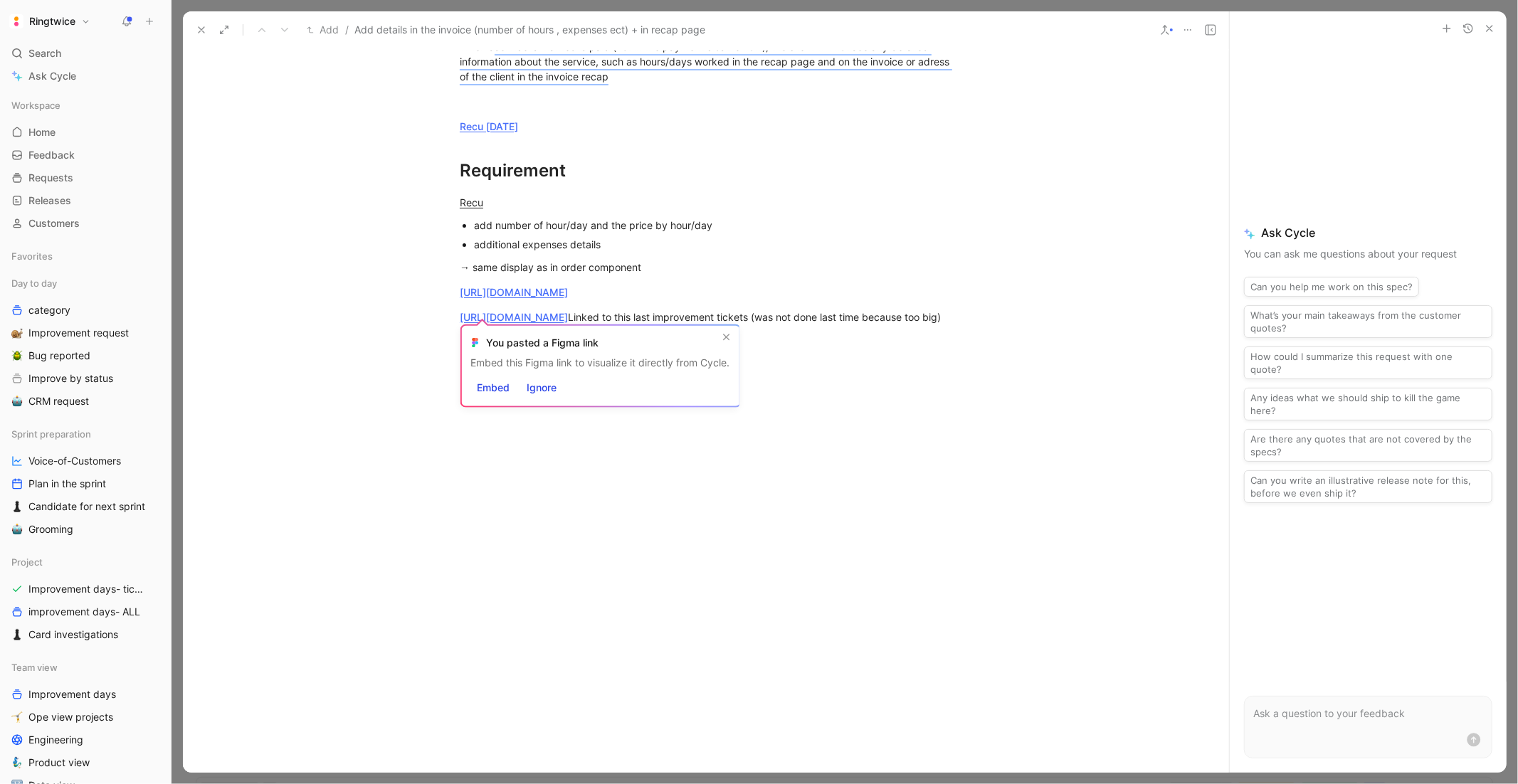
click at [697, 239] on div "additional expenses details" at bounding box center [713, 244] width 478 height 15
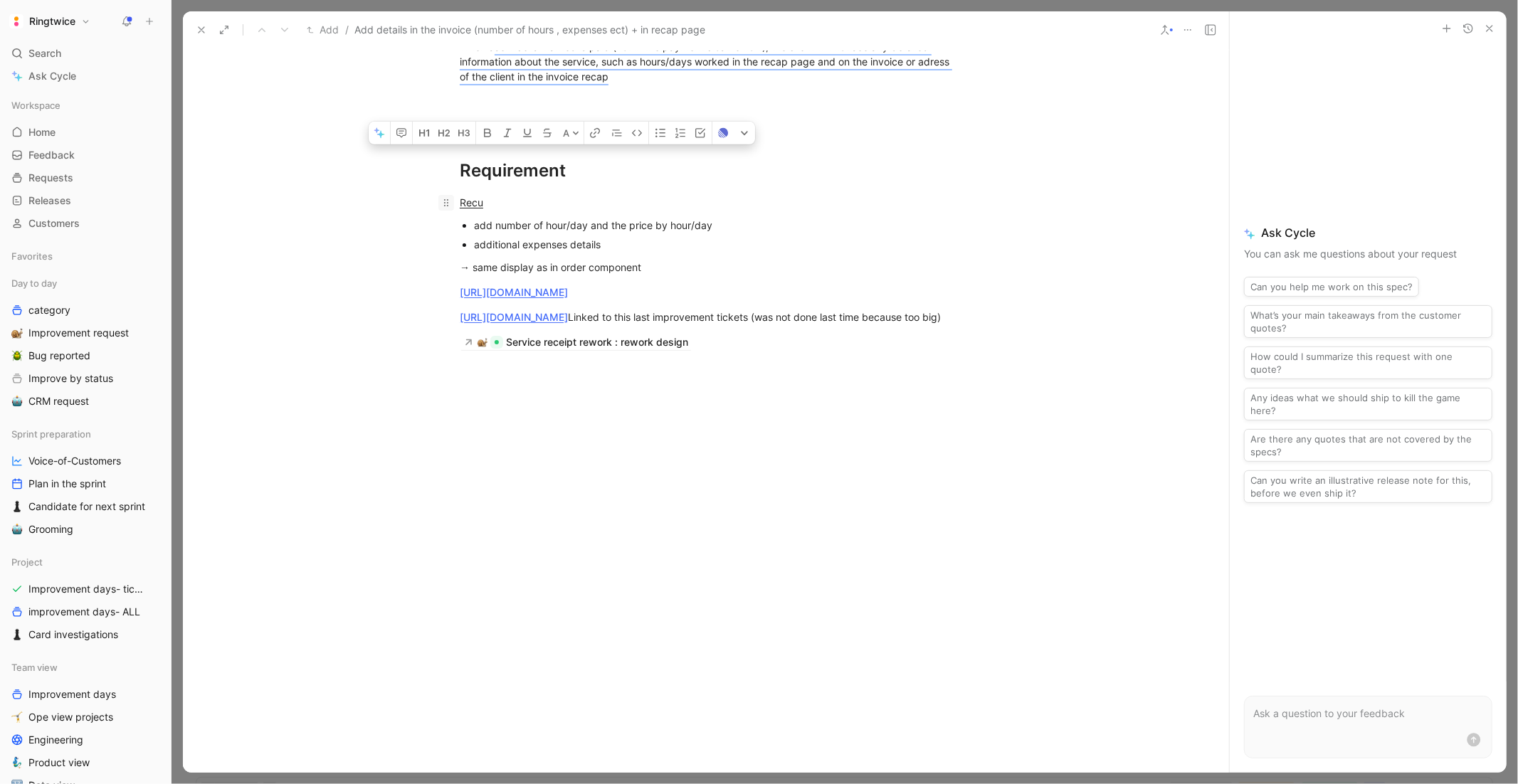
drag, startPoint x: 677, startPoint y: 302, endPoint x: 451, endPoint y: 195, distance: 250.0
click at [451, 195] on div "When a service is marked is paid (not in the payment closure flow), the client …" at bounding box center [706, 206] width 1046 height 417
click at [398, 137] on icon "button" at bounding box center [401, 132] width 10 height 9
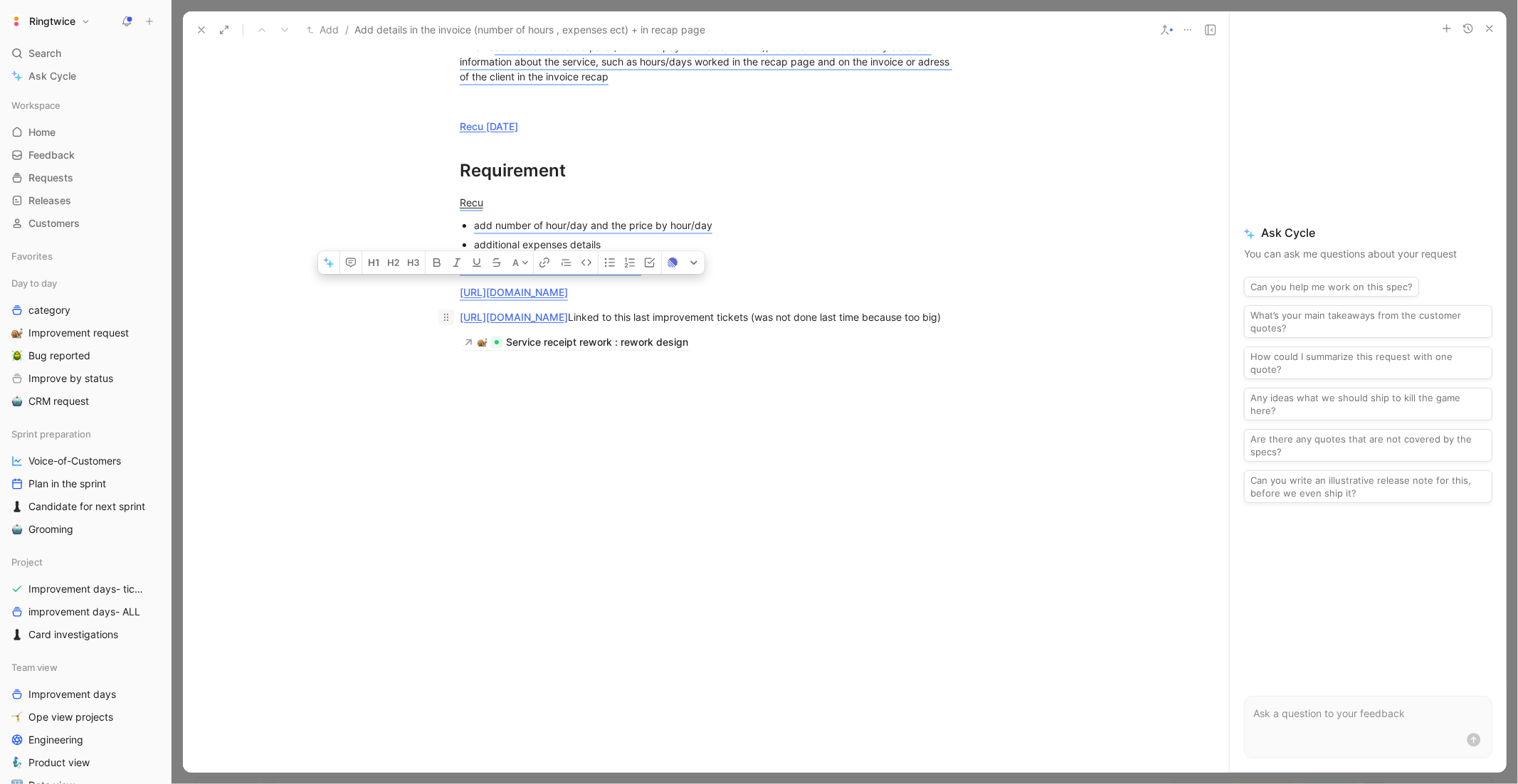
drag, startPoint x: 591, startPoint y: 359, endPoint x: 453, endPoint y: 334, distance: 140.2
click at [453, 329] on p "https://www.figma.com/design/GbXSSkaIpegCz6uFxiqokc/Improvement-days---Maintena…" at bounding box center [706, 317] width 547 height 23
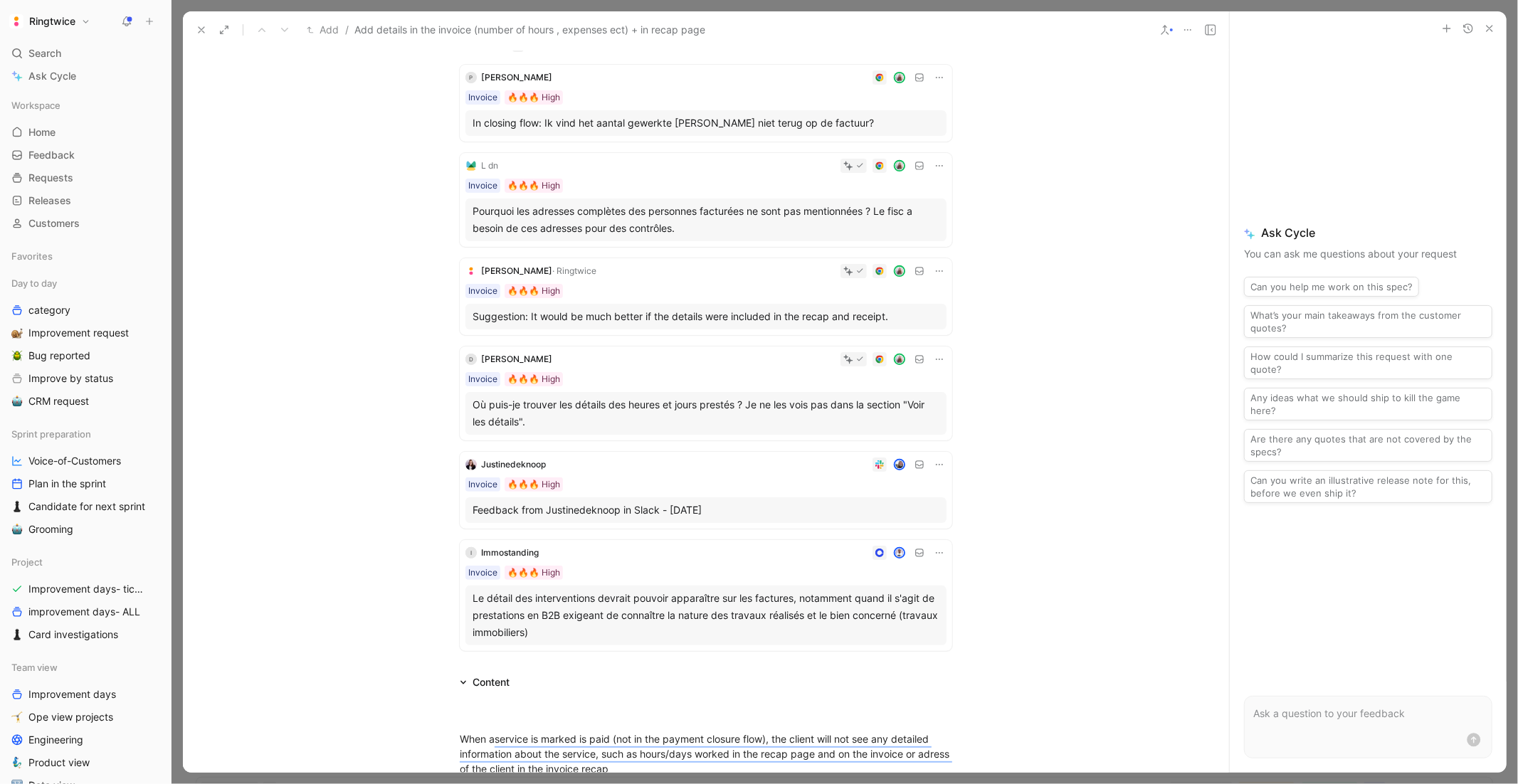
scroll to position [0, 0]
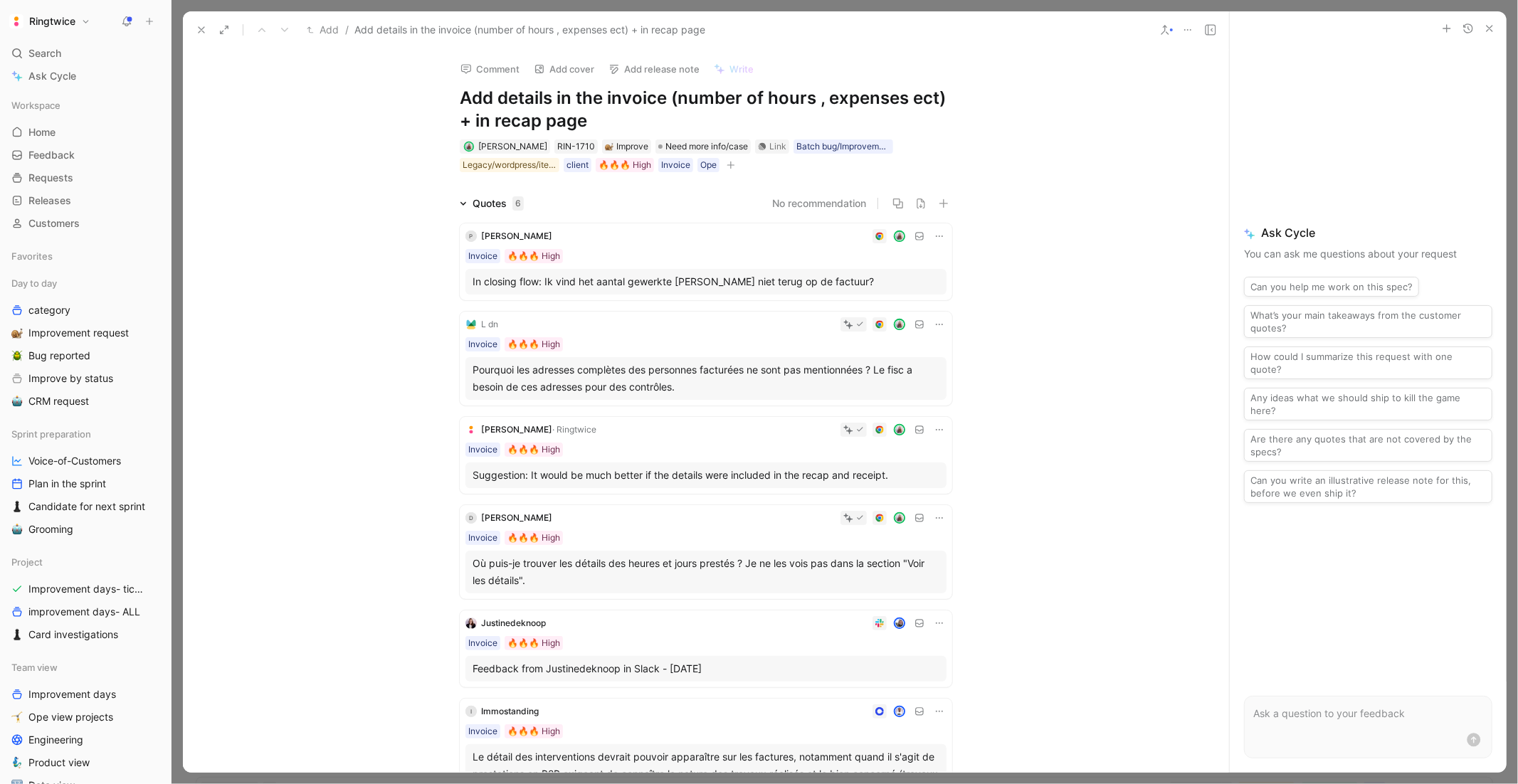
click at [618, 106] on h1 "Add details in the invoice (number of hours , expenses ect) + in recap page" at bounding box center [705, 110] width 493 height 45
drag, startPoint x: 686, startPoint y: 97, endPoint x: 963, endPoint y: 99, distance: 277.0
click at [963, 99] on div "Comment Add cover Add release note Write Add details in the invoice (number of …" at bounding box center [706, 111] width 547 height 124
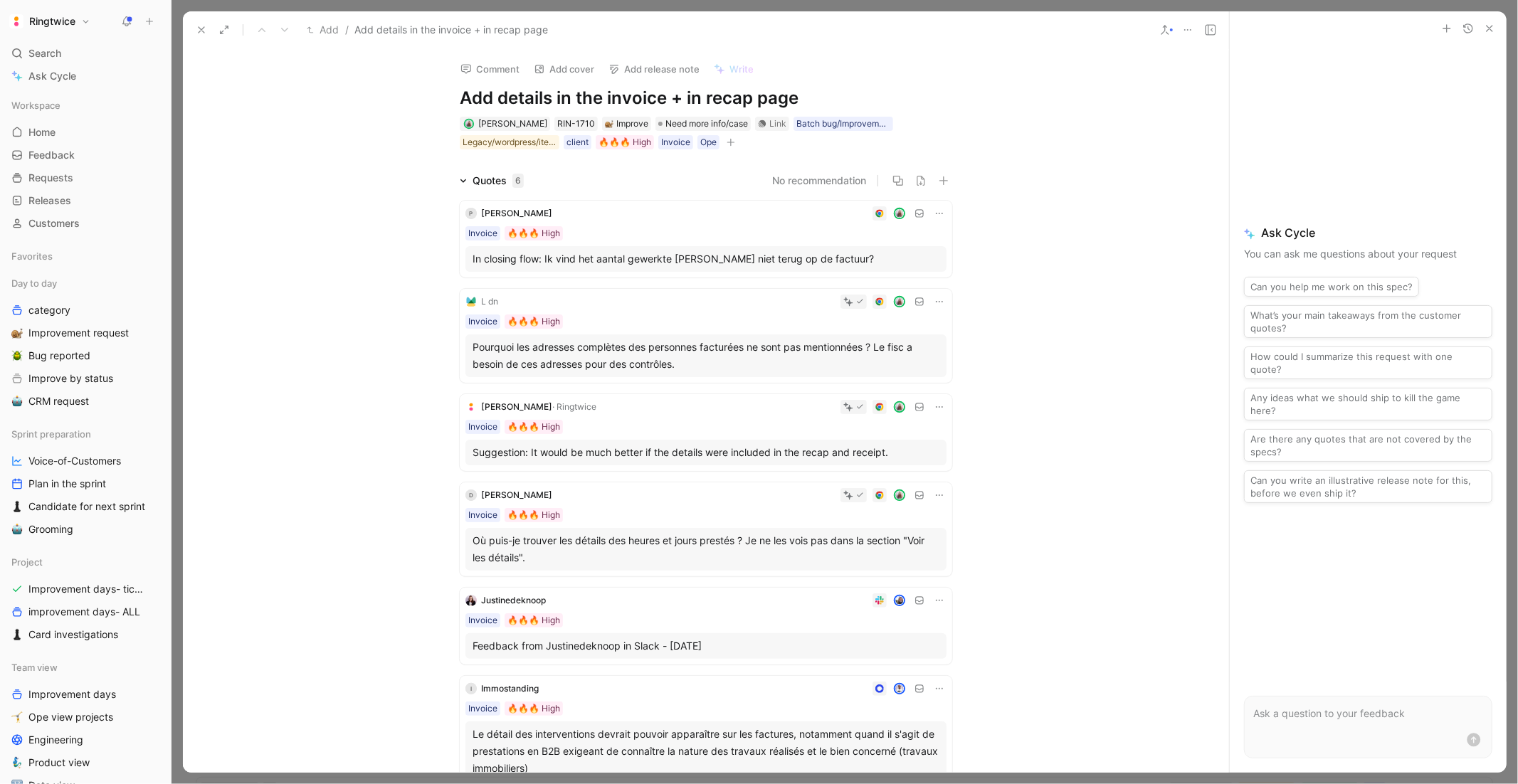
drag, startPoint x: 554, startPoint y: 95, endPoint x: 667, endPoint y: 91, distance: 113.1
click at [667, 91] on h1 "Add details in the invoice + in recap page" at bounding box center [705, 98] width 493 height 23
click at [705, 95] on h1 "Add details in recu + in recap page" at bounding box center [705, 98] width 493 height 23
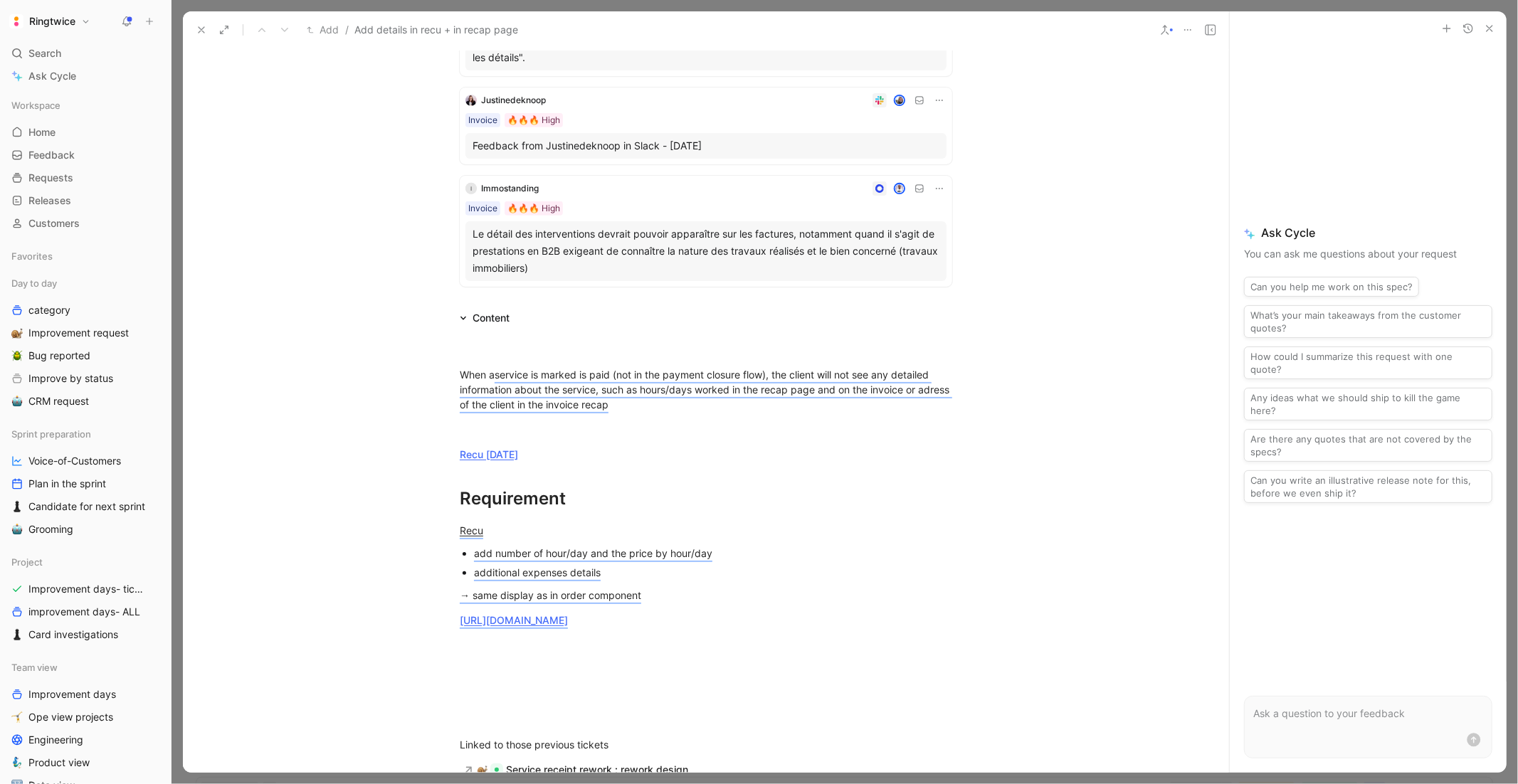
scroll to position [566, 0]
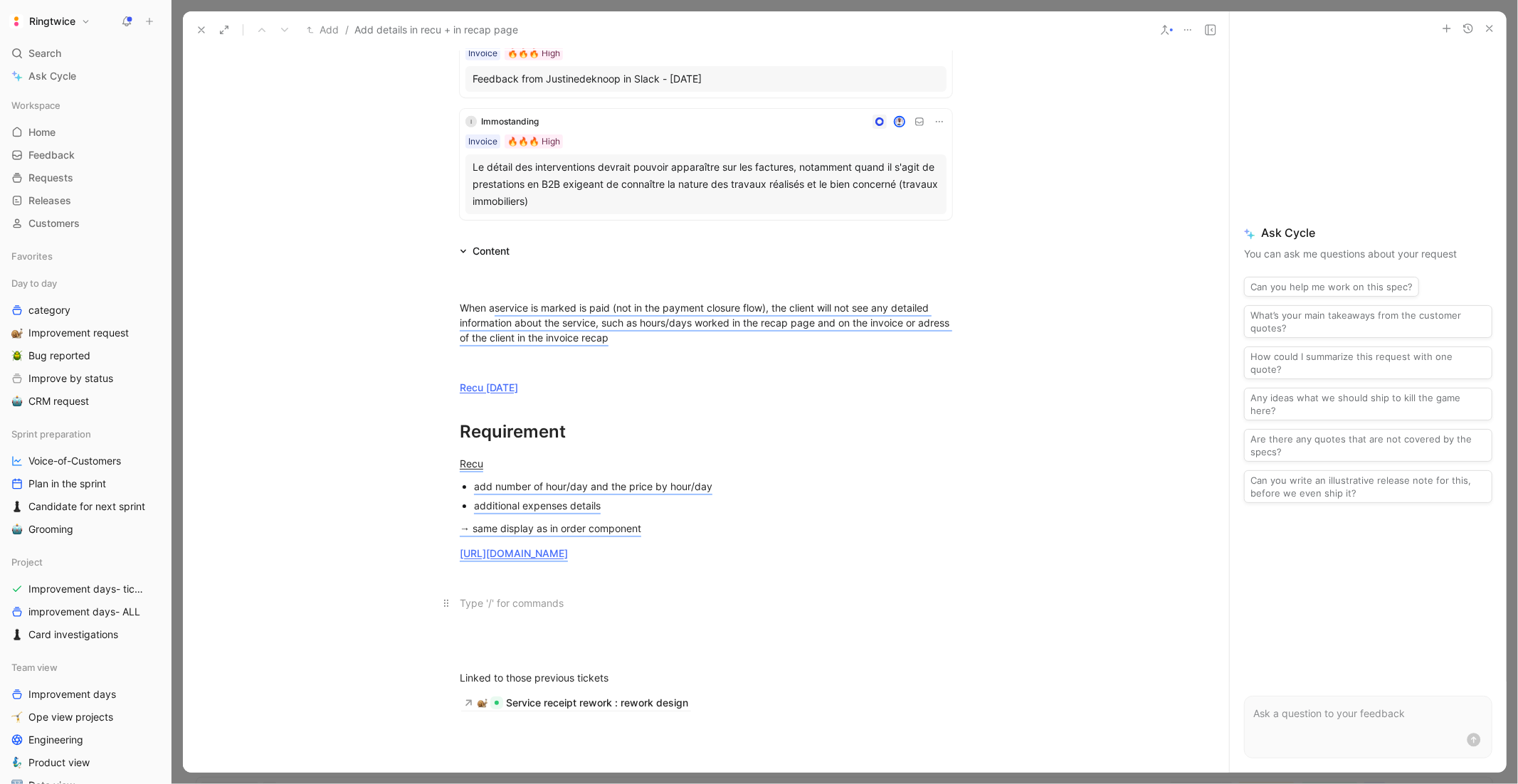
click at [631, 610] on div at bounding box center [705, 603] width 493 height 15
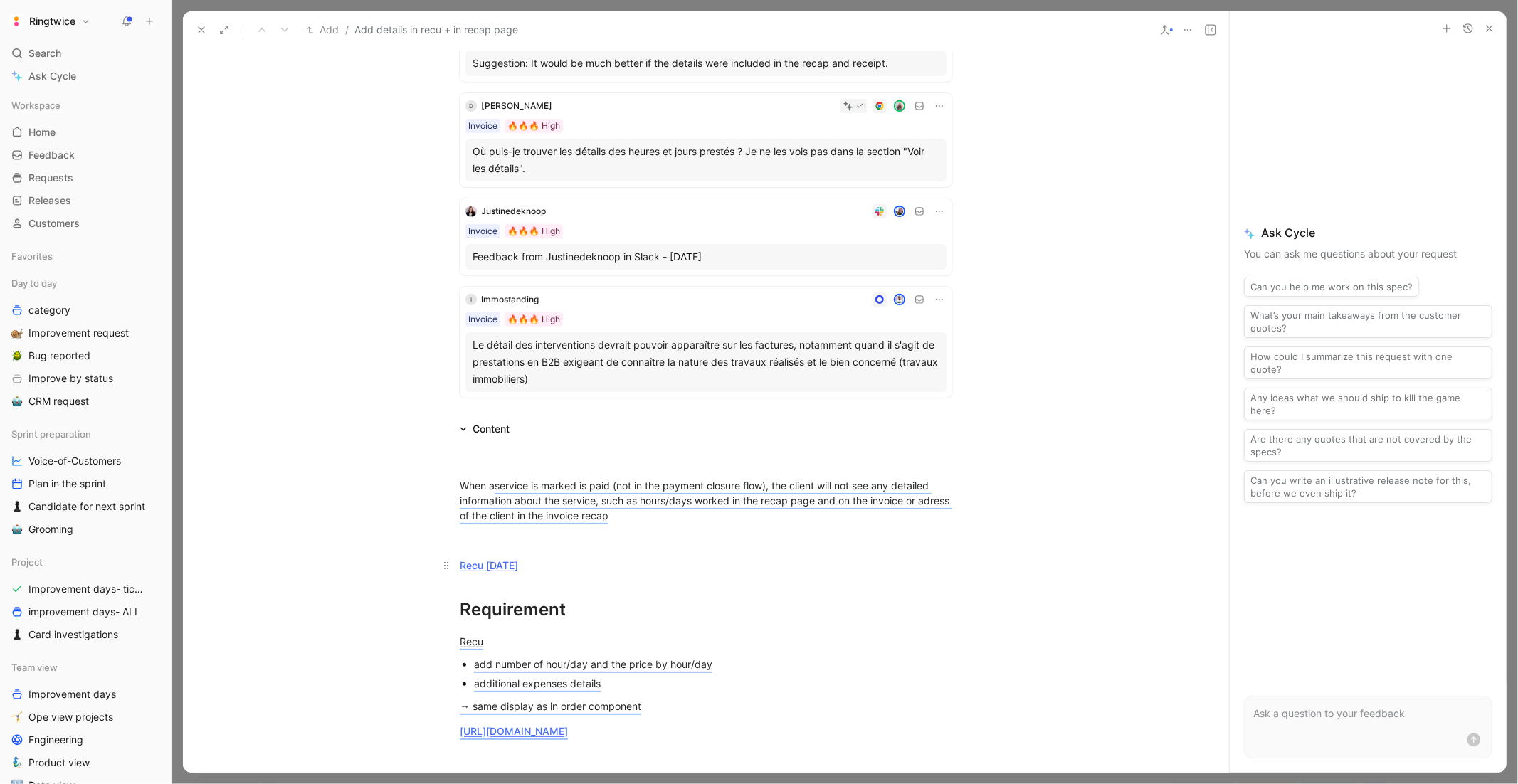
scroll to position [479, 0]
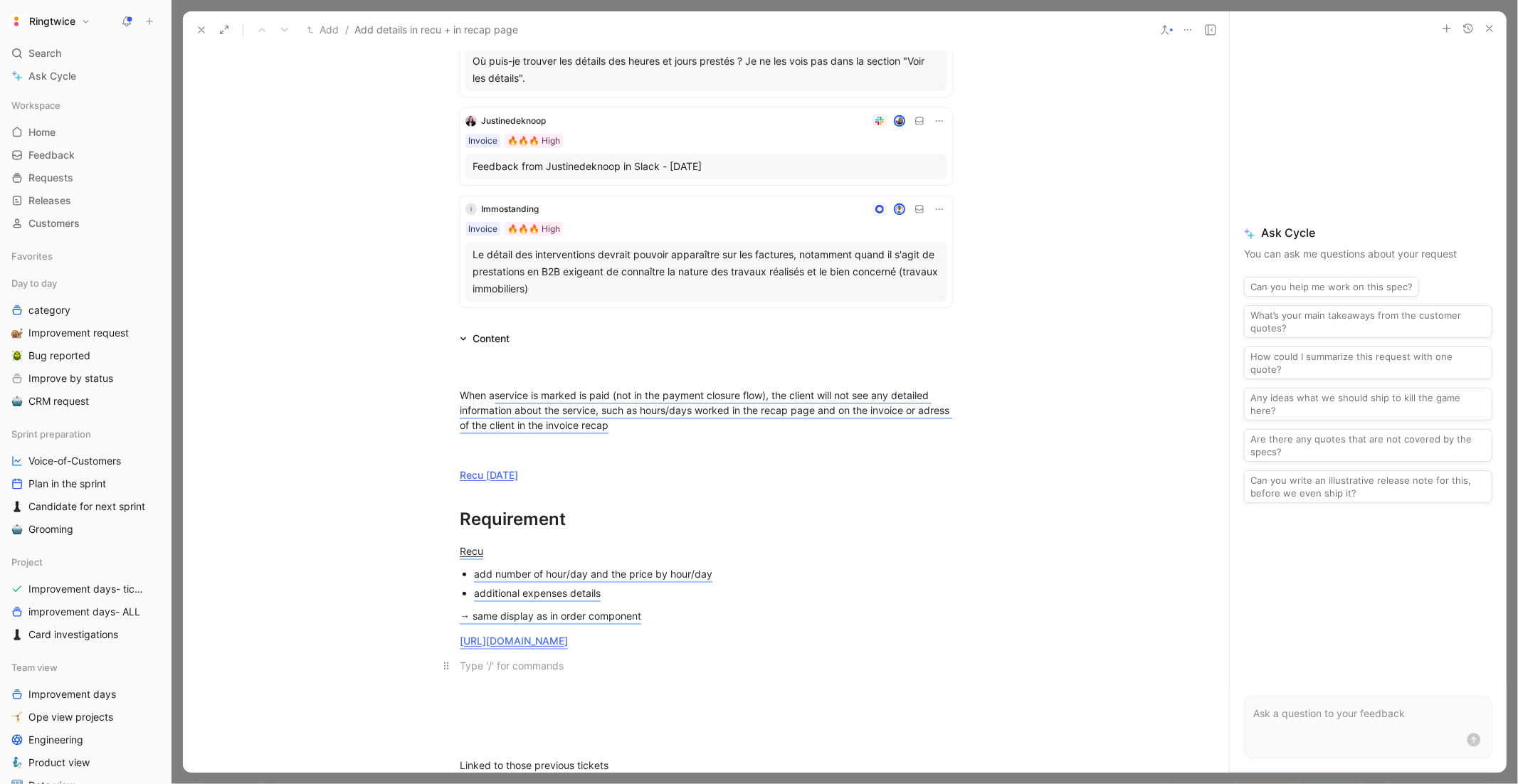
click at [523, 641] on div at bounding box center [705, 665] width 493 height 15
click at [502, 641] on div "Invoice" at bounding box center [705, 690] width 493 height 15
click at [501, 641] on div "Invoice" at bounding box center [705, 690] width 493 height 15
drag, startPoint x: 496, startPoint y: 704, endPoint x: 458, endPoint y: 703, distance: 38.0
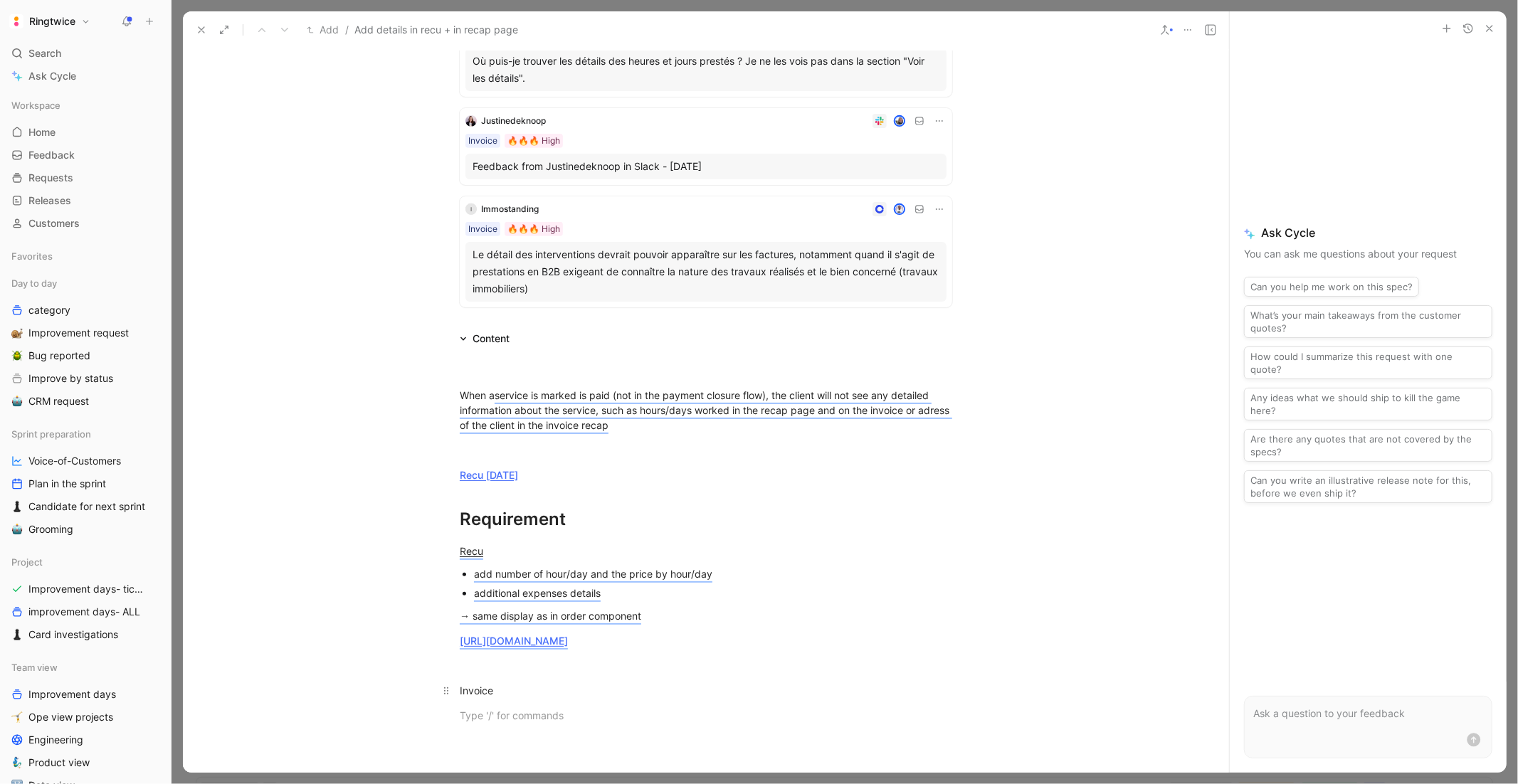
click at [458, 641] on p "Invoice" at bounding box center [706, 690] width 547 height 23
click at [544, 641] on div at bounding box center [705, 715] width 493 height 15
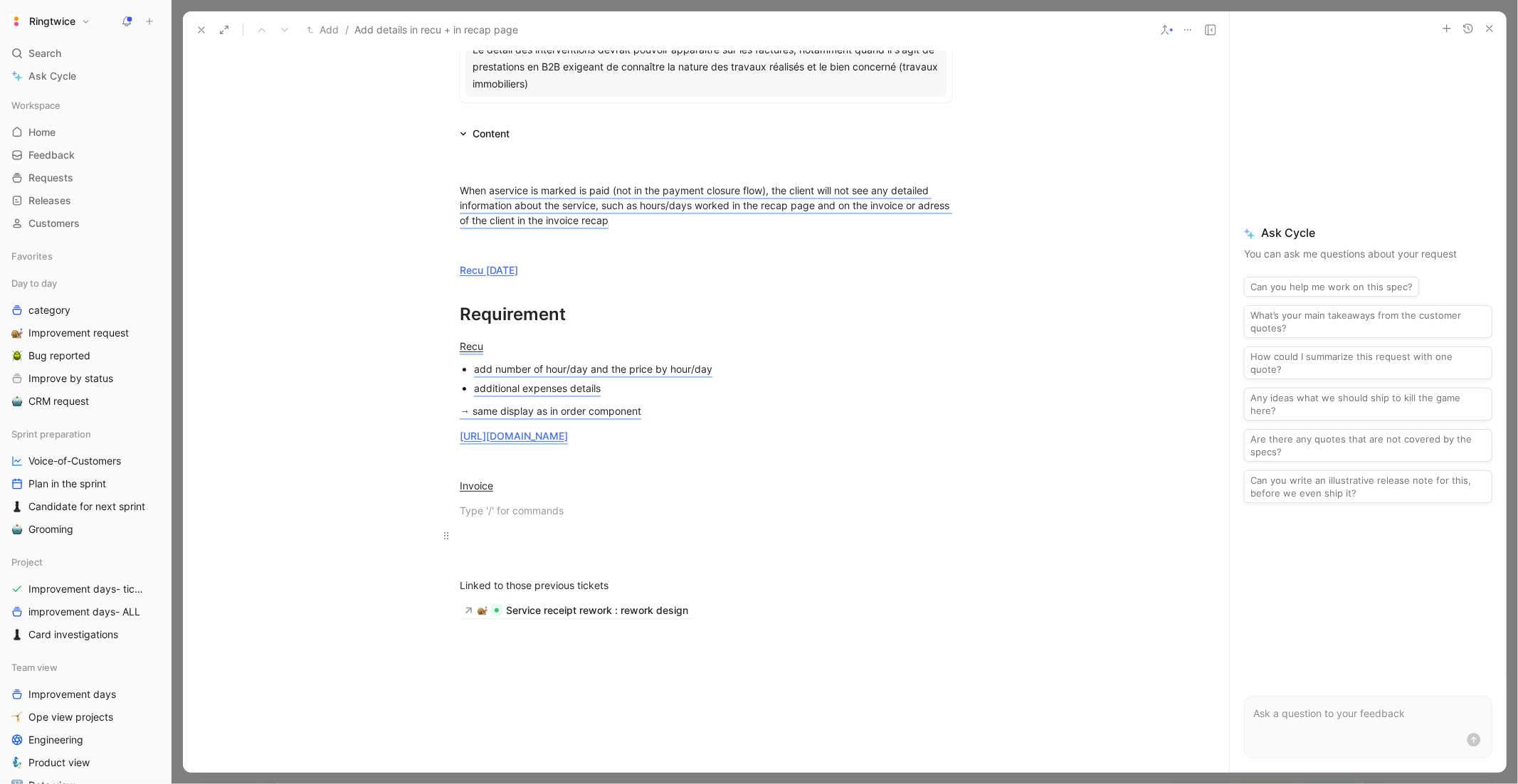
scroll to position [687, 0]
drag, startPoint x: 628, startPoint y: 603, endPoint x: 544, endPoint y: 591, distance: 84.9
click at [548, 590] on div "Linked to those previous tickets" at bounding box center [705, 582] width 493 height 15
click at [701, 440] on div "https://www.figma.com/design/GbXSSkaIpegCz6uFxiqokc/Improvement-days---Maintena…" at bounding box center [705, 433] width 493 height 15
click at [501, 336] on div "Recu" at bounding box center [705, 343] width 493 height 15
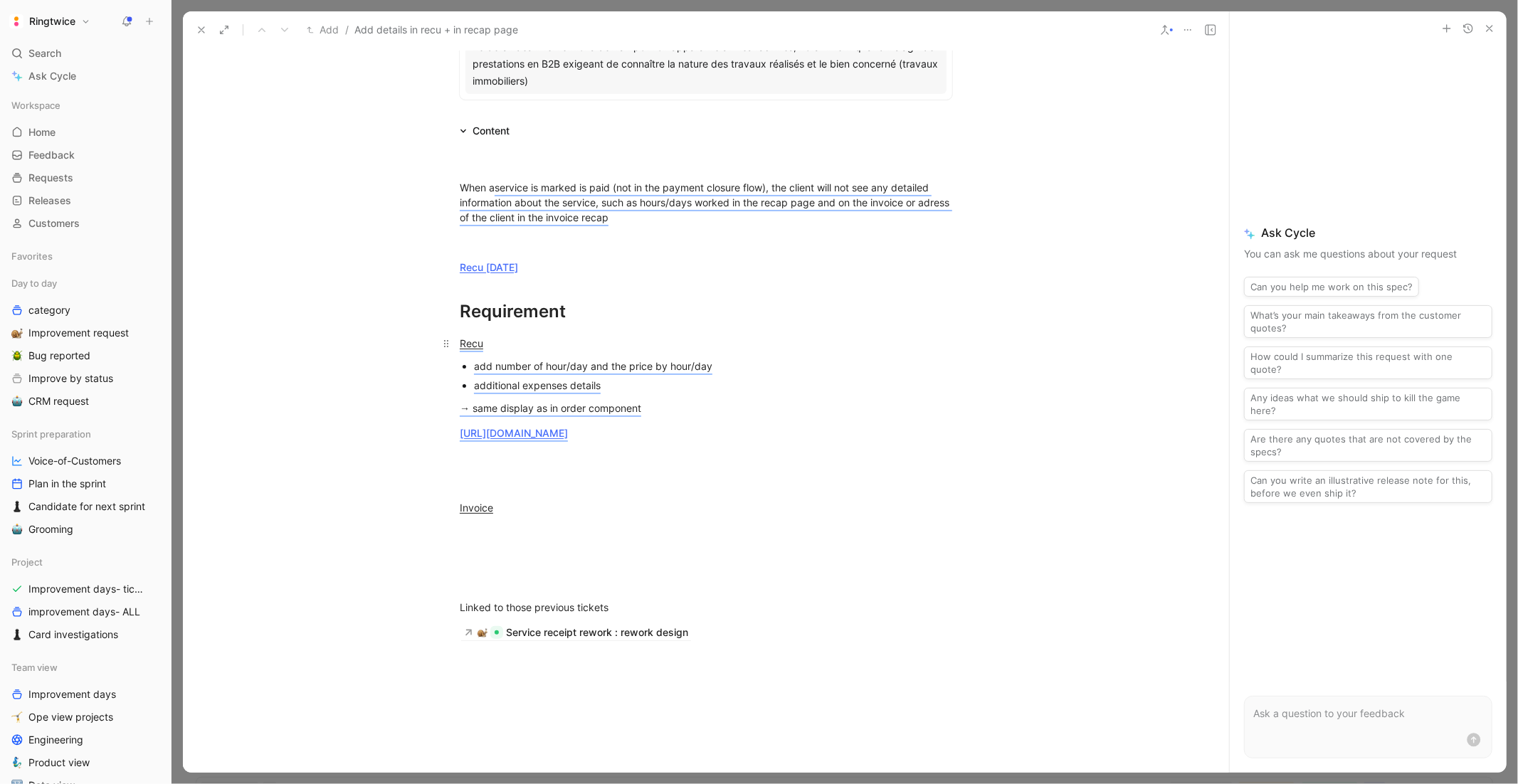
click at [501, 336] on div "Recu" at bounding box center [705, 343] width 493 height 15
click at [331, 307] on icon "button" at bounding box center [331, 303] width 6 height 7
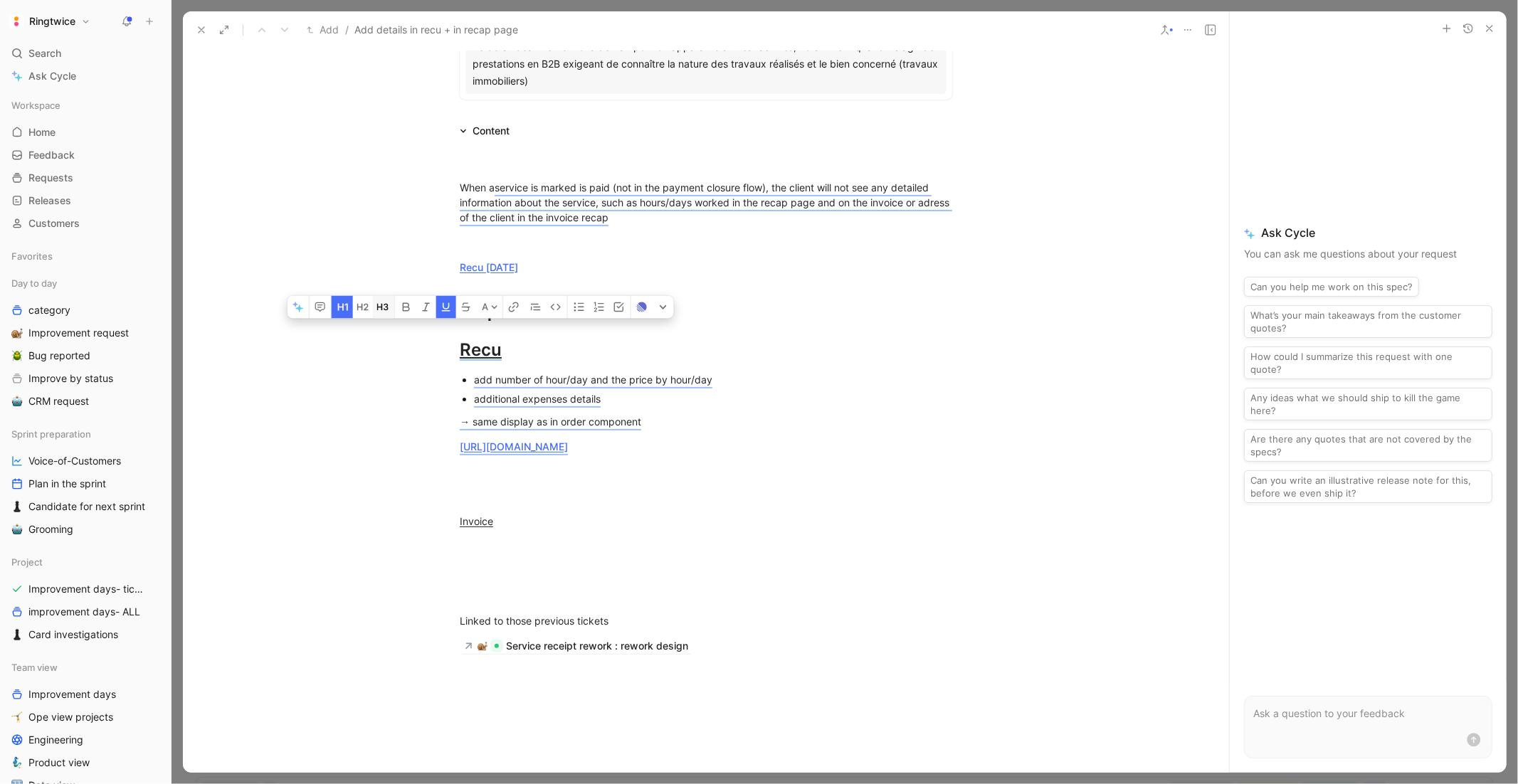
click at [376, 318] on button "button" at bounding box center [384, 306] width 21 height 23
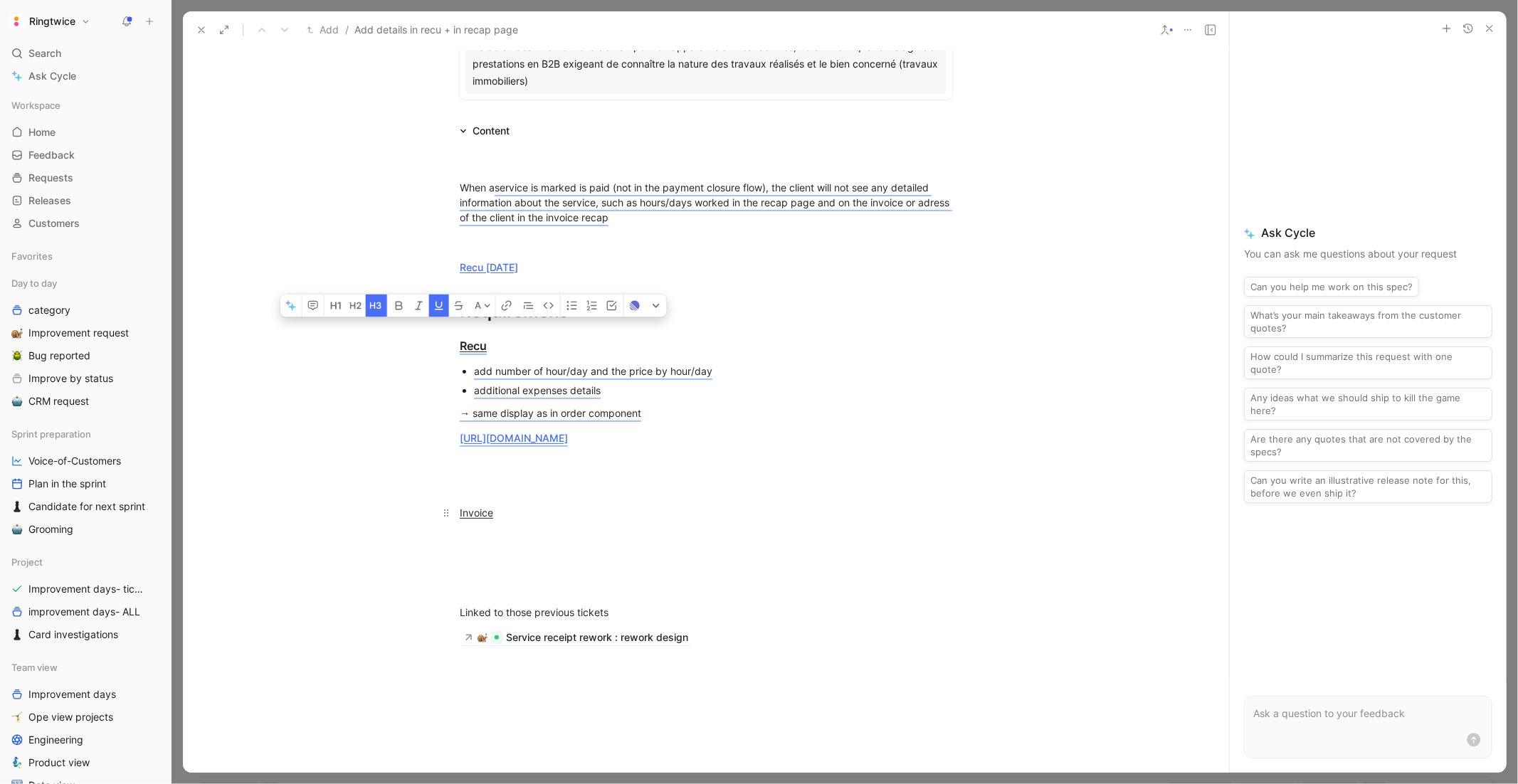
click at [477, 518] on u "Invoice" at bounding box center [476, 512] width 33 height 12
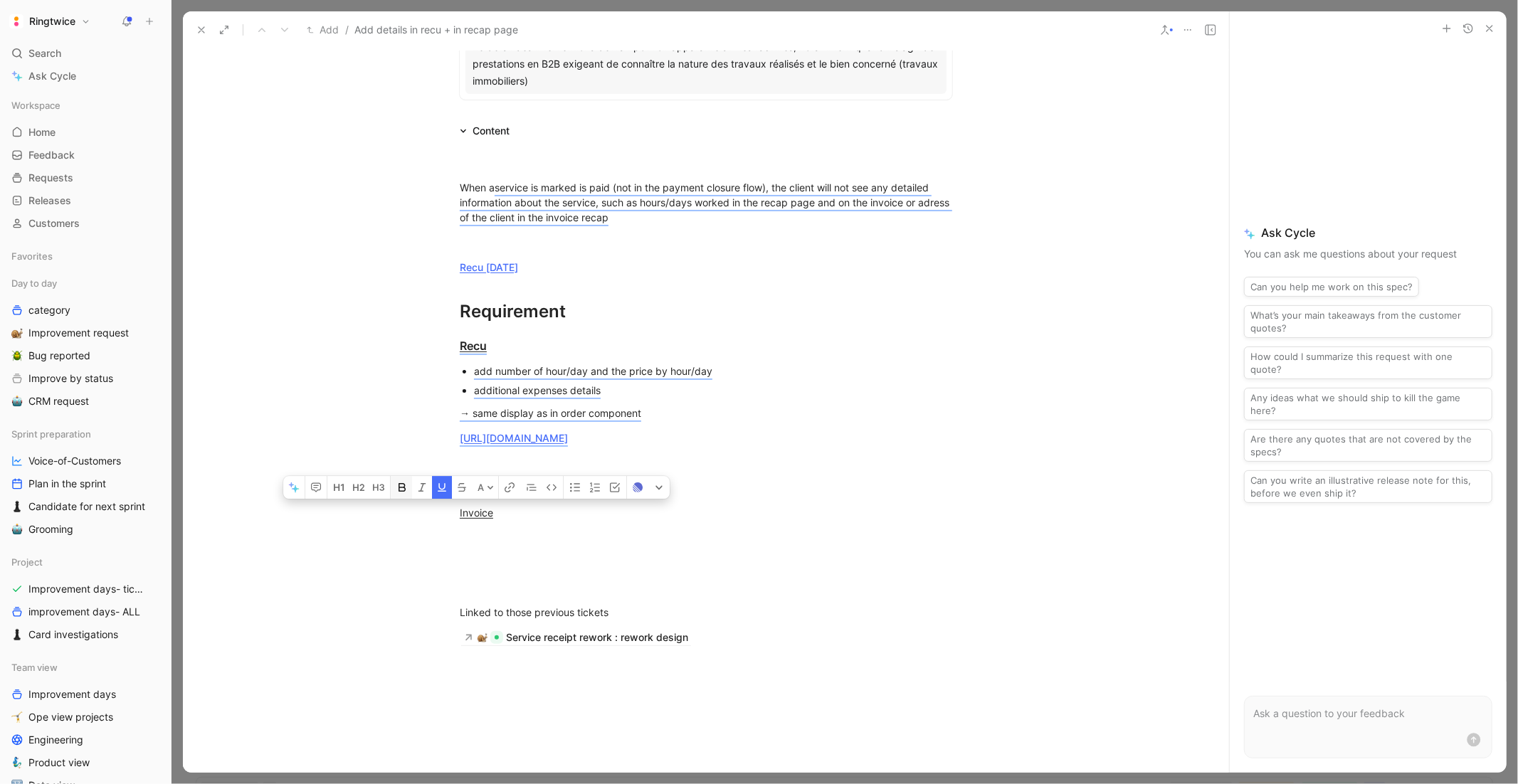
click at [400, 493] on icon "button" at bounding box center [402, 487] width 11 height 11
click at [476, 470] on div at bounding box center [705, 463] width 493 height 15
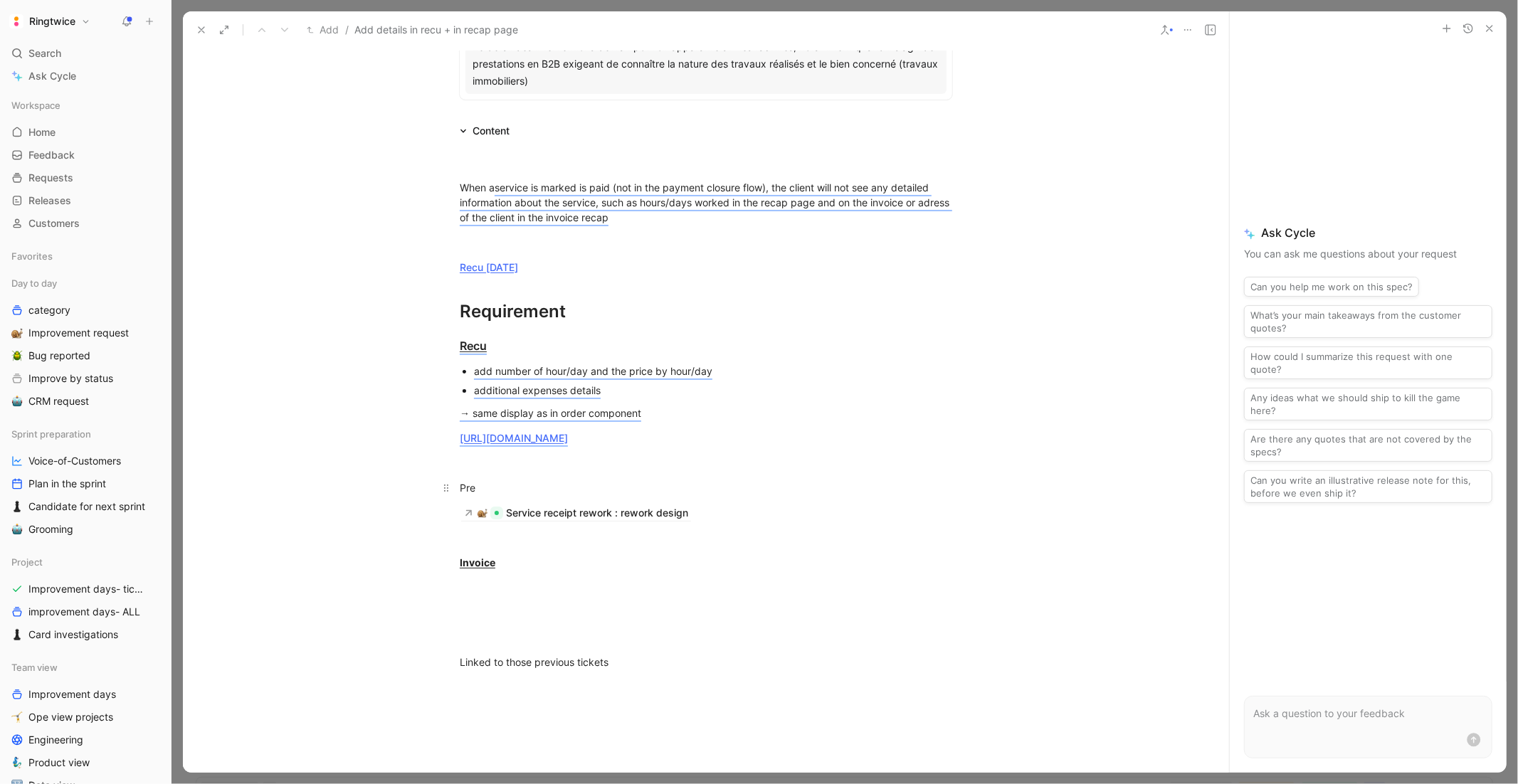
click at [481, 495] on div "Pre" at bounding box center [705, 487] width 493 height 15
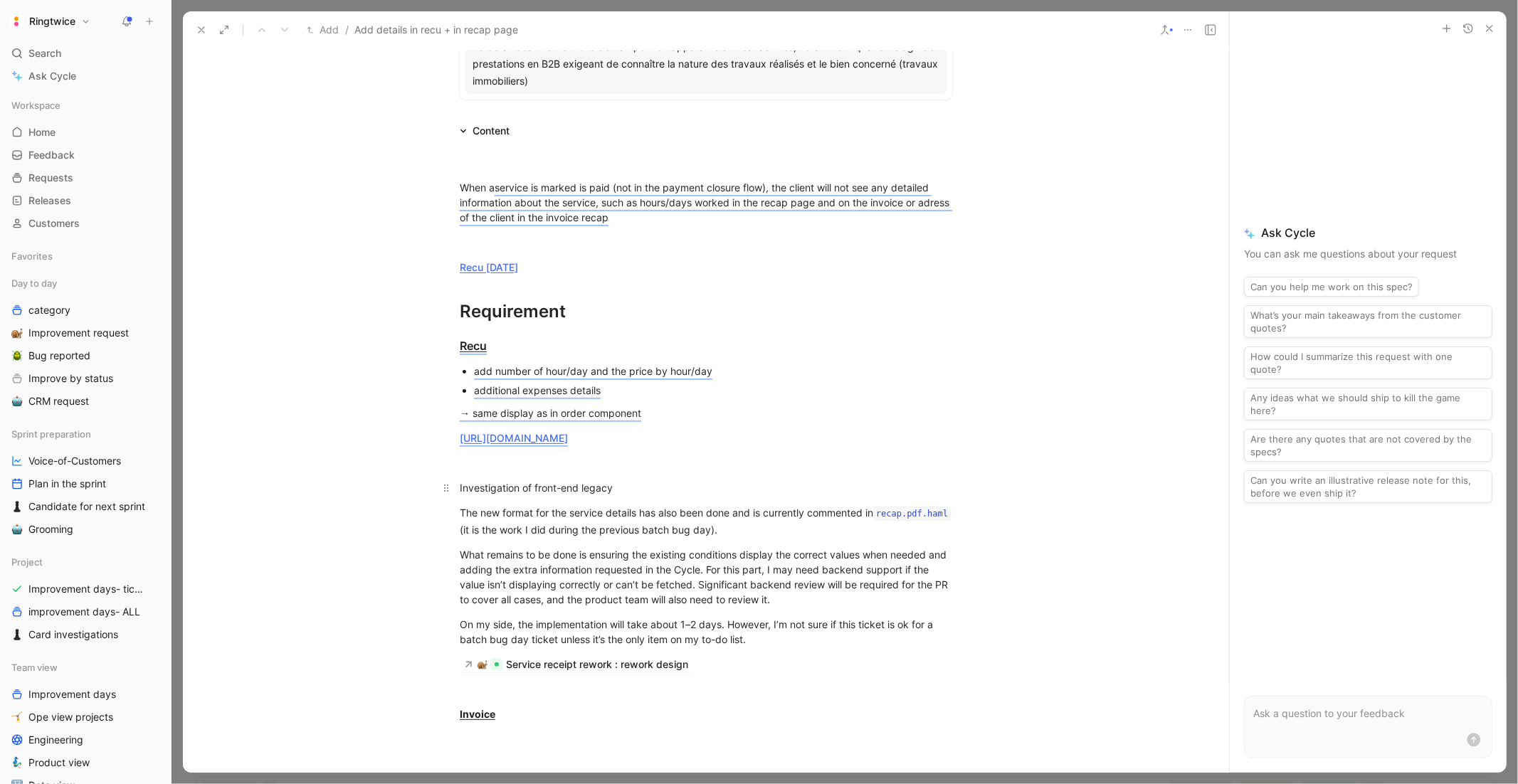
click at [470, 495] on div "Investigation of front-end legacy" at bounding box center [705, 487] width 493 height 15
drag, startPoint x: 655, startPoint y: 549, endPoint x: 630, endPoint y: 545, distance: 25.3
click at [630, 545] on div "When a service is marked is paid (not in the payment closure flow), the client …" at bounding box center [706, 513] width 1046 height 748
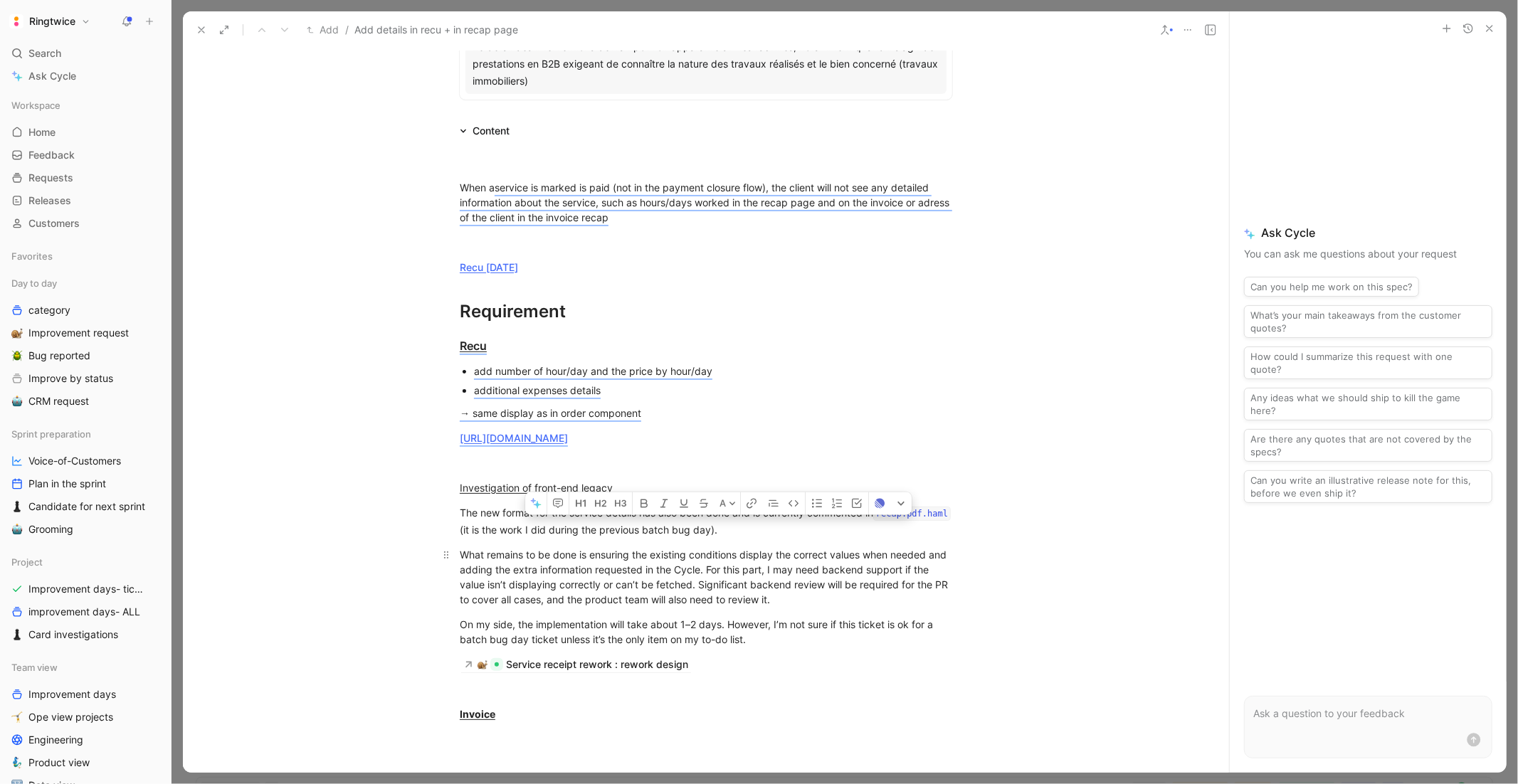
click at [725, 607] on div "What remains to be done is ensuring the existing conditions display the correct…" at bounding box center [705, 577] width 493 height 60
drag, startPoint x: 776, startPoint y: 651, endPoint x: 455, endPoint y: 521, distance: 346.3
click at [455, 521] on div "When a service is marked is paid (not in the payment closure flow), the client …" at bounding box center [706, 513] width 1046 height 748
click at [844, 641] on div "Service receipt rework : rework design" at bounding box center [705, 664] width 493 height 15
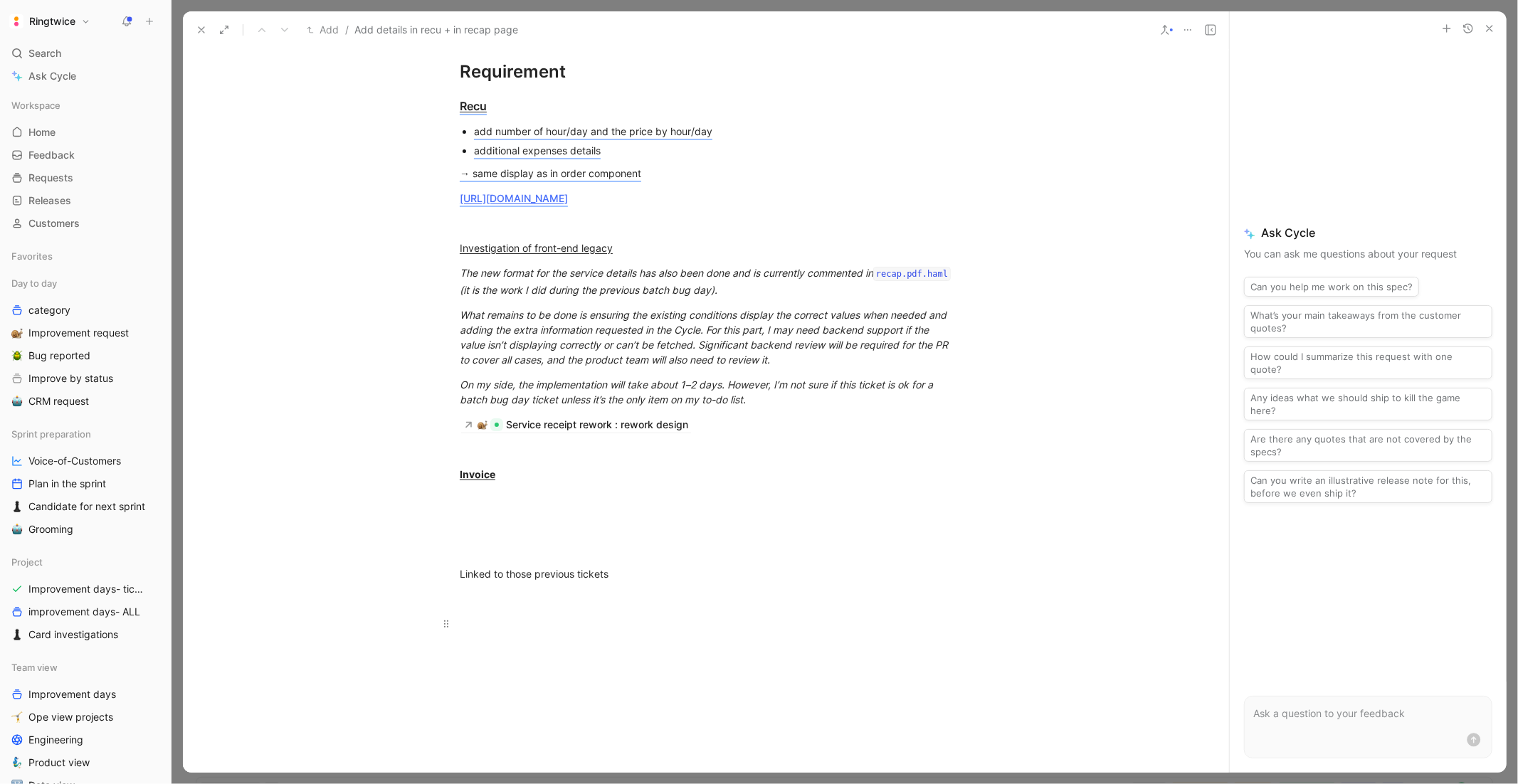
scroll to position [960, 0]
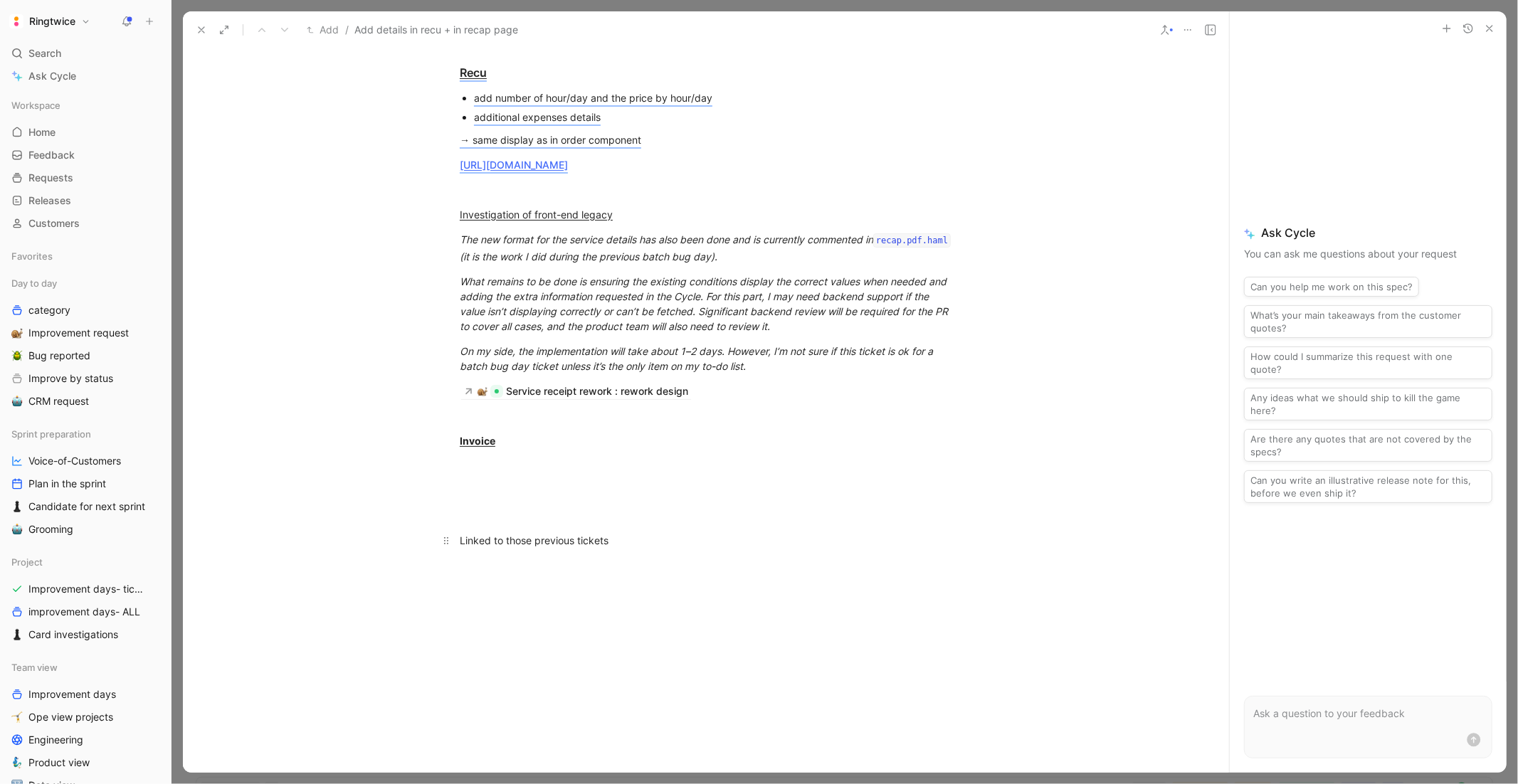
drag, startPoint x: 633, startPoint y: 549, endPoint x: 475, endPoint y: 544, distance: 158.1
click at [475, 544] on p "Linked to those previous tickets" at bounding box center [706, 540] width 547 height 23
copy div "Linked to those previous tickets"
click at [780, 373] on div "On my side, the implementation will take about 1–2 days. However, I’m not sure …" at bounding box center [705, 358] width 493 height 30
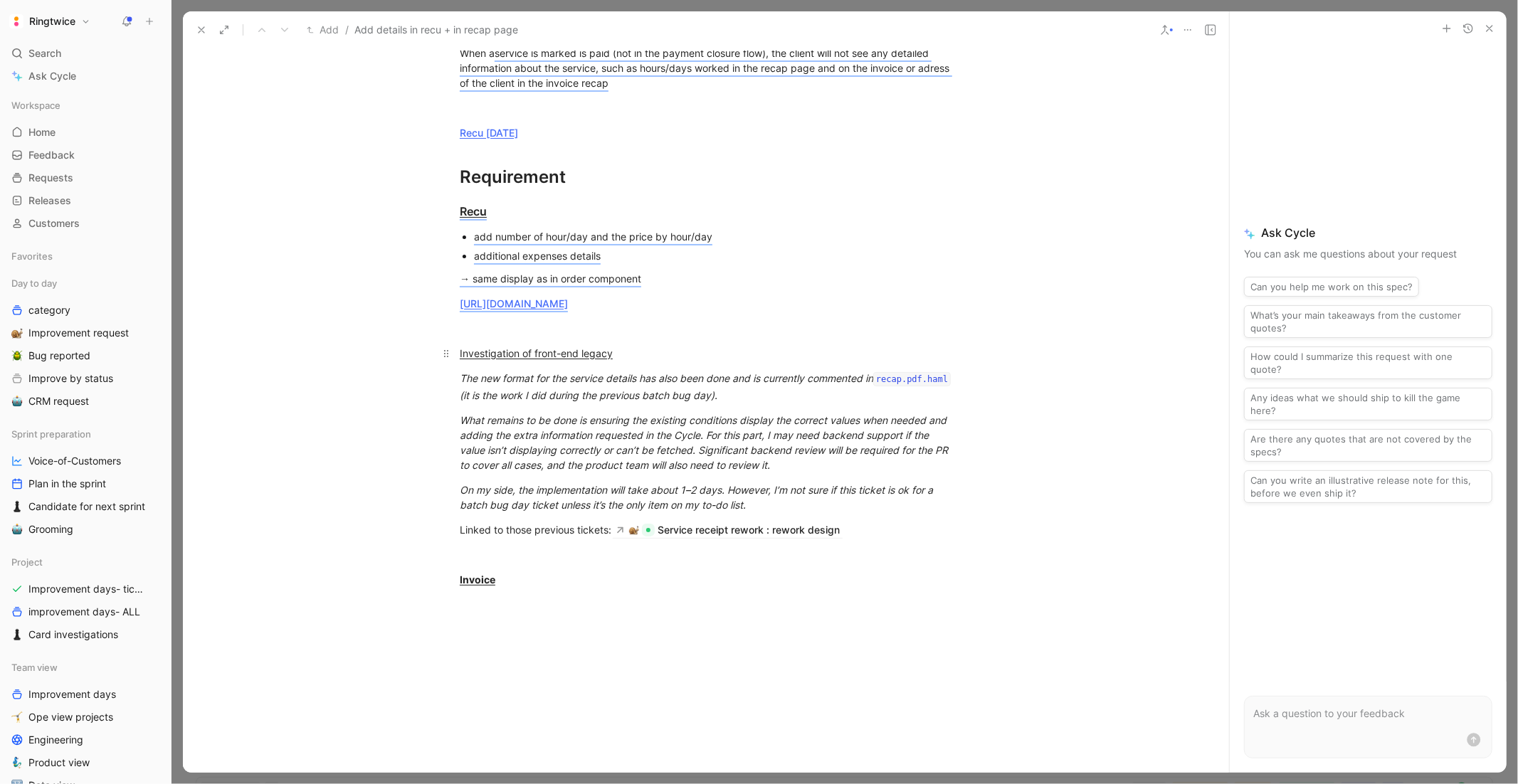
click at [904, 359] on div "Investigation of front-end legacy" at bounding box center [705, 353] width 493 height 15
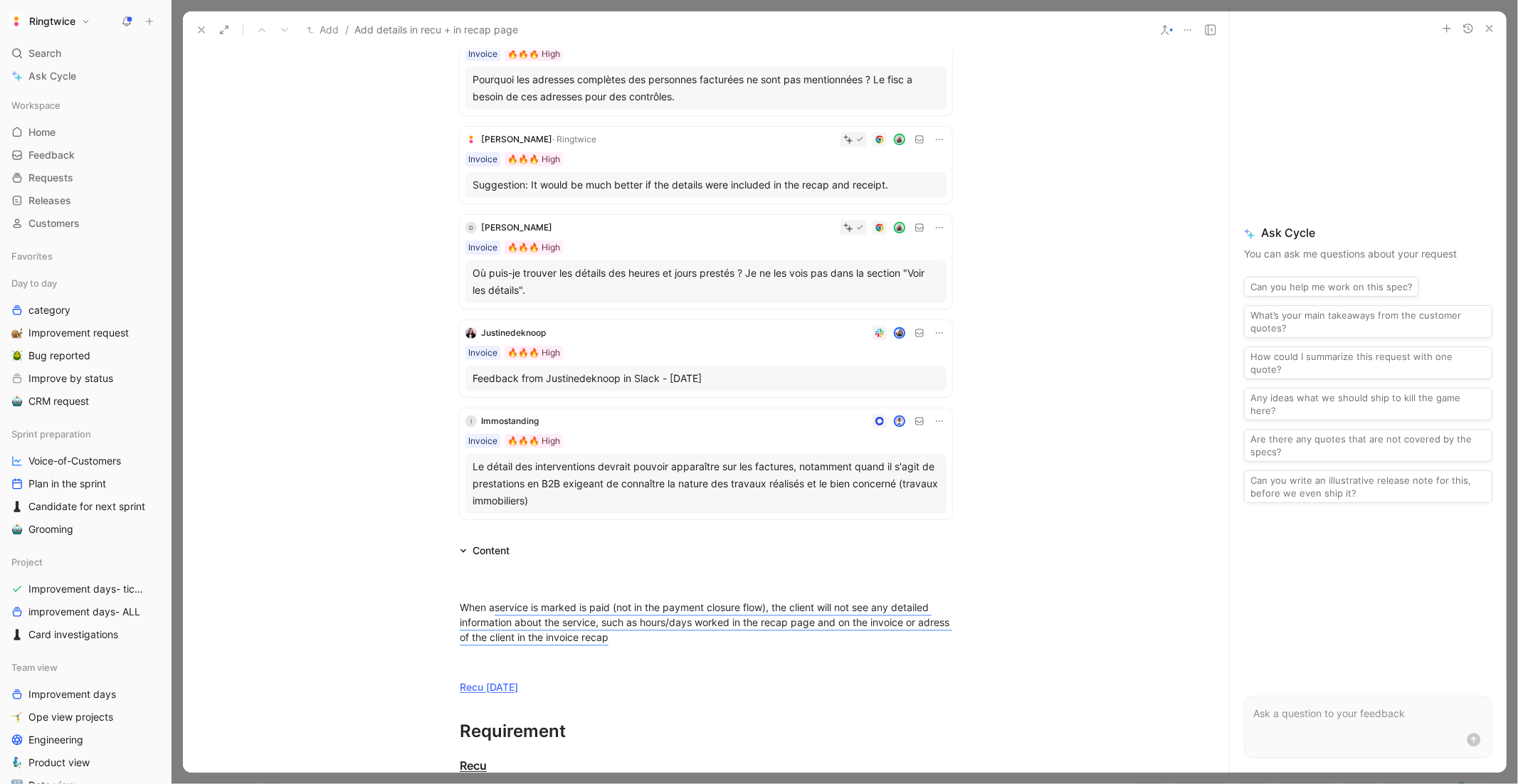
scroll to position [246, 0]
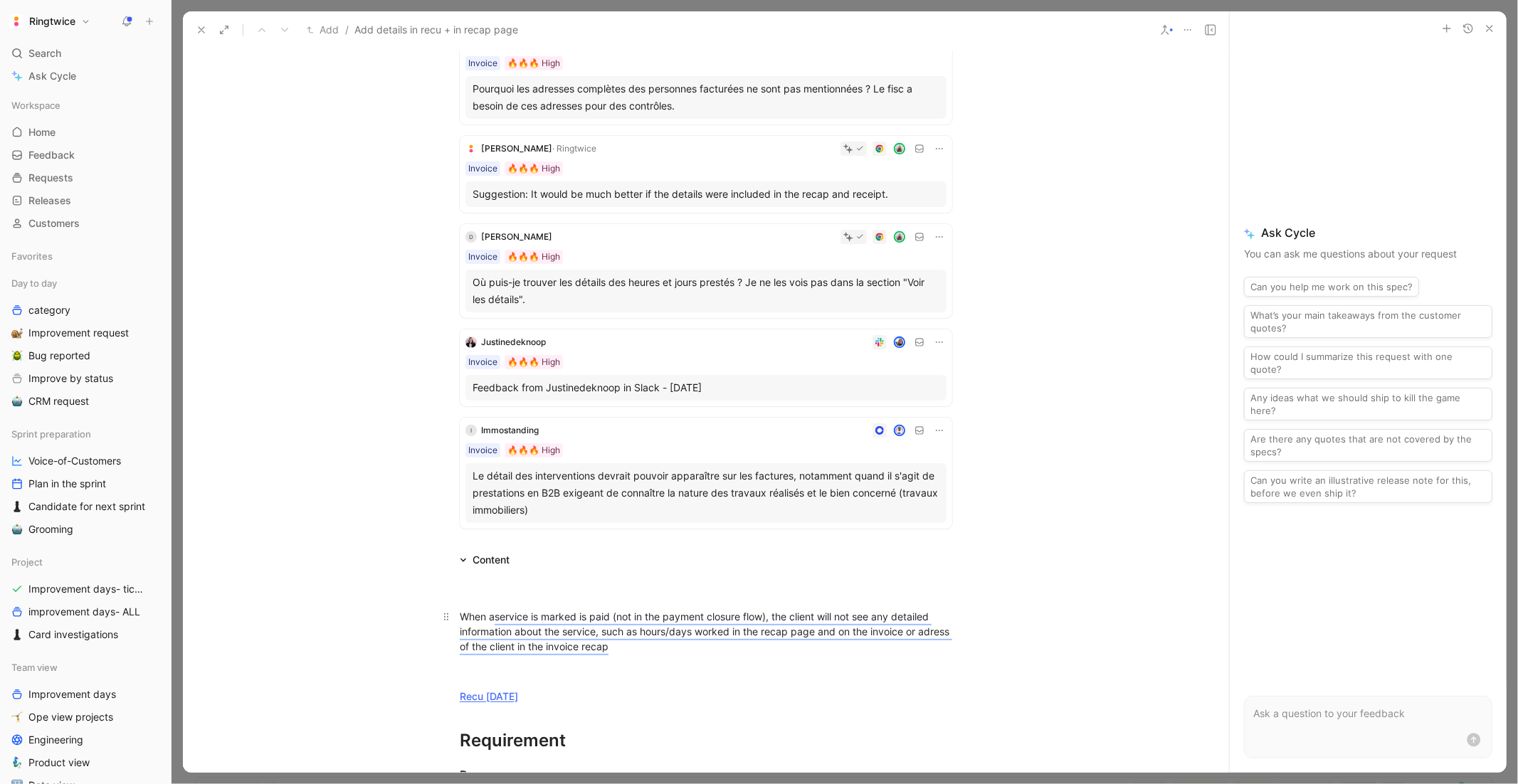
click at [655, 641] on p "When a service is marked is paid (not in the payment closure flow), the client …" at bounding box center [706, 631] width 547 height 53
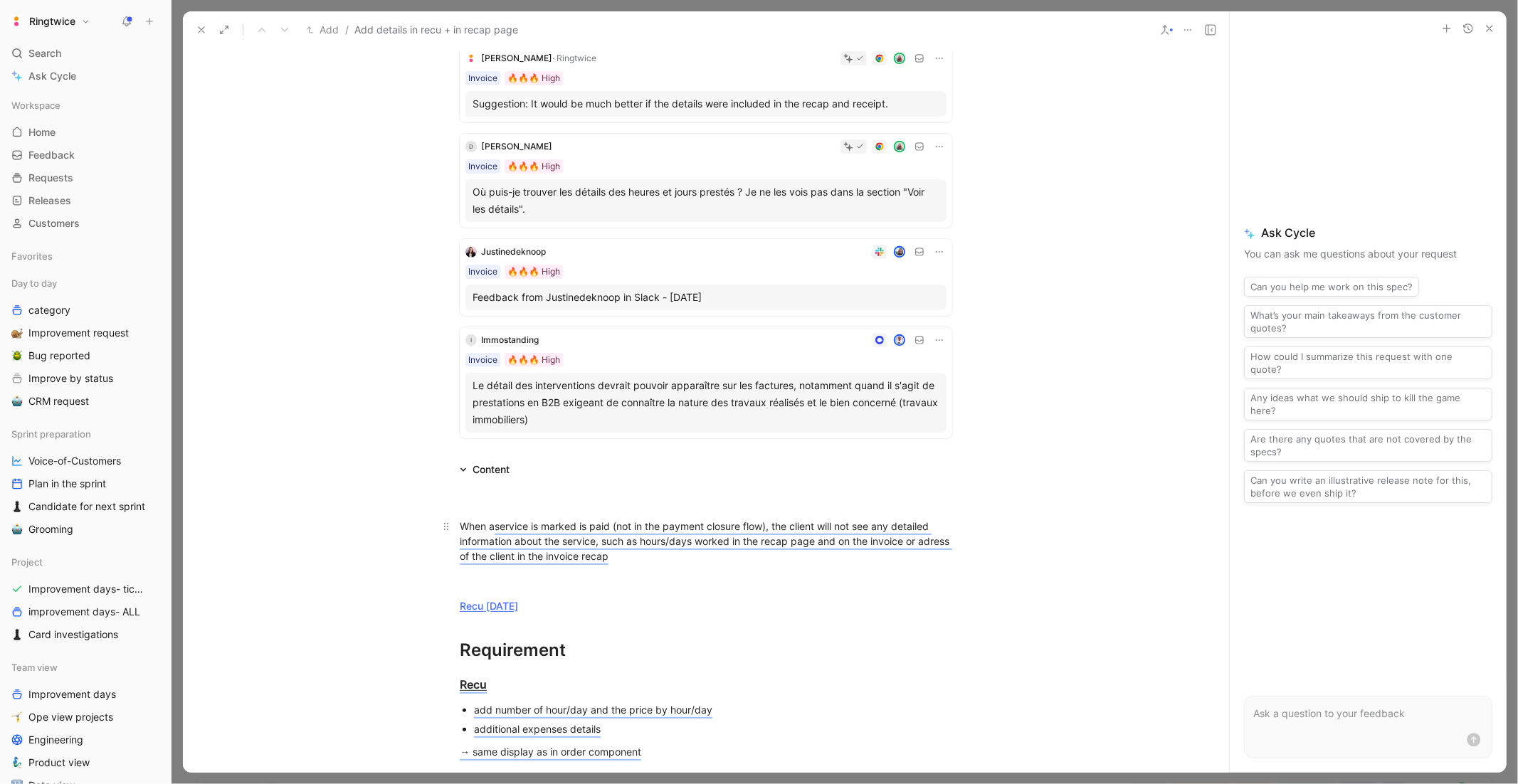
scroll to position [355, 0]
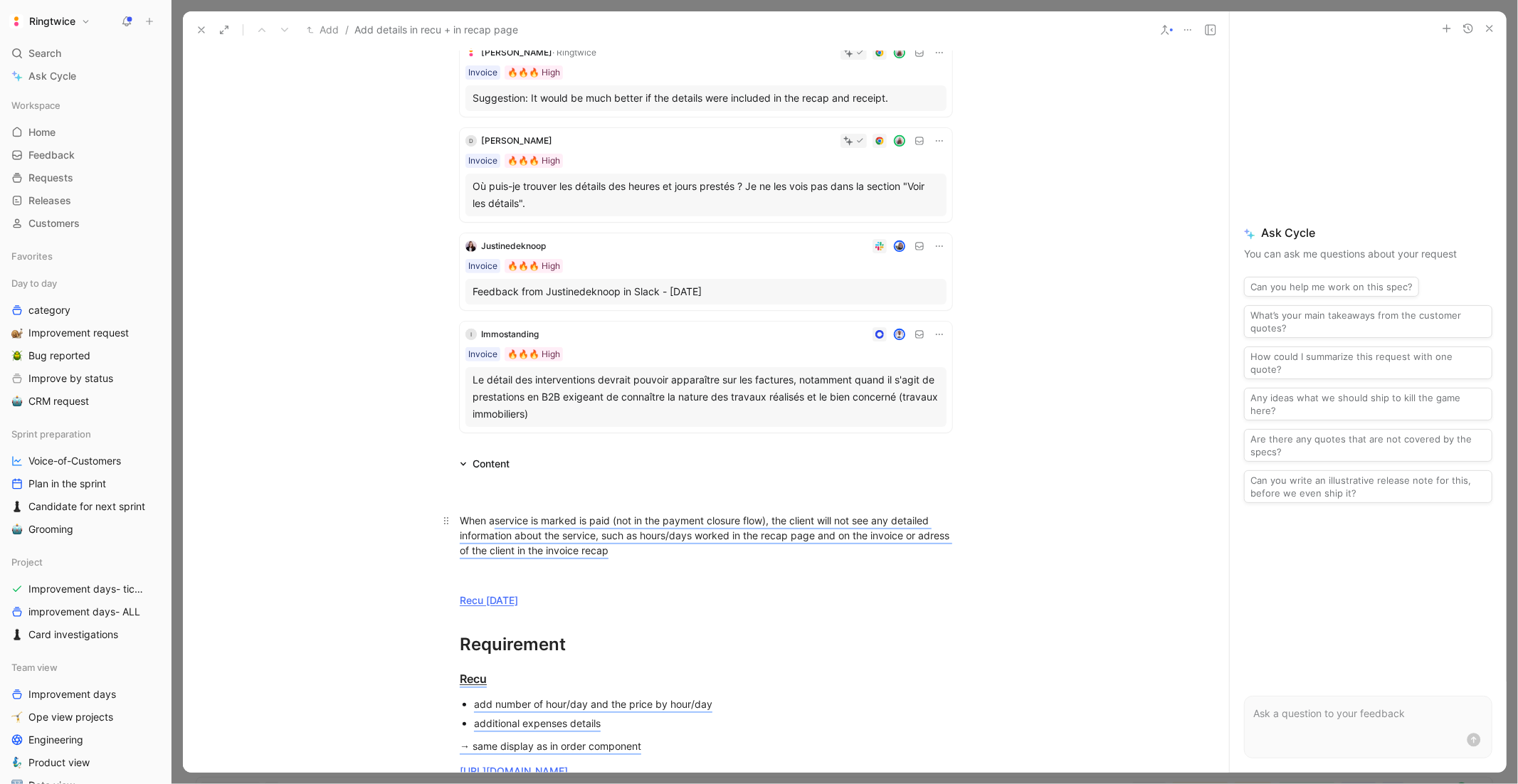
click at [661, 552] on div "When a service is marked is paid (not in the payment closure flow), the client …" at bounding box center [705, 535] width 493 height 45
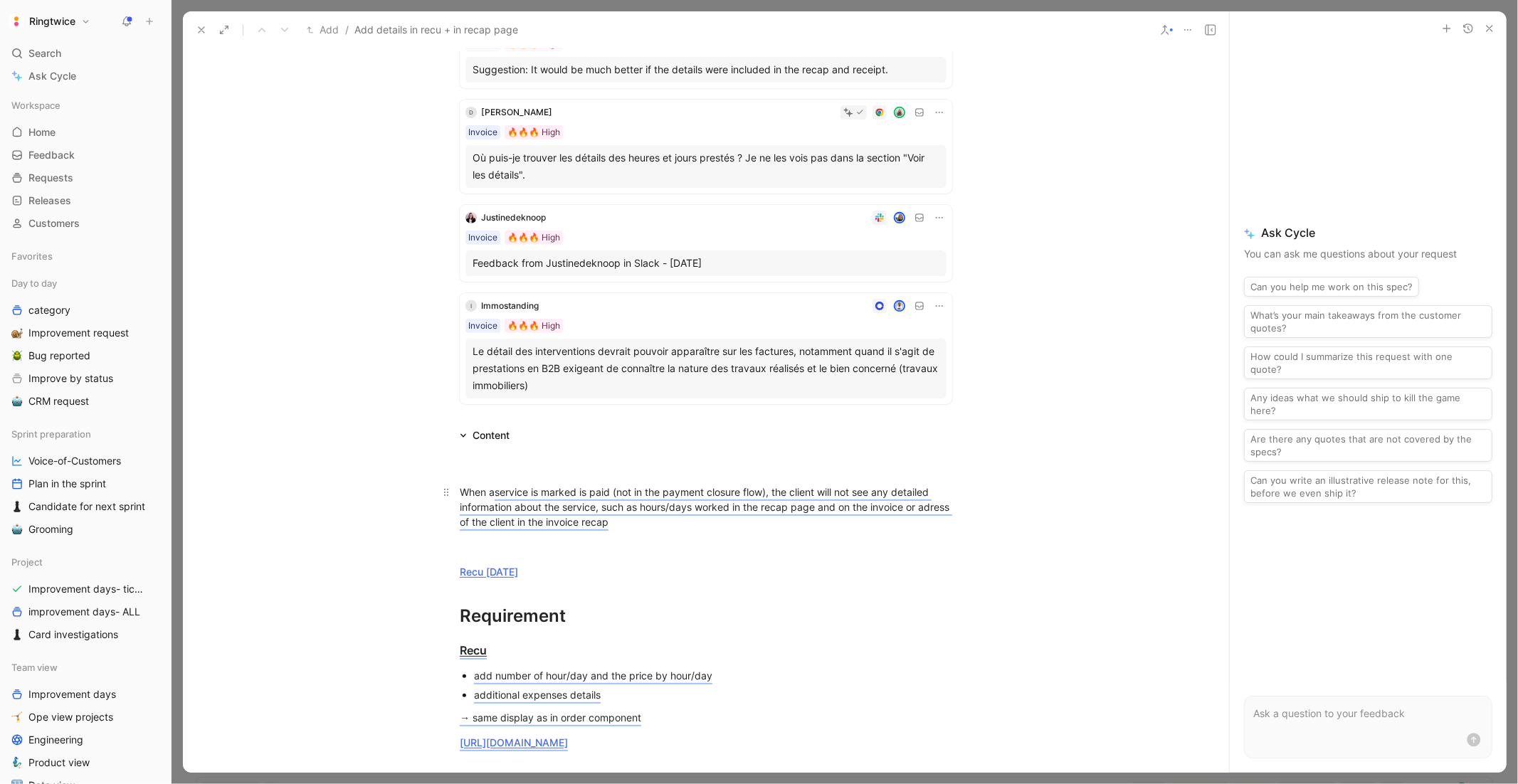
scroll to position [384, 0]
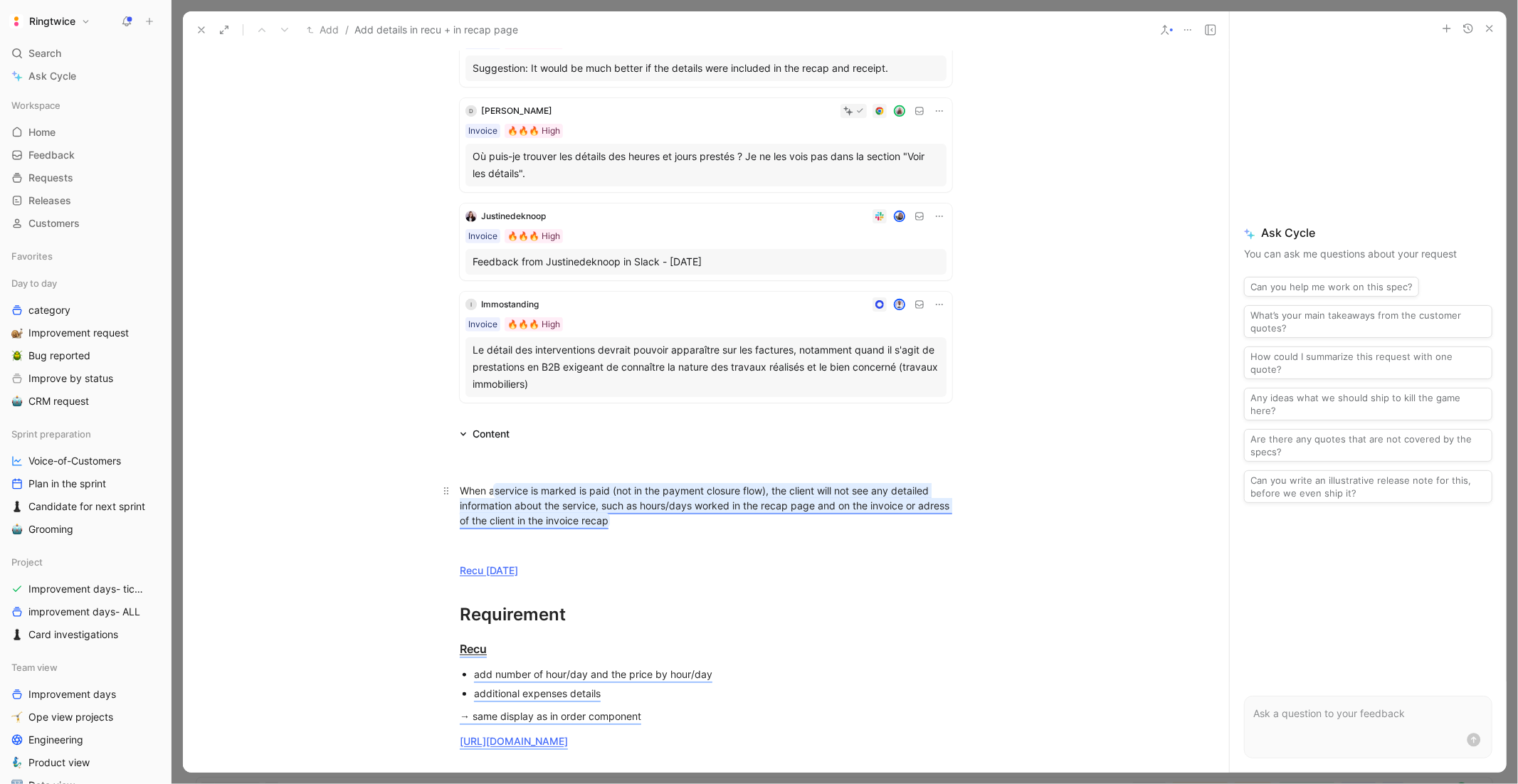
click at [616, 493] on span "service is marked is paid (not in the payment closure flow), the client will no…" at bounding box center [705, 505] width 493 height 42
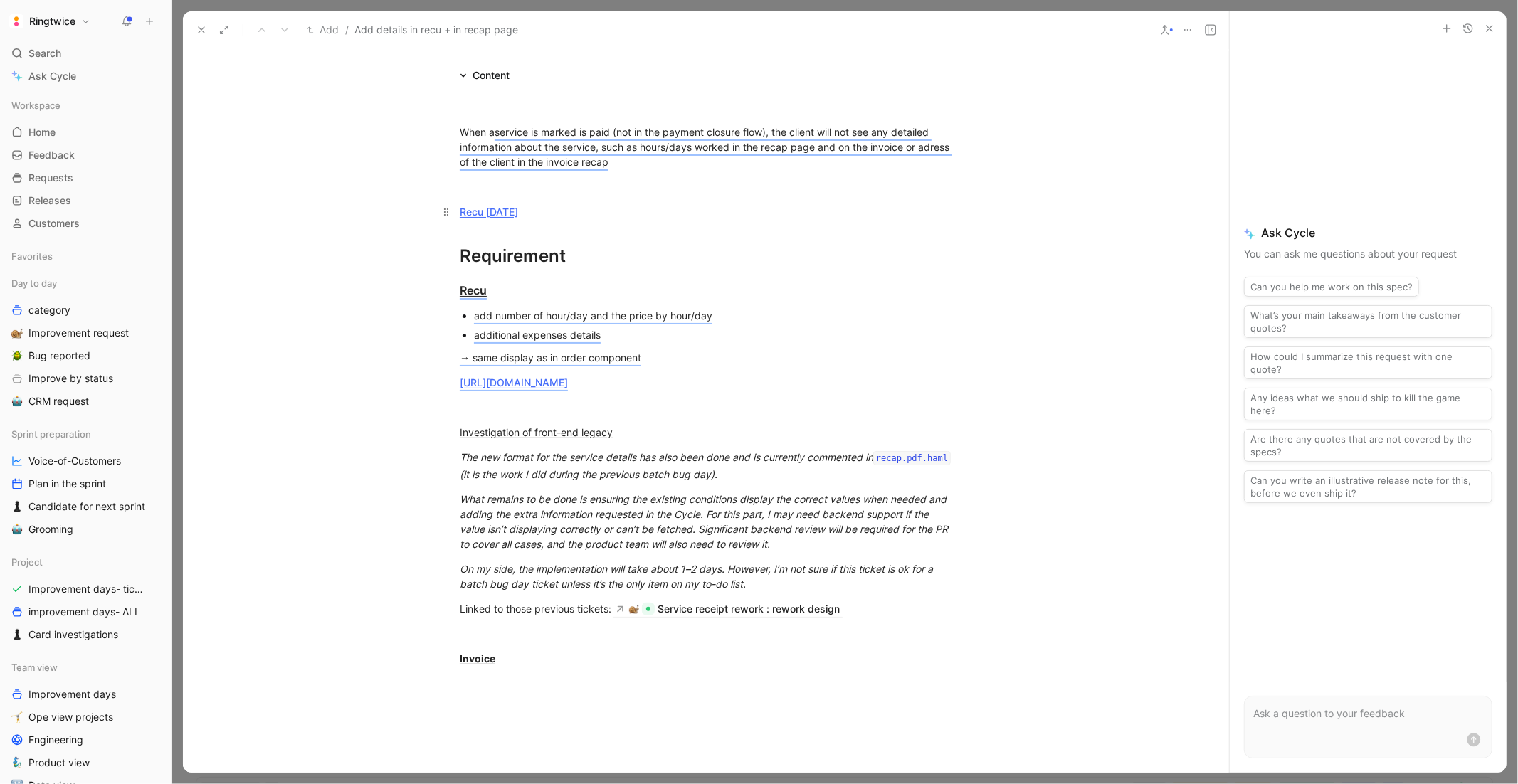
scroll to position [775, 0]
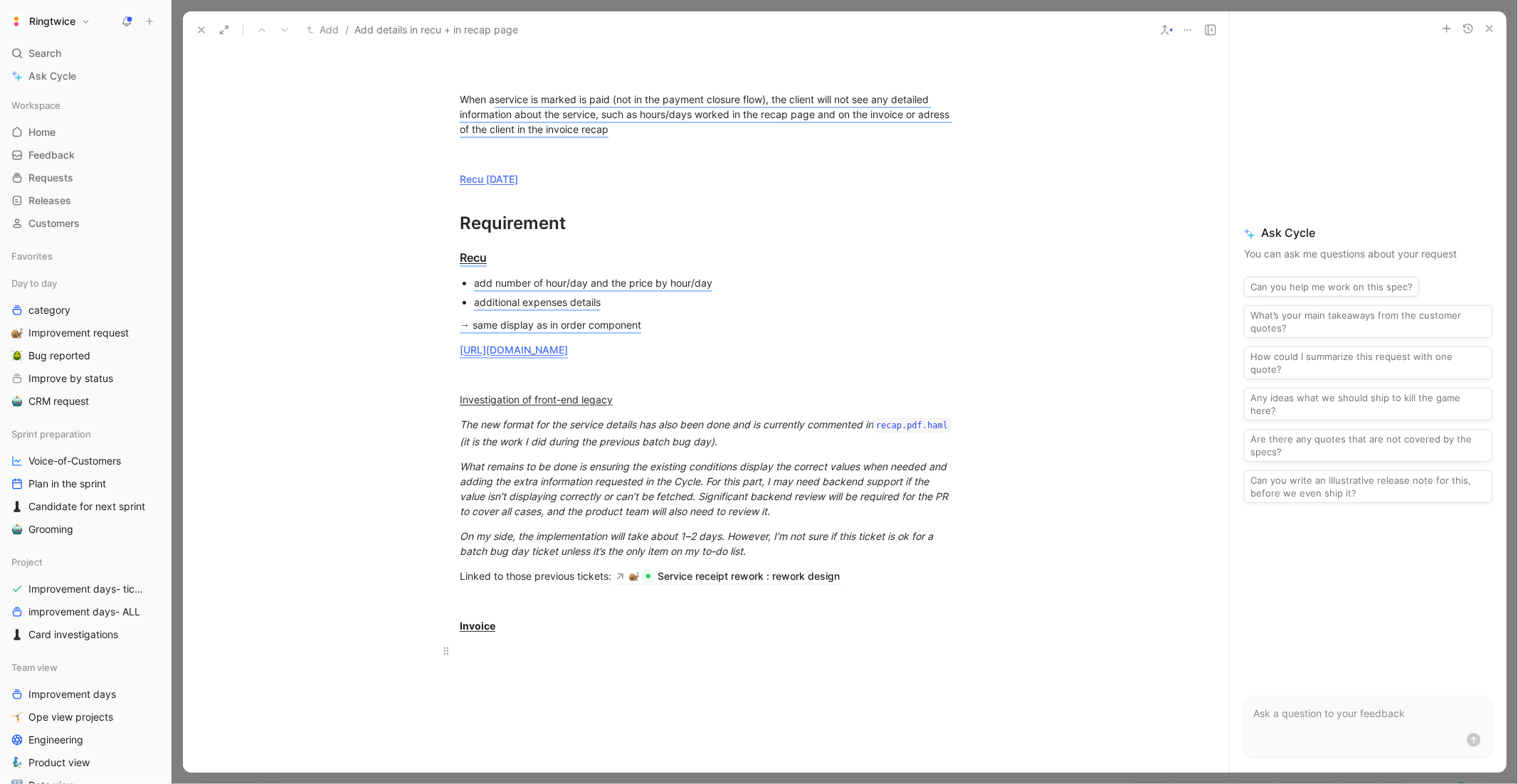
click at [501, 641] on div at bounding box center [705, 650] width 493 height 15
drag, startPoint x: 663, startPoint y: 320, endPoint x: 465, endPoint y: 276, distance: 202.8
click at [465, 276] on div "When a service is marked is paid (not in the payment closure flow), the client …" at bounding box center [706, 425] width 1046 height 748
copy div "add number of hour/day and the price by hour/day additional expenses details → …"
click at [480, 641] on div at bounding box center [705, 650] width 493 height 15
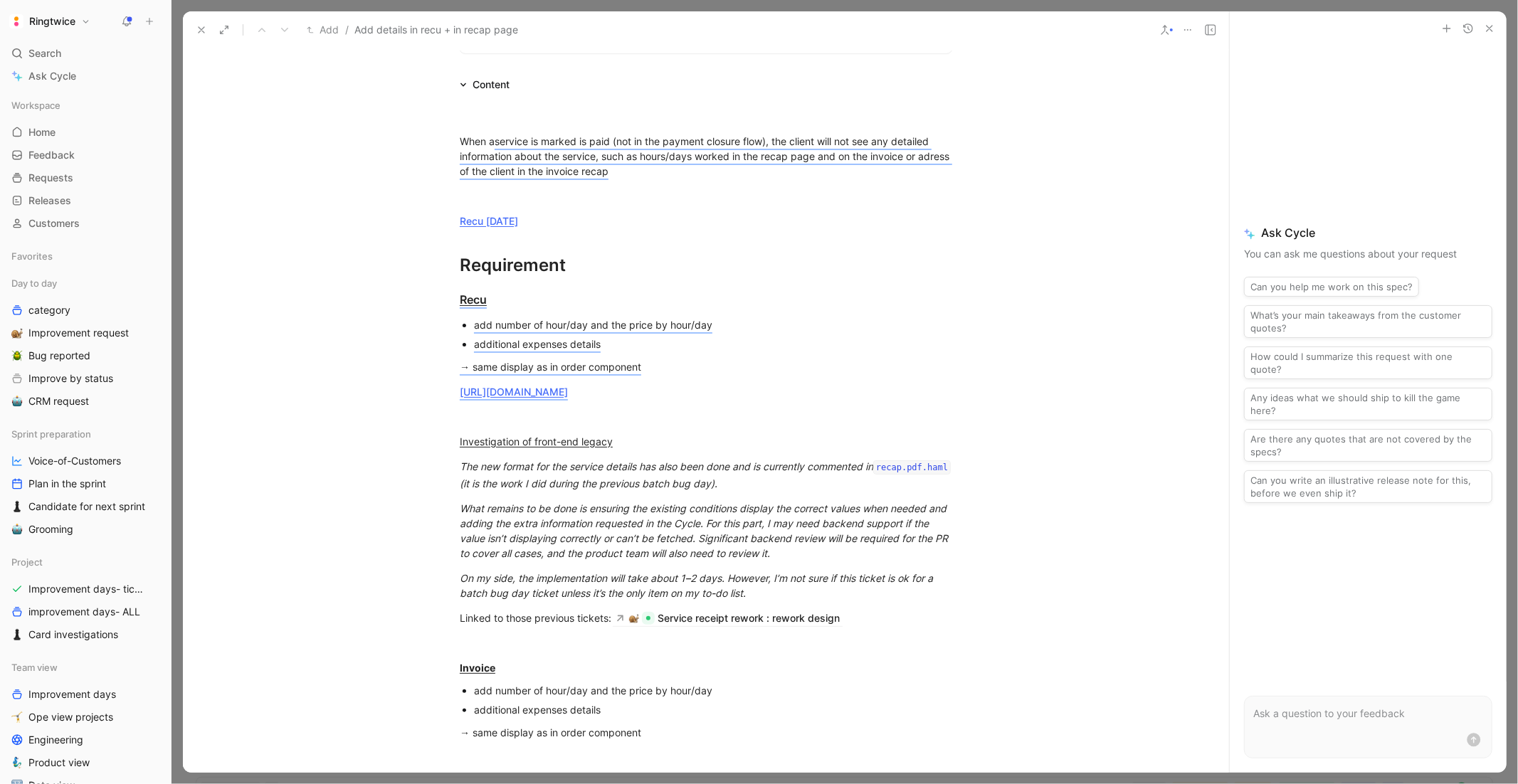
scroll to position [682, 0]
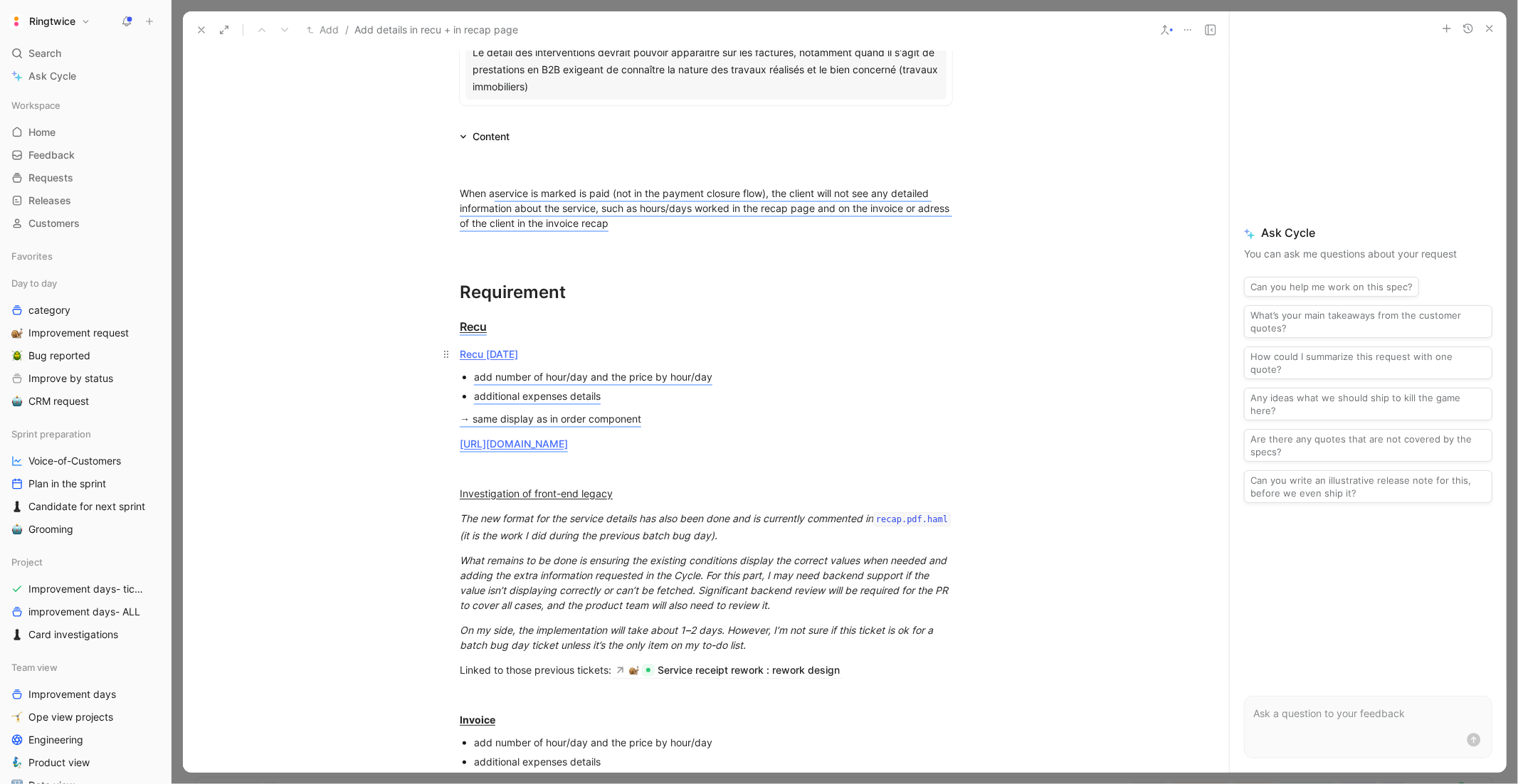
click at [522, 342] on p "Recu [DATE]" at bounding box center [706, 354] width 547 height 23
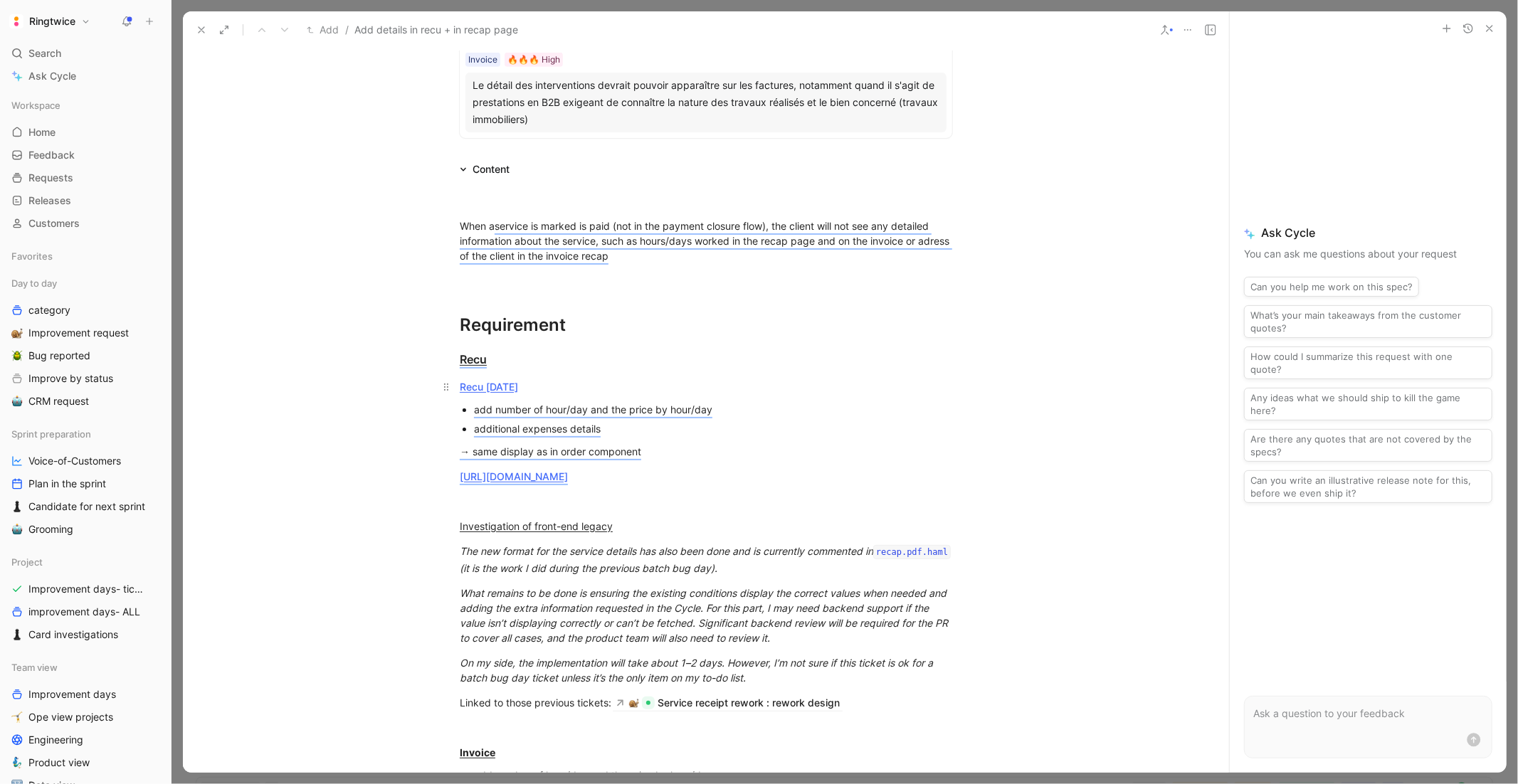
scroll to position [644, 0]
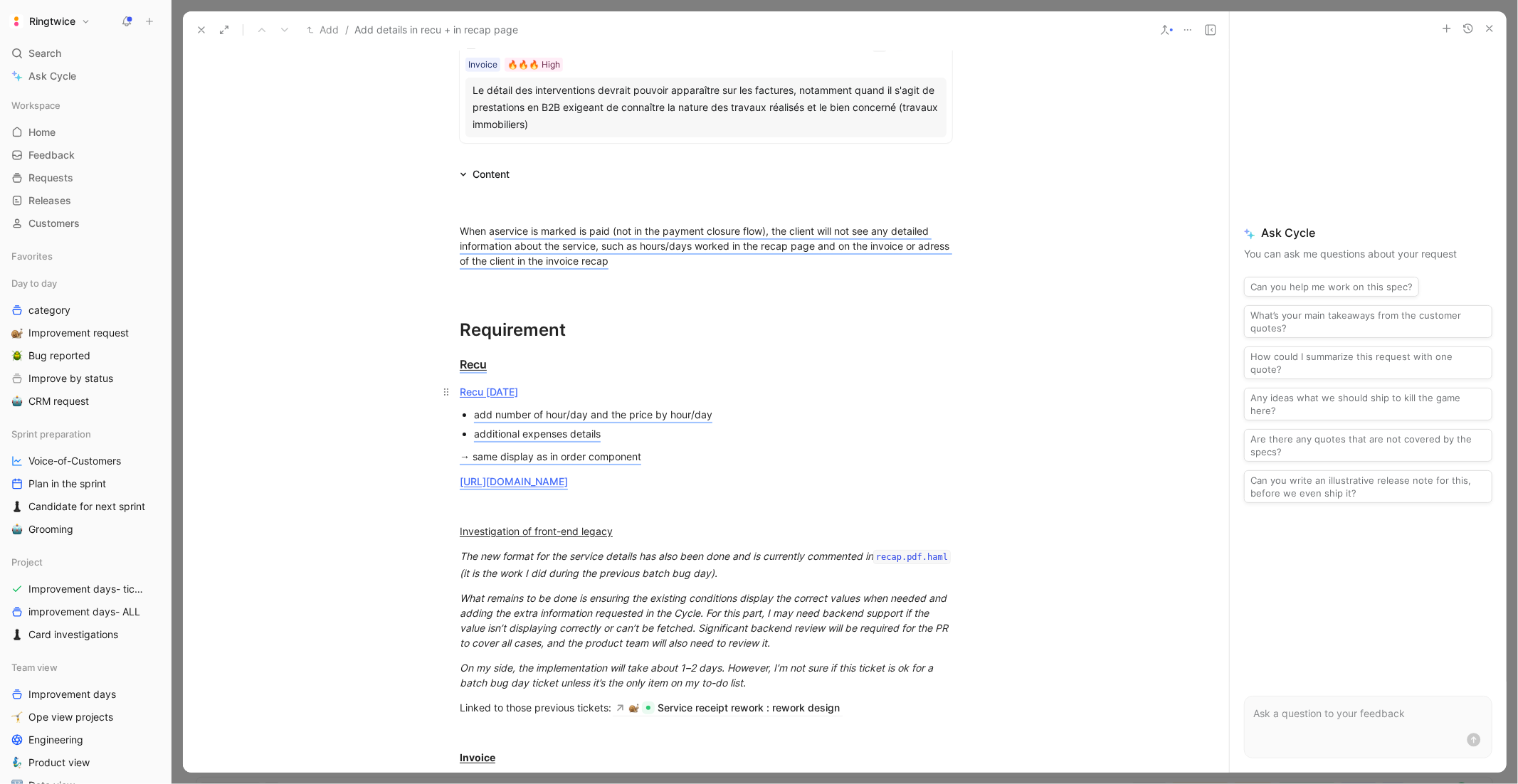
click at [490, 388] on link "Recu [DATE]" at bounding box center [489, 391] width 58 height 12
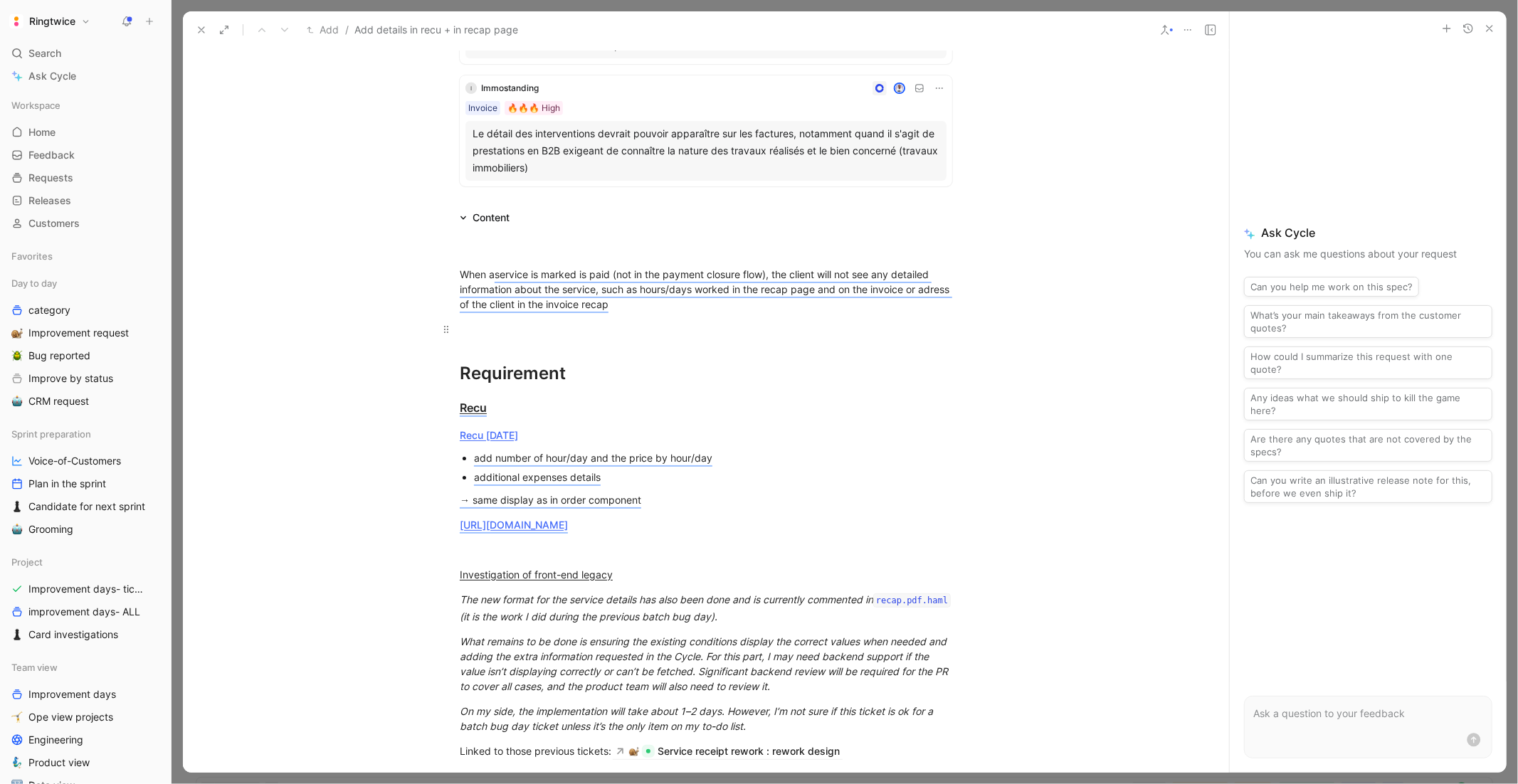
scroll to position [599, 0]
click at [663, 306] on div "When a service is marked is paid (not in the payment closure flow), the client …" at bounding box center [705, 291] width 493 height 45
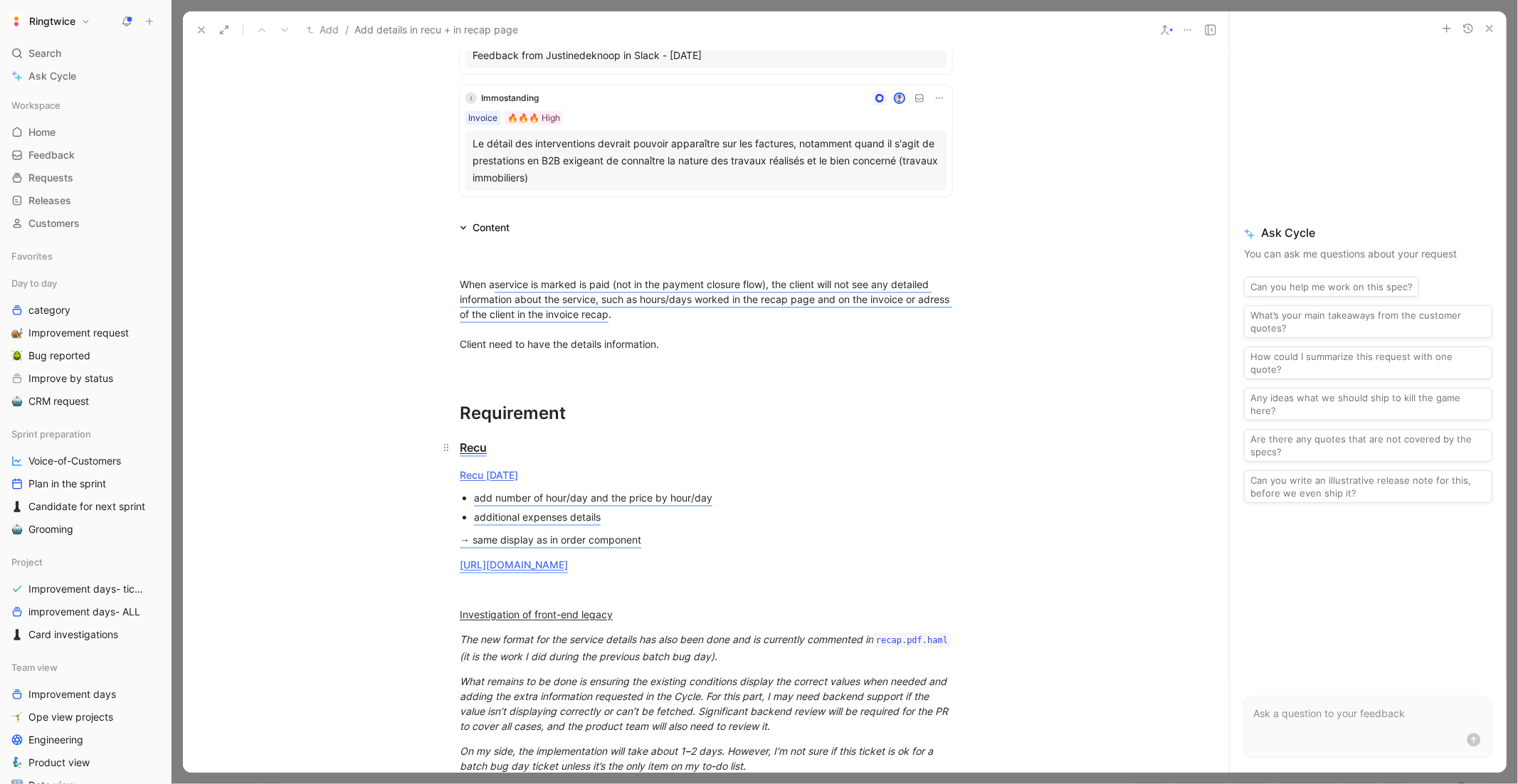
scroll to position [575, 0]
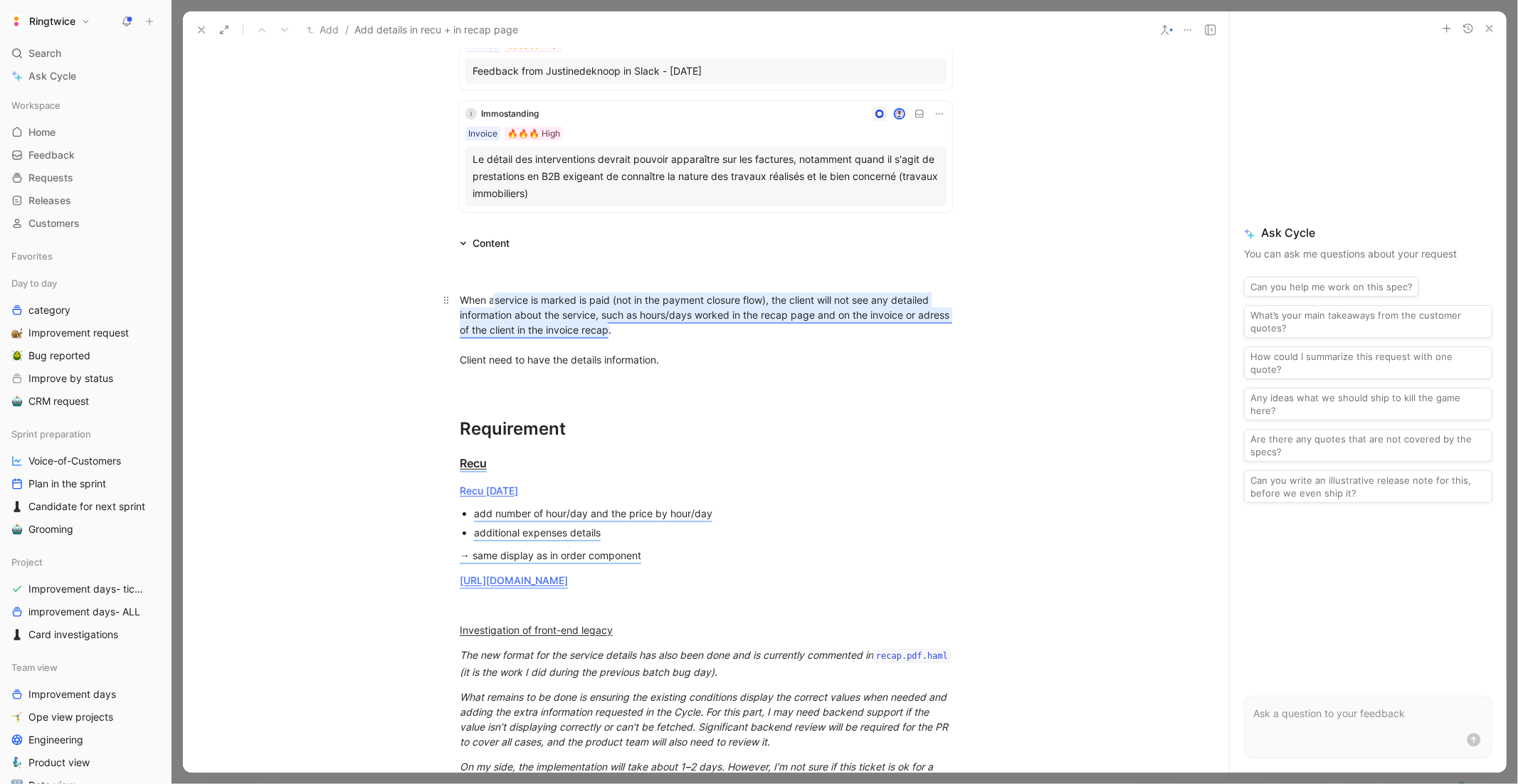
click at [621, 297] on span "service is marked is paid (not in the payment closure flow), the client will no…" at bounding box center [705, 315] width 493 height 42
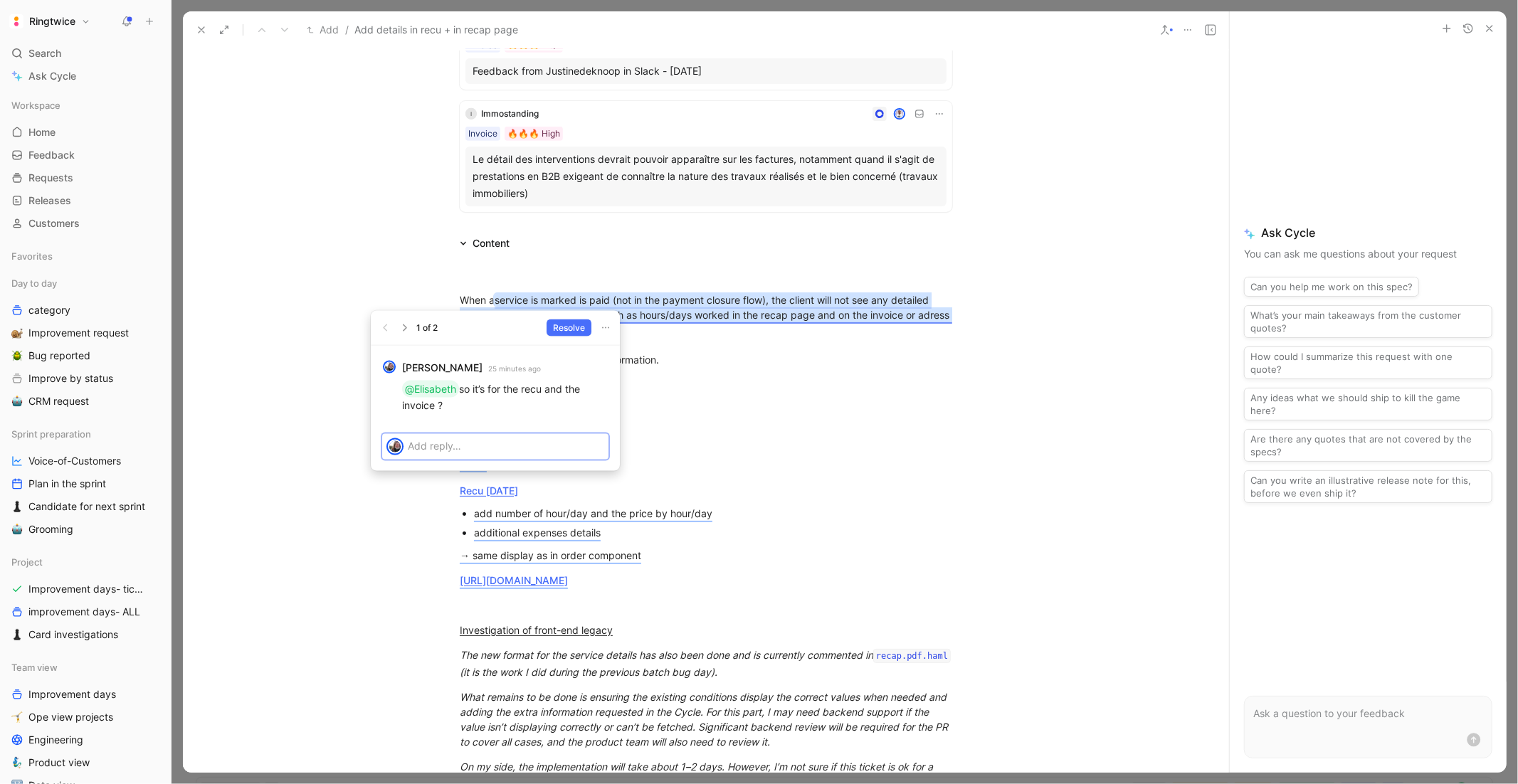
click at [485, 441] on p at bounding box center [506, 446] width 197 height 15
click at [587, 500] on span "Send" at bounding box center [587, 498] width 21 height 15
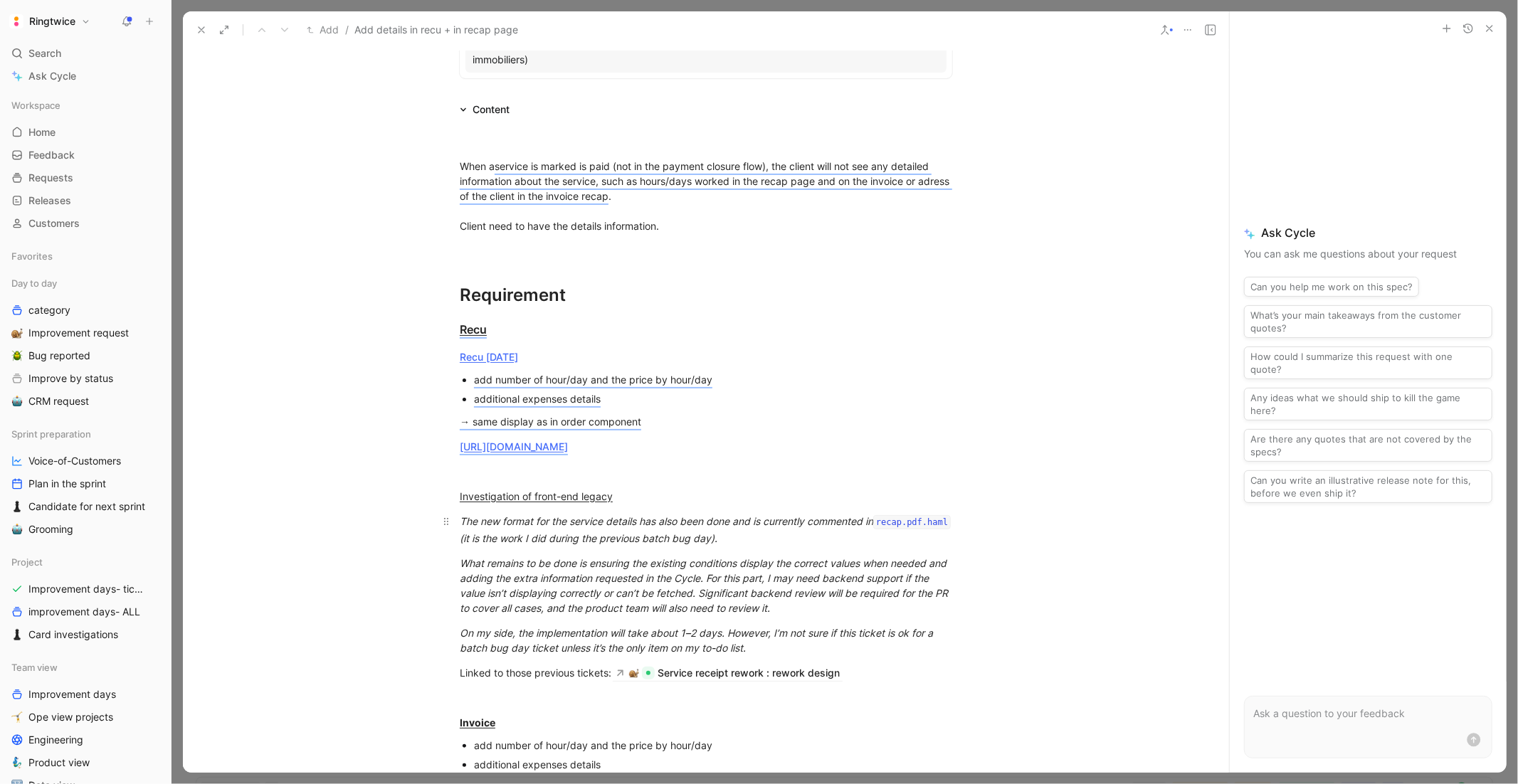
scroll to position [734, 0]
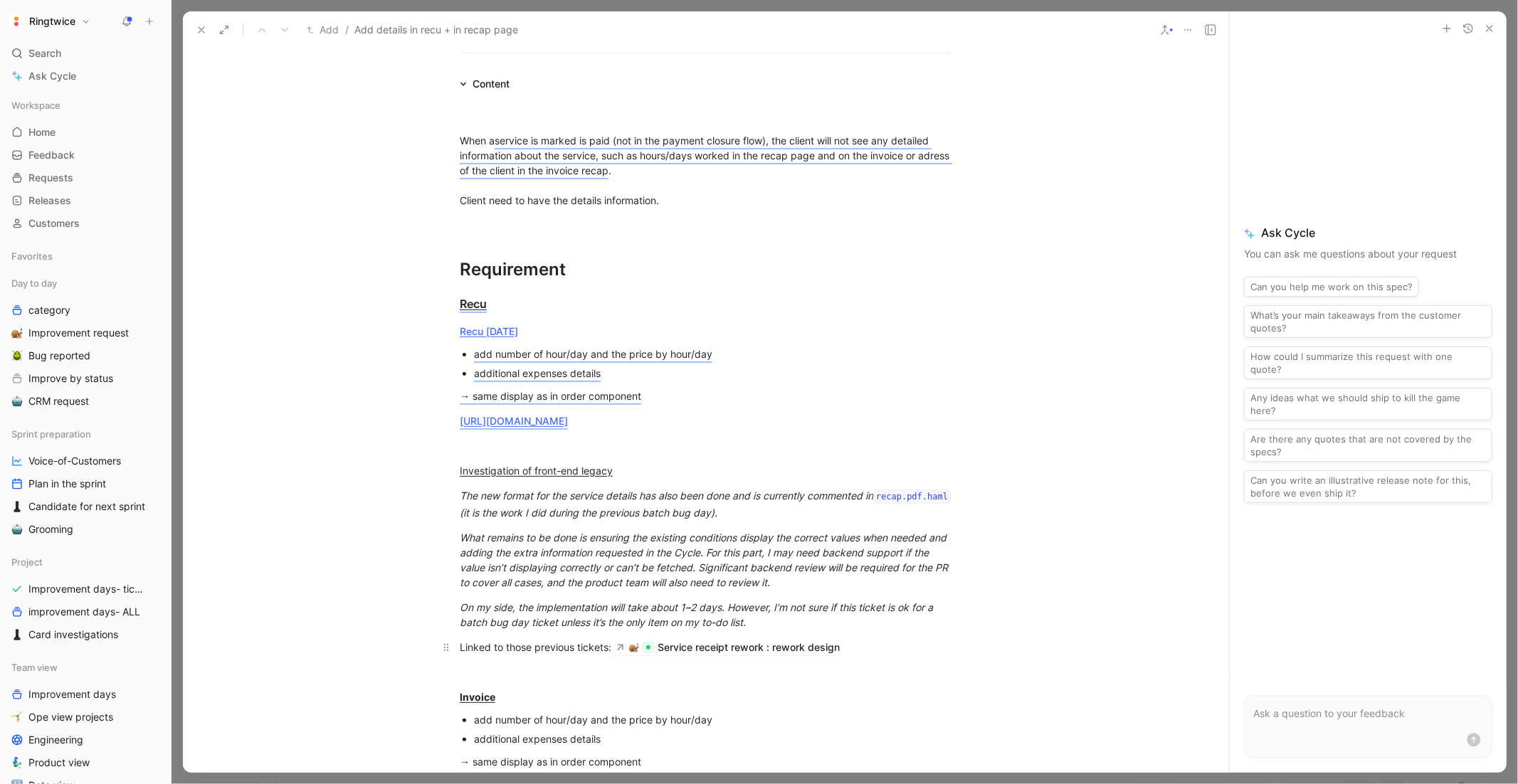
click at [549, 641] on div "Linked to those previous tickets: Service receipt rework : rework design" at bounding box center [705, 647] width 493 height 15
click at [506, 641] on p at bounding box center [706, 671] width 547 height 23
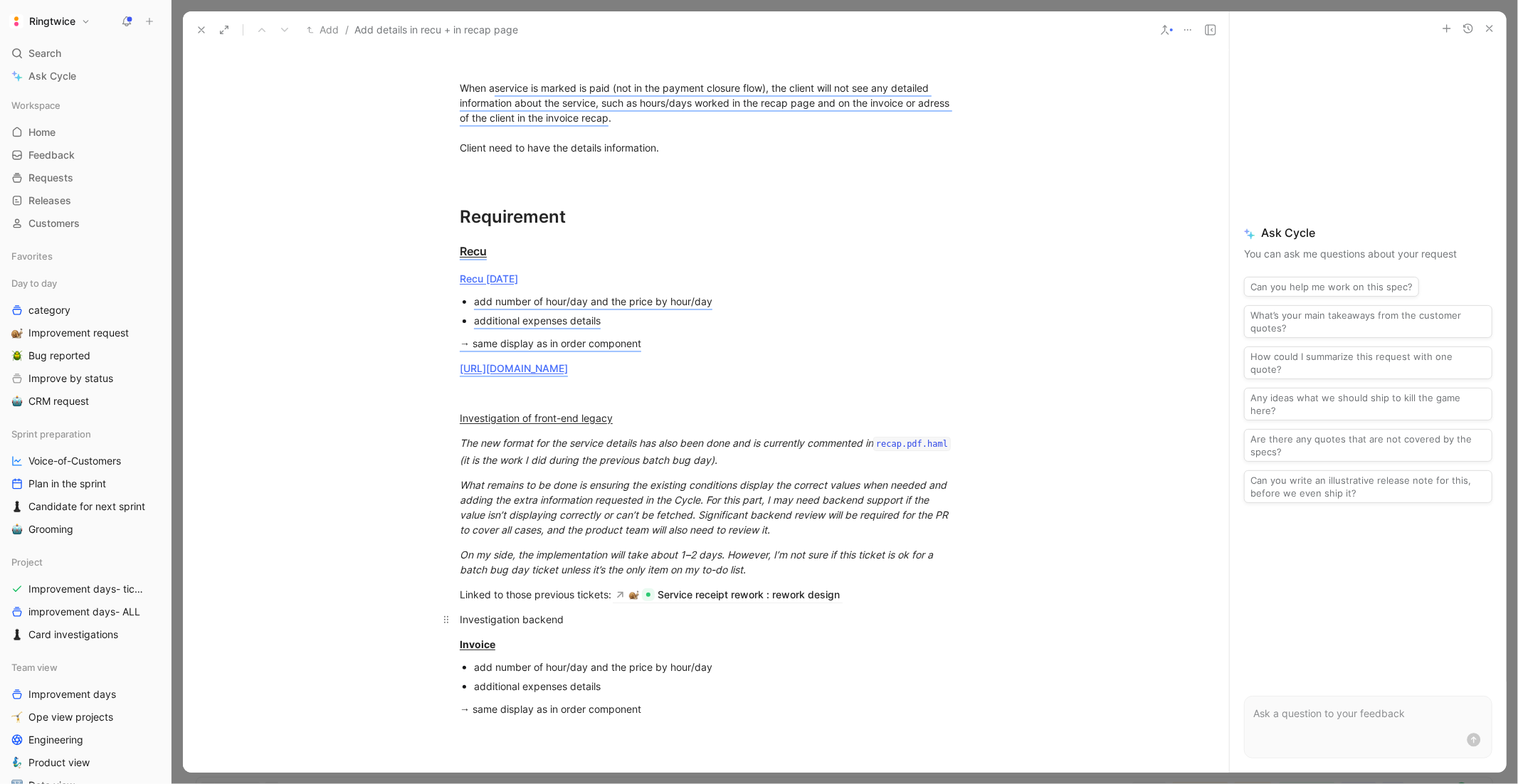
click at [514, 627] on div "Investigation backend" at bounding box center [705, 619] width 493 height 15
click at [512, 249] on div "Recu" at bounding box center [705, 251] width 493 height 17
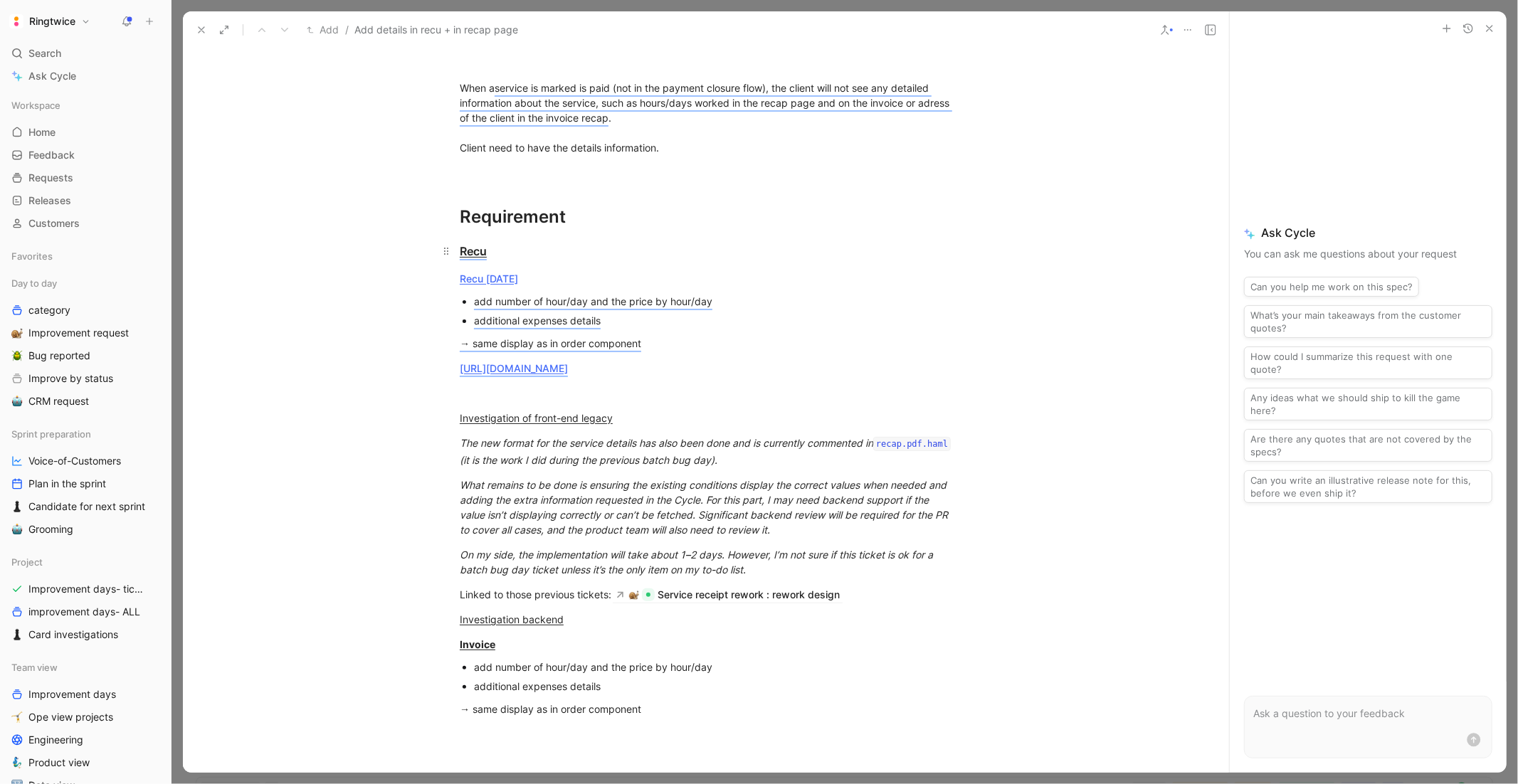
click at [512, 249] on div "Recu" at bounding box center [705, 251] width 493 height 17
click at [353, 216] on icon "button" at bounding box center [356, 210] width 11 height 11
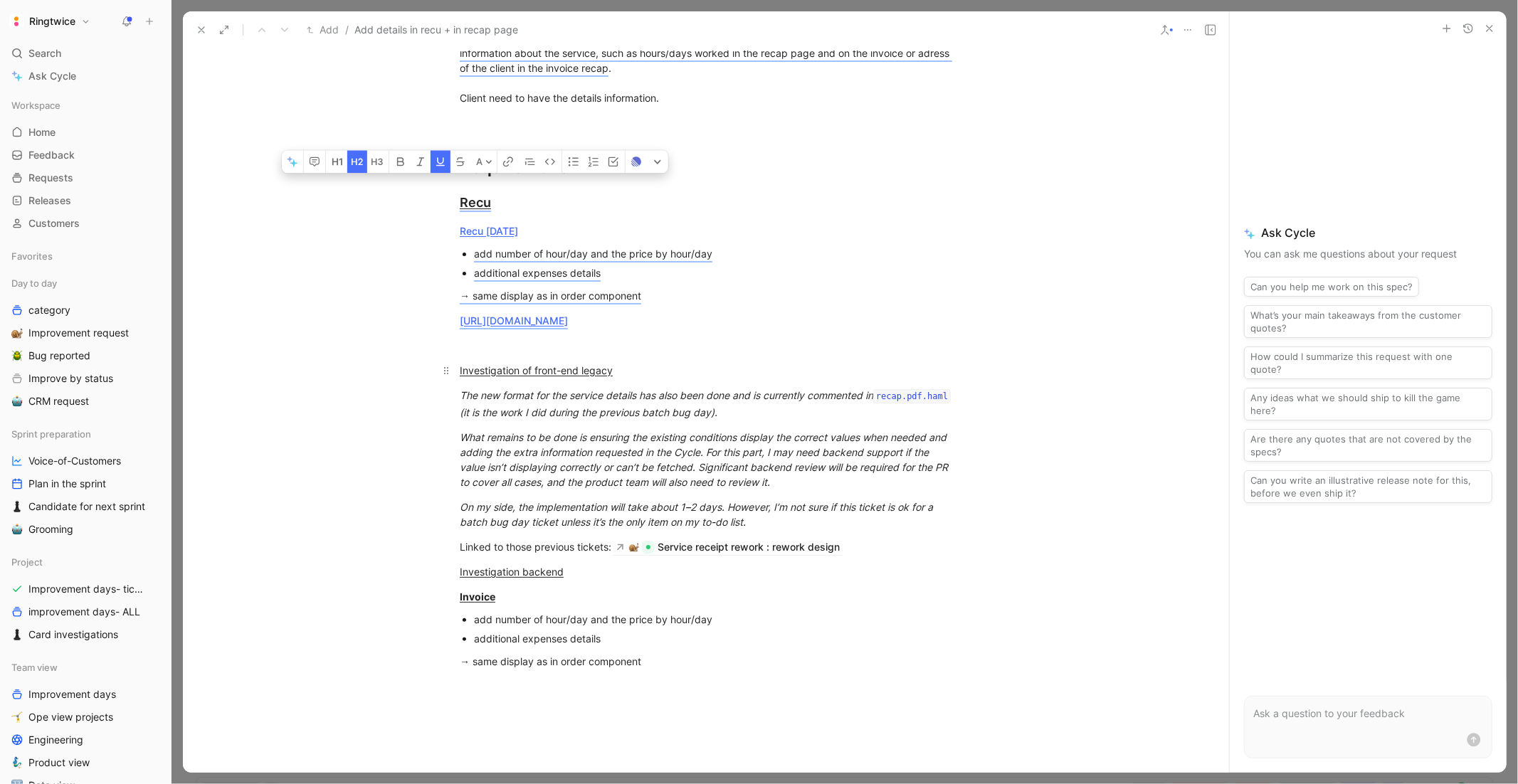
scroll to position [892, 0]
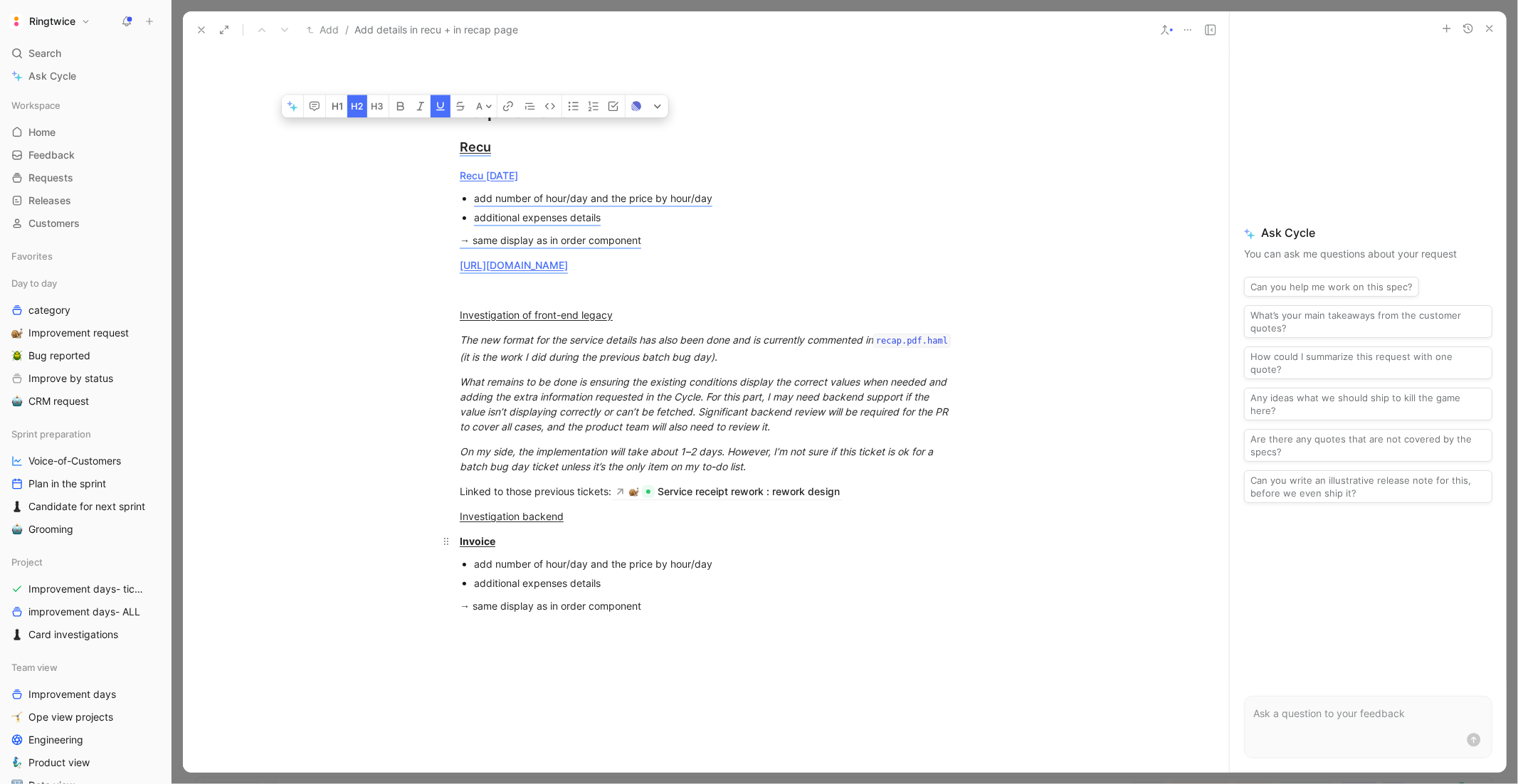
click at [477, 547] on u "Invoice" at bounding box center [477, 541] width 35 height 12
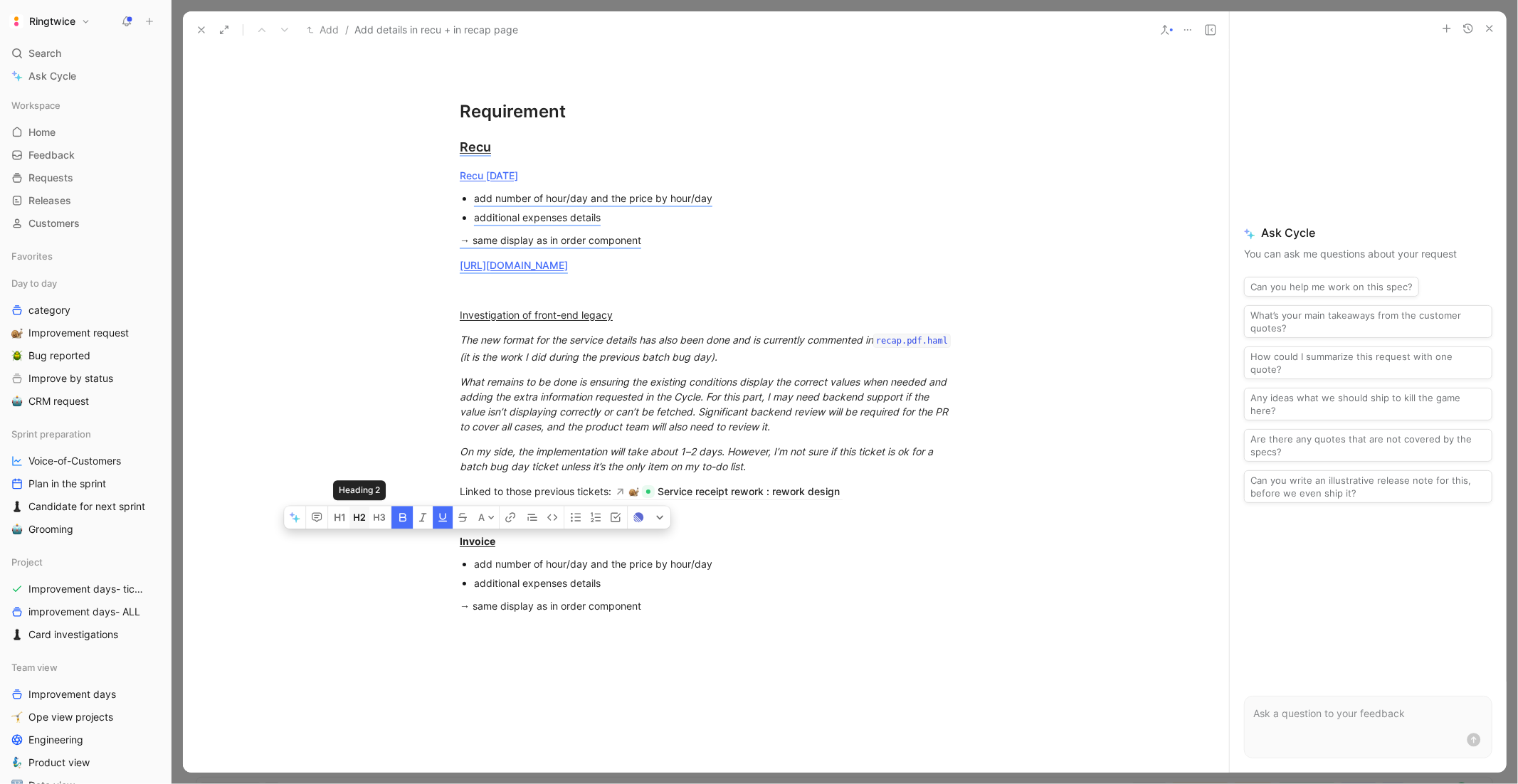
click at [364, 523] on icon "button" at bounding box center [360, 517] width 11 height 11
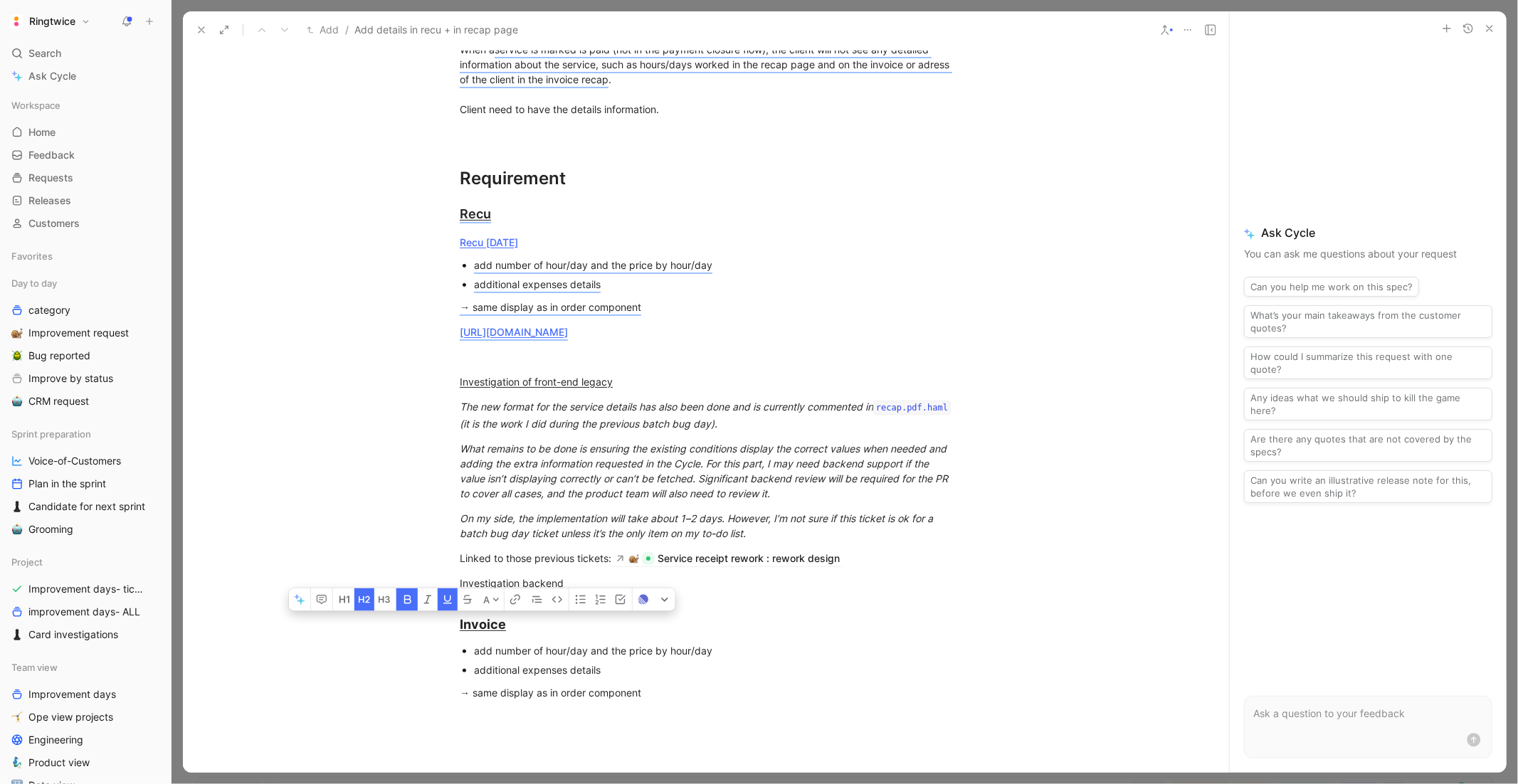
scroll to position [828, 0]
click at [490, 234] on link "Recu today" at bounding box center [489, 239] width 58 height 12
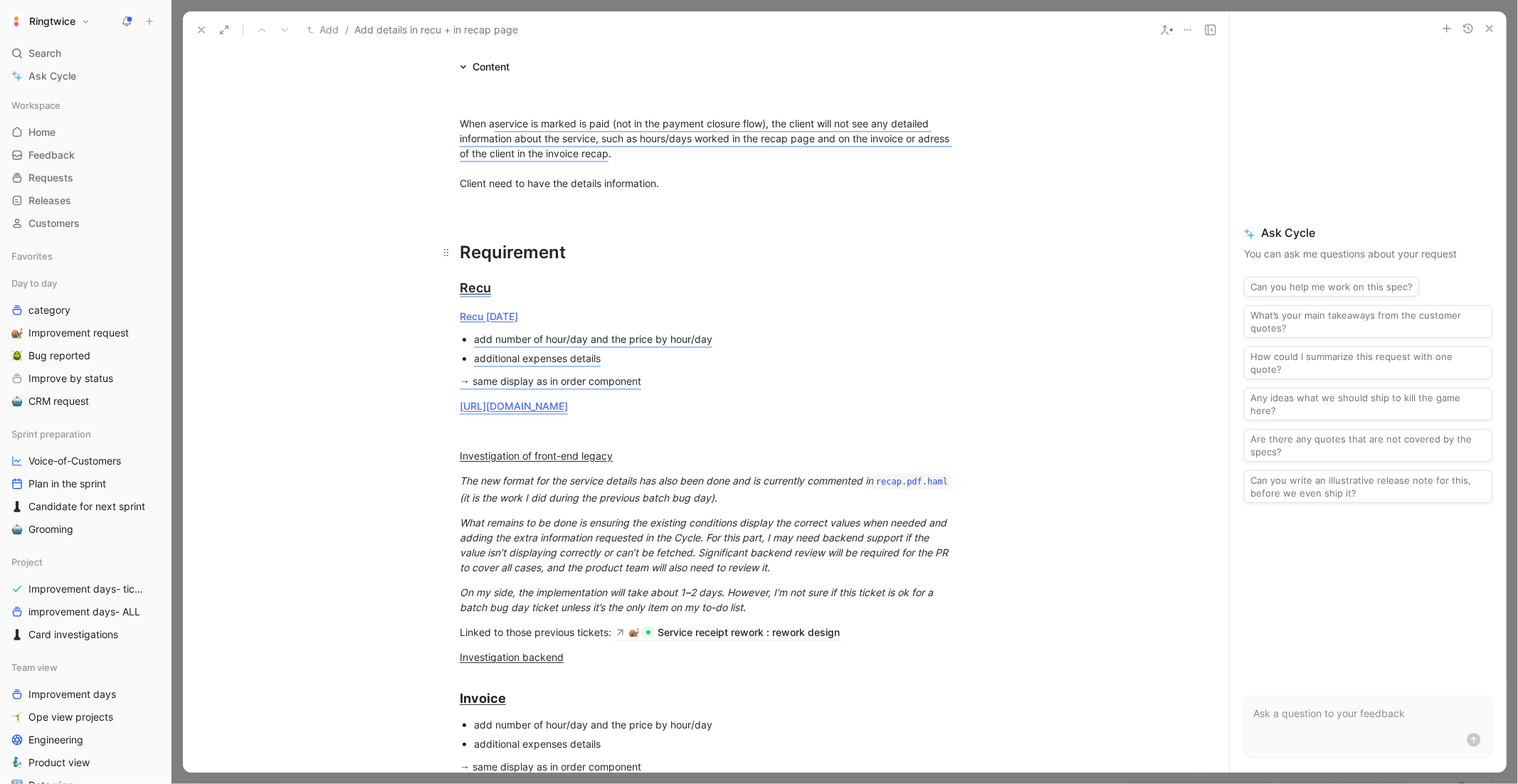
scroll to position [752, 0]
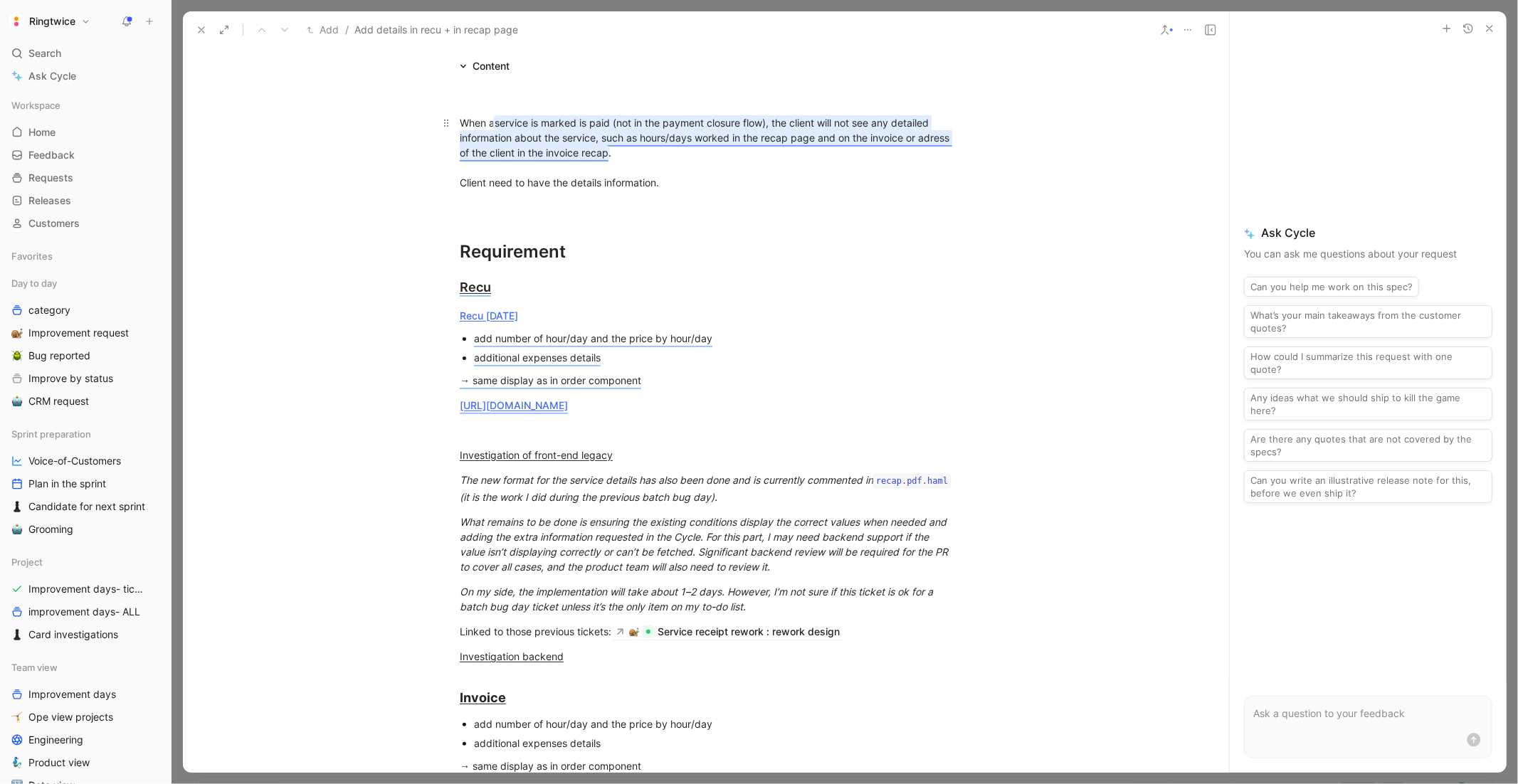
click at [620, 131] on span "service is marked is paid (not in the payment closure flow), the client will no…" at bounding box center [705, 138] width 493 height 42
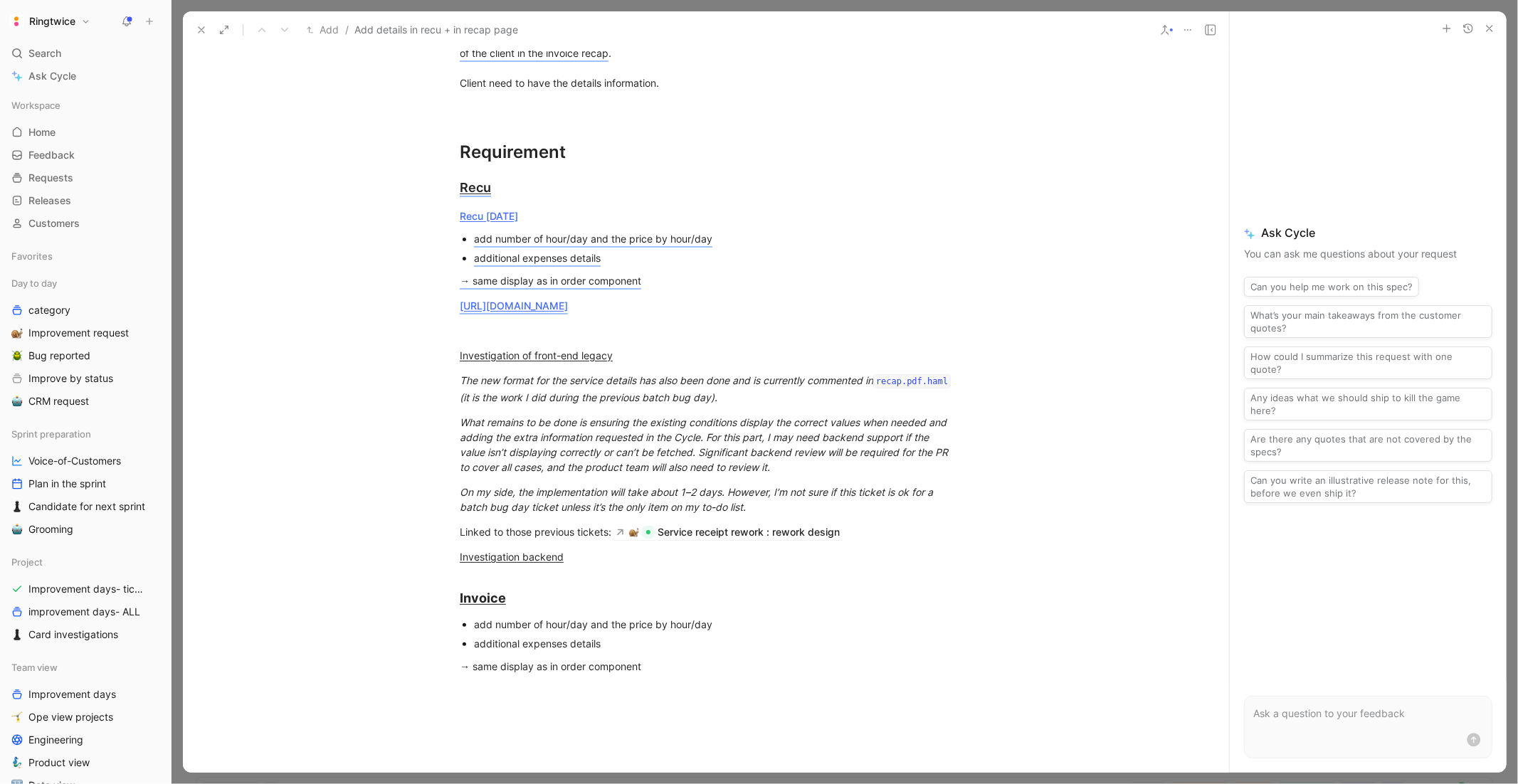
scroll to position [821, 0]
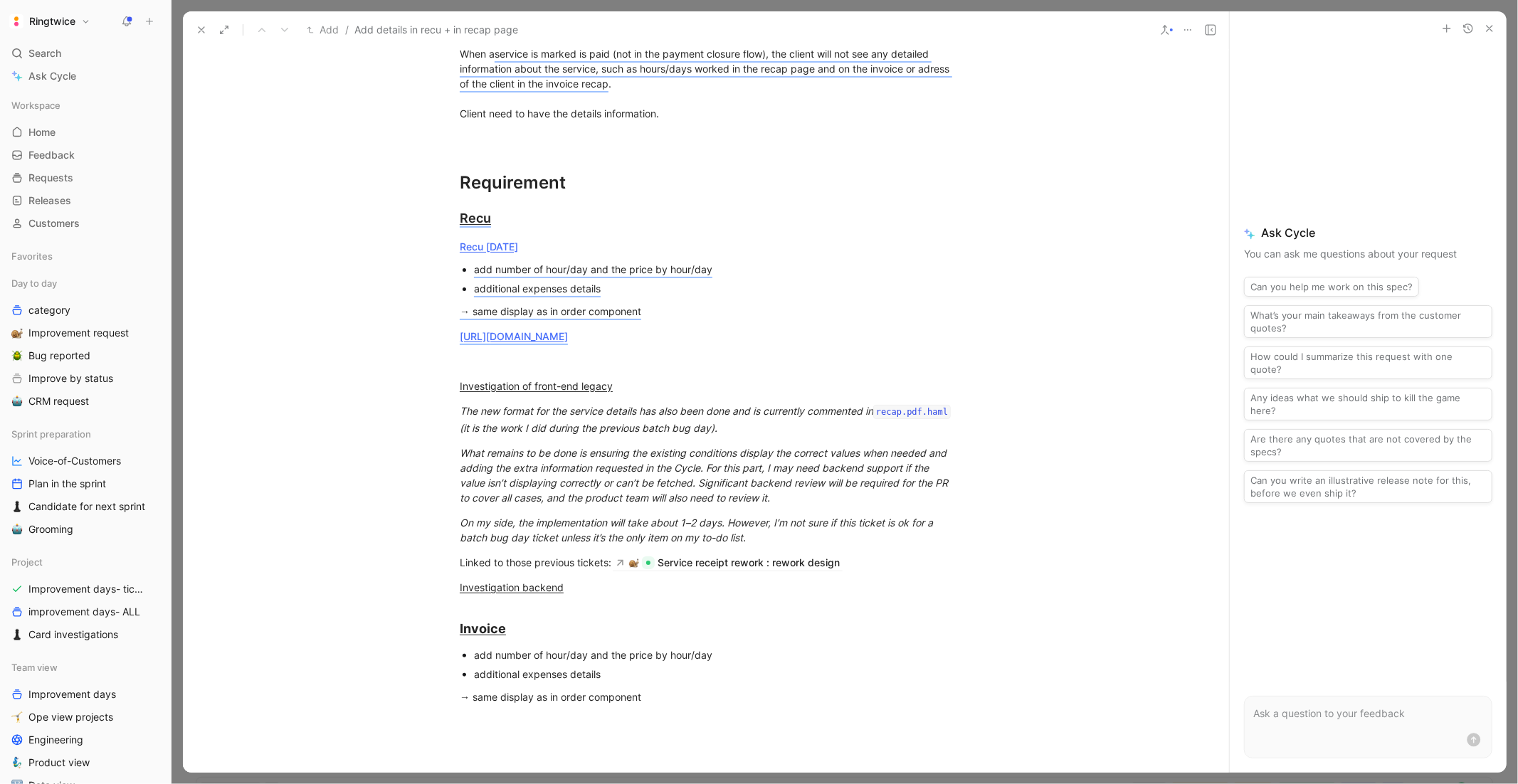
click at [653, 288] on div "additional expenses details" at bounding box center [713, 288] width 478 height 15
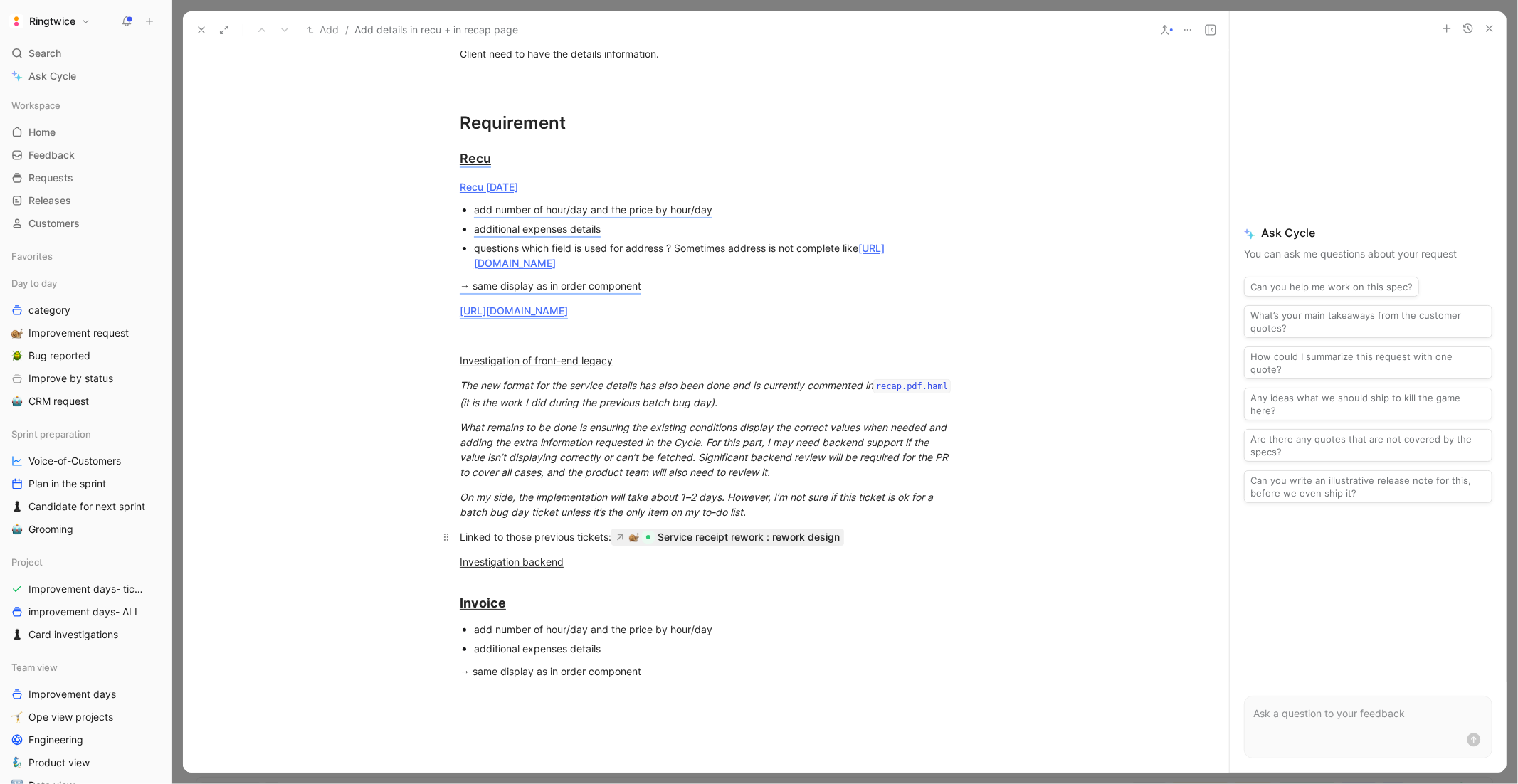
scroll to position [902, 0]
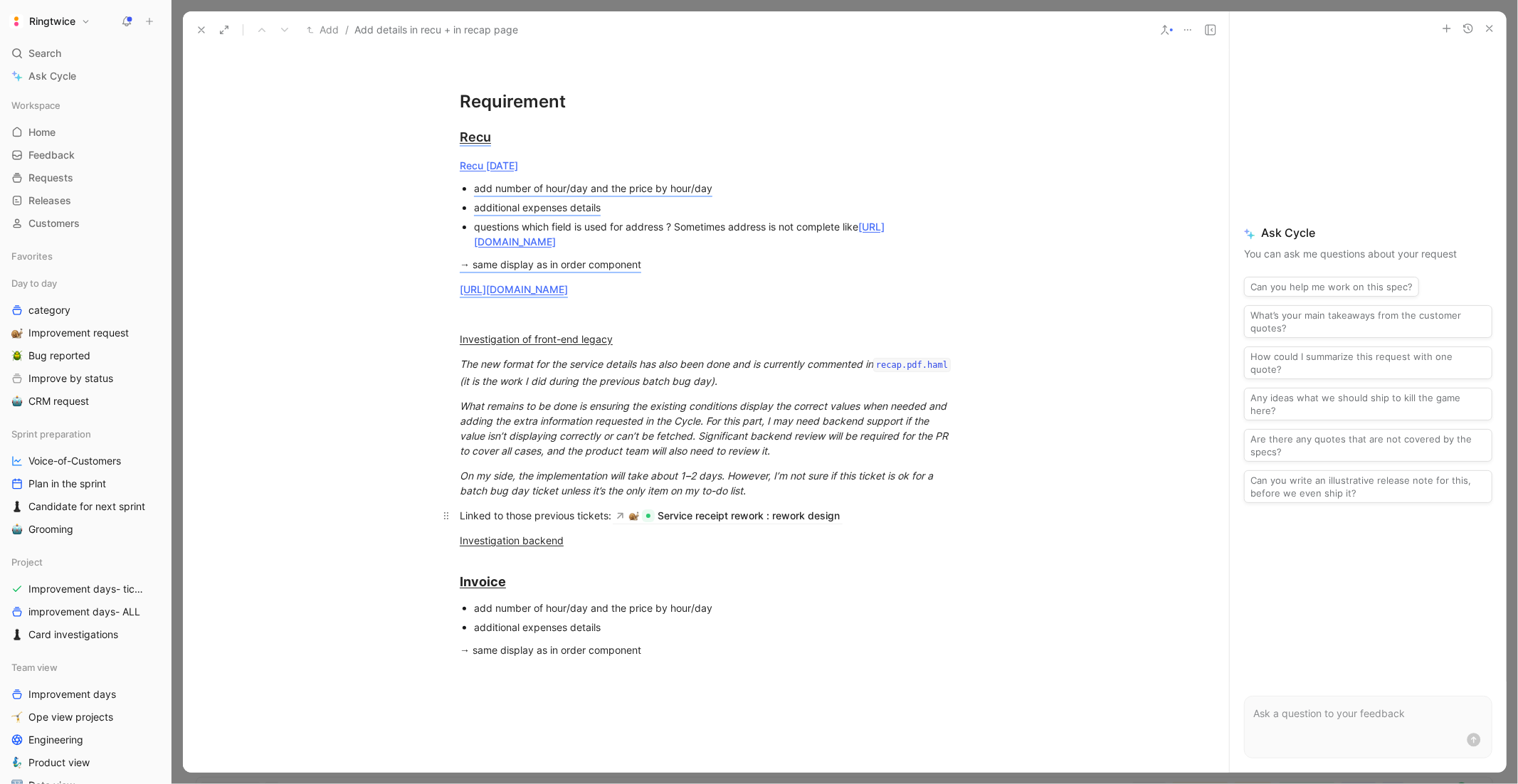
click at [545, 524] on div "Linked to those previous tickets: Service receipt rework : rework design" at bounding box center [705, 515] width 493 height 15
click at [888, 548] on div "Investigation backend" at bounding box center [705, 540] width 493 height 15
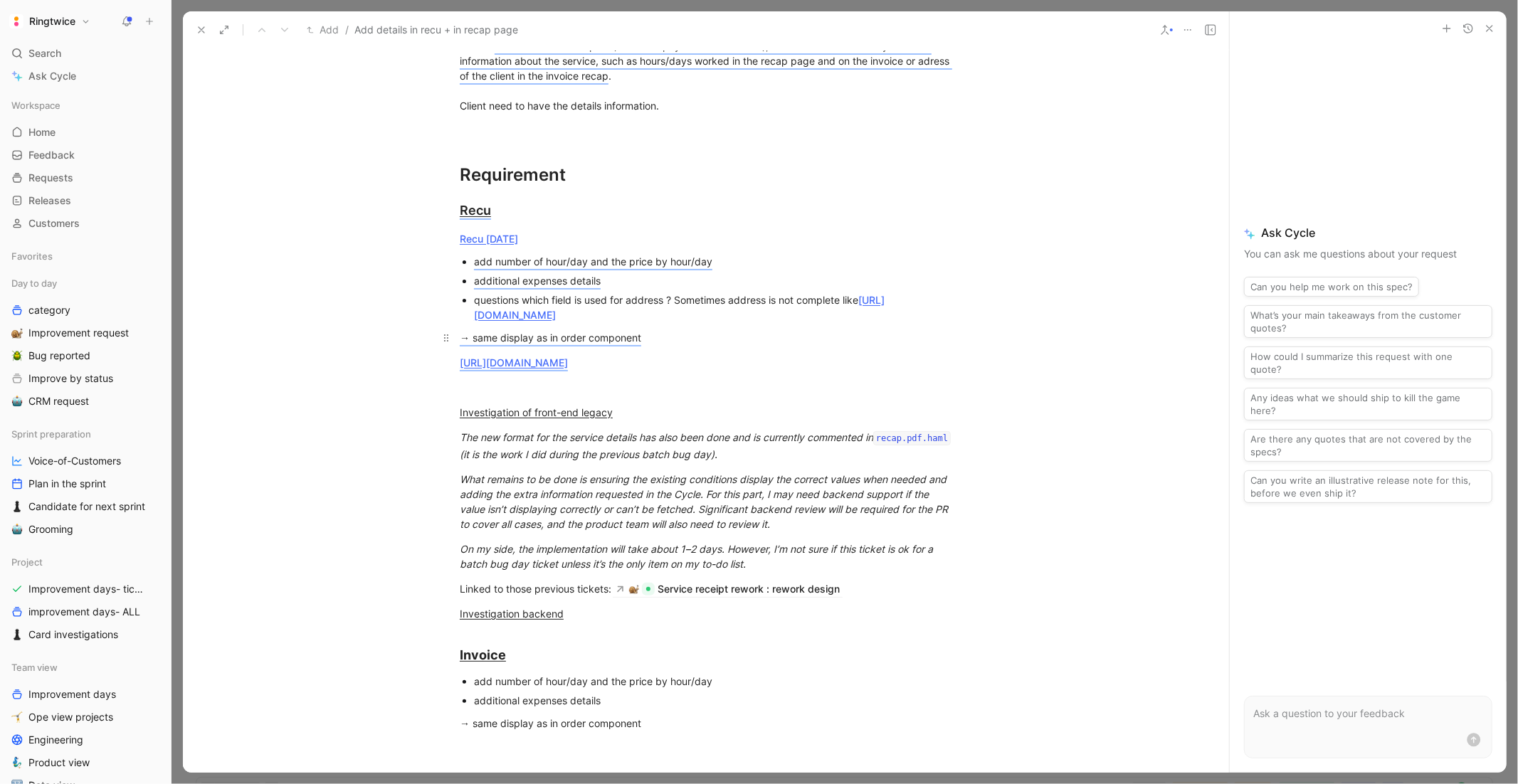
scroll to position [828, 0]
drag, startPoint x: 868, startPoint y: 304, endPoint x: 694, endPoint y: 292, distance: 174.4
click at [694, 294] on div "questions which field is used for address ? Sometimes address is not complete l…" at bounding box center [713, 309] width 478 height 30
click at [684, 343] on p "→ same display as in order component" at bounding box center [706, 338] width 547 height 23
drag, startPoint x: 689, startPoint y: 392, endPoint x: 437, endPoint y: 363, distance: 253.7
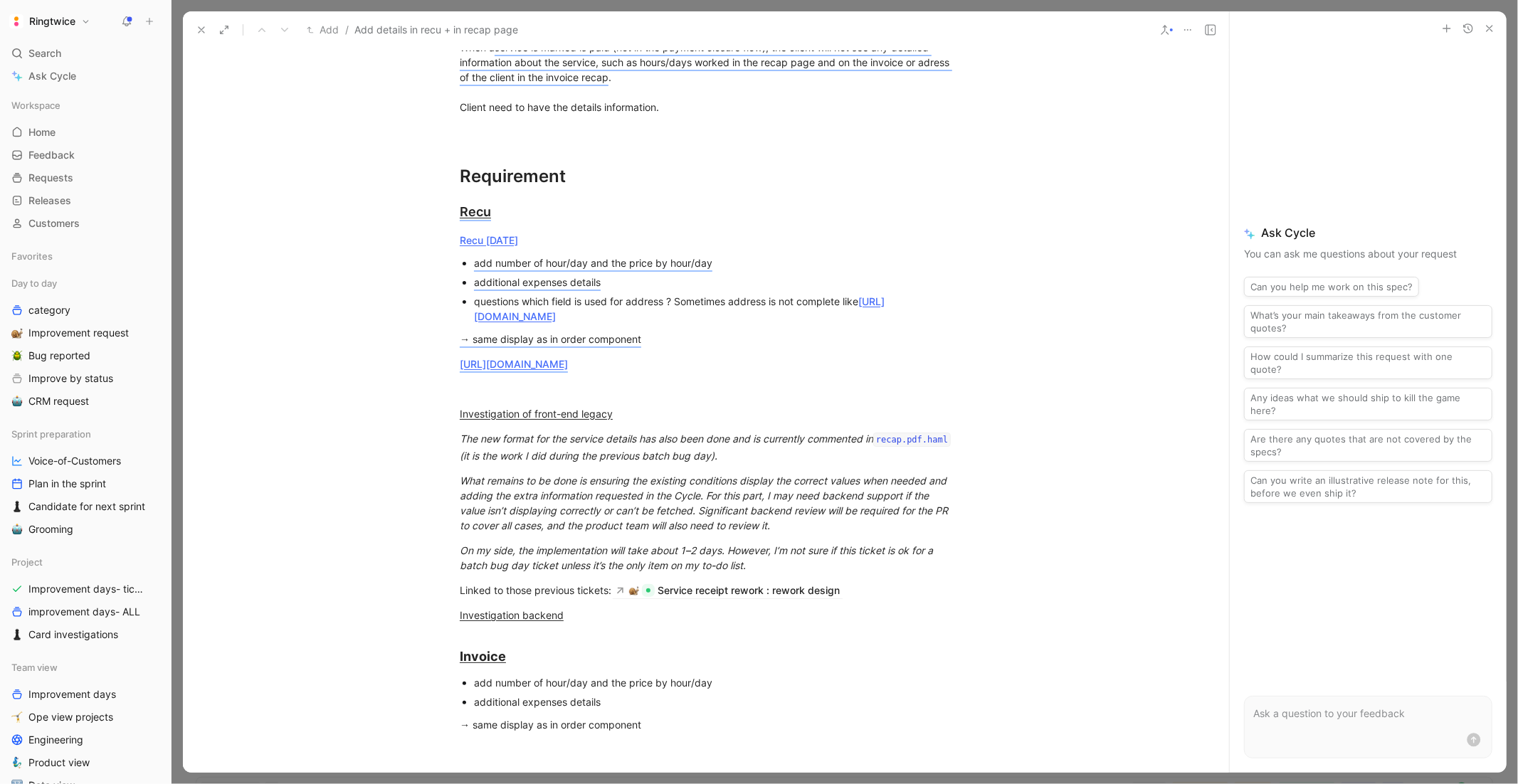
click at [437, 363] on div "When a service is marked is paid (not in the payment closure flow), the client …" at bounding box center [706, 436] width 1046 height 873
click at [780, 343] on p "→ same display as in order component" at bounding box center [706, 338] width 547 height 23
drag, startPoint x: 684, startPoint y: 330, endPoint x: 470, endPoint y: 309, distance: 215.0
click at [470, 309] on ul "add number of hour/day and the price by hour/day additional expenses details qu…" at bounding box center [706, 289] width 547 height 73
click at [717, 324] on div "questions which field is used for address ? Sometimes address is not complete l…" at bounding box center [713, 309] width 478 height 30
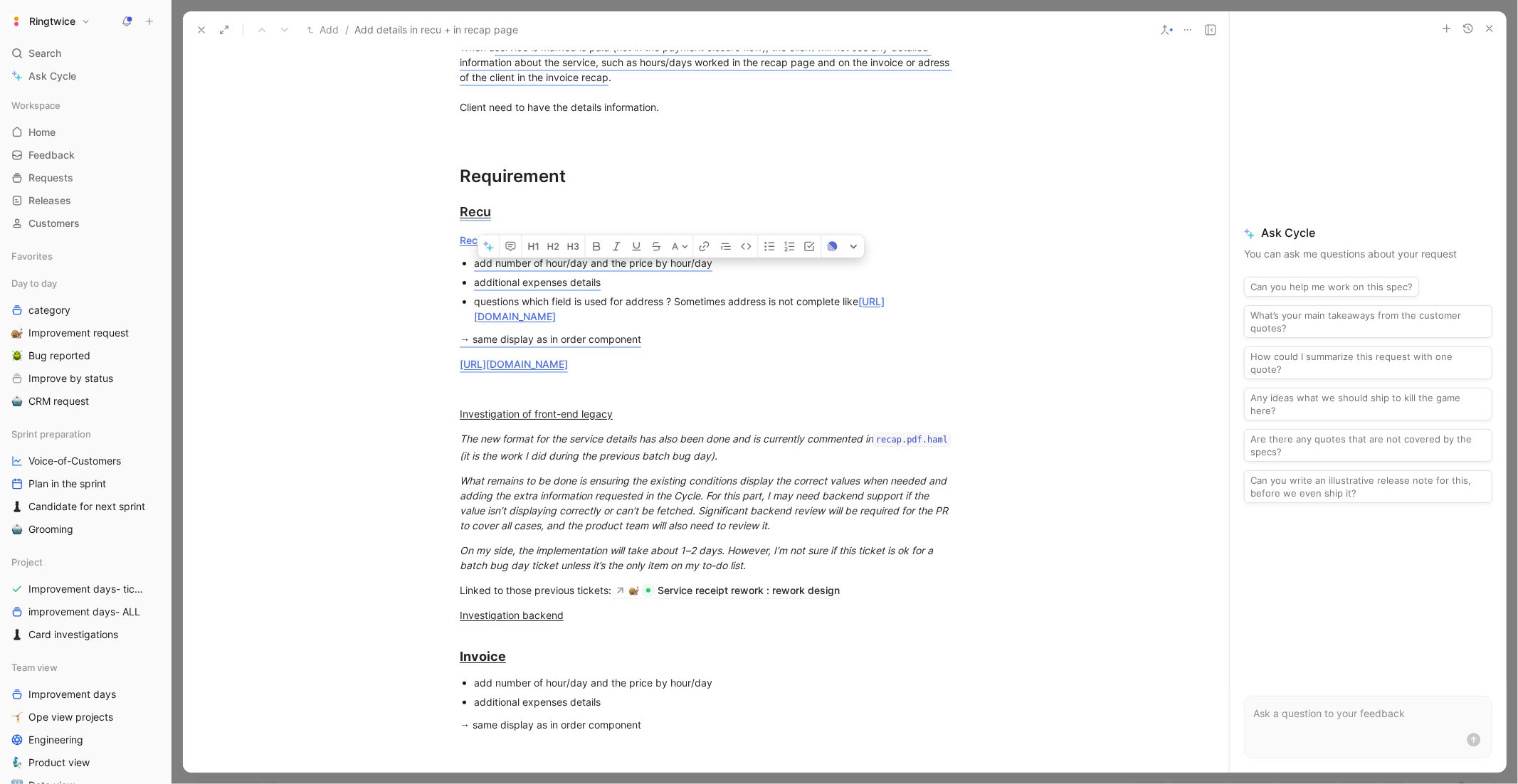
drag, startPoint x: 705, startPoint y: 335, endPoint x: 680, endPoint y: 302, distance: 41.4
click at [680, 302] on div "questions which field is used for address ? Sometimes address is not complete l…" at bounding box center [713, 309] width 478 height 30
copy div "Sometimes address is not complete like https://cidoum.s3.amazonaws.com/uploads/…"
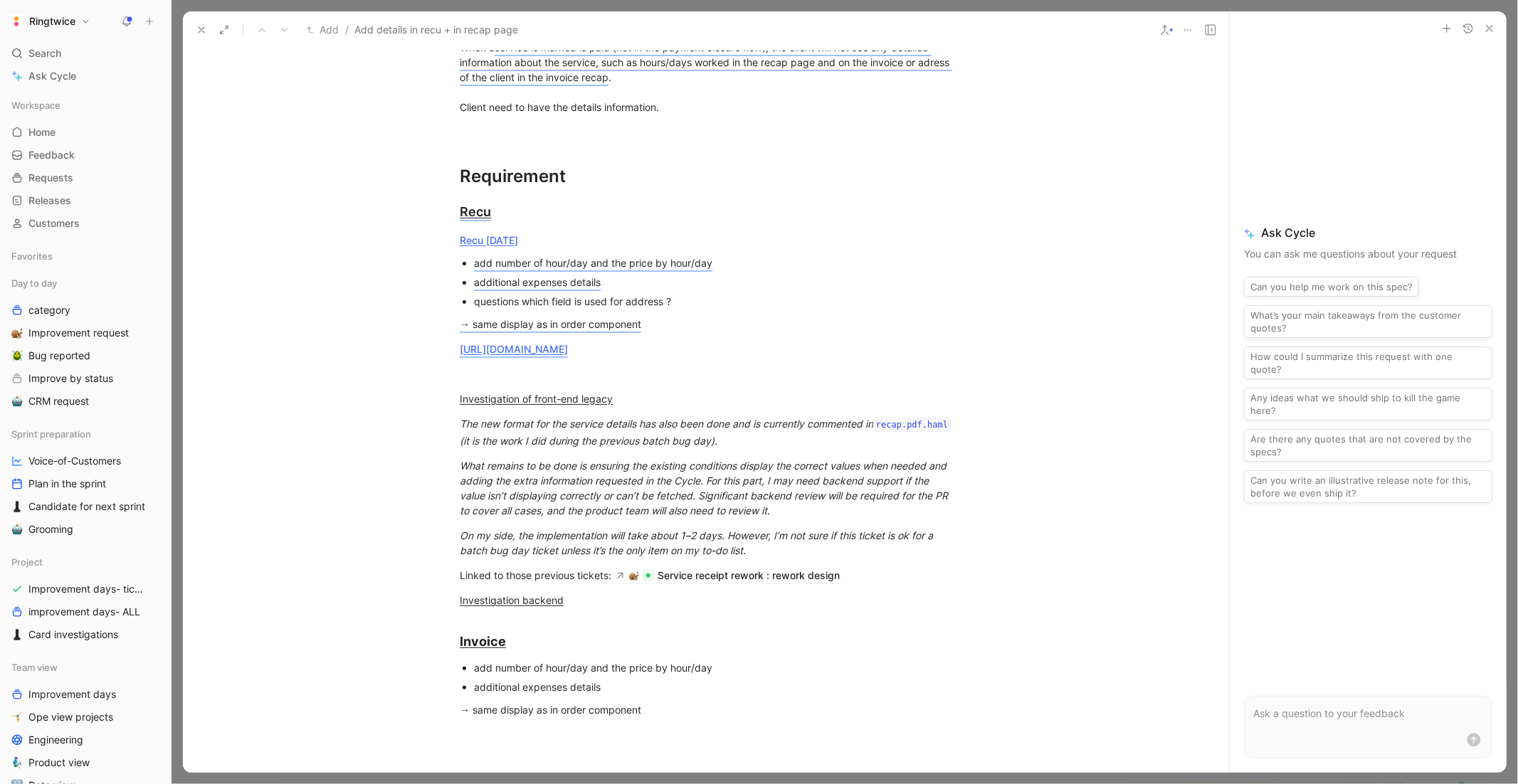
drag, startPoint x: 688, startPoint y: 298, endPoint x: 470, endPoint y: 291, distance: 218.1
click at [470, 292] on ul "add number of hour/day and the price by hour/day additional expenses details qu…" at bounding box center [706, 281] width 547 height 57
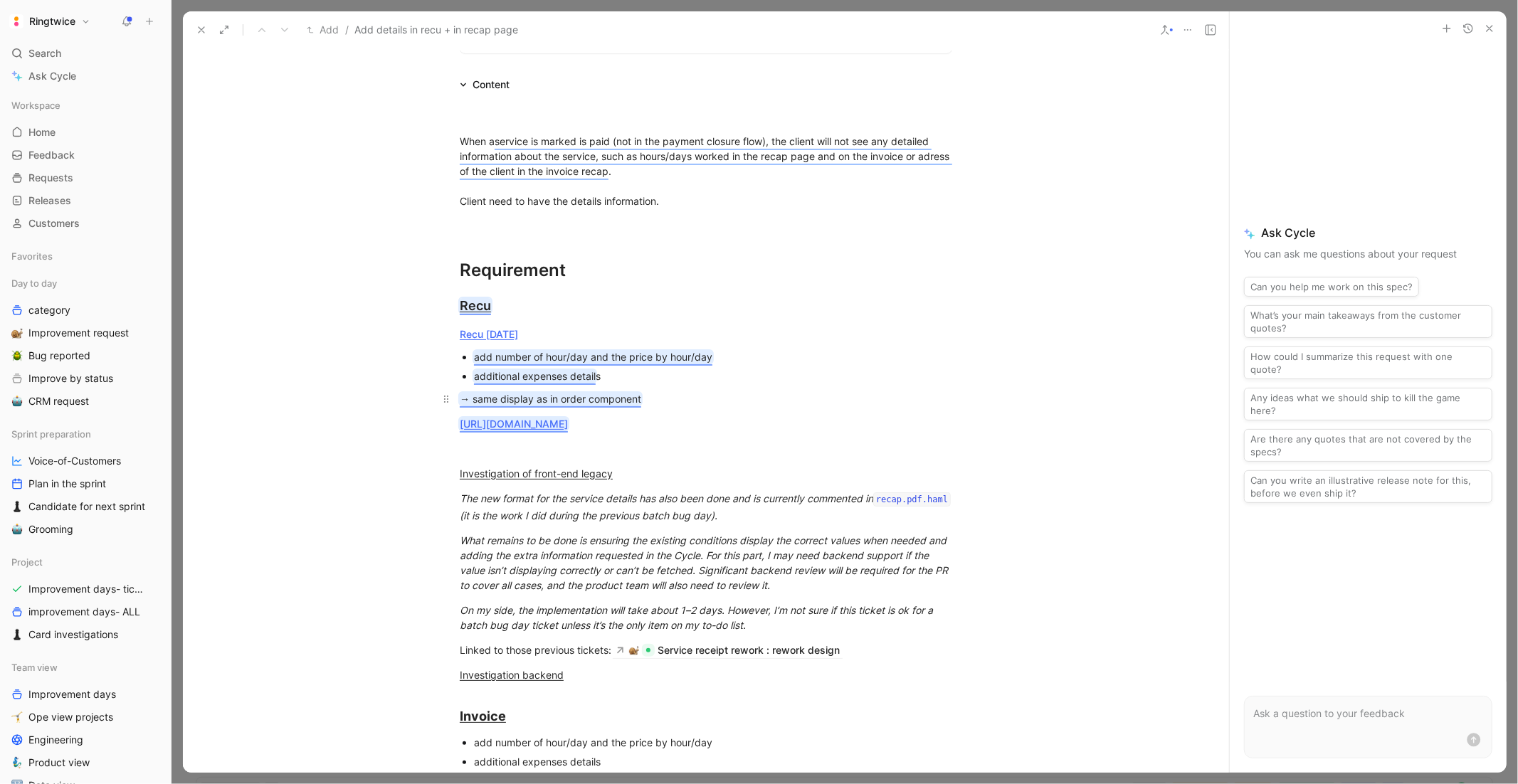
scroll to position [683, 0]
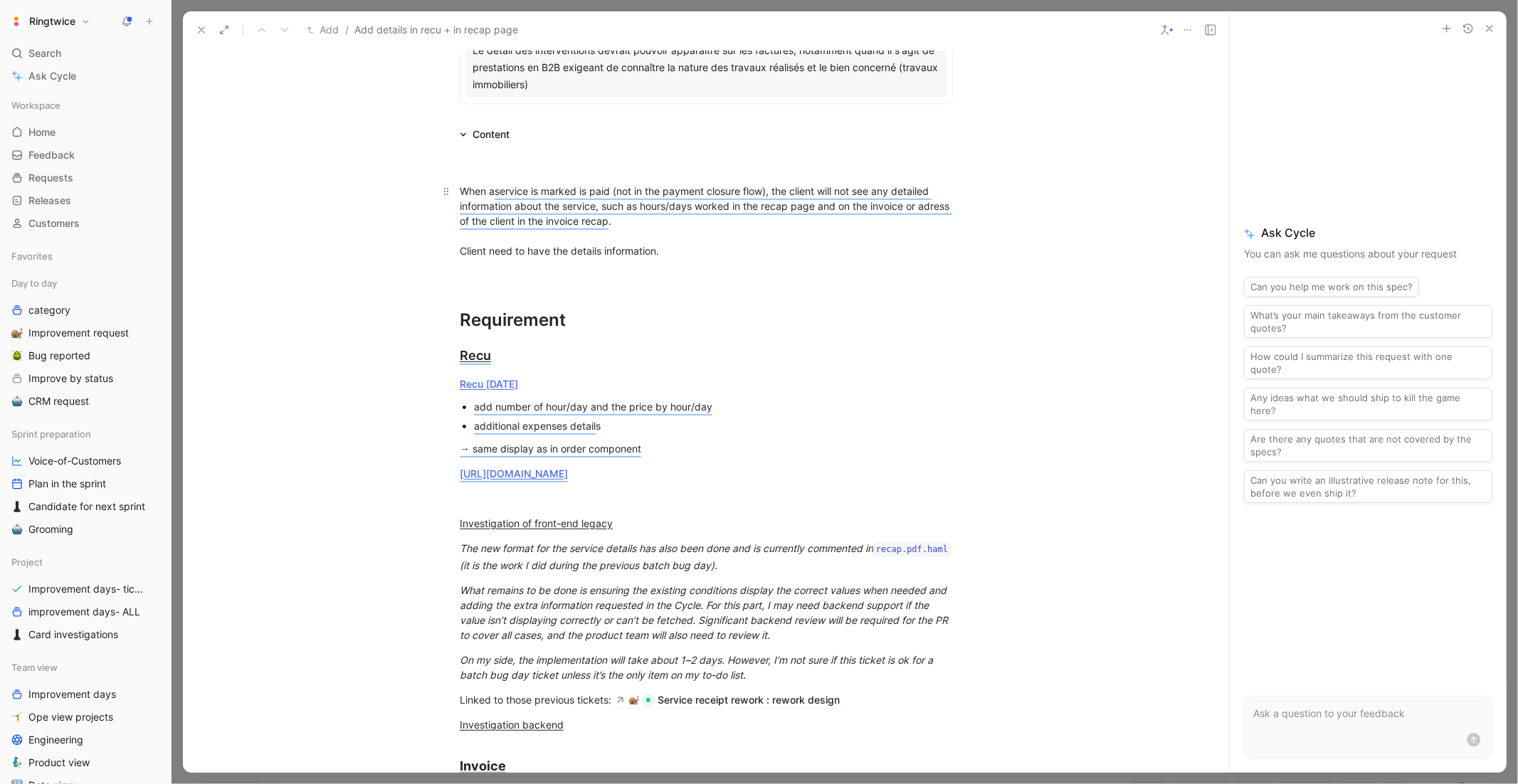
click at [681, 253] on div "When a service is marked is paid (not in the payment closure flow), the client …" at bounding box center [705, 221] width 493 height 75
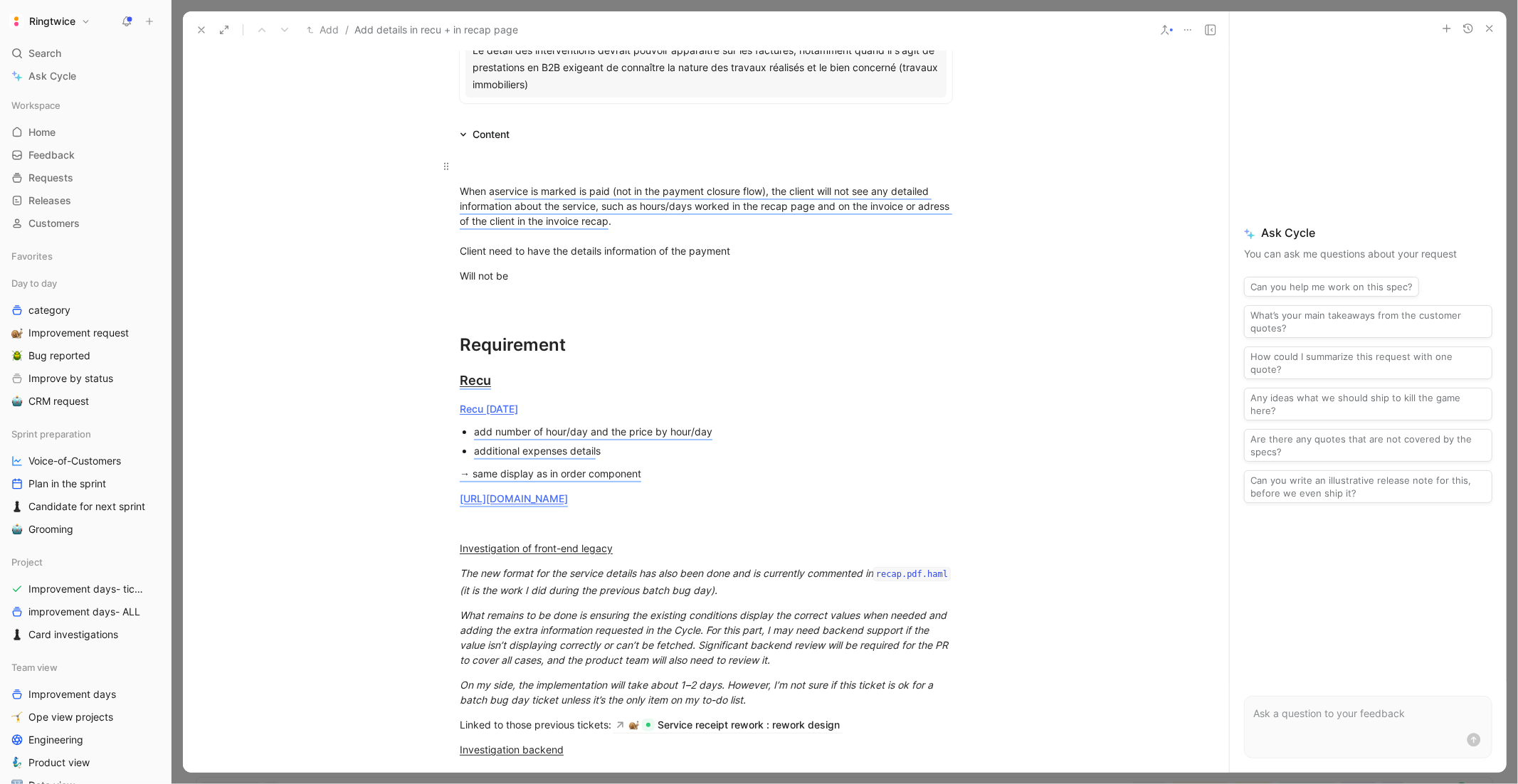
click at [632, 163] on div at bounding box center [705, 166] width 493 height 15
click at [486, 169] on div "Context" at bounding box center [705, 166] width 493 height 15
click at [335, 131] on icon "button" at bounding box center [340, 126] width 11 height 11
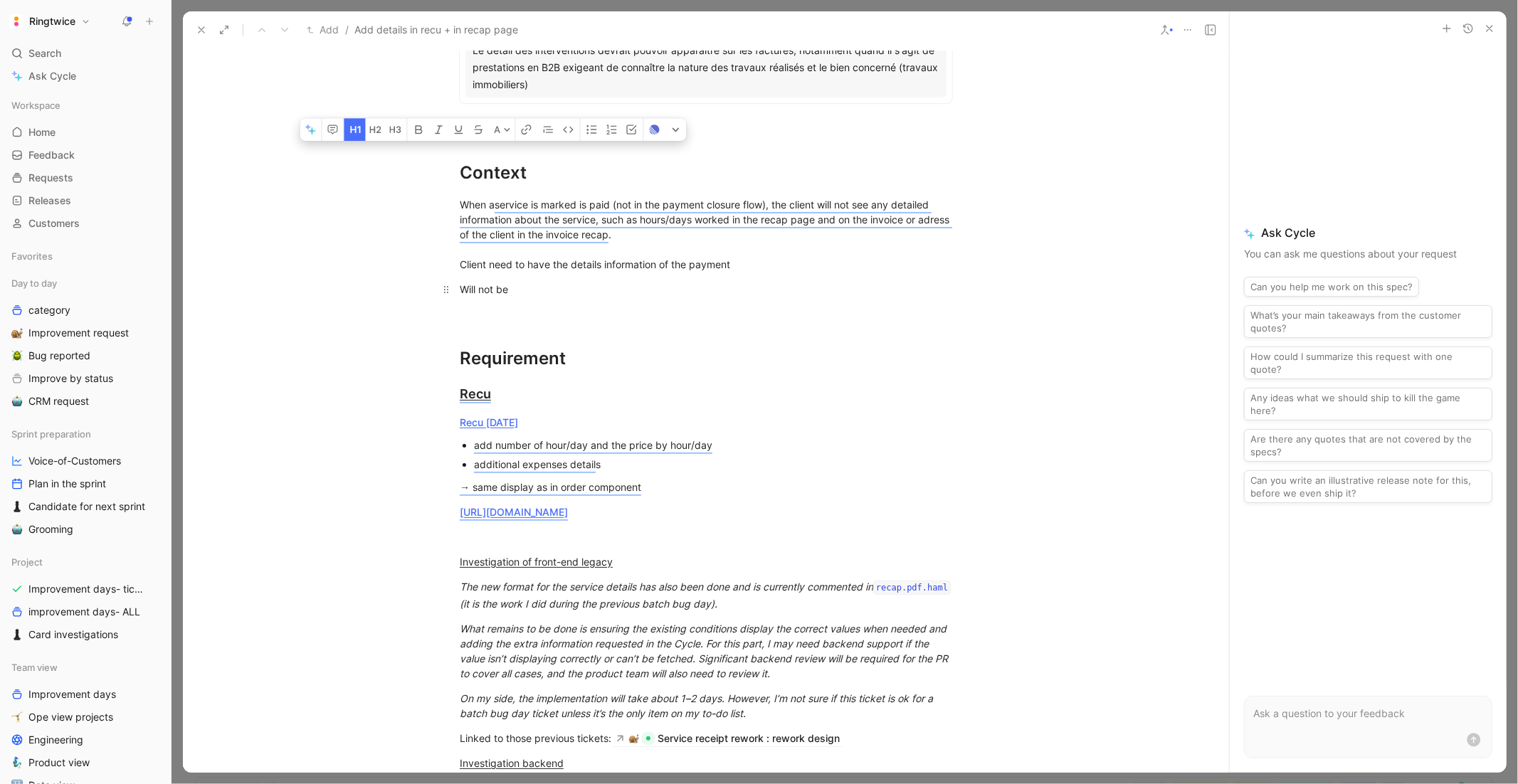
click at [561, 299] on p "Will not be" at bounding box center [706, 288] width 547 height 23
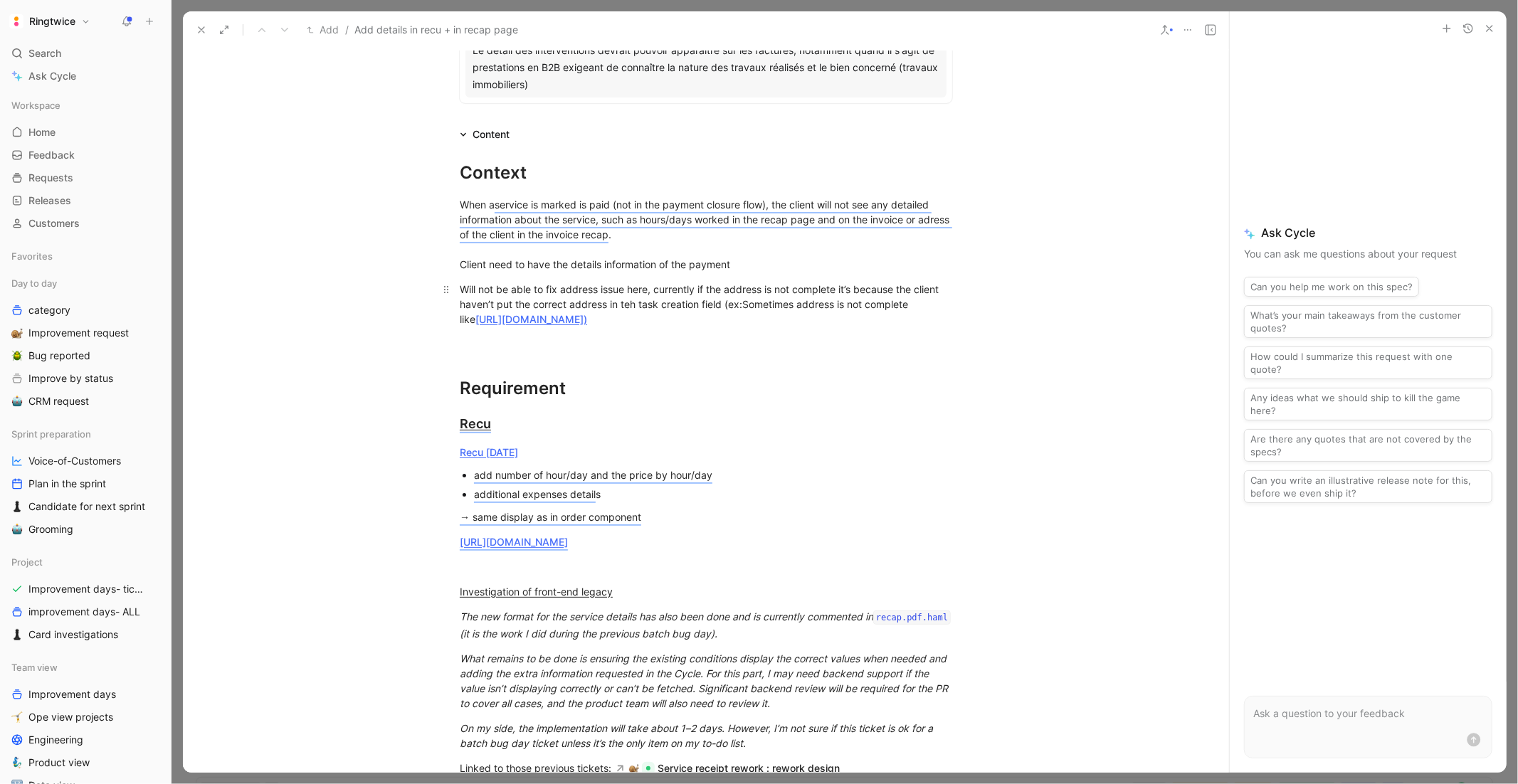
click at [659, 326] on div "Will not be able to fix address issue here, currently if the address is not com…" at bounding box center [705, 305] width 493 height 45
click at [630, 351] on div at bounding box center [705, 343] width 493 height 15
drag, startPoint x: 791, startPoint y: 363, endPoint x: 434, endPoint y: 282, distance: 366.1
click at [433, 282] on div "Context When a service is marked is paid (not in the payment closure flow), the…" at bounding box center [706, 596] width 1046 height 907
click at [447, 240] on icon "button" at bounding box center [443, 234] width 11 height 11
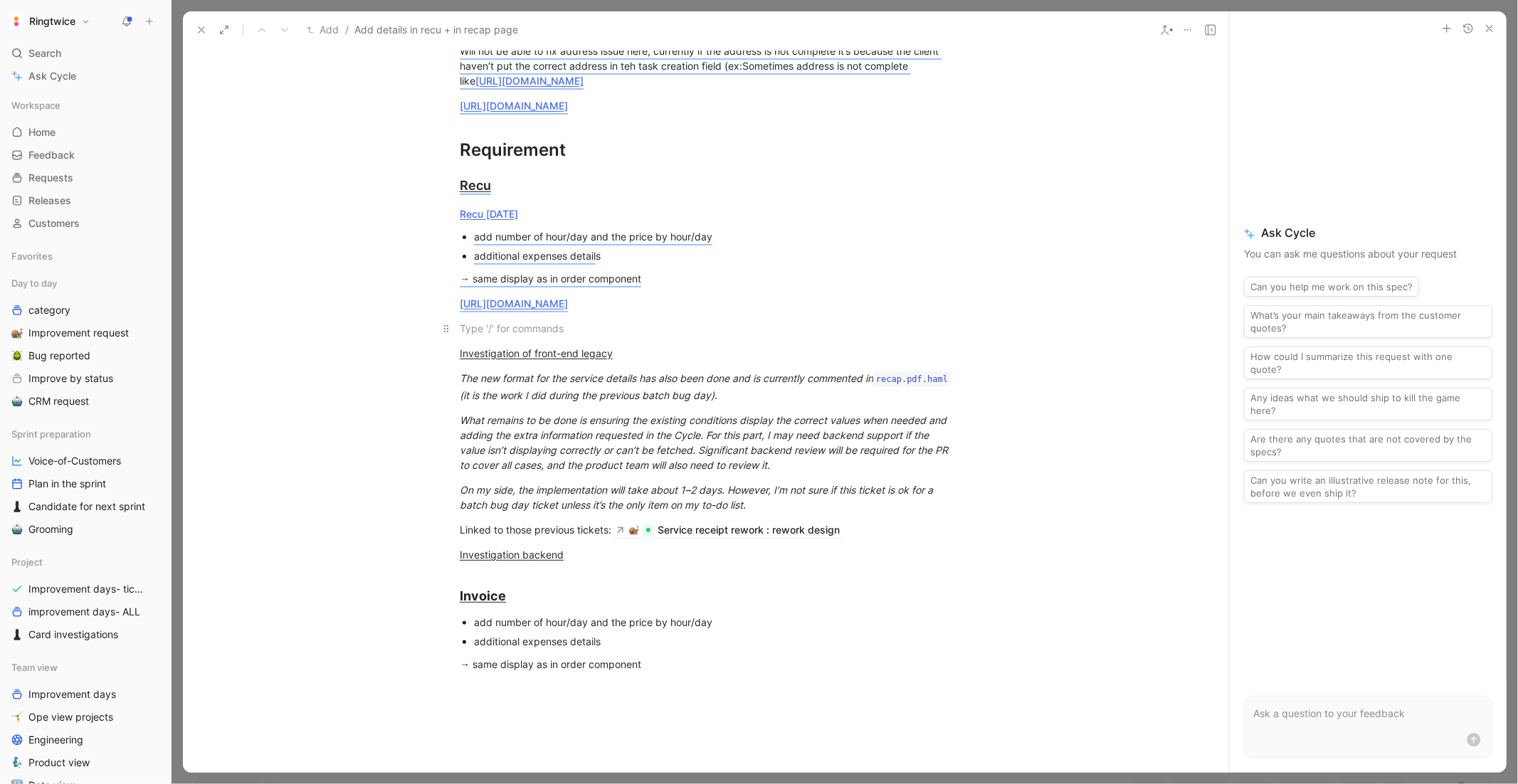
scroll to position [1018, 0]
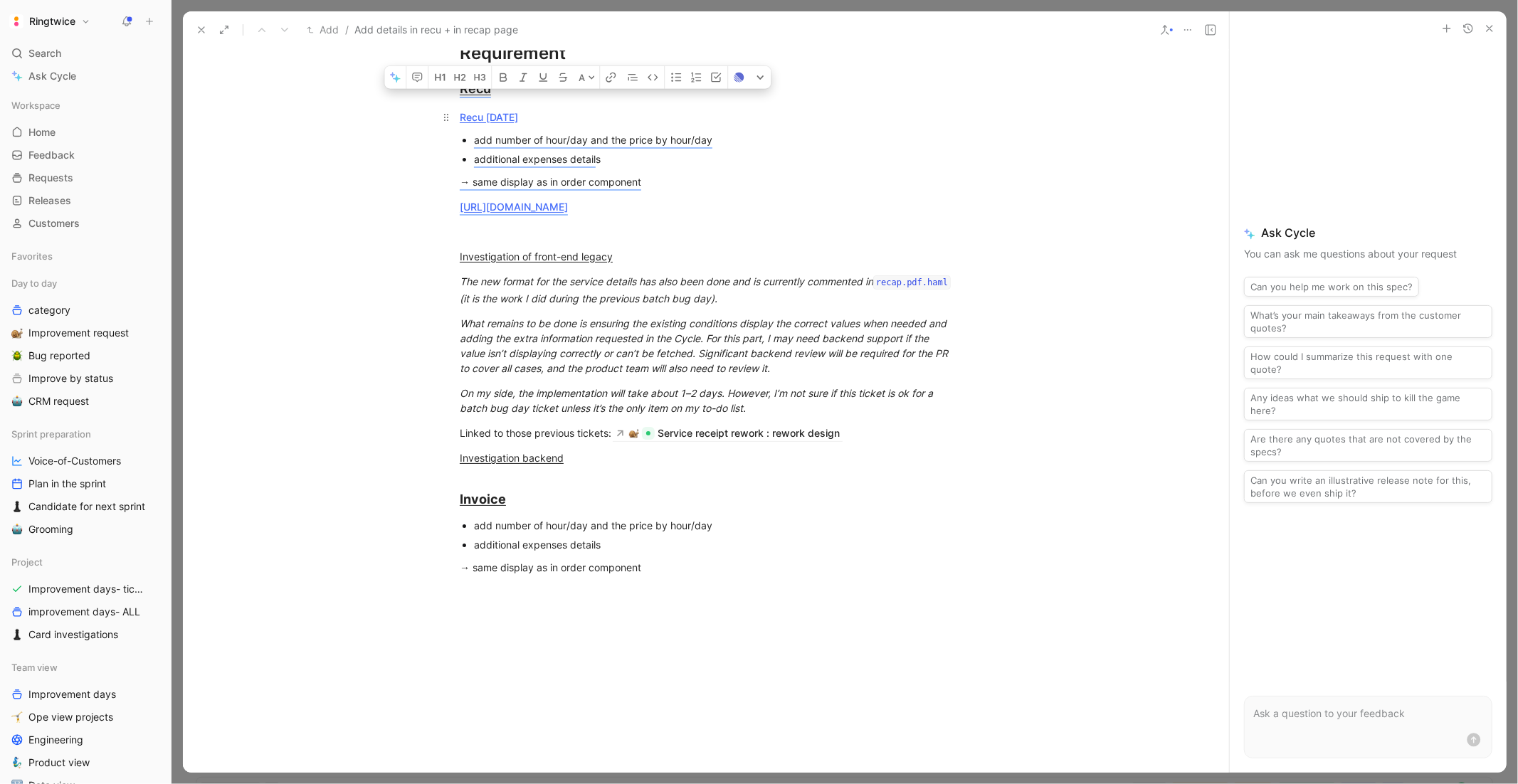
drag, startPoint x: 664, startPoint y: 194, endPoint x: 456, endPoint y: 142, distance: 214.4
click at [456, 142] on div "Context When a service is marked is paid (not in the payment closure flow), the…" at bounding box center [706, 262] width 1046 height 907
click at [501, 624] on div at bounding box center [705, 616] width 493 height 15
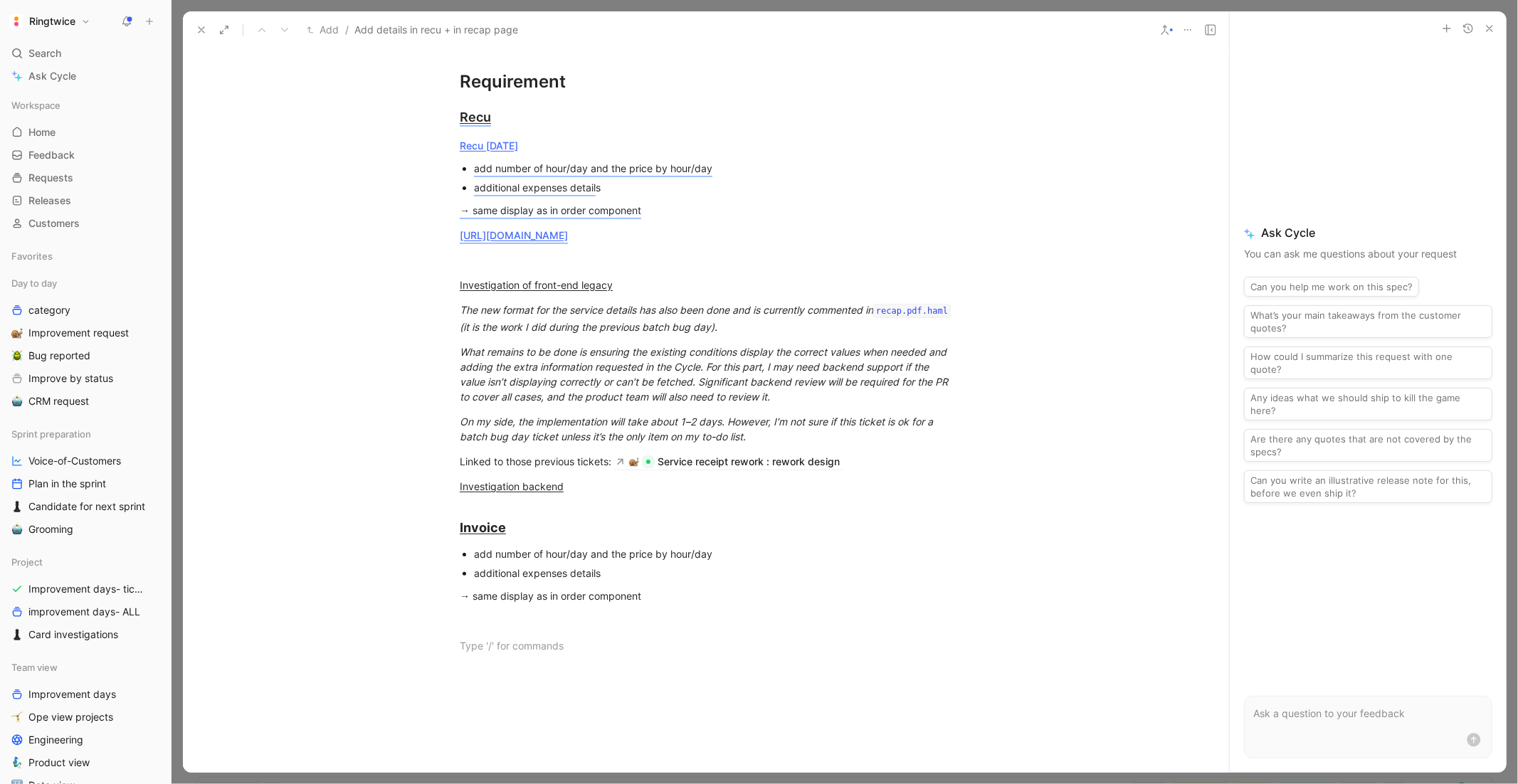
scroll to position [989, 0]
click at [561, 581] on div "additional expenses details" at bounding box center [713, 574] width 478 height 15
click at [522, 537] on div "Invoice" at bounding box center [705, 528] width 493 height 19
click at [497, 568] on p "Invoice today" at bounding box center [706, 556] width 547 height 23
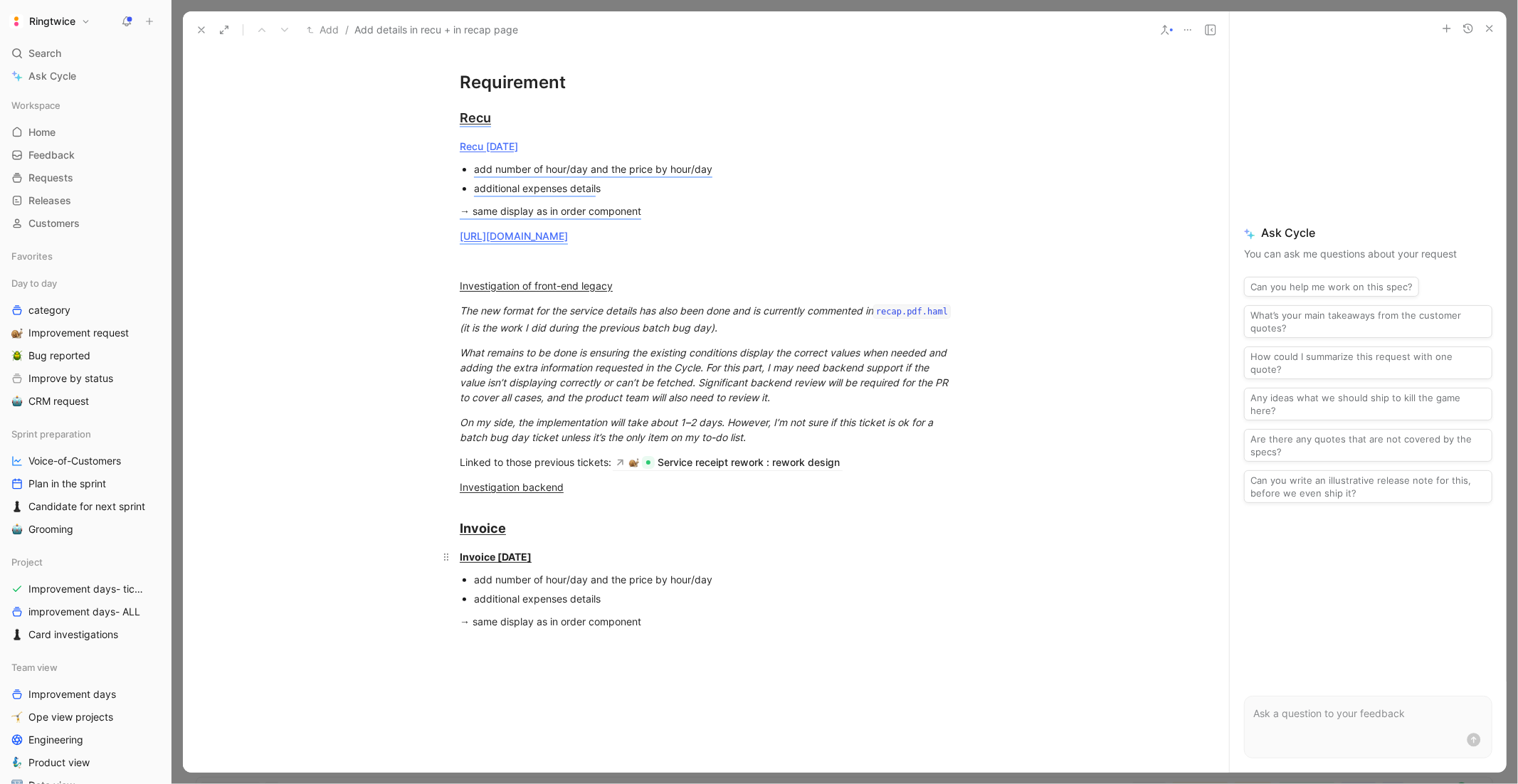
click at [497, 568] on p "Invoice today" at bounding box center [706, 556] width 547 height 23
click at [557, 564] on div "Invoice today" at bounding box center [705, 556] width 493 height 15
click at [551, 154] on div "Recu today" at bounding box center [705, 146] width 493 height 15
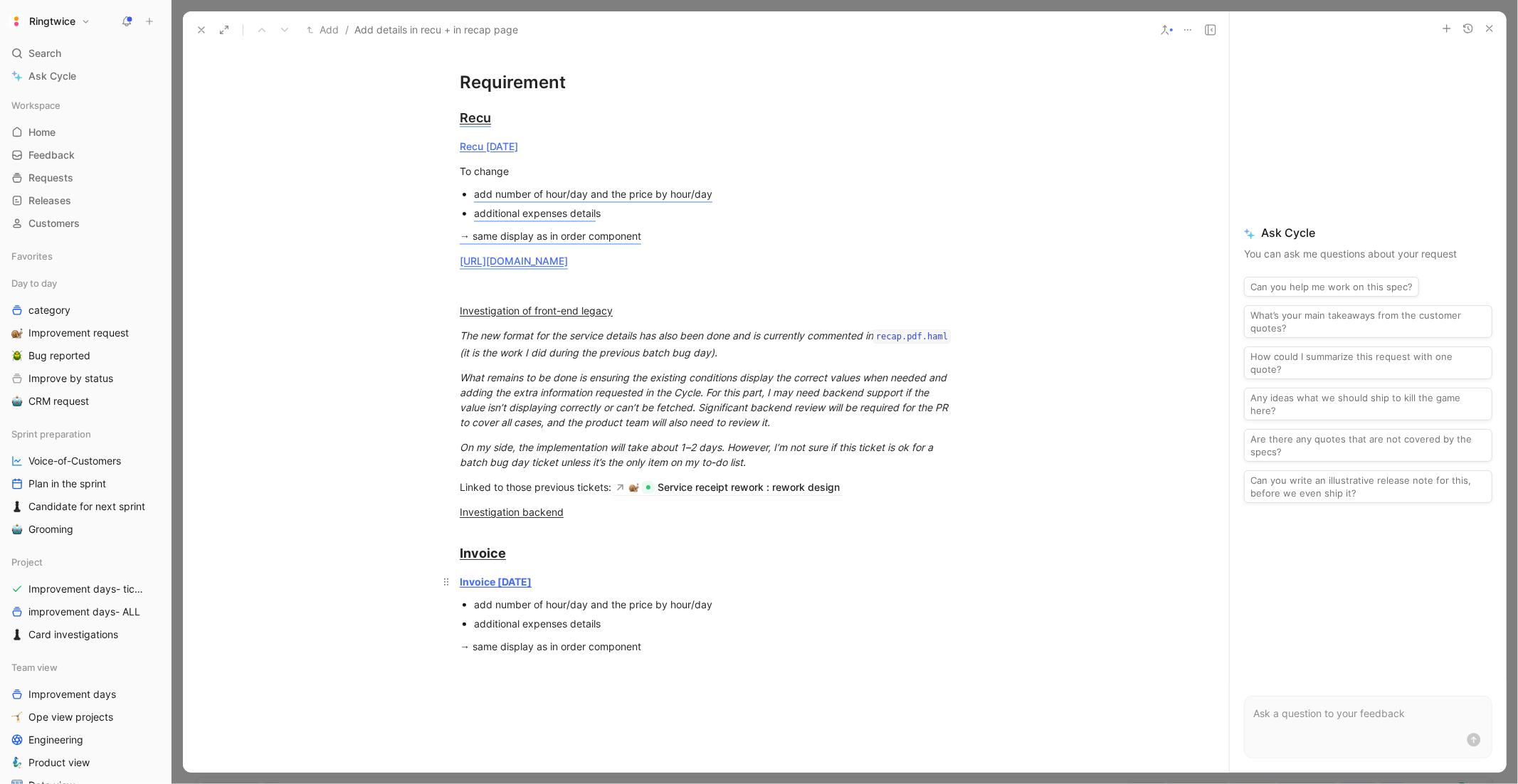
click at [545, 589] on div "Invoice today" at bounding box center [705, 581] width 493 height 15
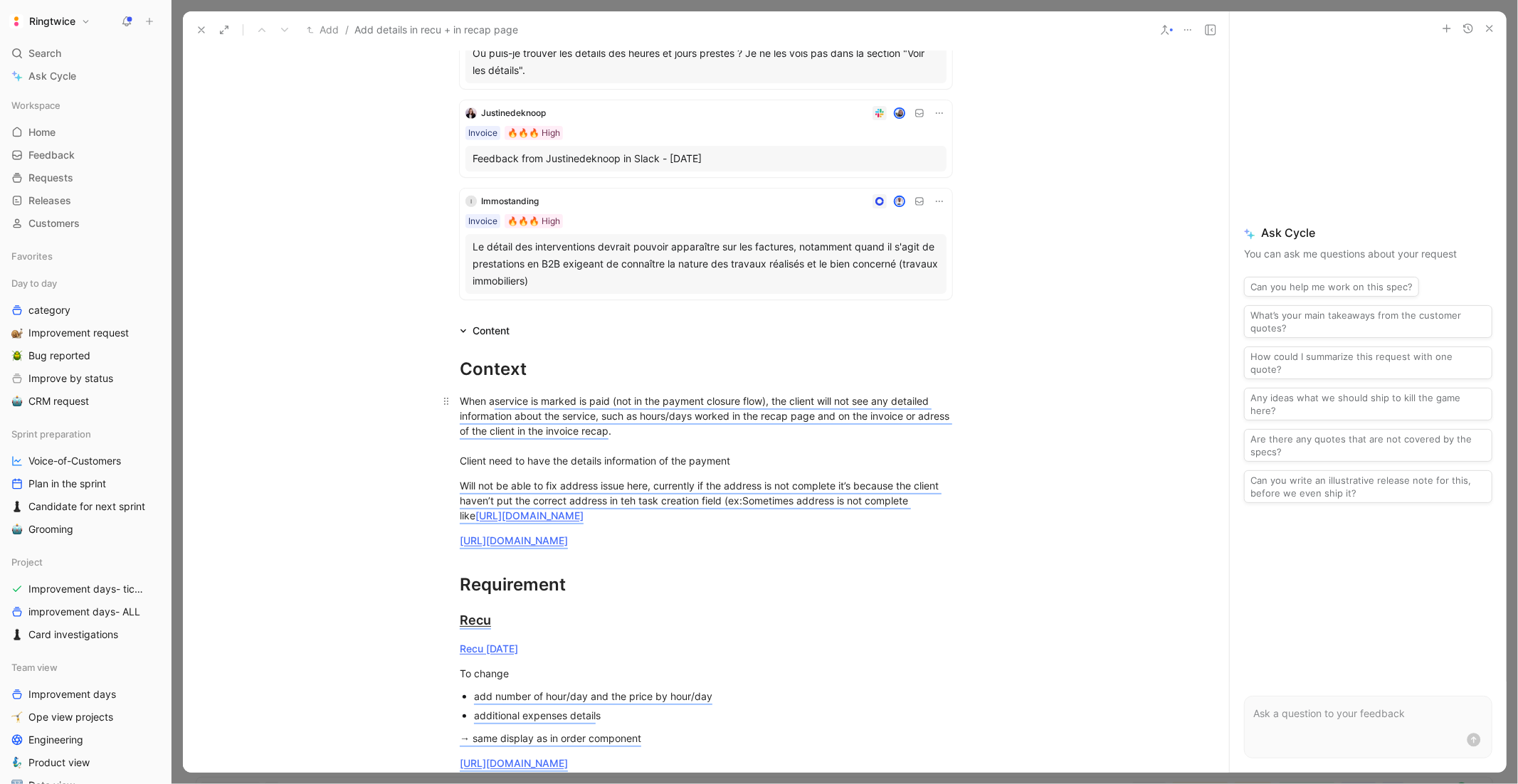
click at [656, 421] on div "When a service is marked is paid (not in the payment closure flow), the client …" at bounding box center [705, 430] width 493 height 75
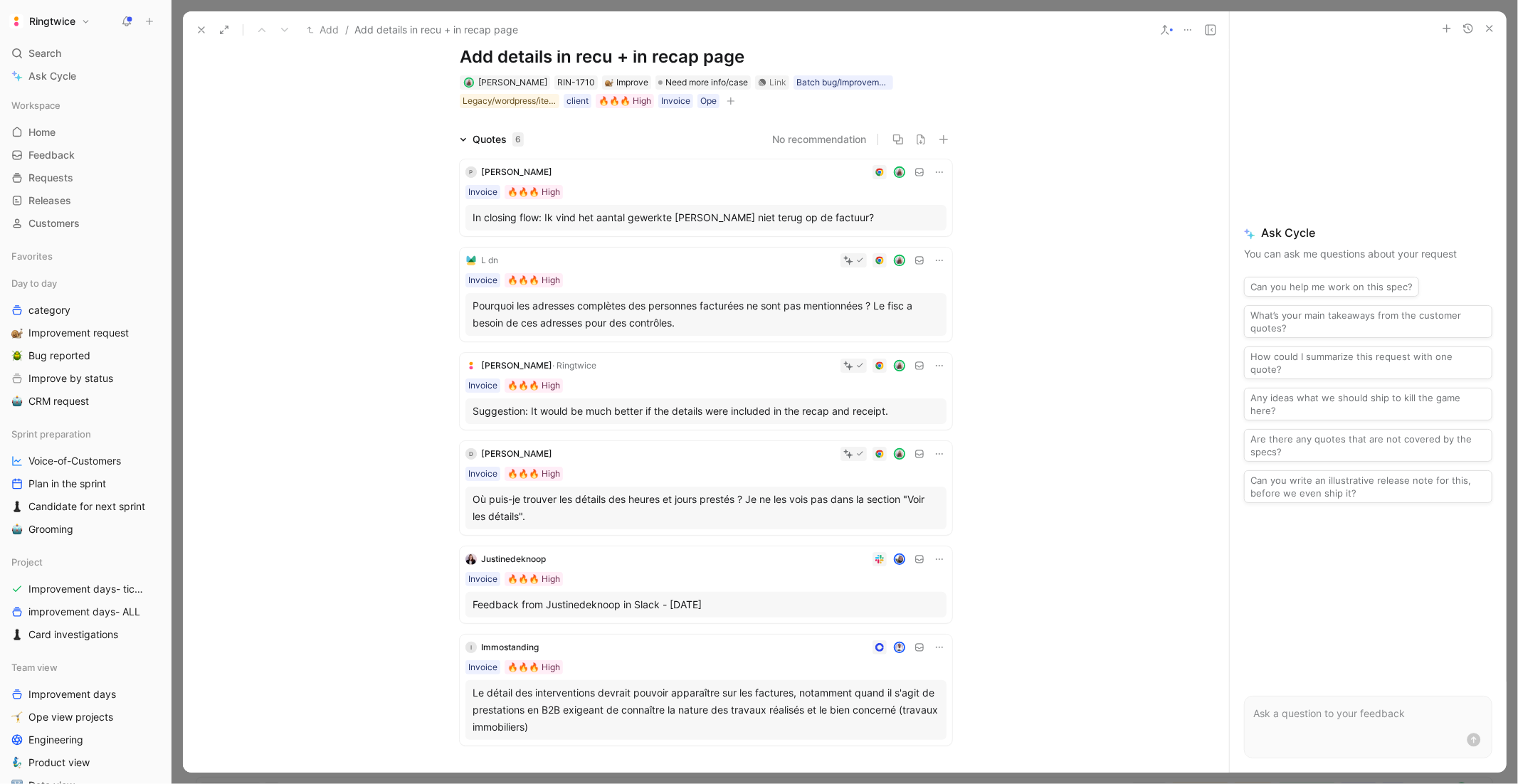
scroll to position [0, 0]
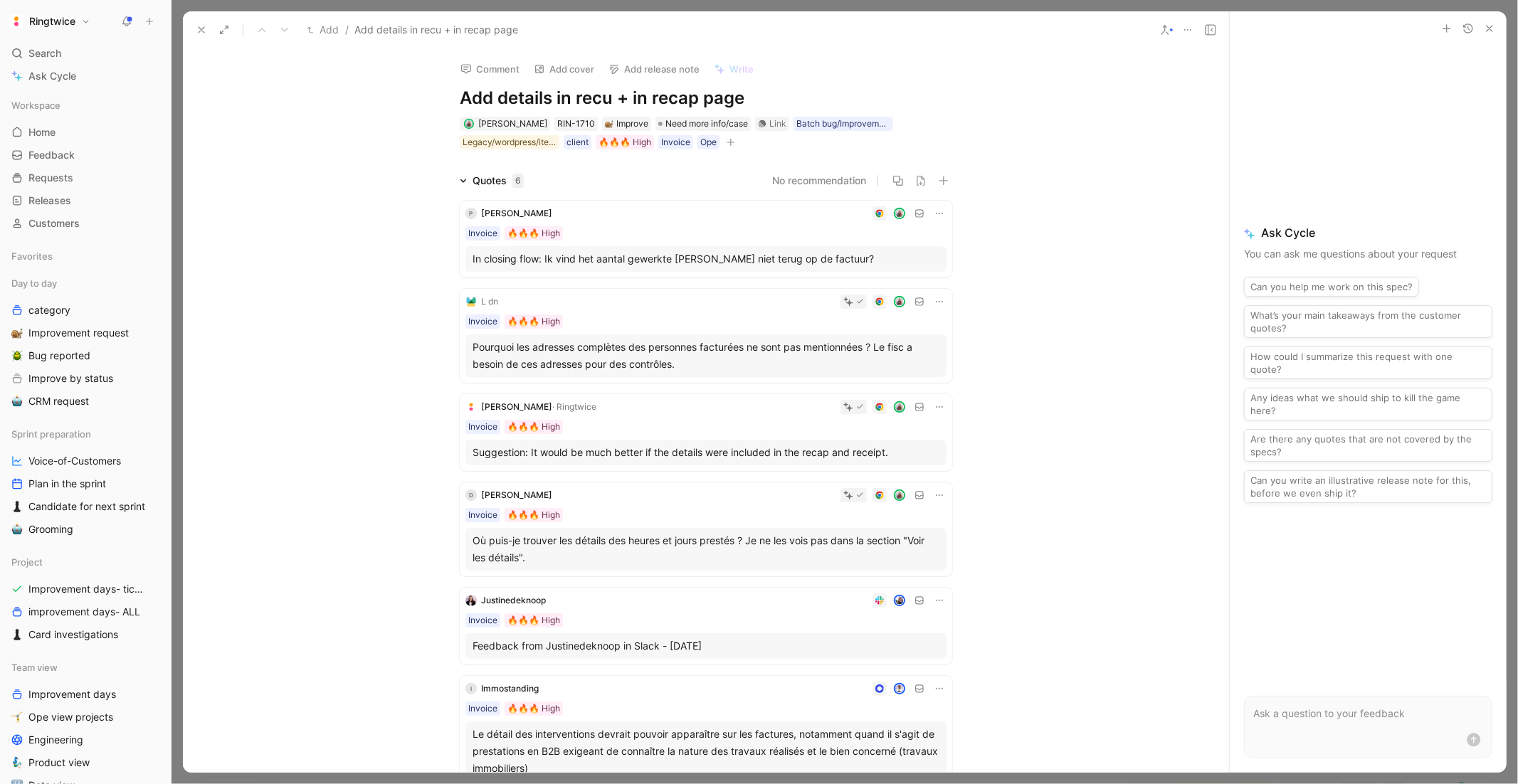
click at [645, 97] on h1 "Add details in recu + in recap page" at bounding box center [705, 98] width 493 height 23
drag, startPoint x: 631, startPoint y: 94, endPoint x: 778, endPoint y: 102, distance: 147.2
click at [778, 102] on h1 "Add details in recu + in recap page" at bounding box center [705, 98] width 493 height 23
click at [1137, 230] on div "Quotes 6 No recommendation P Paul Deschepper Invoice 🔥🔥🔥 High In closing flow: …" at bounding box center [706, 483] width 1046 height 620
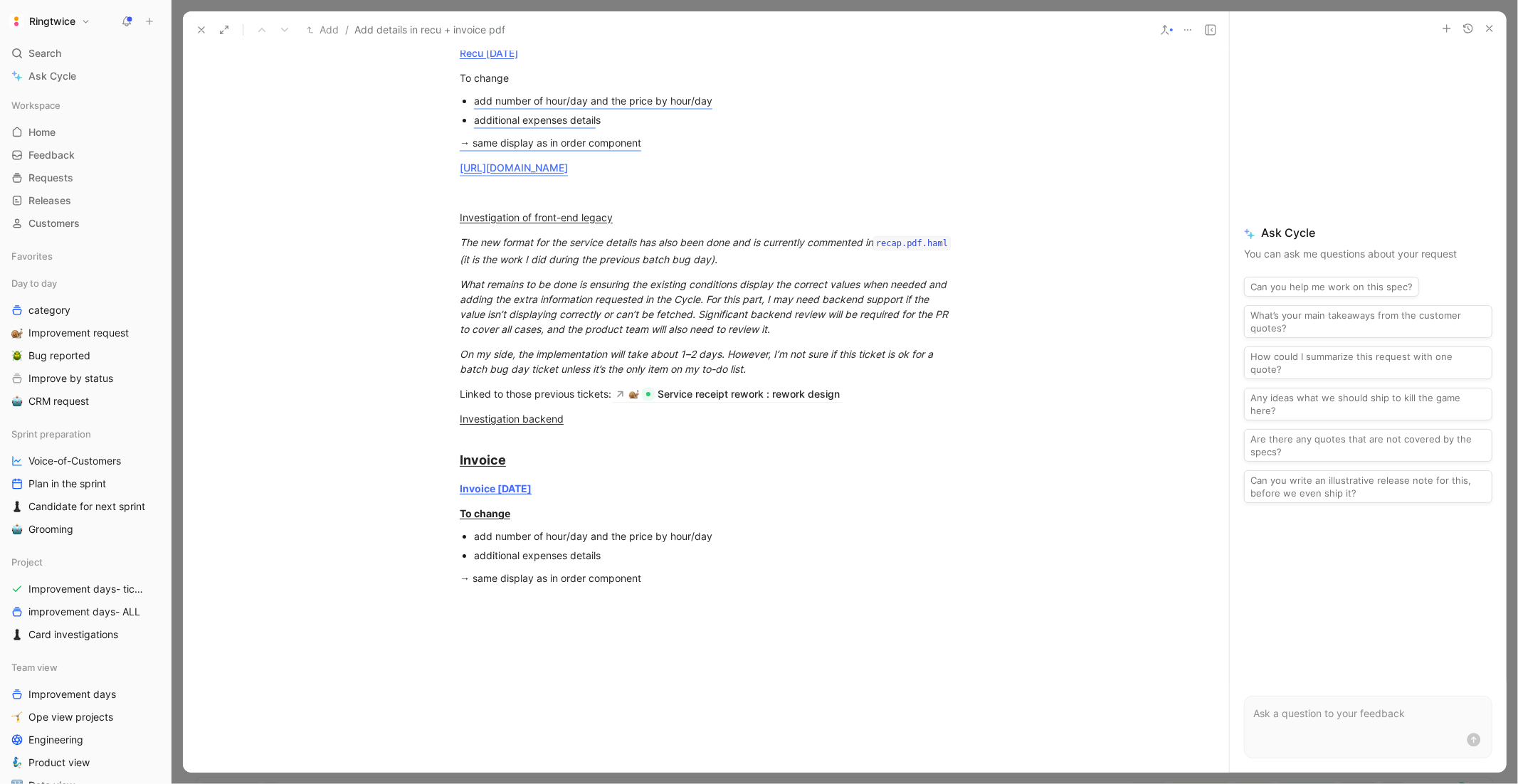
scroll to position [1019, 0]
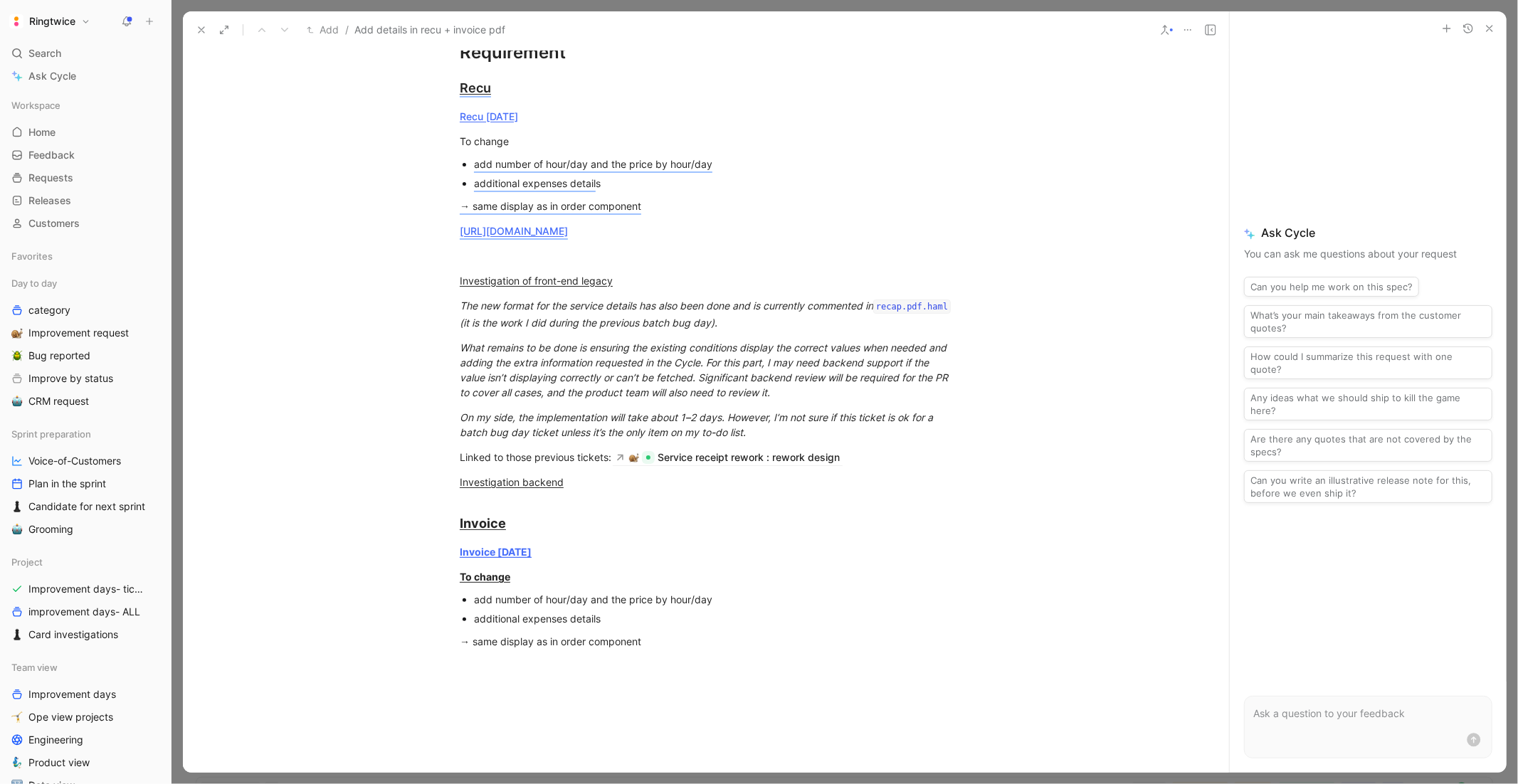
drag, startPoint x: 646, startPoint y: 645, endPoint x: 483, endPoint y: 634, distance: 163.4
click at [483, 628] on ul "add number of hour/day and the price by hour/day additional expenses details" at bounding box center [706, 609] width 547 height 39
click at [481, 626] on div "additional expenses details" at bounding box center [713, 618] width 478 height 15
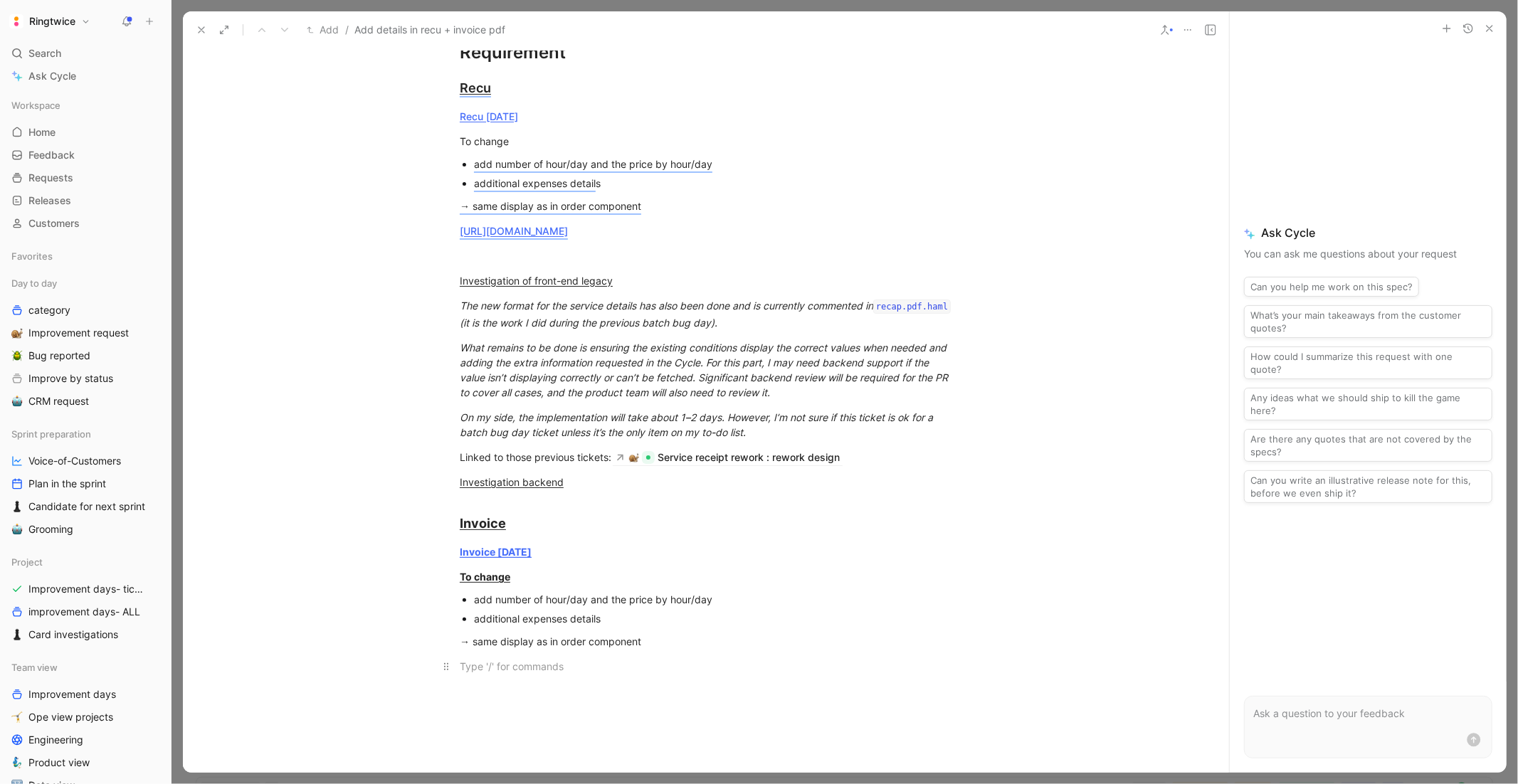
click at [474, 641] on p at bounding box center [706, 666] width 547 height 23
click at [564, 641] on div at bounding box center [705, 666] width 493 height 15
drag, startPoint x: 695, startPoint y: 654, endPoint x: 466, endPoint y: 633, distance: 230.0
click at [466, 628] on ul "add number of hour/day and the price by hour/day additional expenses details" at bounding box center [706, 609] width 547 height 39
click at [381, 580] on icon "button" at bounding box center [378, 575] width 10 height 9
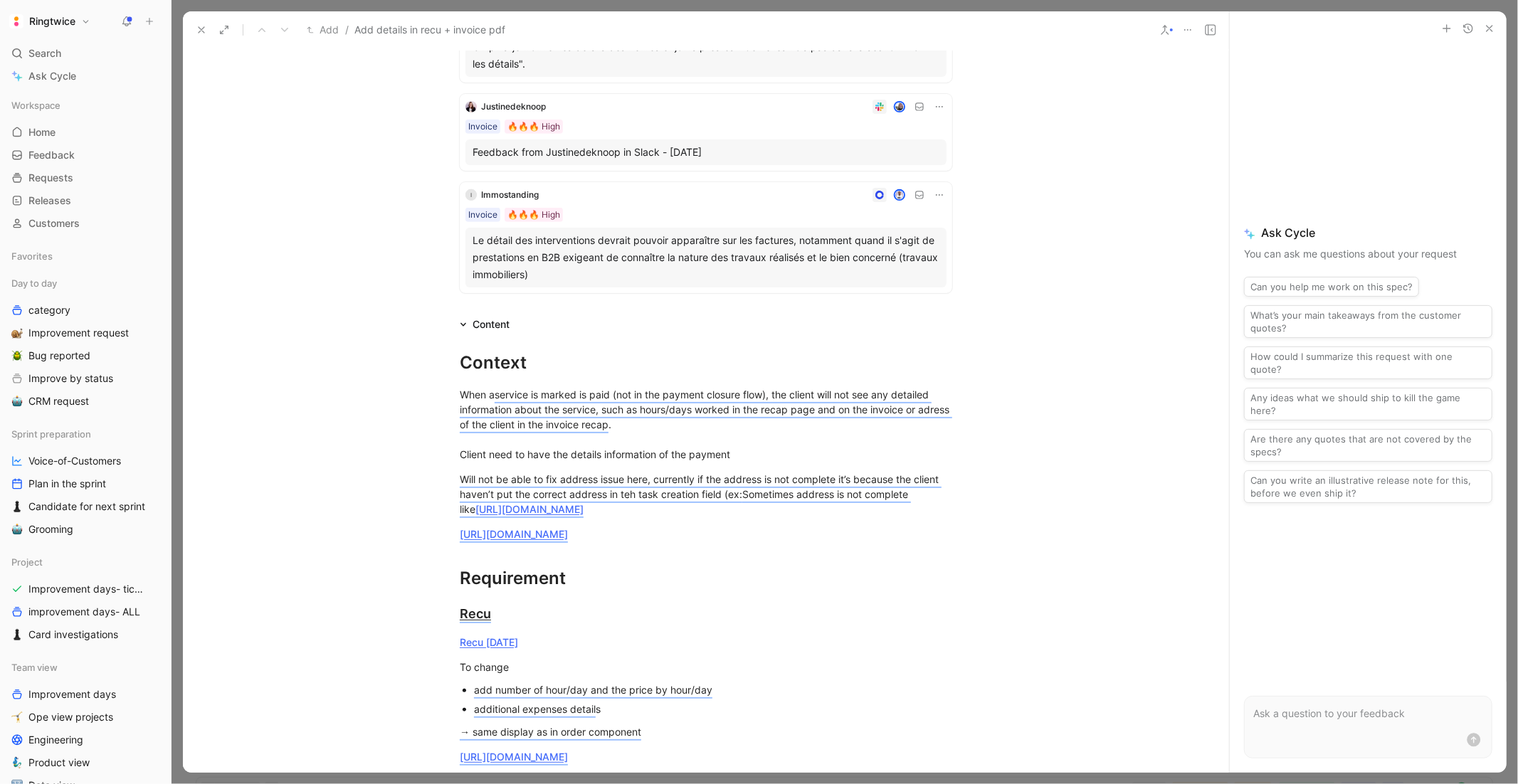
scroll to position [0, 0]
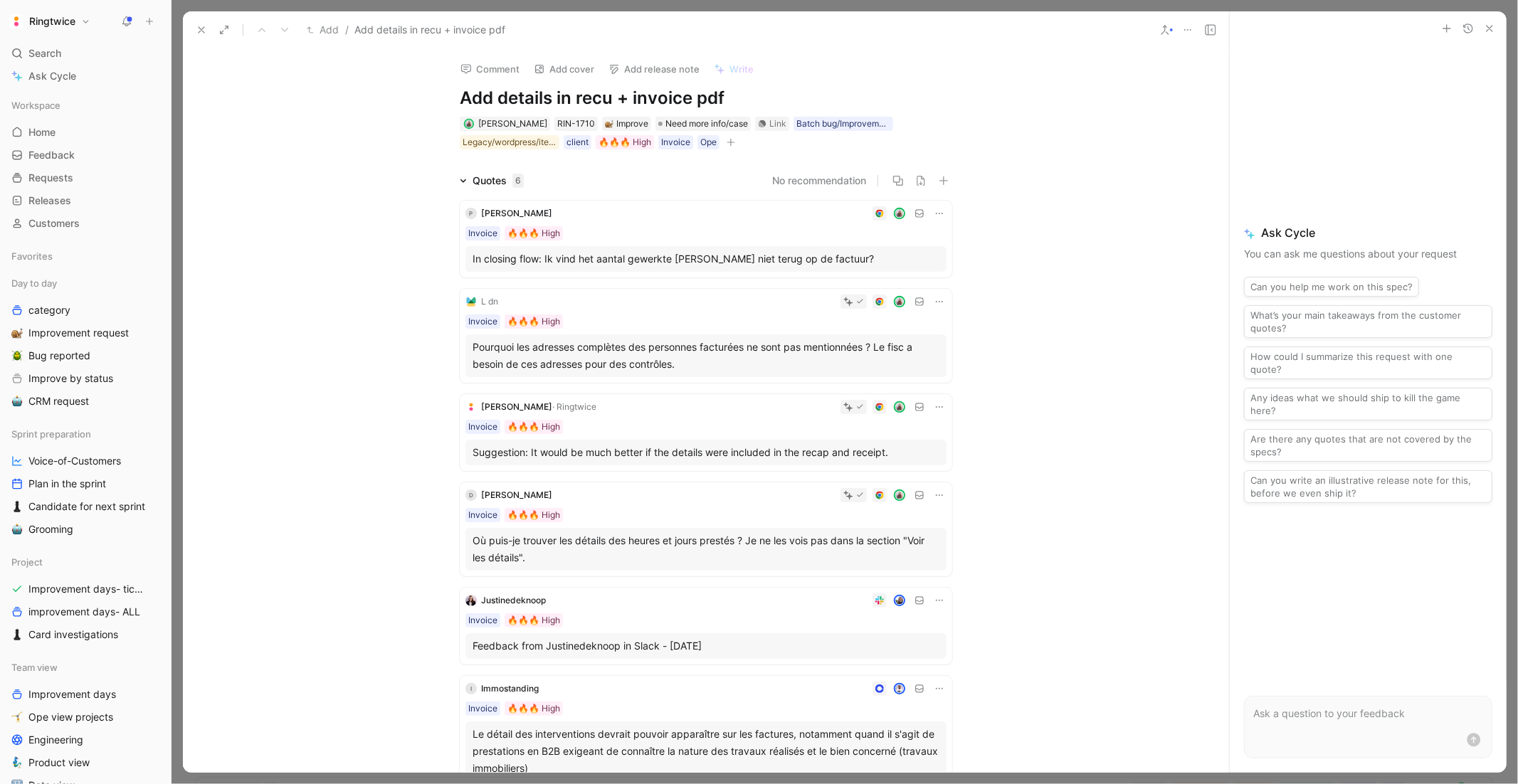
click at [577, 91] on h1 "Add details in recu + invoice pdf" at bounding box center [705, 98] width 493 height 23
copy h1 "Add details in recu + invoice pdf"
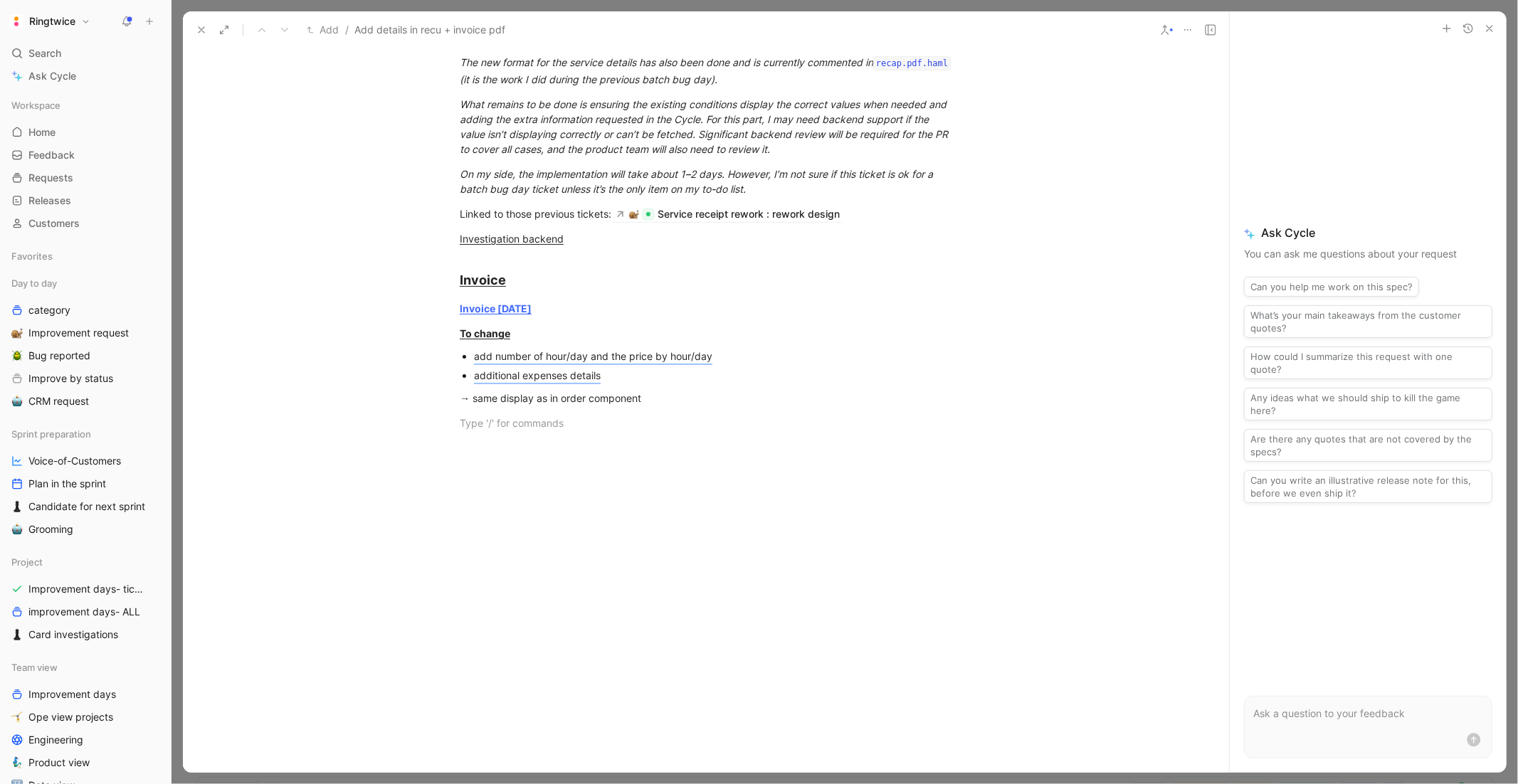
click at [740, 463] on div "Context When a service is marked is paid (not in the payment closure flow), the…" at bounding box center [706, 55] width 1046 height 982
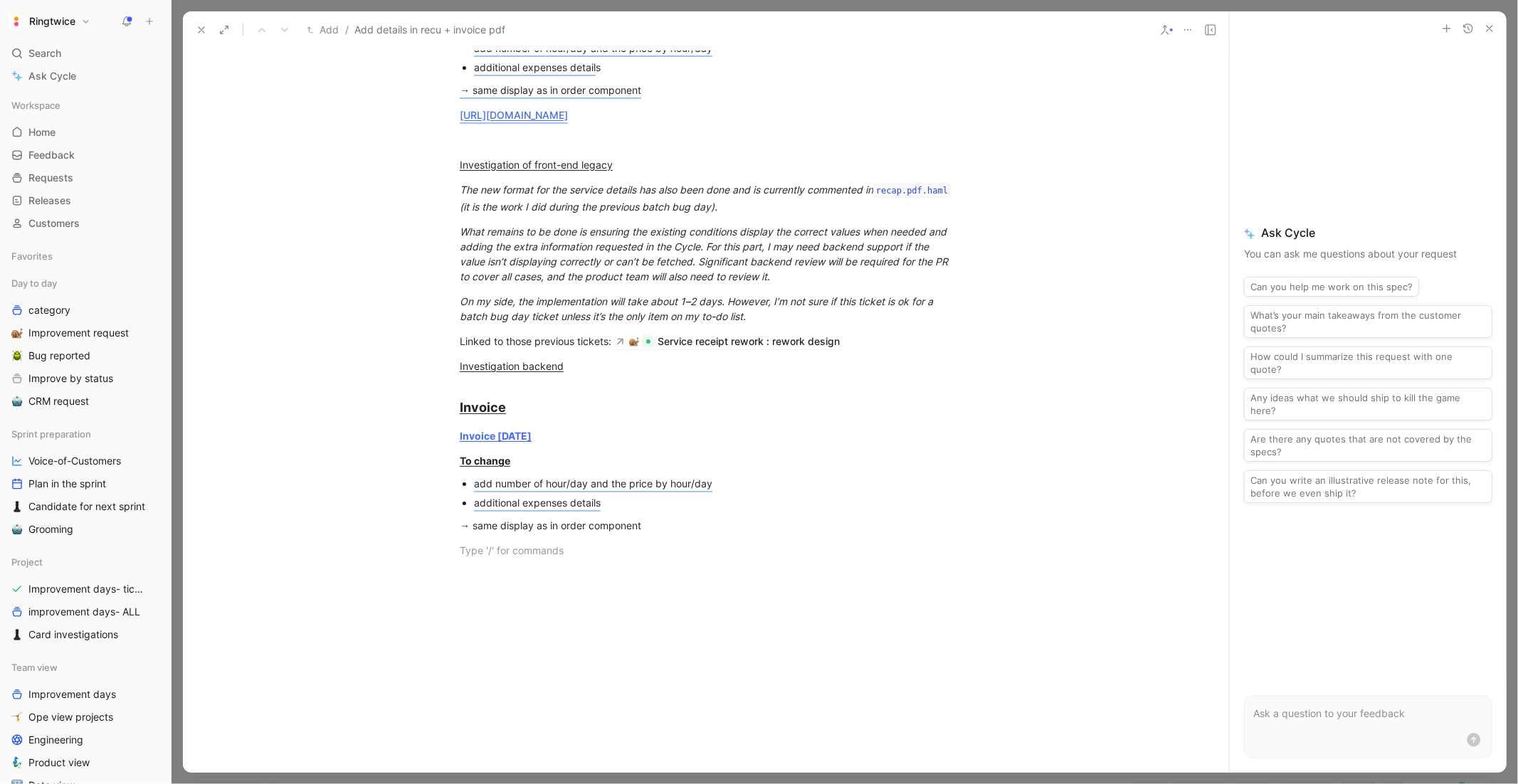
scroll to position [1005, 0]
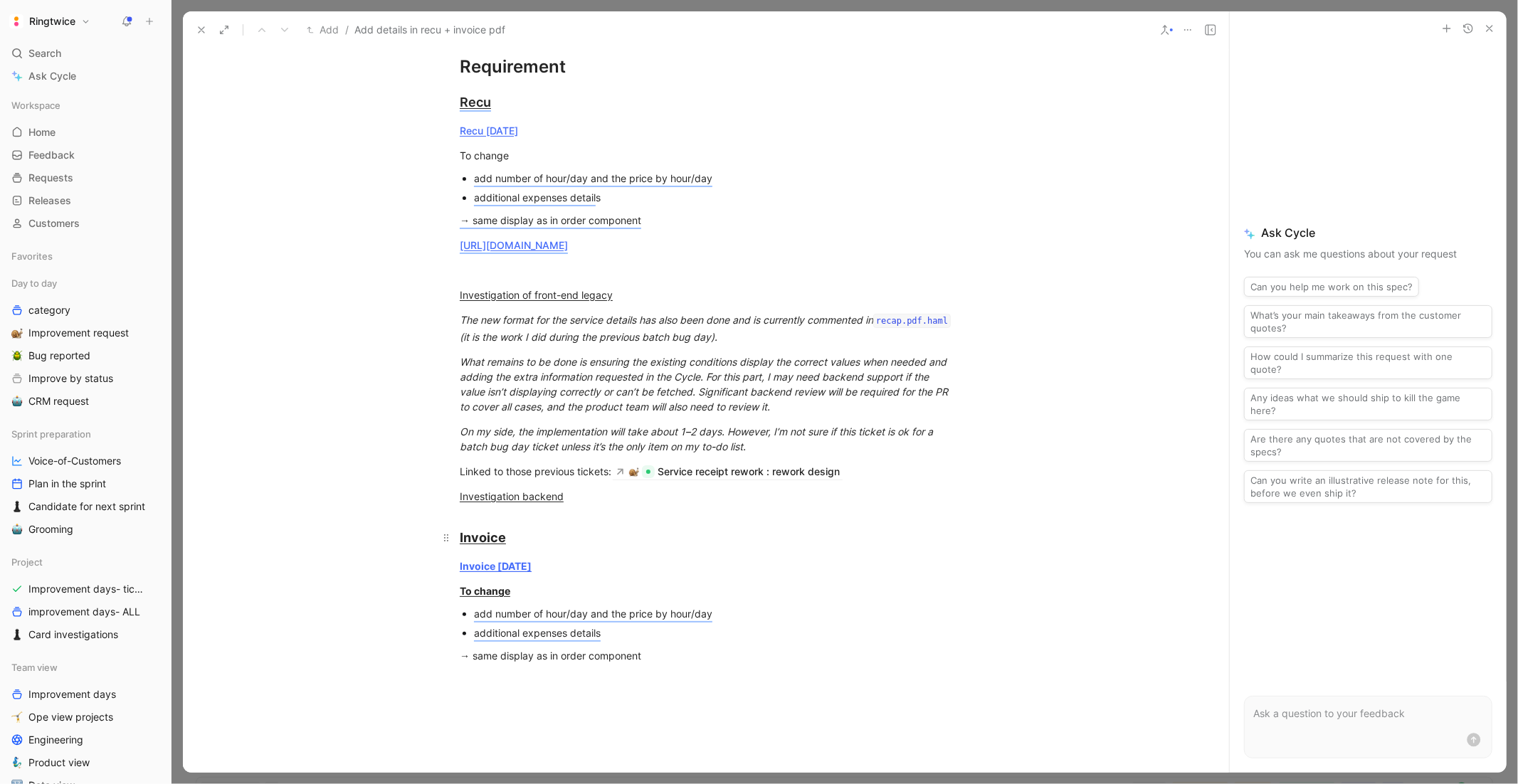
click at [478, 549] on h2 "Invoice" at bounding box center [706, 531] width 547 height 44
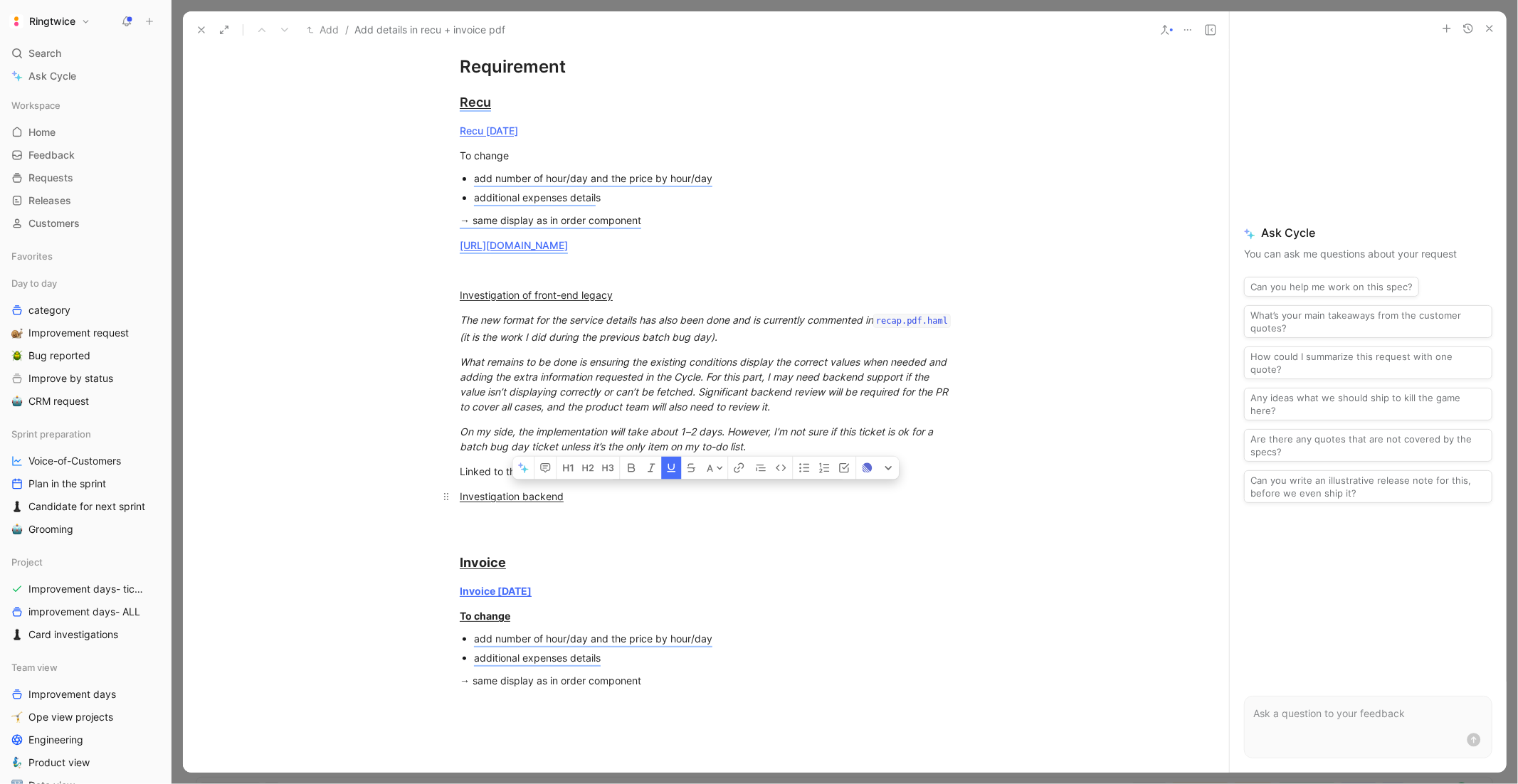
copy div "Linked to those previous tickets: Service receipt rework : rework design"
click at [513, 641] on div "→ same display as in order component" at bounding box center [705, 680] width 493 height 15
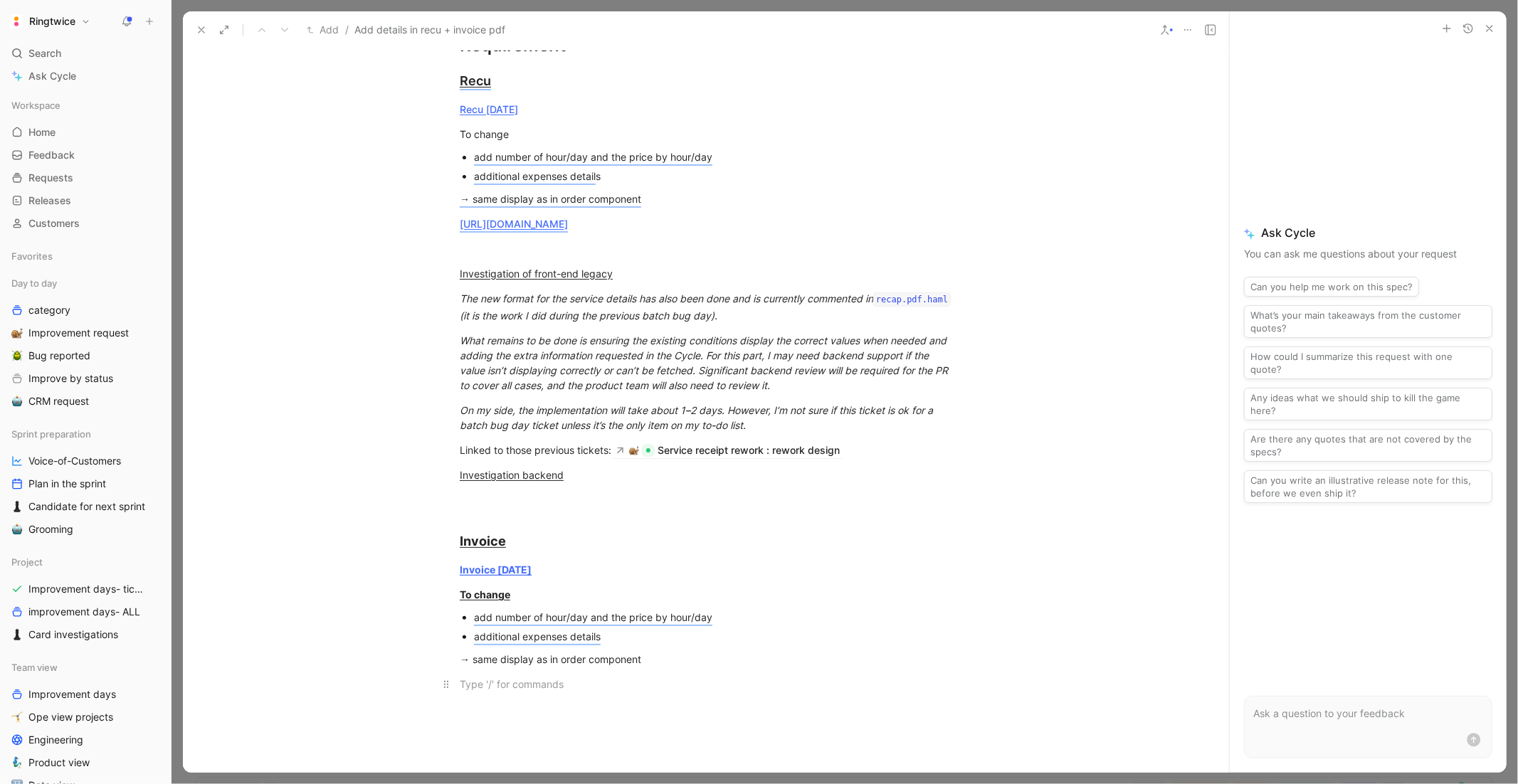
click at [492, 641] on div at bounding box center [705, 683] width 493 height 15
click at [62, 53] on div "Search ⌘ K" at bounding box center [85, 53] width 160 height 21
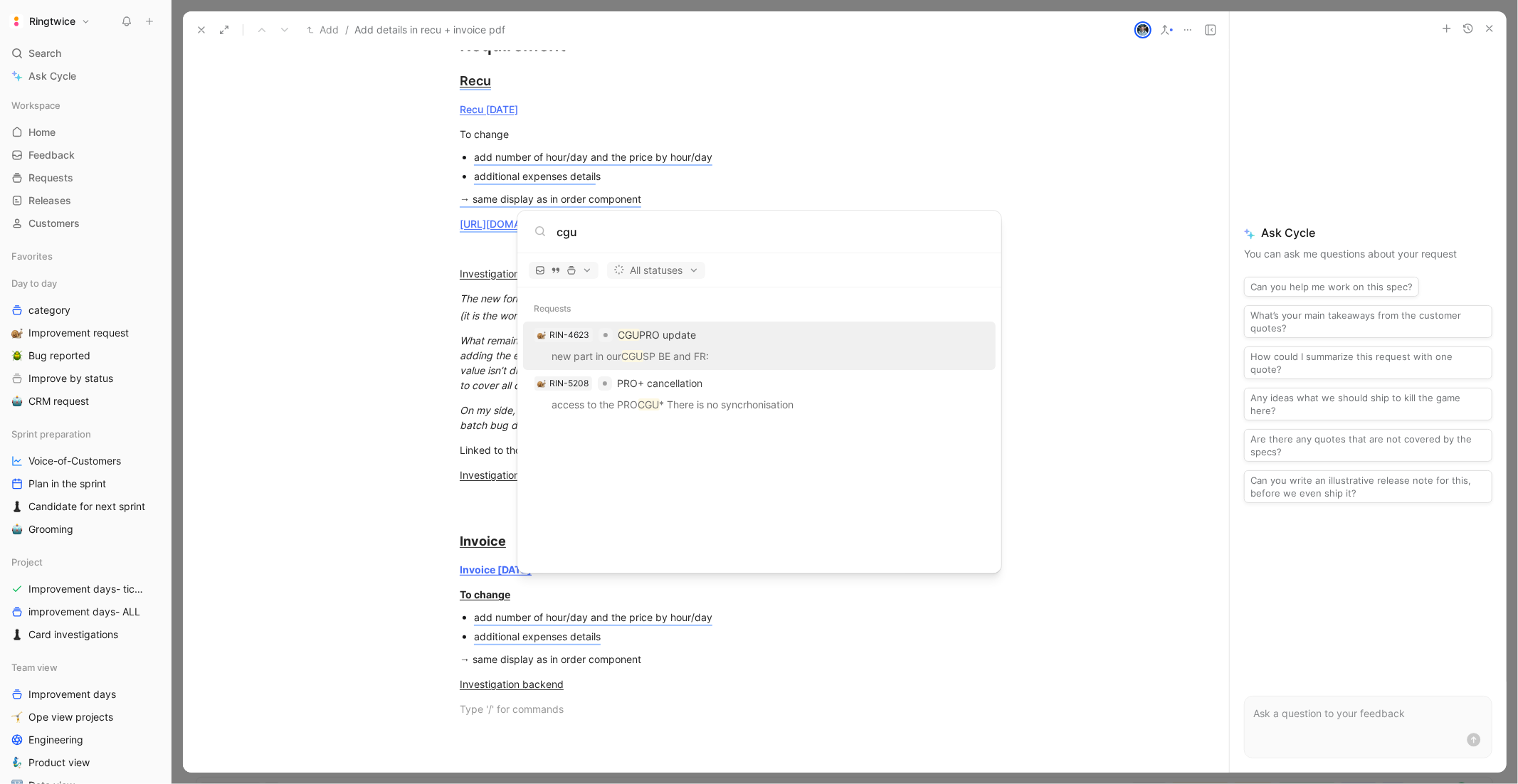
type input "cgu"
click at [701, 339] on div "RIN-4623 CGU PRO update" at bounding box center [759, 335] width 464 height 26
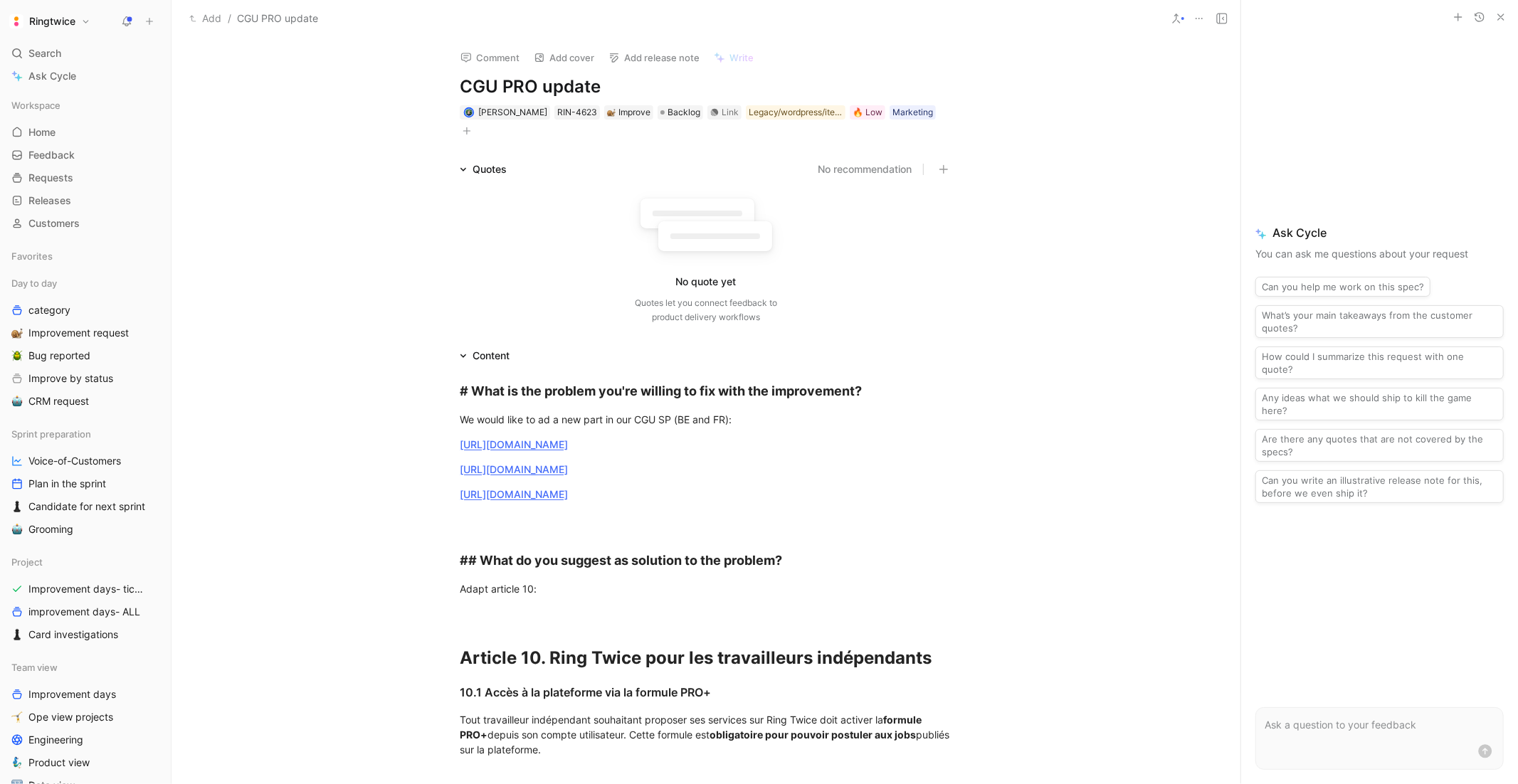
click at [125, 19] on icon at bounding box center [127, 21] width 11 height 11
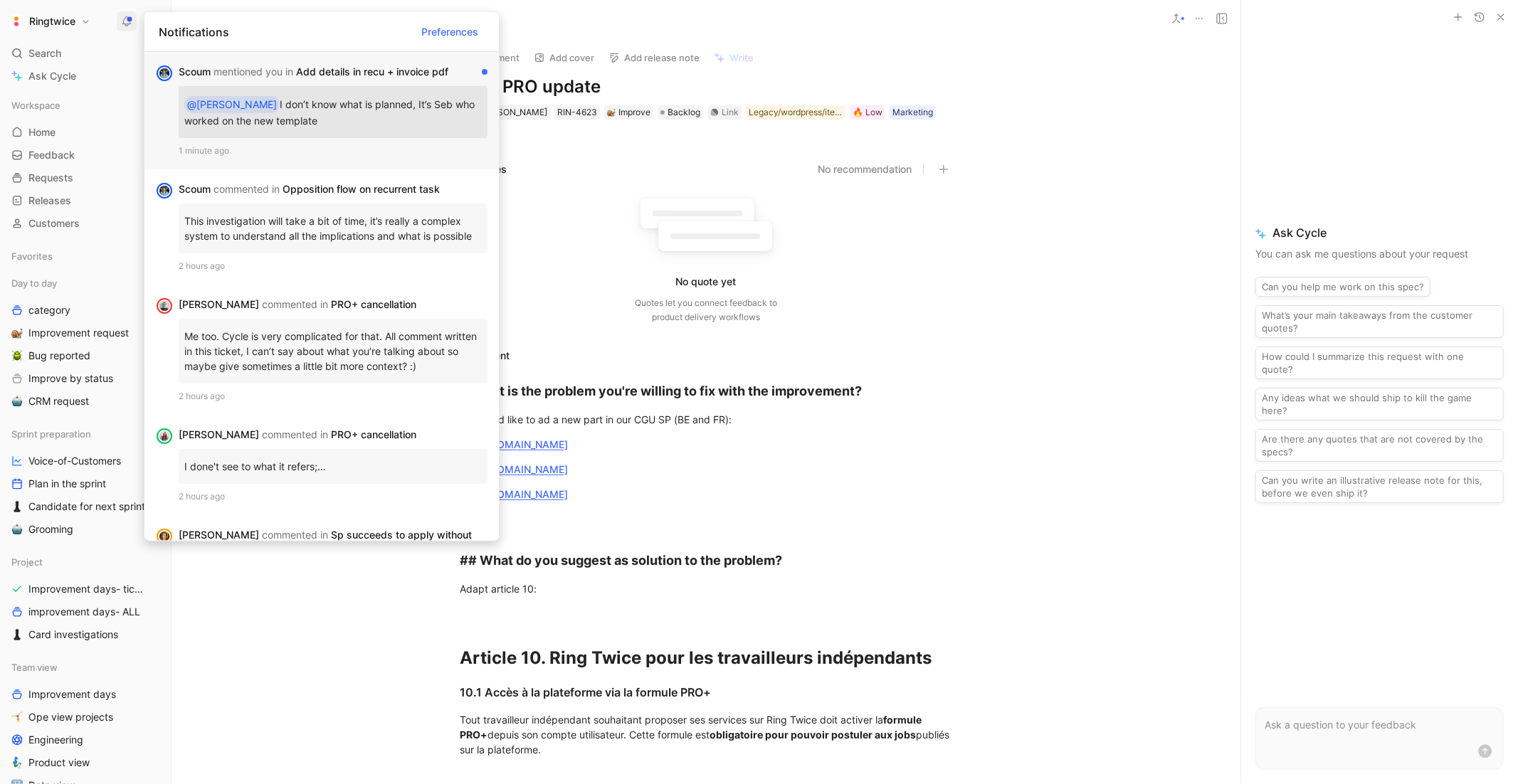
click at [328, 75] on div "Scoum mentioned you in Add details in recu + invoice pdf" at bounding box center [327, 72] width 297 height 17
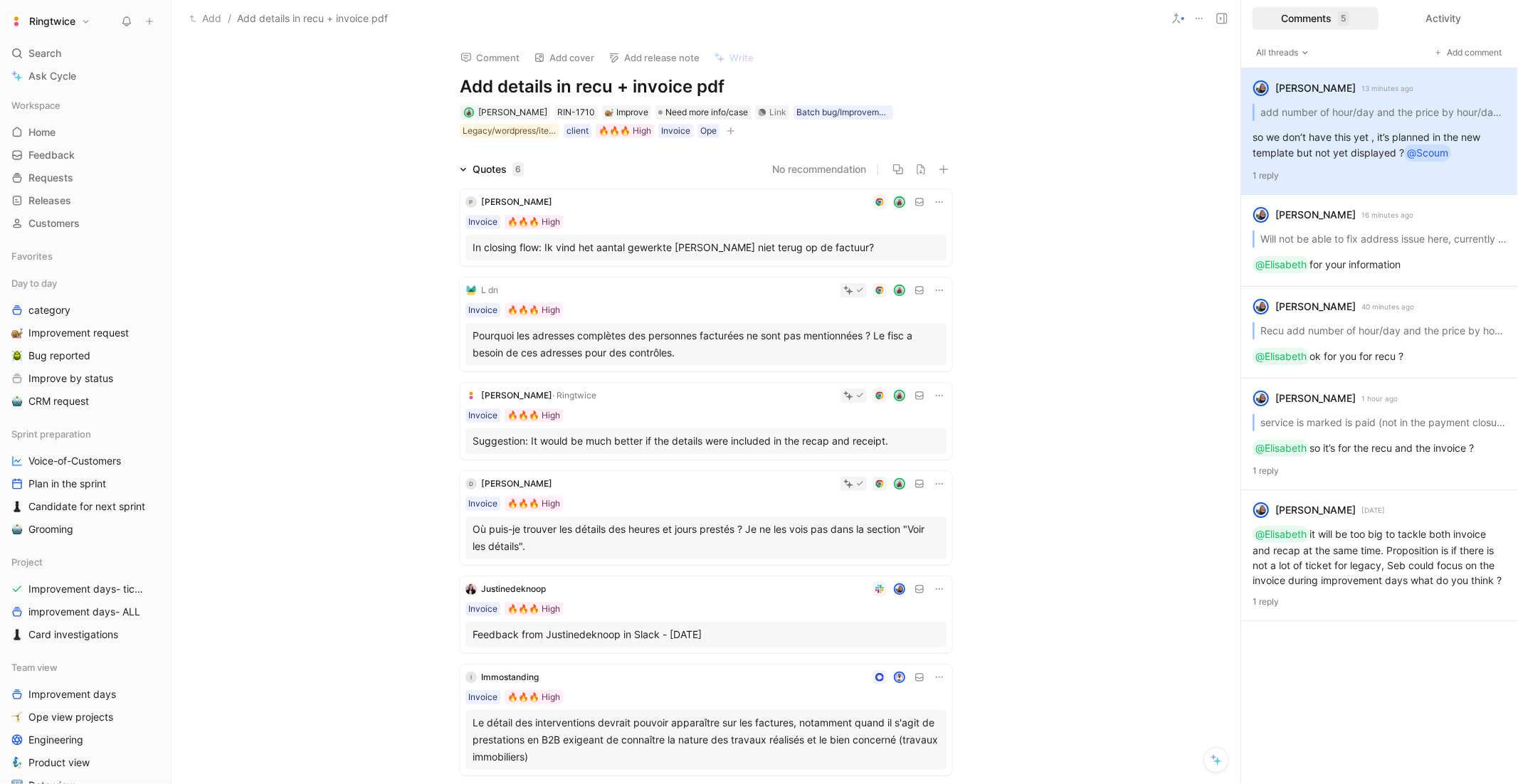
scroll to position [1438, 0]
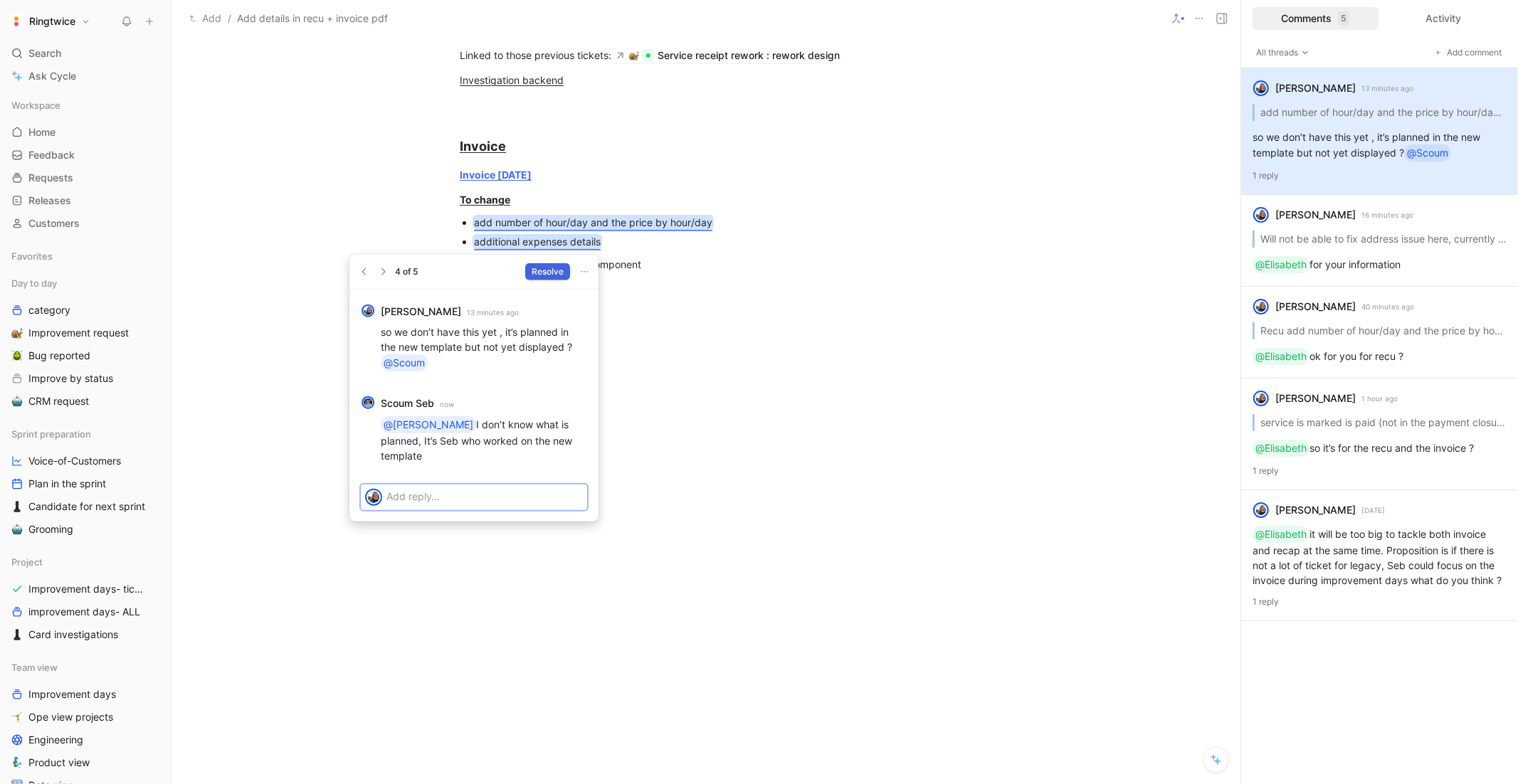
click at [540, 264] on span "Resolve" at bounding box center [547, 272] width 32 height 15
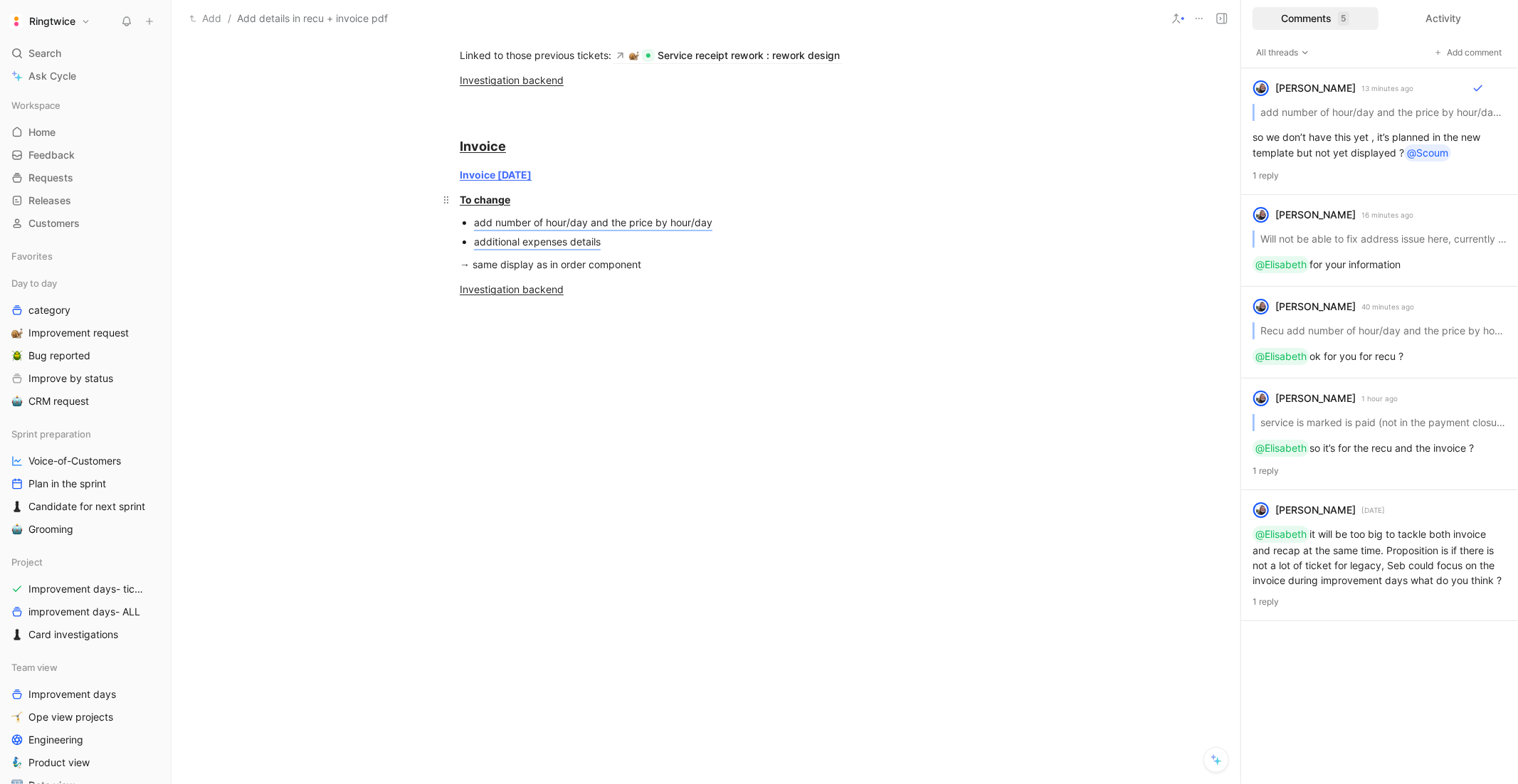
click at [559, 189] on p "To change" at bounding box center [706, 199] width 547 height 23
click at [556, 170] on div "Invoice today" at bounding box center [705, 174] width 493 height 15
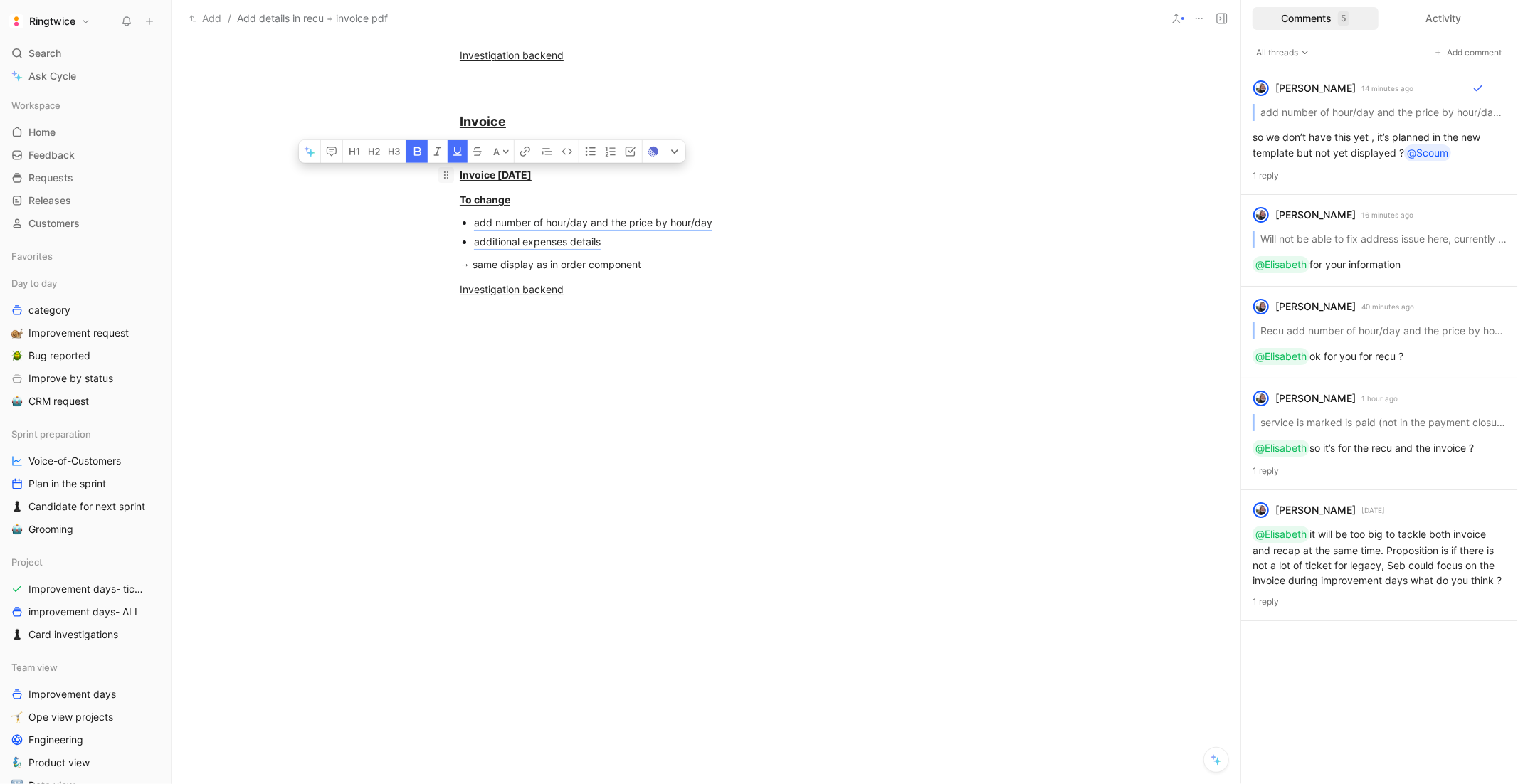
drag, startPoint x: 555, startPoint y: 197, endPoint x: 447, endPoint y: 197, distance: 108.0
click at [447, 186] on p "Invoice today" at bounding box center [706, 174] width 547 height 23
click at [553, 182] on div "Invoice today" at bounding box center [705, 174] width 493 height 15
drag, startPoint x: 570, startPoint y: 207, endPoint x: 450, endPoint y: 175, distance: 124.2
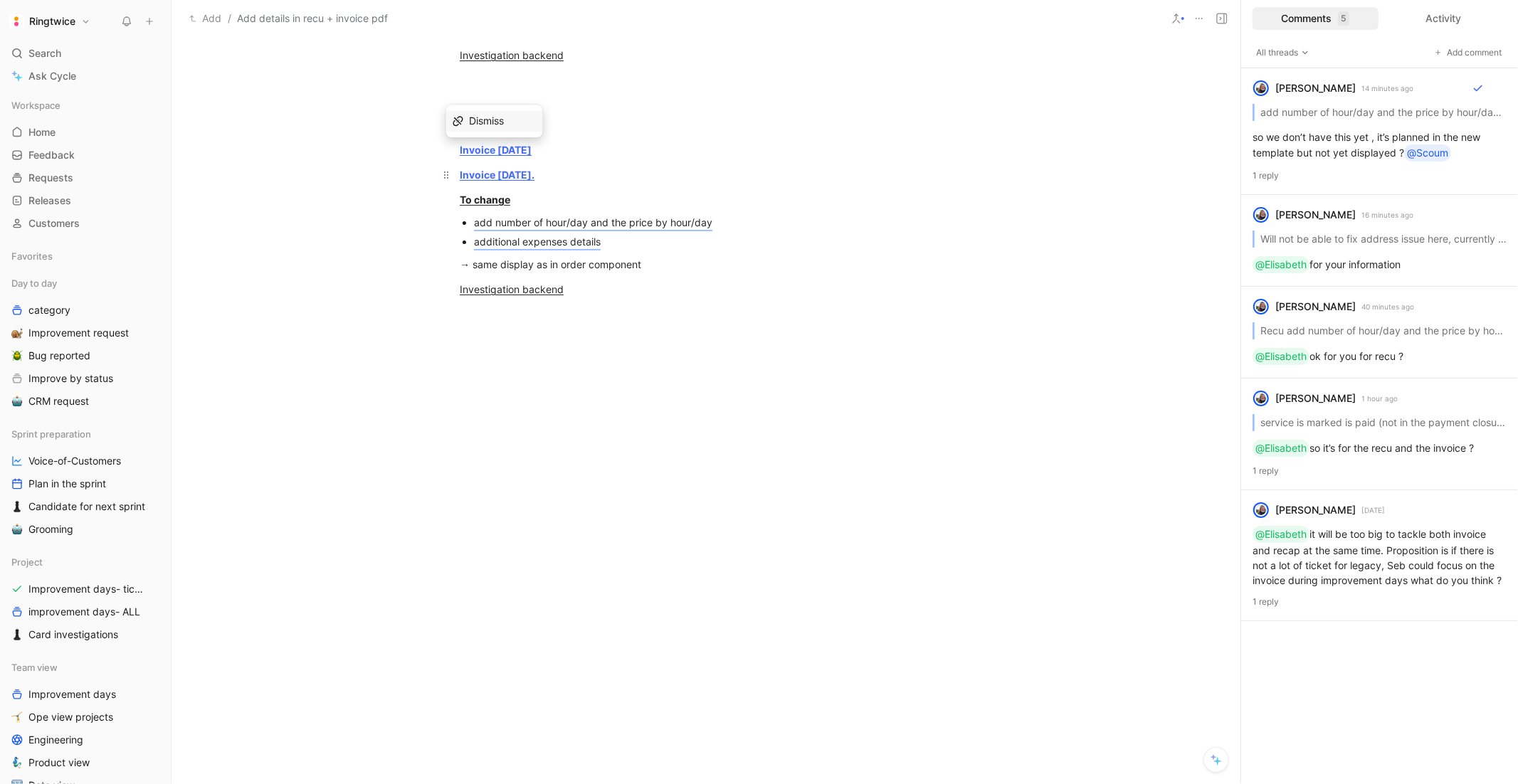
click at [543, 182] on div "Invoice today." at bounding box center [705, 174] width 493 height 15
click at [518, 276] on p "→ same display as in order component" at bounding box center [706, 263] width 547 height 23
drag, startPoint x: 643, startPoint y: 264, endPoint x: 475, endPoint y: 265, distance: 168.0
click at [475, 249] on div "additional expenses details" at bounding box center [713, 241] width 478 height 15
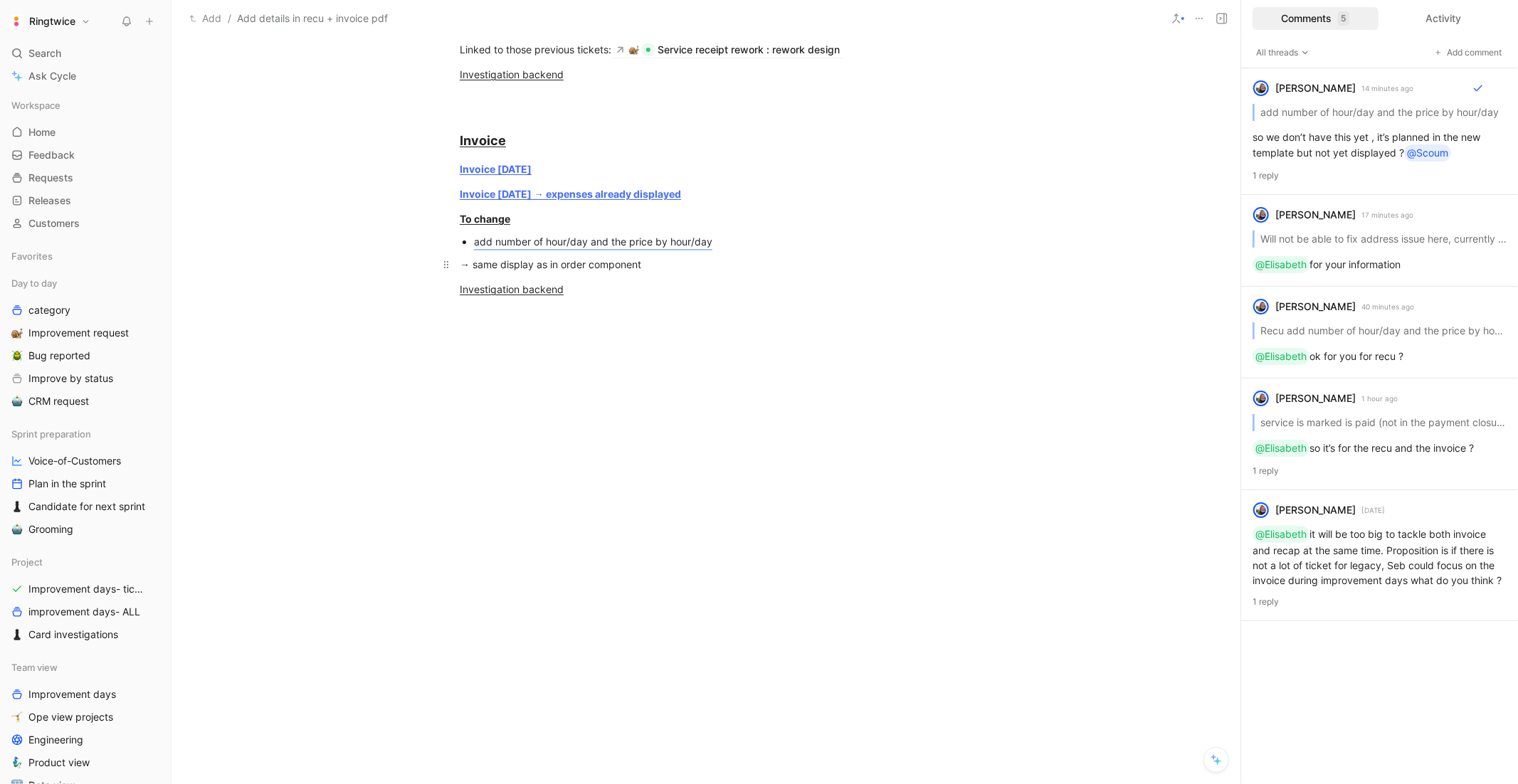
click at [514, 272] on div "→ same display as in order component" at bounding box center [705, 264] width 493 height 15
click at [625, 297] on div "Investigation backend" at bounding box center [705, 289] width 493 height 15
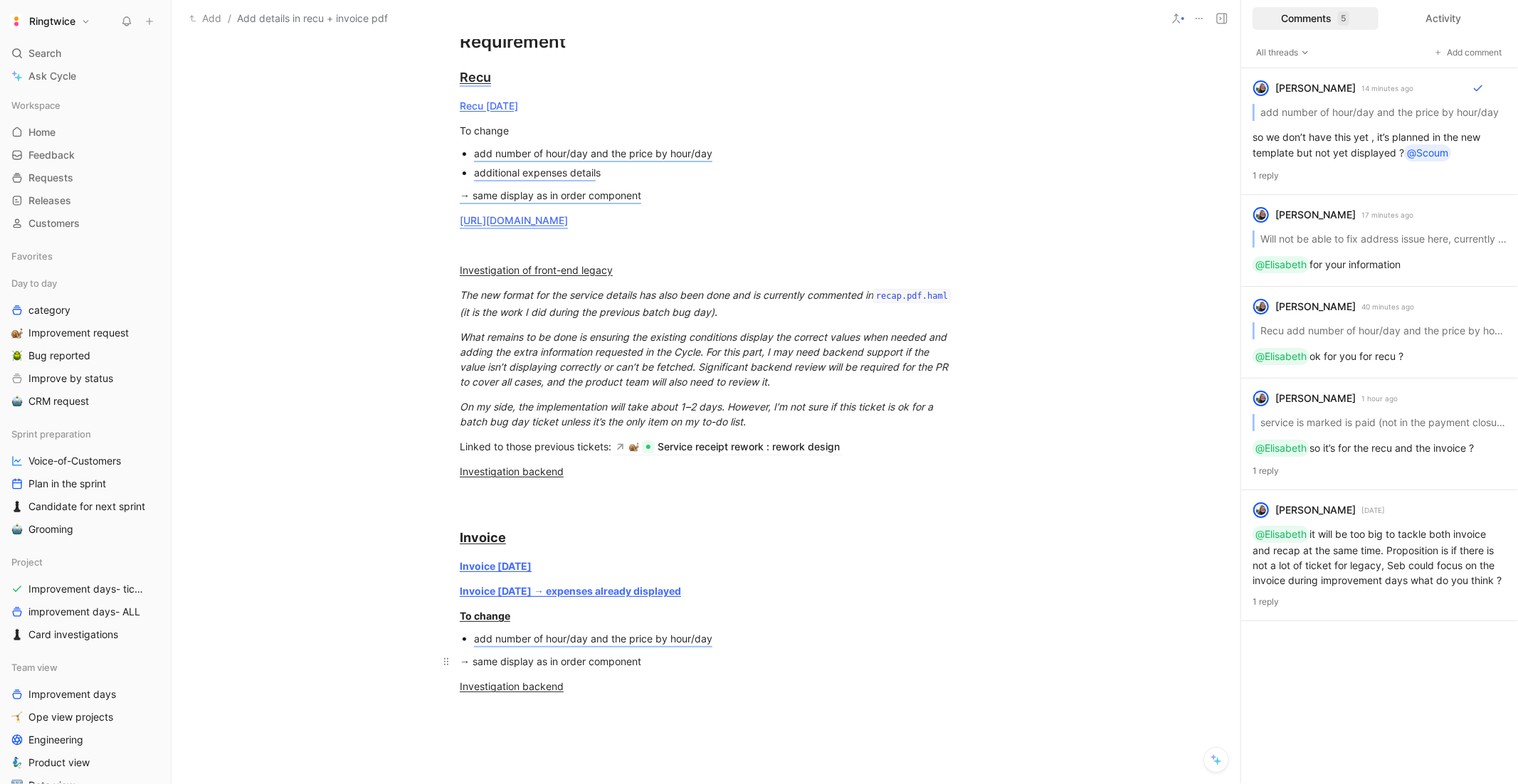
scroll to position [1034, 0]
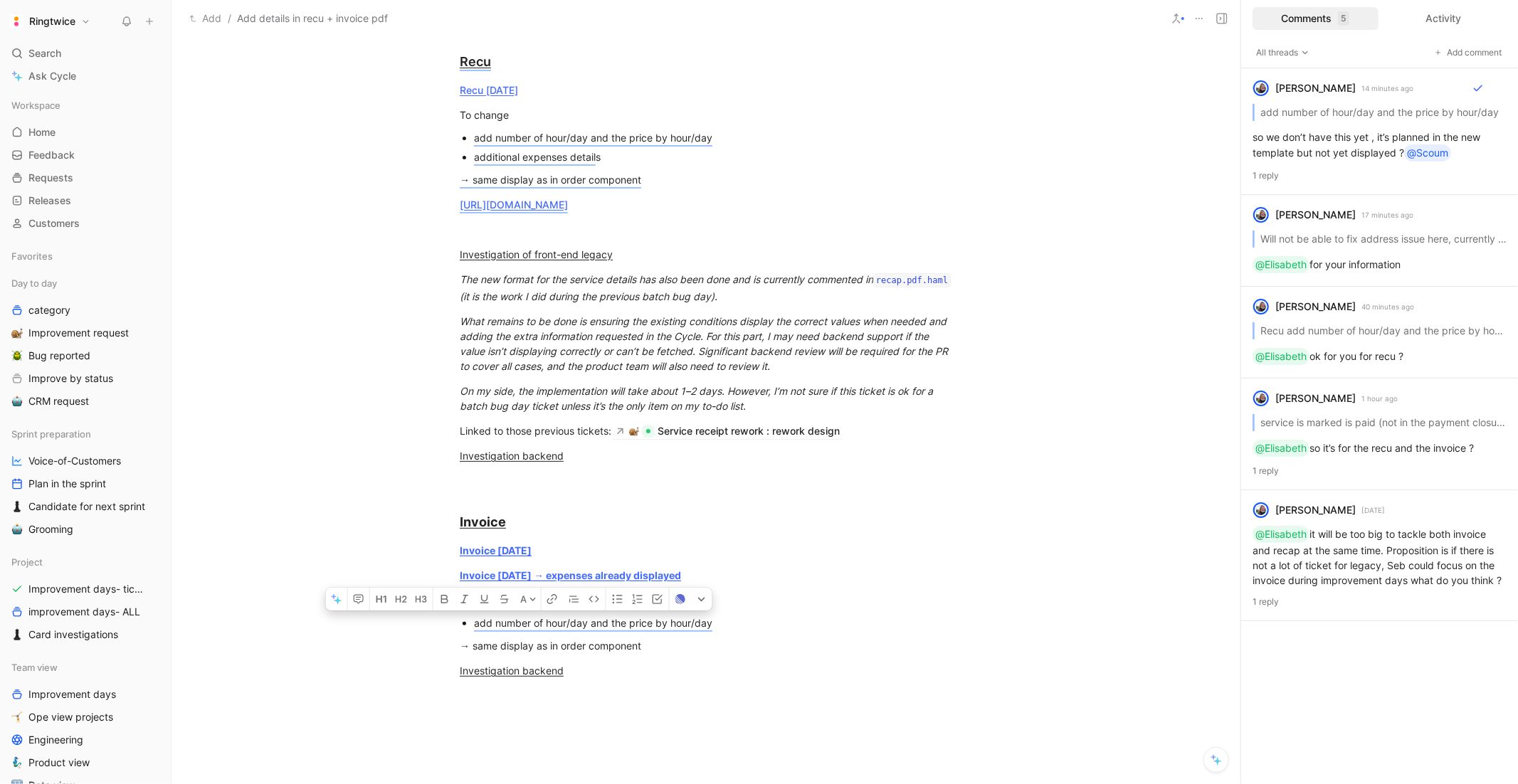
drag, startPoint x: 707, startPoint y: 694, endPoint x: 442, endPoint y: 645, distance: 269.5
click at [442, 641] on div "Context When a service is marked is paid (not in the payment closure flow), the…" at bounding box center [706, 287] width 1069 height 1013
click at [361, 603] on icon "button" at bounding box center [359, 598] width 10 height 9
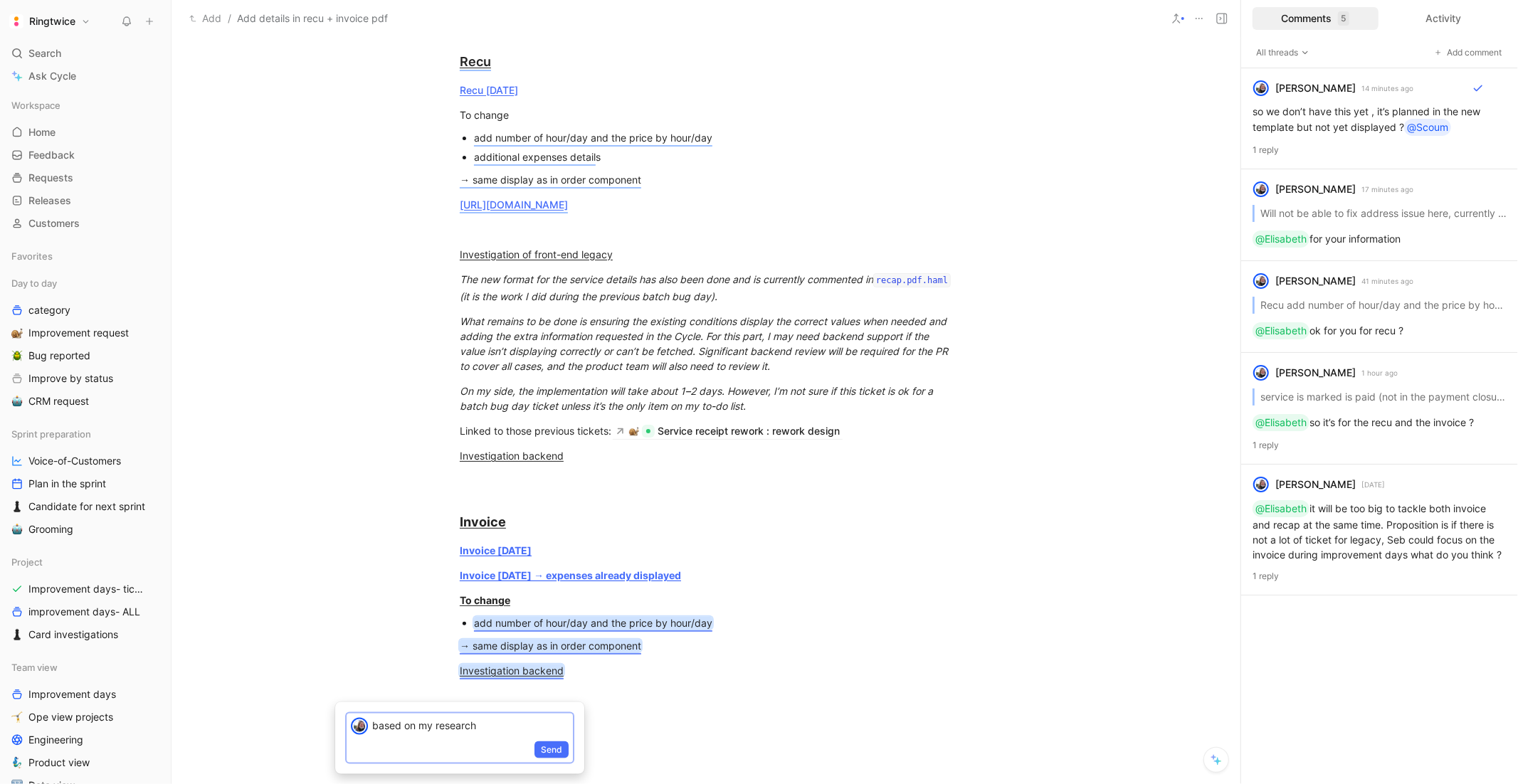
click at [402, 641] on div "based on my research" at bounding box center [472, 724] width 201 height 23
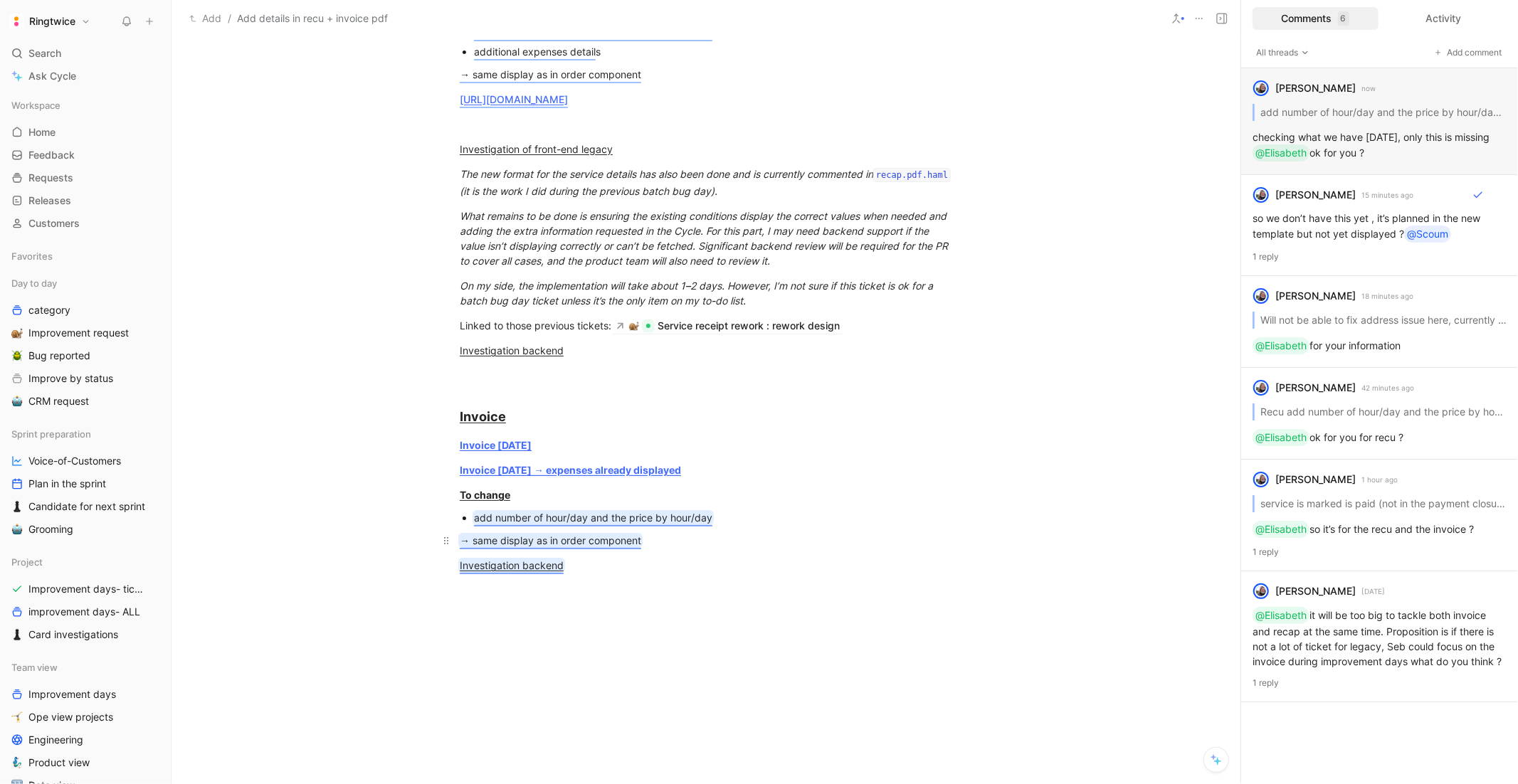
scroll to position [1152, 0]
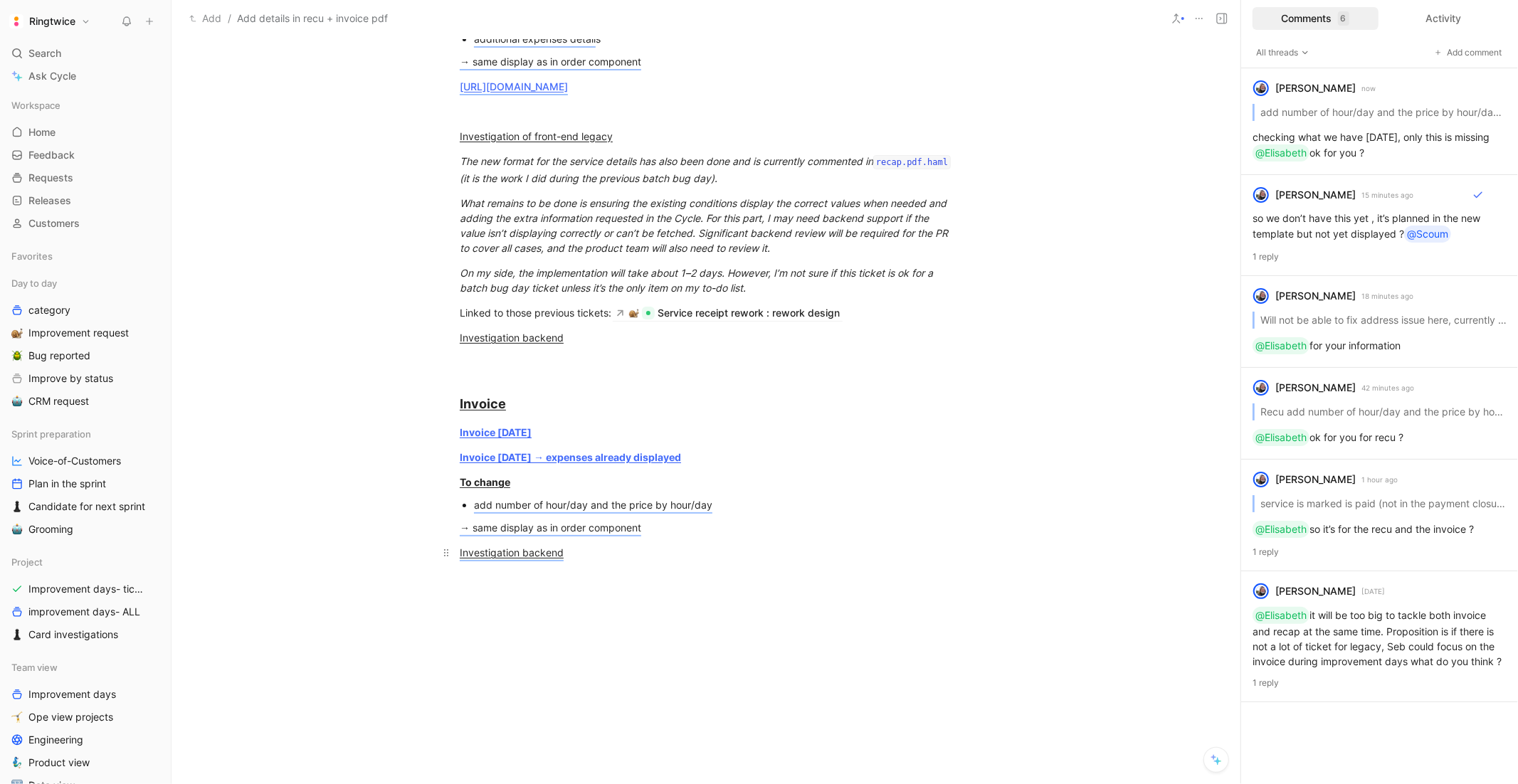
click at [574, 564] on p "Investigation backend" at bounding box center [706, 552] width 547 height 23
click at [706, 585] on div "Apprently today we already have this info on a if" at bounding box center [705, 577] width 493 height 15
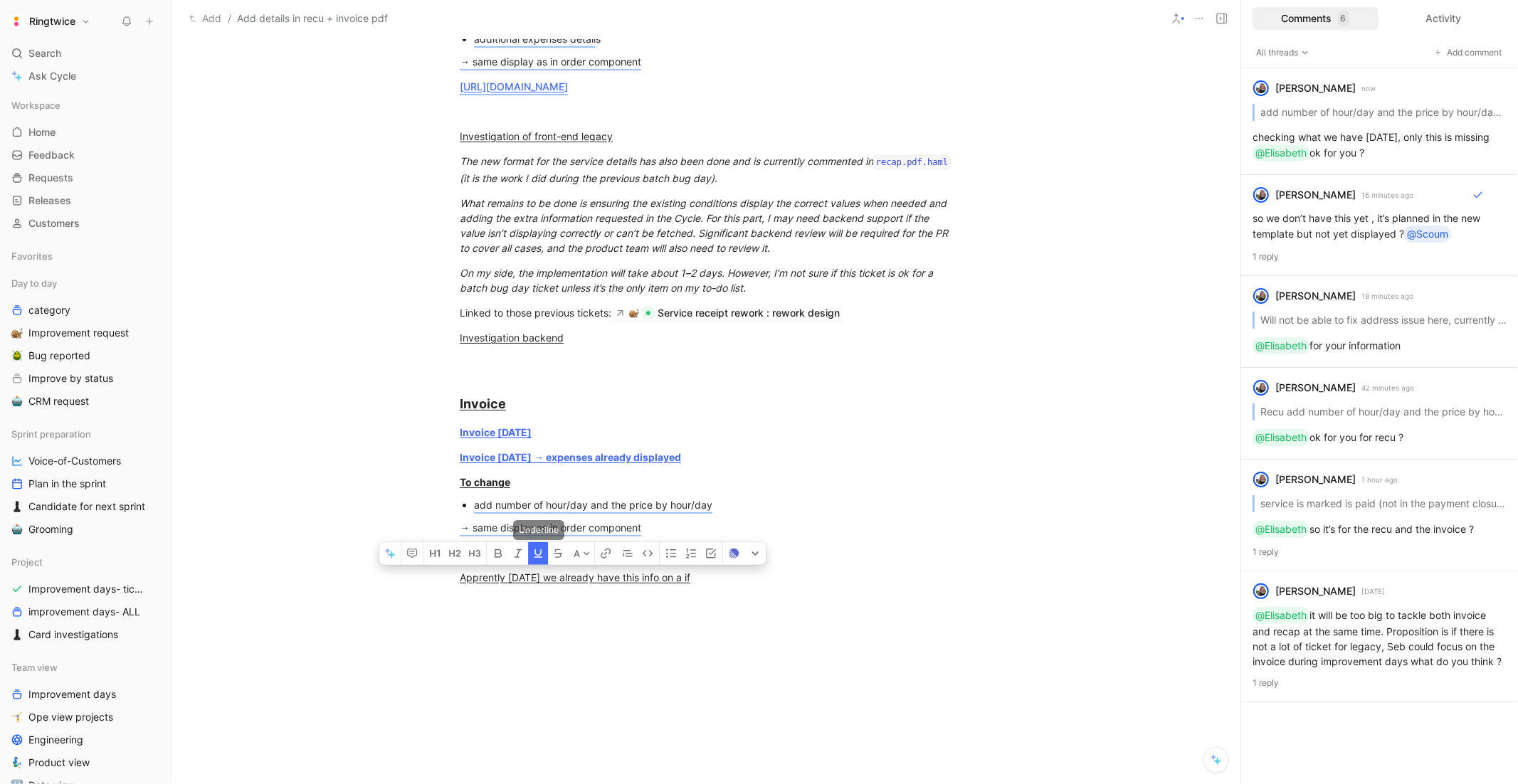
click at [534, 559] on icon "button" at bounding box center [538, 554] width 11 height 11
click at [610, 641] on p at bounding box center [706, 651] width 547 height 23
click at [713, 585] on div "Apprently today we already have this info on a if" at bounding box center [705, 577] width 493 height 15
drag, startPoint x: 746, startPoint y: 606, endPoint x: 657, endPoint y: 610, distance: 89.1
click at [657, 585] on div "Apprently today we already have this info on a IF for PVB" at bounding box center [705, 577] width 493 height 15
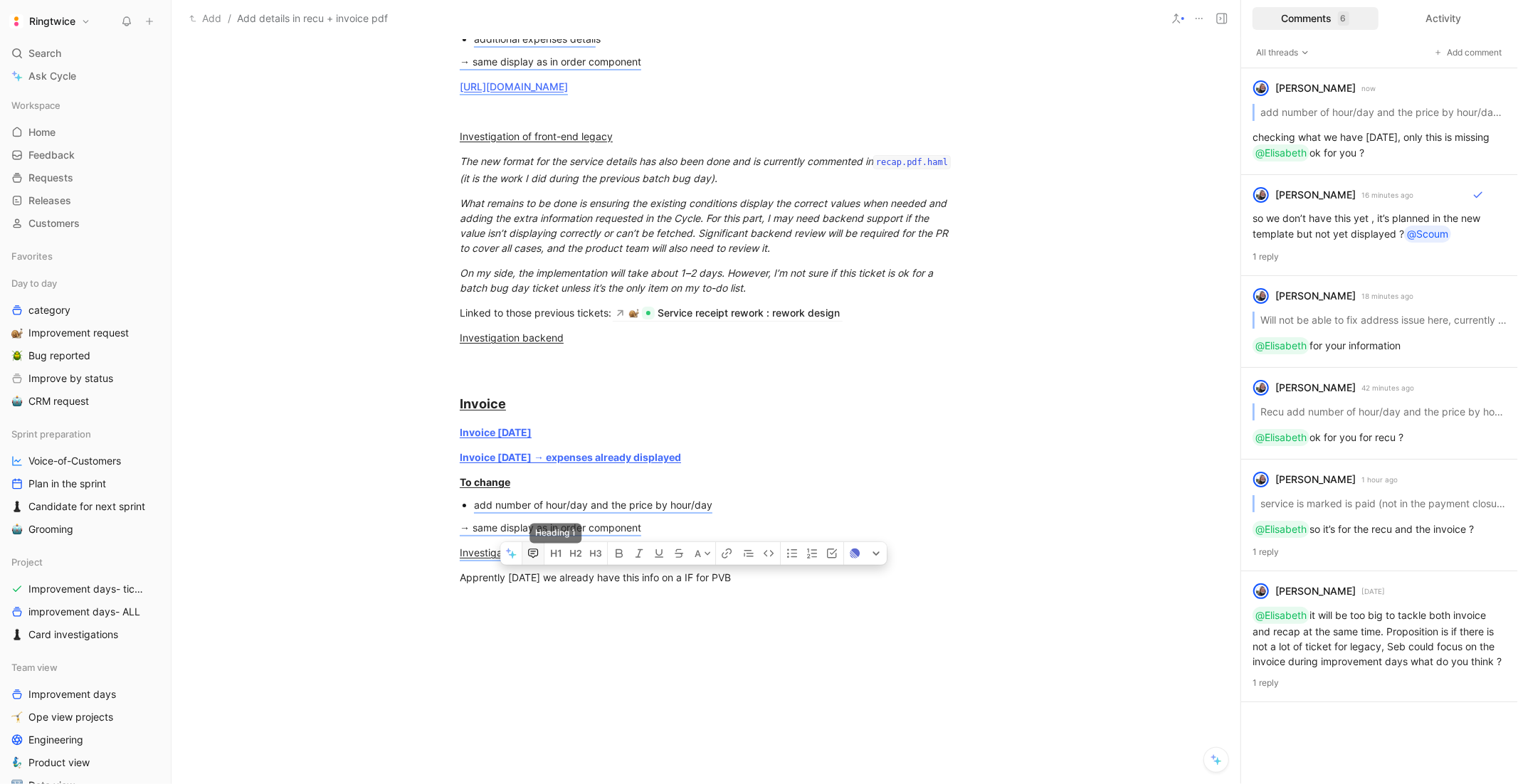
click at [538, 559] on icon "button" at bounding box center [533, 554] width 11 height 11
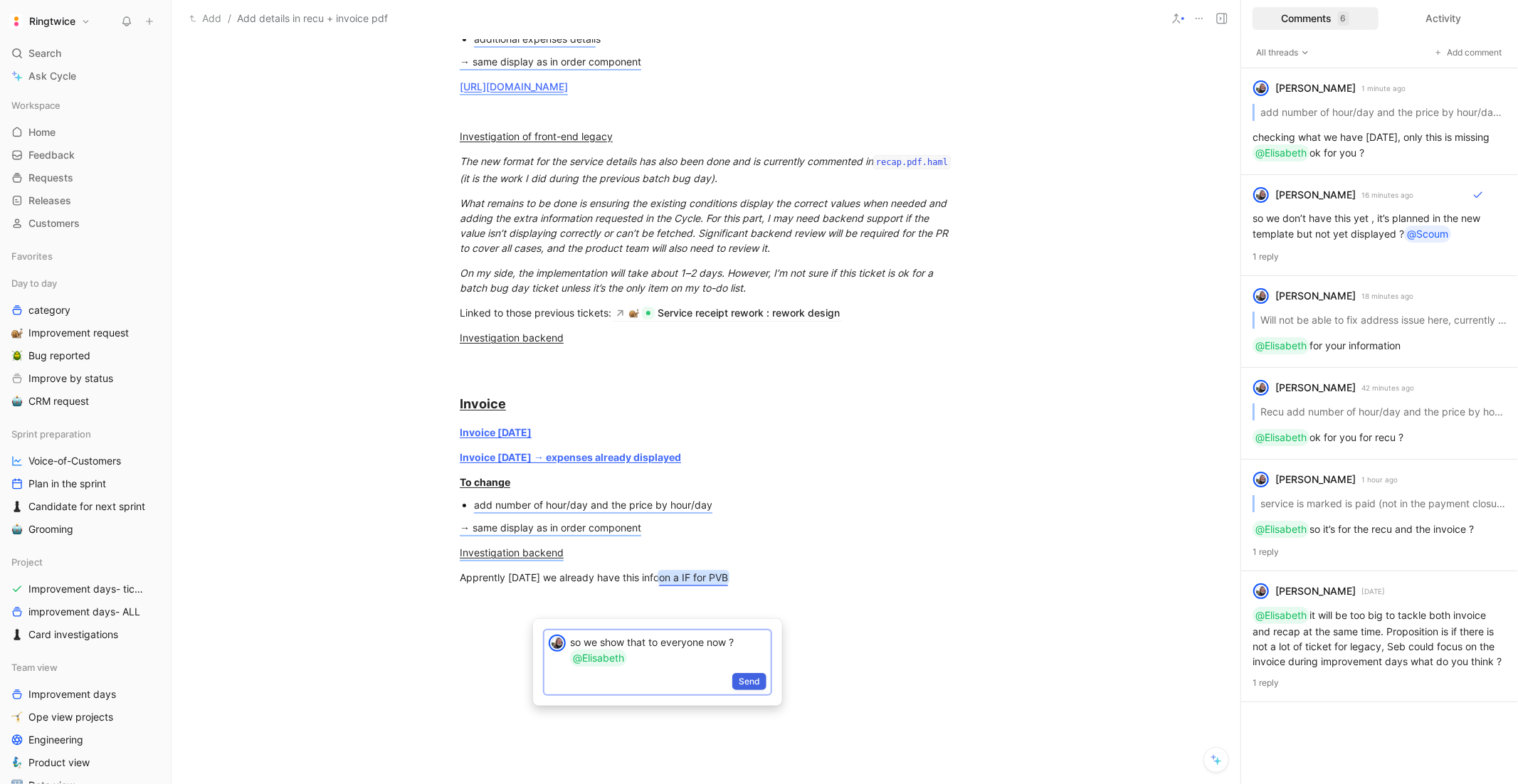
click at [744, 641] on span "Send" at bounding box center [749, 682] width 21 height 15
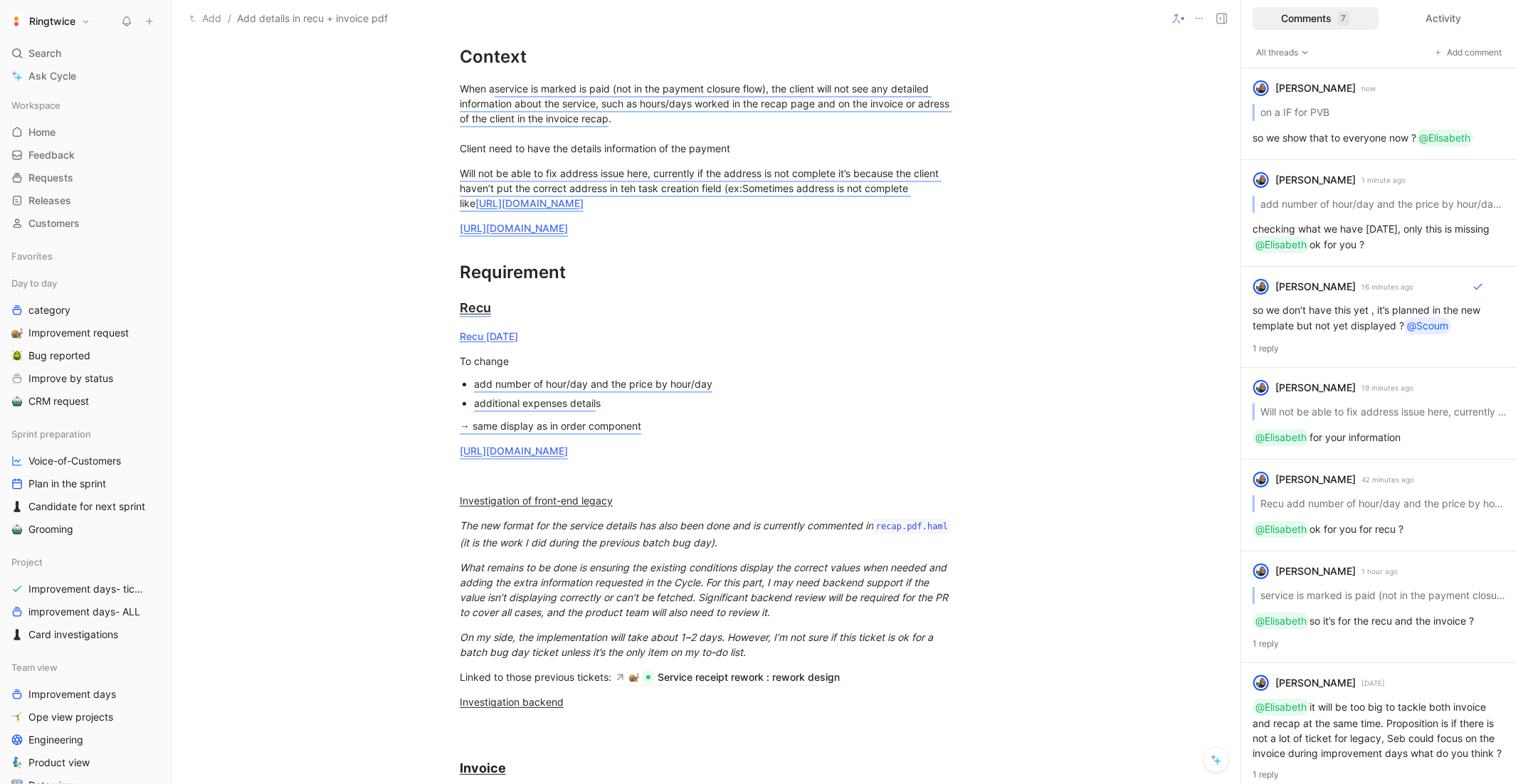
scroll to position [729, 0]
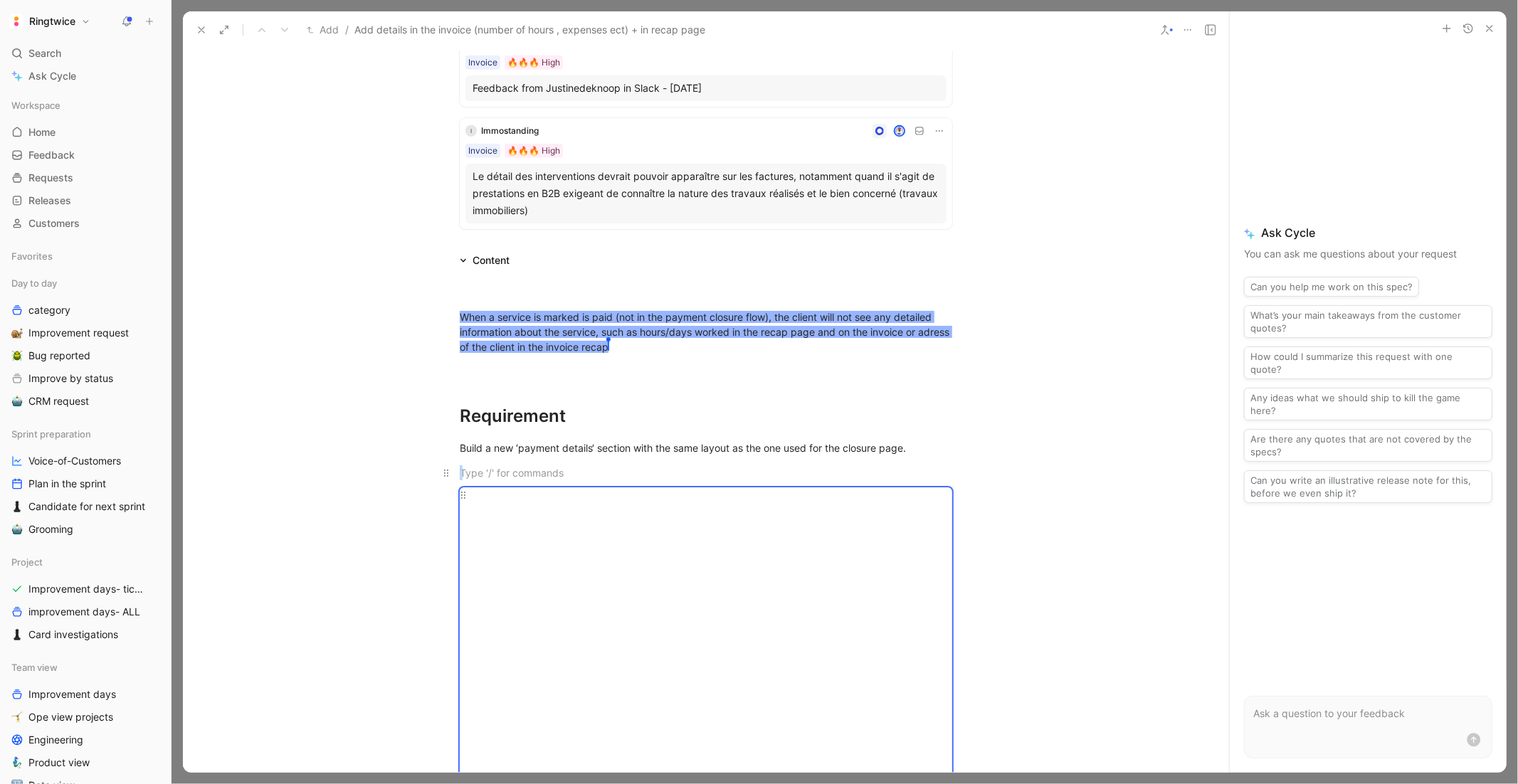
scroll to position [573, 0]
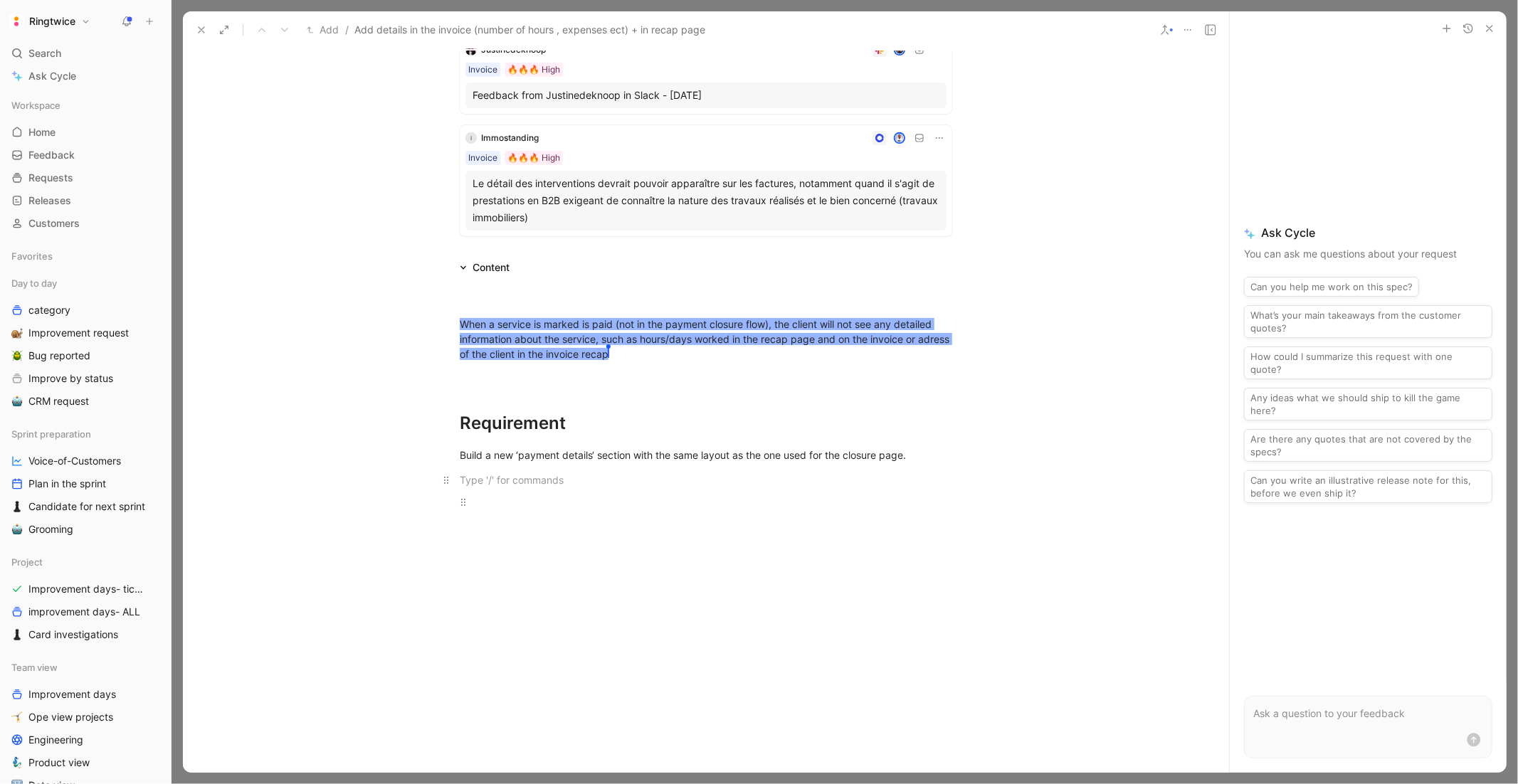
click at [510, 470] on p at bounding box center [706, 479] width 547 height 23
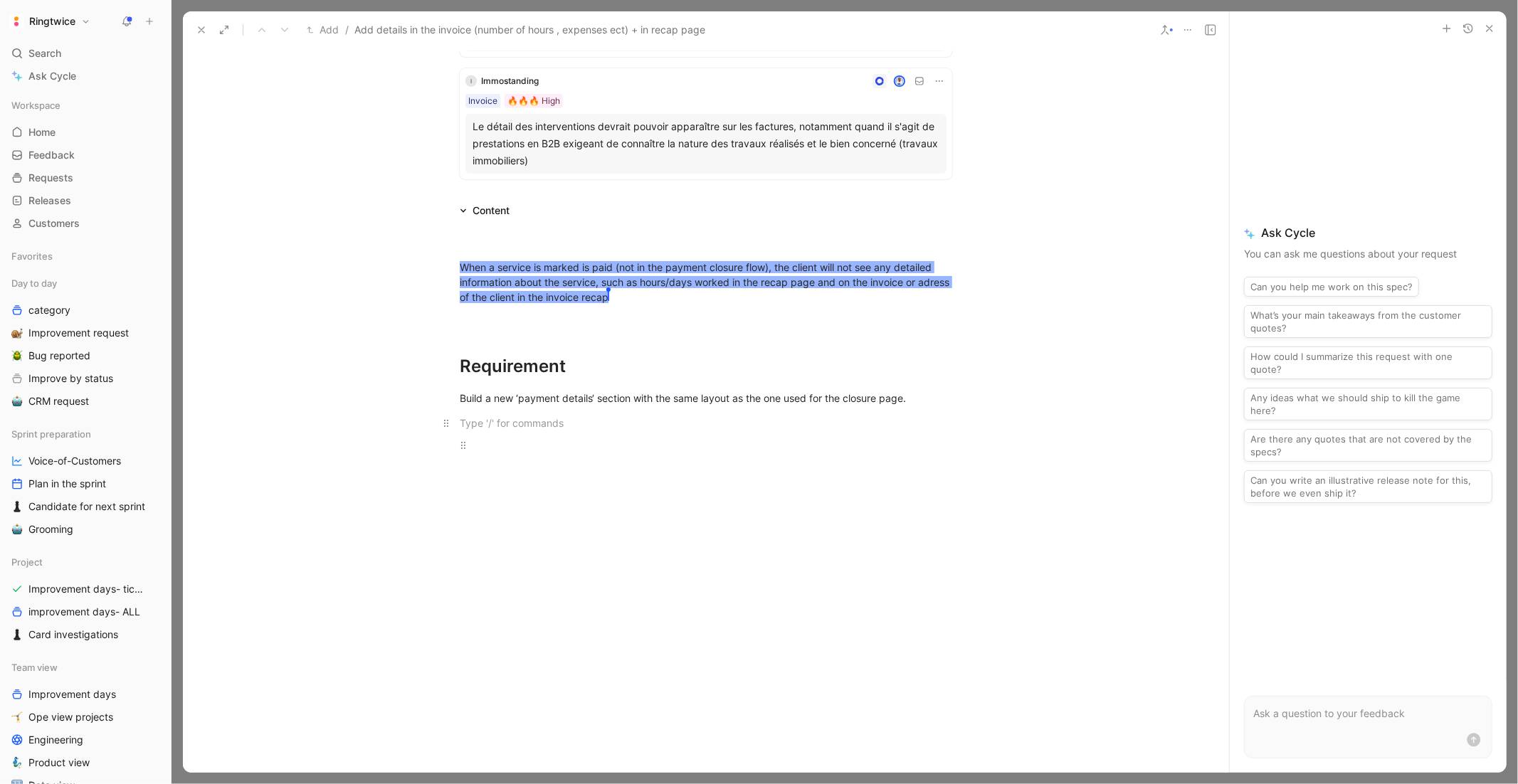
scroll to position [638, 0]
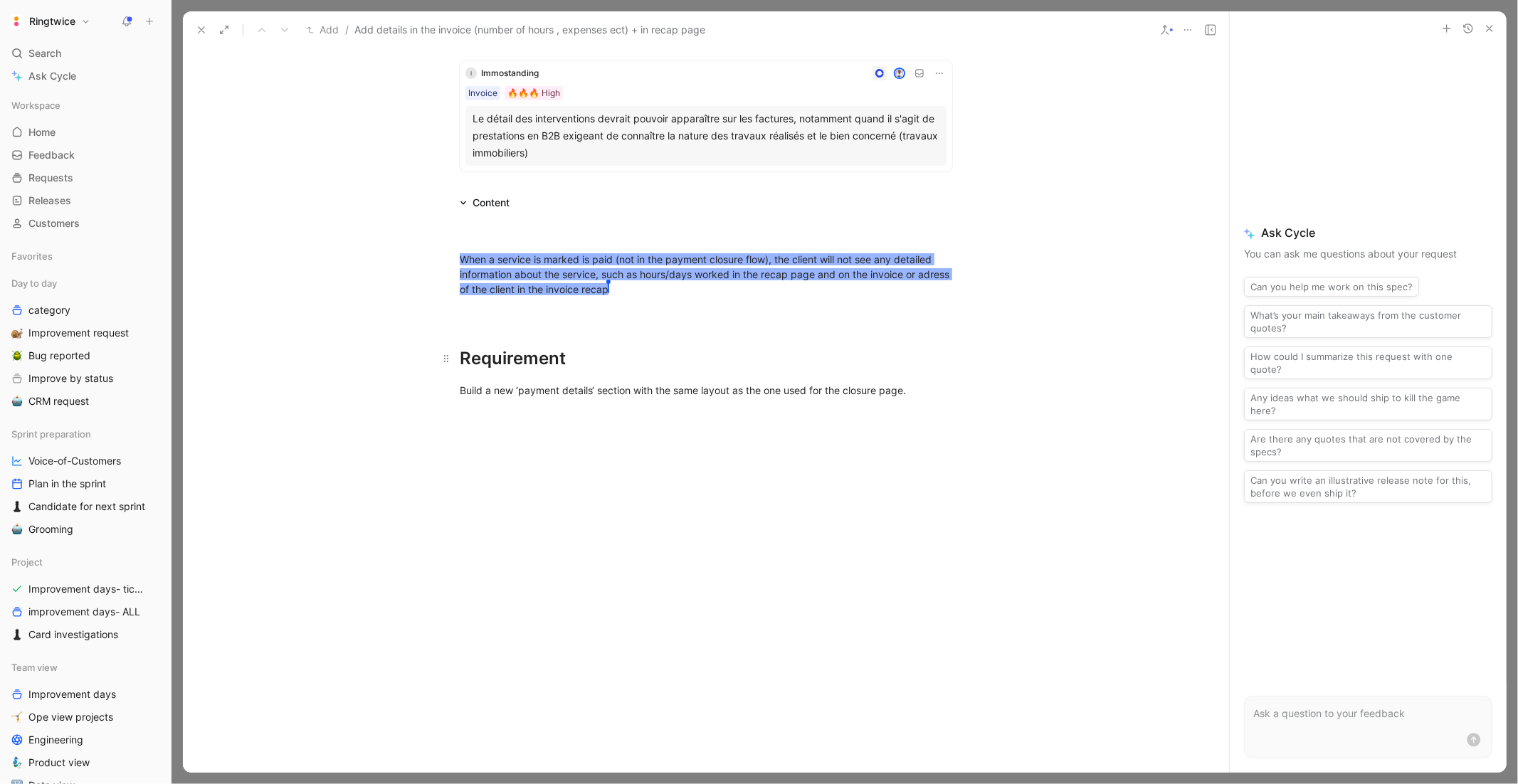
click at [617, 330] on h1 "Requirement" at bounding box center [706, 352] width 547 height 50
click at [522, 309] on div at bounding box center [705, 313] width 493 height 15
click at [525, 262] on span "When a service is marked is paid (not in the payment closure flow), the client …" at bounding box center [705, 274] width 493 height 42
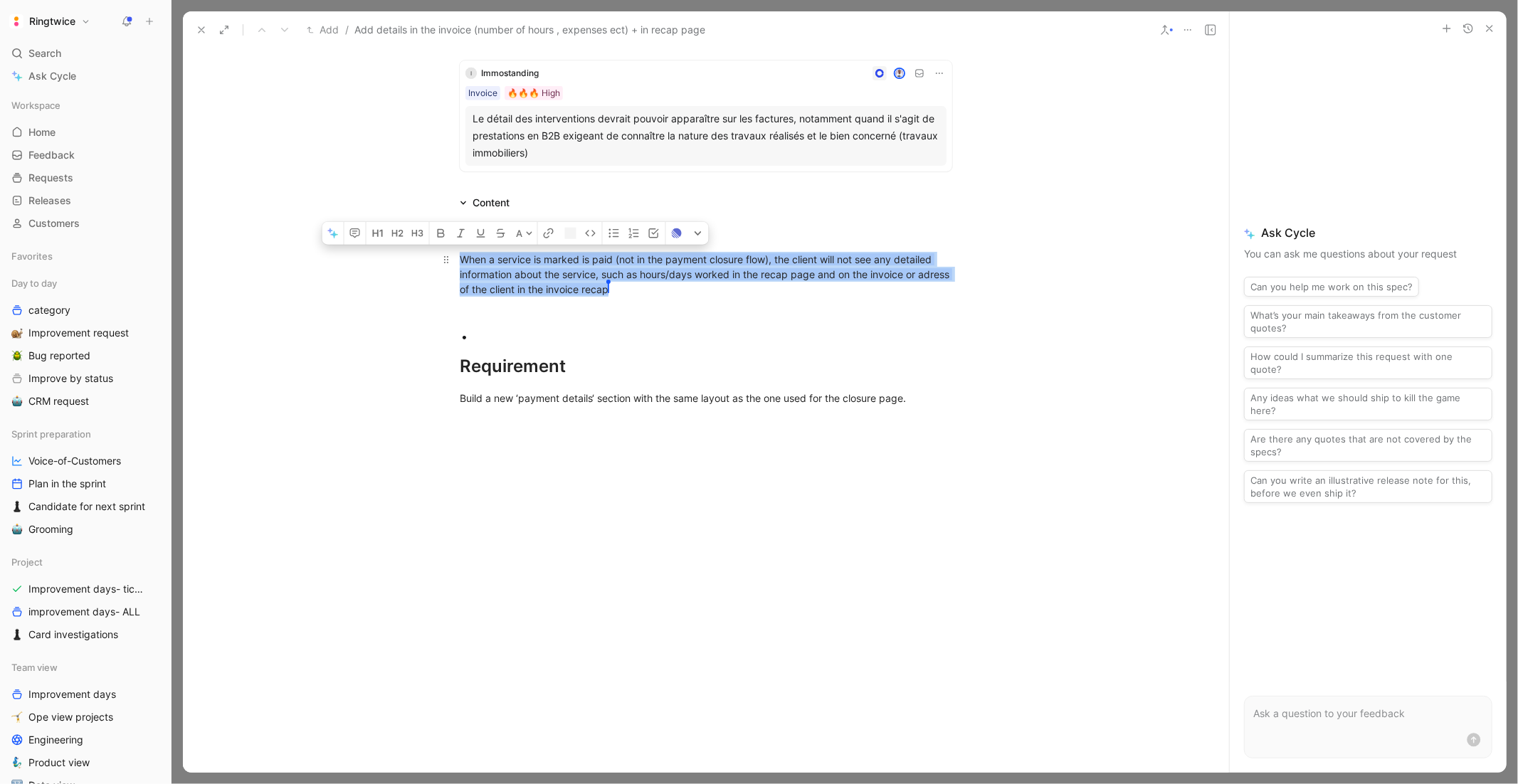
click at [525, 262] on span "When a service is marked is paid (not in the payment closure flow), the client …" at bounding box center [705, 274] width 493 height 42
click at [656, 297] on p "When a service is marked is paid (not in the payment closure flow), the client …" at bounding box center [706, 274] width 547 height 53
click at [531, 322] on p at bounding box center [706, 313] width 547 height 23
click at [490, 330] on div at bounding box center [713, 337] width 478 height 15
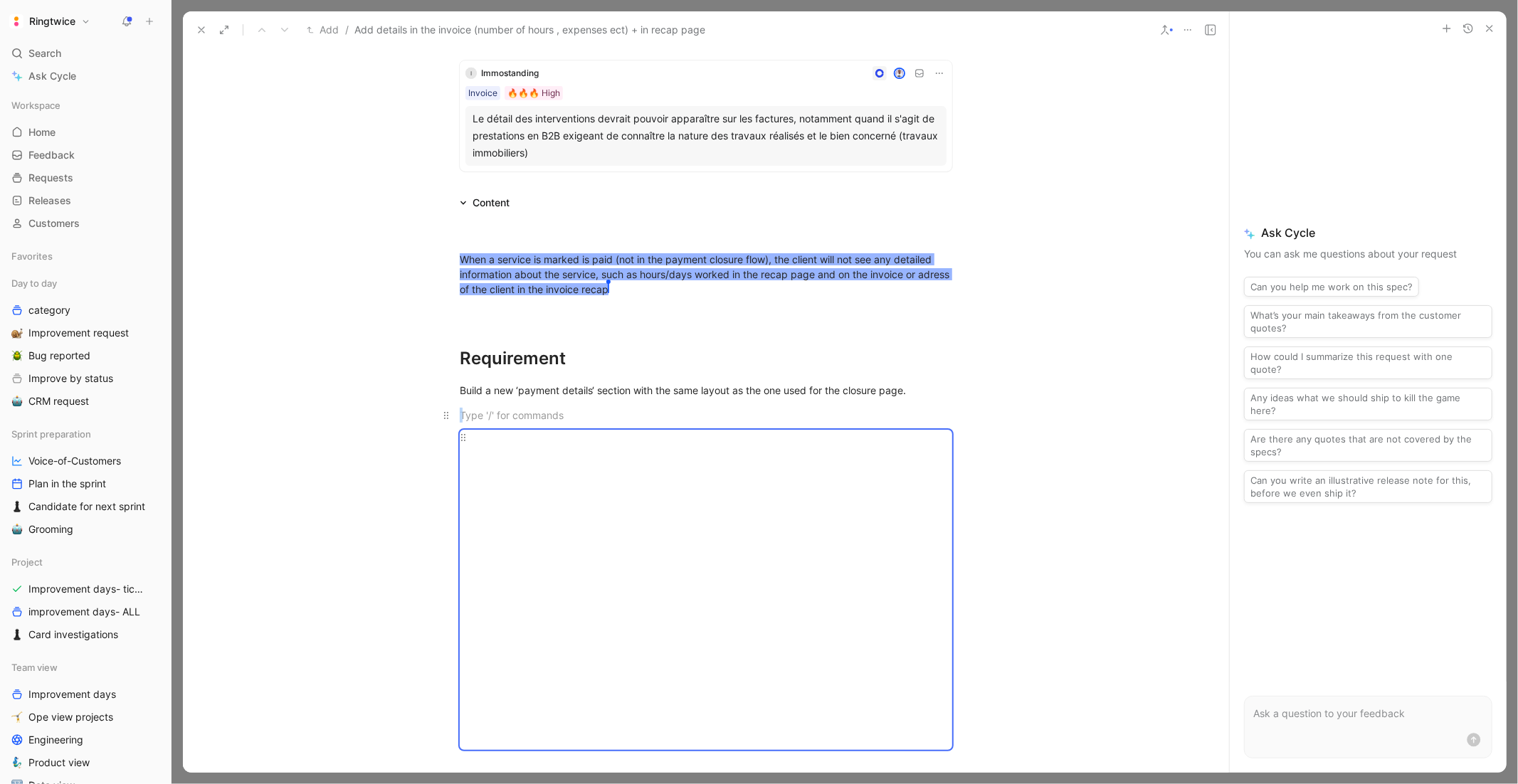
click at [486, 413] on div at bounding box center [705, 415] width 493 height 15
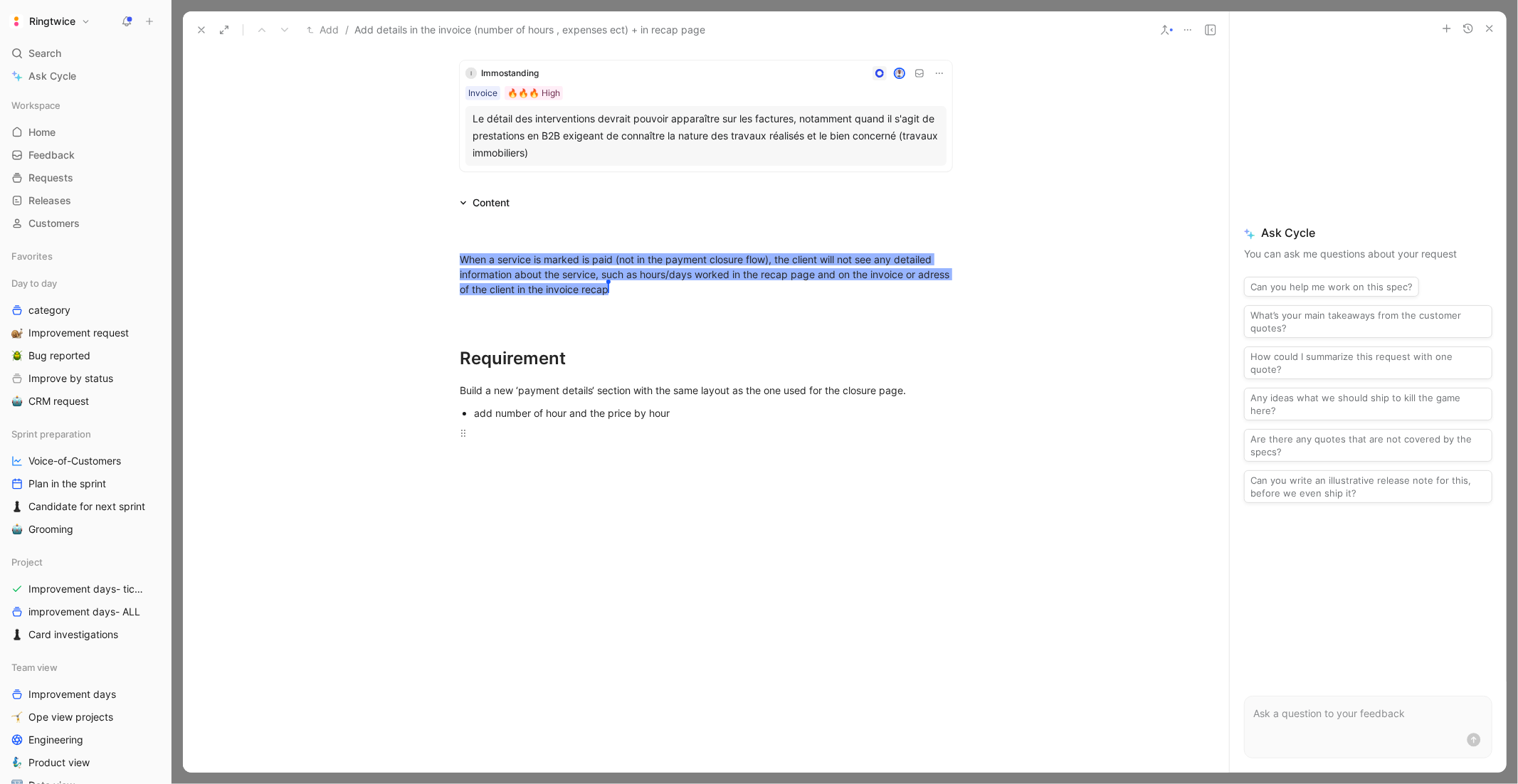
click at [567, 410] on div "add number of hour and the price by hour" at bounding box center [713, 413] width 478 height 15
click at [688, 409] on div "add number of hour/da and the price by hour" at bounding box center [713, 413] width 478 height 15
click at [734, 406] on div "add number of hour/da and the price by hour/day" at bounding box center [713, 413] width 478 height 15
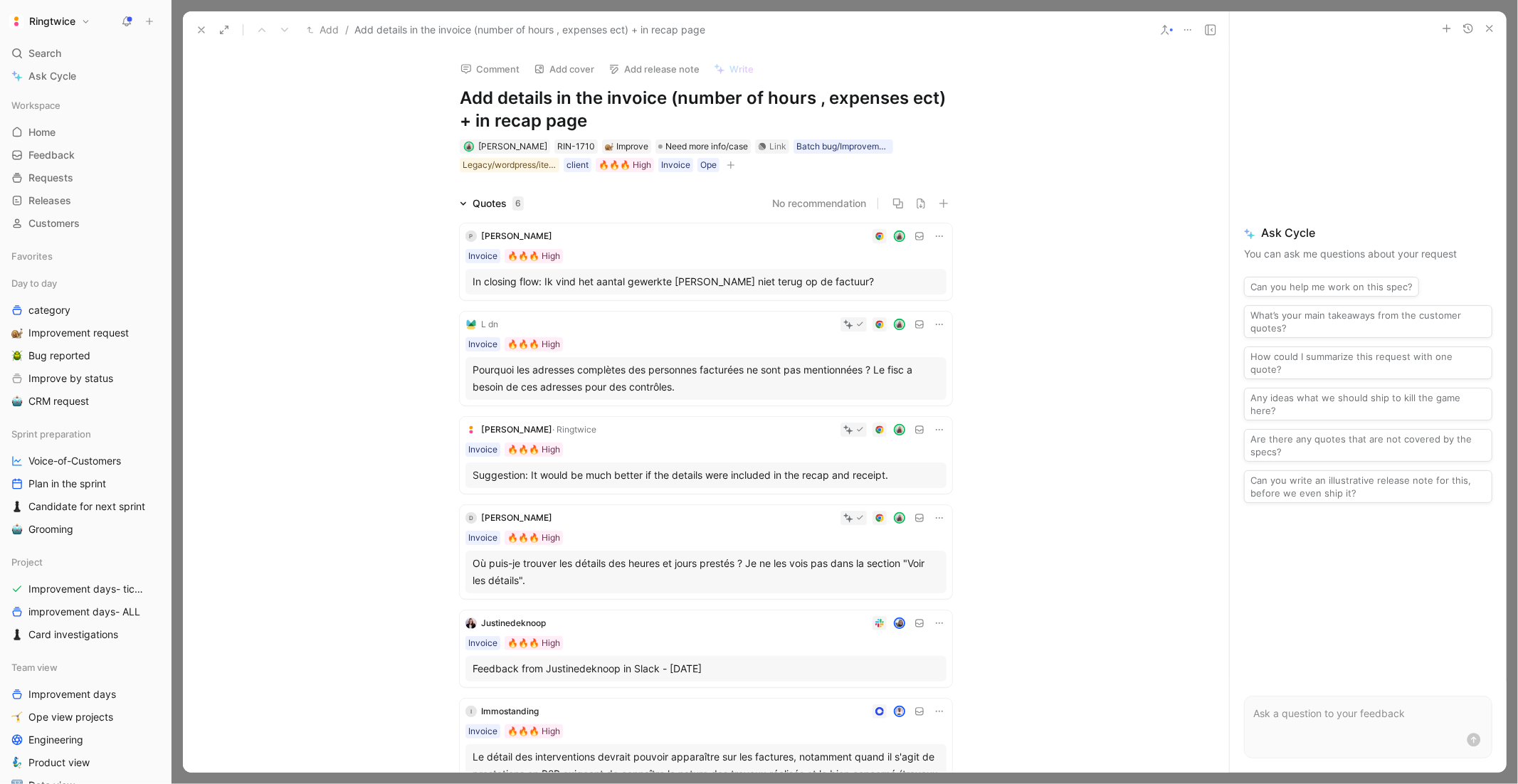
scroll to position [6, 0]
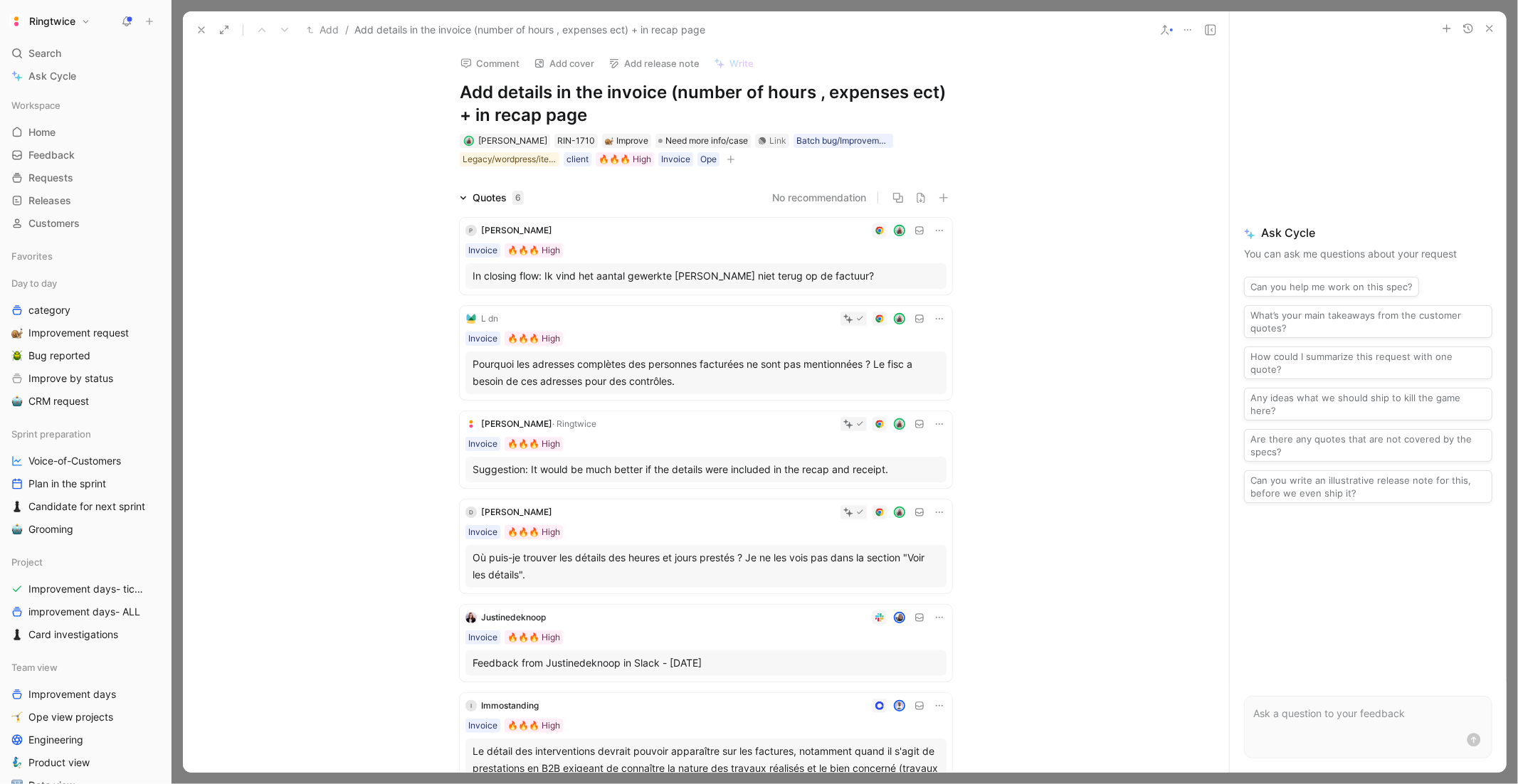
click at [540, 98] on h1 "Add details in the invoice (number of hours , expenses ect) + in recap page" at bounding box center [705, 104] width 493 height 45
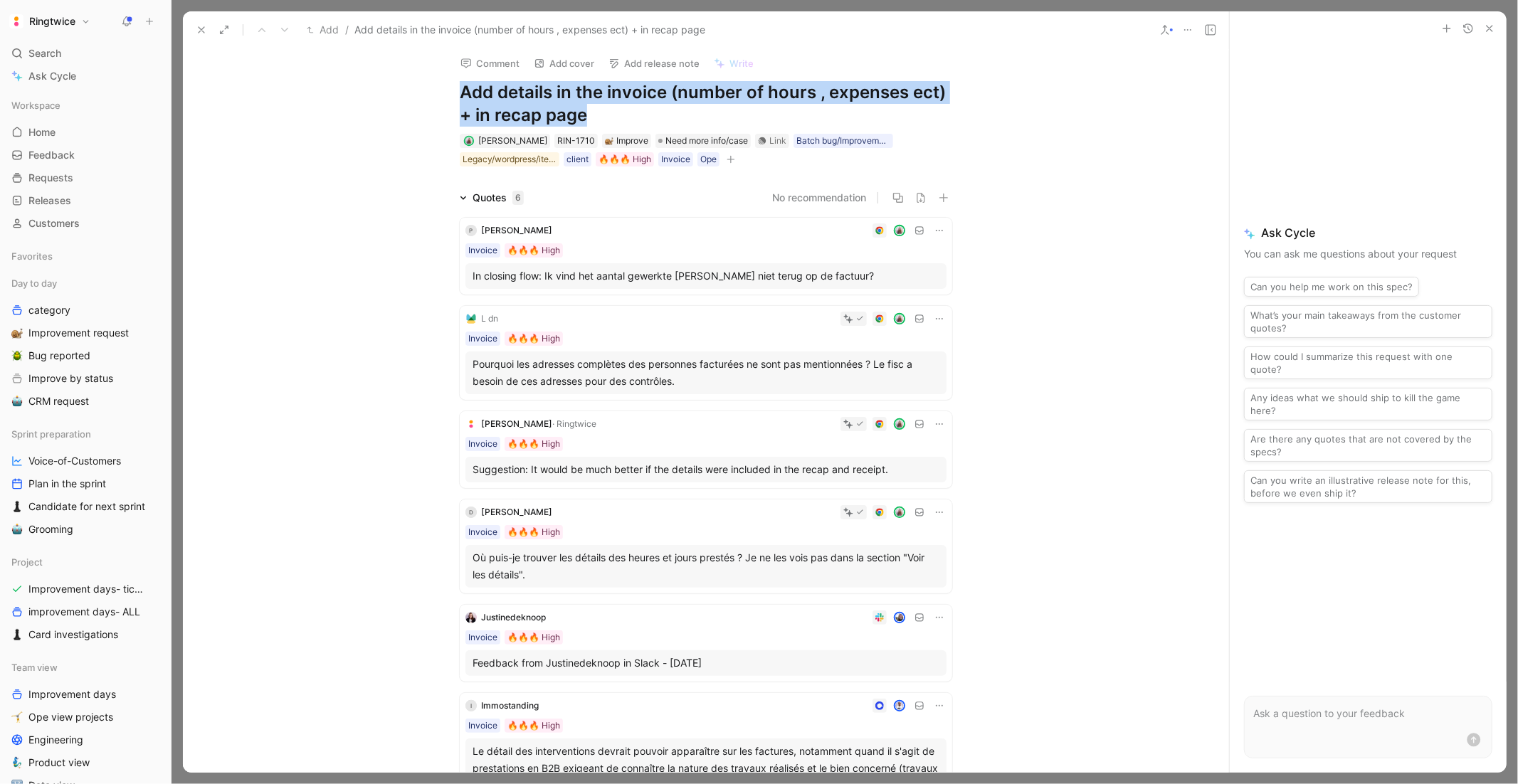
click at [540, 98] on h1 "Add details in the invoice (number of hours , expenses ect) + in recap page" at bounding box center [705, 104] width 493 height 45
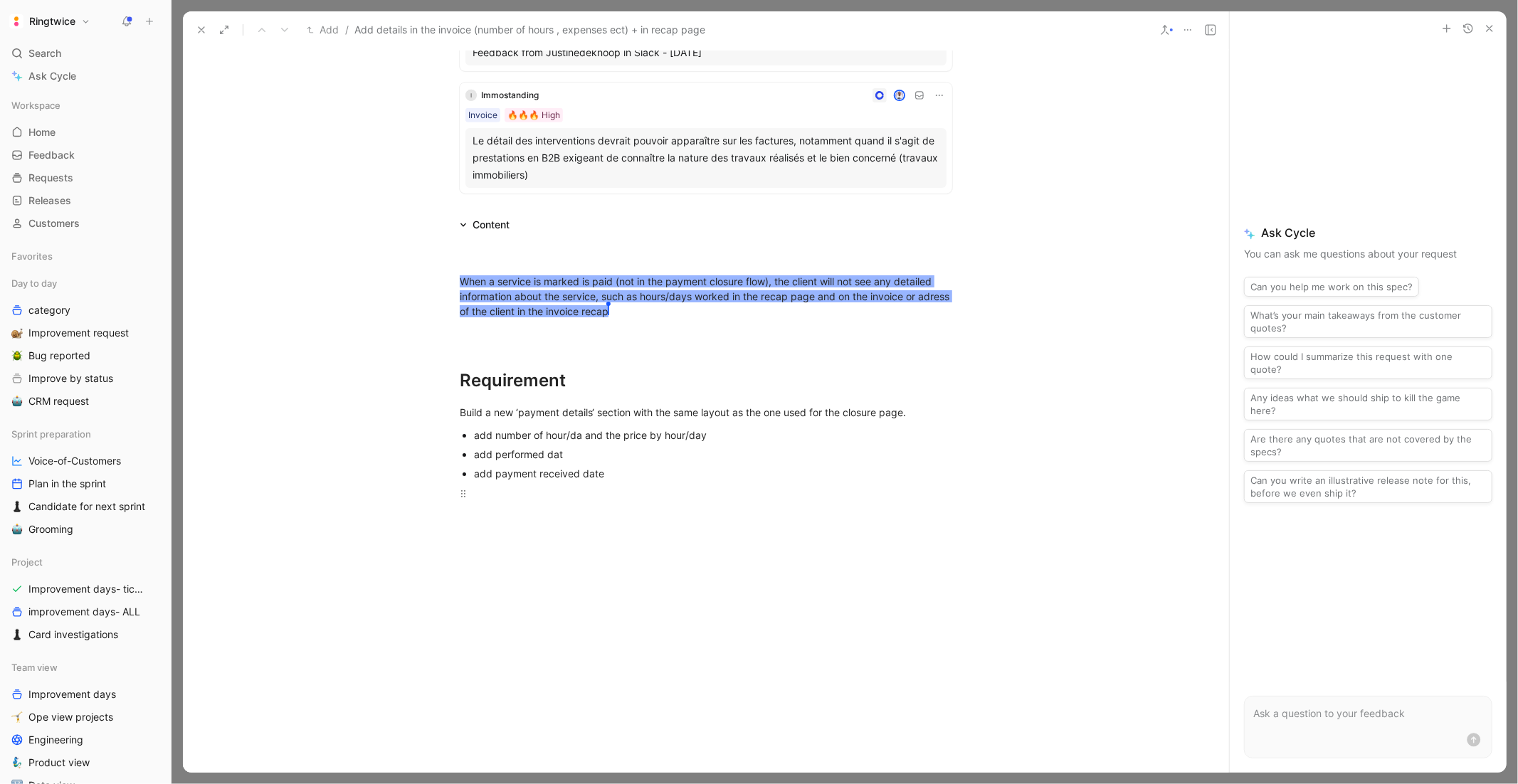
scroll to position [669, 0]
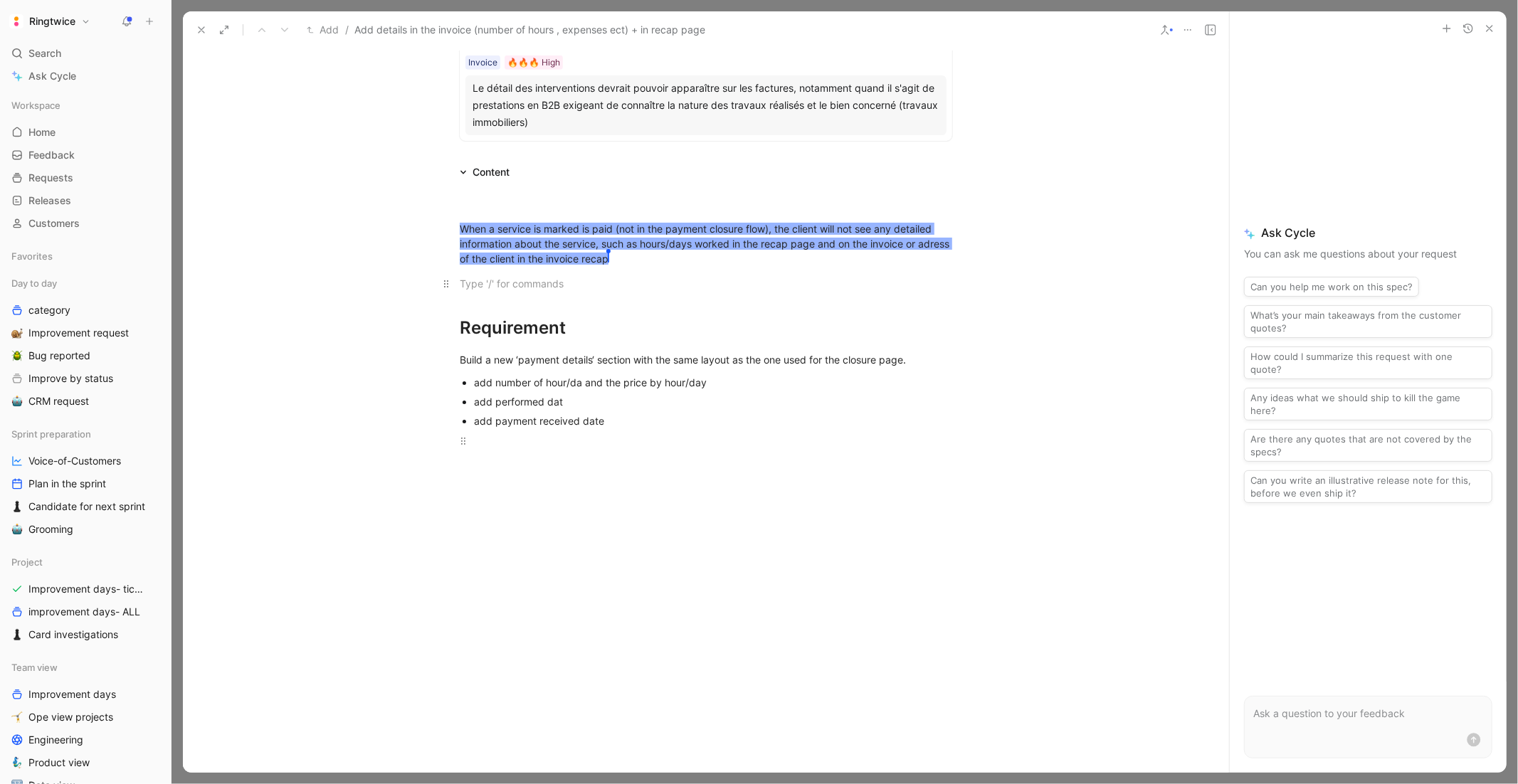
click at [546, 280] on div at bounding box center [705, 283] width 493 height 15
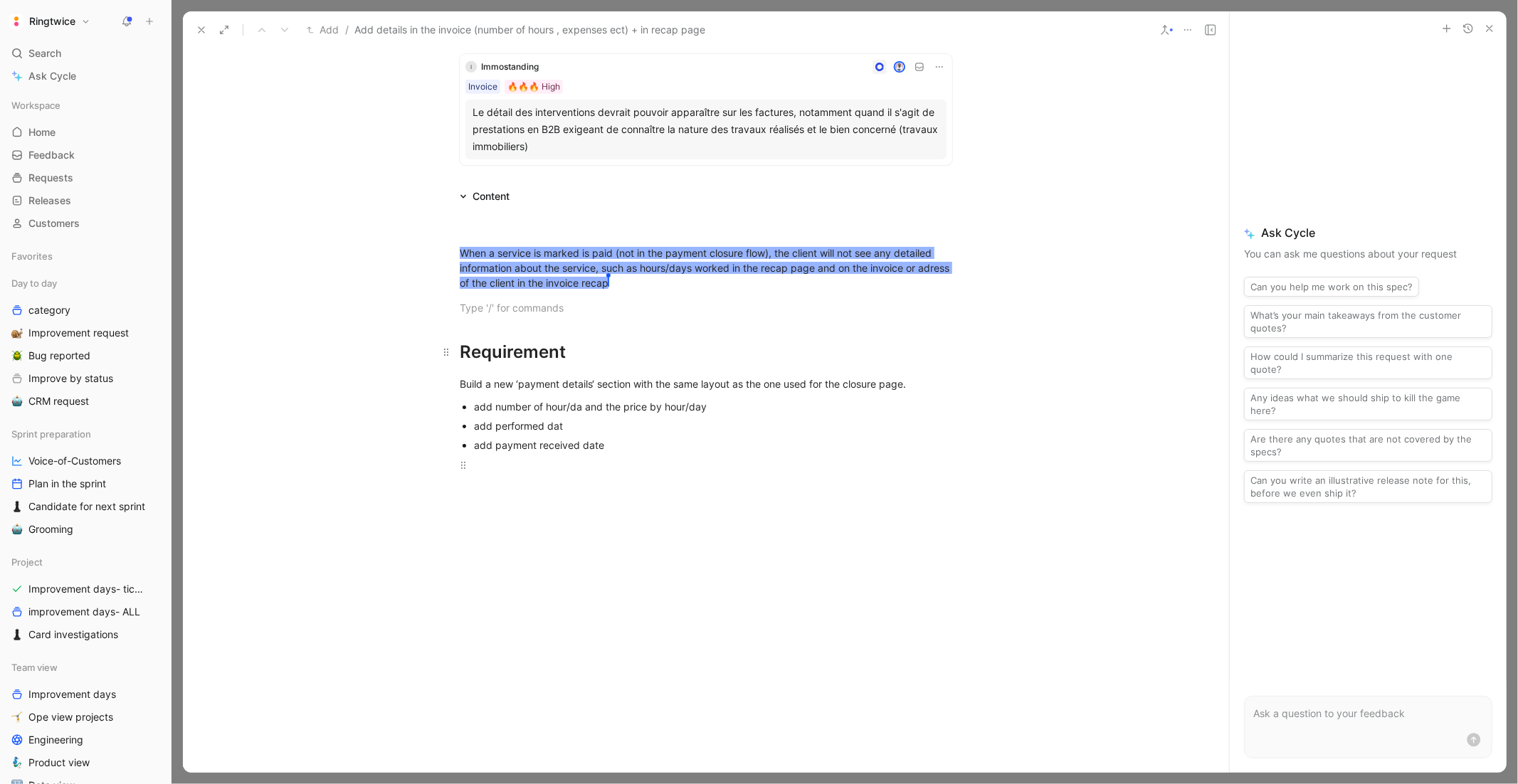
scroll to position [638, 0]
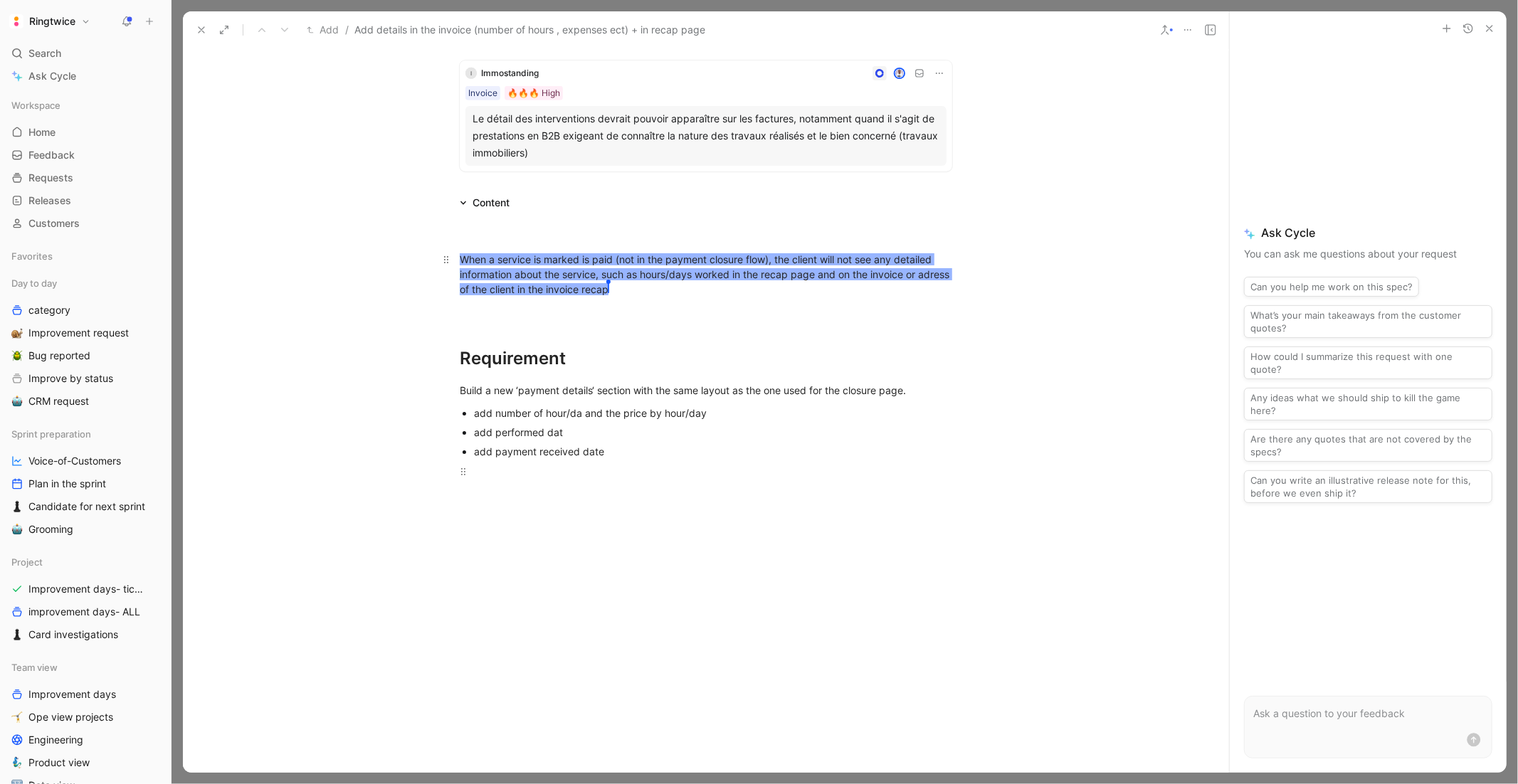
click at [553, 285] on span "When a service is marked is paid (not in the payment closure flow), the client …" at bounding box center [705, 274] width 493 height 42
click at [537, 259] on span "When a service is marked is paid (not in the payment closure flow), the client …" at bounding box center [705, 274] width 493 height 42
click at [680, 276] on span "When a service is marked is paid (not in the payment closure flow), the client …" at bounding box center [705, 274] width 493 height 42
drag, startPoint x: 643, startPoint y: 291, endPoint x: 517, endPoint y: 243, distance: 134.8
click at [517, 243] on div "When a service is marked is paid (not in the payment closure flow), the client …" at bounding box center [706, 579] width 1046 height 736
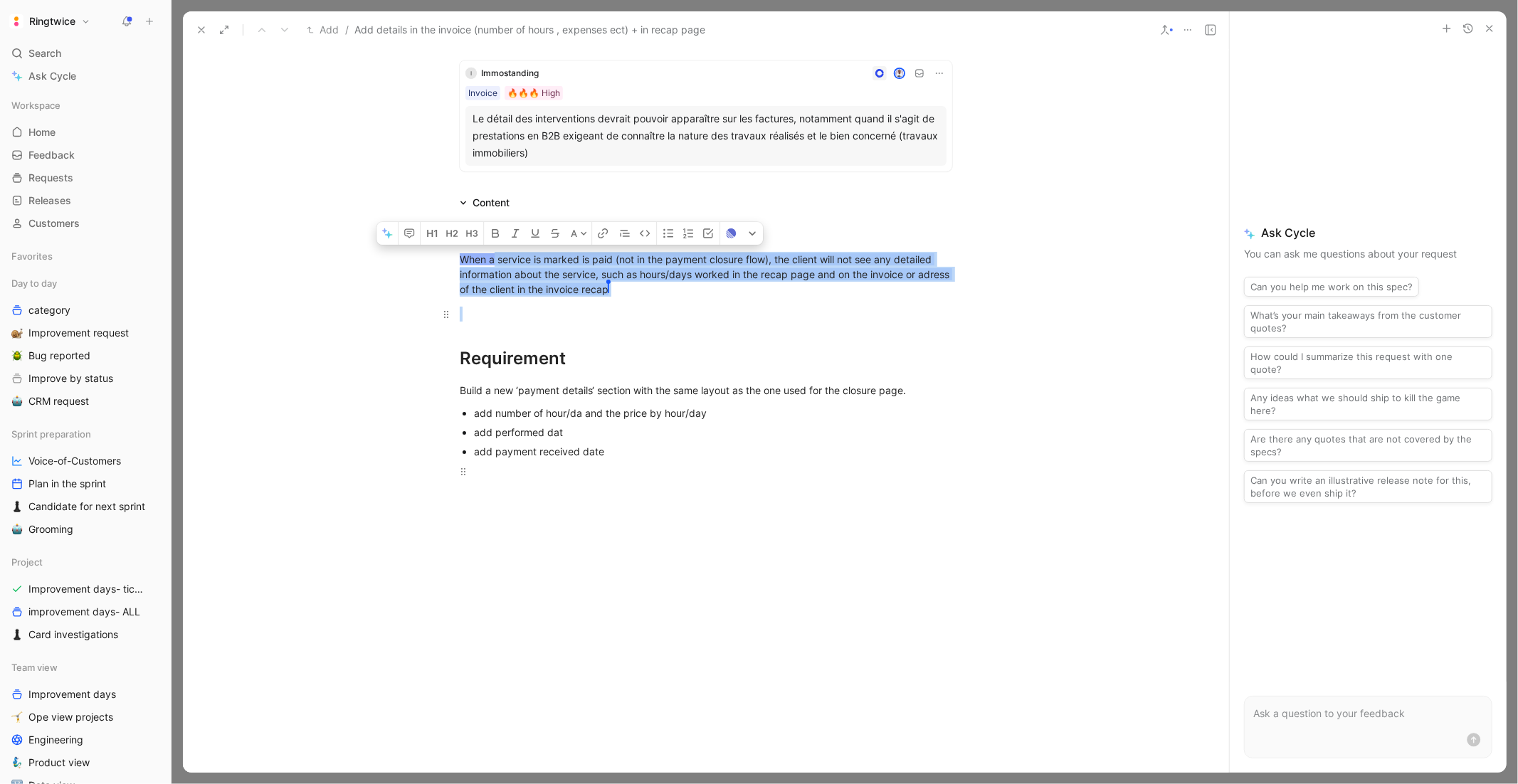
drag, startPoint x: 494, startPoint y: 258, endPoint x: 613, endPoint y: 312, distance: 130.7
click at [613, 312] on div "When a service is marked is paid (not in the payment closure flow), the client …" at bounding box center [706, 579] width 1046 height 736
click at [318, 225] on button "button" at bounding box center [317, 233] width 21 height 23
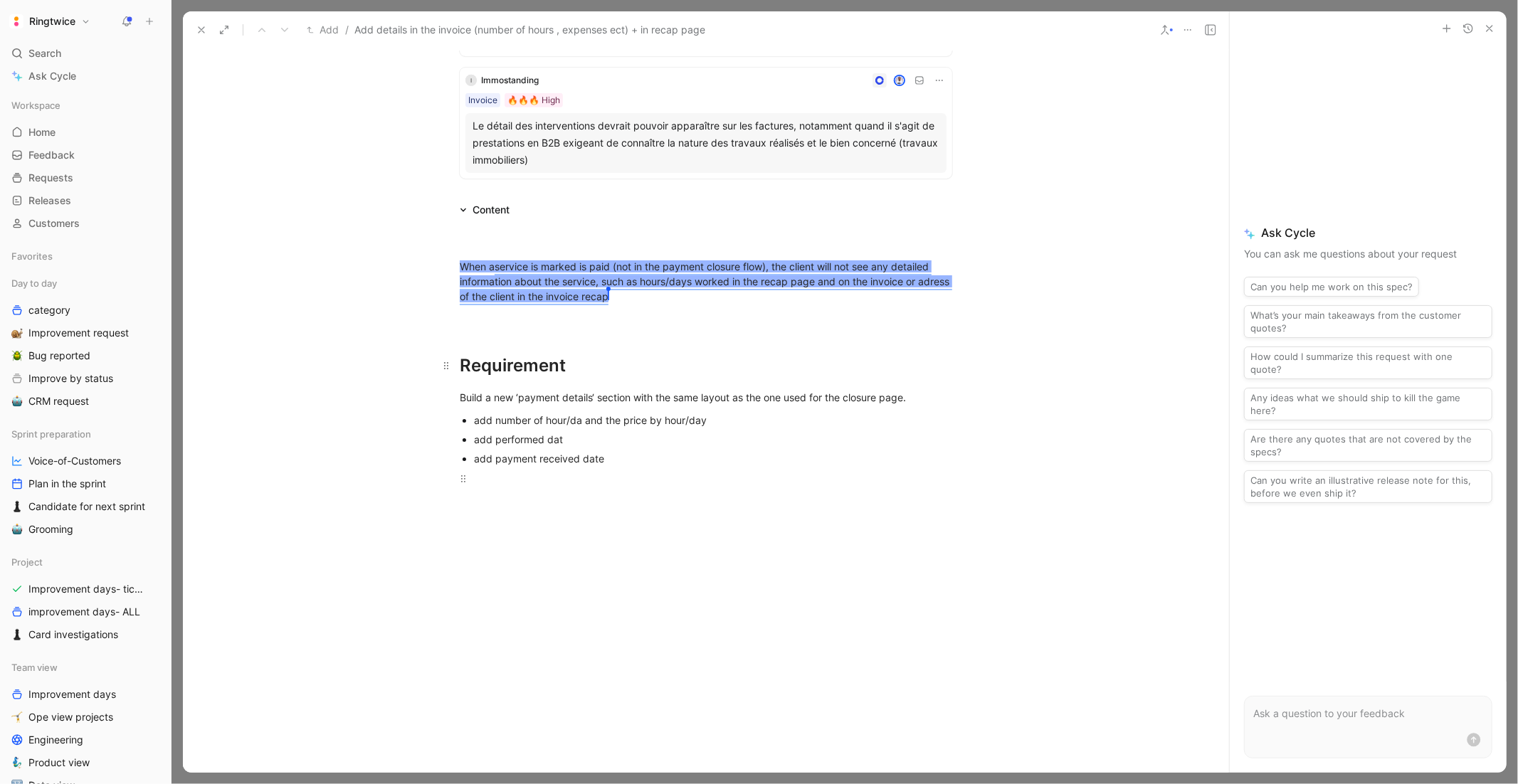
scroll to position [645, 0]
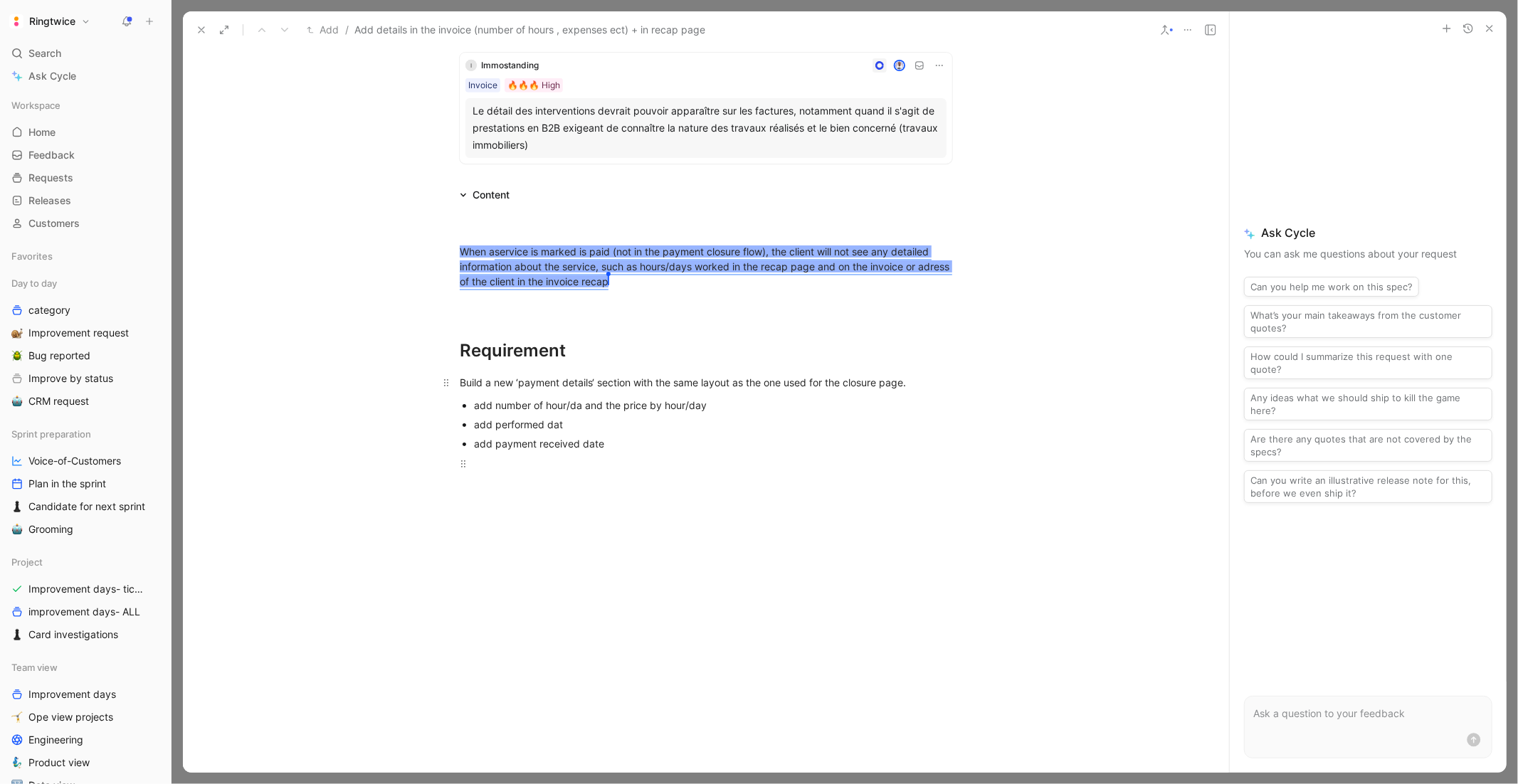
click at [526, 385] on div "Build a new ‘payment details‘ section with the same layout as the one used for …" at bounding box center [705, 382] width 493 height 15
click at [774, 388] on div "Build a new ‘payment details‘ section with the same layout as the one used for …" at bounding box center [705, 382] width 493 height 15
click at [908, 361] on div "Requirement" at bounding box center [705, 351] width 493 height 26
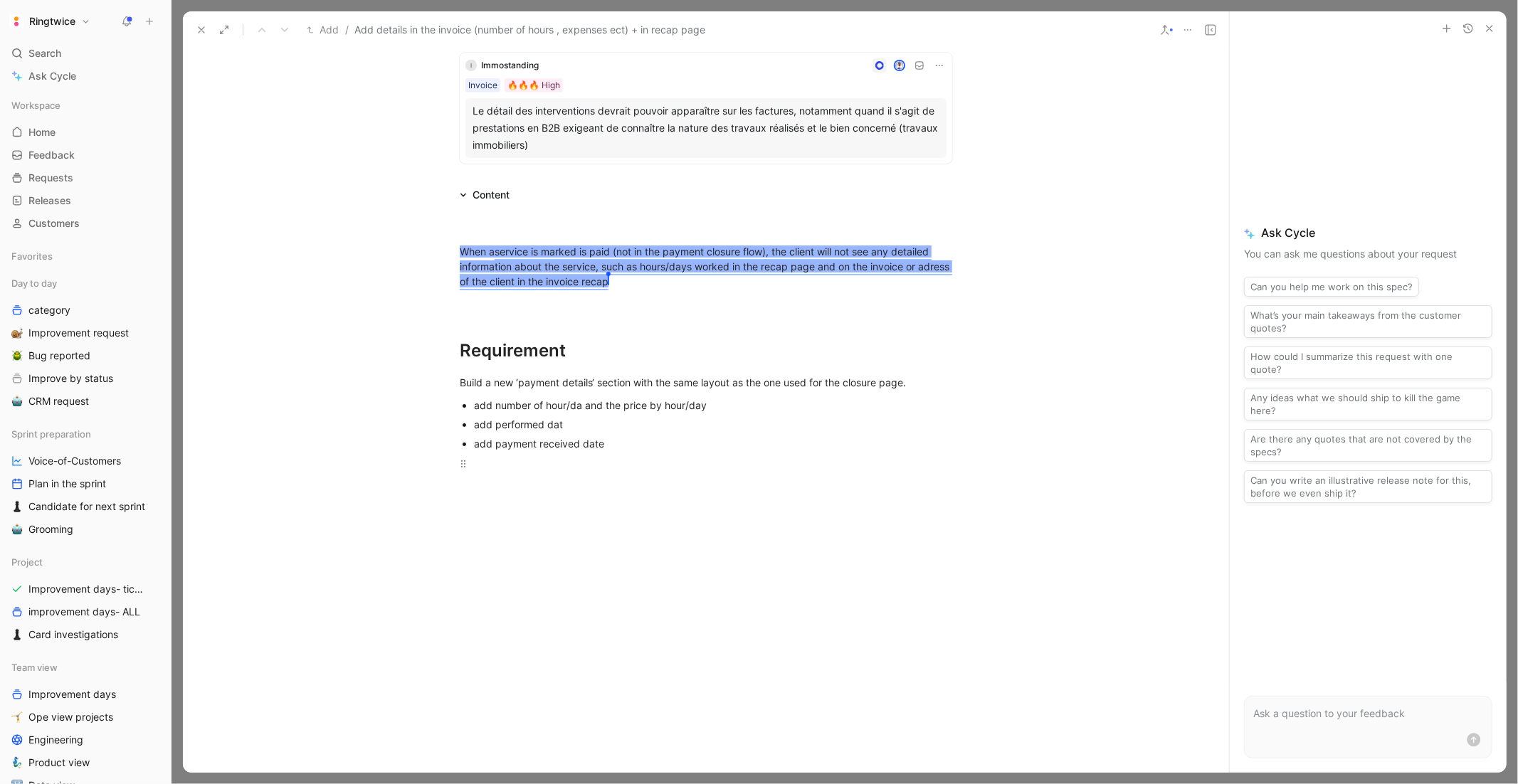
click at [647, 449] on div "add payment received date" at bounding box center [713, 443] width 478 height 15
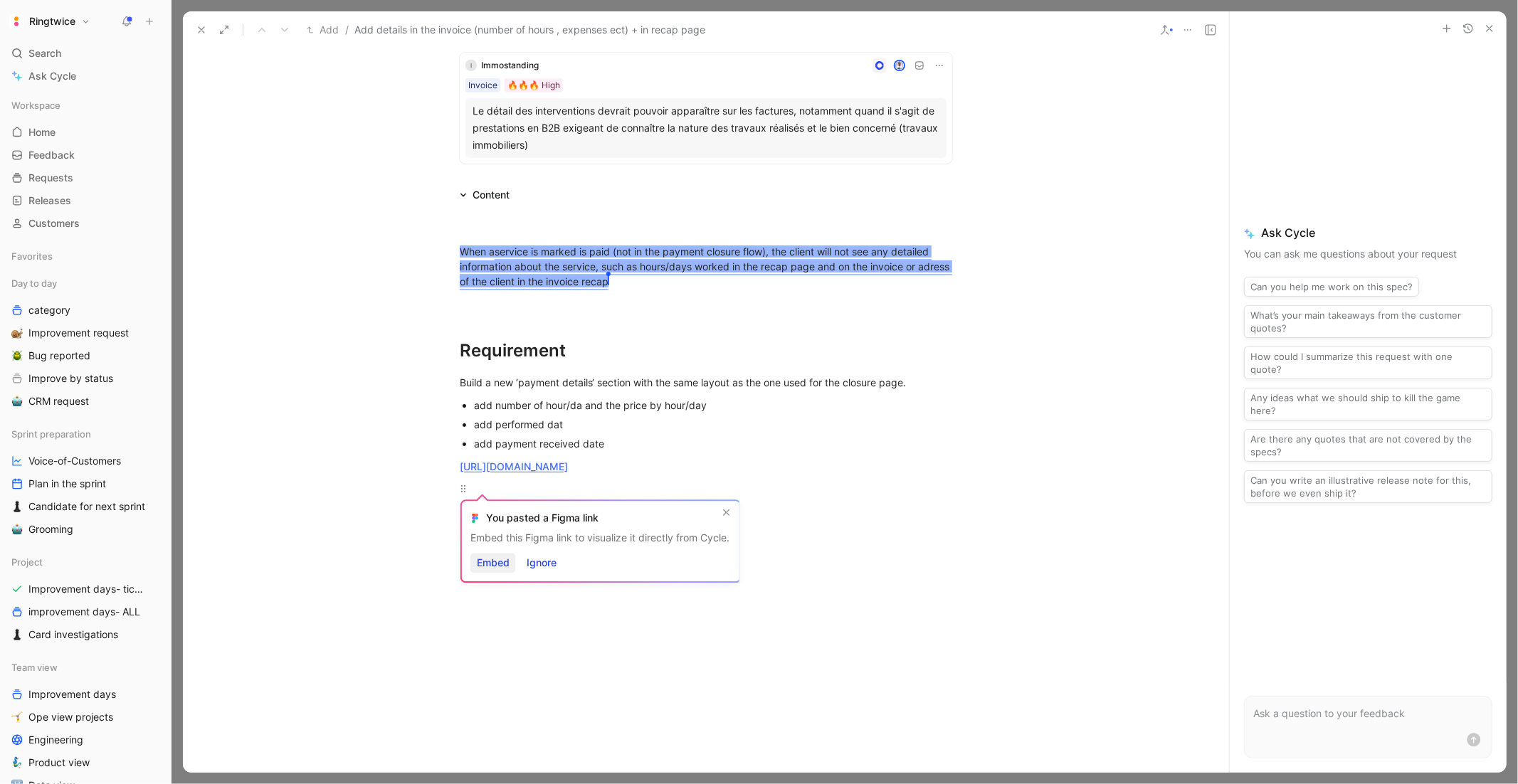
click at [501, 558] on span "Embed" at bounding box center [493, 562] width 33 height 17
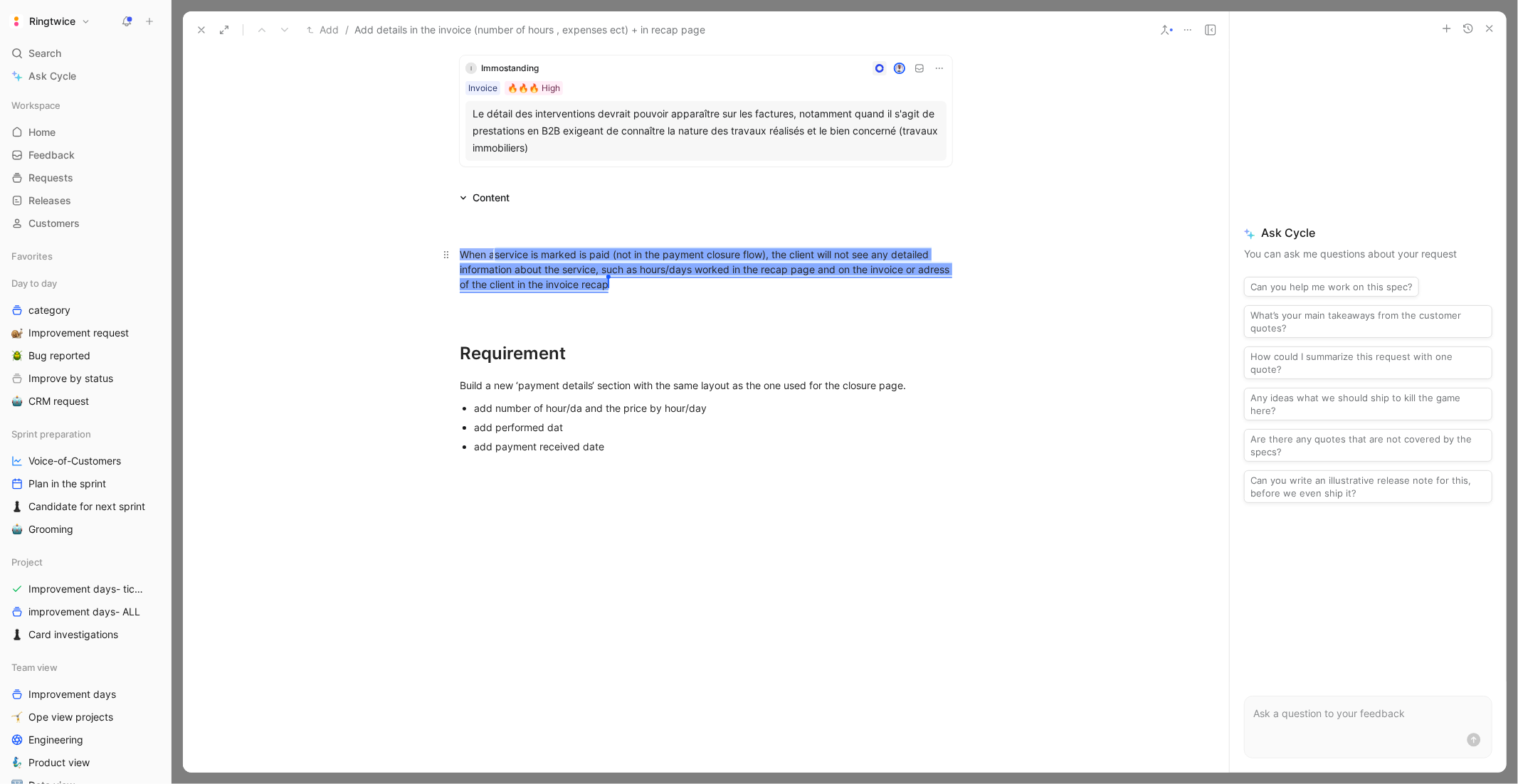
scroll to position [632, 0]
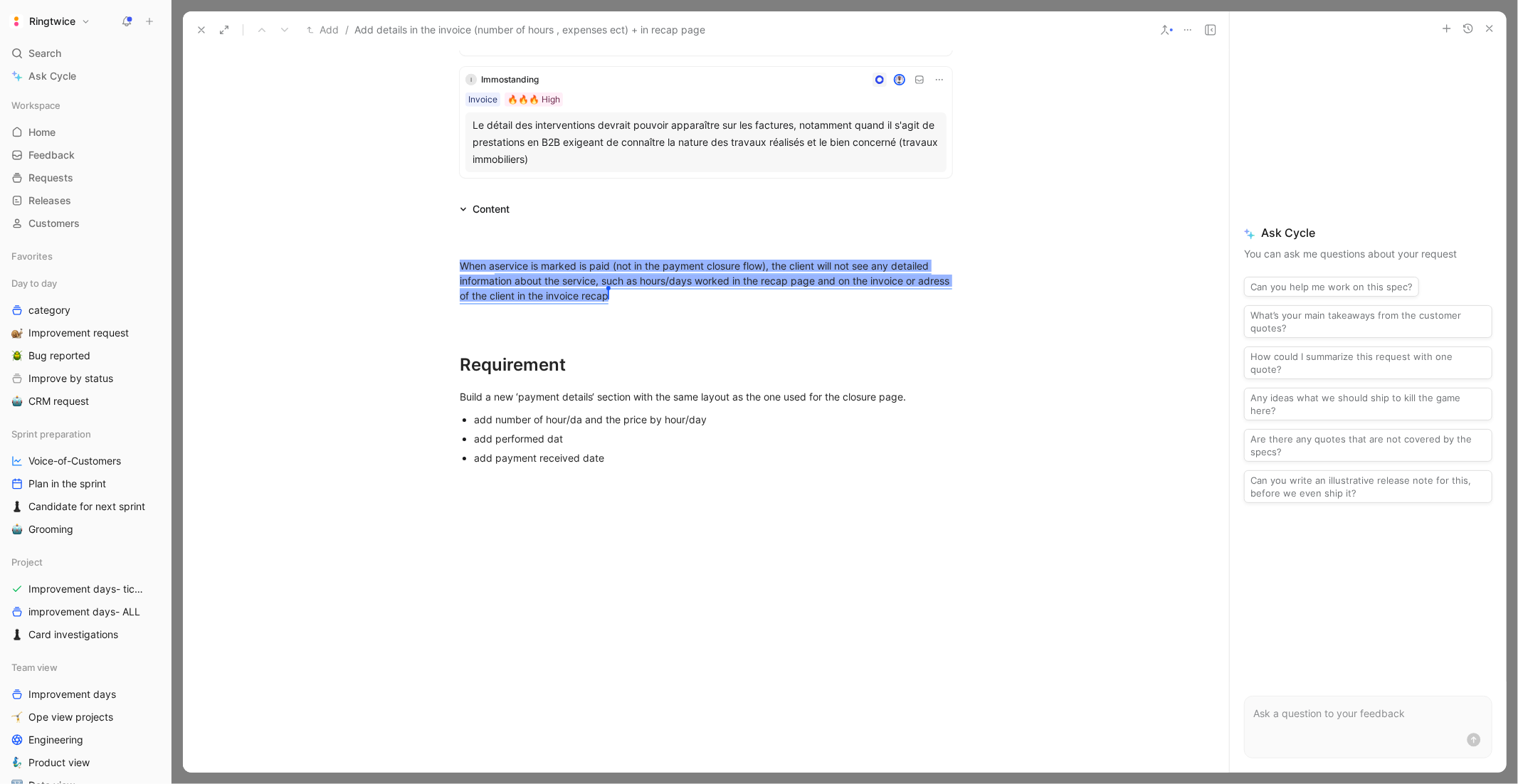
click at [672, 417] on div "add number of hour/da and the price by hour/day" at bounding box center [713, 419] width 478 height 15
click at [961, 514] on div at bounding box center [706, 629] width 547 height 321
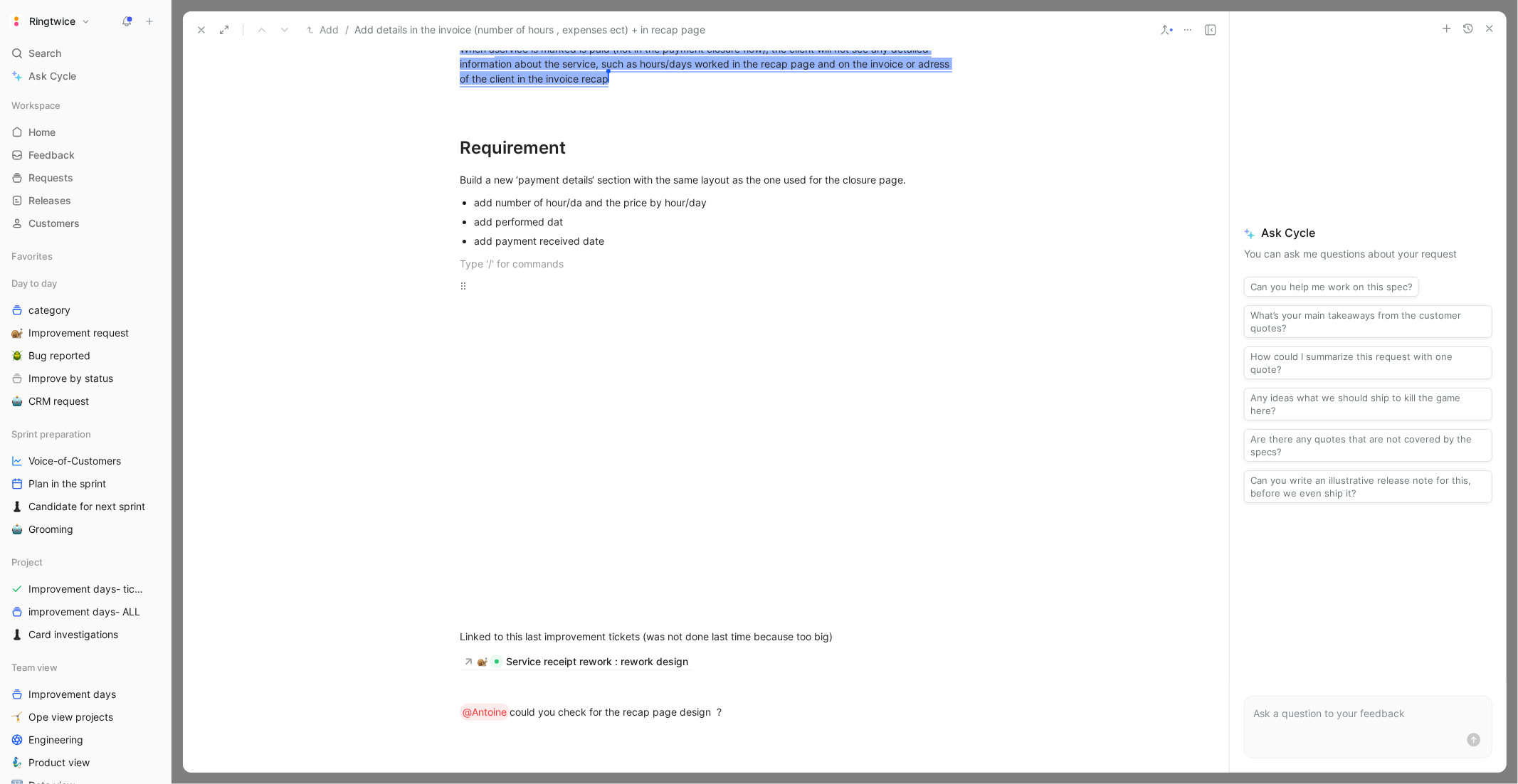
scroll to position [848, 0]
click at [541, 602] on p at bounding box center [706, 612] width 547 height 23
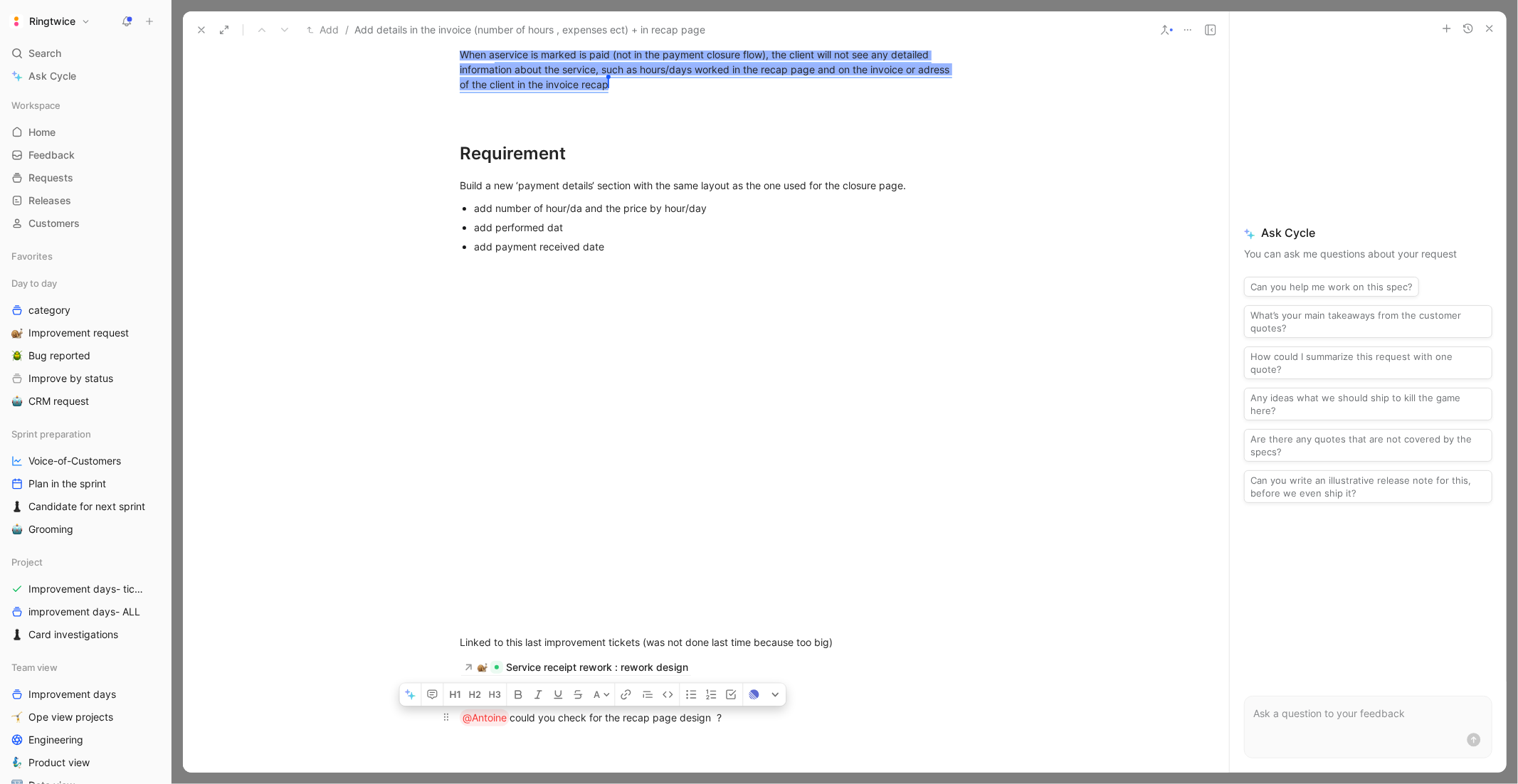
drag, startPoint x: 755, startPoint y: 724, endPoint x: 460, endPoint y: 707, distance: 295.5
click at [460, 707] on p "@[PERSON_NAME] could you check for the recap page design ?" at bounding box center [706, 718] width 547 height 26
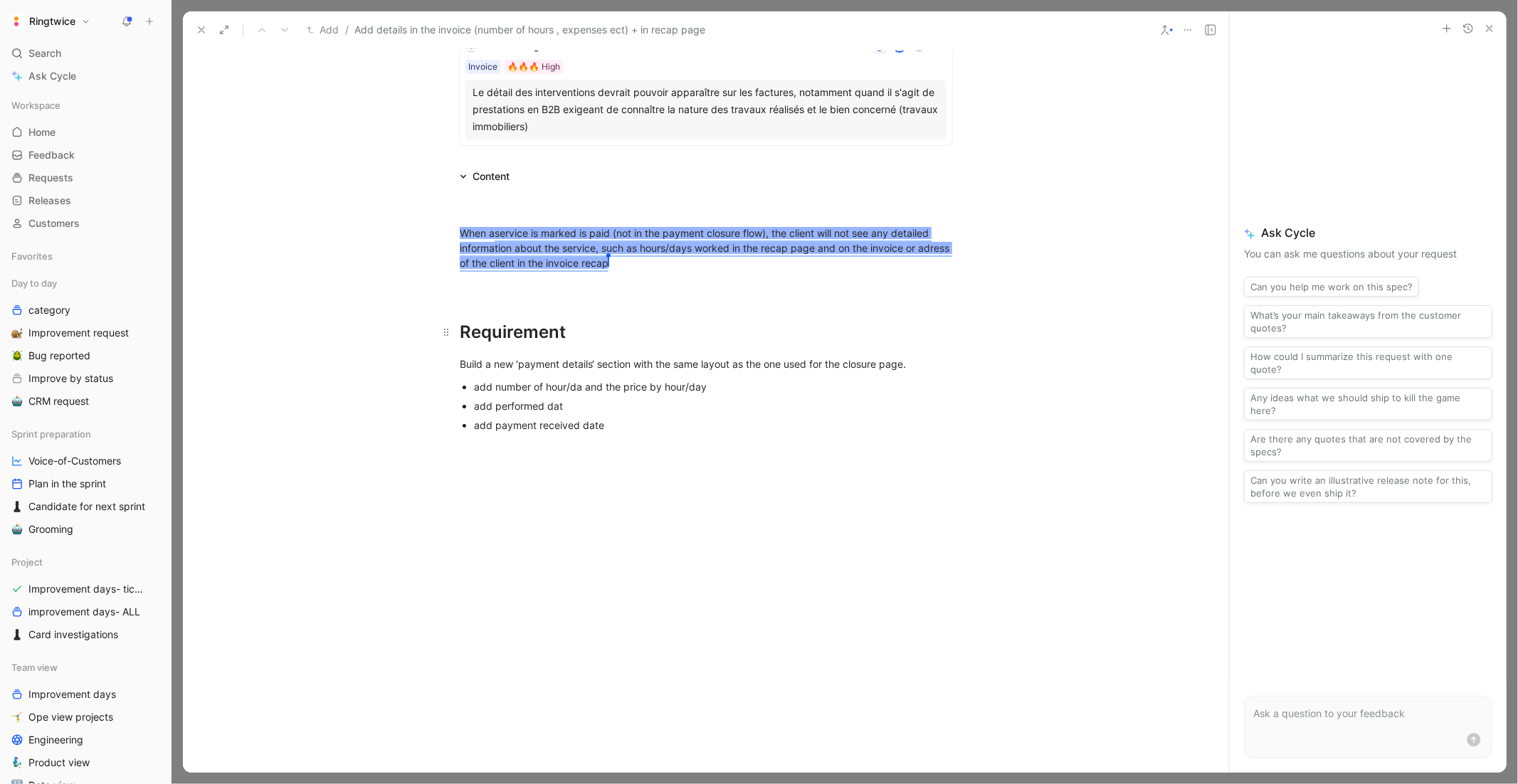
click at [689, 336] on div "Requirement" at bounding box center [705, 332] width 493 height 26
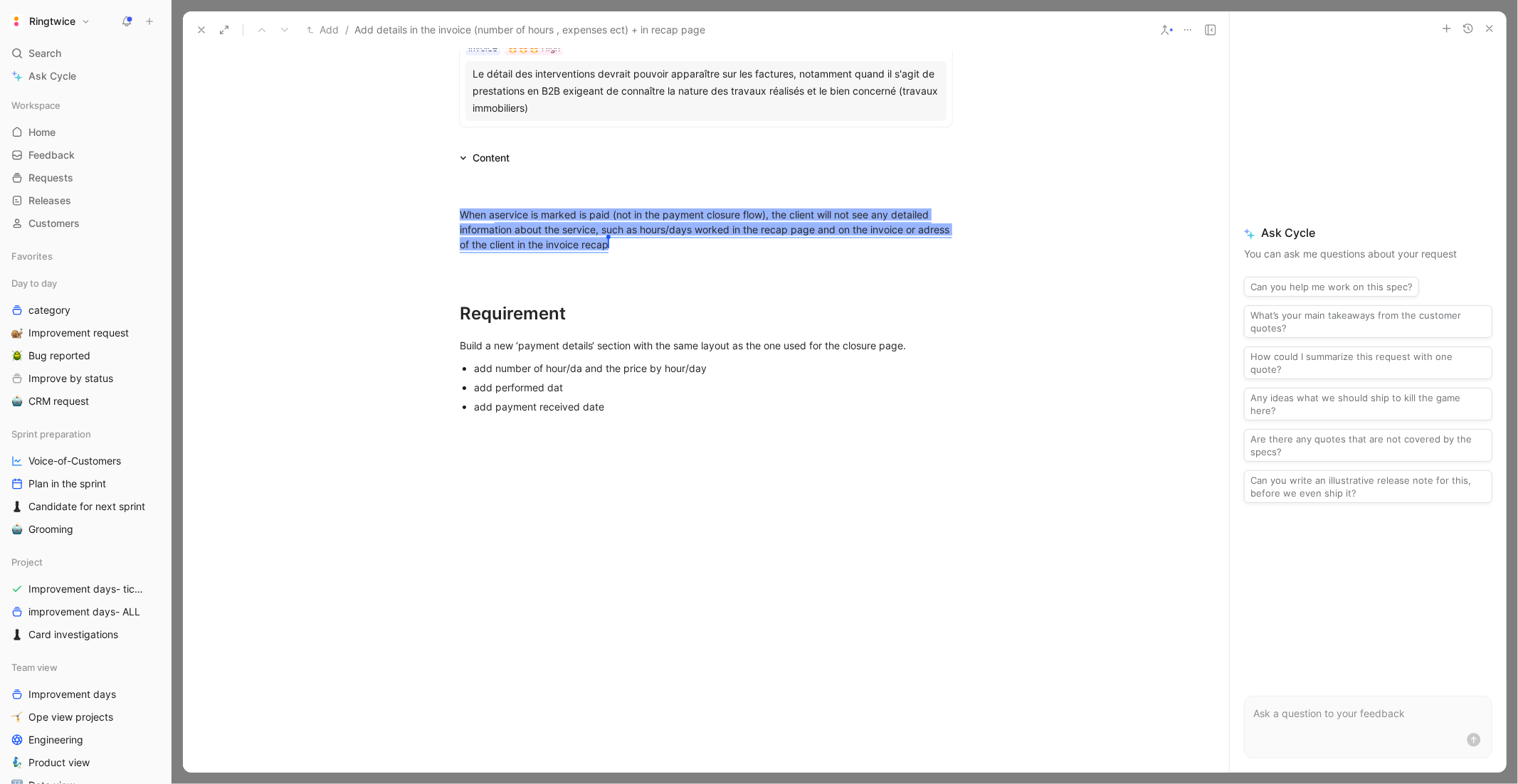
scroll to position [688, 0]
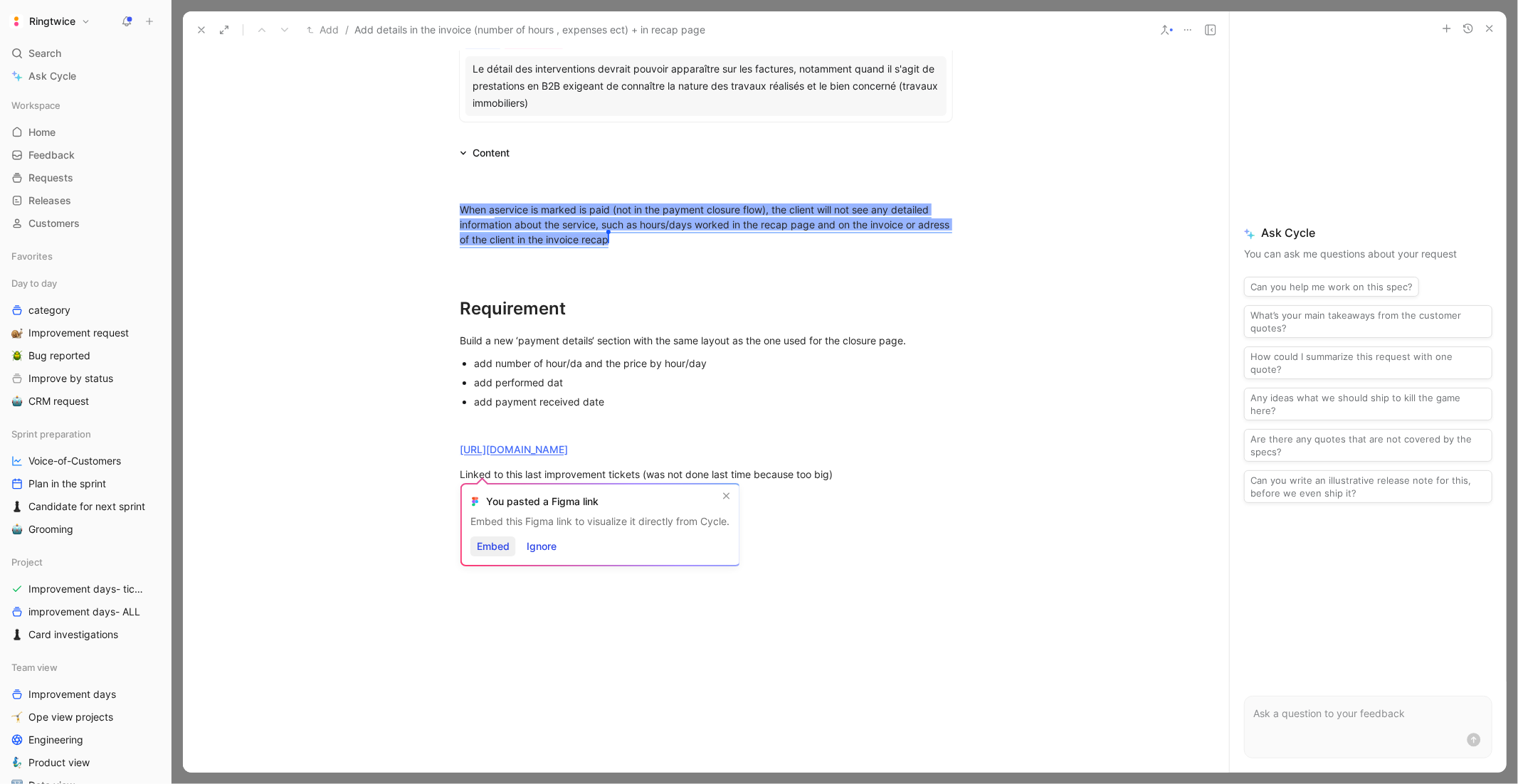
click at [498, 542] on span "Embed" at bounding box center [493, 545] width 33 height 17
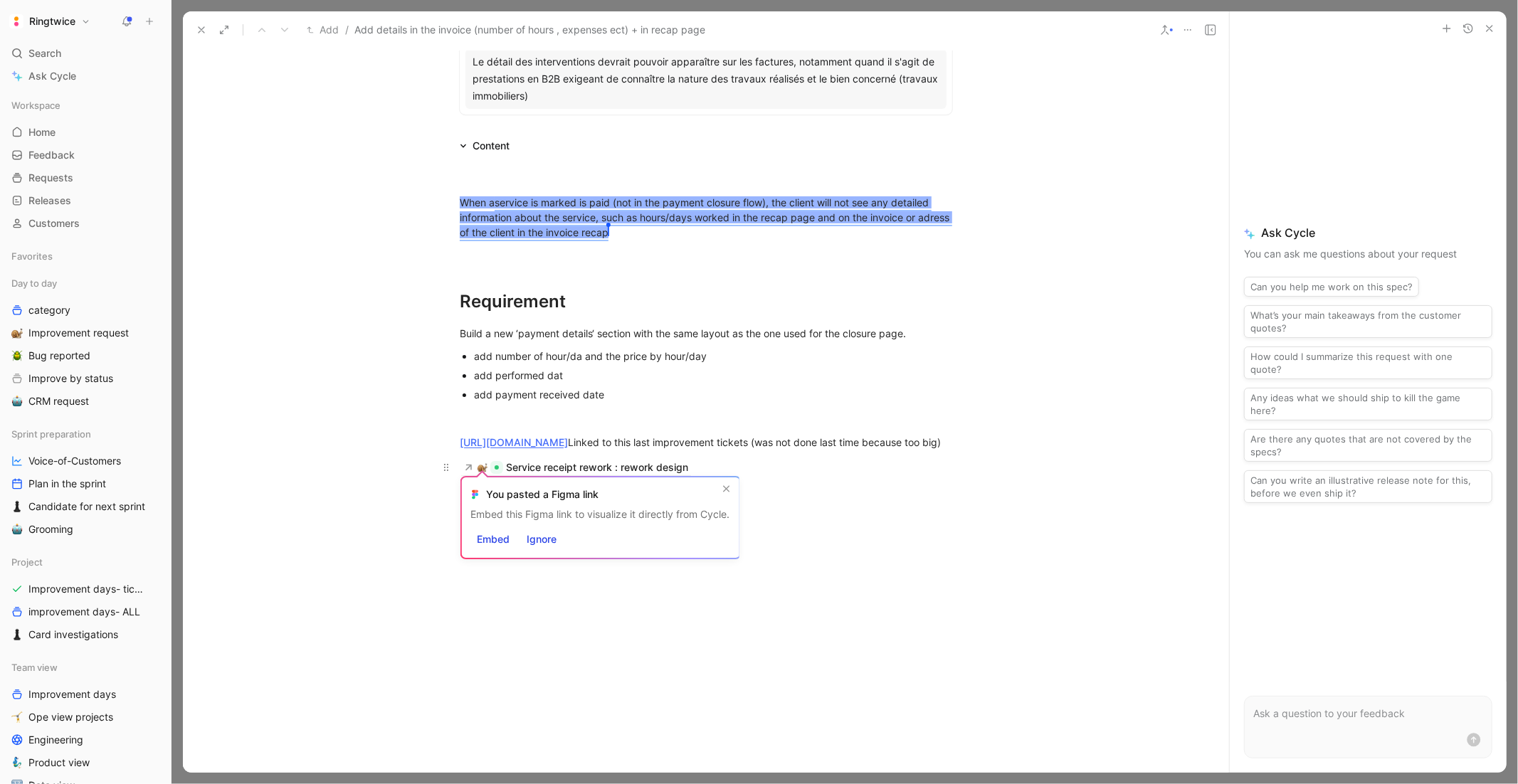
click at [885, 475] on div "Service receipt rework : rework design" at bounding box center [705, 467] width 493 height 15
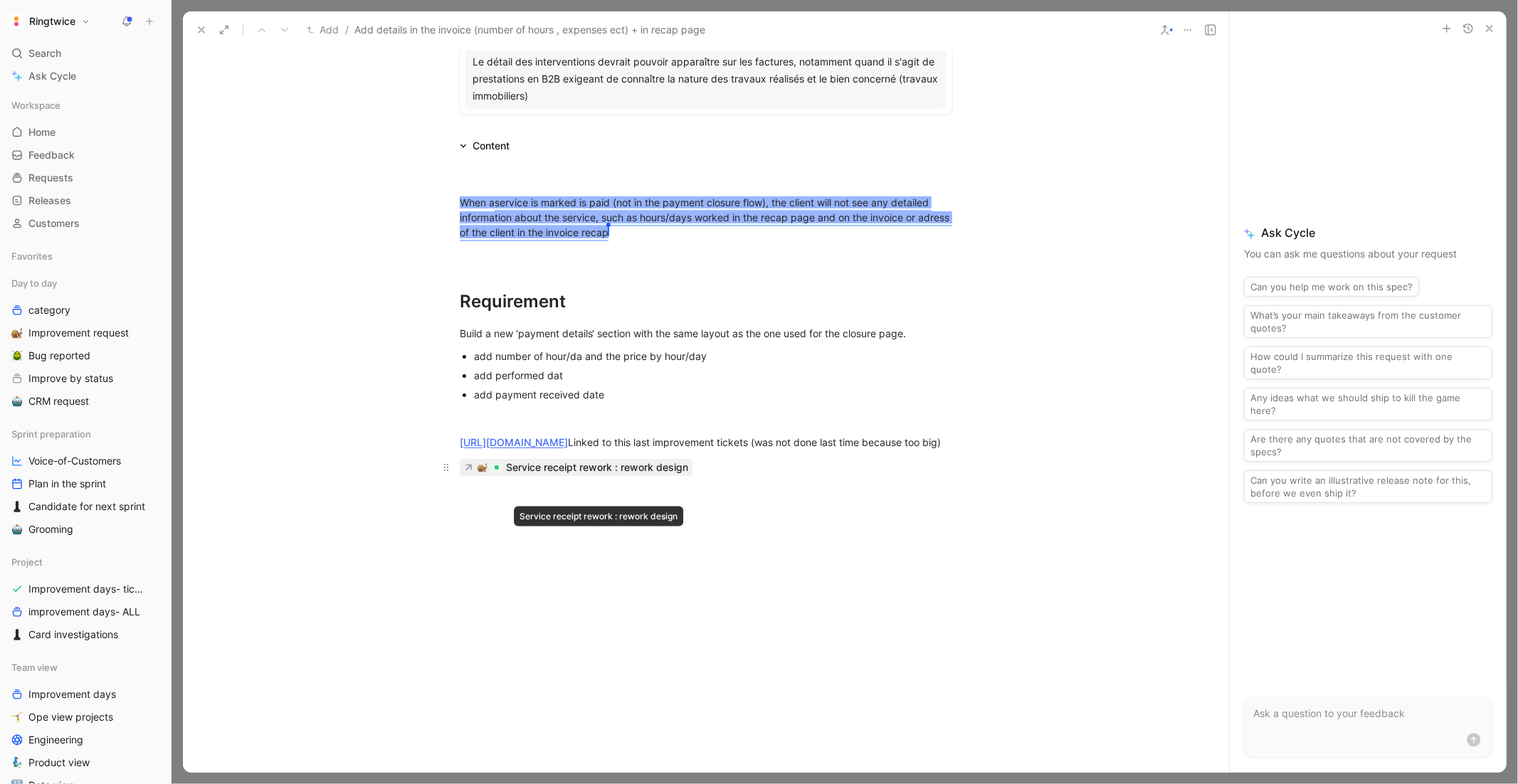
click at [634, 475] on div "Service receipt rework : rework design" at bounding box center [597, 467] width 182 height 17
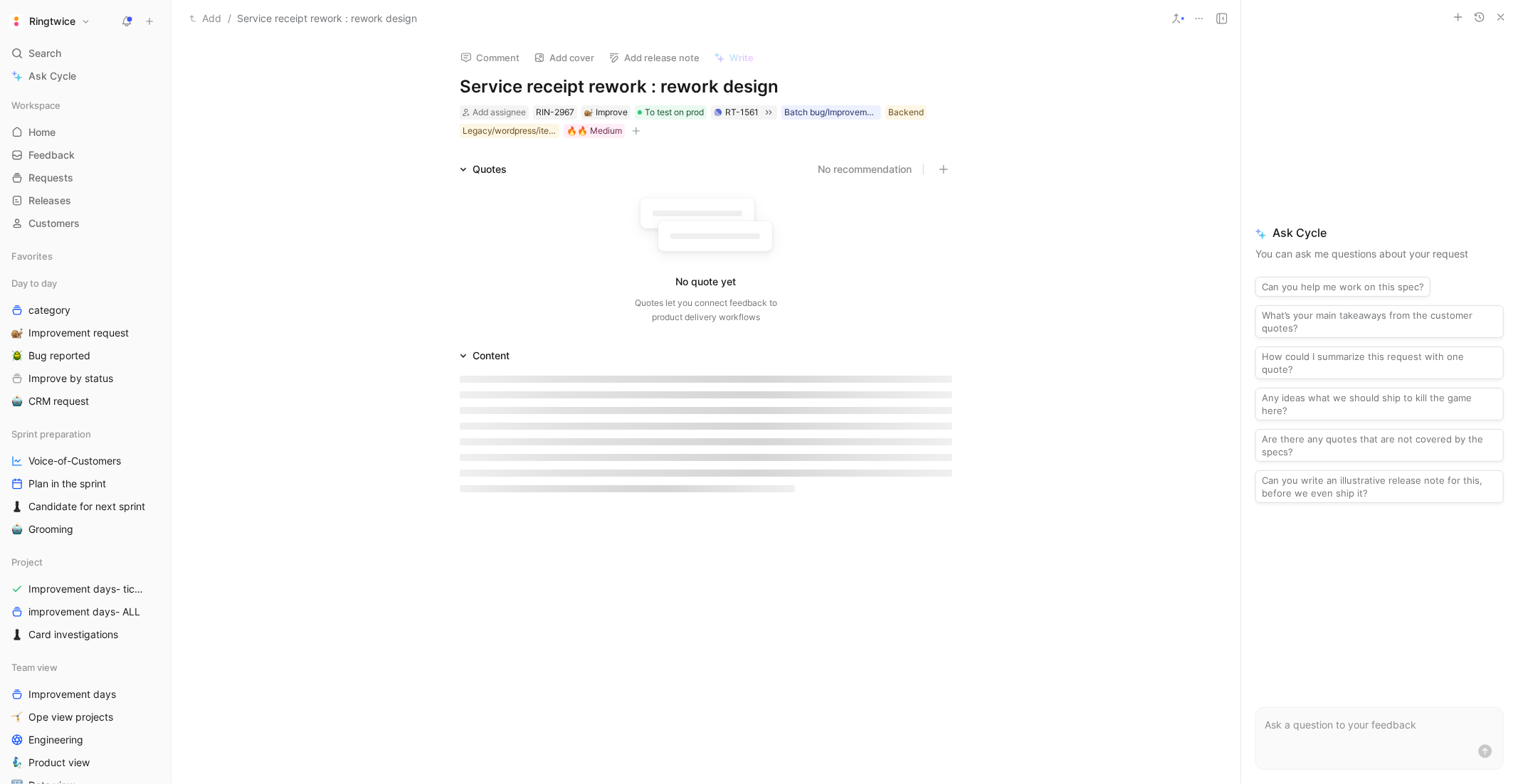
click at [738, 401] on div at bounding box center [706, 433] width 547 height 139
click at [729, 396] on div at bounding box center [705, 394] width 493 height 7
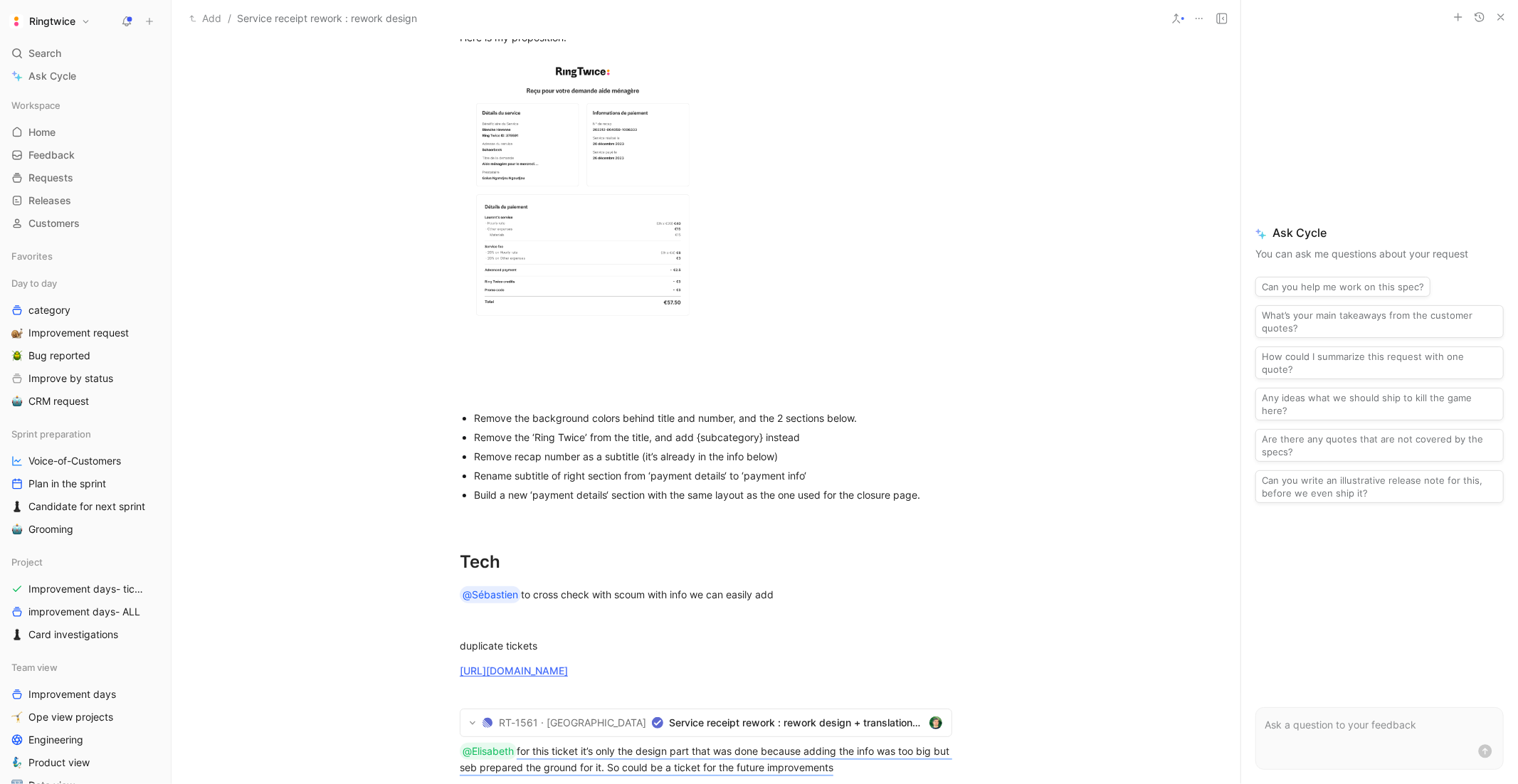
scroll to position [601, 0]
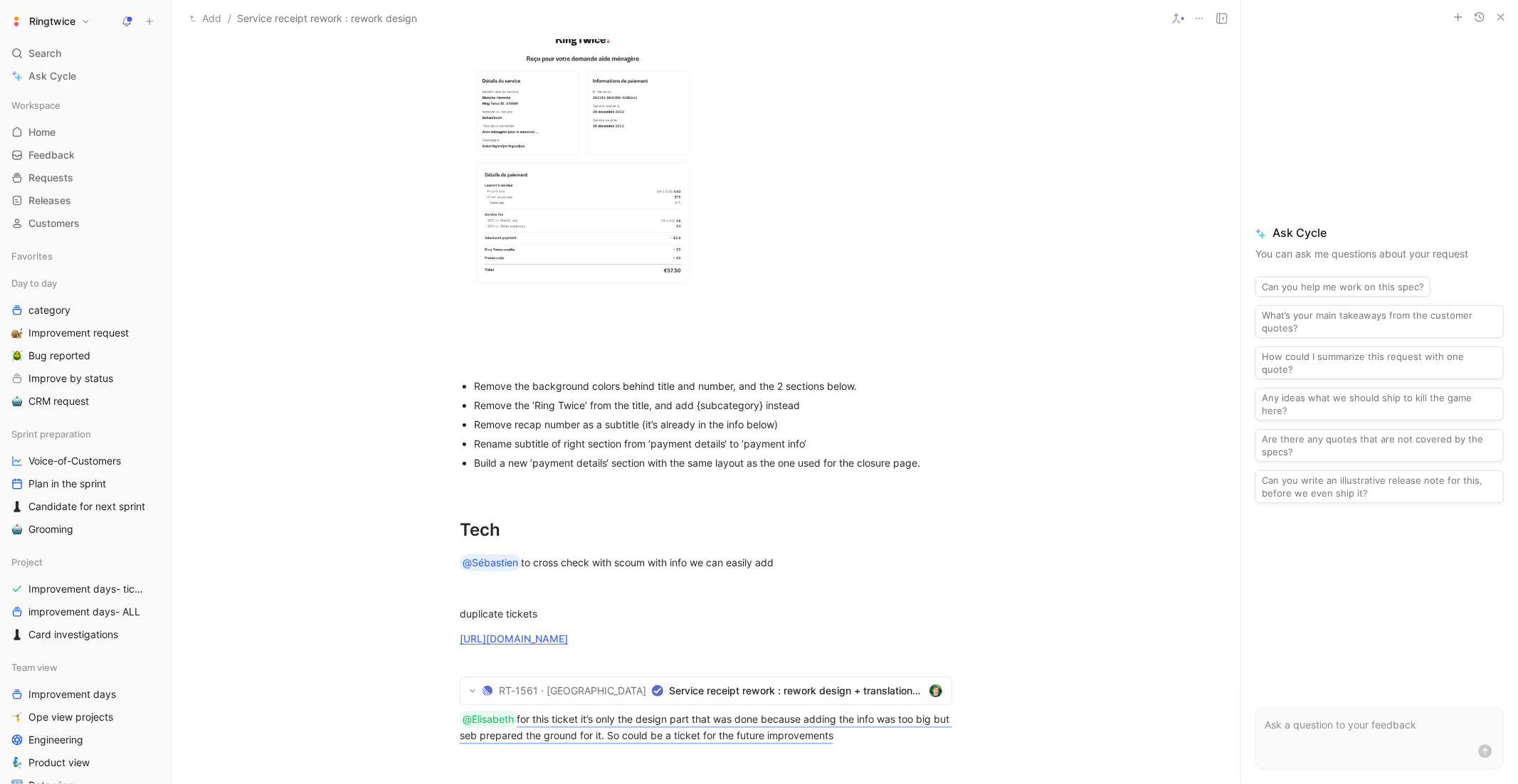
click at [572, 413] on div "Remove the ‘Ring Twice’ from the title, and add {subcategory} instead" at bounding box center [713, 404] width 478 height 15
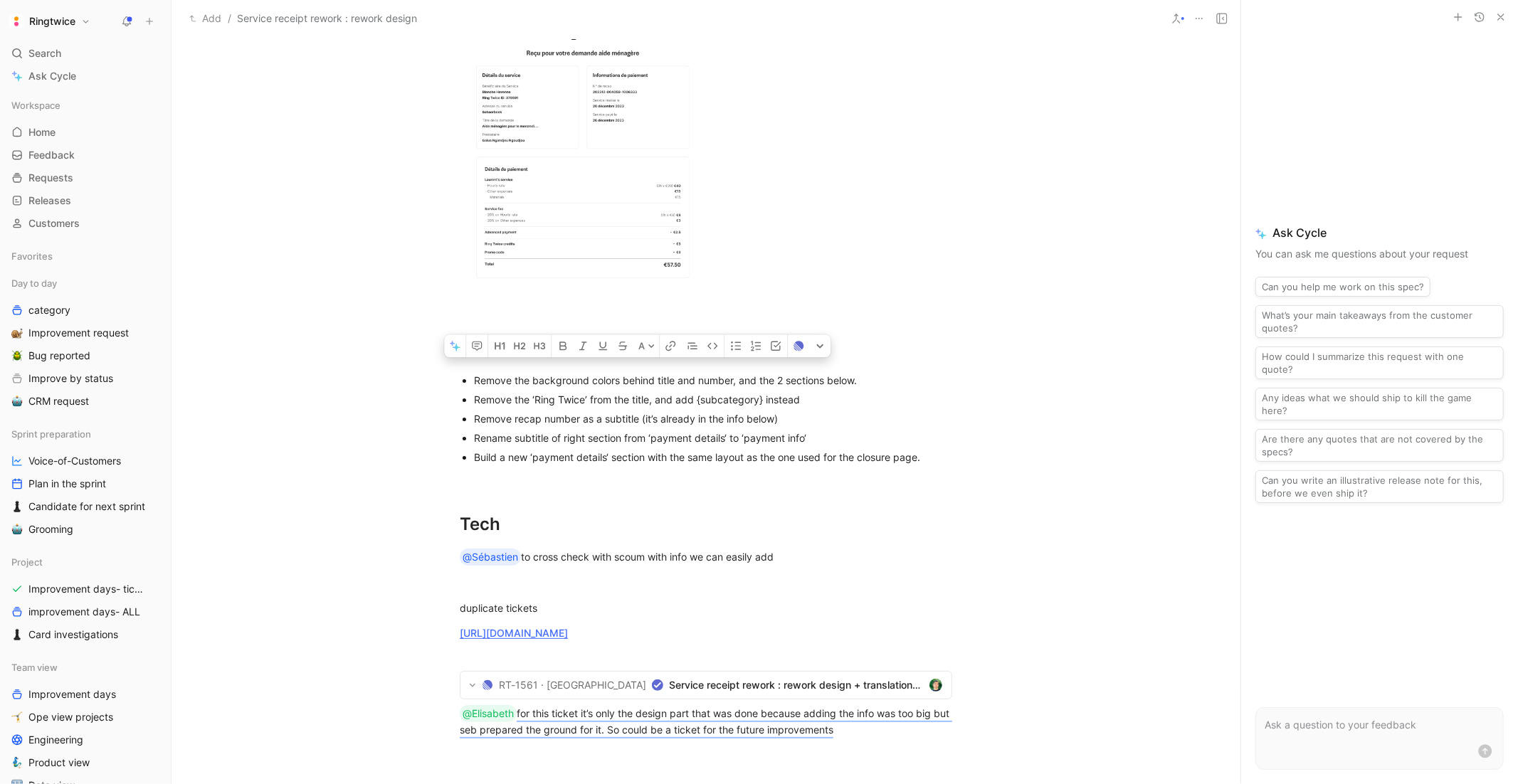
click at [562, 426] on div "Remove recap number as a subtitle (it’s already in the info below)" at bounding box center [713, 418] width 478 height 15
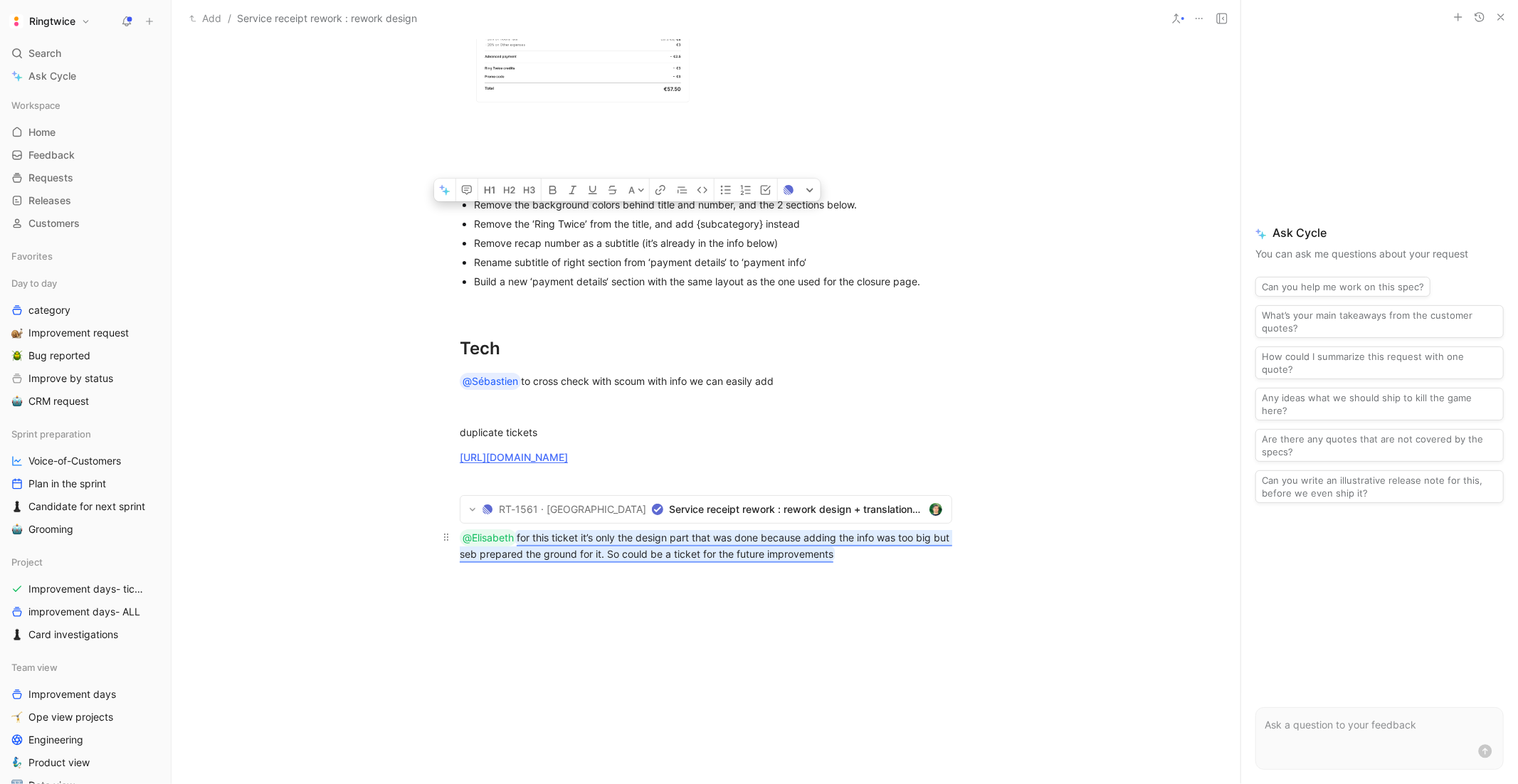
scroll to position [785, 0]
click at [669, 516] on span "Service receipt rework : rework design + translations (PART #1)" at bounding box center [796, 507] width 254 height 17
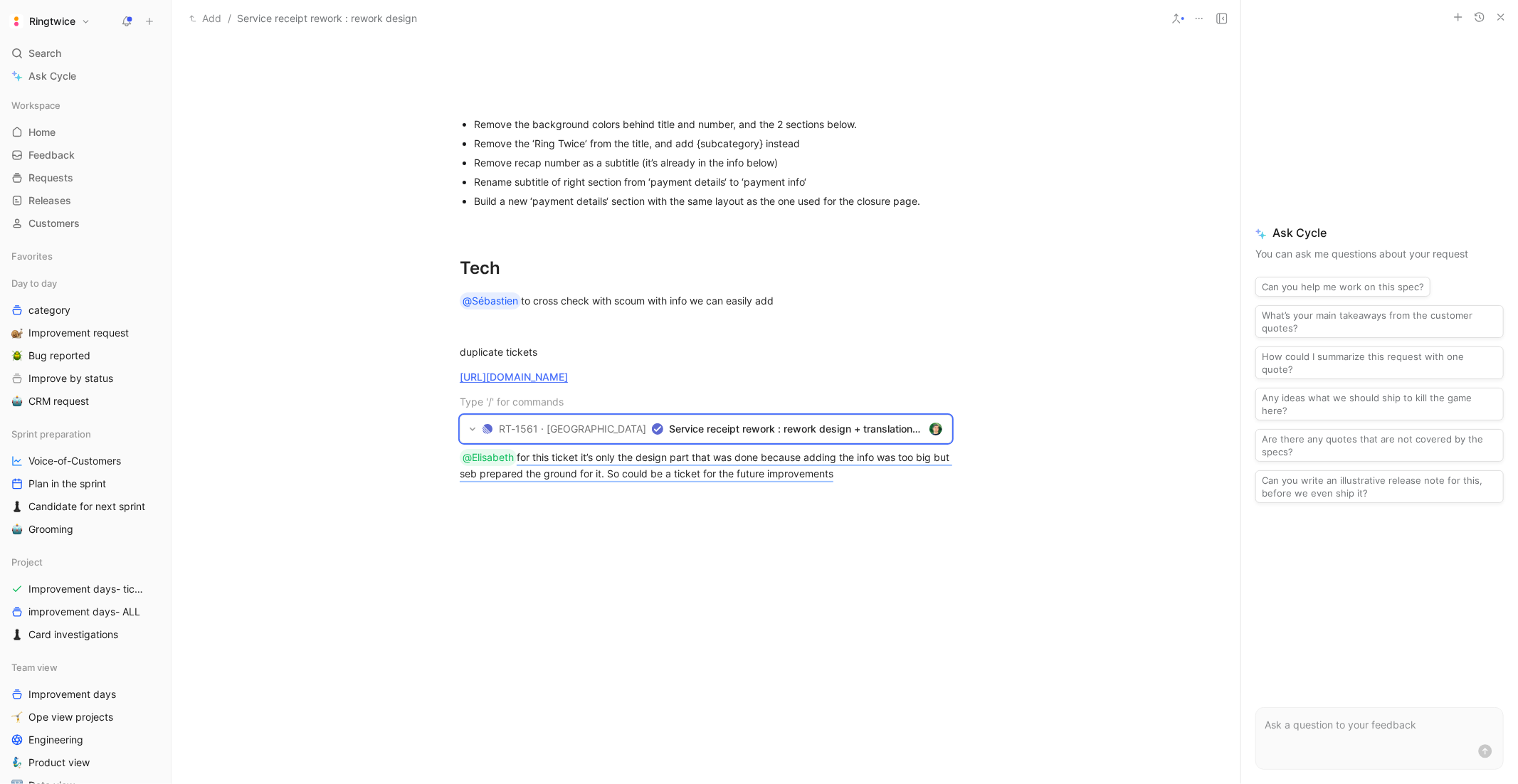
scroll to position [1006, 0]
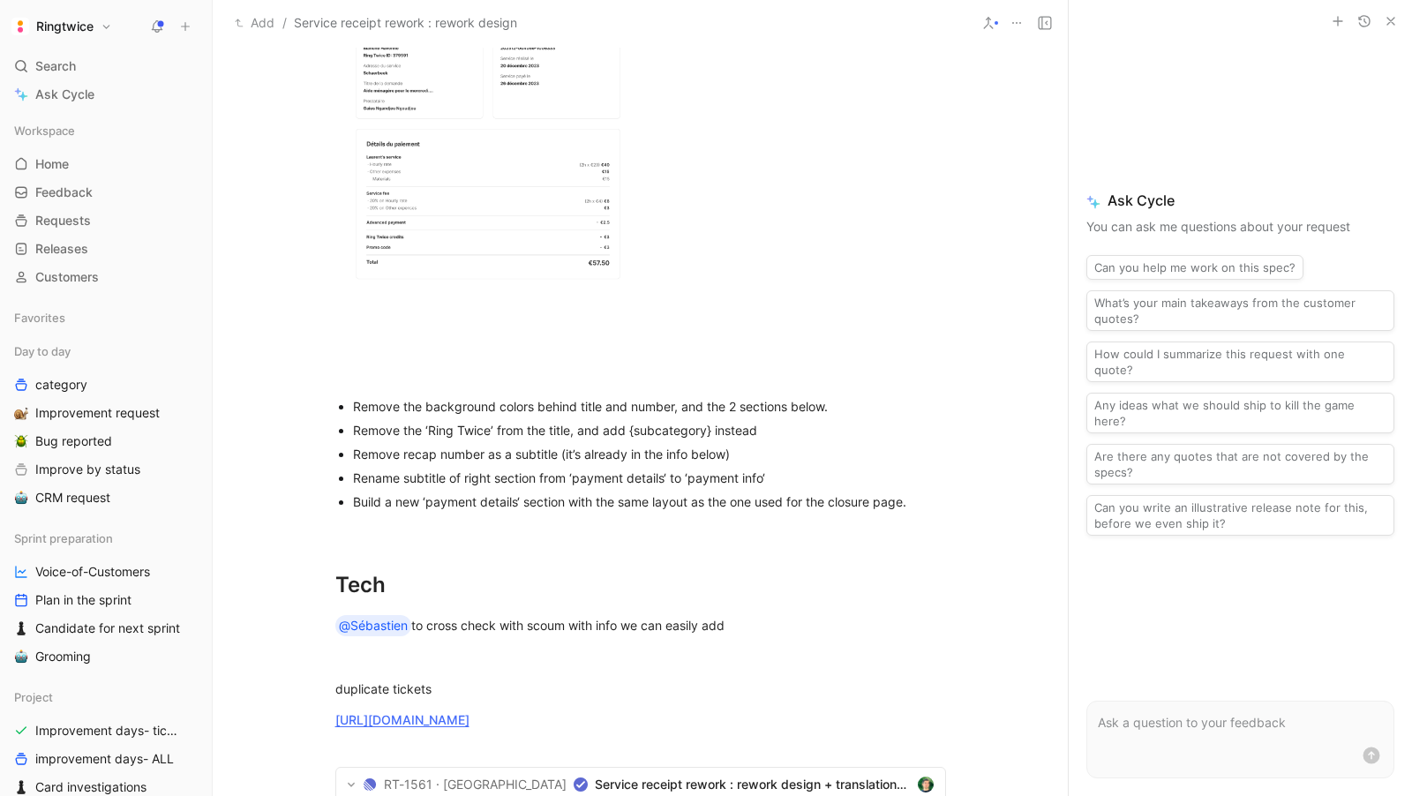
scroll to position [1374, 0]
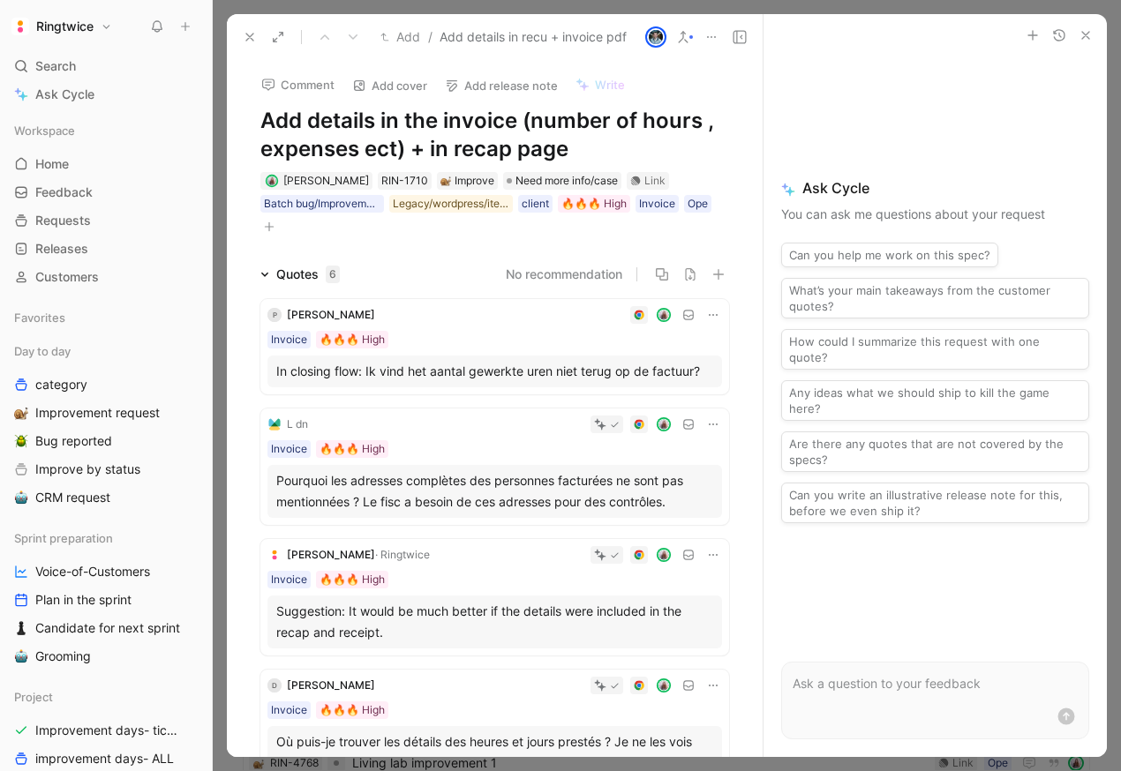
click at [244, 39] on icon at bounding box center [250, 37] width 14 height 14
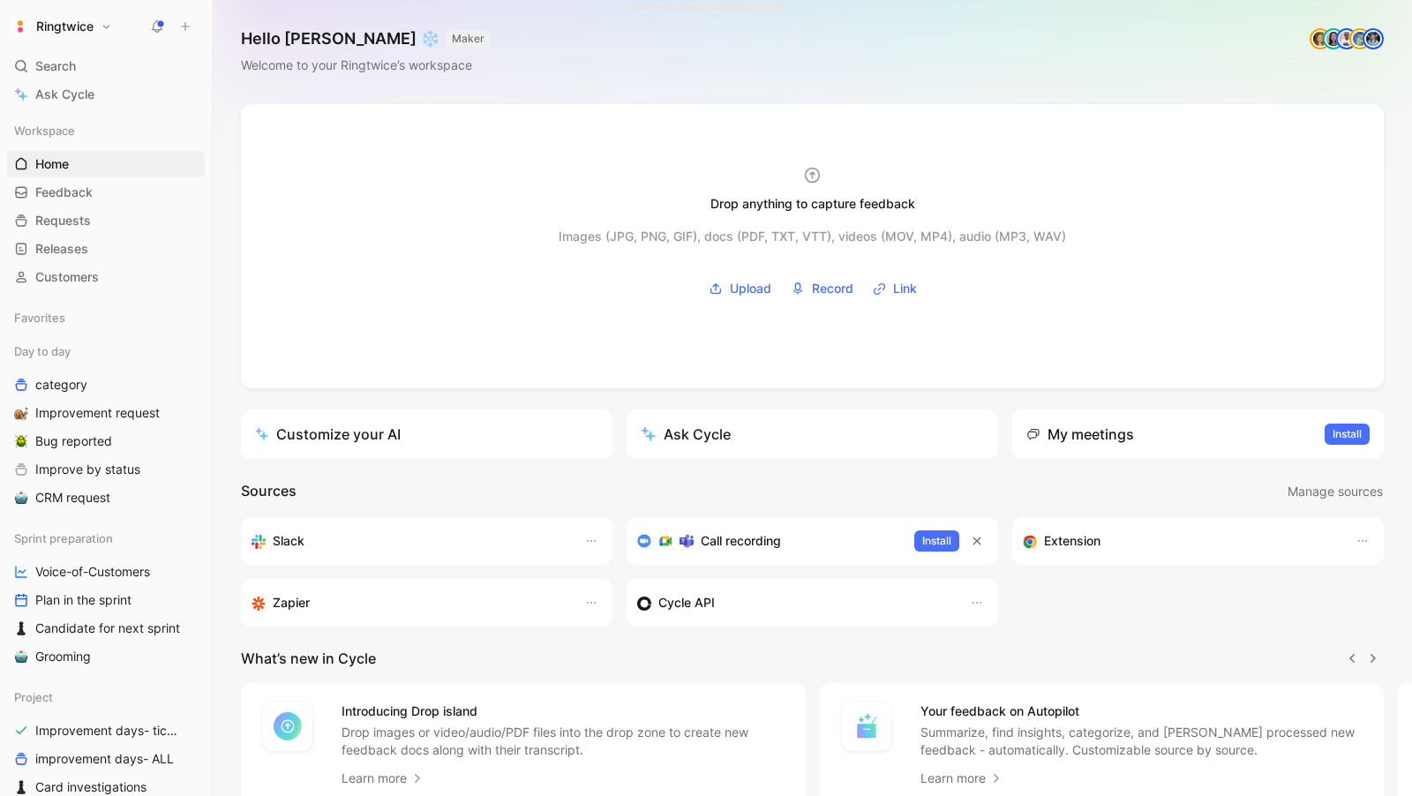
click at [156, 26] on icon at bounding box center [157, 26] width 14 height 14
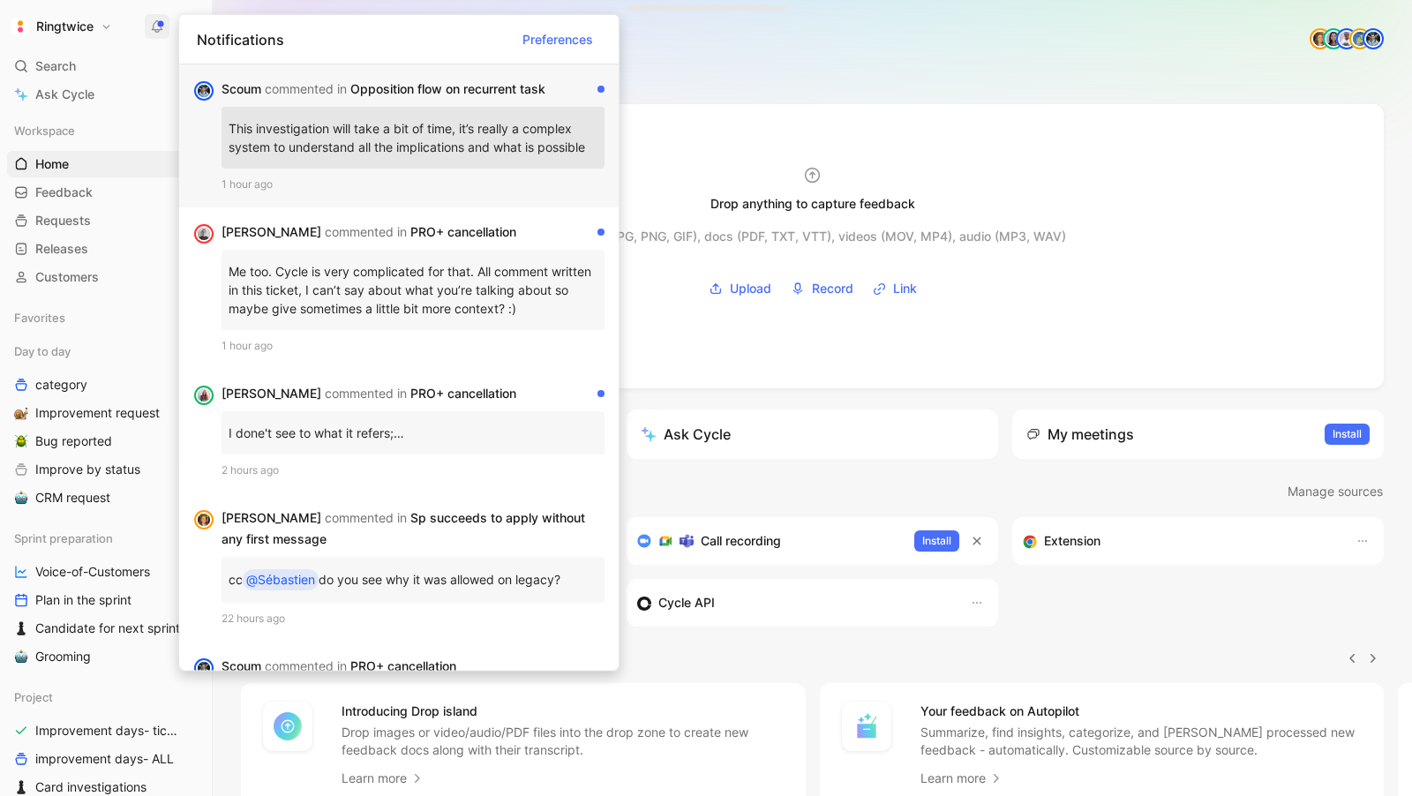
click at [351, 100] on div "[PERSON_NAME] commented in Opposition flow on recurrent task This investigation…" at bounding box center [413, 136] width 383 height 115
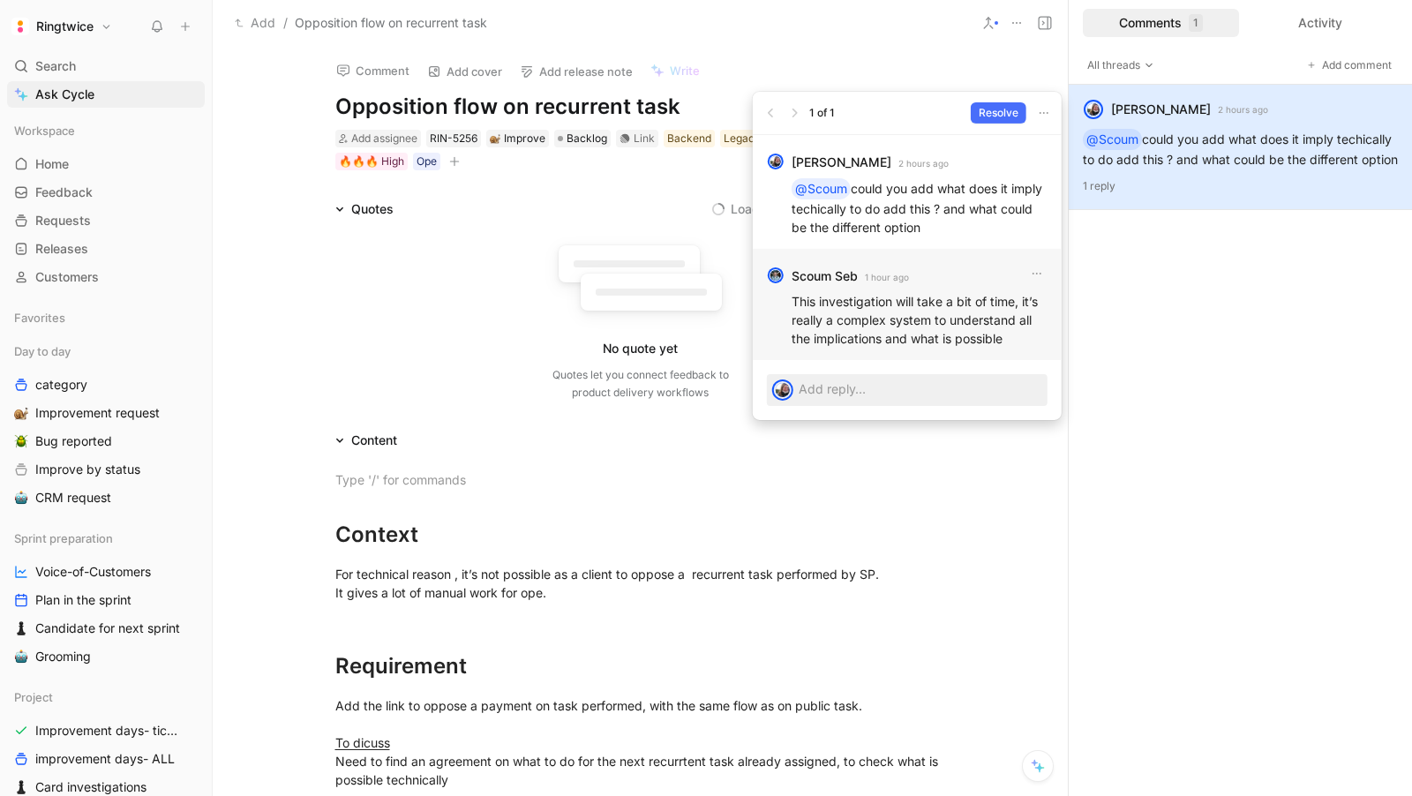
click at [824, 292] on p "This investigation will take a bit of time, it’s really a complex system to und…" at bounding box center [920, 320] width 256 height 56
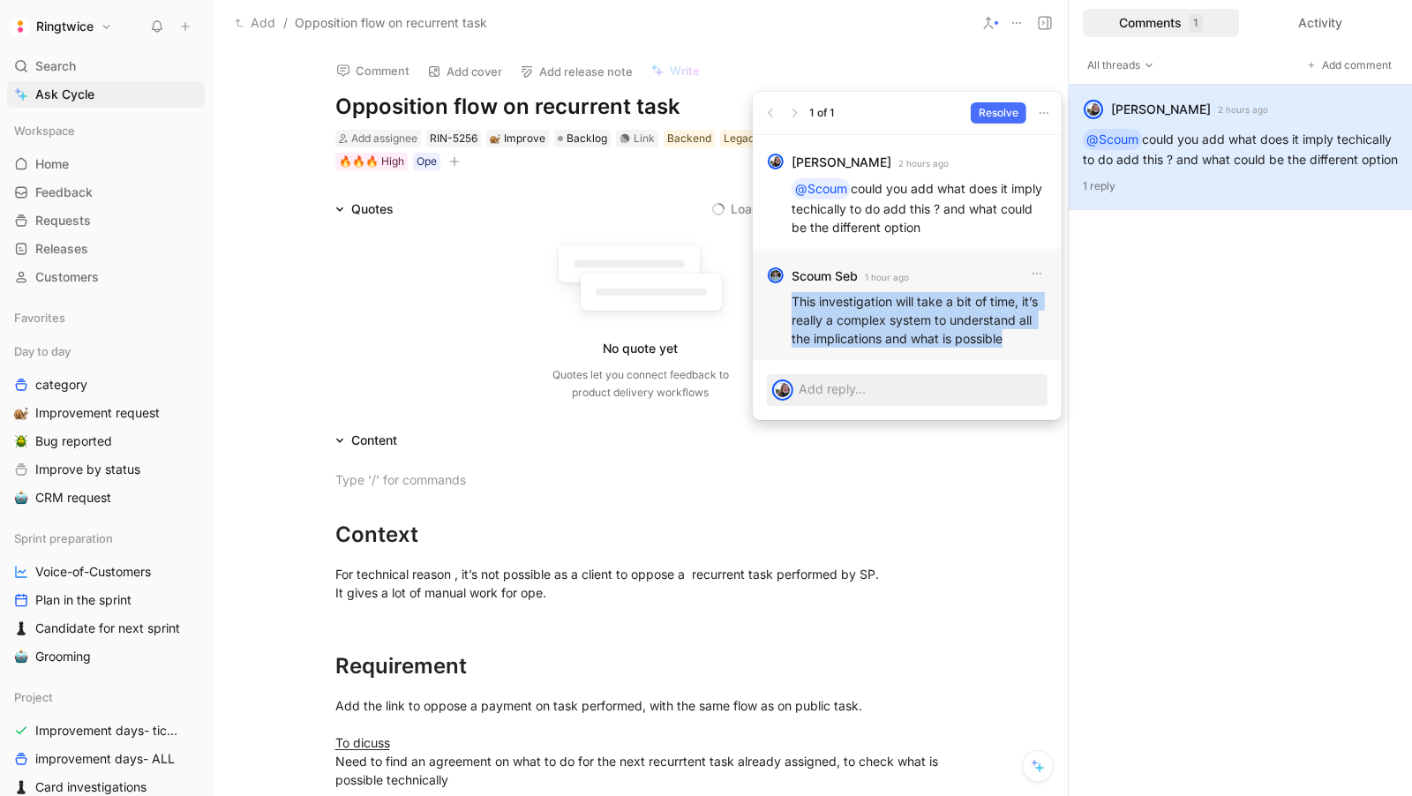
click at [824, 292] on p "This investigation will take a bit of time, it’s really a complex system to und…" at bounding box center [920, 320] width 256 height 56
copy p "This investigation will take a bit of time, it’s really a complex system to und…"
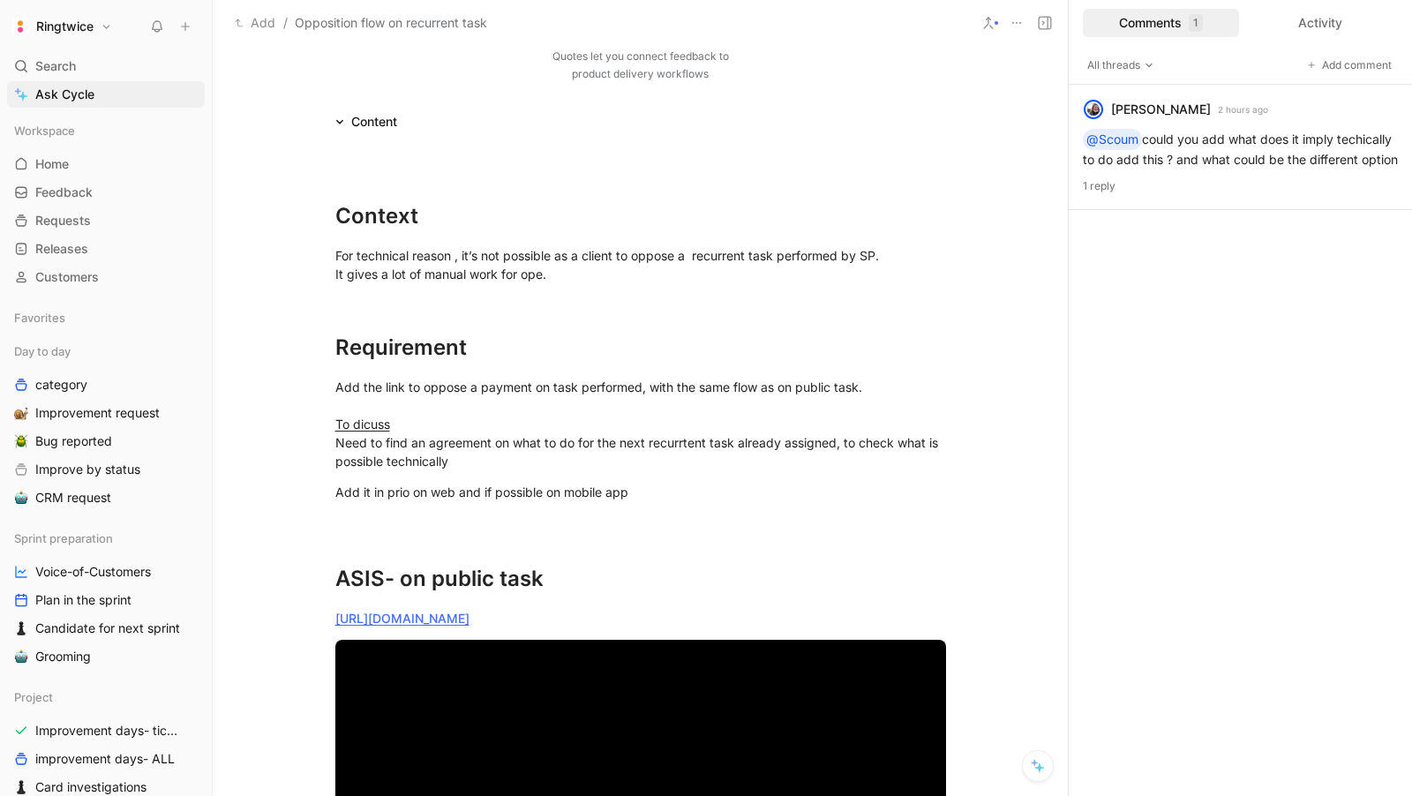
scroll to position [347, 0]
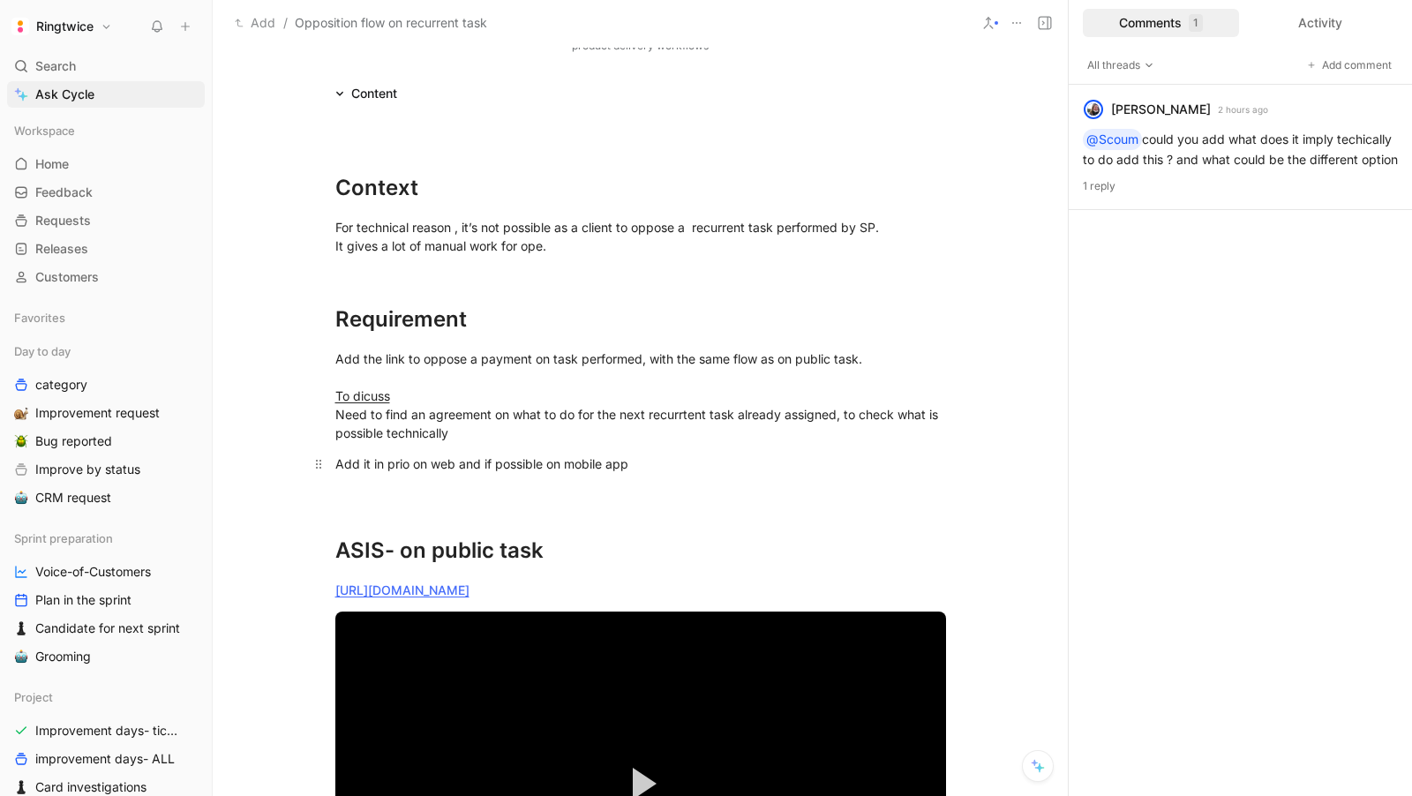
click at [666, 468] on div "Add it in prio on web and if possible on mobile app" at bounding box center [640, 464] width 611 height 19
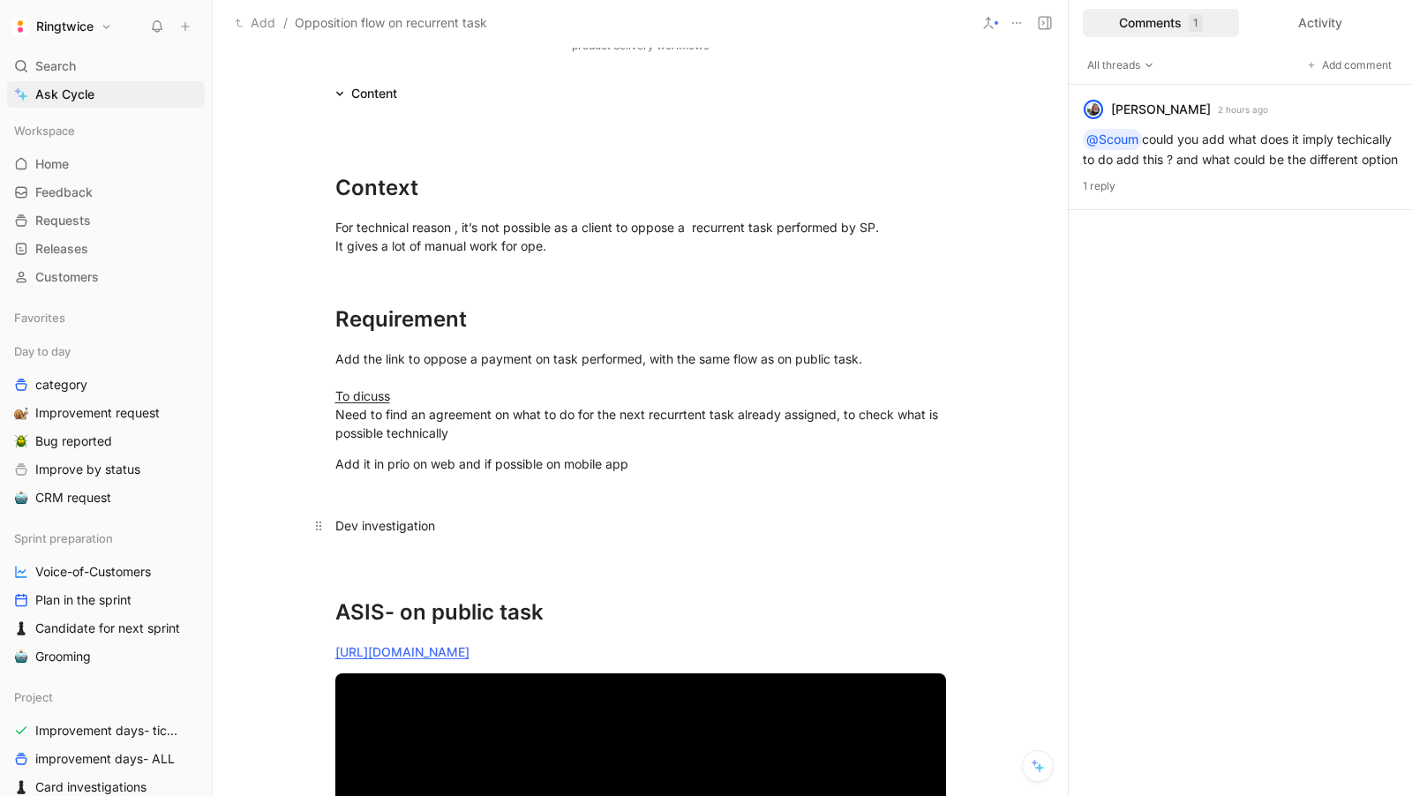
click at [393, 525] on div "Dev investigation" at bounding box center [640, 525] width 611 height 19
click at [377, 546] on h1 "ASIS- on public task" at bounding box center [641, 589] width 678 height 94
click at [471, 526] on div "Dev investigation" at bounding box center [640, 525] width 611 height 19
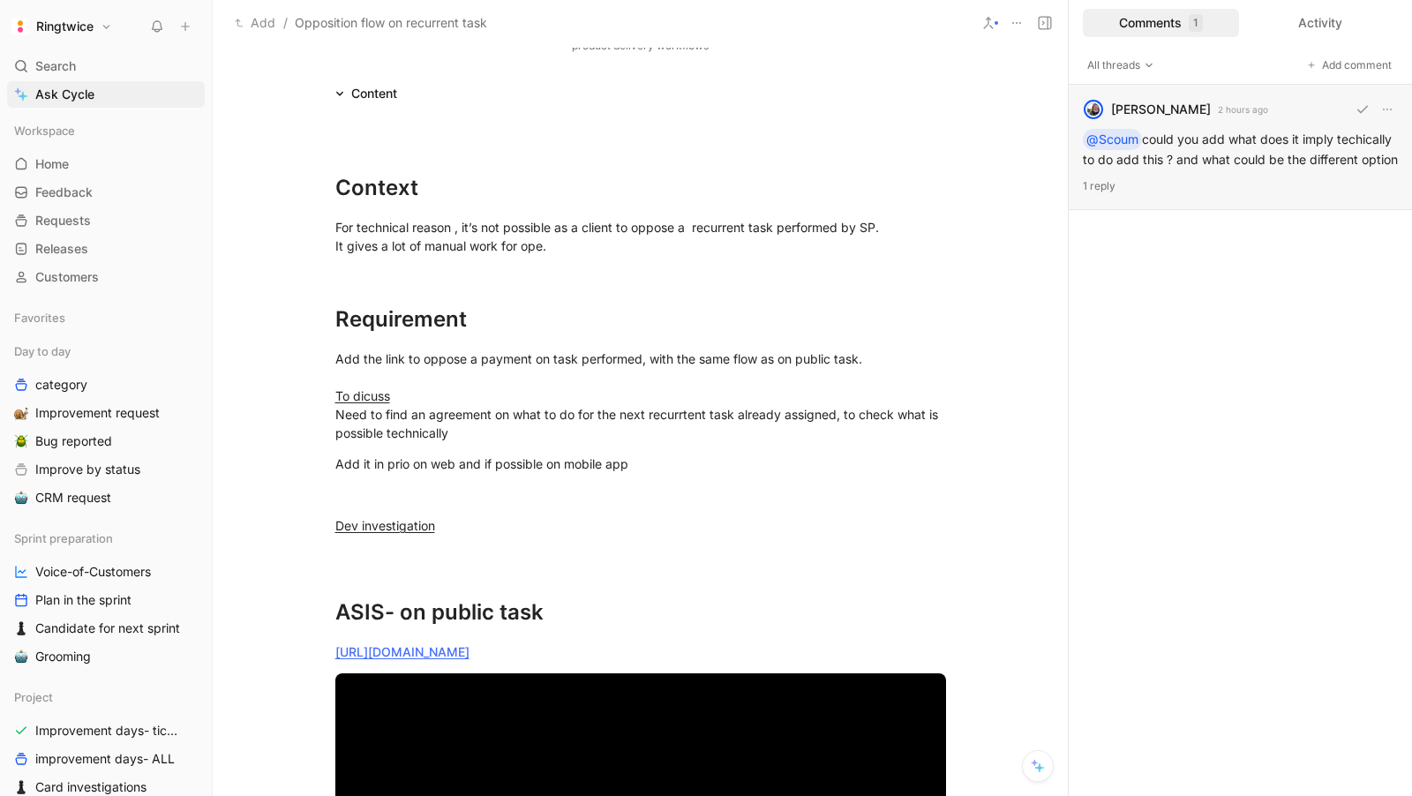
click at [1253, 158] on div "[PERSON_NAME] havenne 2 hours ago @Scoum could you add what does it imply techi…" at bounding box center [1240, 147] width 343 height 125
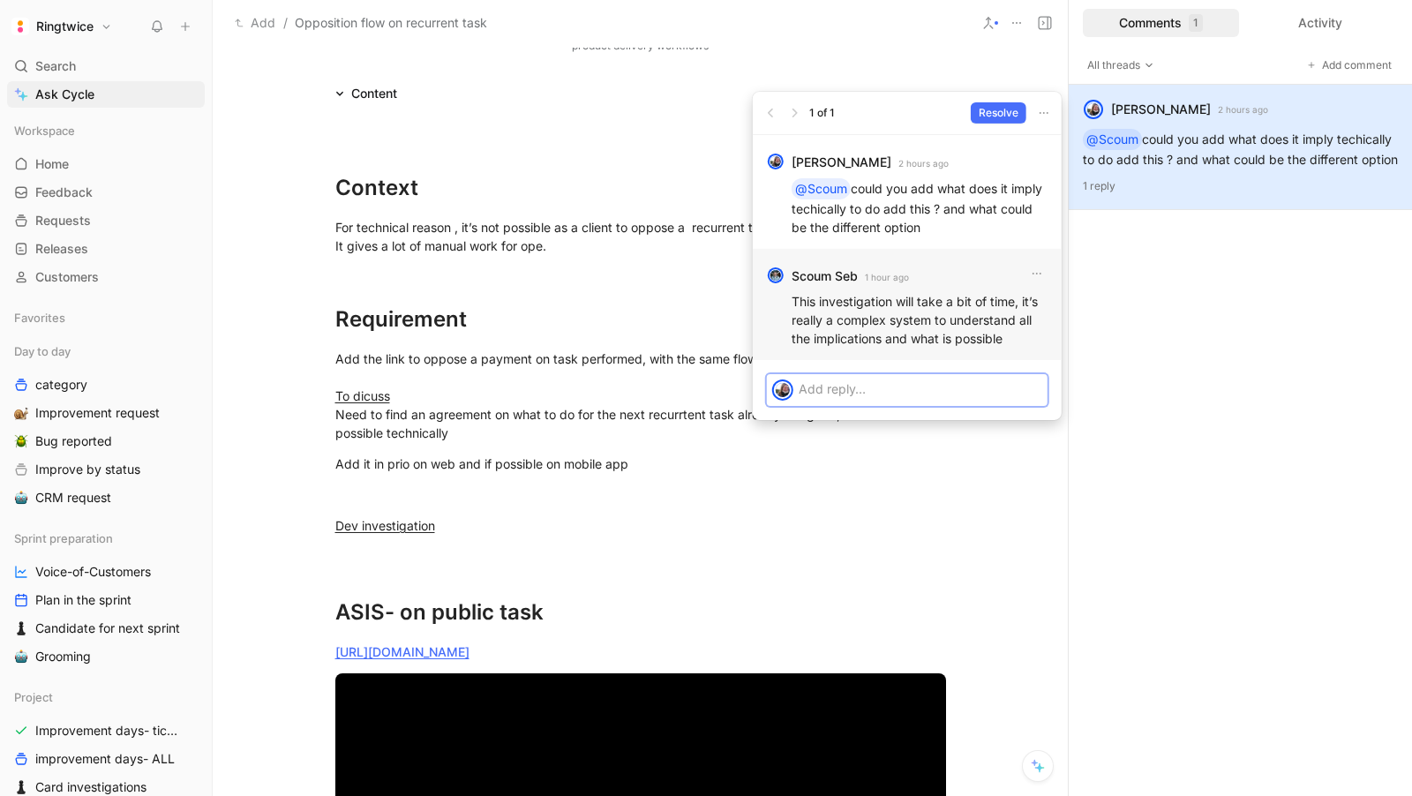
click at [896, 312] on p "This investigation will take a bit of time, it’s really a complex system to und…" at bounding box center [920, 320] width 256 height 56
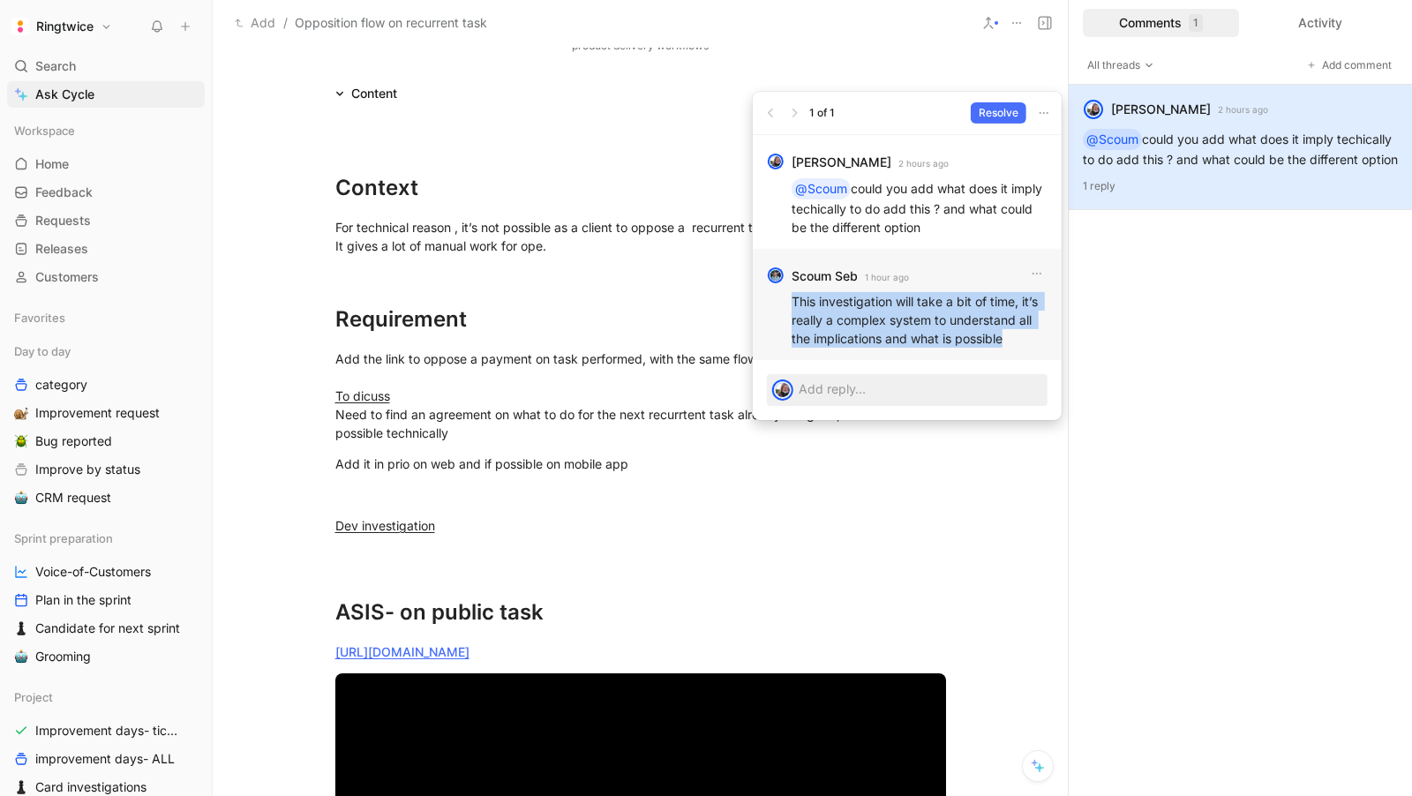
click at [896, 312] on p "This investigation will take a bit of time, it’s really a complex system to und…" at bounding box center [920, 320] width 256 height 56
copy p "This investigation will take a bit of time, it’s really a complex system to und…"
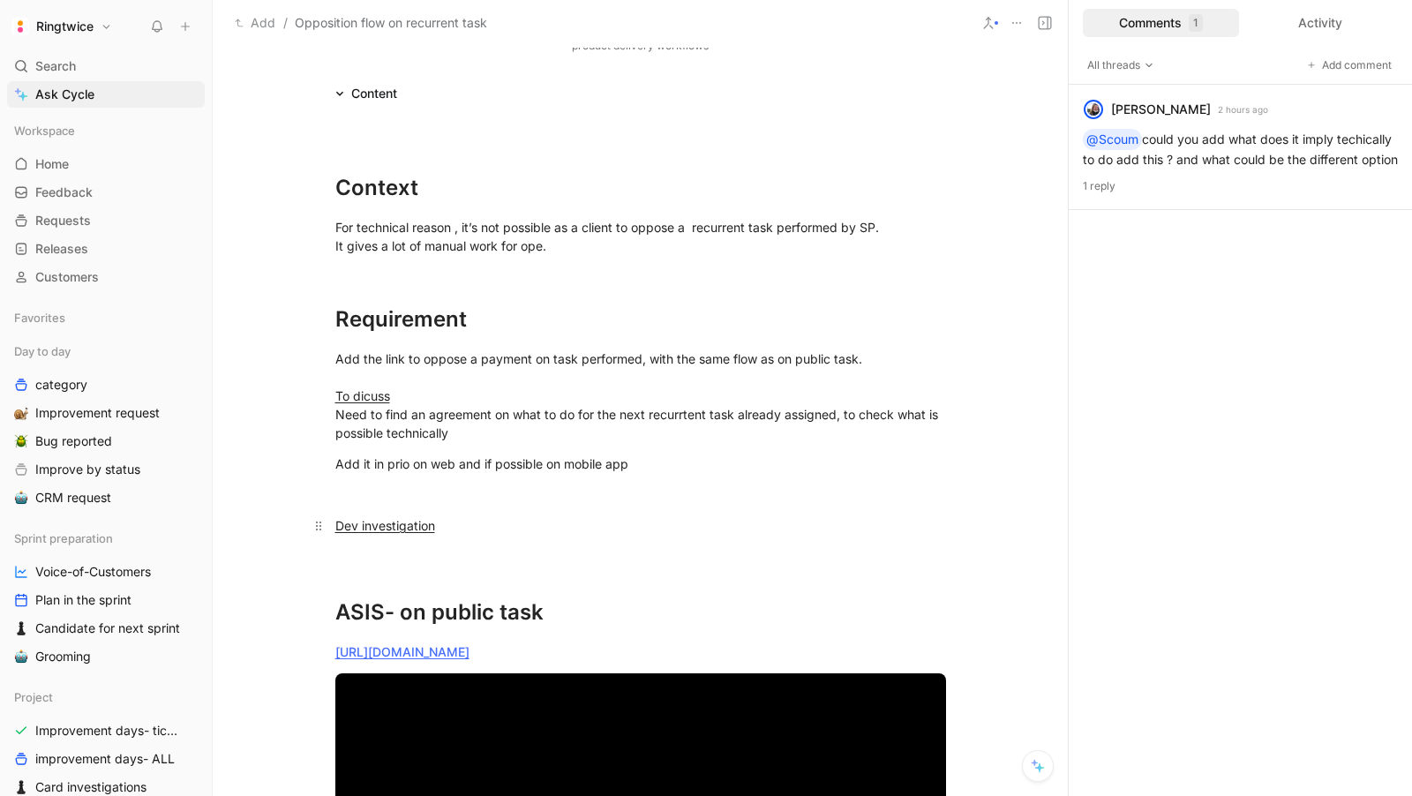
click at [448, 528] on div "Dev investigation" at bounding box center [640, 525] width 611 height 19
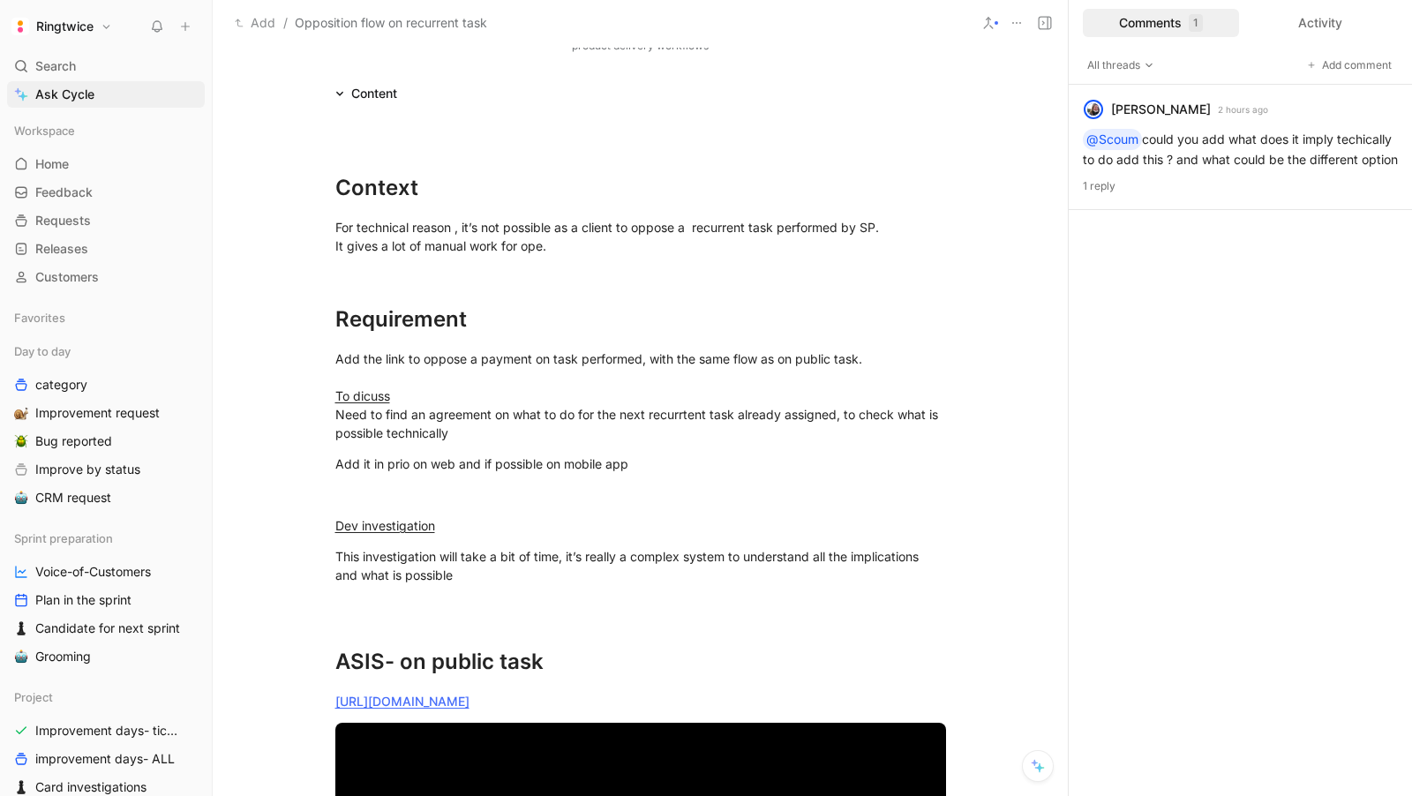
click at [160, 9] on div "Ringtwice Search ⌘ K Ask Cycle Workspace Home G then H Feedback G then F Reques…" at bounding box center [106, 398] width 212 height 796
click at [158, 24] on icon at bounding box center [157, 26] width 14 height 14
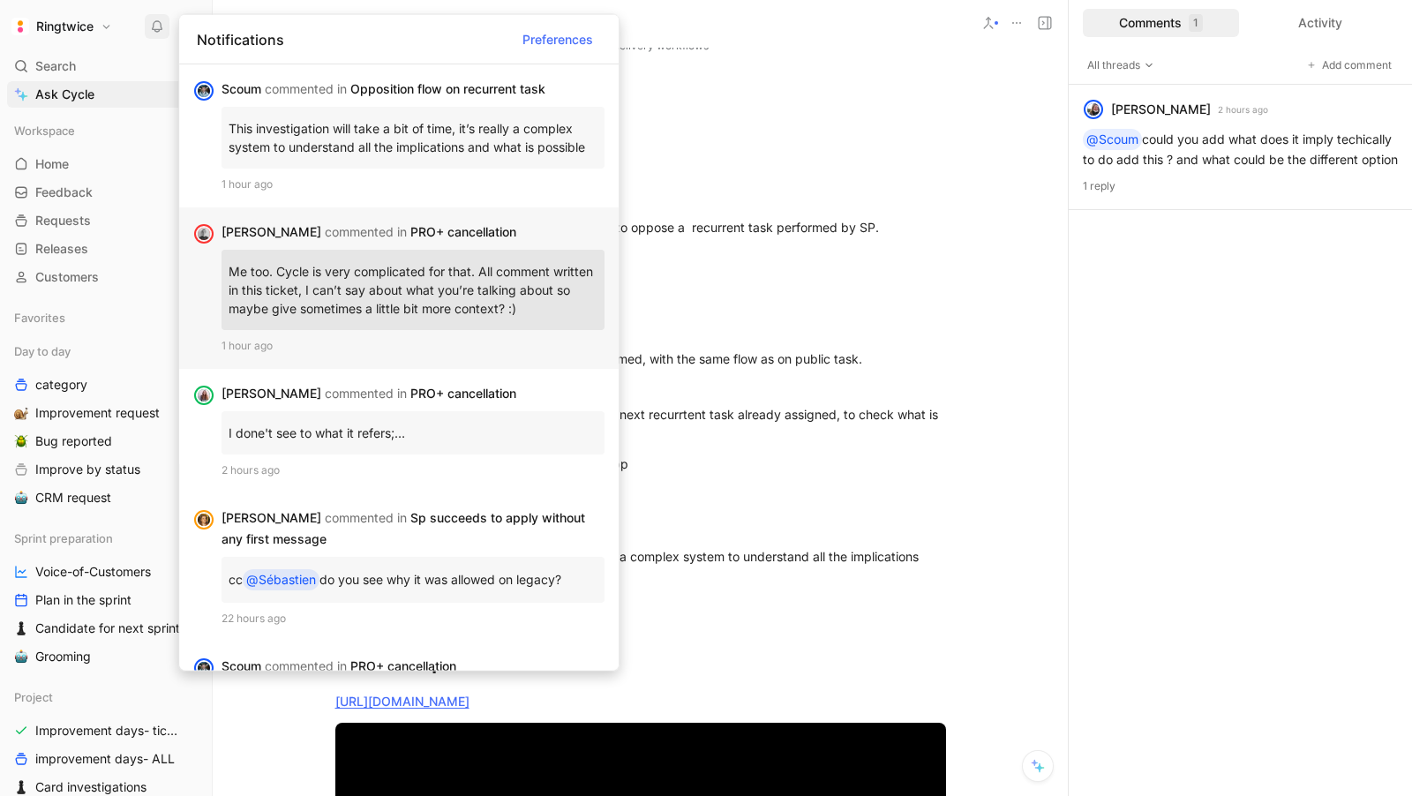
scroll to position [16, 0]
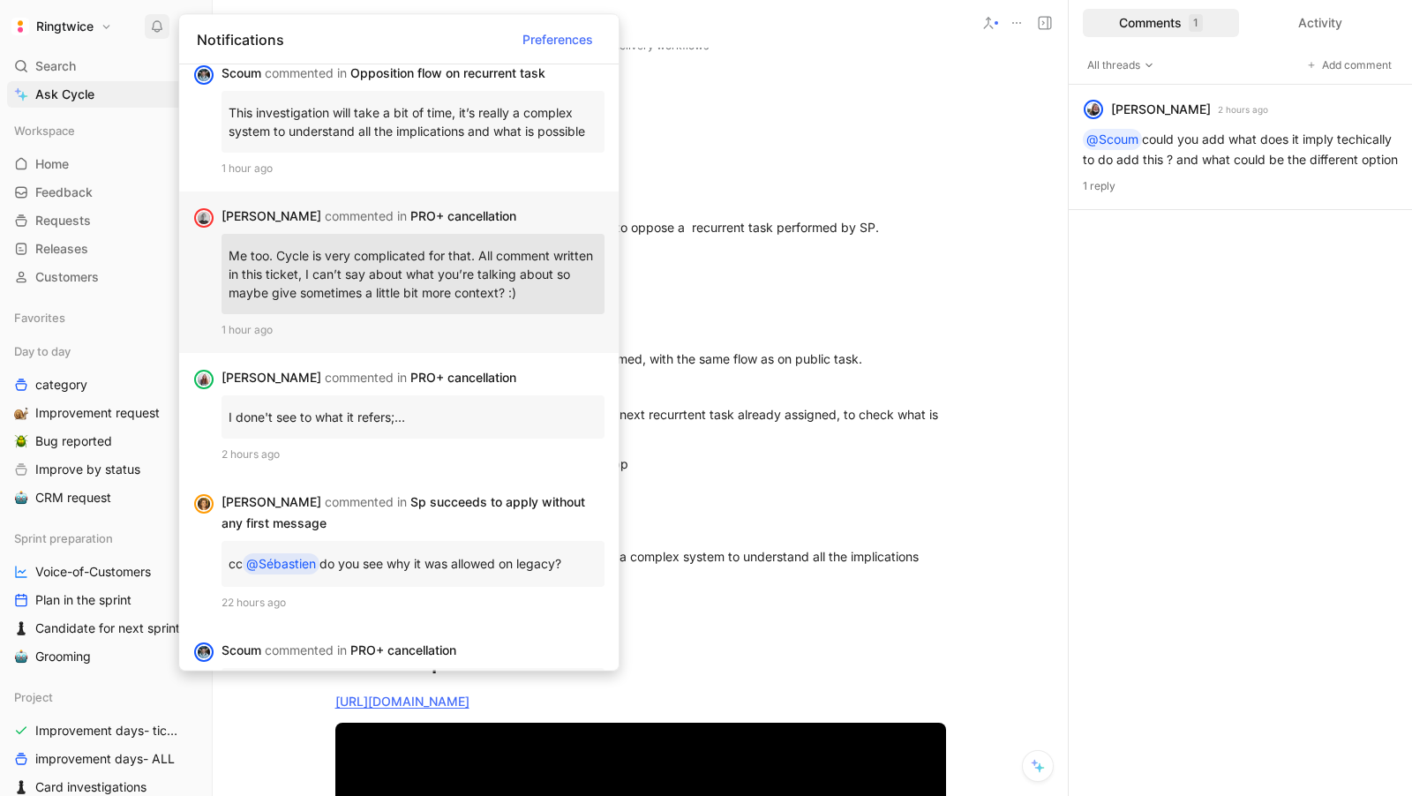
click at [275, 340] on div "[PERSON_NAME] commented in PRO+ cancellation Me too. Cycle is very complicated …" at bounding box center [399, 273] width 440 height 162
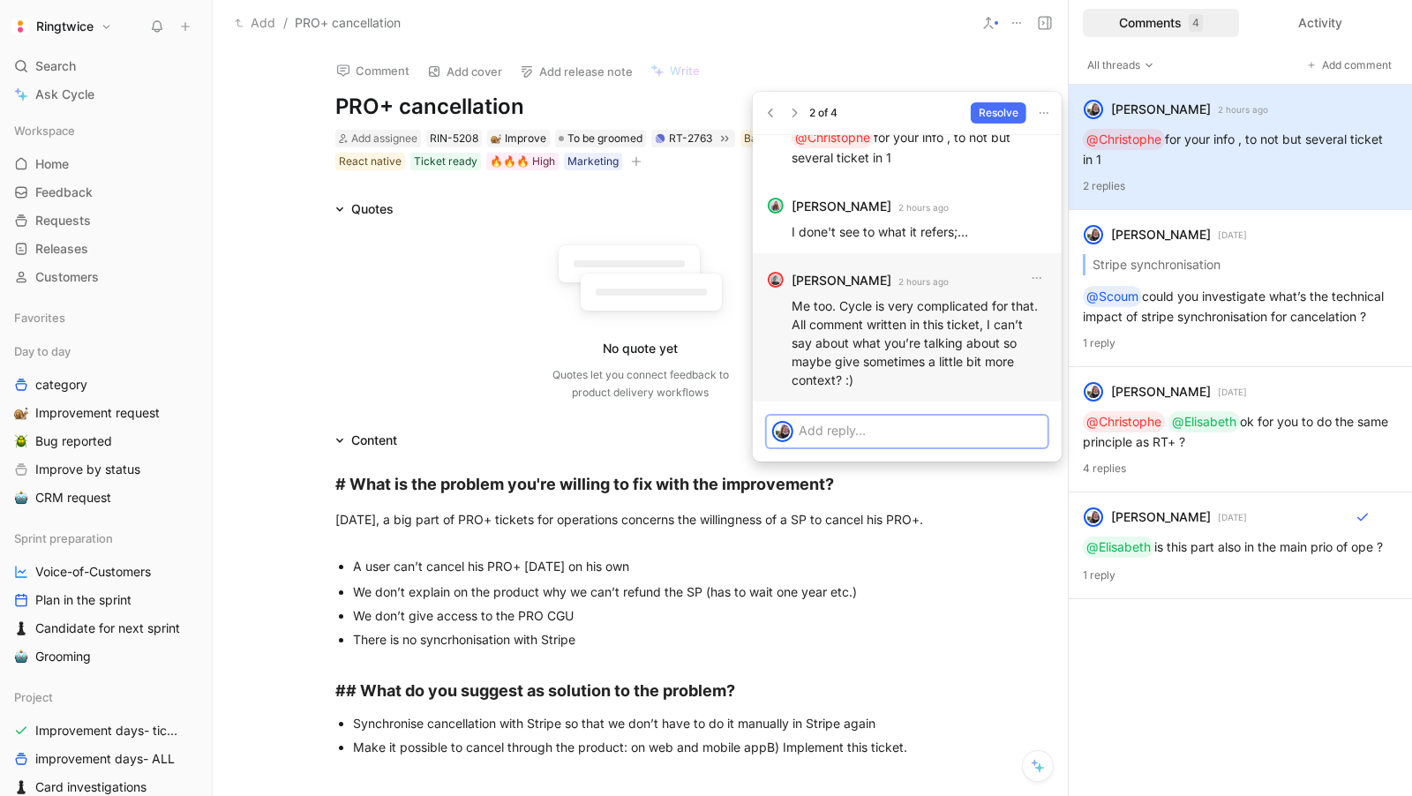
click at [847, 432] on p at bounding box center [921, 430] width 244 height 19
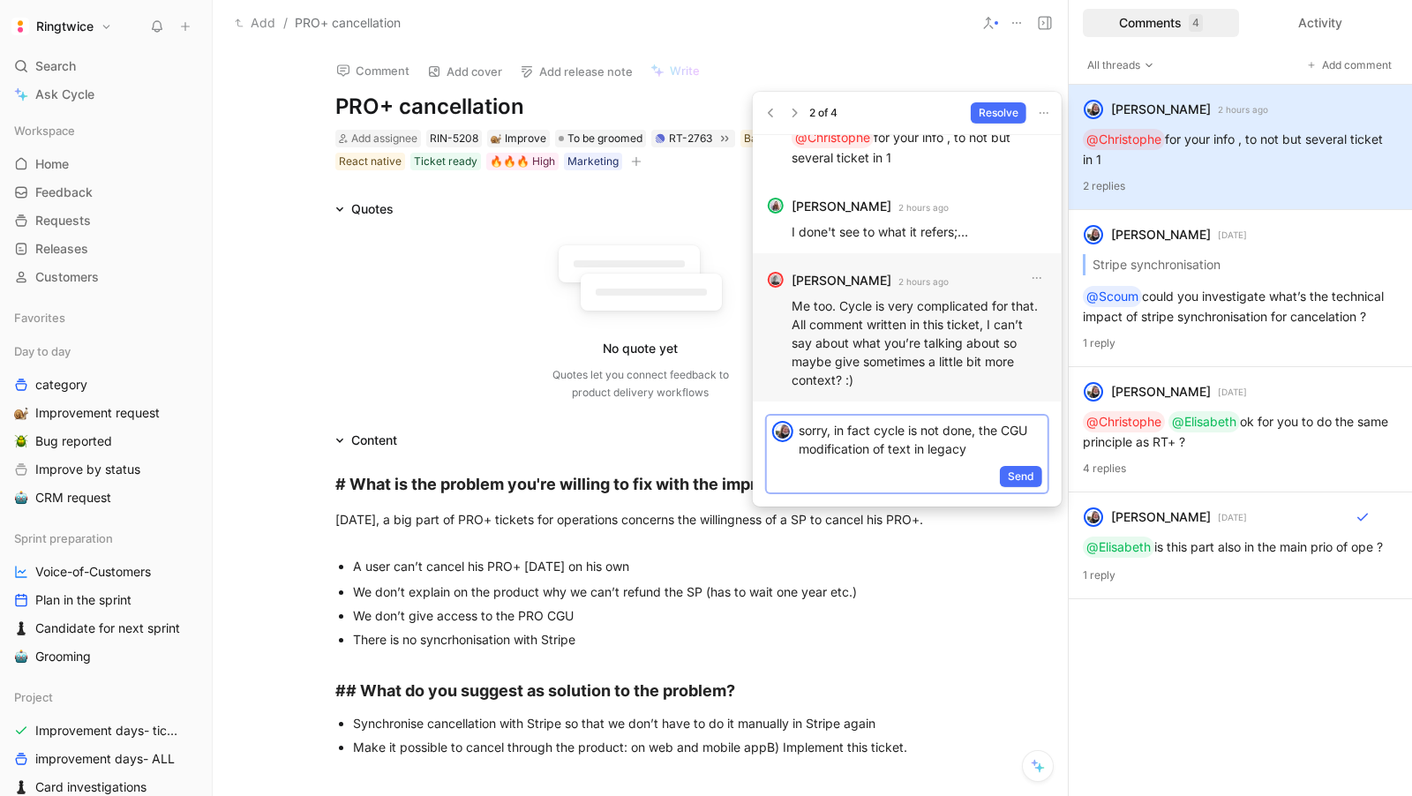
click at [982, 425] on p "sorry, in fact cycle is not done, the CGU modification of text in legacy" at bounding box center [921, 439] width 244 height 37
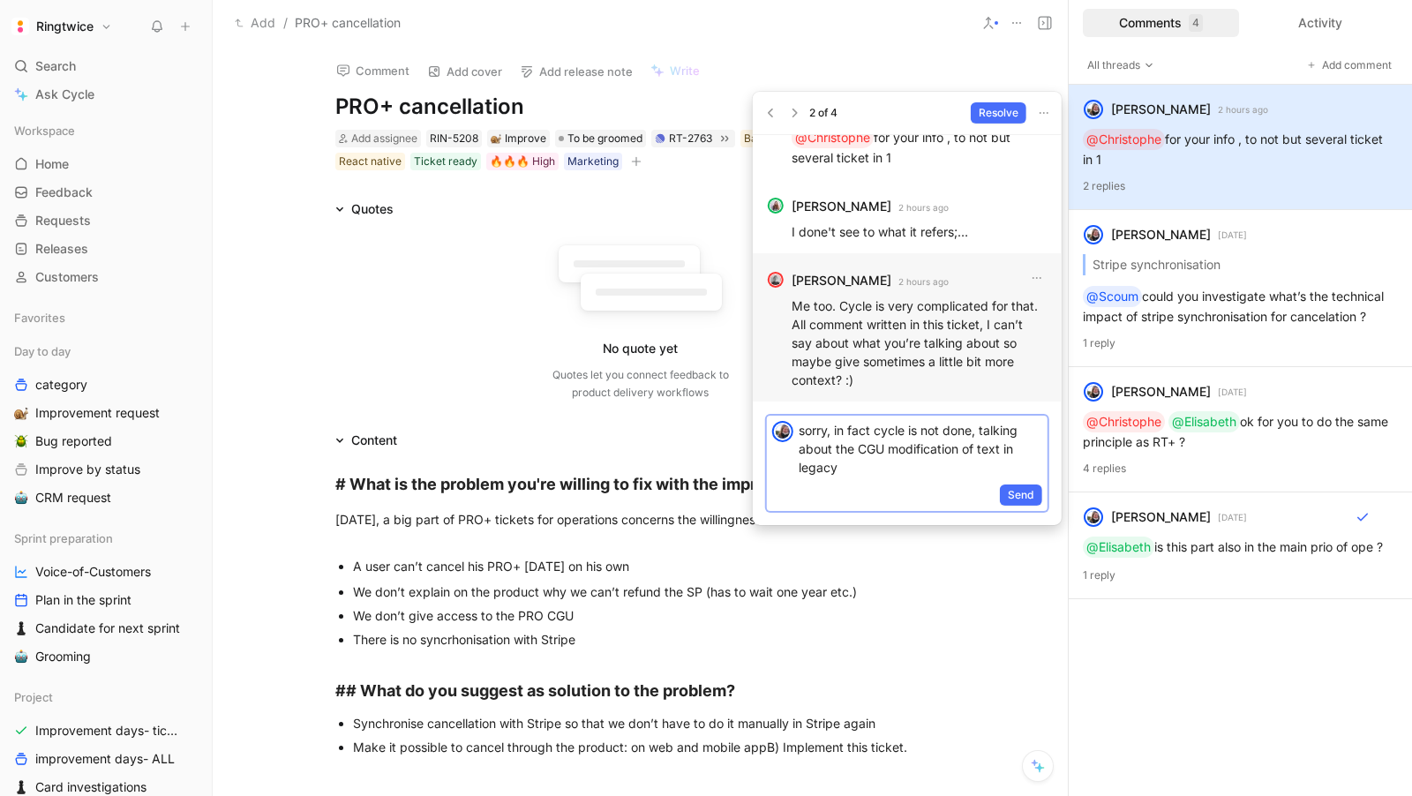
click at [927, 478] on div "sorry, in fact cycle is not done, talking about the CGU modification of text in…" at bounding box center [923, 449] width 249 height 66
click at [1024, 493] on span "Send" at bounding box center [1021, 495] width 26 height 18
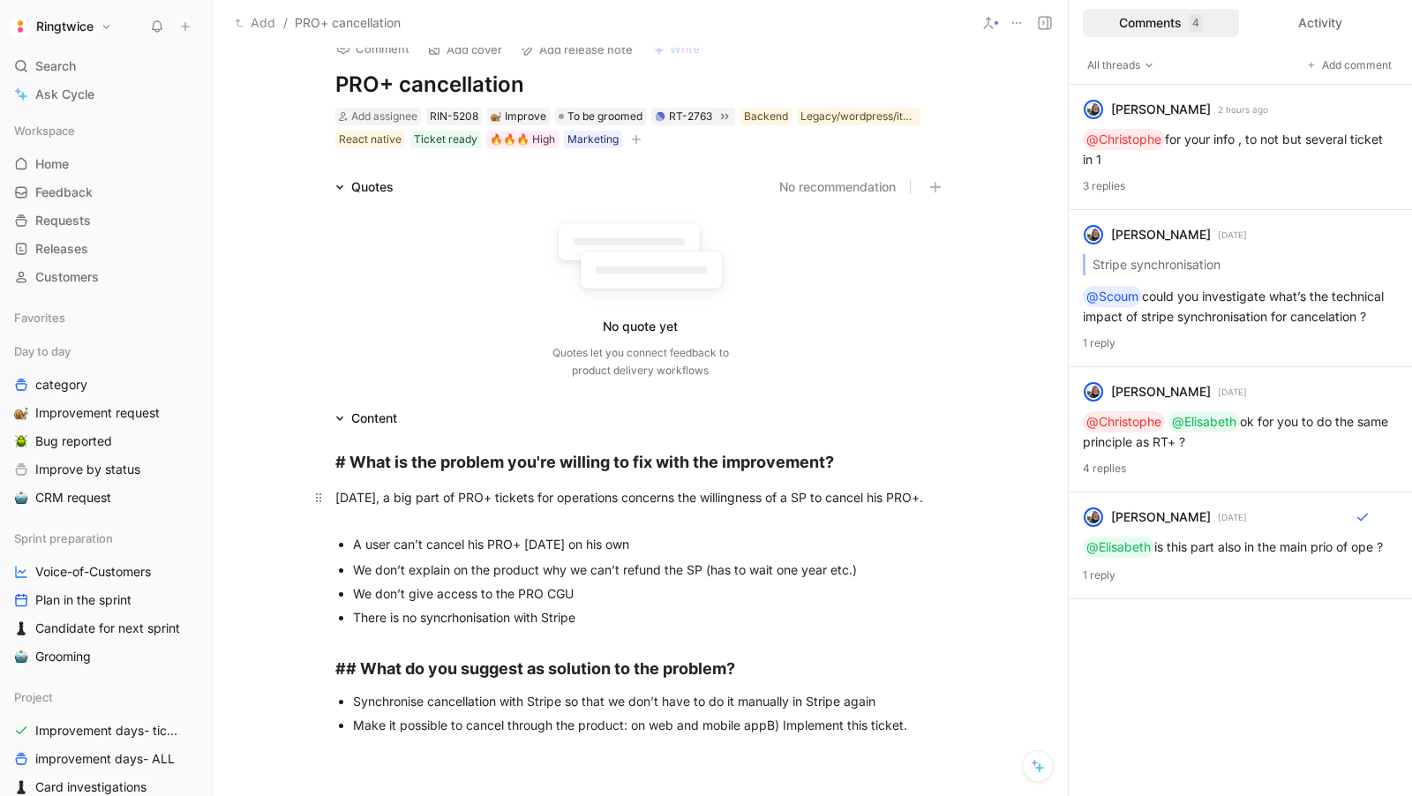
scroll to position [44, 0]
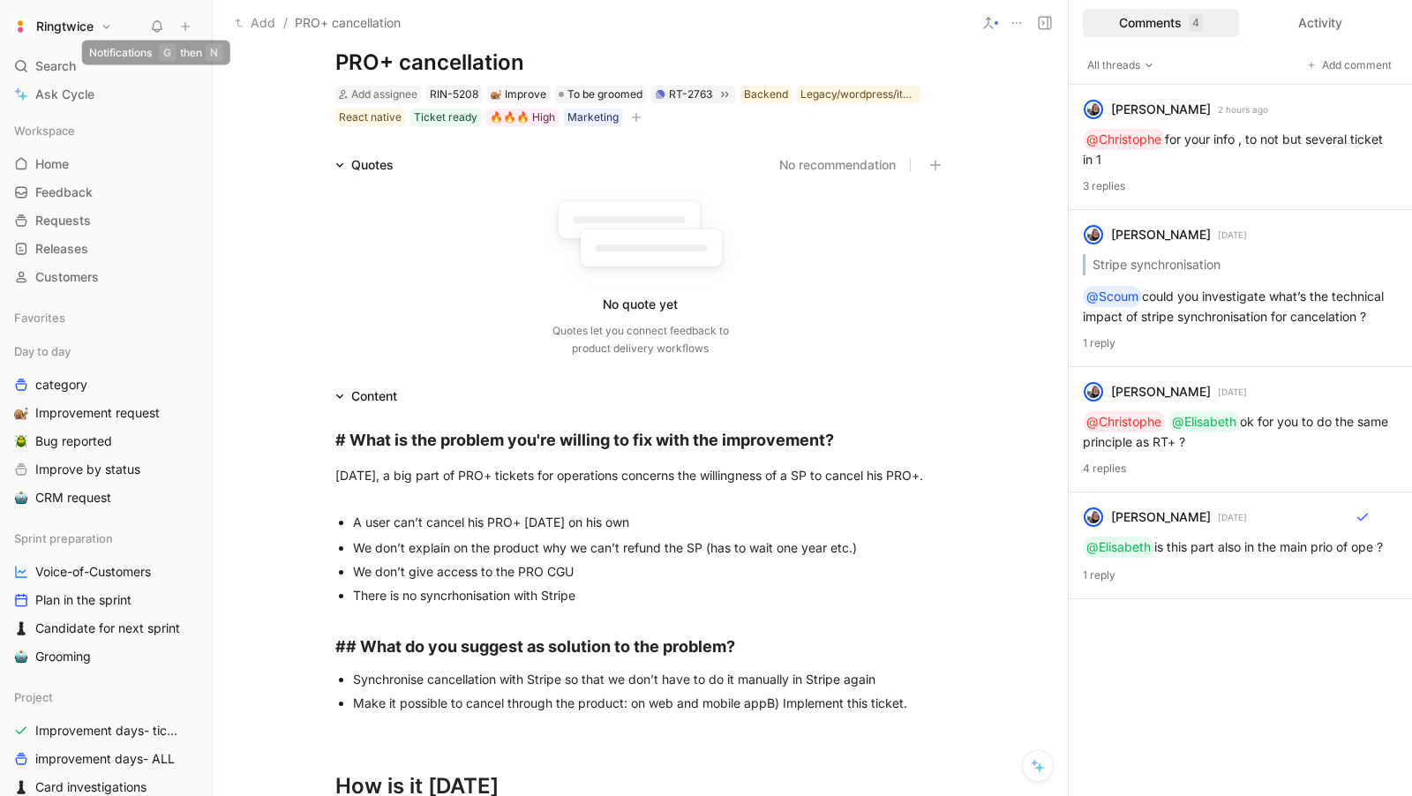
click at [153, 22] on use at bounding box center [158, 26] width 10 height 11
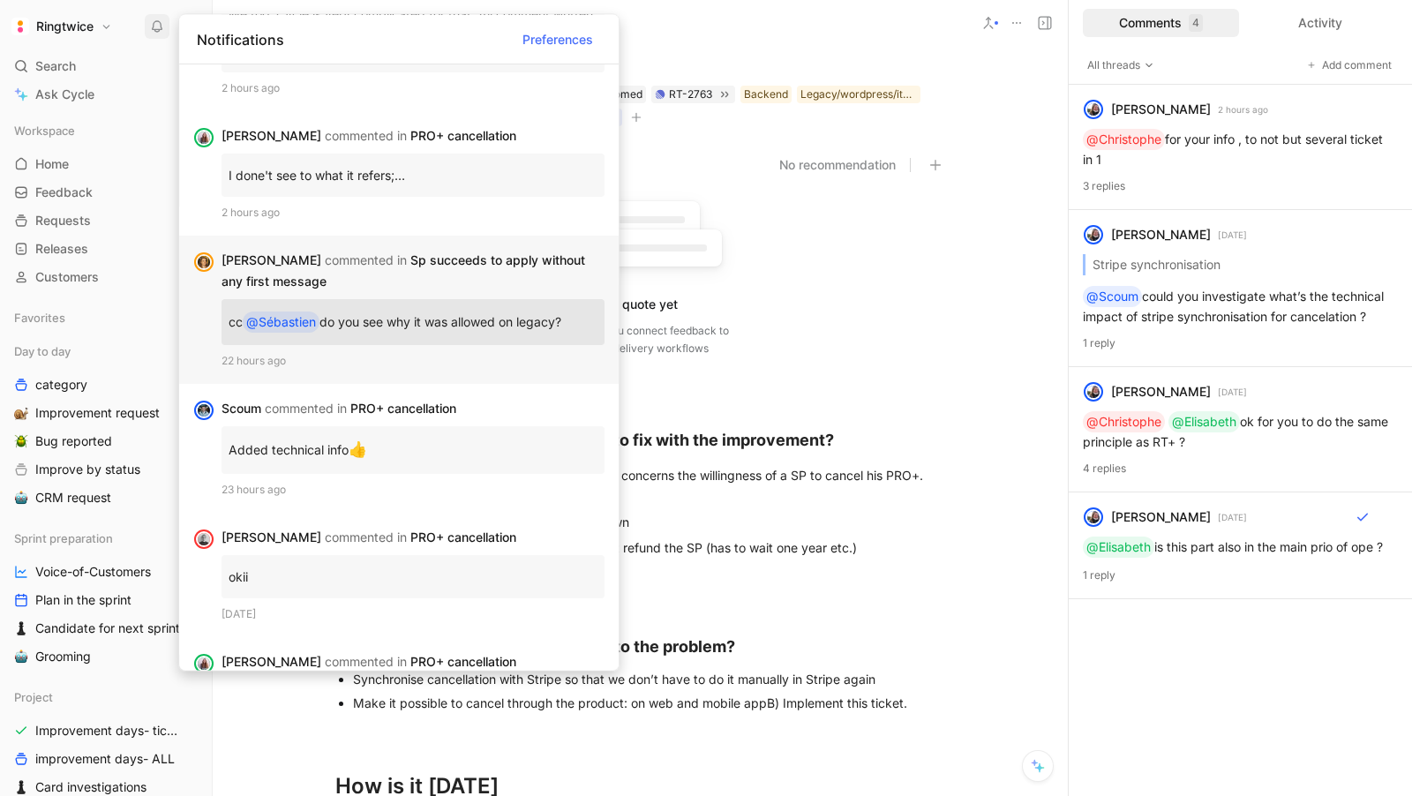
scroll to position [284, 0]
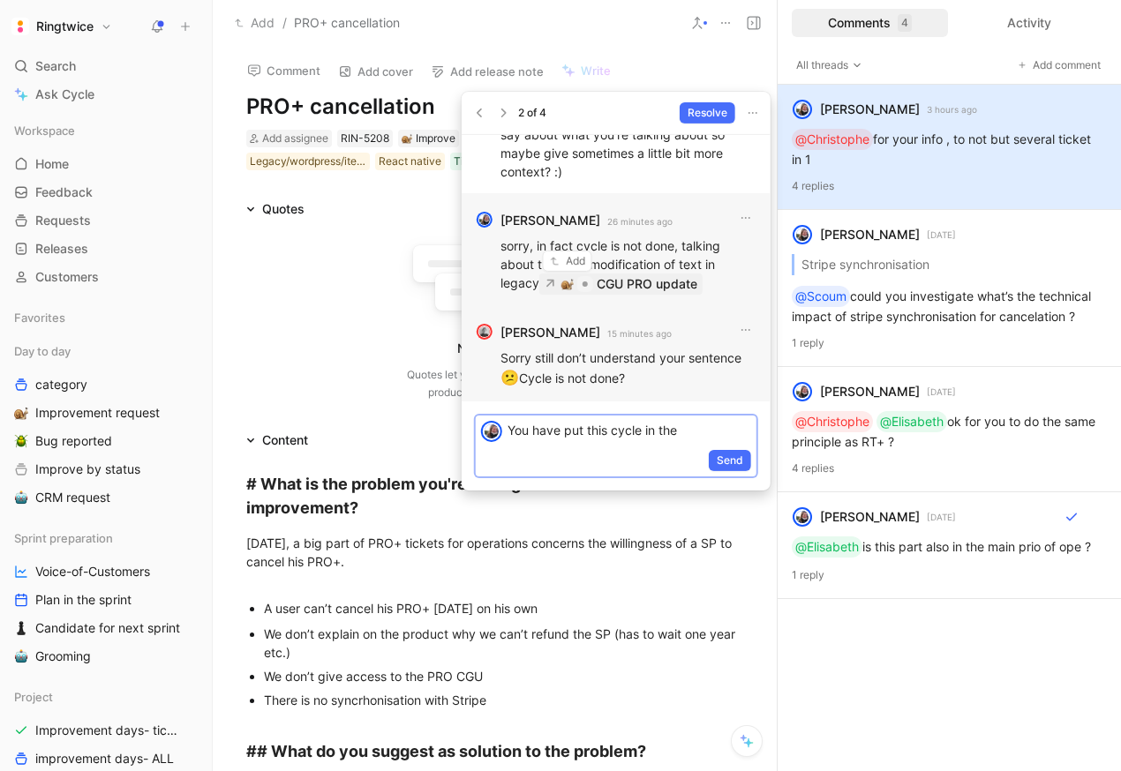
click at [579, 280] on link "CGU PRO update" at bounding box center [620, 283] width 163 height 21
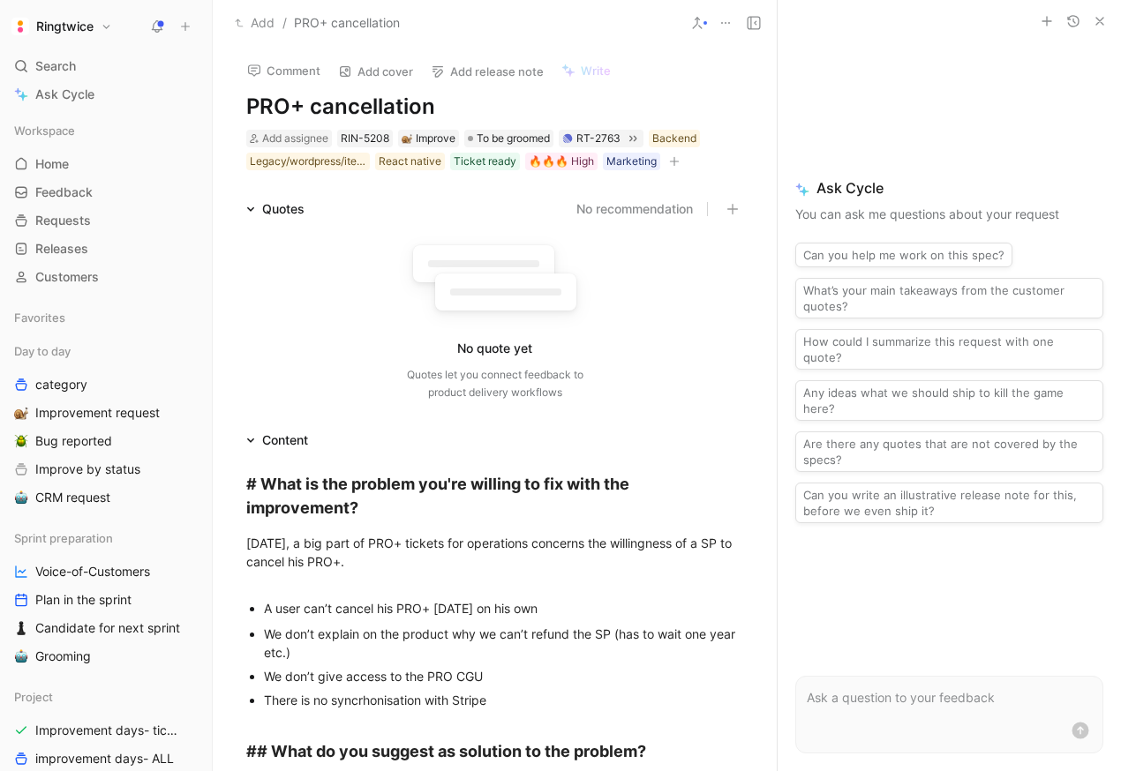
click at [750, 11] on button at bounding box center [753, 23] width 25 height 25
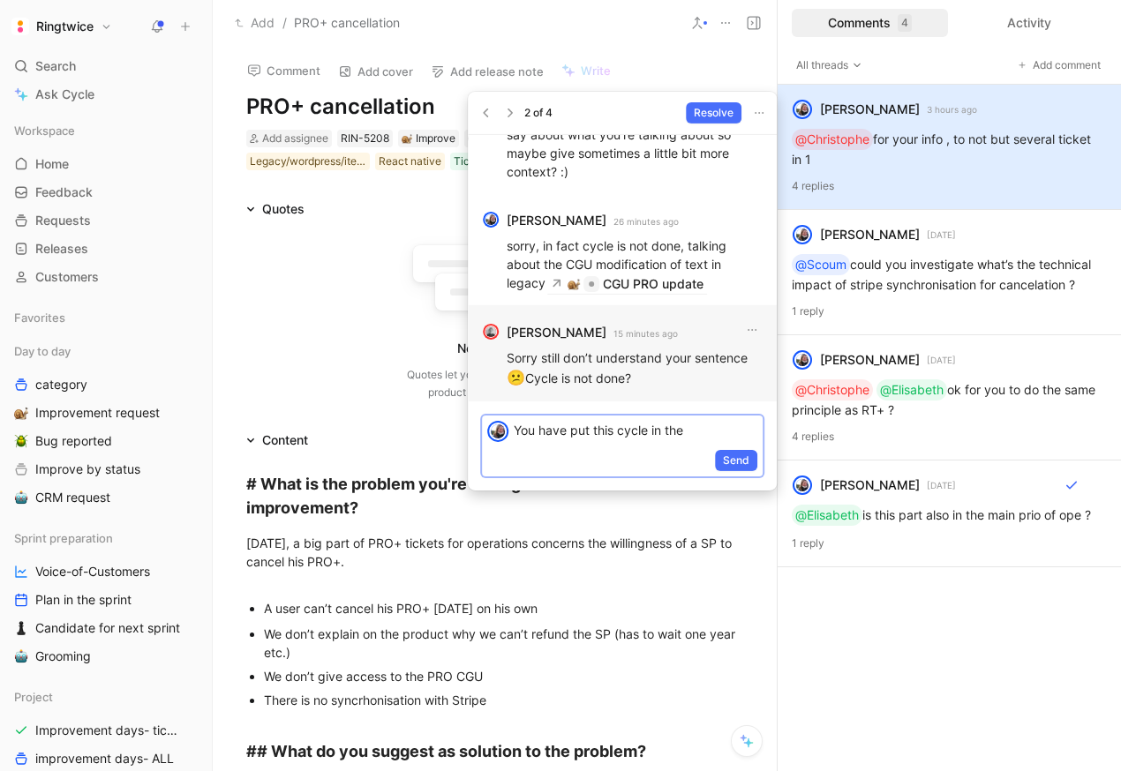
scroll to position [-22, 0]
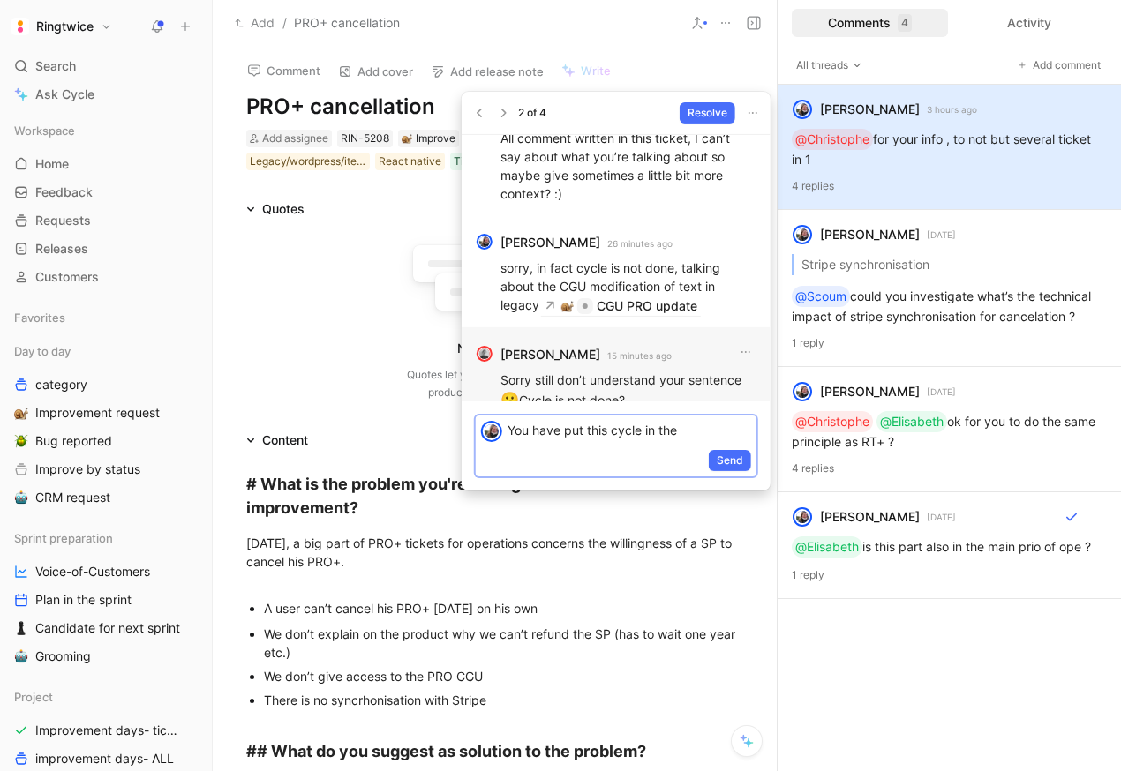
click at [645, 432] on p "You have put this cycle in the" at bounding box center [630, 430] width 244 height 19
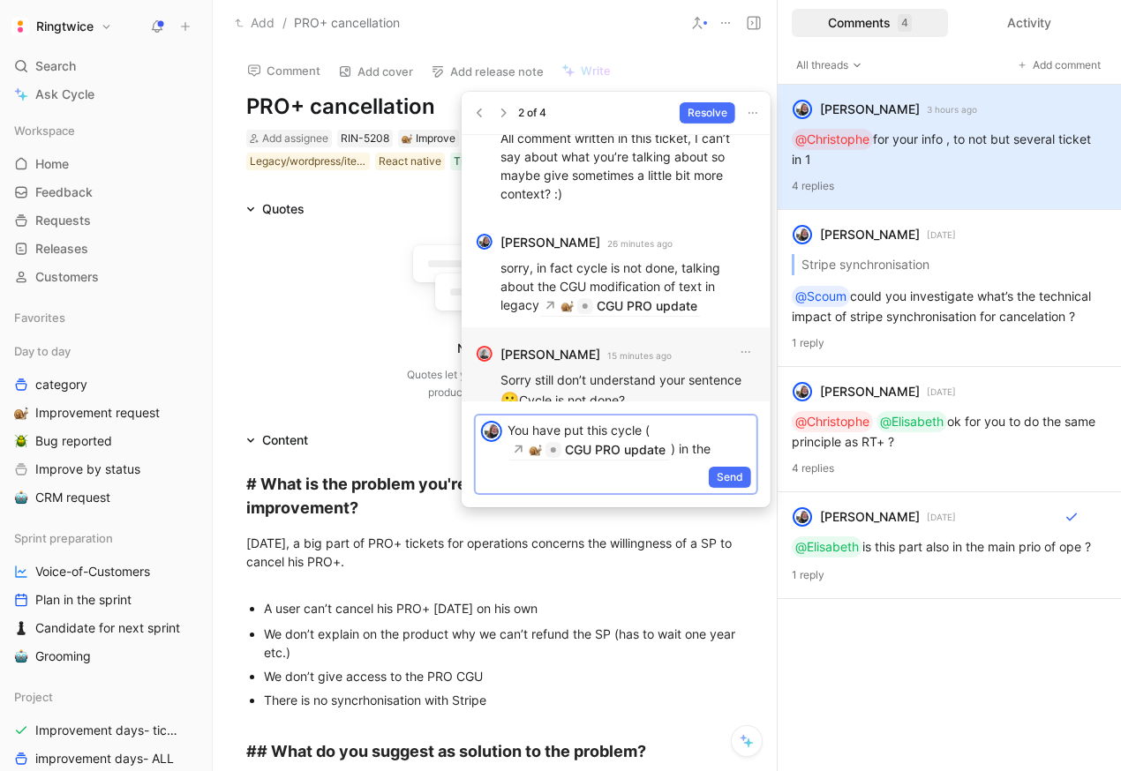
click at [714, 461] on div "You have put this cycle ( CGU PRO update ) in the" at bounding box center [632, 440] width 249 height 48
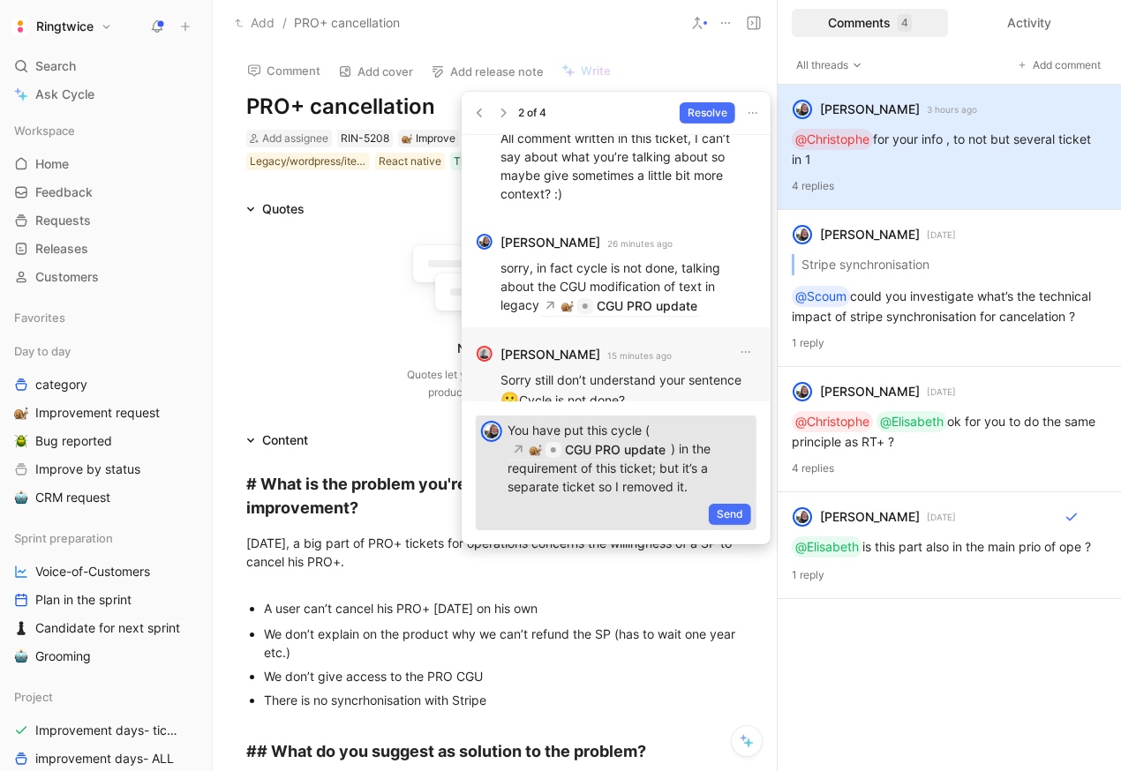
click at [735, 502] on div "Send" at bounding box center [616, 514] width 281 height 29
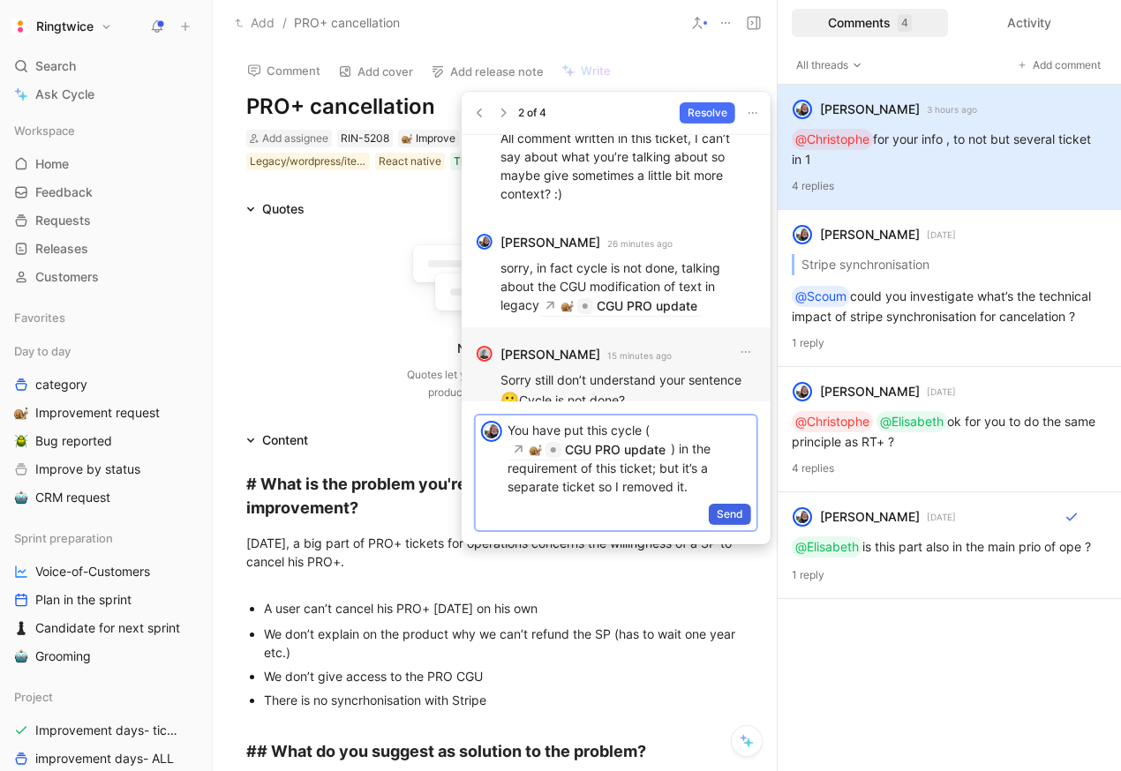
click at [737, 515] on span "Send" at bounding box center [730, 514] width 26 height 18
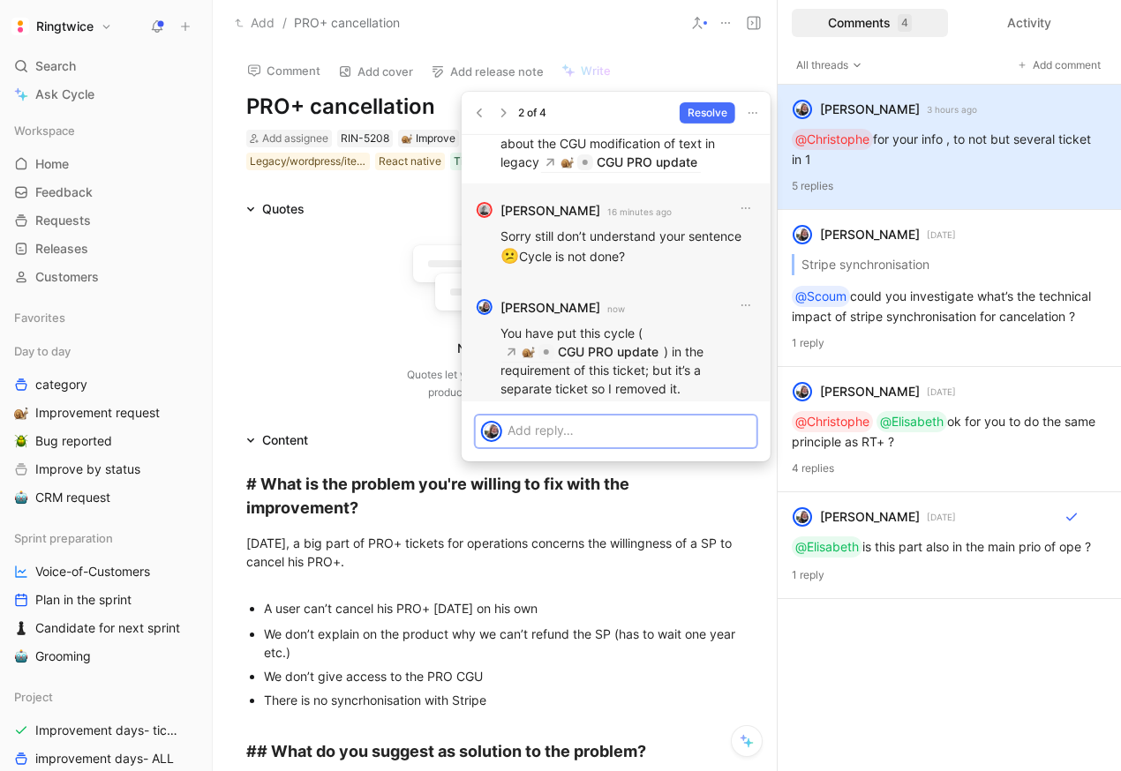
scroll to position [0, 0]
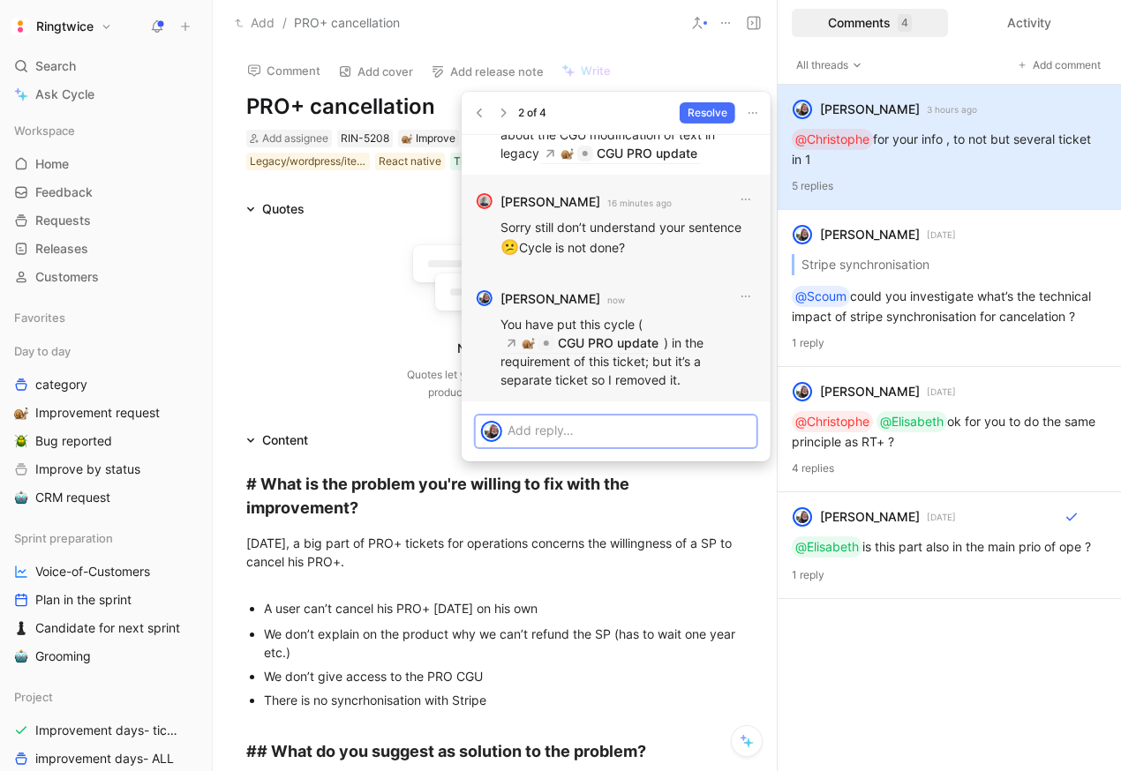
click at [604, 378] on p "You have put this cycle ( CGU PRO update ) in the requirement of this ticket; b…" at bounding box center [628, 351] width 256 height 75
click at [671, 433] on p at bounding box center [630, 430] width 244 height 19
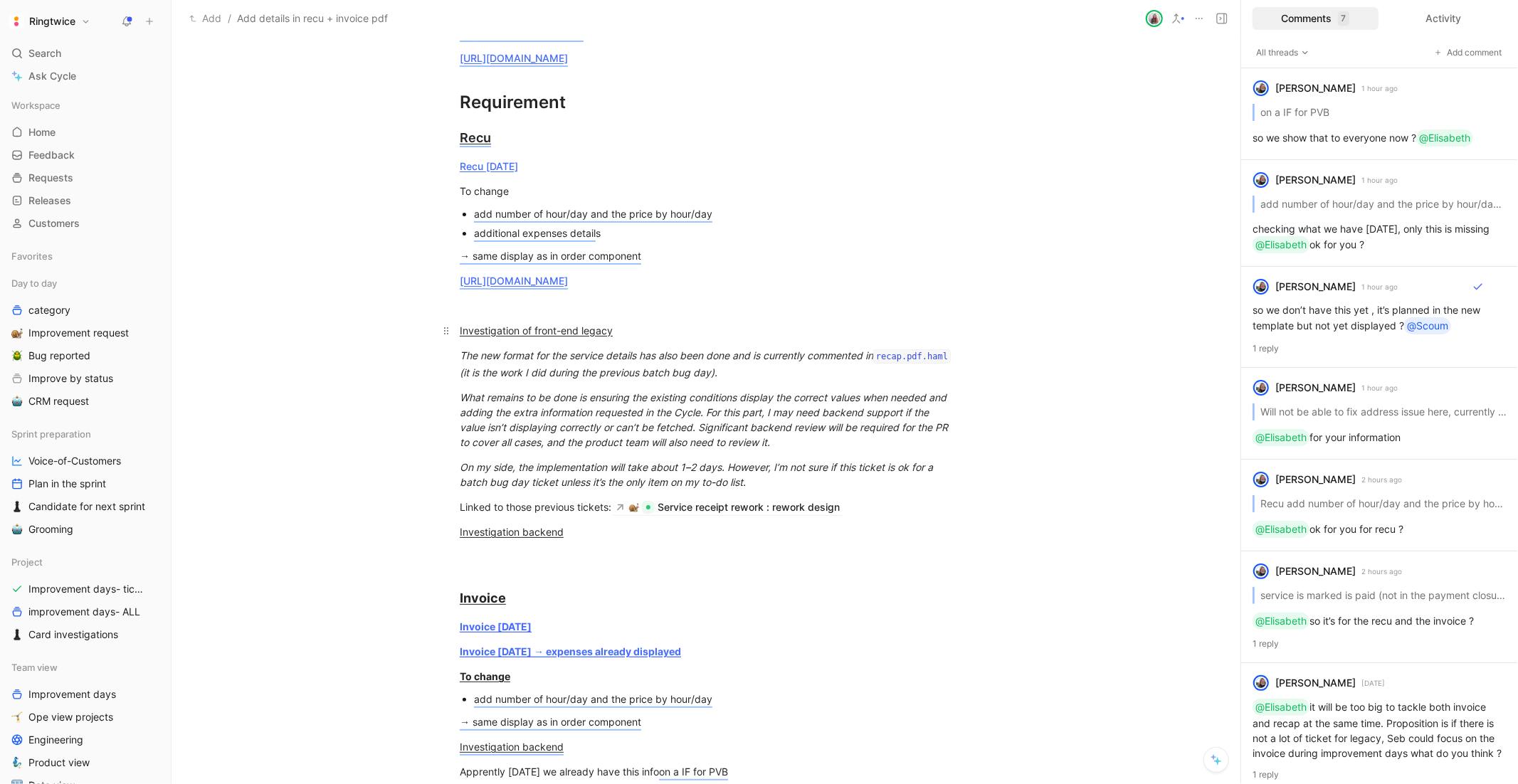
scroll to position [1035, 0]
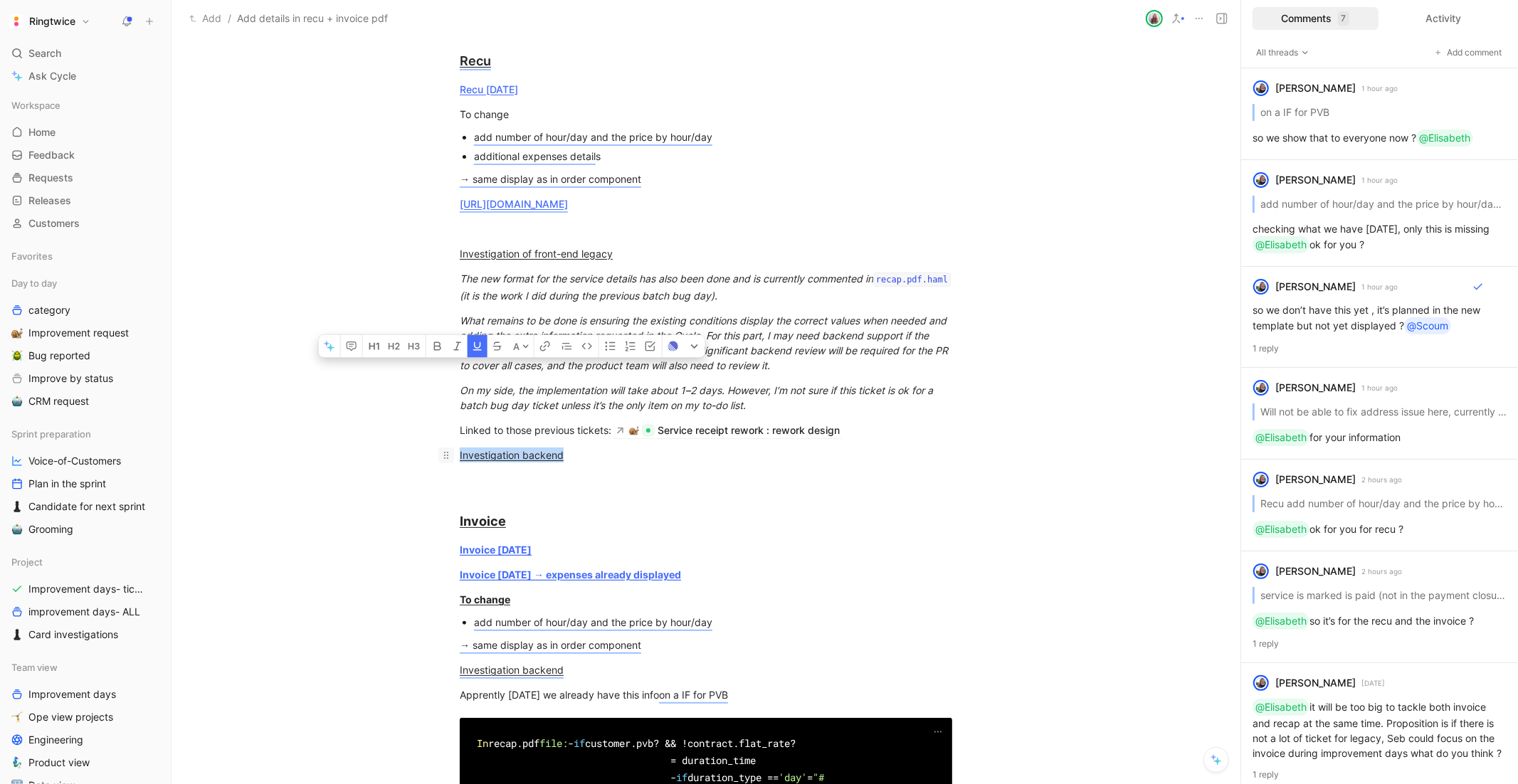
drag, startPoint x: 584, startPoint y: 487, endPoint x: 441, endPoint y: 483, distance: 143.1
click at [441, 467] on p "Investigation backend" at bounding box center [706, 454] width 547 height 23
click at [355, 352] on icon "button" at bounding box center [351, 346] width 11 height 11
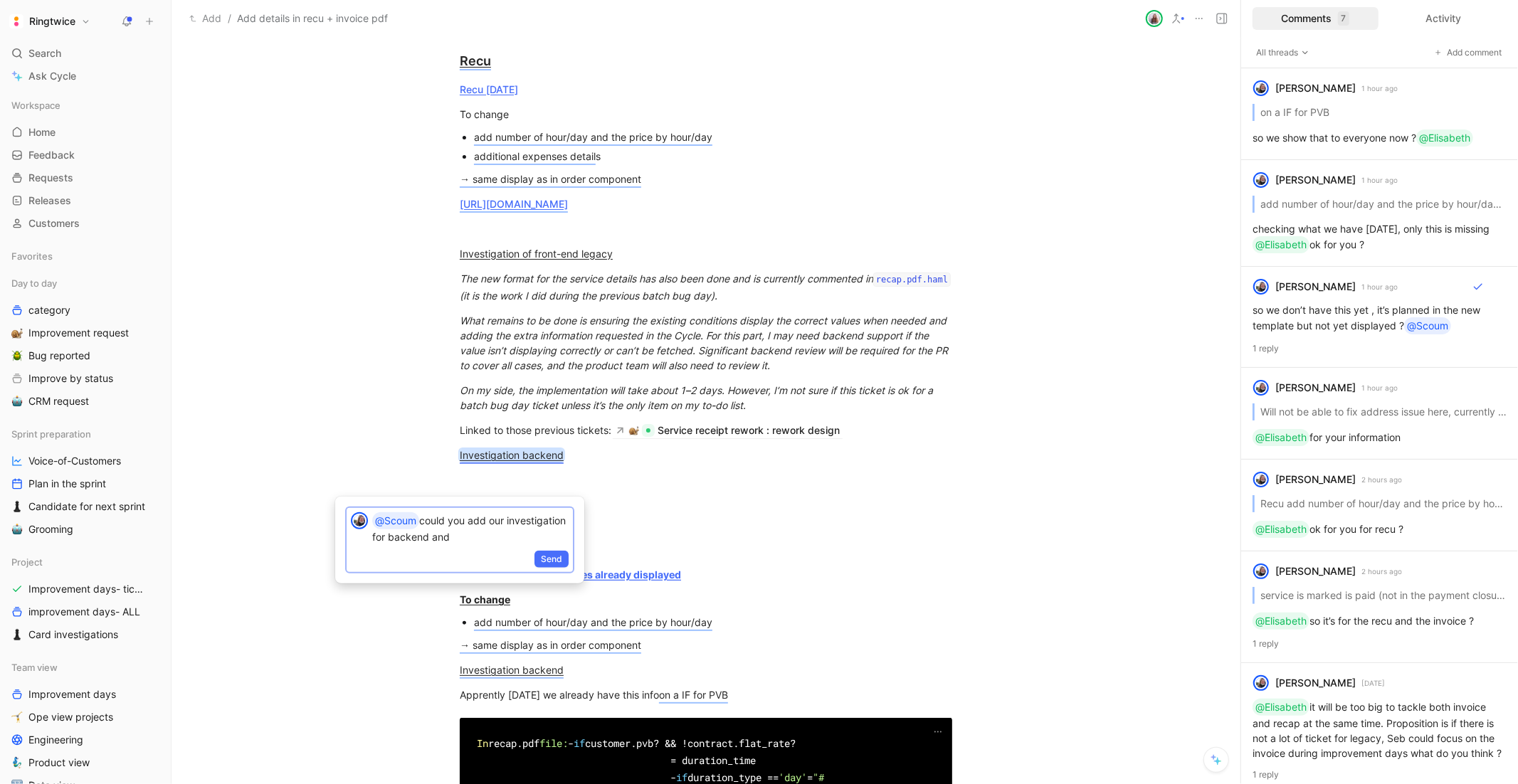
drag, startPoint x: 518, startPoint y: 534, endPoint x: 453, endPoint y: 535, distance: 65.0
click at [453, 535] on p "@Scoum could you add our investigation for backend and" at bounding box center [471, 529] width 197 height 32
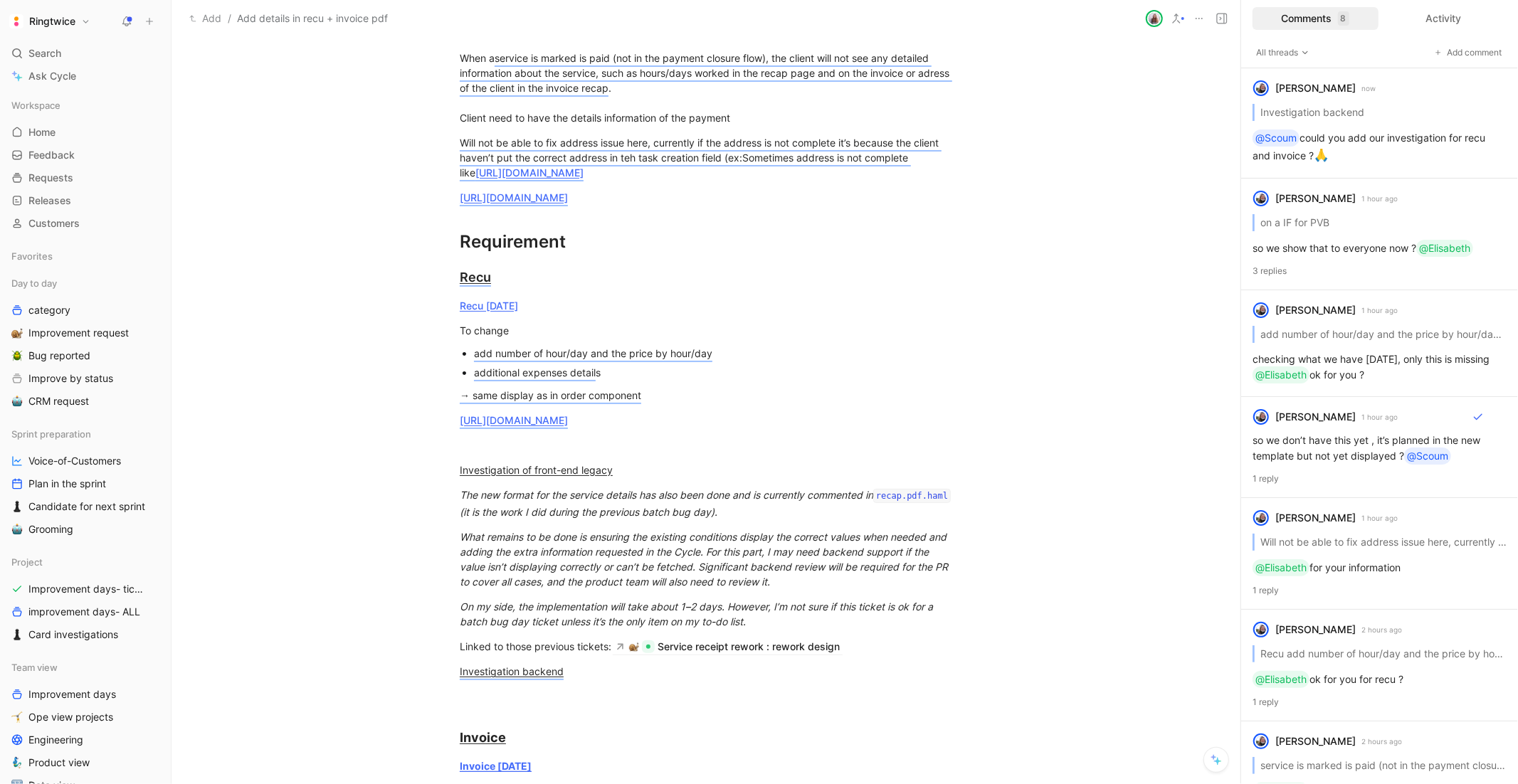
scroll to position [803, 0]
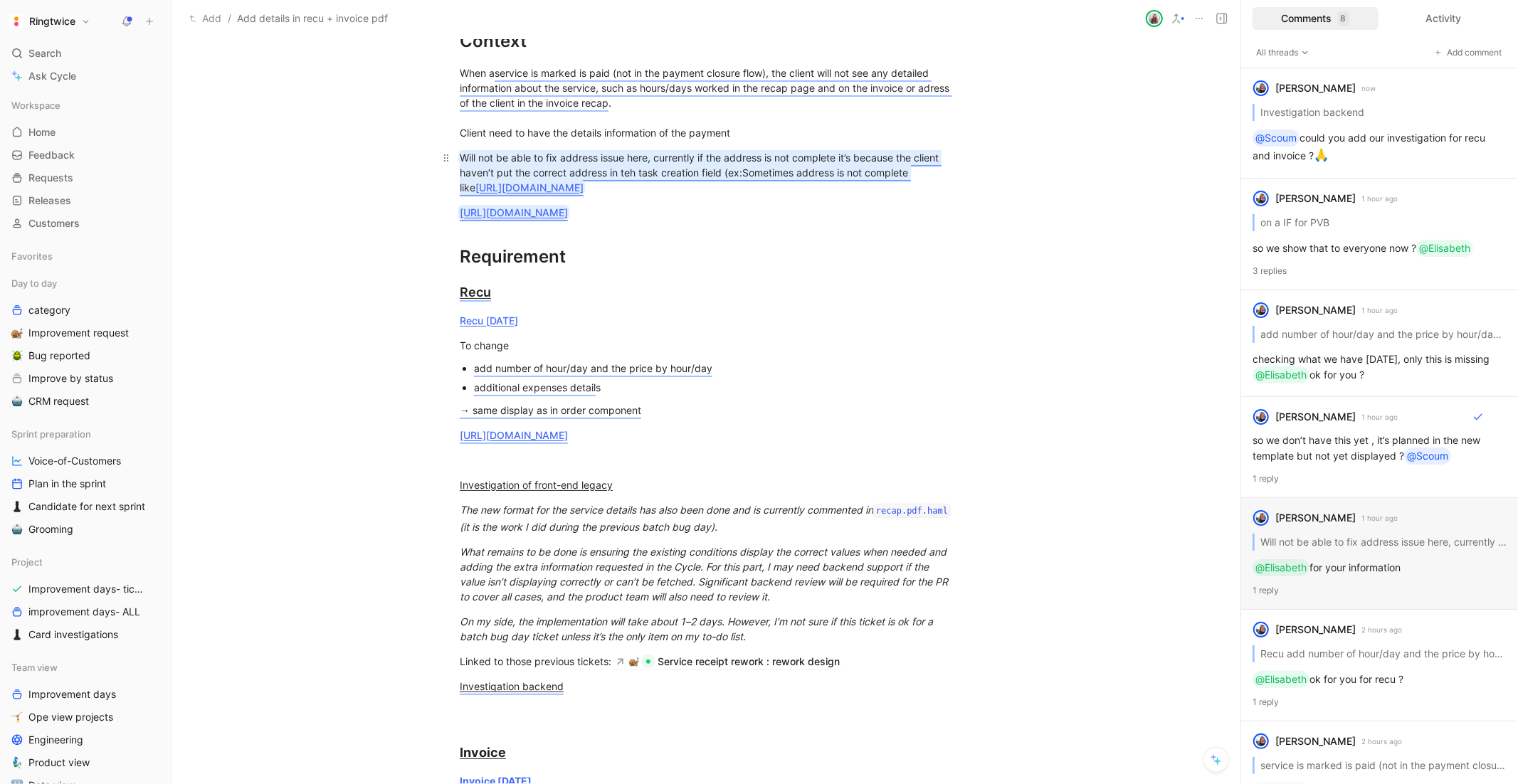
click at [763, 157] on span "Will not be able to fix address issue here, currently if the address is not com…" at bounding box center [701, 165] width 482 height 27
click at [682, 155] on span "Will not be able to fix address issue here, currently if the address is not com…" at bounding box center [701, 165] width 482 height 27
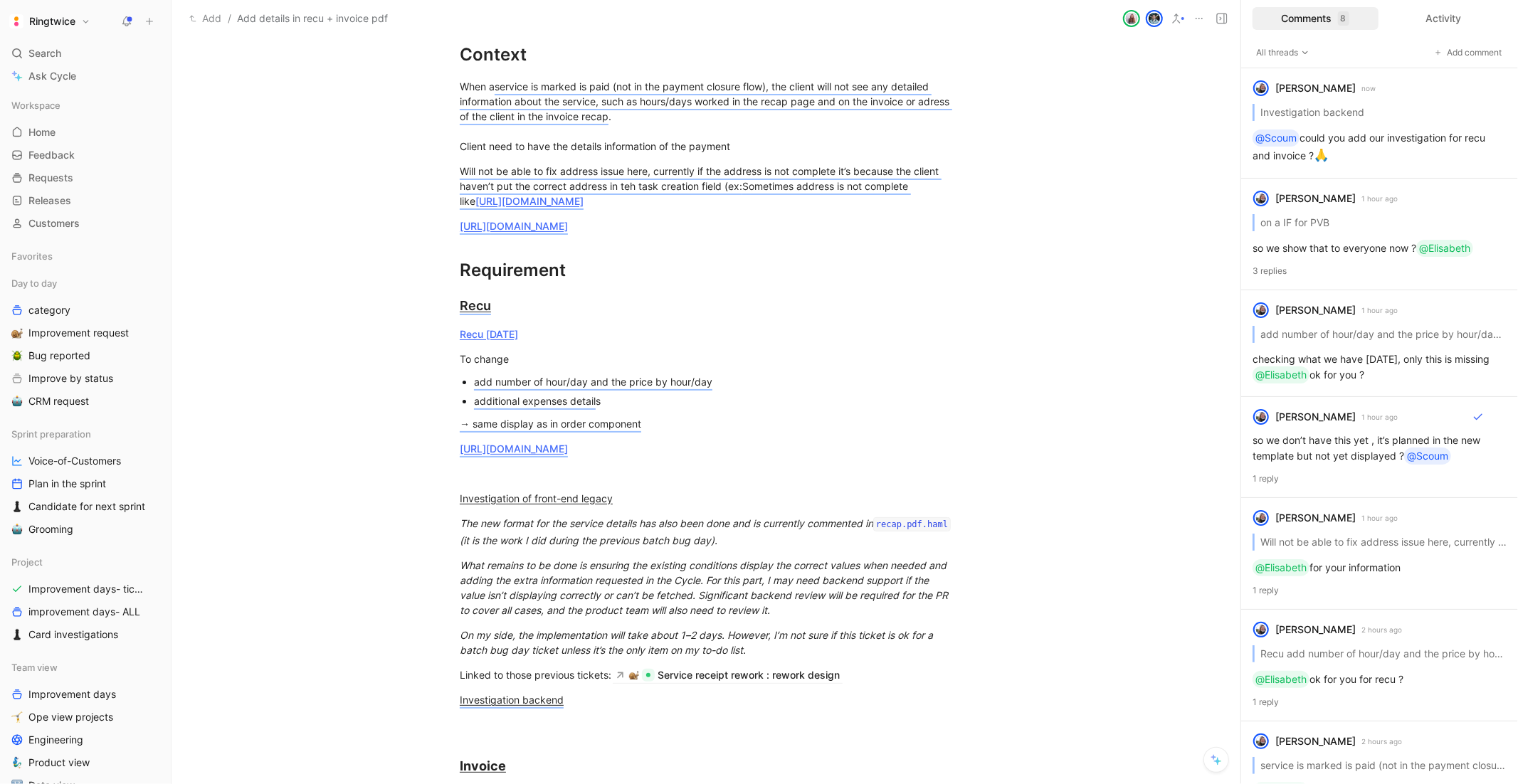
scroll to position [760, 0]
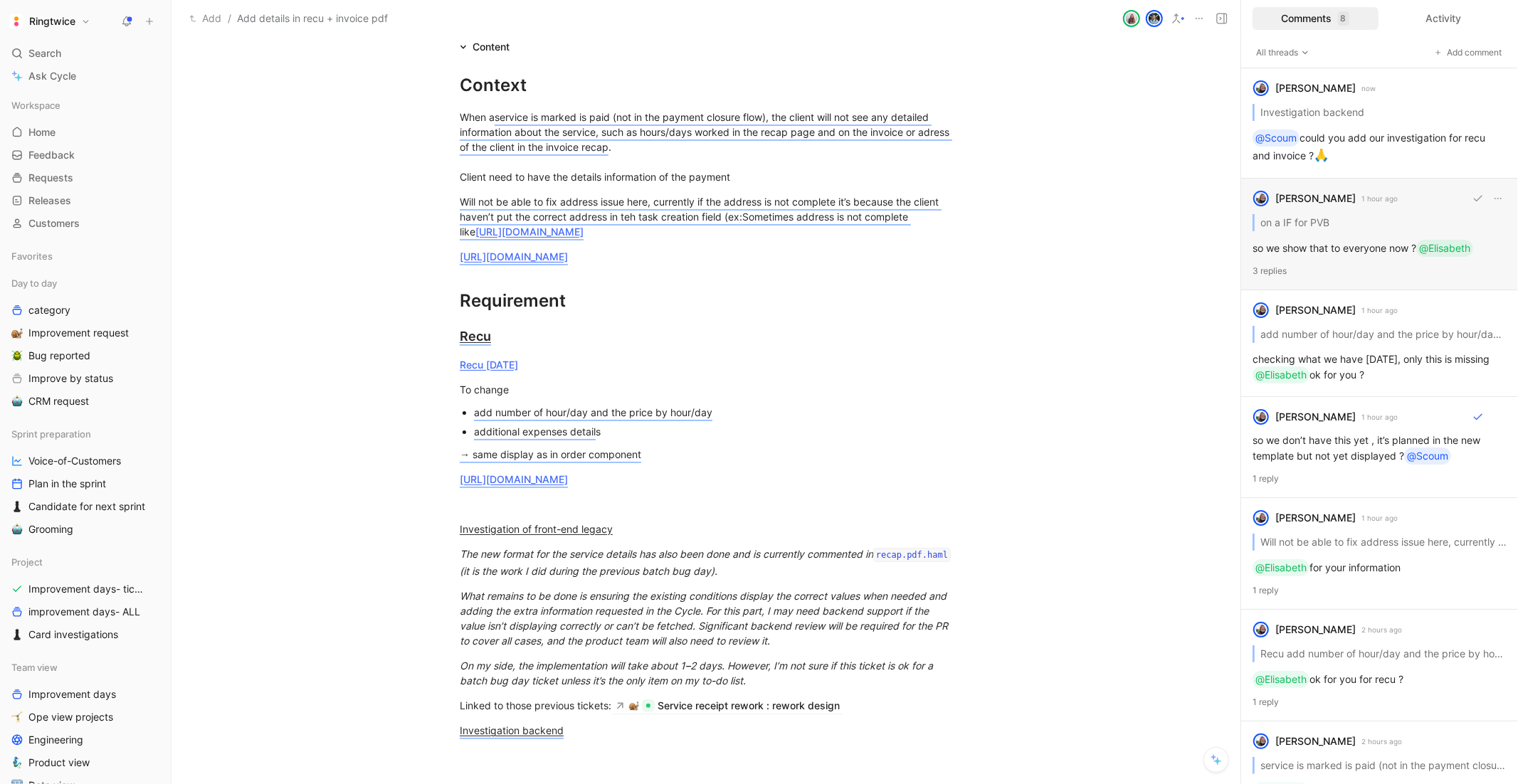
click at [1351, 224] on div "[PERSON_NAME] havenne 1 hour ago on a IF for PVB so we show that to everyone no…" at bounding box center [1379, 234] width 277 height 112
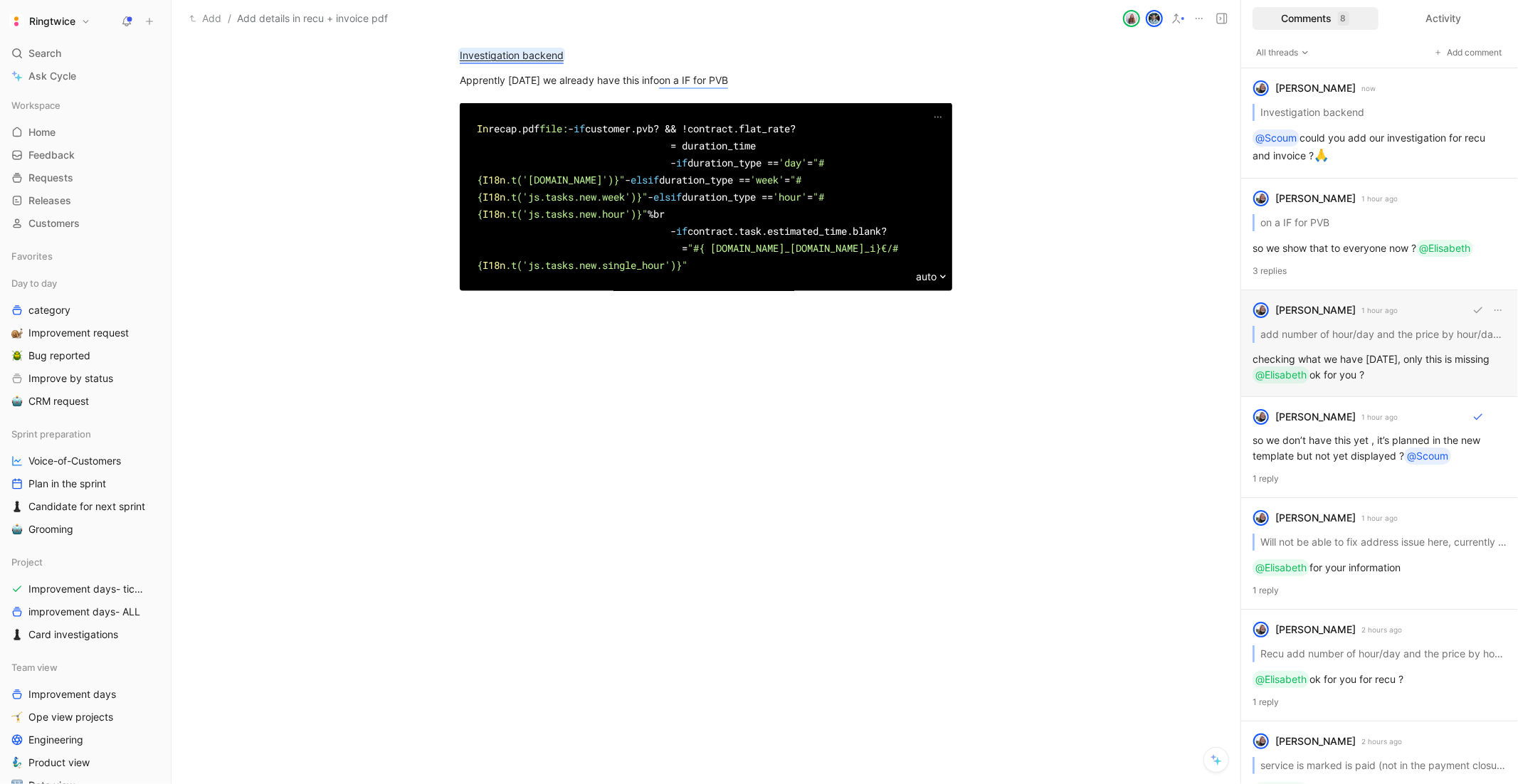
click at [1378, 336] on div "[PERSON_NAME] havenne 1 hour ago add number of hour/day and the price by hour/d…" at bounding box center [1379, 343] width 277 height 106
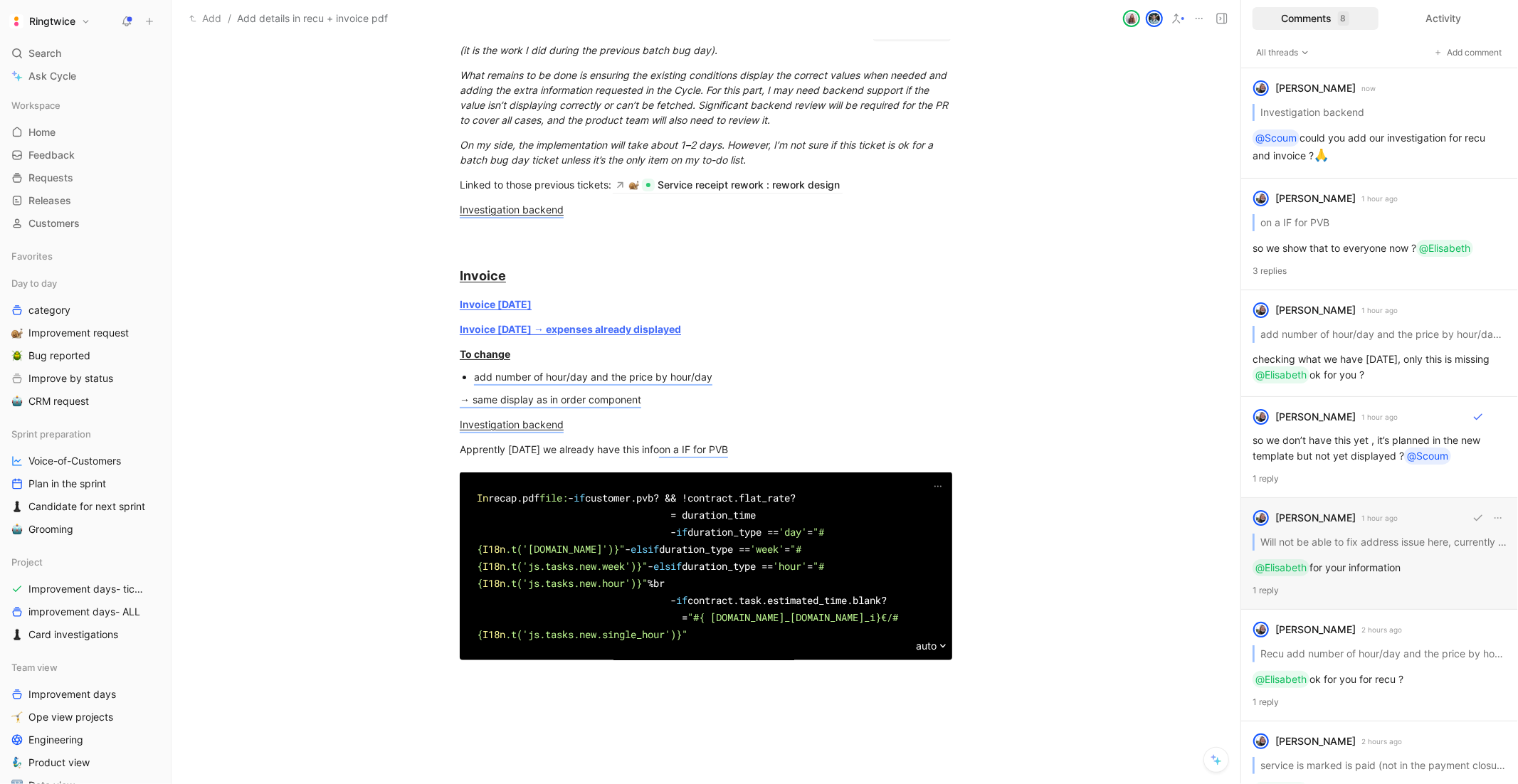
click at [1379, 578] on div "[PERSON_NAME] havenne 1 hour ago Will not be able to fix address issue here, cu…" at bounding box center [1379, 554] width 277 height 112
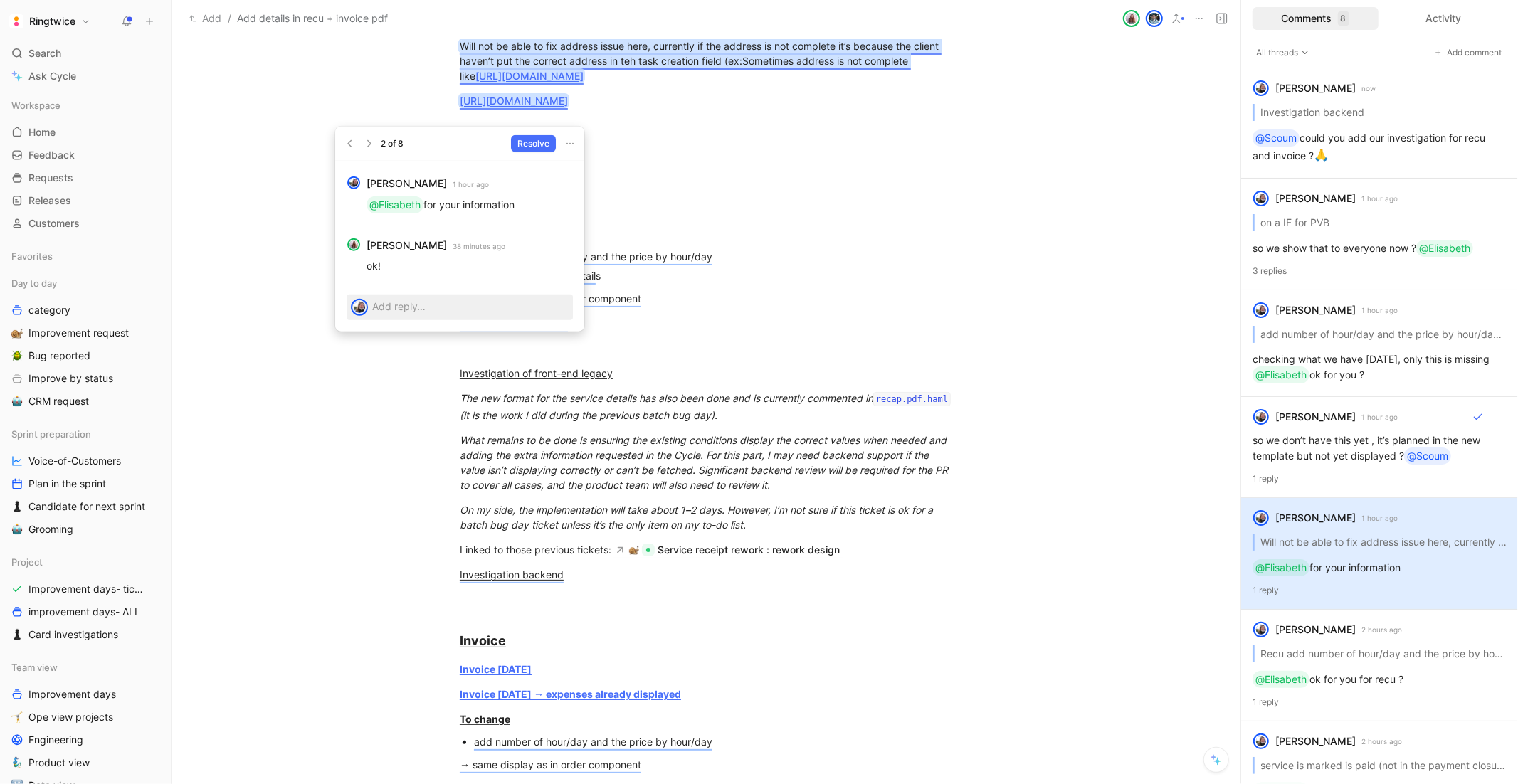
click at [526, 133] on div "2 of 8 Resolve" at bounding box center [460, 143] width 249 height 35
click at [526, 143] on span "Resolve" at bounding box center [534, 143] width 32 height 15
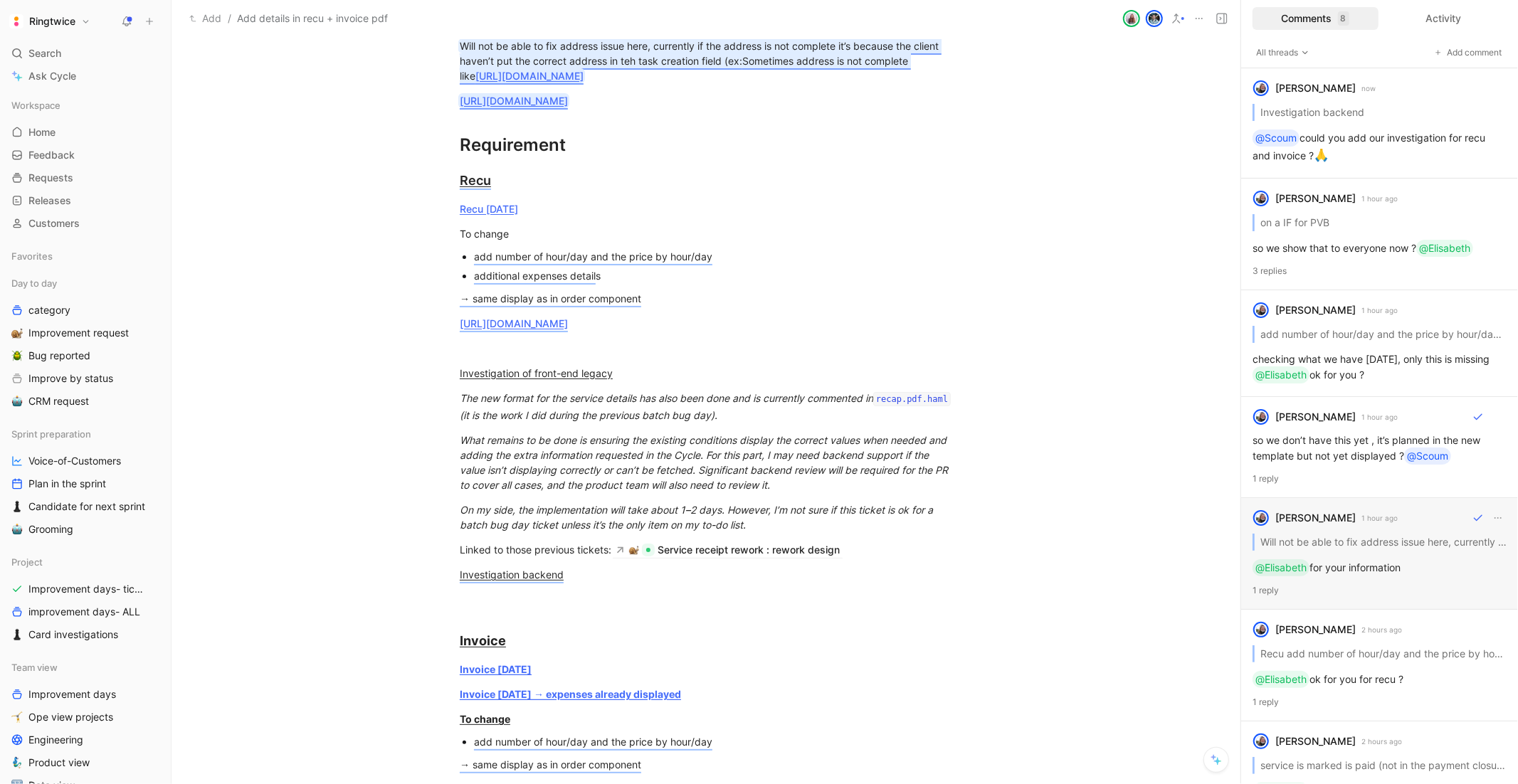
click at [1369, 577] on div "[PERSON_NAME] havenne 1 hour ago Will not be able to fix address issue here, cu…" at bounding box center [1379, 554] width 277 height 112
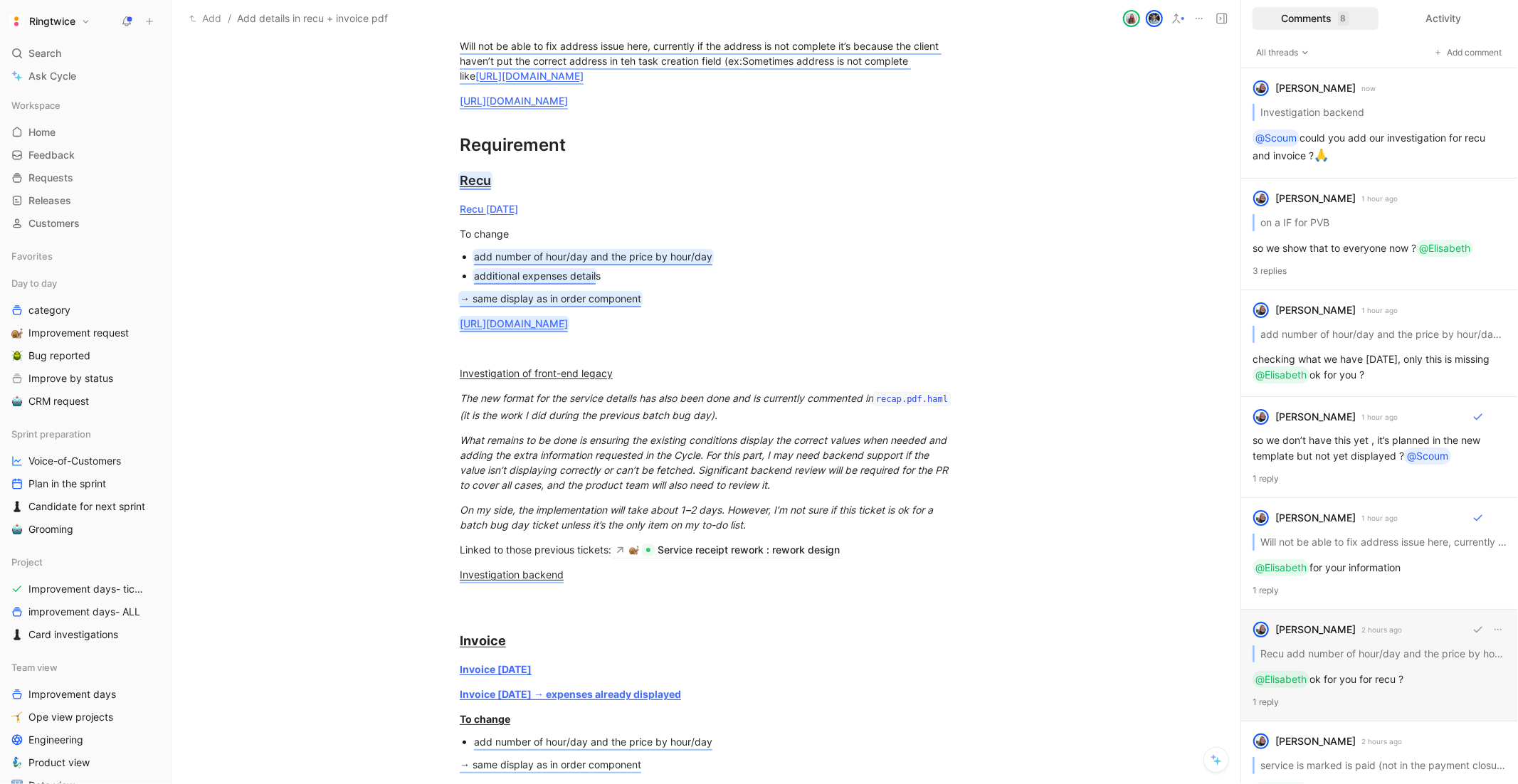
click at [1383, 652] on div "[PERSON_NAME] havenne 2 hours ago Recu add number of hour/day and the price by …" at bounding box center [1379, 665] width 277 height 112
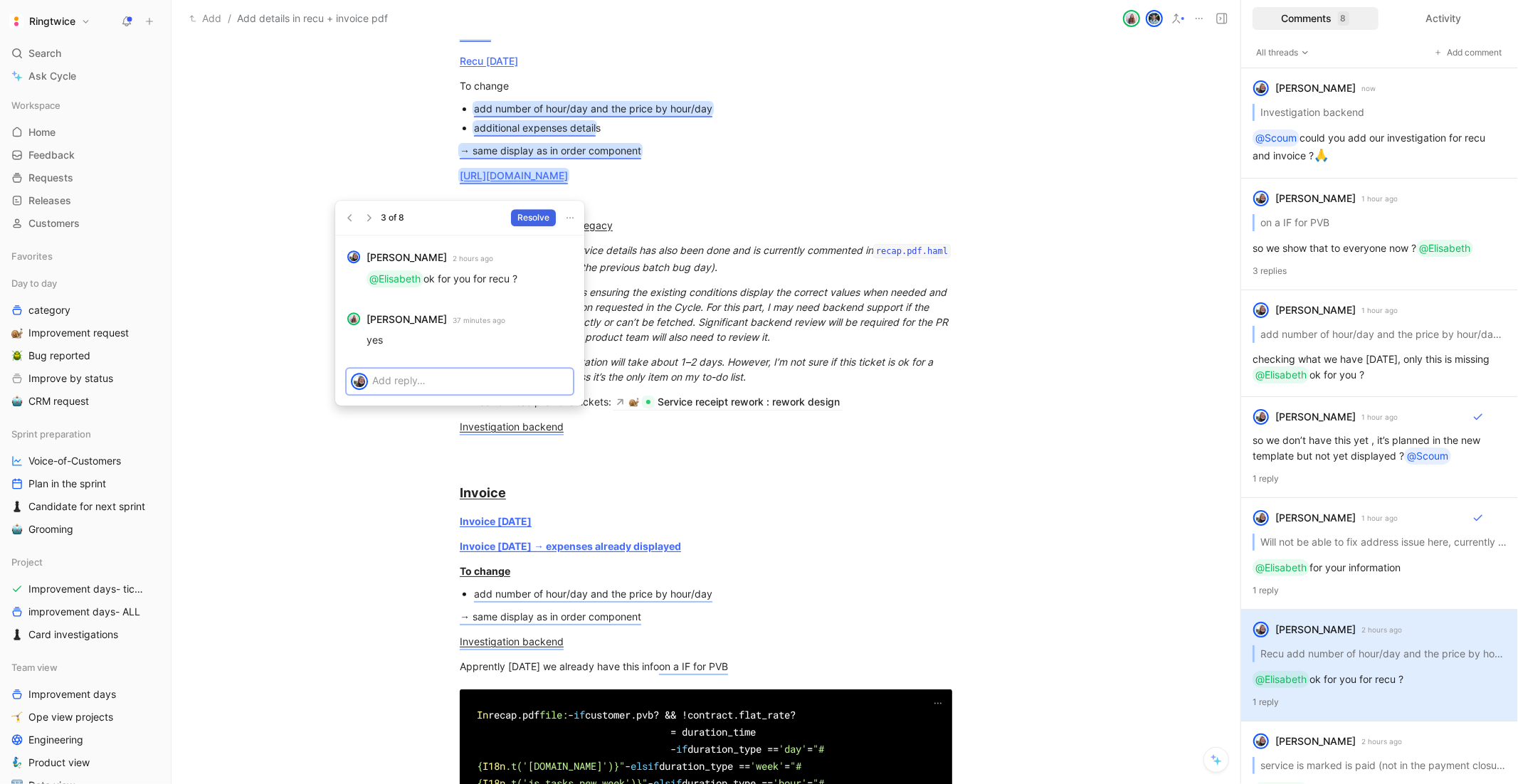
click at [530, 214] on span "Resolve" at bounding box center [534, 218] width 32 height 15
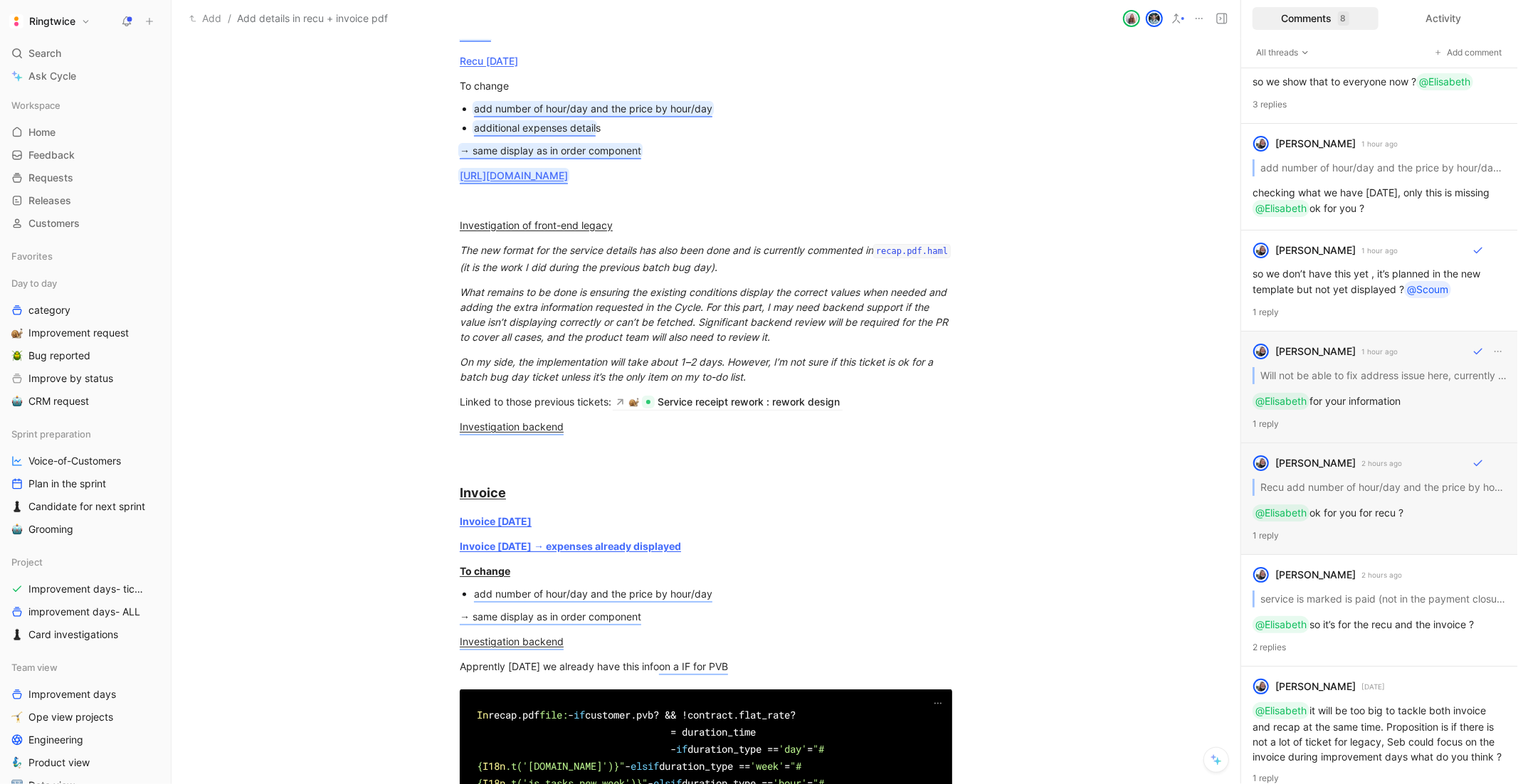
scroll to position [179, 0]
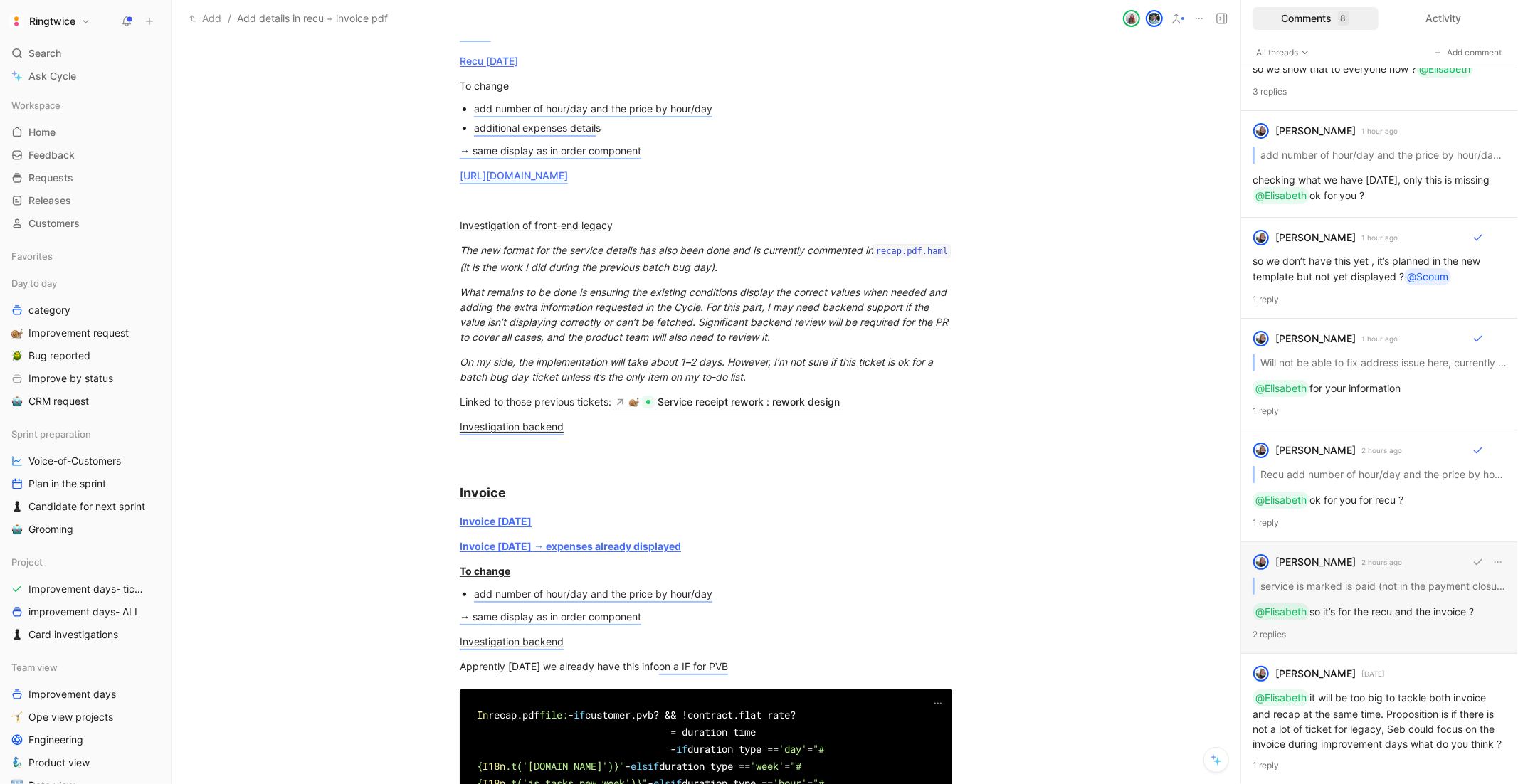
click at [1374, 606] on div "[PERSON_NAME] havenne 2 hours ago service is marked is paid (not in the payment…" at bounding box center [1379, 598] width 277 height 112
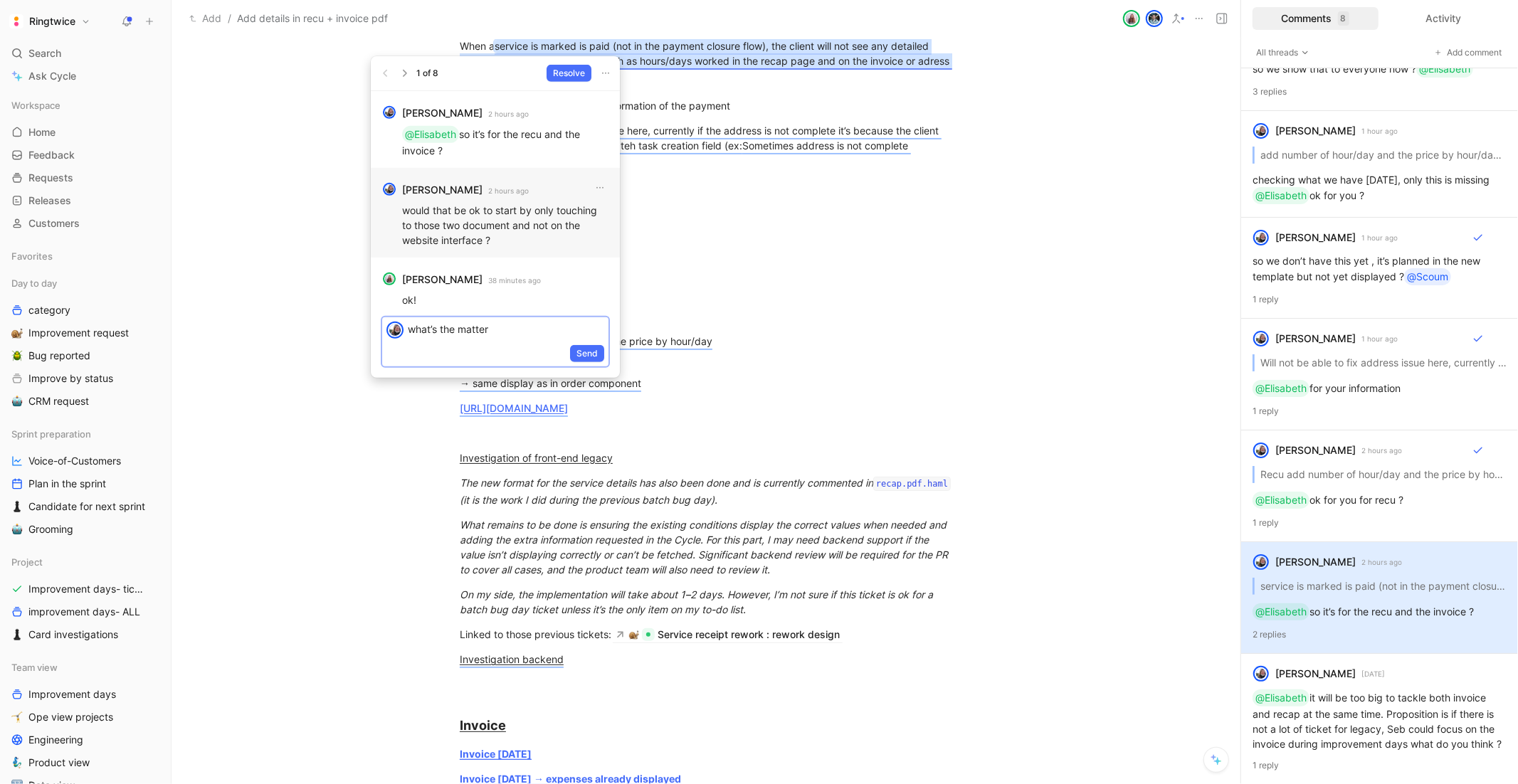
scroll to position [0, 0]
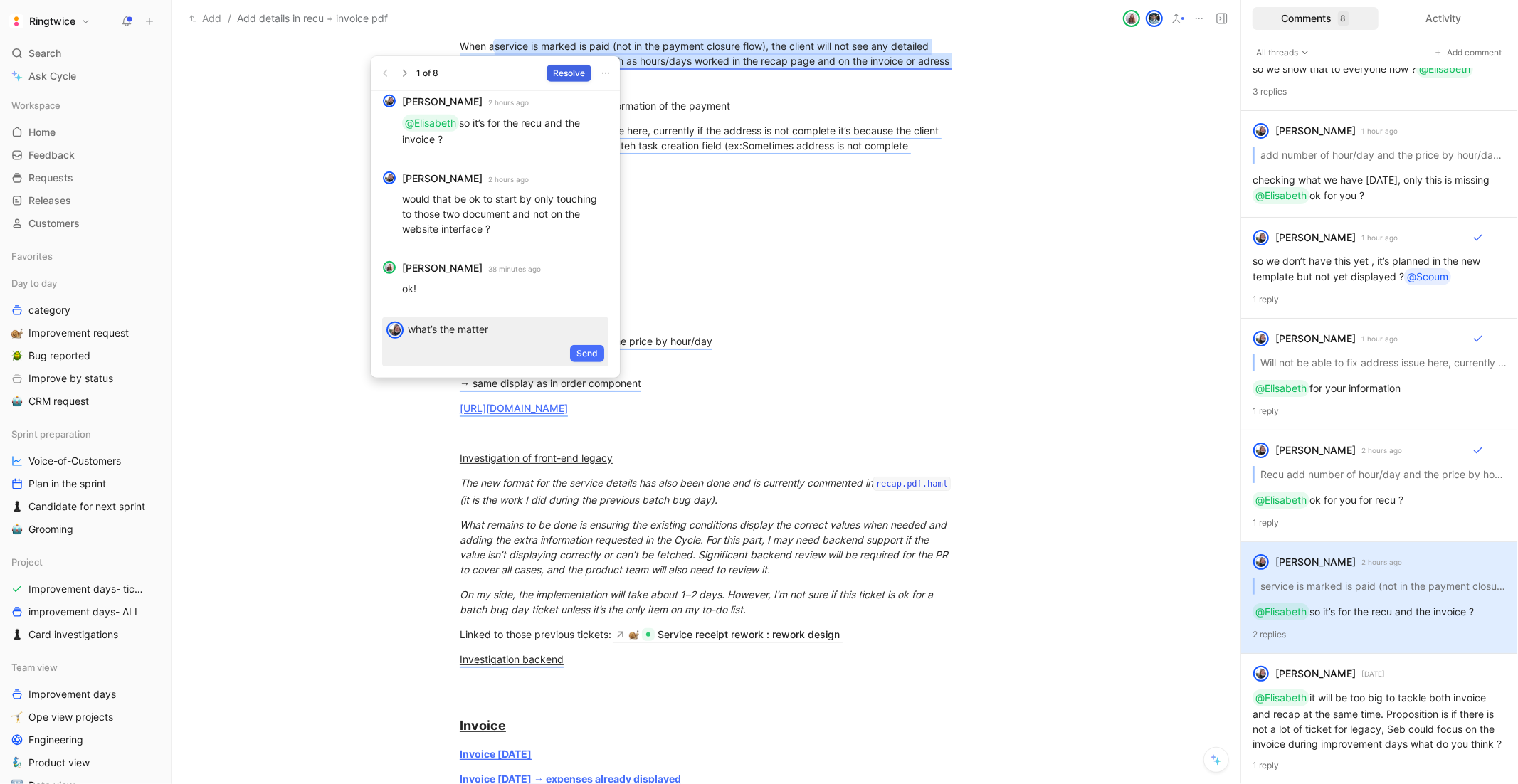
click at [564, 70] on span "Resolve" at bounding box center [569, 73] width 32 height 15
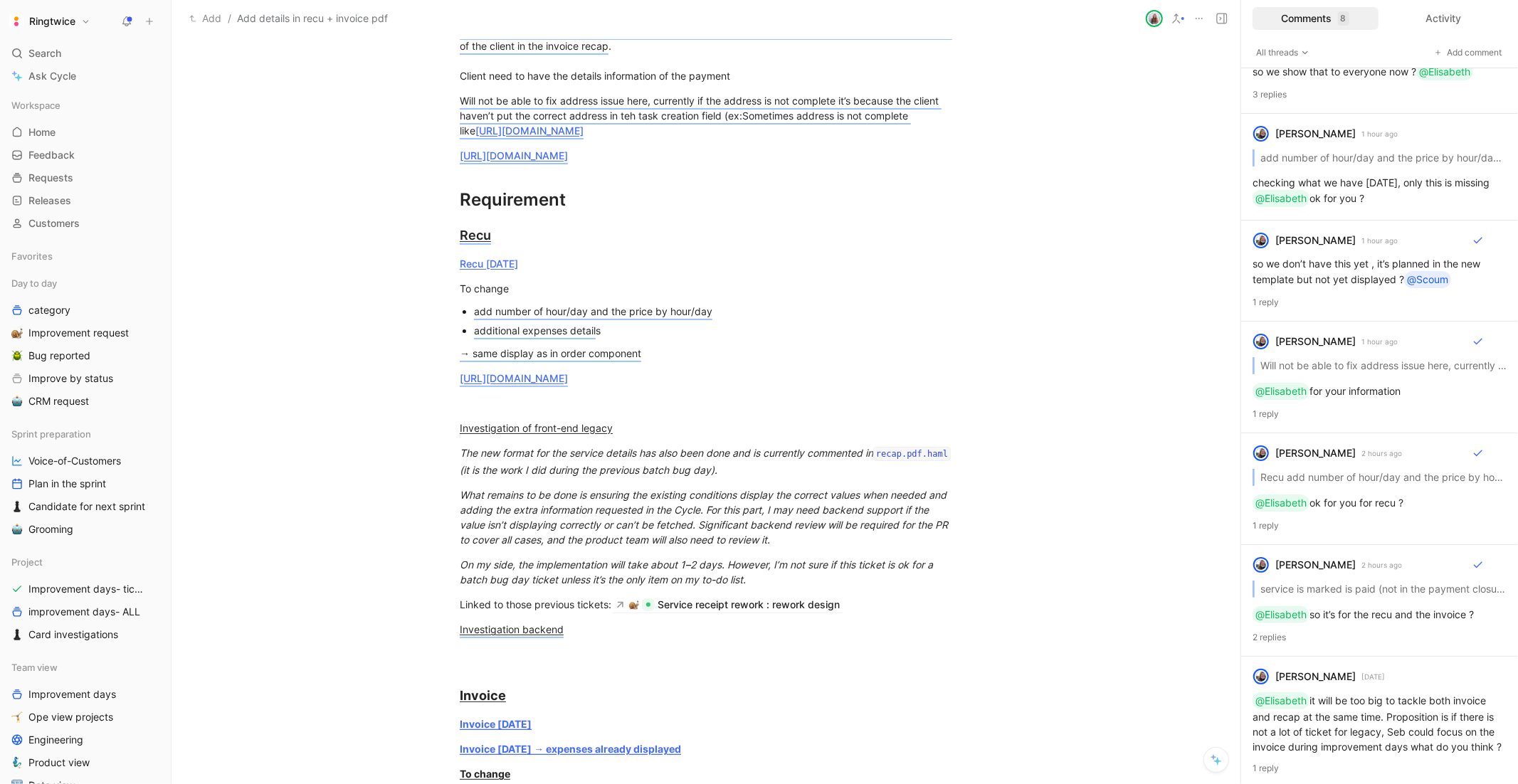
scroll to position [1306, 0]
